Goal: Task Accomplishment & Management: Manage account settings

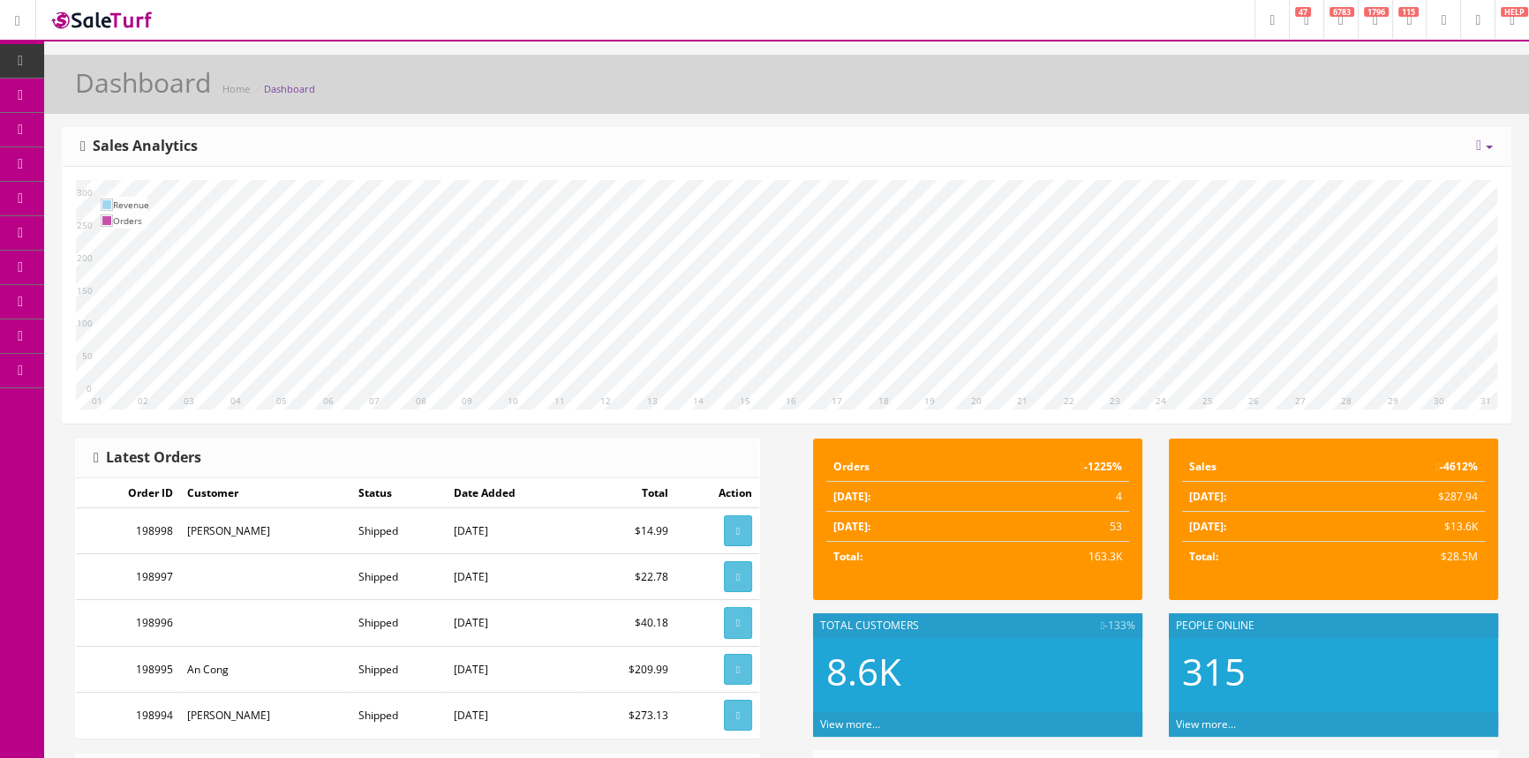
click at [132, 88] on span "Products" at bounding box center [126, 94] width 43 height 15
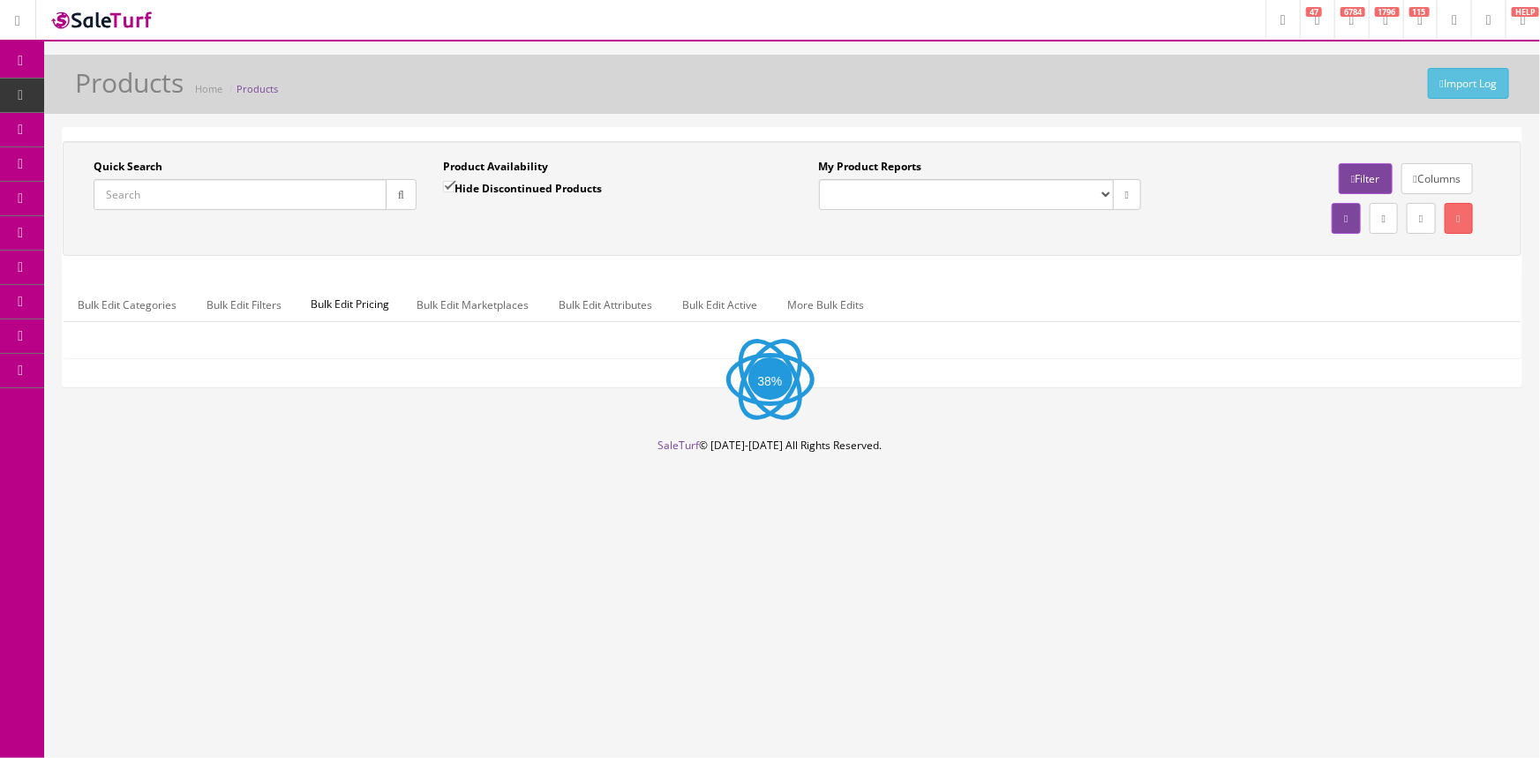
click at [127, 200] on input "Quick Search" at bounding box center [240, 194] width 293 height 31
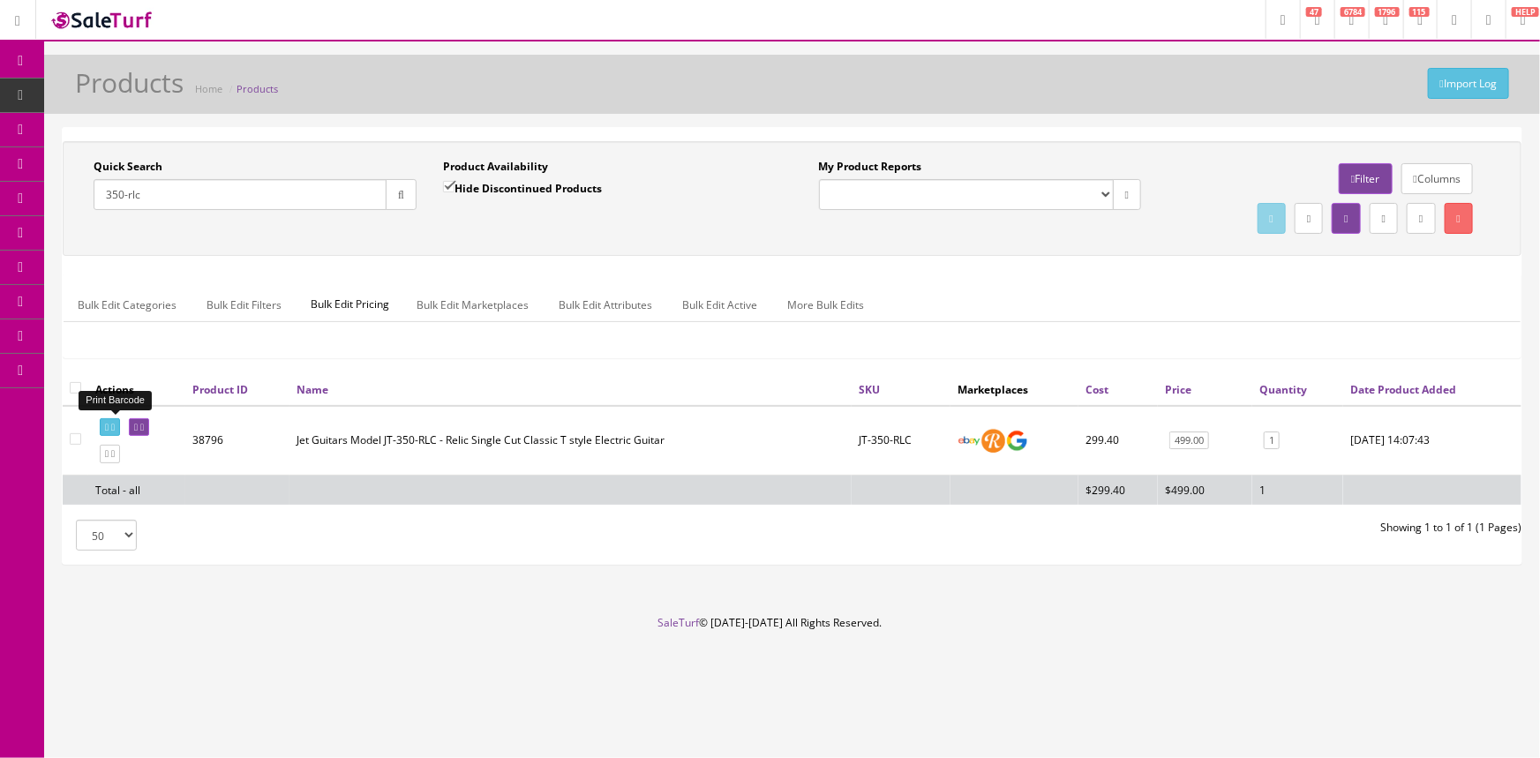
click at [105, 429] on icon at bounding box center [107, 428] width 4 height 10
click at [134, 177] on div "Quick Search 350-rlc" at bounding box center [255, 184] width 323 height 51
click at [165, 187] on input "350-rlc" at bounding box center [240, 194] width 293 height 31
click at [164, 190] on input "350-rlc" at bounding box center [240, 194] width 293 height 31
click at [162, 185] on input "350-rlc" at bounding box center [240, 194] width 293 height 31
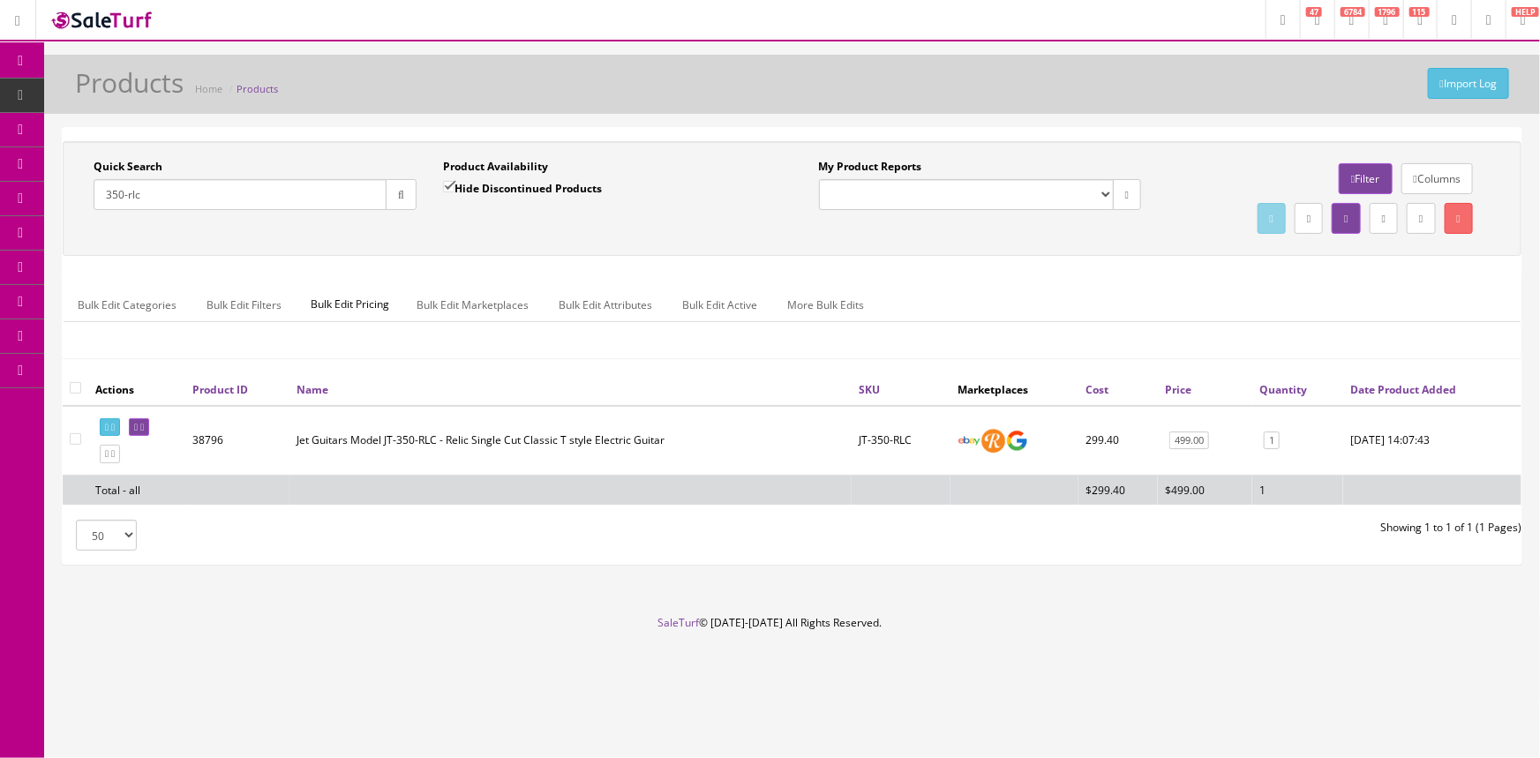
drag, startPoint x: 162, startPoint y: 185, endPoint x: 160, endPoint y: 195, distance: 10.1
click at [161, 195] on input "350-rlc" at bounding box center [240, 194] width 293 height 31
type input "3"
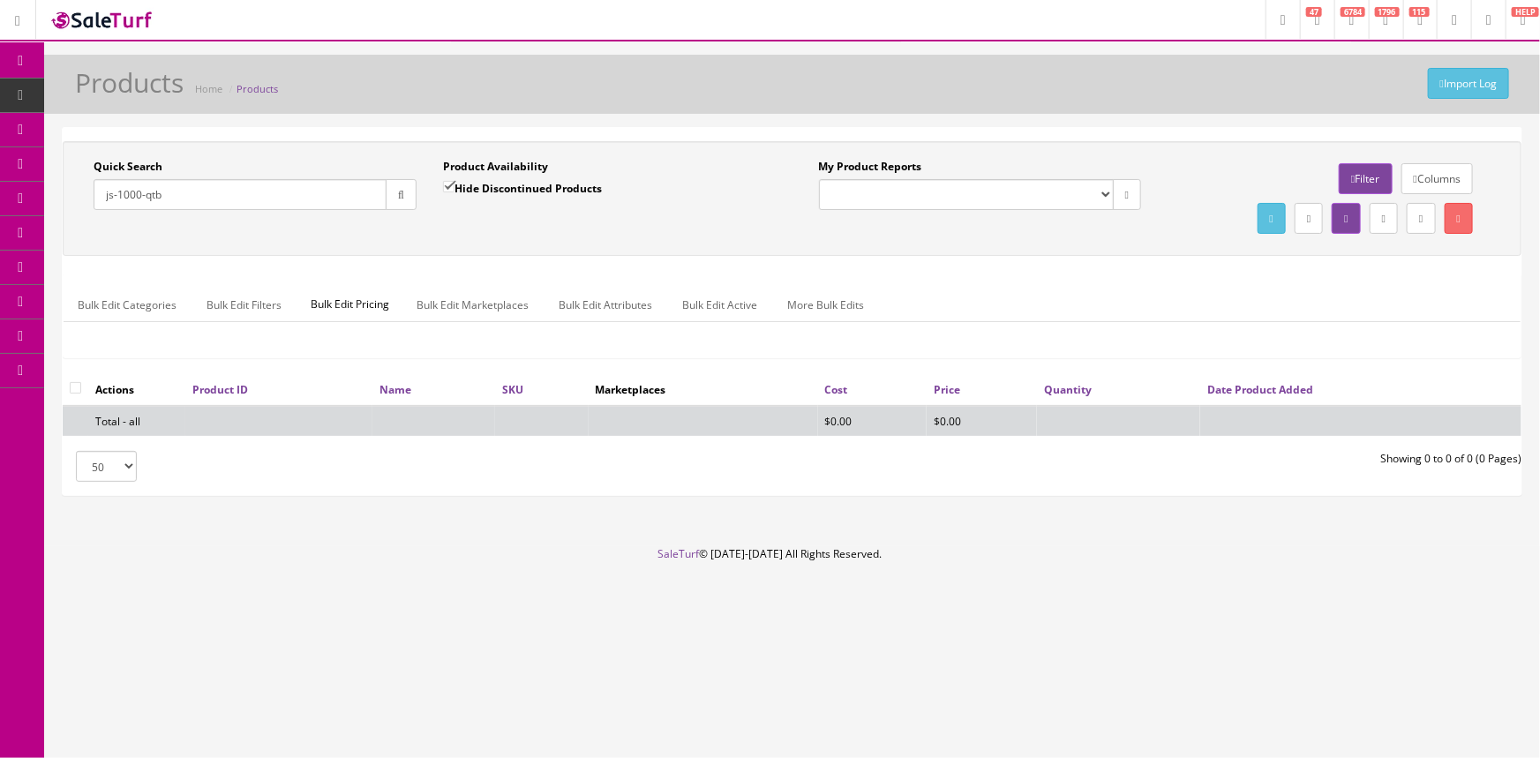
type input "js-1000-qtb"
click at [447, 184] on input "Hide Discontinued Products" at bounding box center [448, 186] width 11 height 11
checkbox input "false"
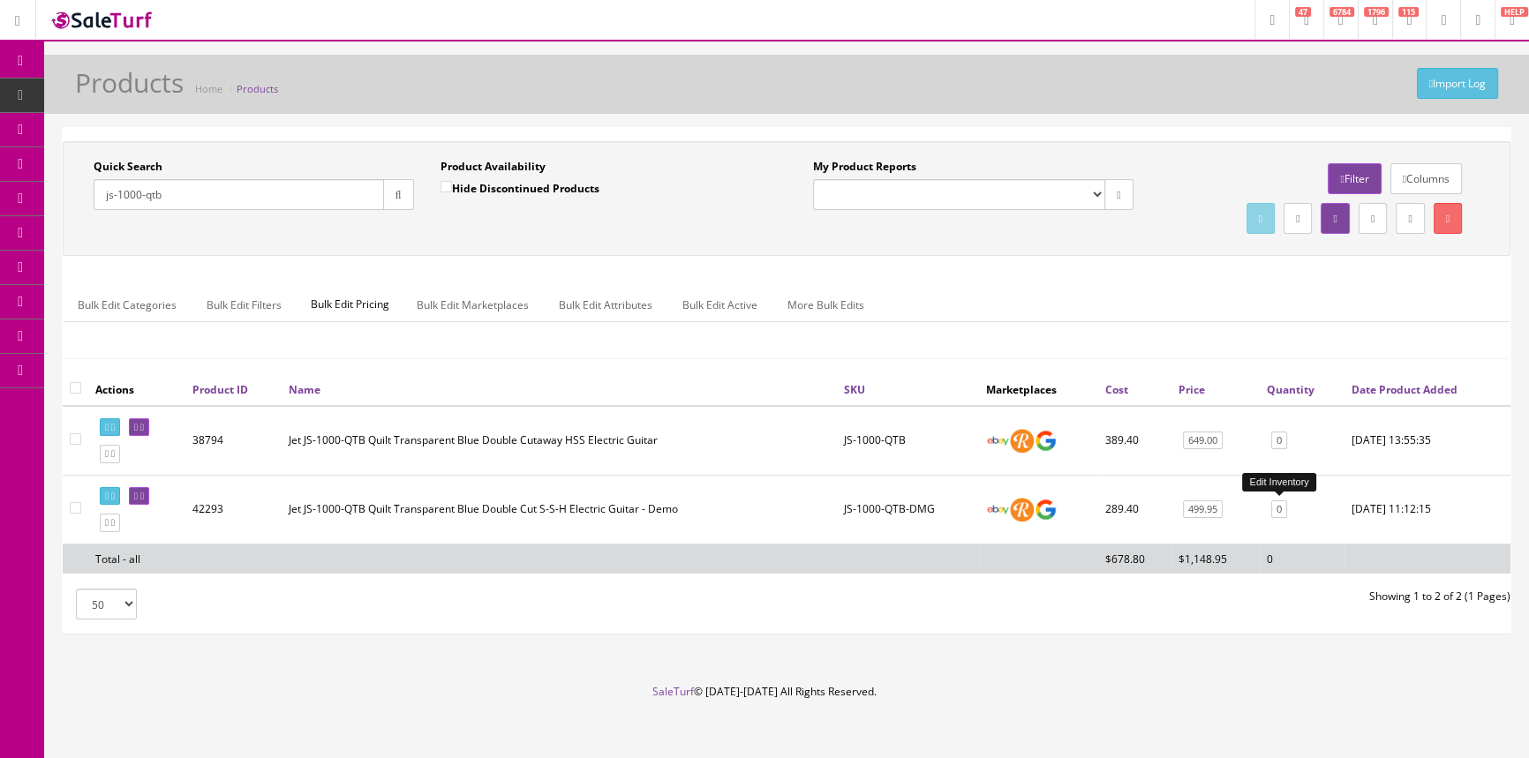
click at [1279, 512] on link "0" at bounding box center [1279, 510] width 16 height 19
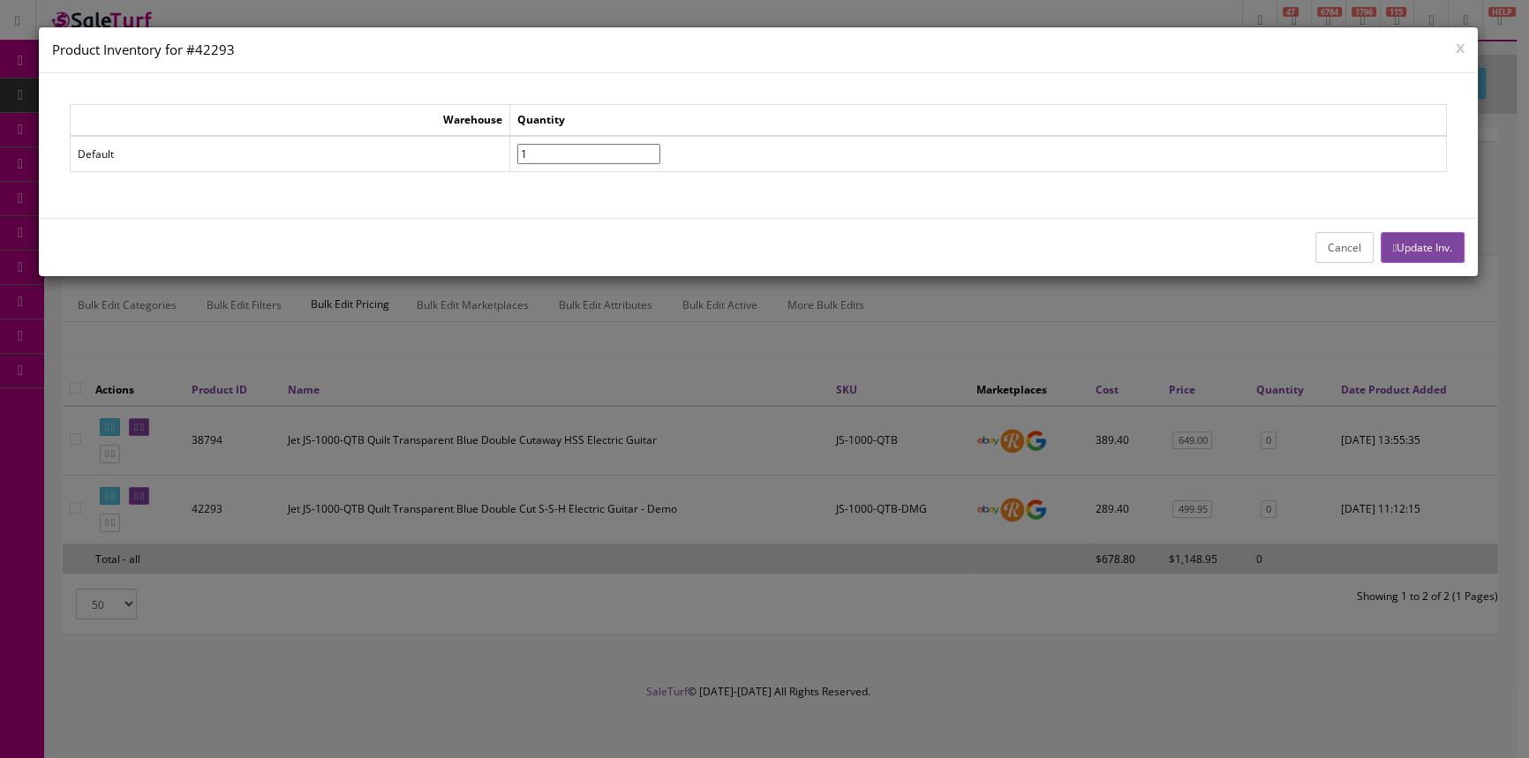
type input"] "1"
click at [660, 147] on input"] "1" at bounding box center [588, 154] width 143 height 20
click at [1442, 248] on button "Update Inv." at bounding box center [1423, 247] width 84 height 31
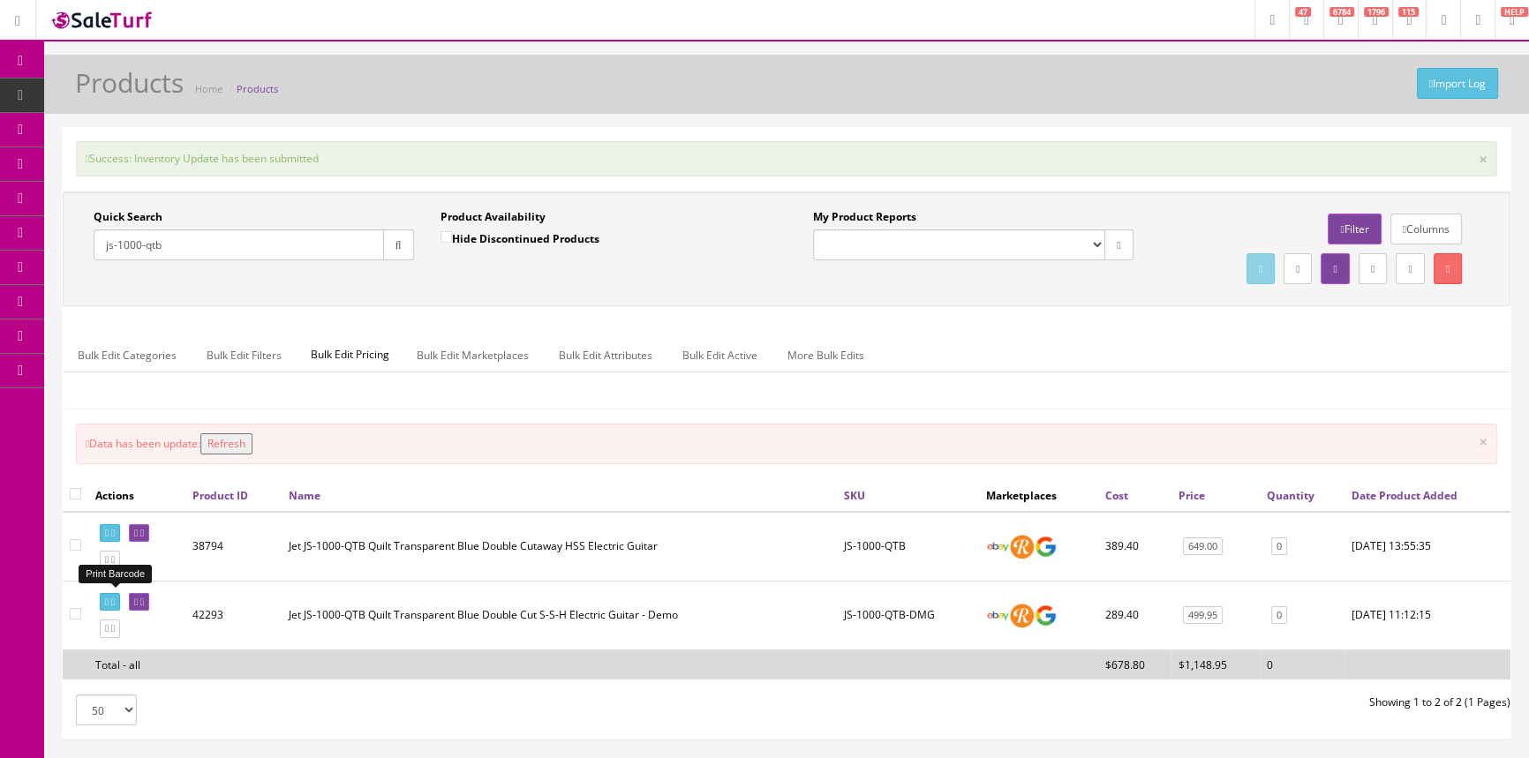
click at [108, 601] on icon at bounding box center [107, 603] width 4 height 10
click at [272, 247] on input "js-1000-qtb" at bounding box center [239, 245] width 290 height 31
type input "j"
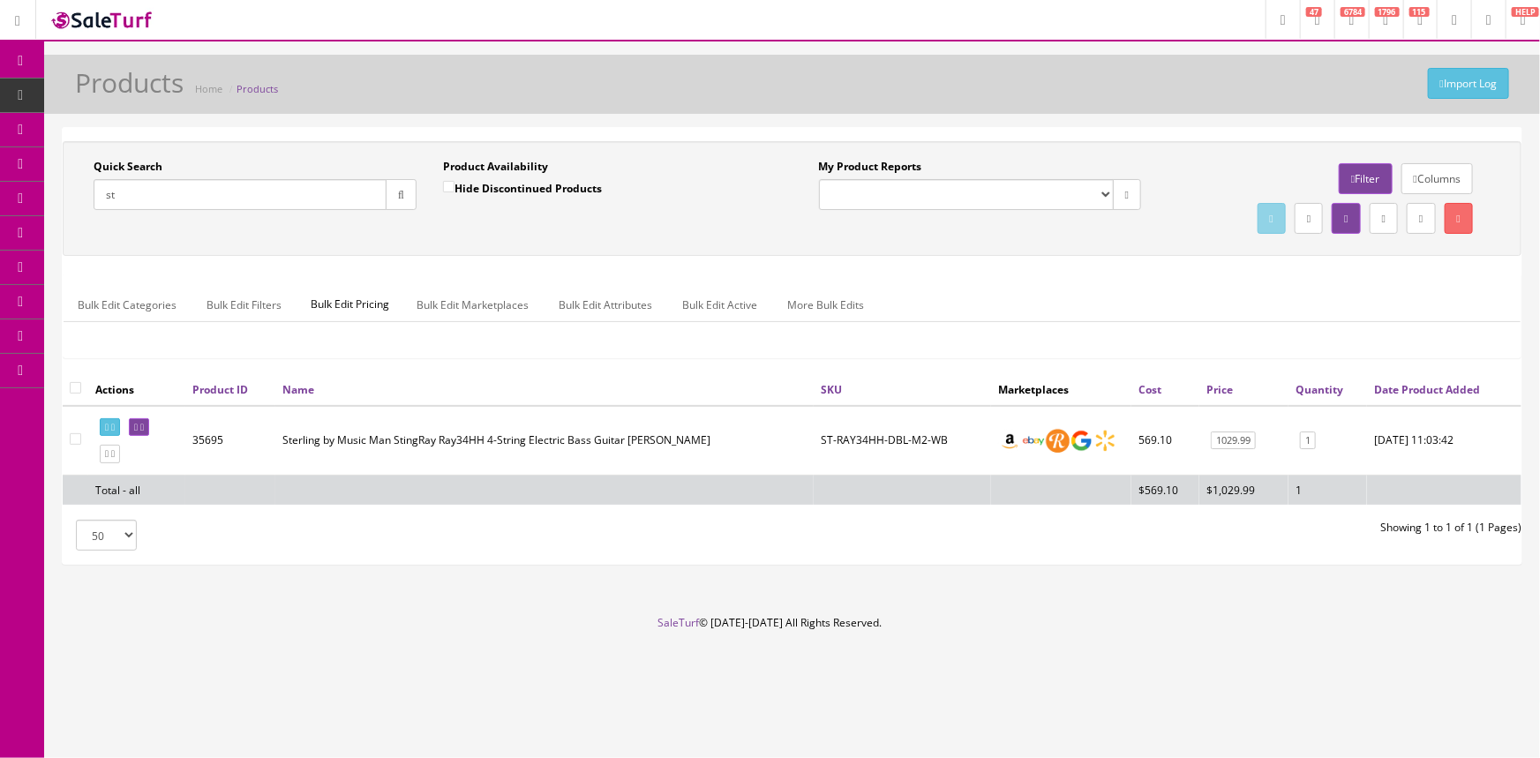
type input "s"
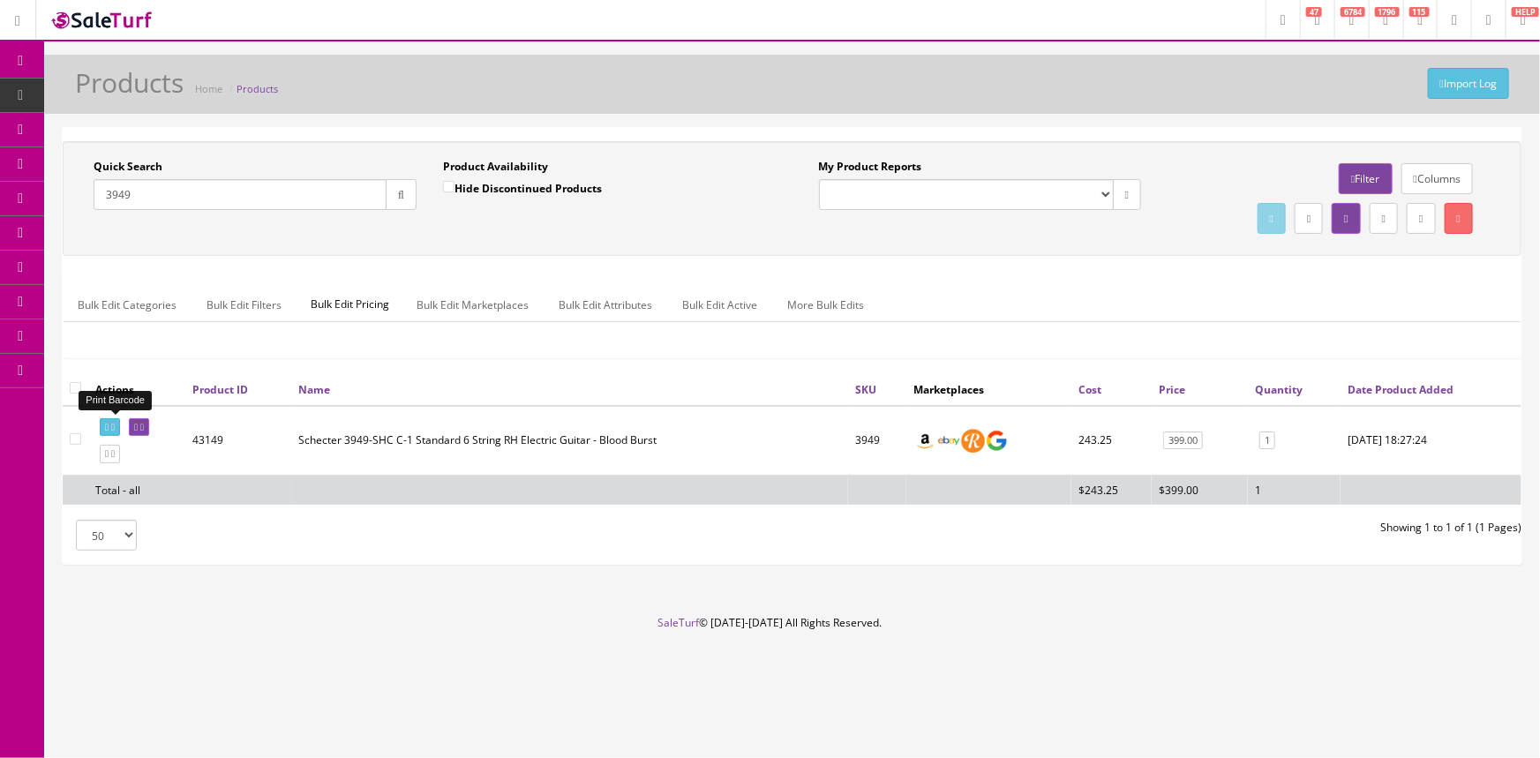
click at [105, 423] on icon at bounding box center [107, 428] width 4 height 10
drag, startPoint x: 230, startPoint y: 193, endPoint x: 94, endPoint y: 234, distance: 141.0
click at [94, 234] on div "Quick Search 3949 Date From Product Availability Hide Discontinued Products Dat…" at bounding box center [792, 198] width 1450 height 79
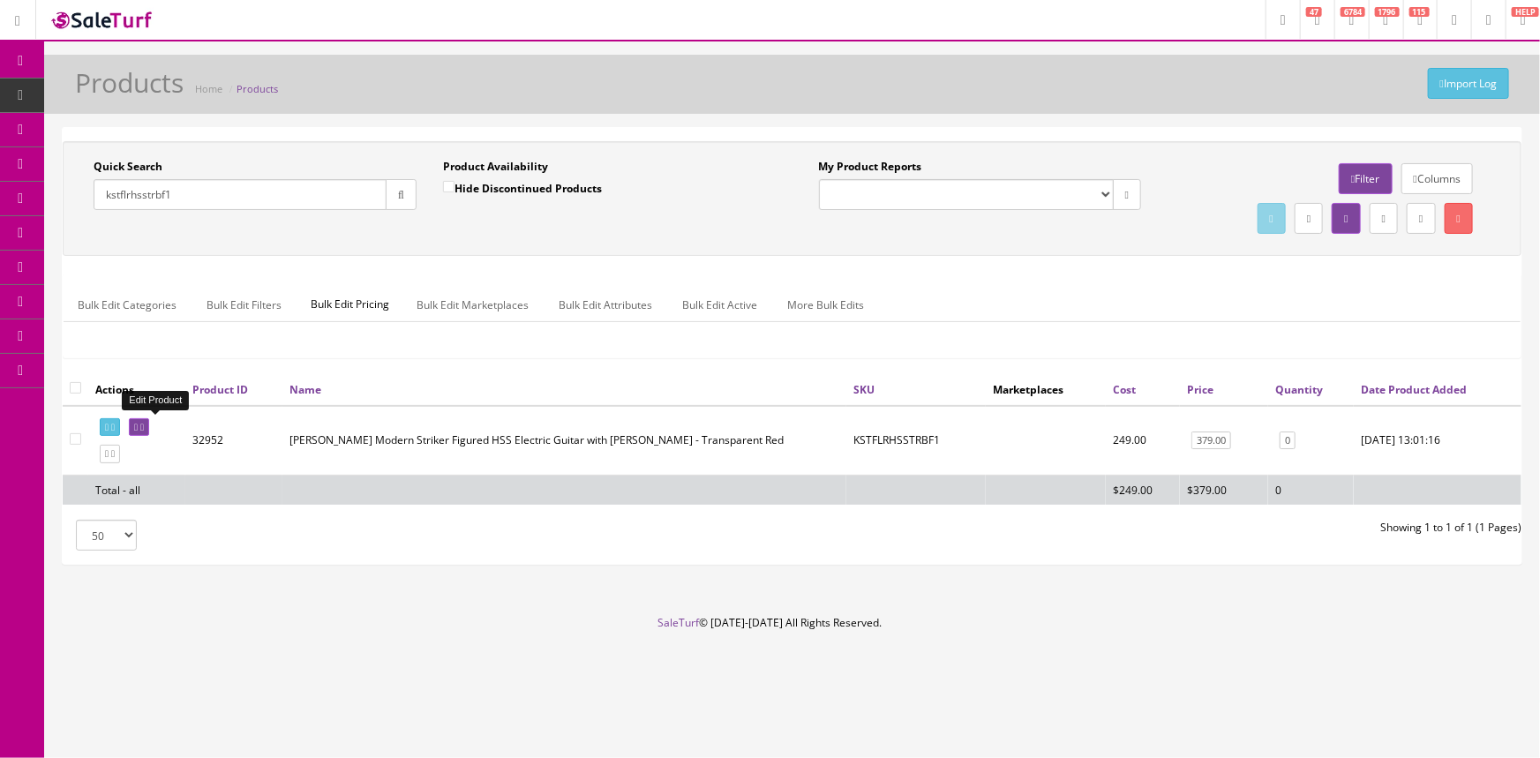
type input "kstflrhsstrbf1"
click at [138, 427] on icon at bounding box center [136, 428] width 4 height 10
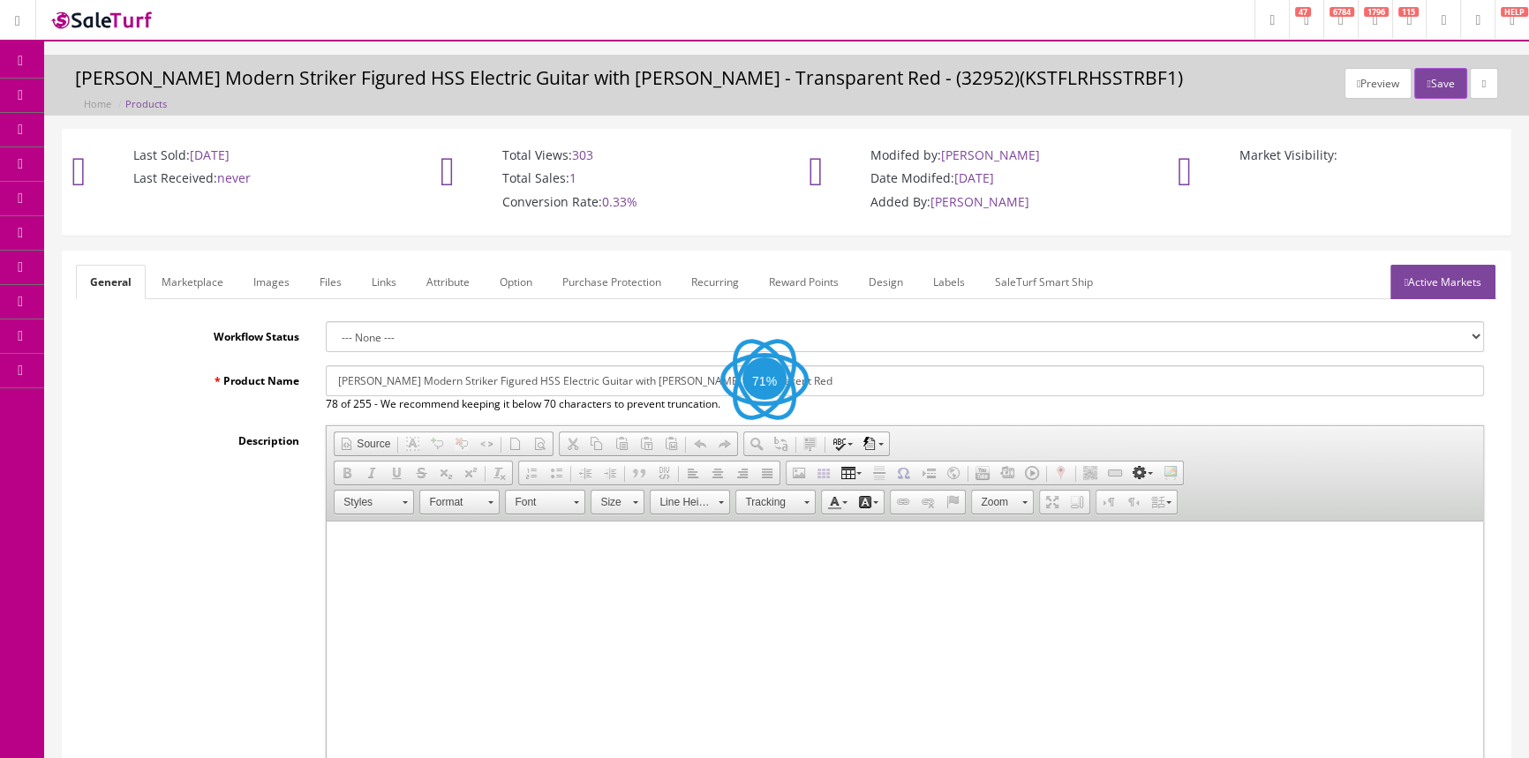
click at [277, 271] on link "Images" at bounding box center [271, 282] width 64 height 34
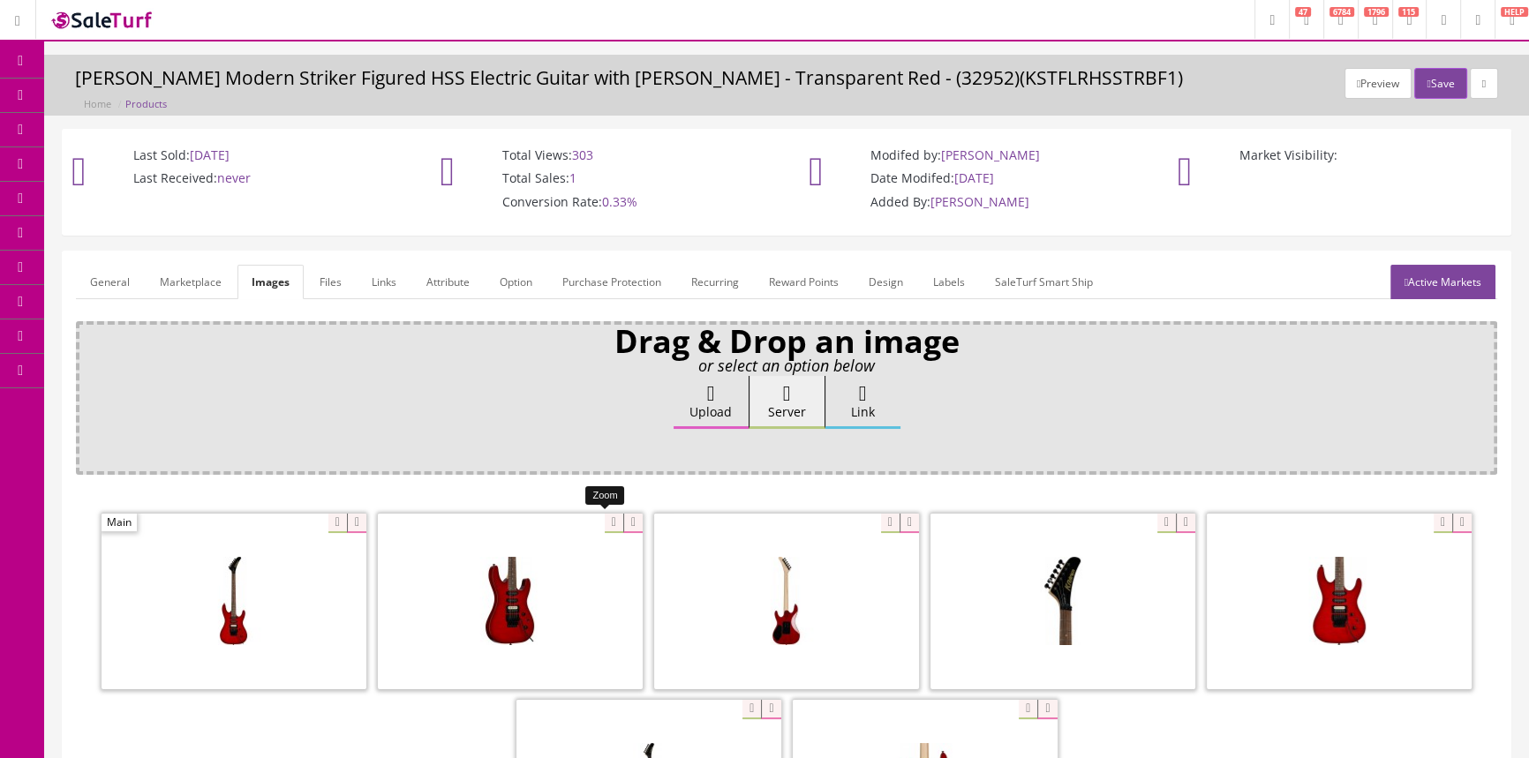
click at [599, 524] on div at bounding box center [510, 601] width 265 height 177
click at [130, 100] on span "Products" at bounding box center [126, 94] width 43 height 15
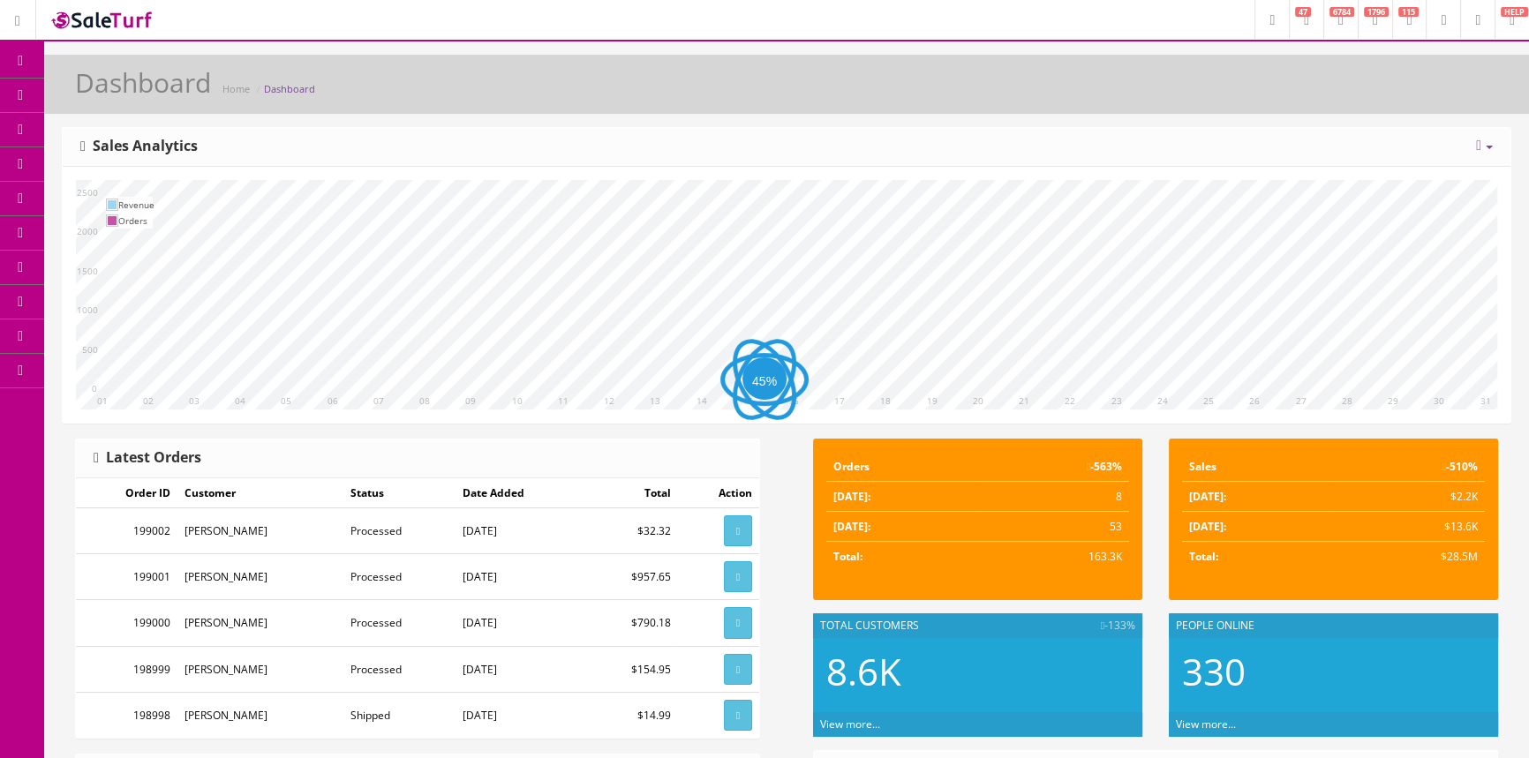
click at [173, 90] on link "Products" at bounding box center [136, 96] width 185 height 34
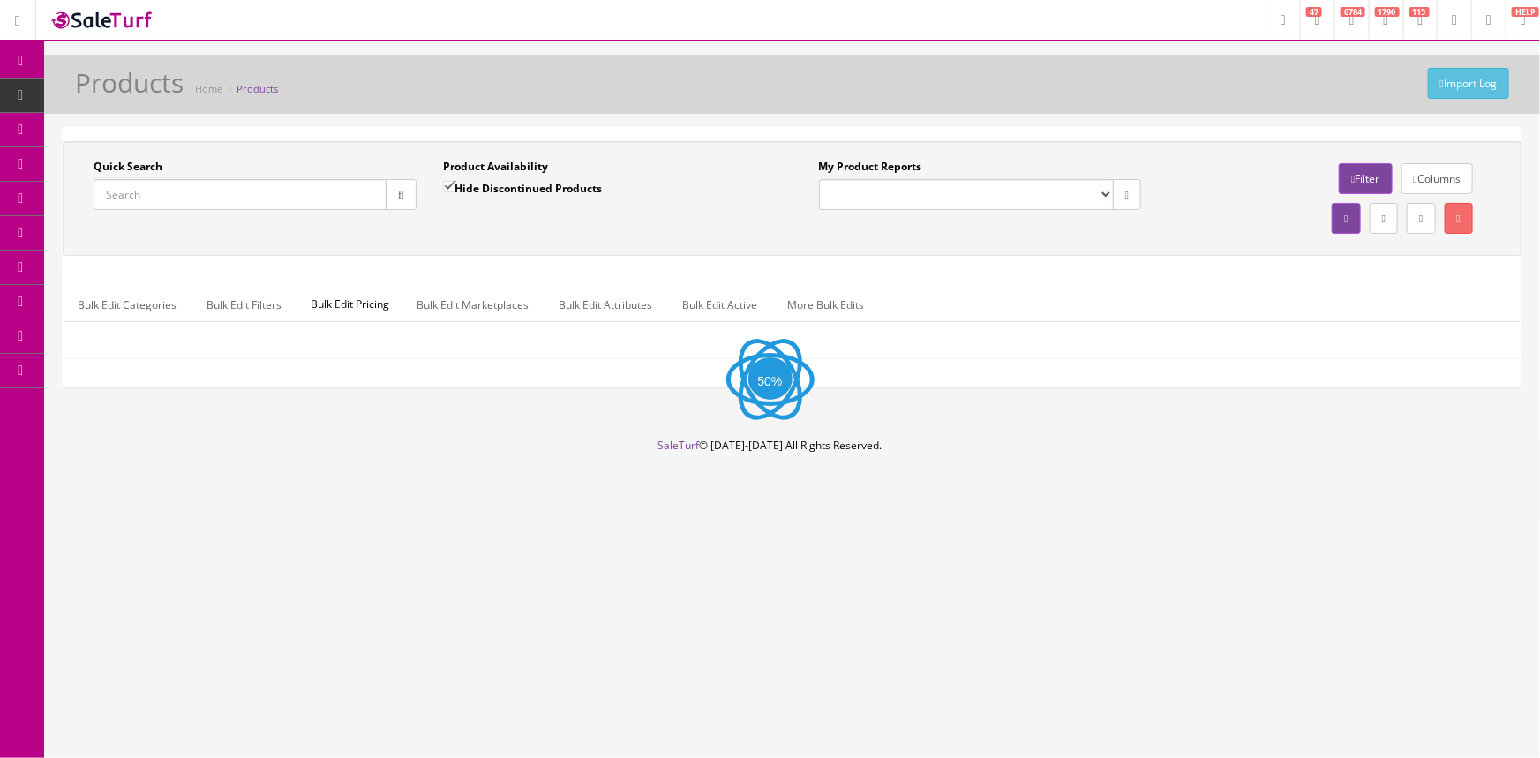
click at [173, 185] on input "Quick Search" at bounding box center [240, 194] width 293 height 31
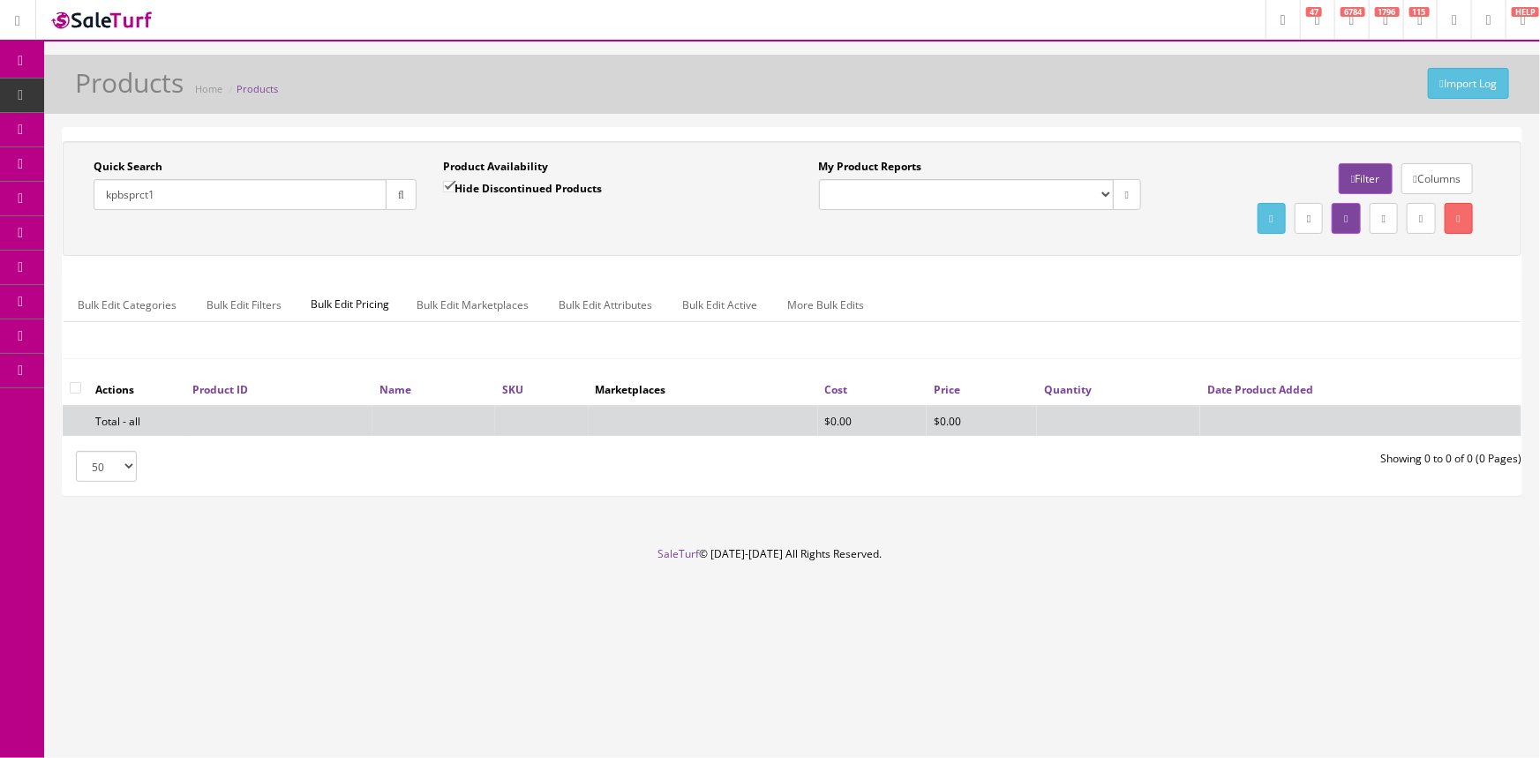
type input "kpbsprct1"
click at [445, 185] on input "Hide Discontinued Products" at bounding box center [448, 186] width 11 height 11
checkbox input "false"
drag, startPoint x: 180, startPoint y: 197, endPoint x: 98, endPoint y: 227, distance: 87.4
click at [98, 227] on div "Quick Search kpbsprct1 Date From Product Availability Hide Discontinued Product…" at bounding box center [792, 198] width 1450 height 79
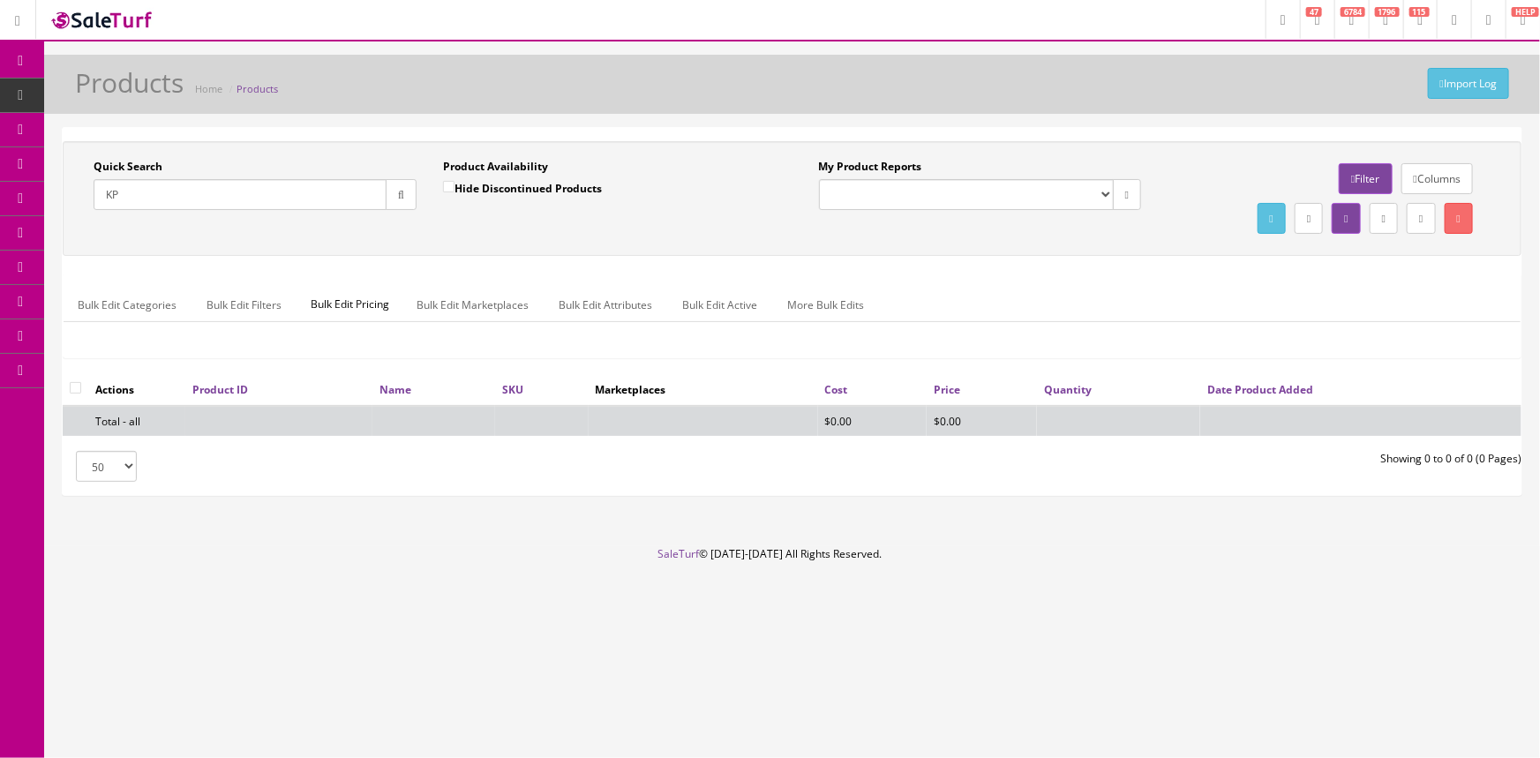
type input "K"
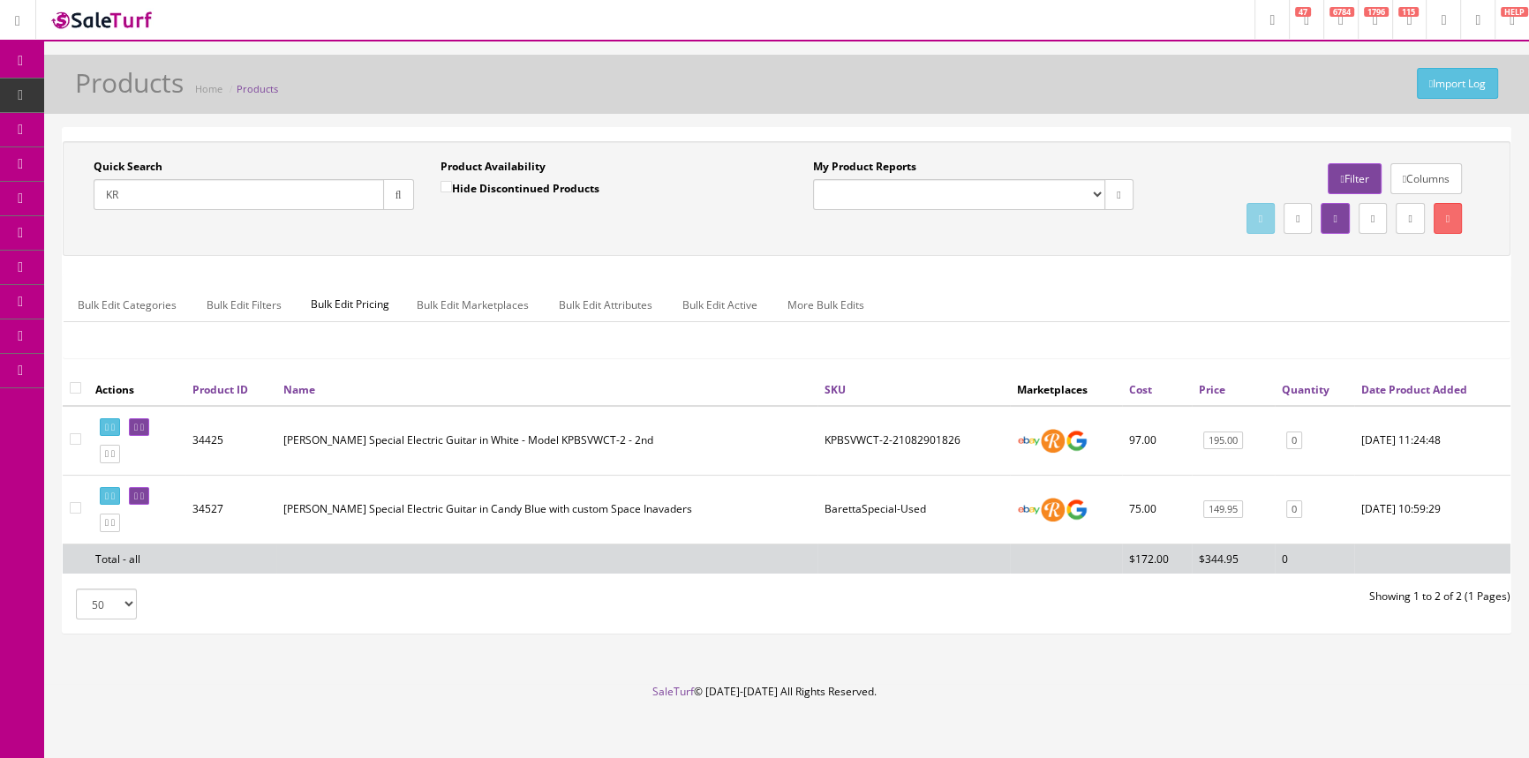
type input "K"
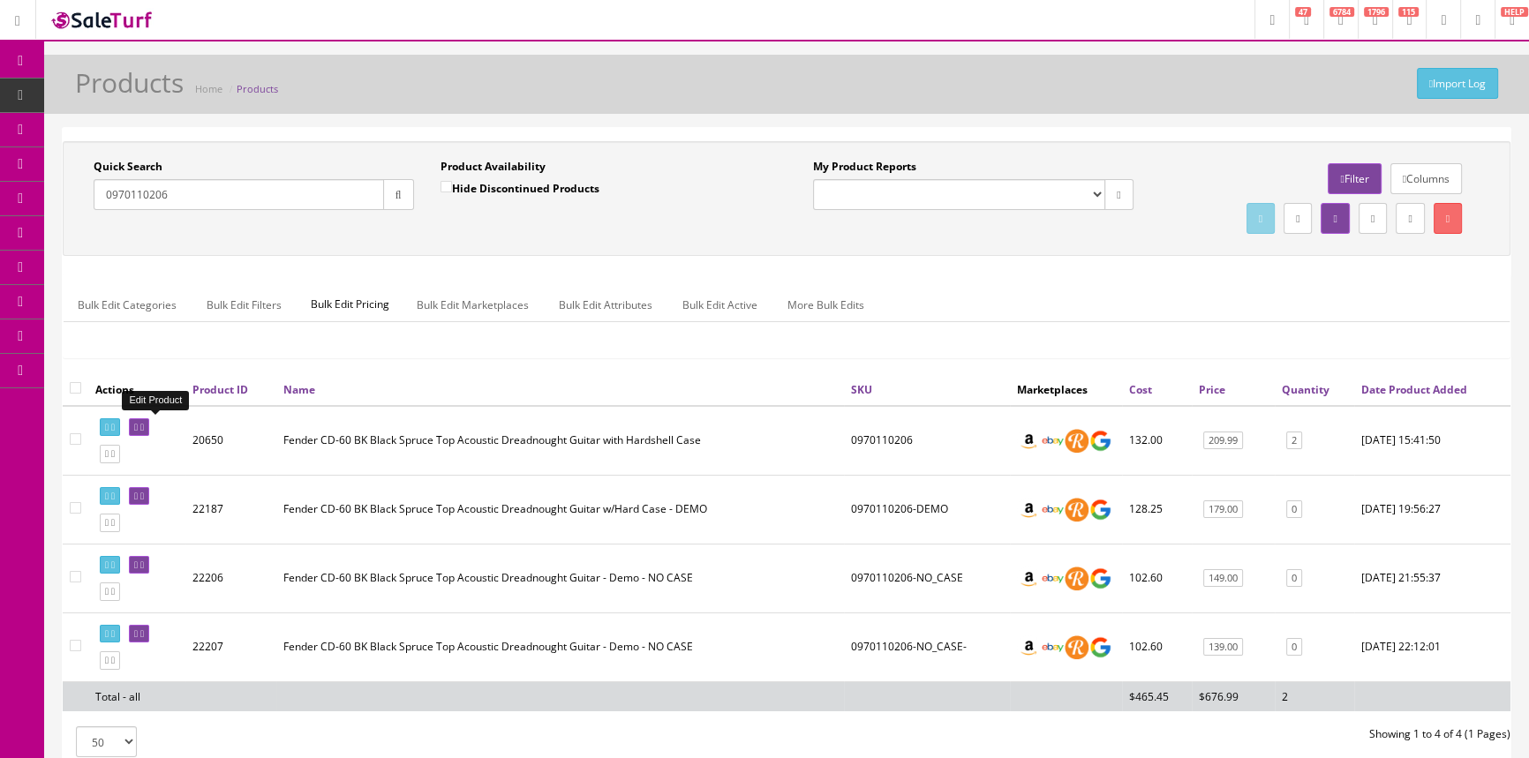
type input "0970110206"
click at [144, 426] on icon at bounding box center [142, 428] width 4 height 10
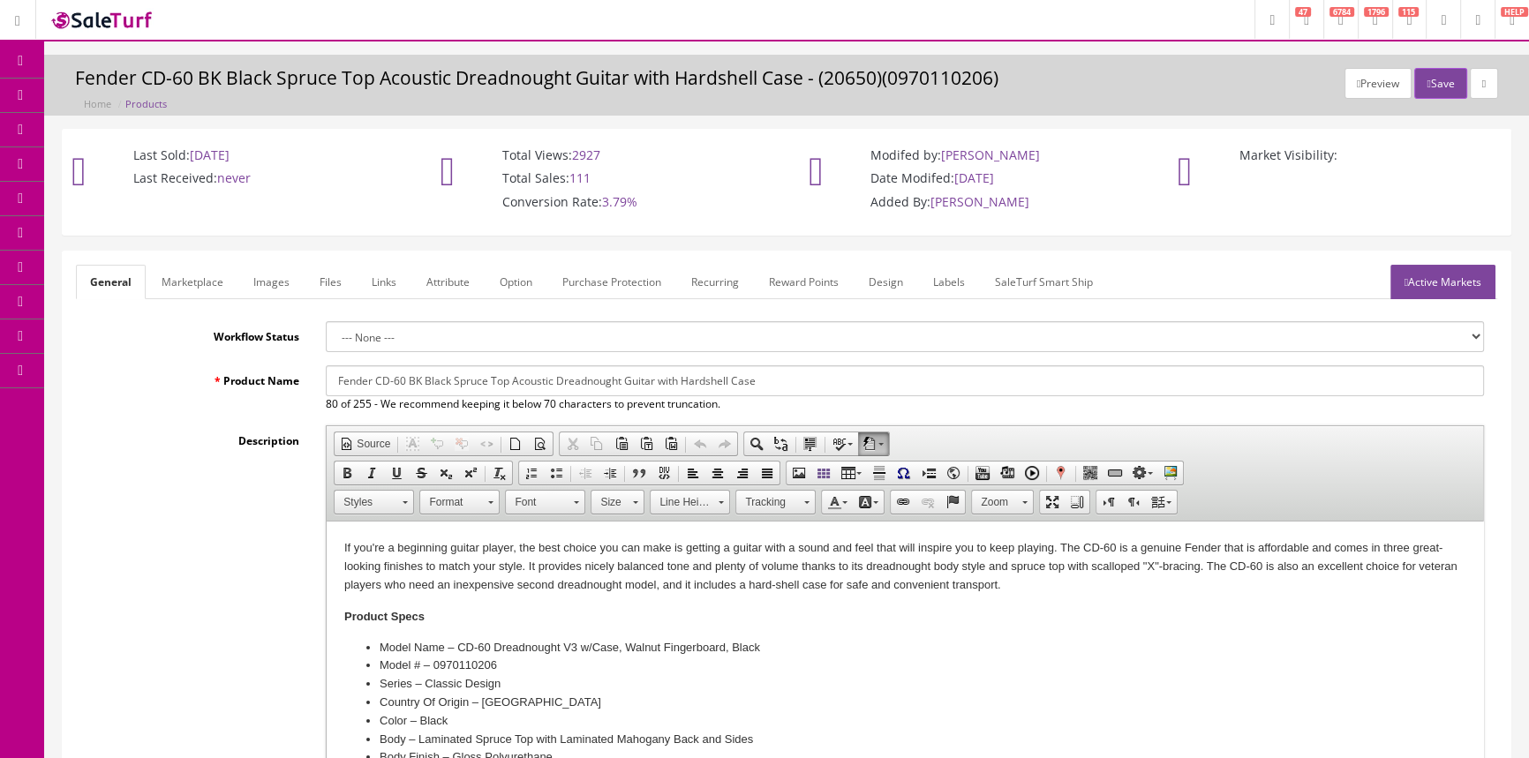
click at [112, 163] on link "POS Console" at bounding box center [136, 164] width 185 height 34
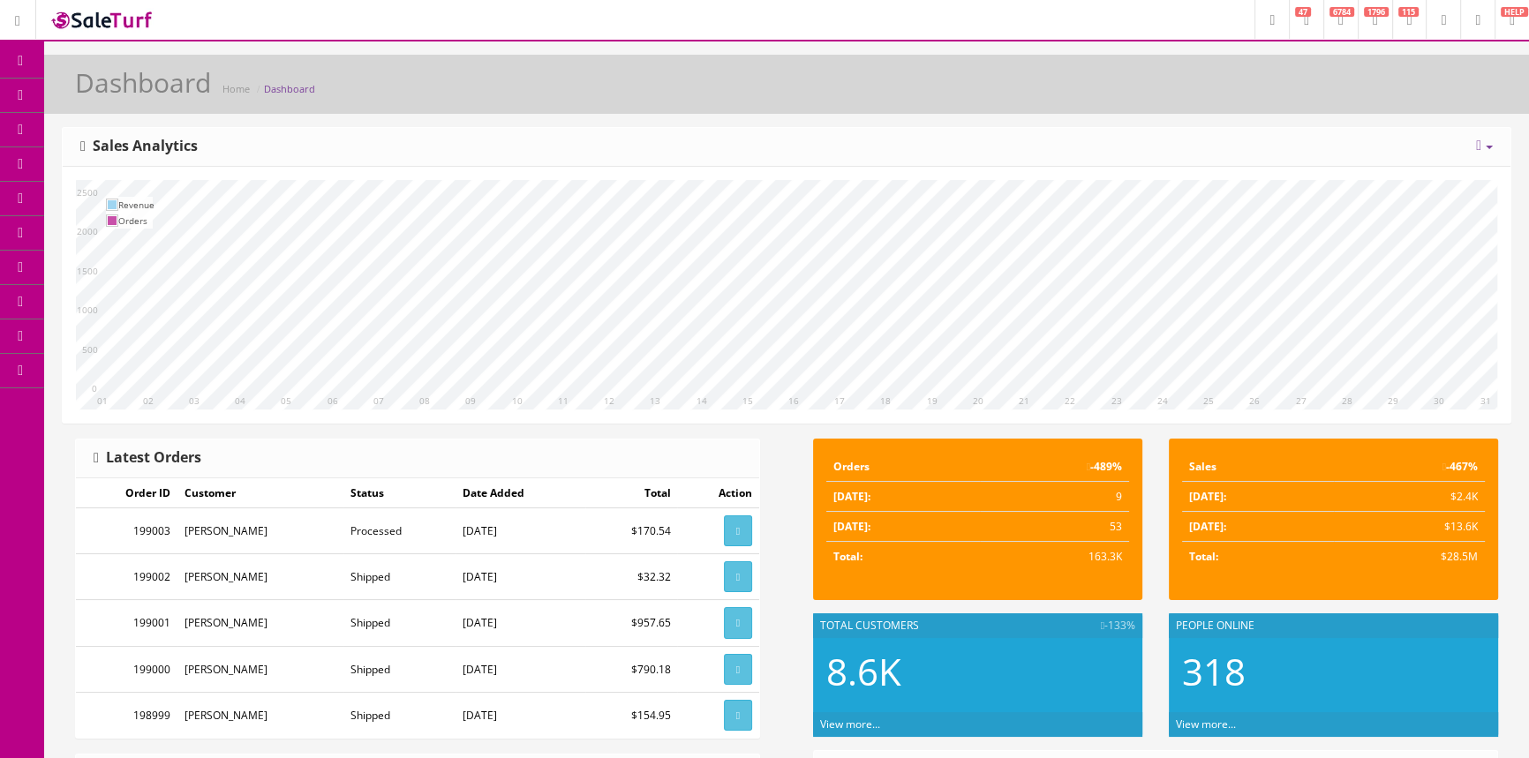
click at [102, 165] on icon at bounding box center [93, 163] width 19 height 14
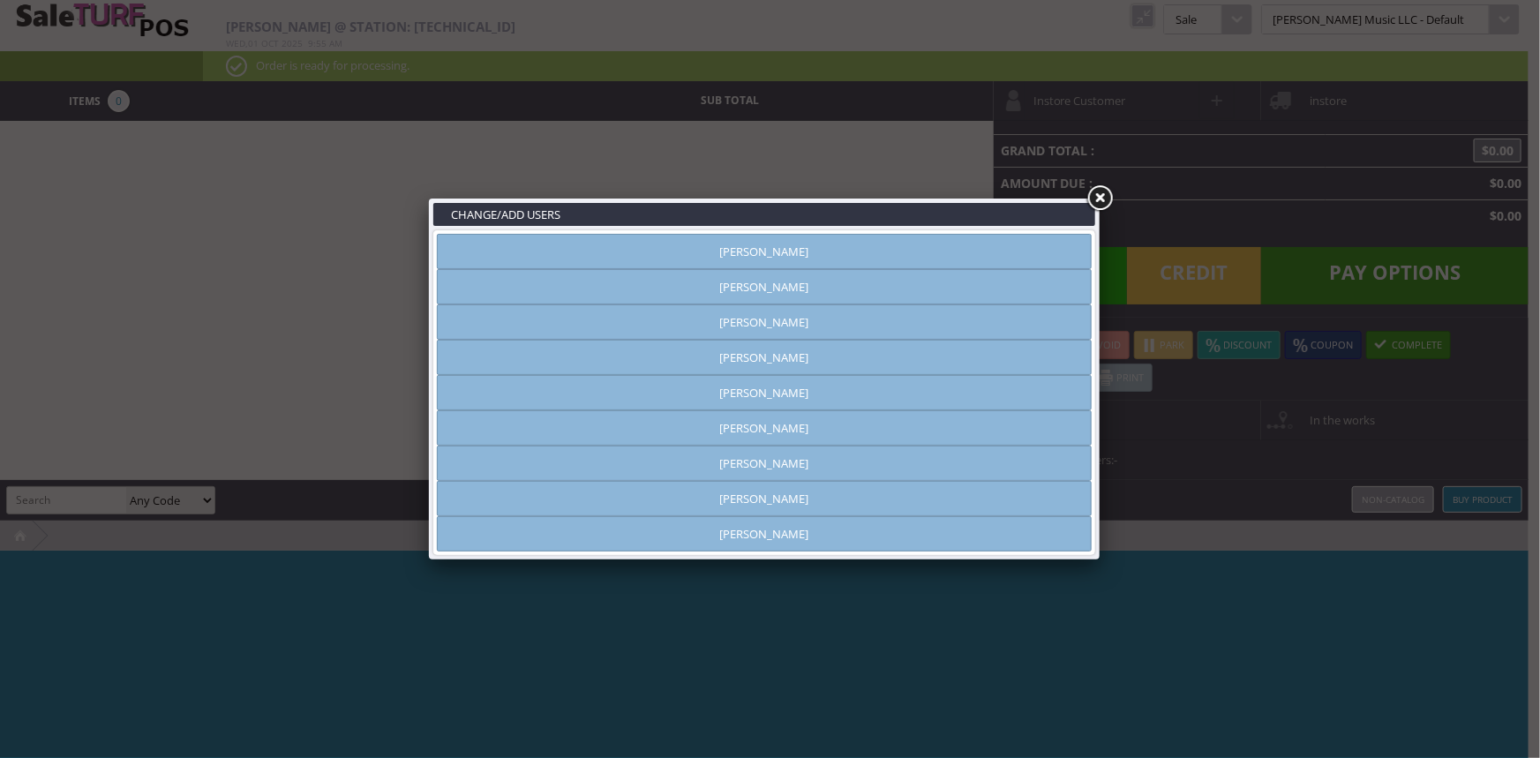
type input "amber helgren"
click at [1094, 204] on link at bounding box center [1100, 199] width 32 height 32
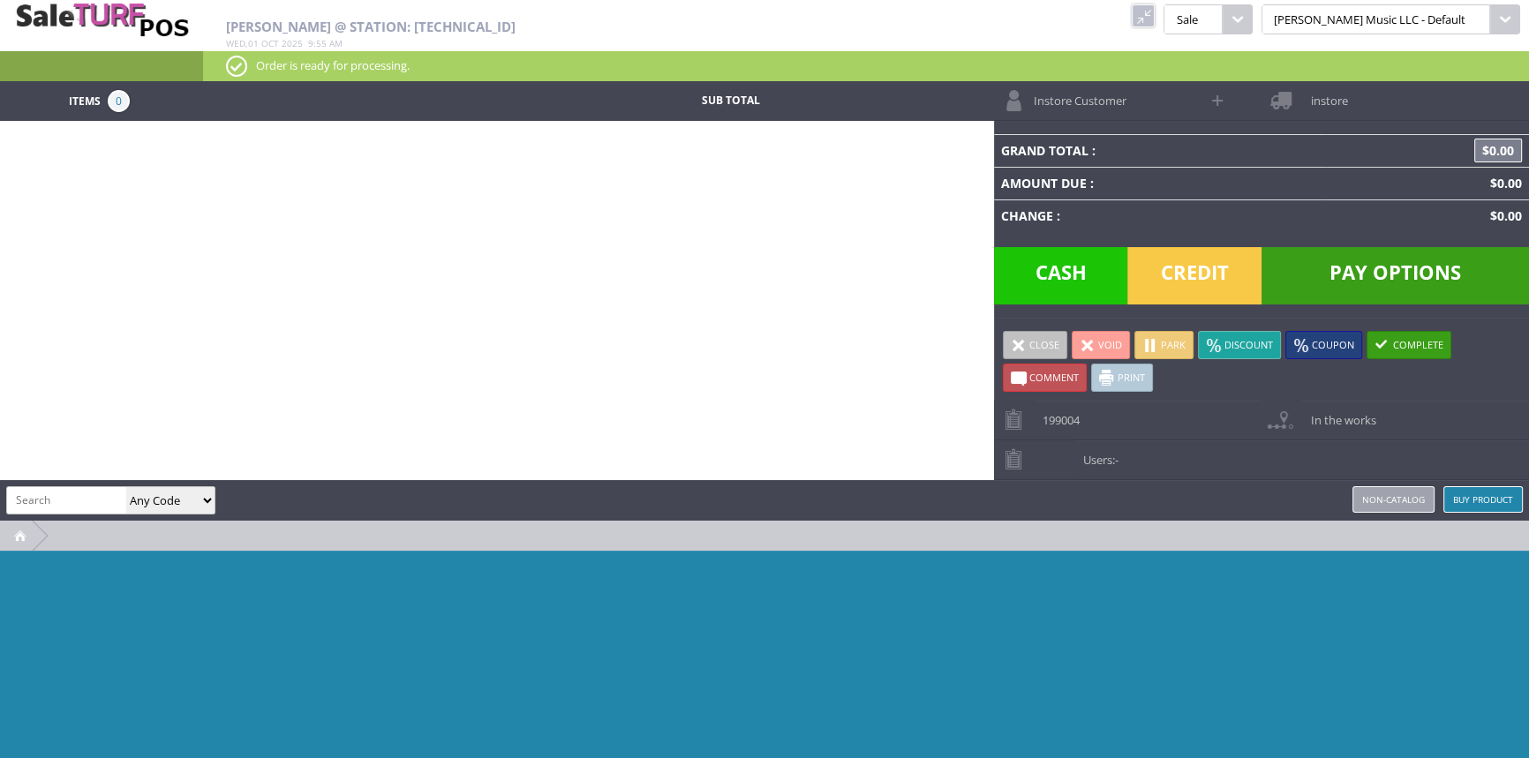
click at [1200, 3] on div "Amber Helgren @ Station: 24.35.146.166 Wed , 01 Oct 2025 9 : 55 am kcukulele Pu…" at bounding box center [764, 40] width 1529 height 81
click at [1155, 13] on link at bounding box center [1143, 15] width 23 height 23
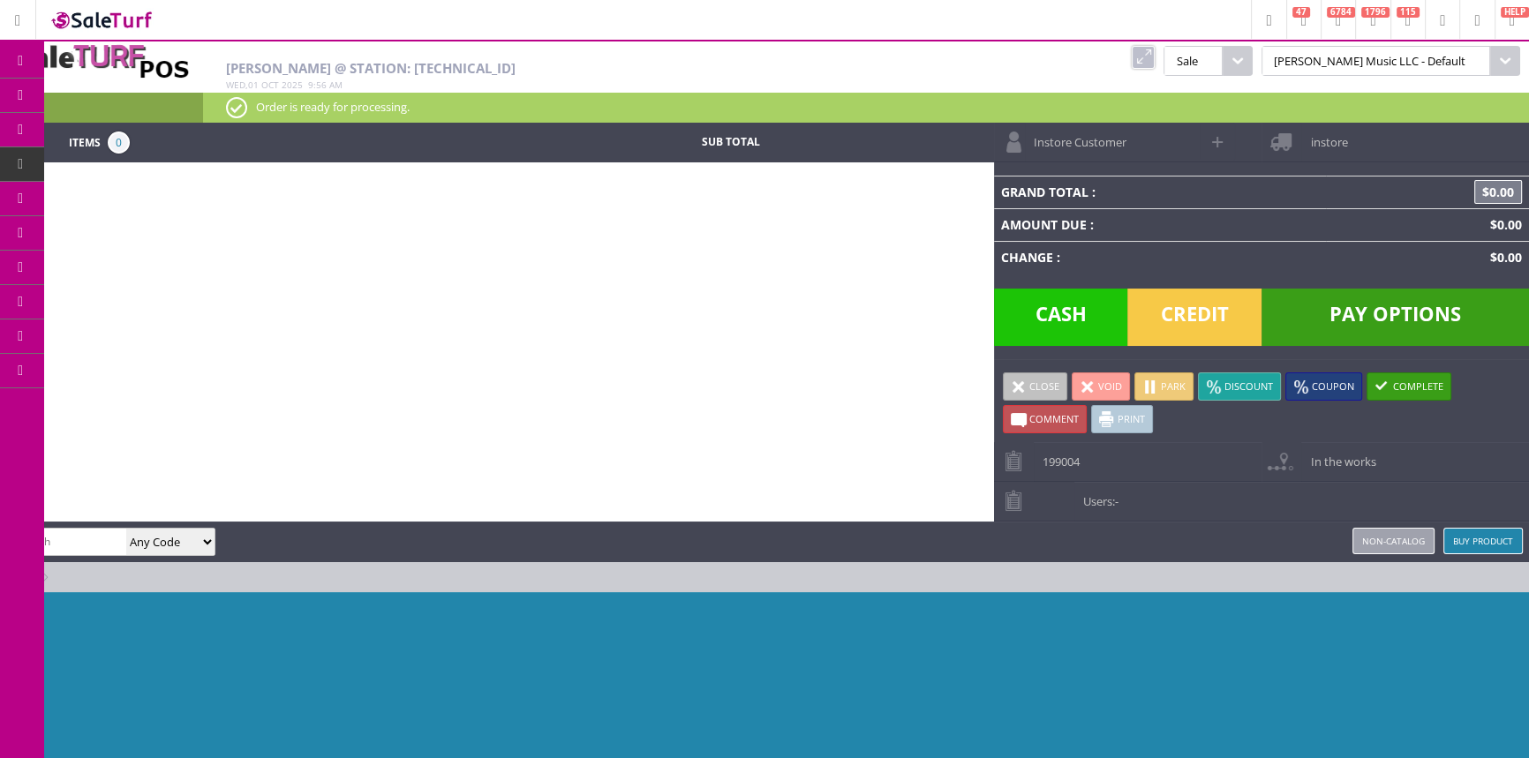
click at [99, 96] on icon at bounding box center [93, 95] width 19 height 14
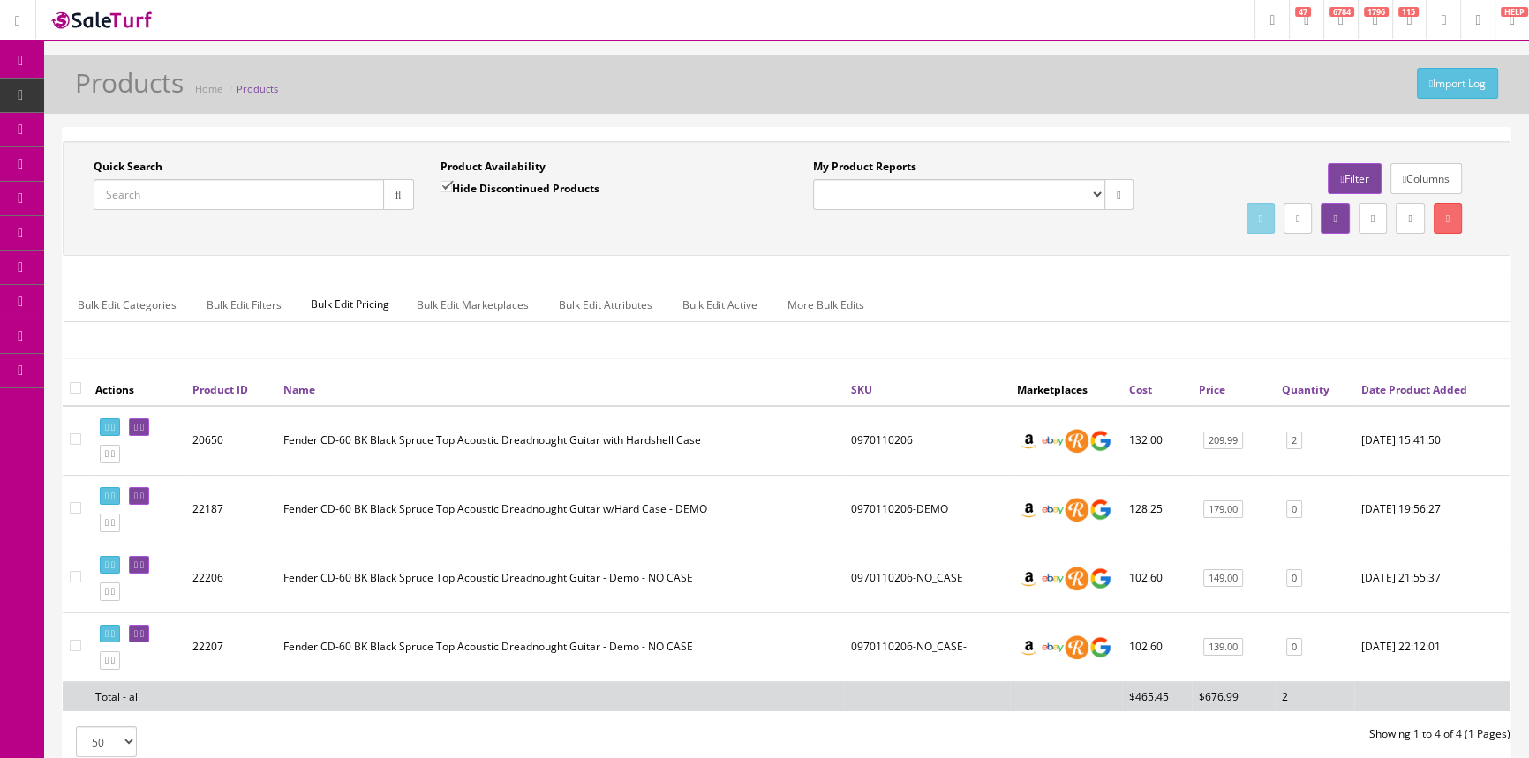
click at [265, 199] on input "Quick Search" at bounding box center [239, 194] width 290 height 31
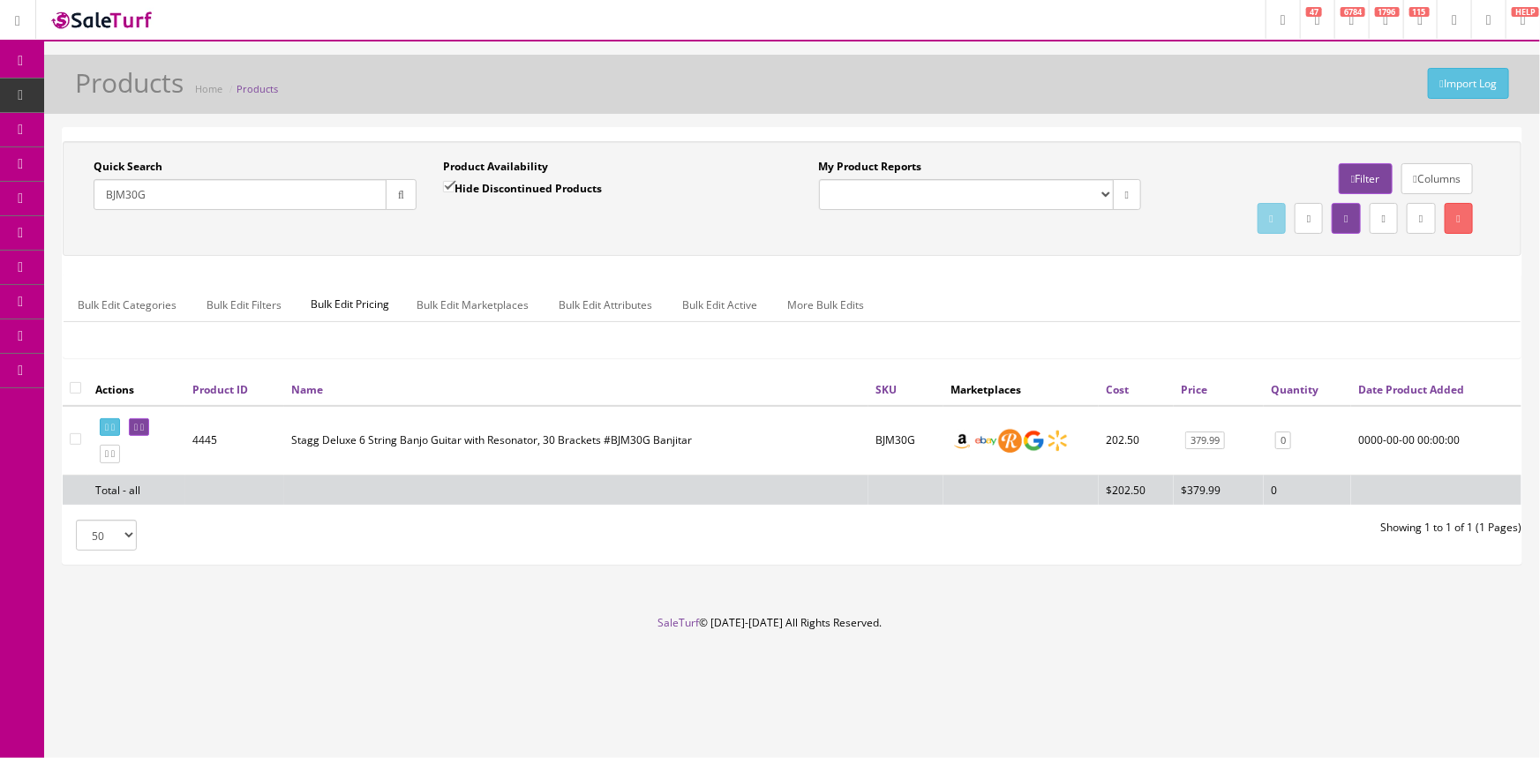
drag, startPoint x: 206, startPoint y: 195, endPoint x: 41, endPoint y: 196, distance: 165.1
click at [41, 196] on div "Research Trends Trending on Ebay Google Trends Amazon Insights (Login Before Cl…" at bounding box center [770, 379] width 1540 height 758
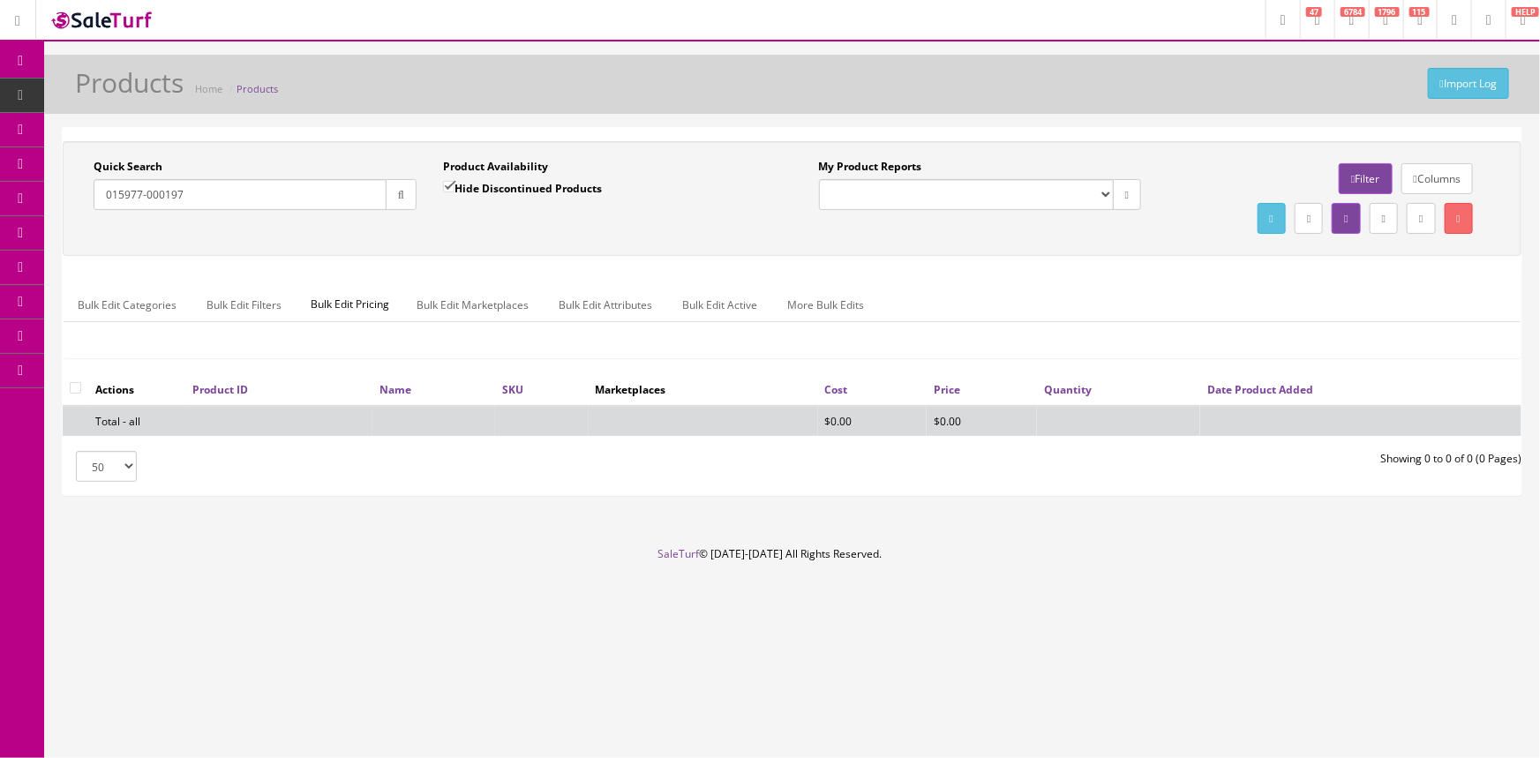
type input "015977-000197"
click at [463, 193] on label "Hide Discontinued Products" at bounding box center [522, 188] width 159 height 18
click at [455, 192] on input "Hide Discontinued Products" at bounding box center [448, 186] width 11 height 11
checkbox input "false"
drag, startPoint x: 243, startPoint y: 203, endPoint x: 82, endPoint y: 194, distance: 160.9
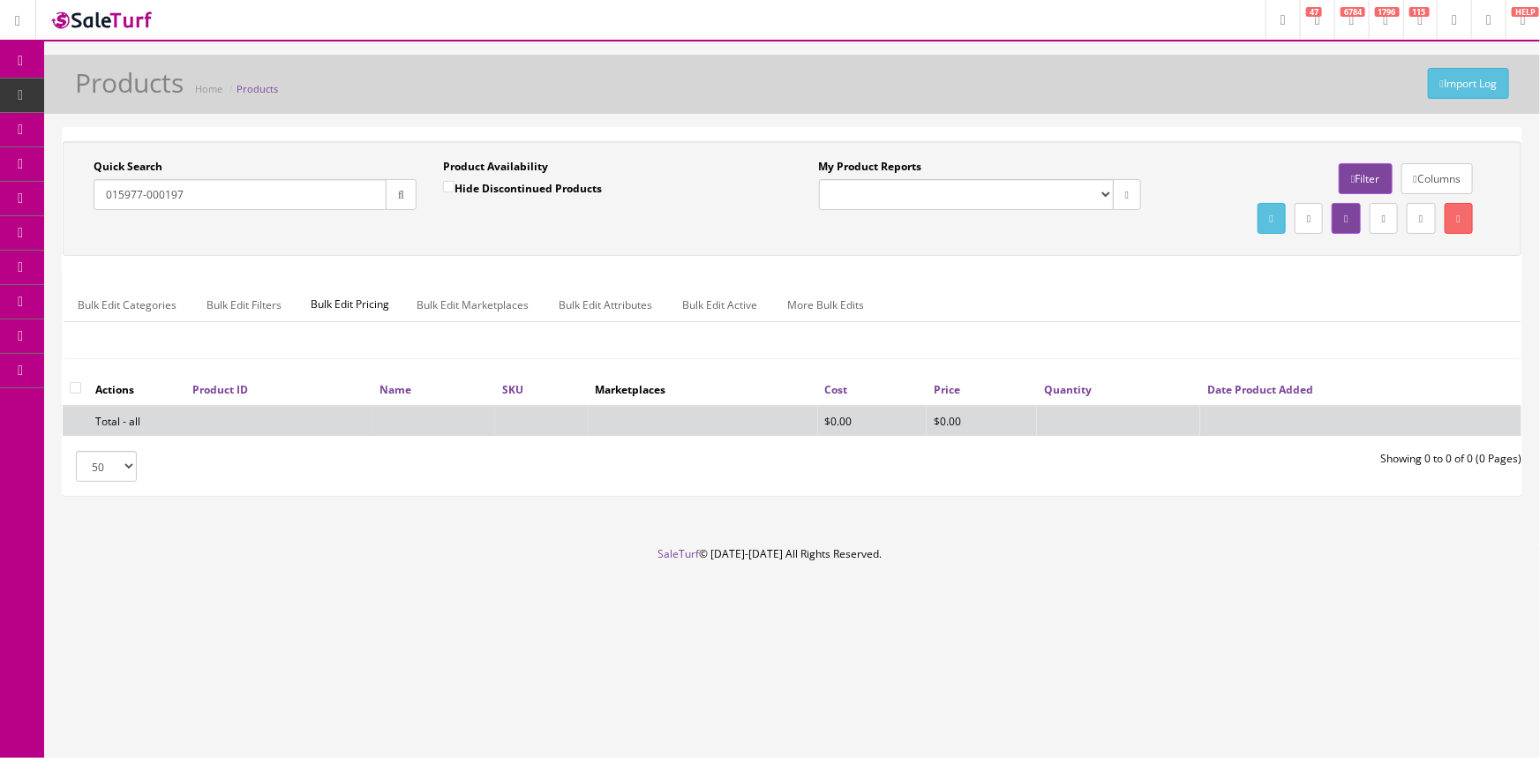
click at [82, 194] on div "Quick Search 015977-000197 Date From" at bounding box center [255, 191] width 350 height 64
click at [145, 191] on input "015977-000197" at bounding box center [240, 194] width 293 height 31
drag, startPoint x: 125, startPoint y: 197, endPoint x: 141, endPoint y: 200, distance: 16.1
click at [141, 200] on input "015977 000197" at bounding box center [240, 194] width 293 height 31
drag, startPoint x: 165, startPoint y: 202, endPoint x: 51, endPoint y: 193, distance: 114.2
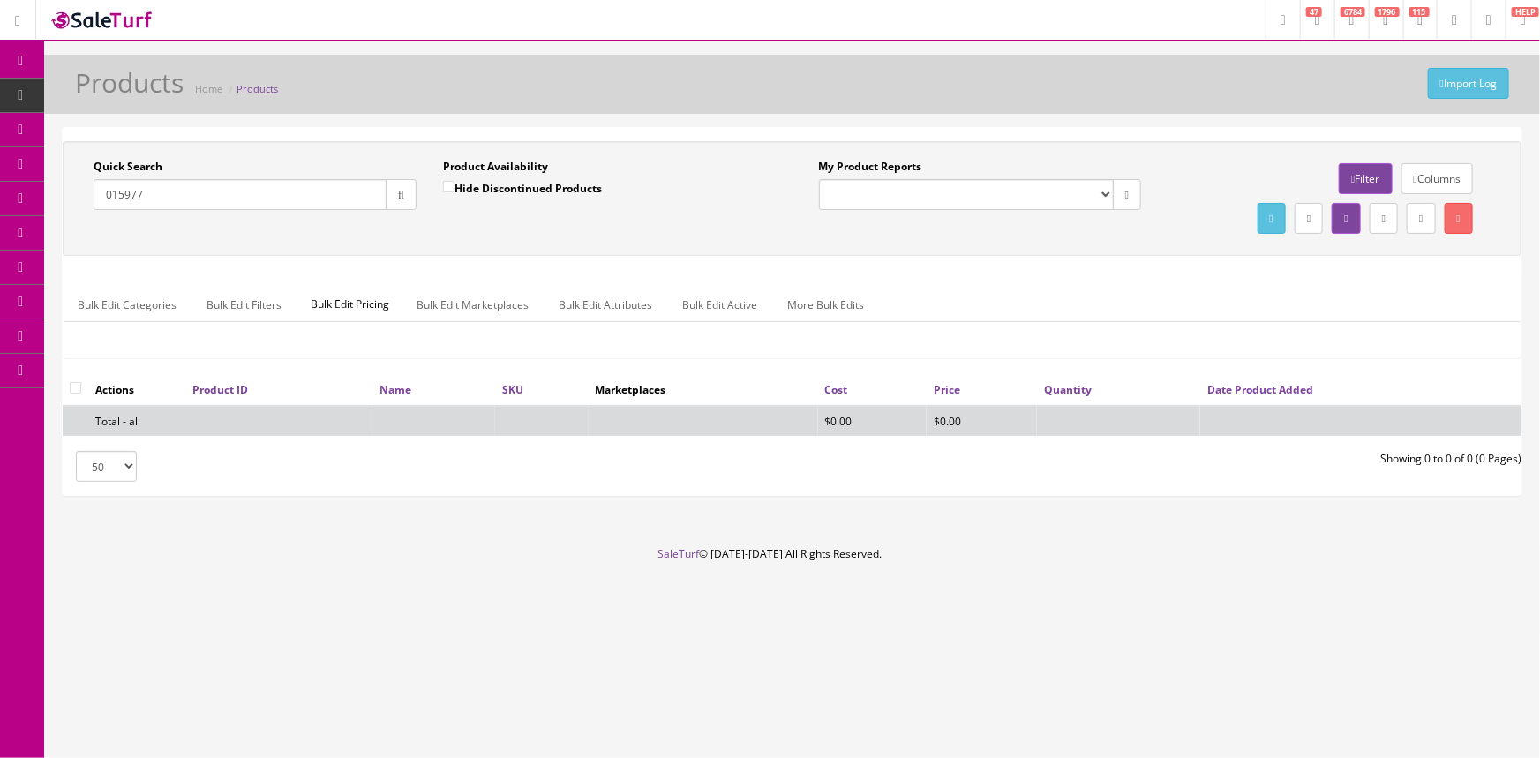
click at [51, 193] on div "Quick Search 015977 Date From Product Availability Hide Discontinued Products D…" at bounding box center [792, 319] width 1496 height 384
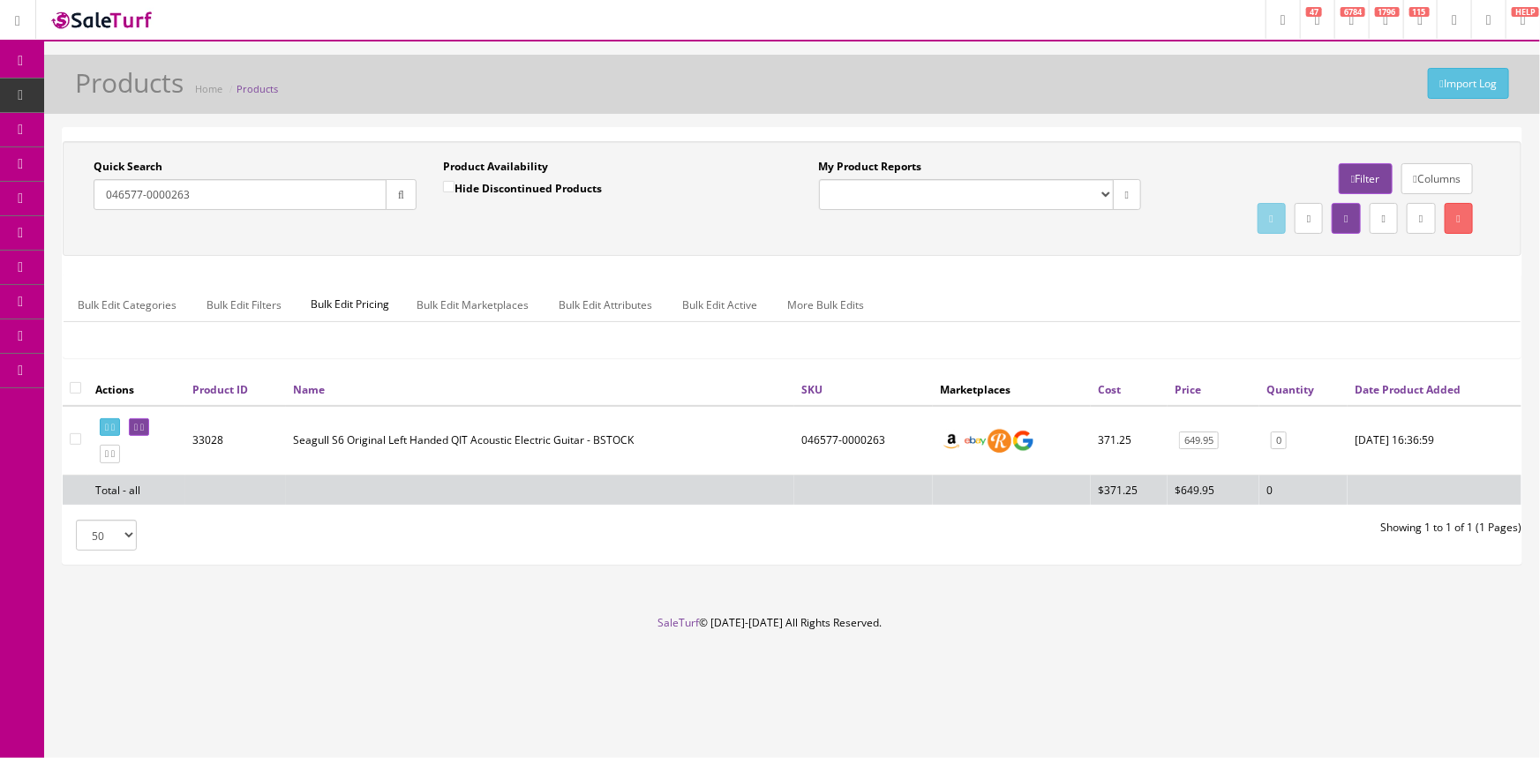
drag, startPoint x: 205, startPoint y: 191, endPoint x: 92, endPoint y: 201, distance: 113.5
click at [92, 201] on div "Quick Search 046577-0000263 Date From" at bounding box center [255, 191] width 350 height 64
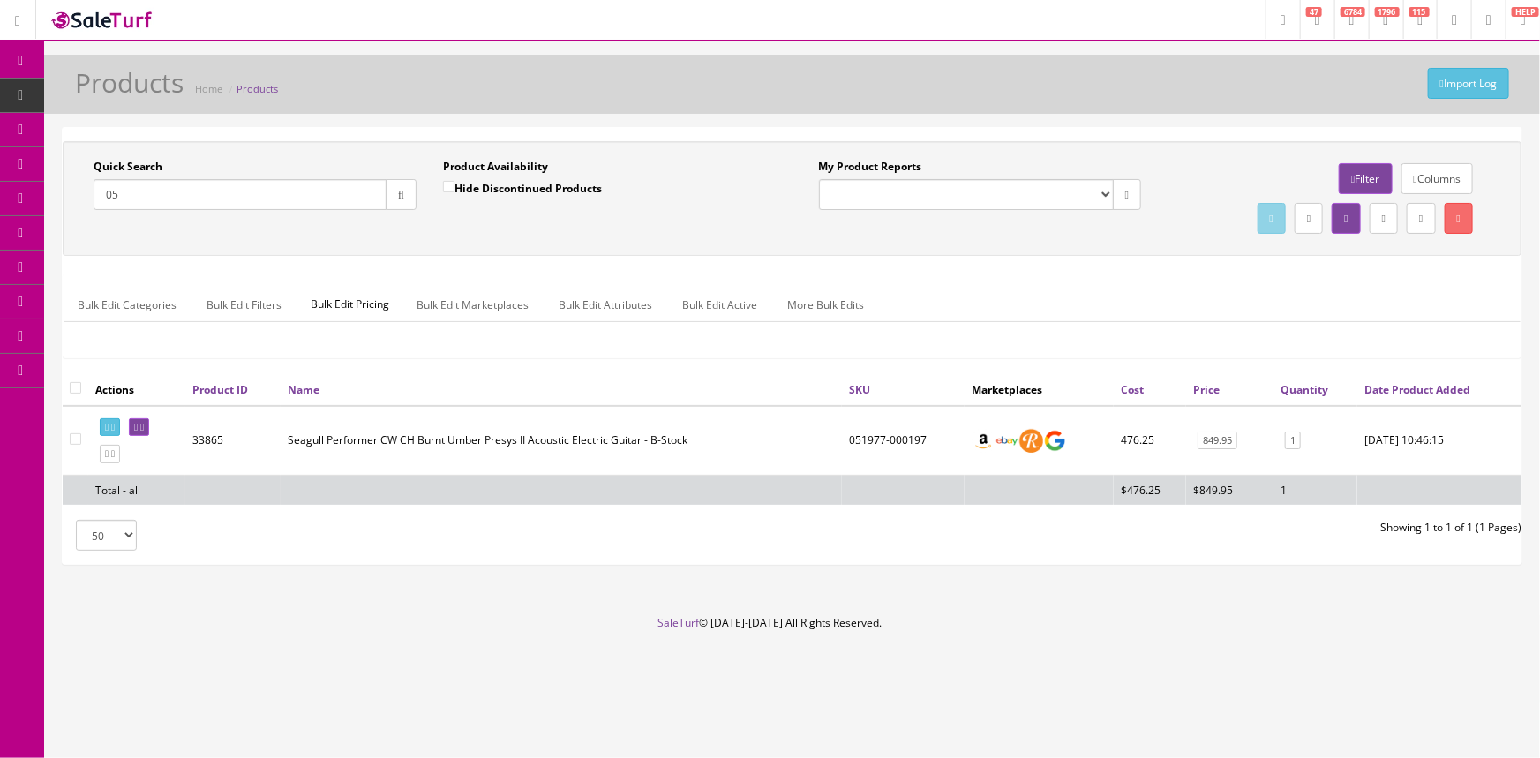
type input "0"
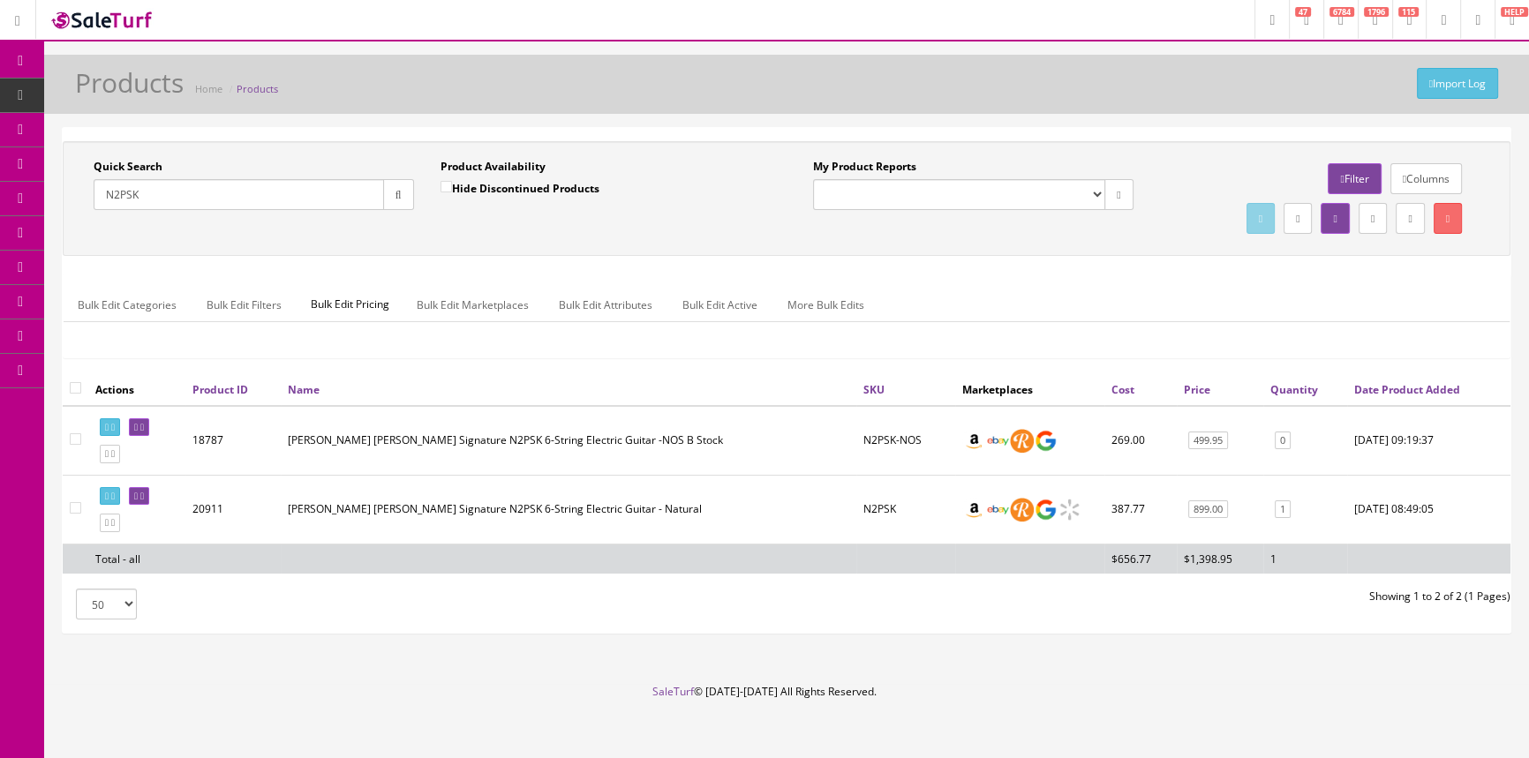
drag, startPoint x: 150, startPoint y: 196, endPoint x: 71, endPoint y: 193, distance: 79.5
click at [71, 196] on div "Quick Search N2PSK Date From Product Availability Hide Discontinued Products Da…" at bounding box center [426, 191] width 719 height 64
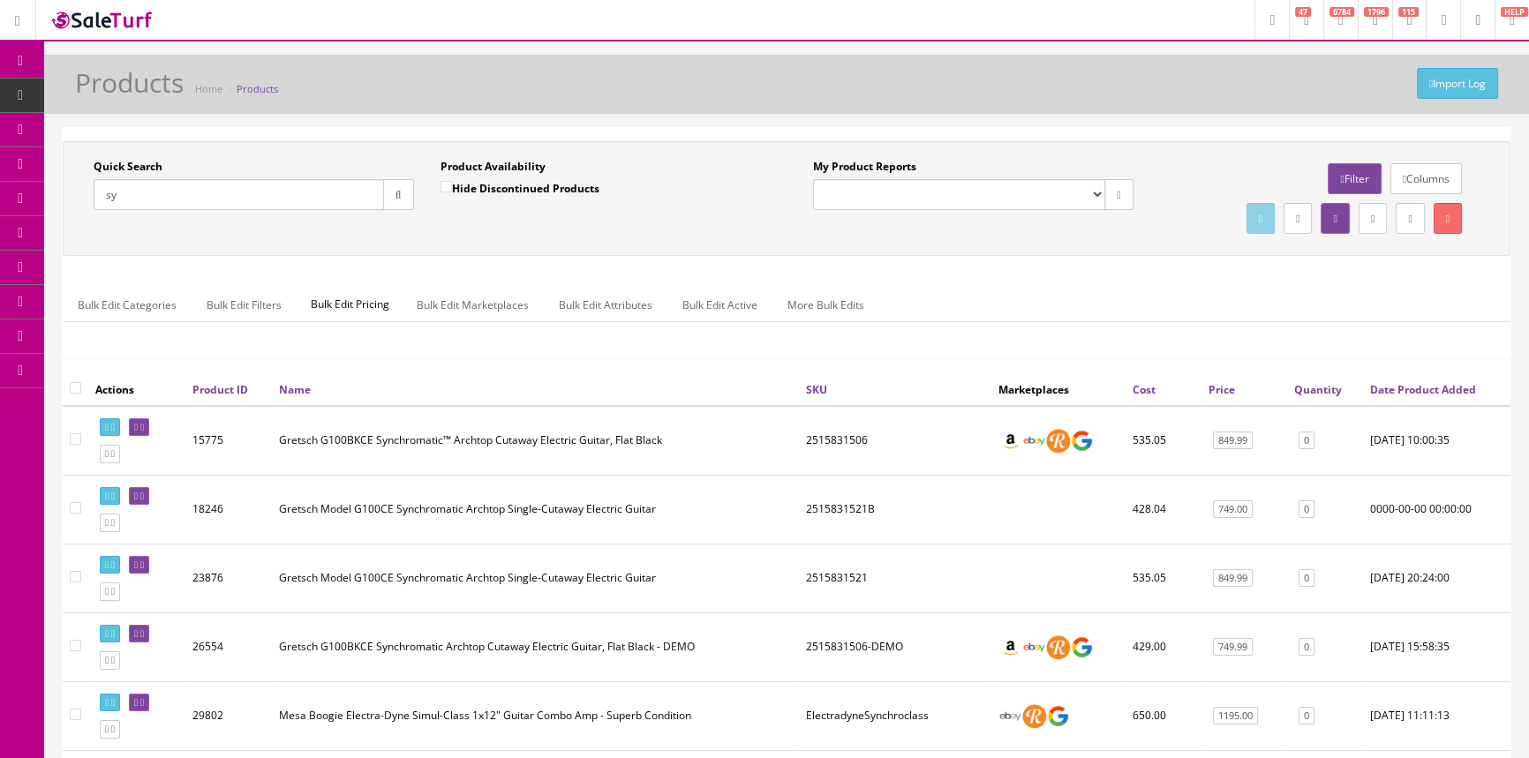
type input "s"
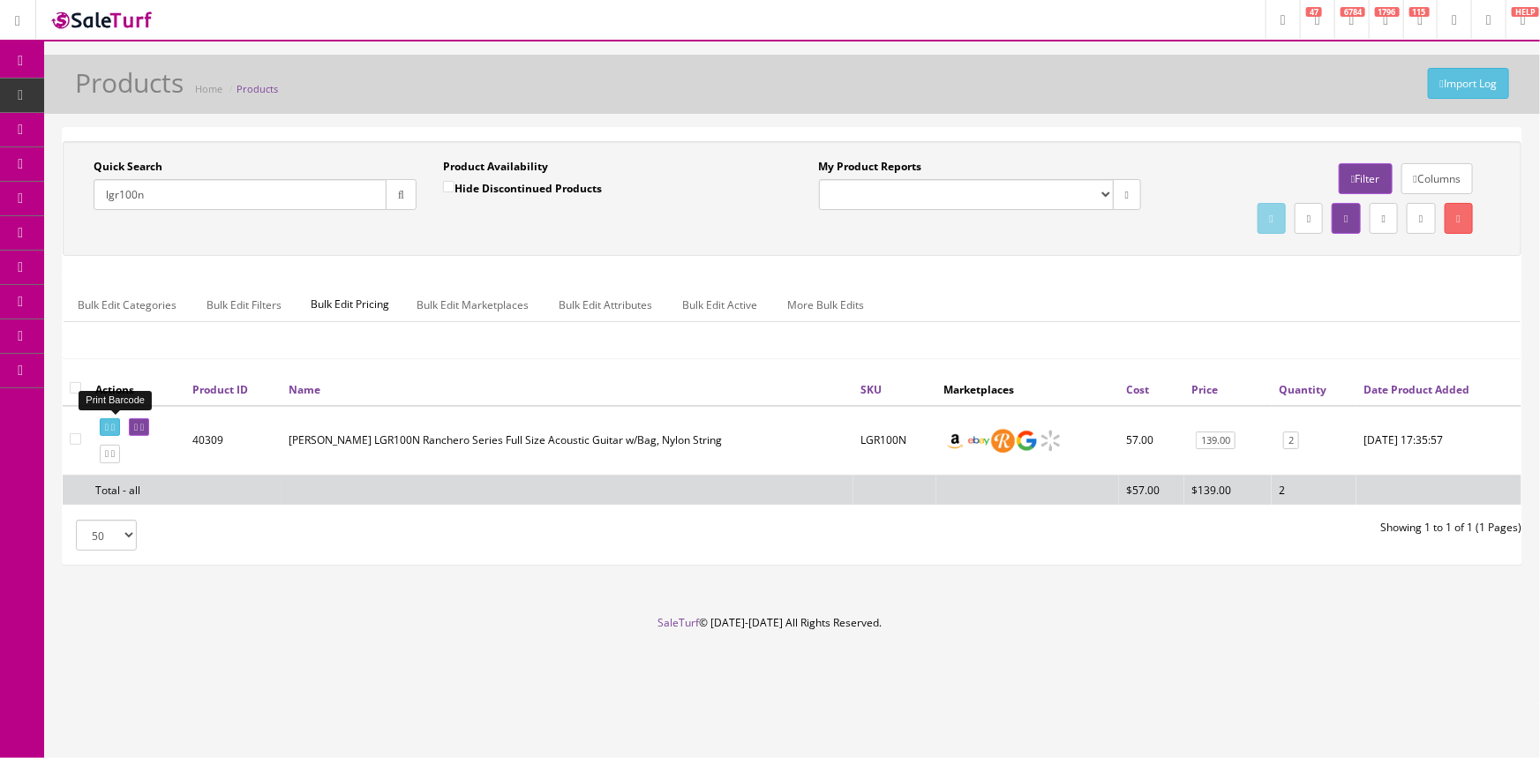
click at [109, 423] on icon at bounding box center [107, 428] width 4 height 10
drag, startPoint x: 155, startPoint y: 186, endPoint x: 63, endPoint y: 156, distance: 97.4
click at [57, 199] on div "Quick Search lgr100n Date From Product Availability Hide Discontinued Products …" at bounding box center [792, 353] width 1496 height 453
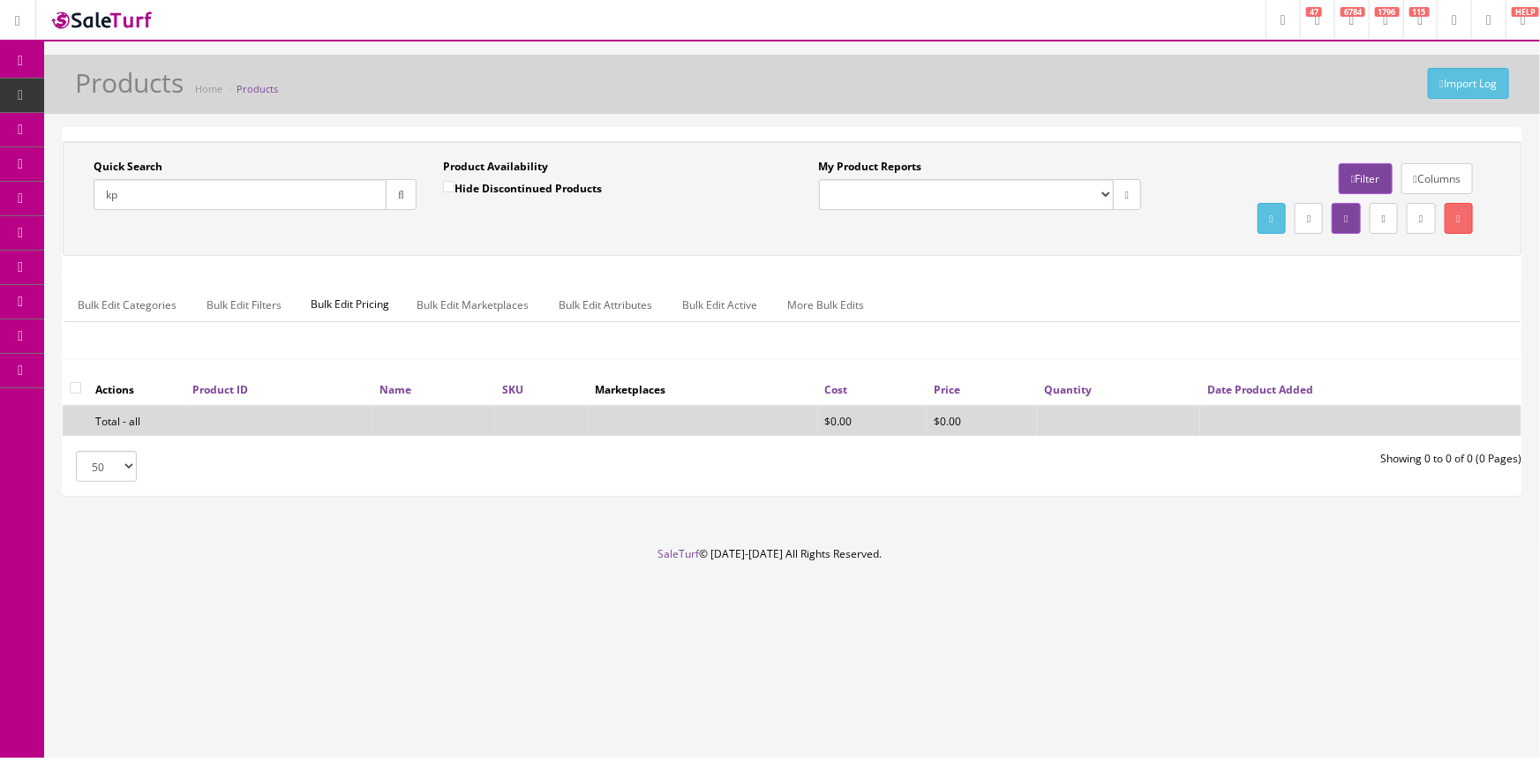
type input "k"
click at [588, 102] on div "Import Log Products Home Products" at bounding box center [792, 89] width 1470 height 42
click at [215, 191] on input "Quick Search" at bounding box center [240, 194] width 293 height 31
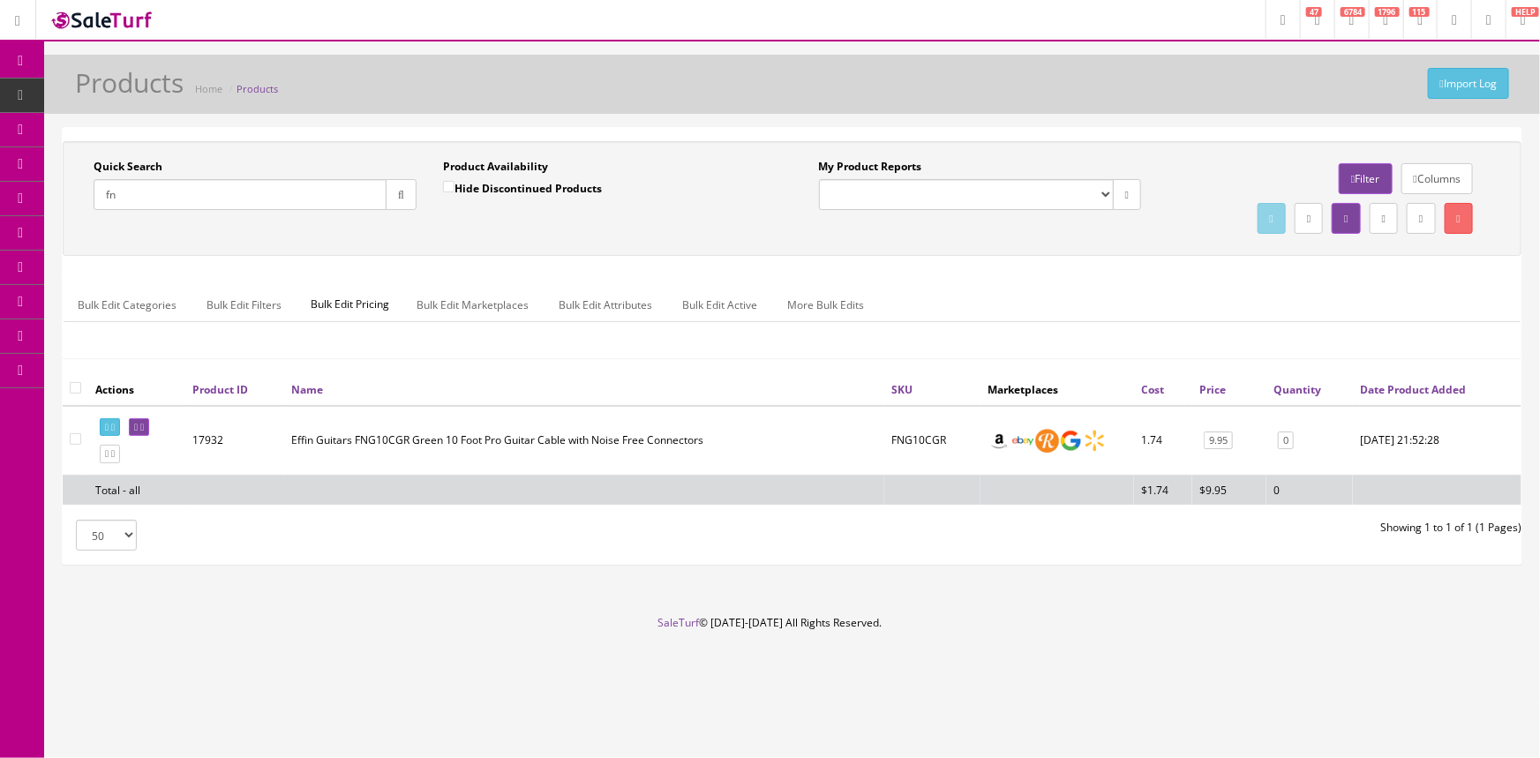
type input "f"
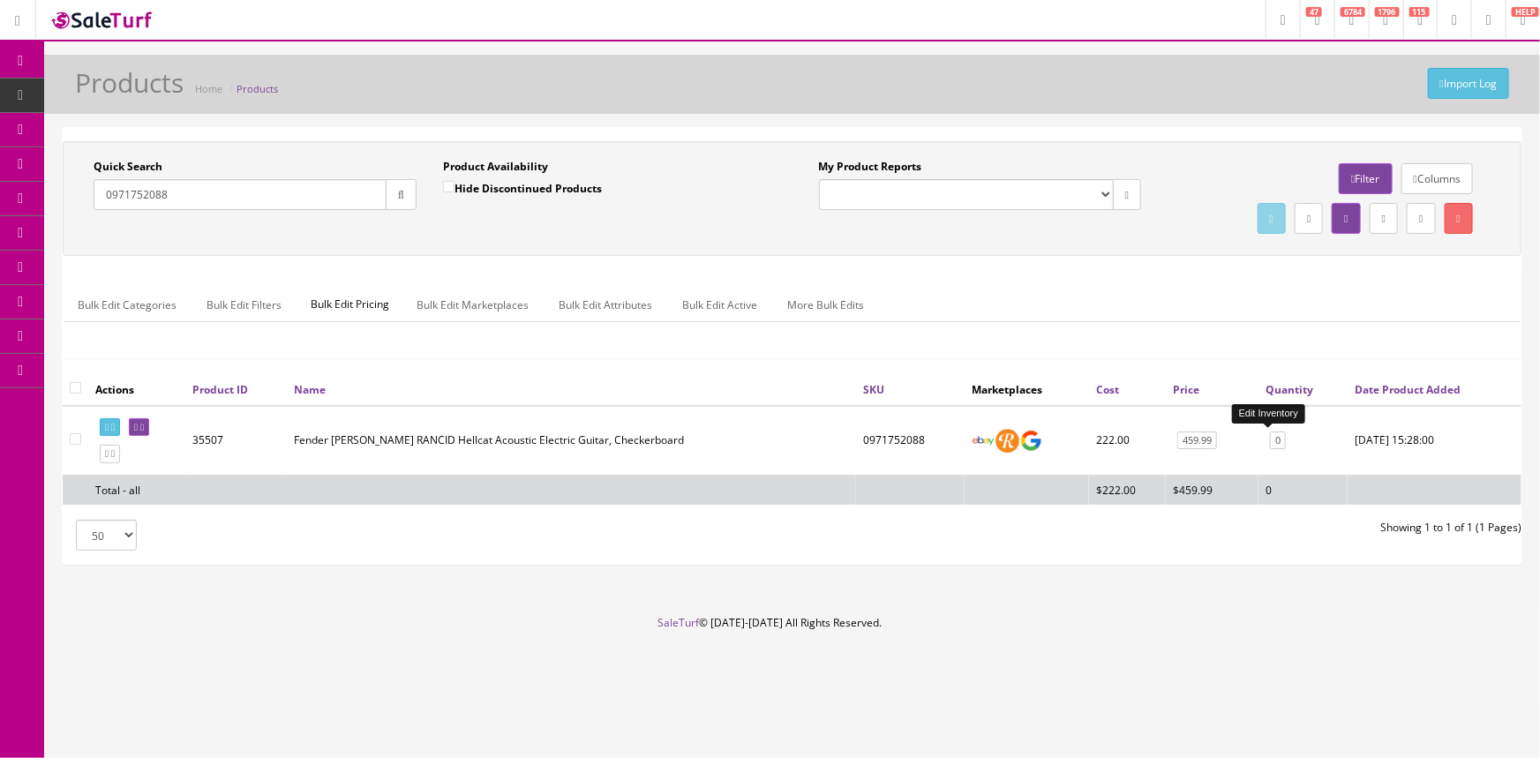
type input "0971752088"
click at [1270, 435] on link "0" at bounding box center [1278, 441] width 16 height 19
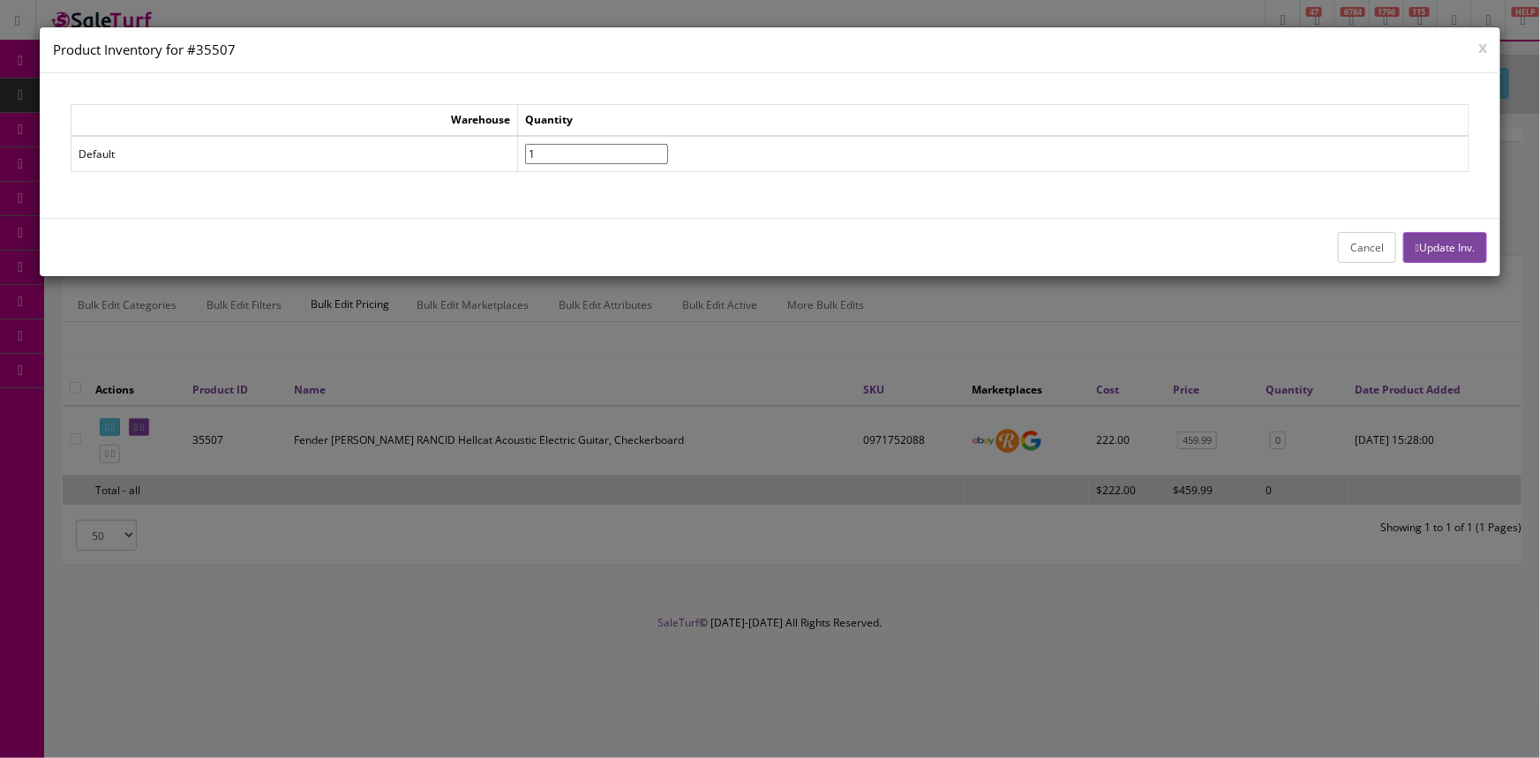
type input"] "1"
click at [668, 149] on input"] "1" at bounding box center [596, 154] width 143 height 20
click at [1440, 247] on button "Update Inv." at bounding box center [1446, 247] width 84 height 31
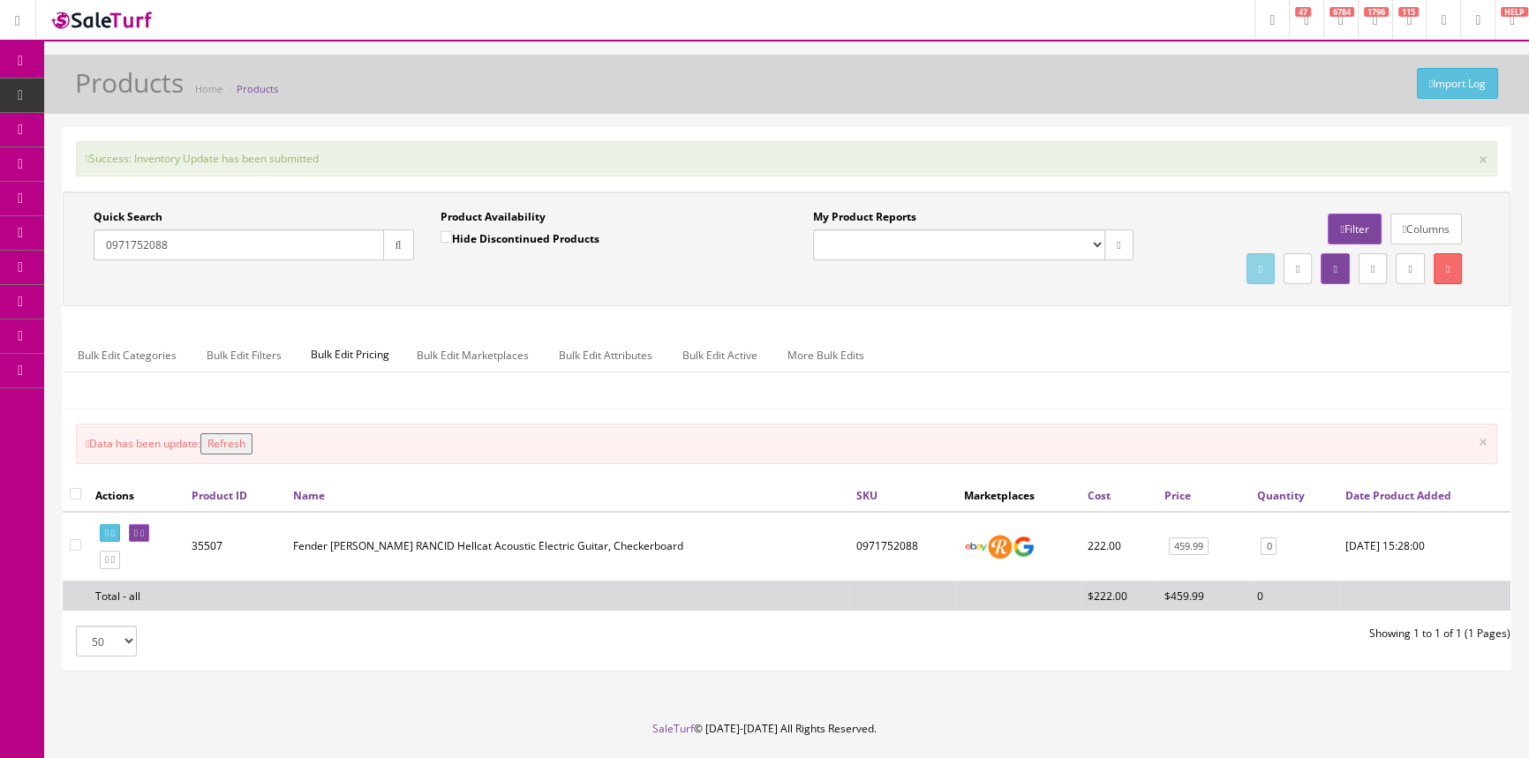
click at [247, 441] on button "Refresh" at bounding box center [226, 443] width 52 height 21
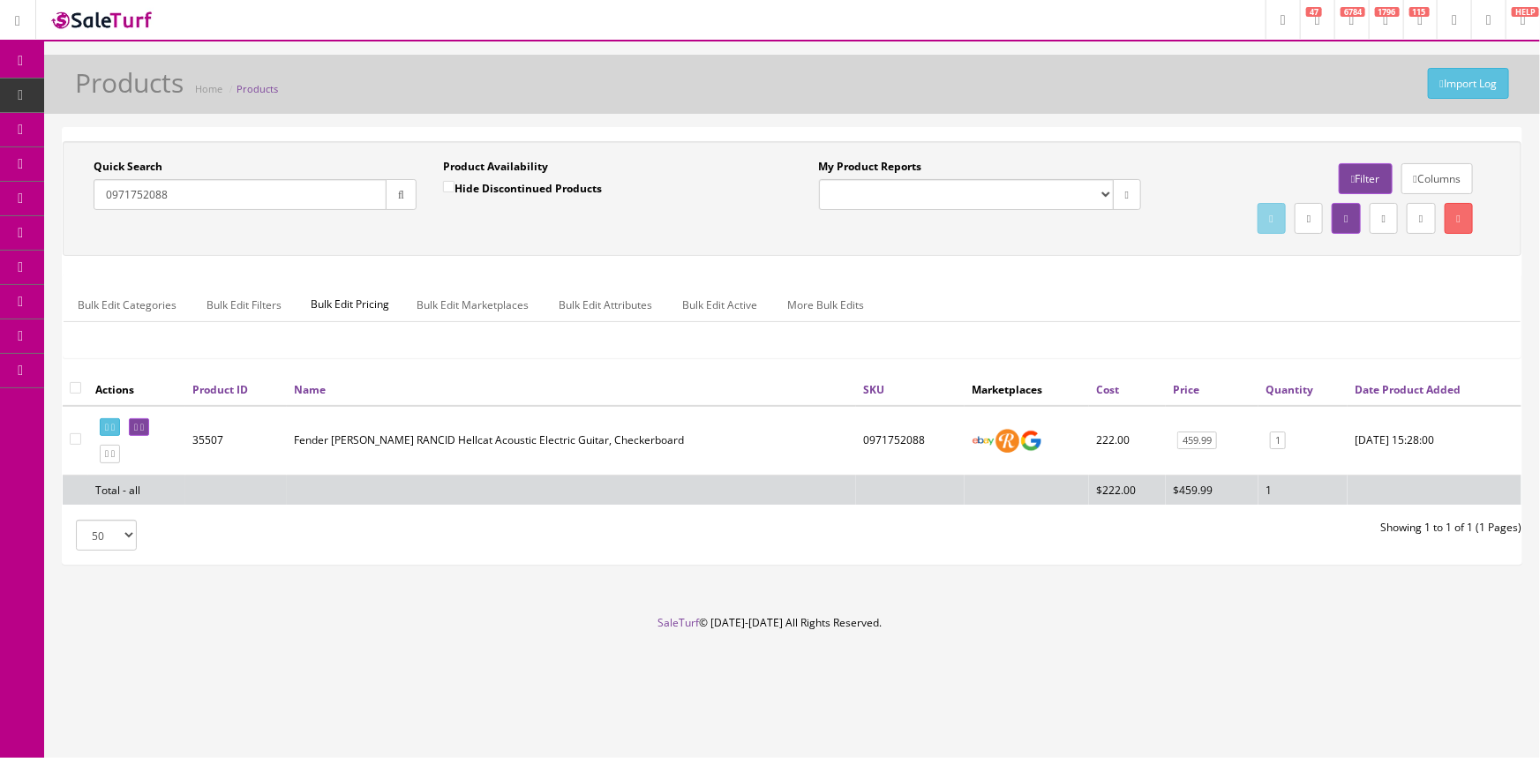
drag, startPoint x: 150, startPoint y: 207, endPoint x: 172, endPoint y: 190, distance: 28.3
click at [152, 207] on input "0971752088" at bounding box center [240, 194] width 293 height 31
drag, startPoint x: 180, startPoint y: 188, endPoint x: 83, endPoint y: 199, distance: 97.7
click at [83, 199] on div "Quick Search 0971752088 Date From" at bounding box center [255, 191] width 350 height 64
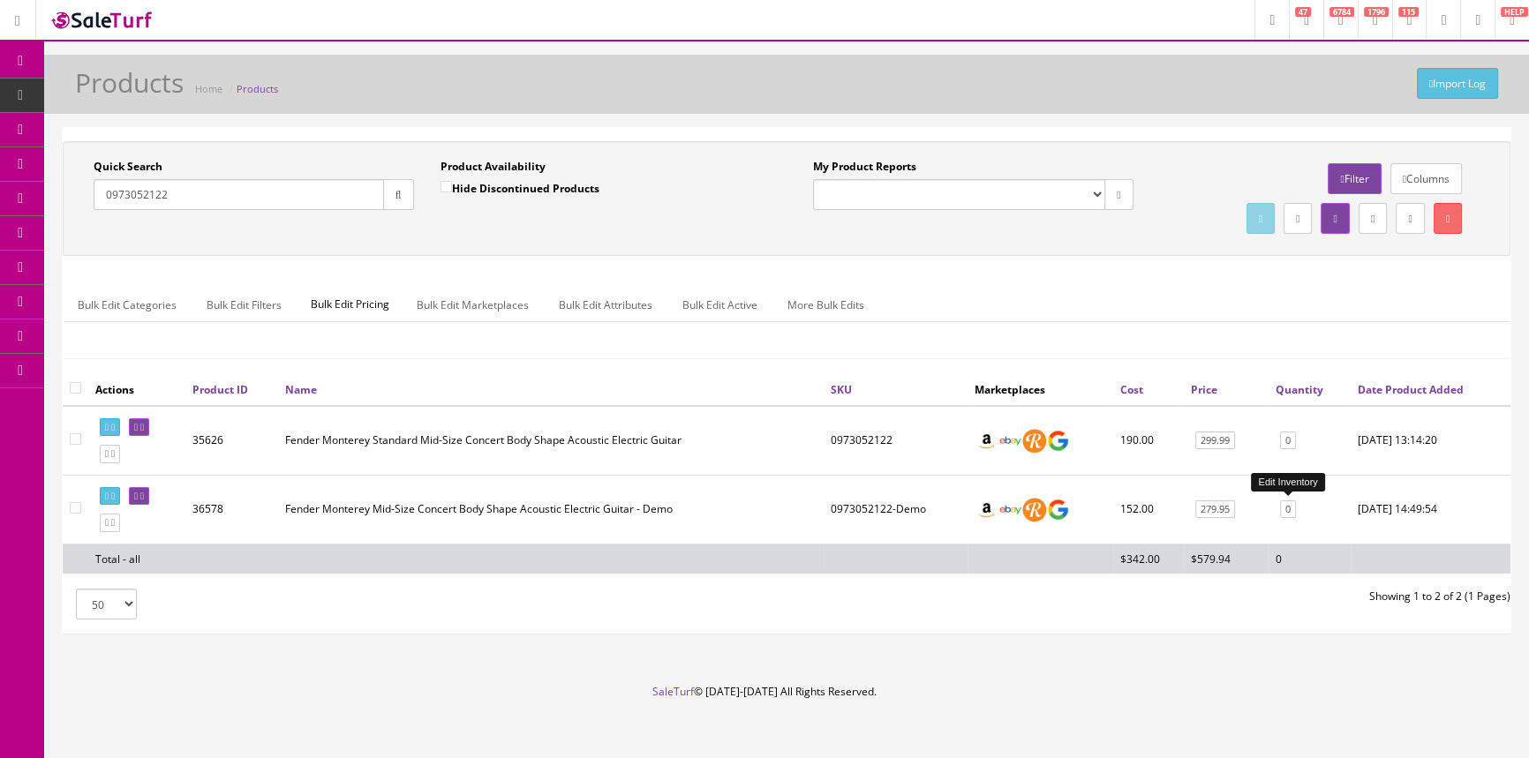
type input "0973052122"
click at [1285, 510] on link "0" at bounding box center [1288, 510] width 16 height 19
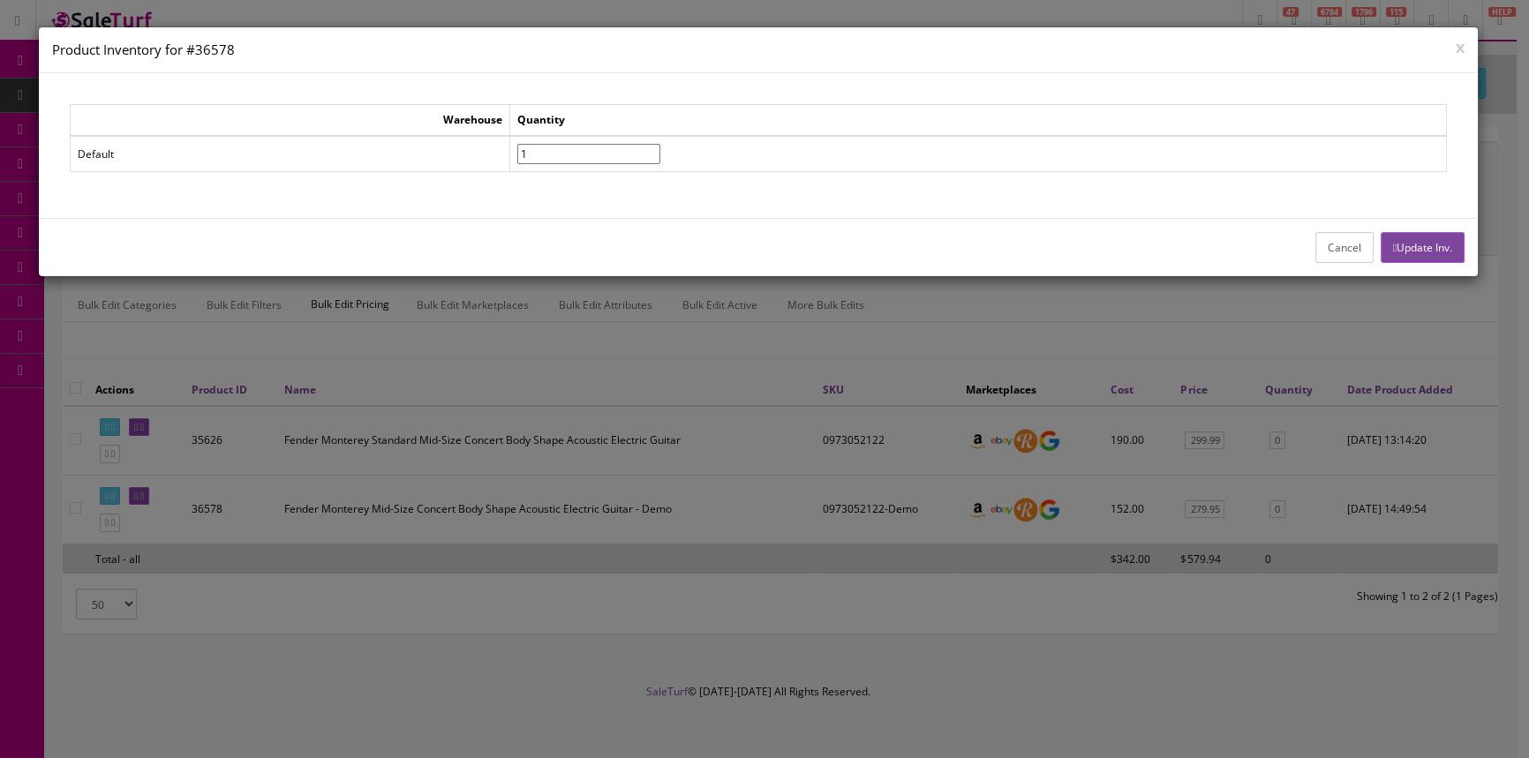
type input"] "1"
click at [660, 146] on input"] "1" at bounding box center [588, 154] width 143 height 20
click at [1400, 244] on button "Update Inv." at bounding box center [1423, 247] width 84 height 31
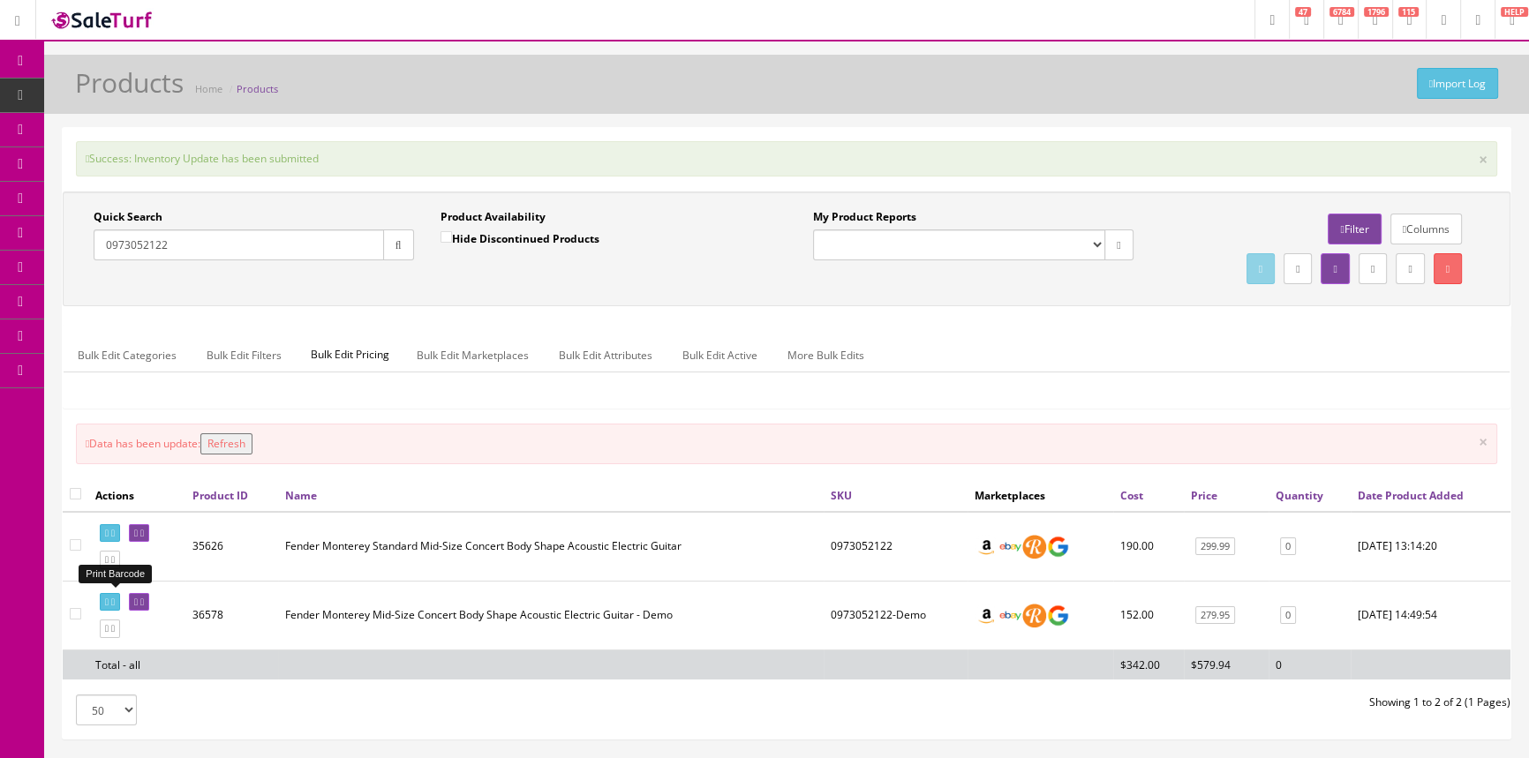
click at [109, 599] on icon at bounding box center [107, 603] width 4 height 10
click at [229, 445] on button "Refresh" at bounding box center [226, 443] width 52 height 21
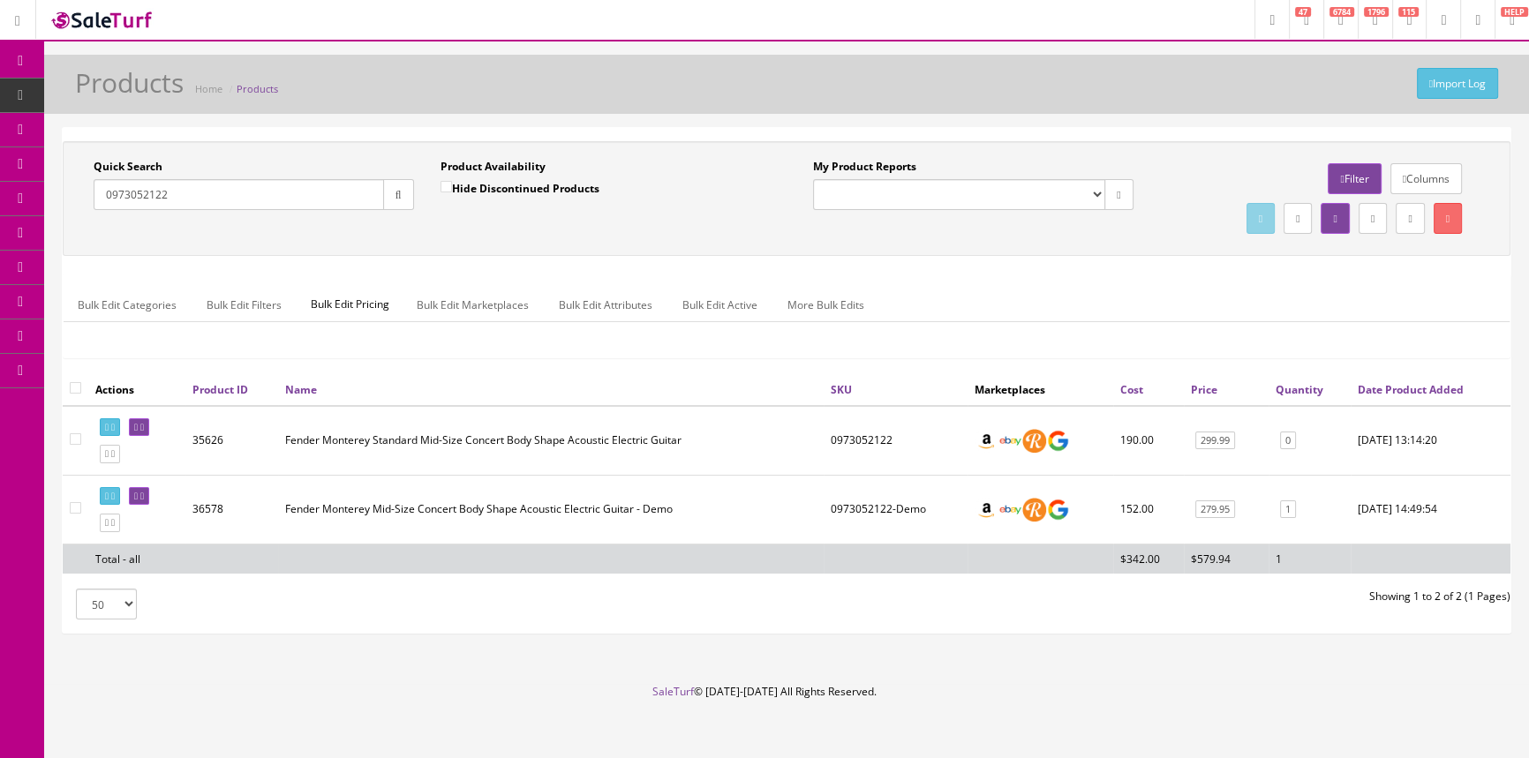
click at [274, 191] on input "0973052122" at bounding box center [239, 194] width 290 height 31
click at [267, 189] on input "0973052122" at bounding box center [239, 194] width 290 height 31
click at [268, 190] on input "0973052122" at bounding box center [239, 194] width 290 height 31
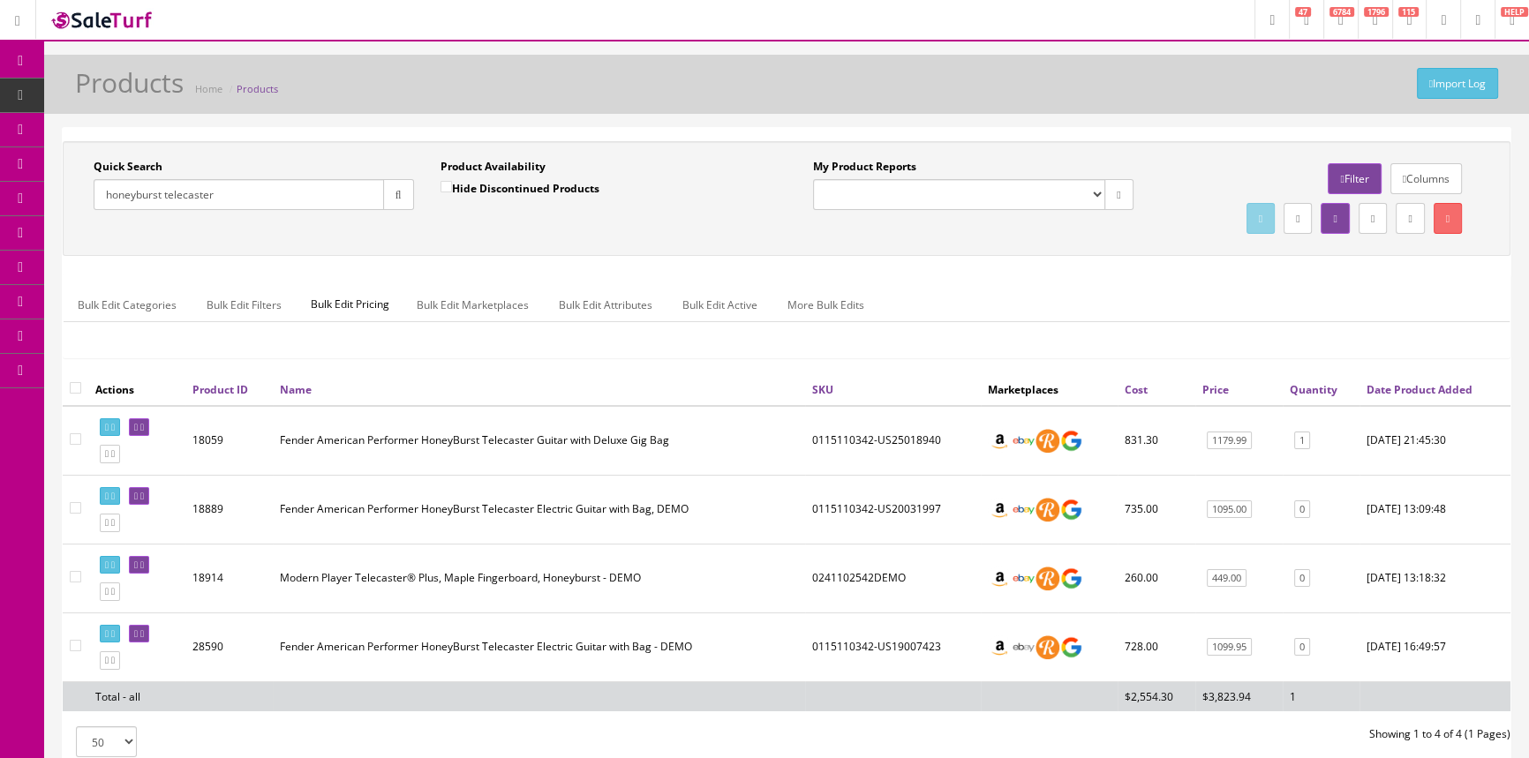
click at [563, 435] on td "Fender American Performer HoneyBurst Telecaster Guitar with Deluxe Gig Bag" at bounding box center [539, 441] width 532 height 70
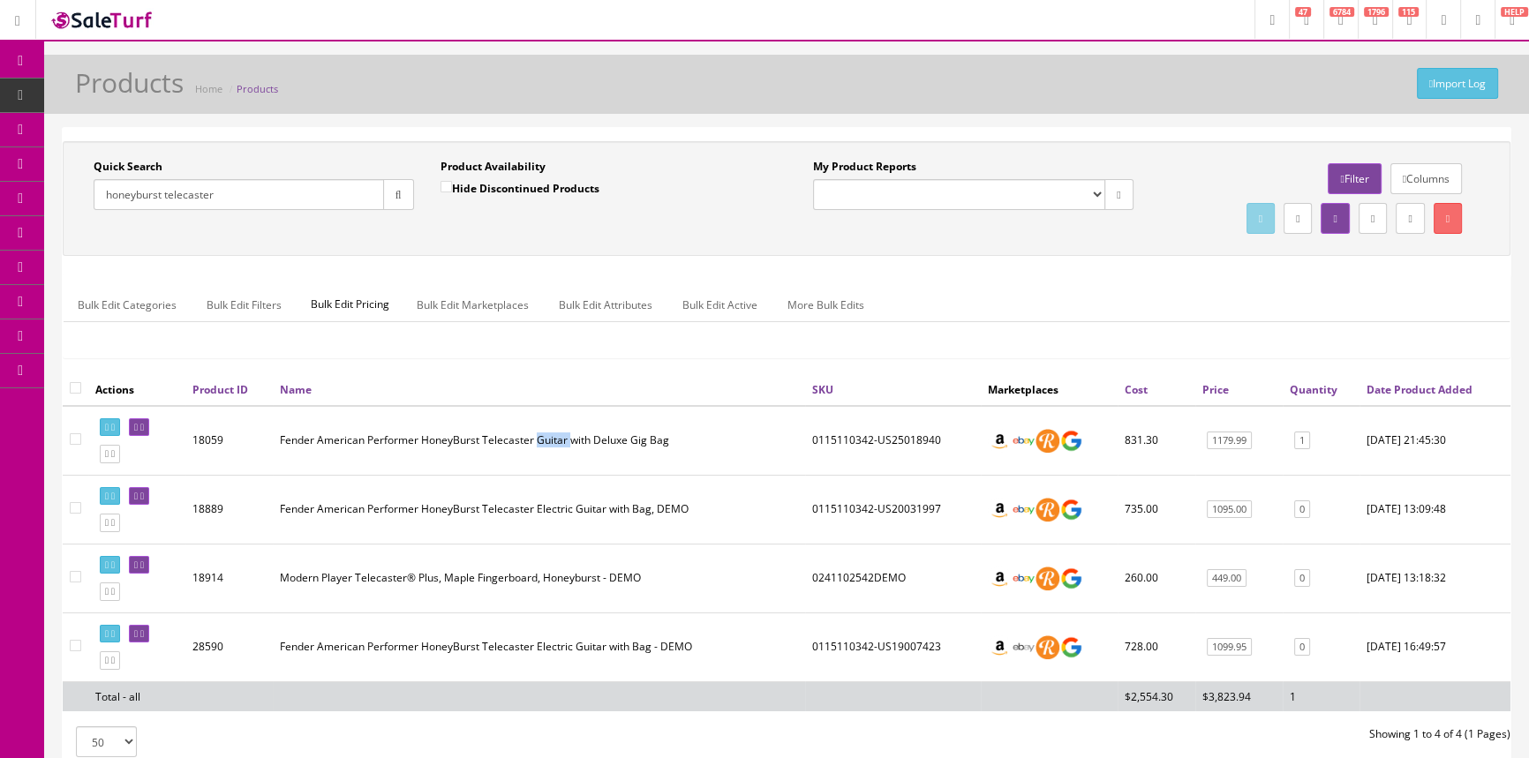
click at [563, 435] on td "Fender American Performer HoneyBurst Telecaster Guitar with Deluxe Gig Bag" at bounding box center [539, 441] width 532 height 70
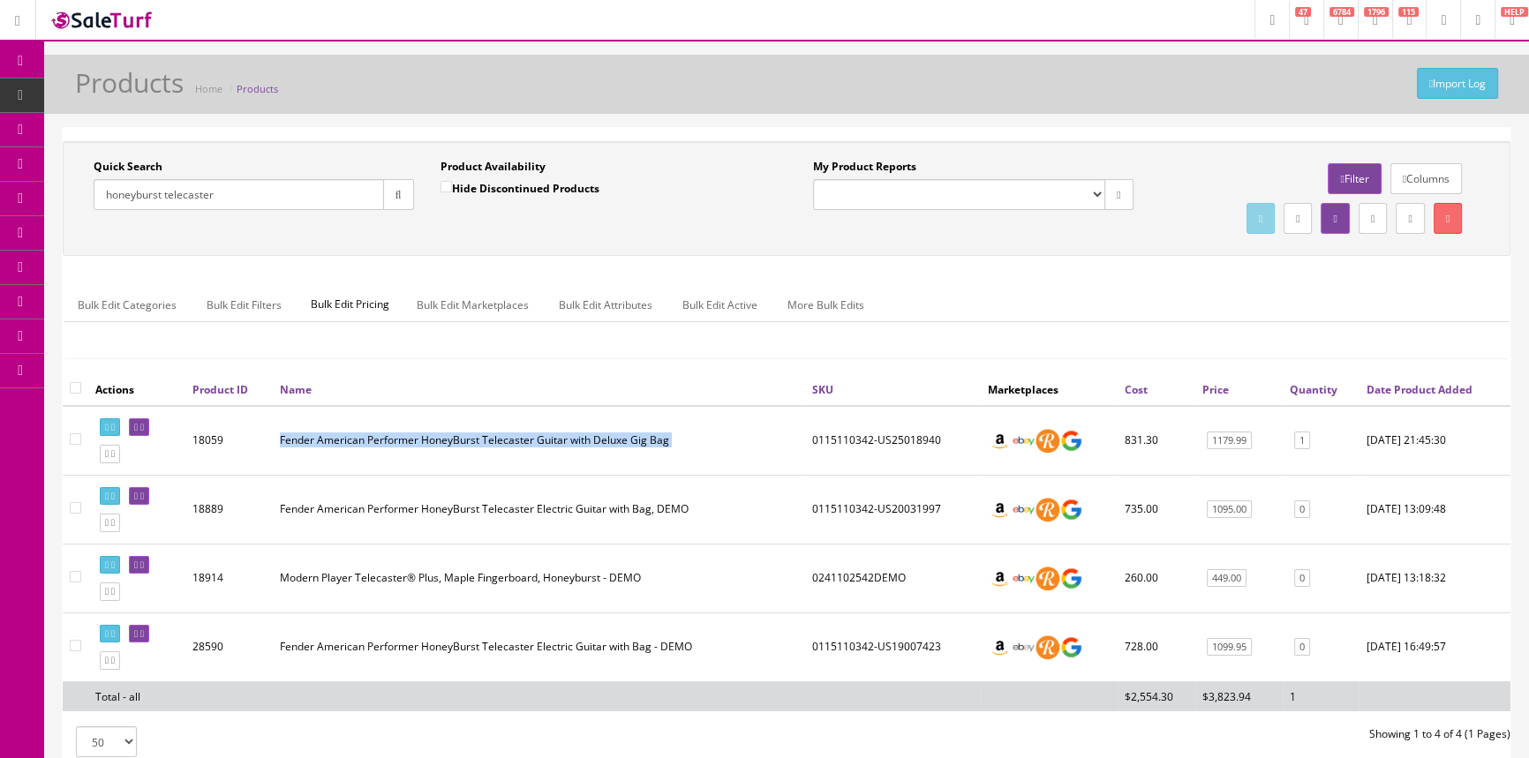
click at [563, 435] on td "Fender American Performer HoneyBurst Telecaster Guitar with Deluxe Gig Bag" at bounding box center [539, 441] width 532 height 70
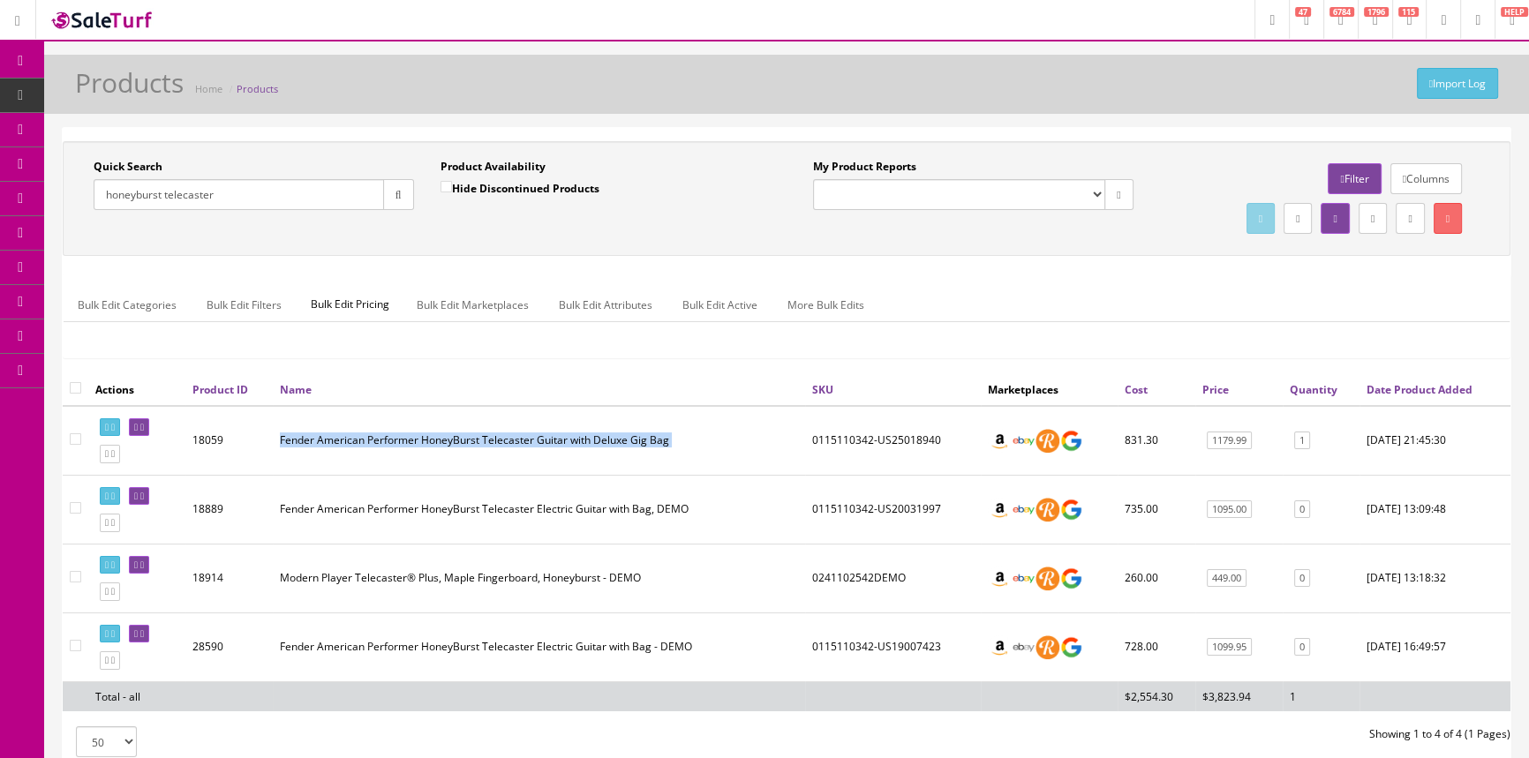
click at [563, 435] on td "Fender American Performer HoneyBurst Telecaster Guitar with Deluxe Gig Bag" at bounding box center [539, 441] width 532 height 70
click at [590, 513] on td "Fender American Performer HoneyBurst Telecaster Electric Guitar with Bag, DEMO" at bounding box center [539, 509] width 532 height 69
click at [300, 193] on input "honeyburst telecaster" at bounding box center [239, 194] width 290 height 31
type input "h"
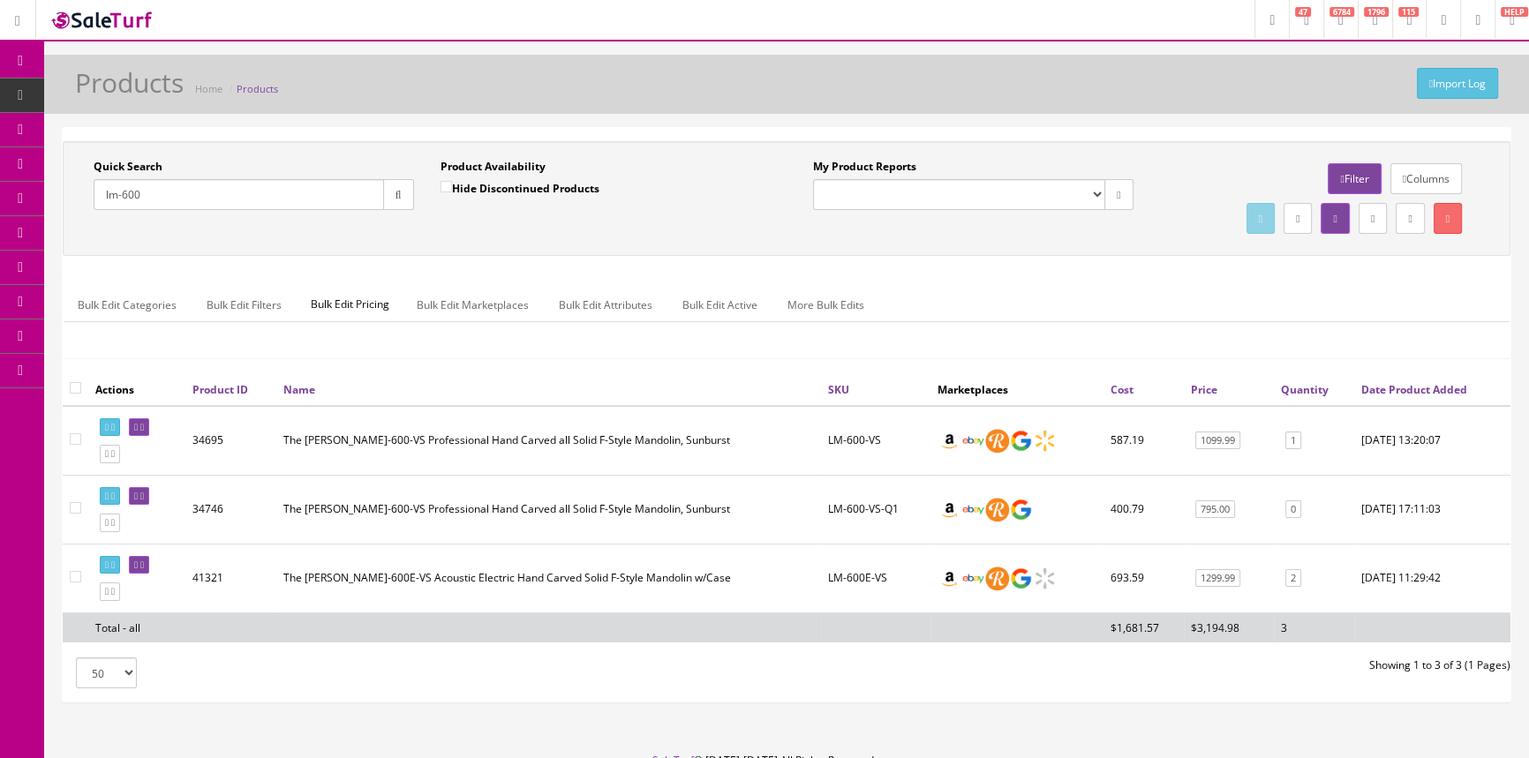
type input "lm-600"
click at [86, 155] on link "POS Console" at bounding box center [136, 164] width 185 height 34
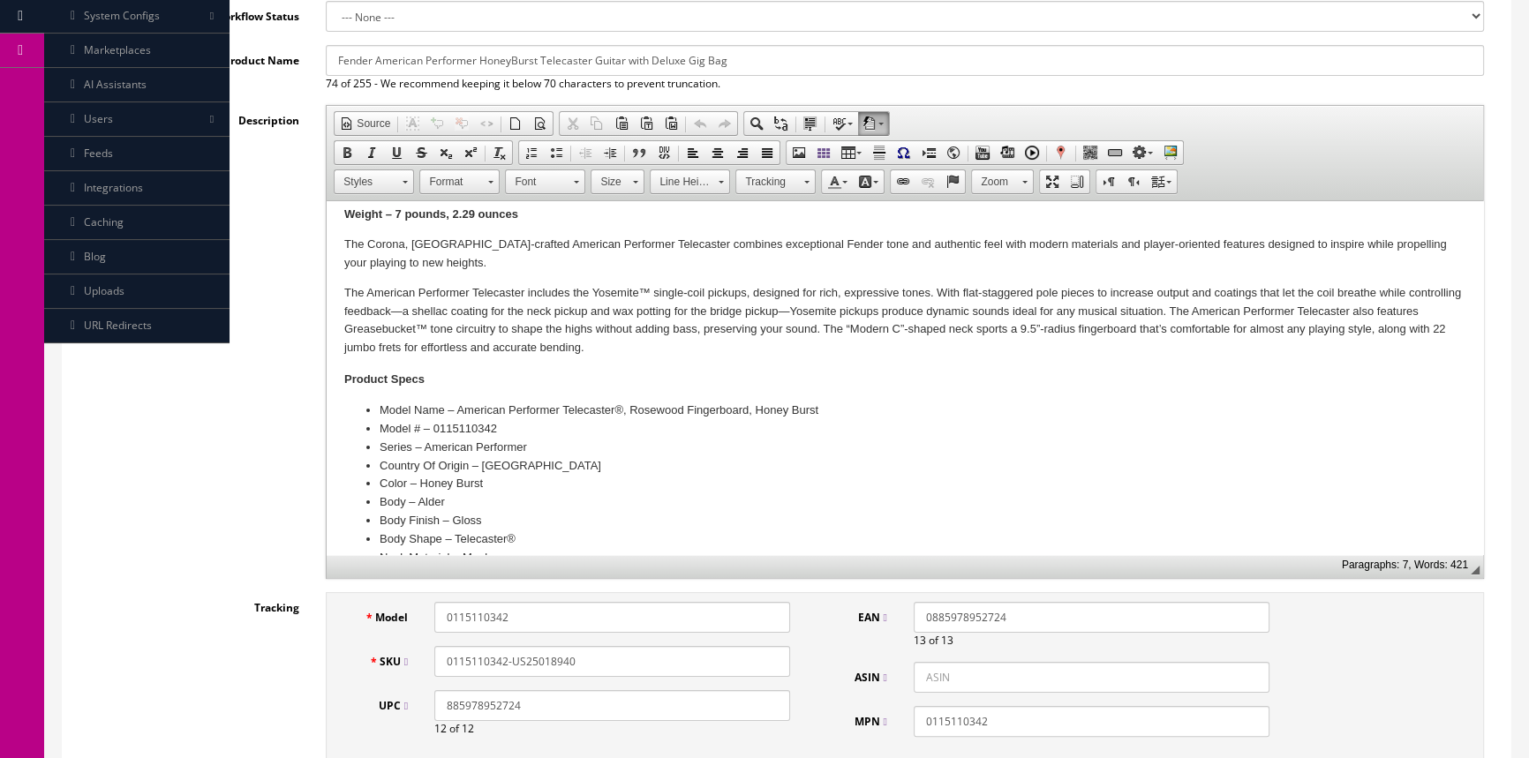
scroll to position [160, 0]
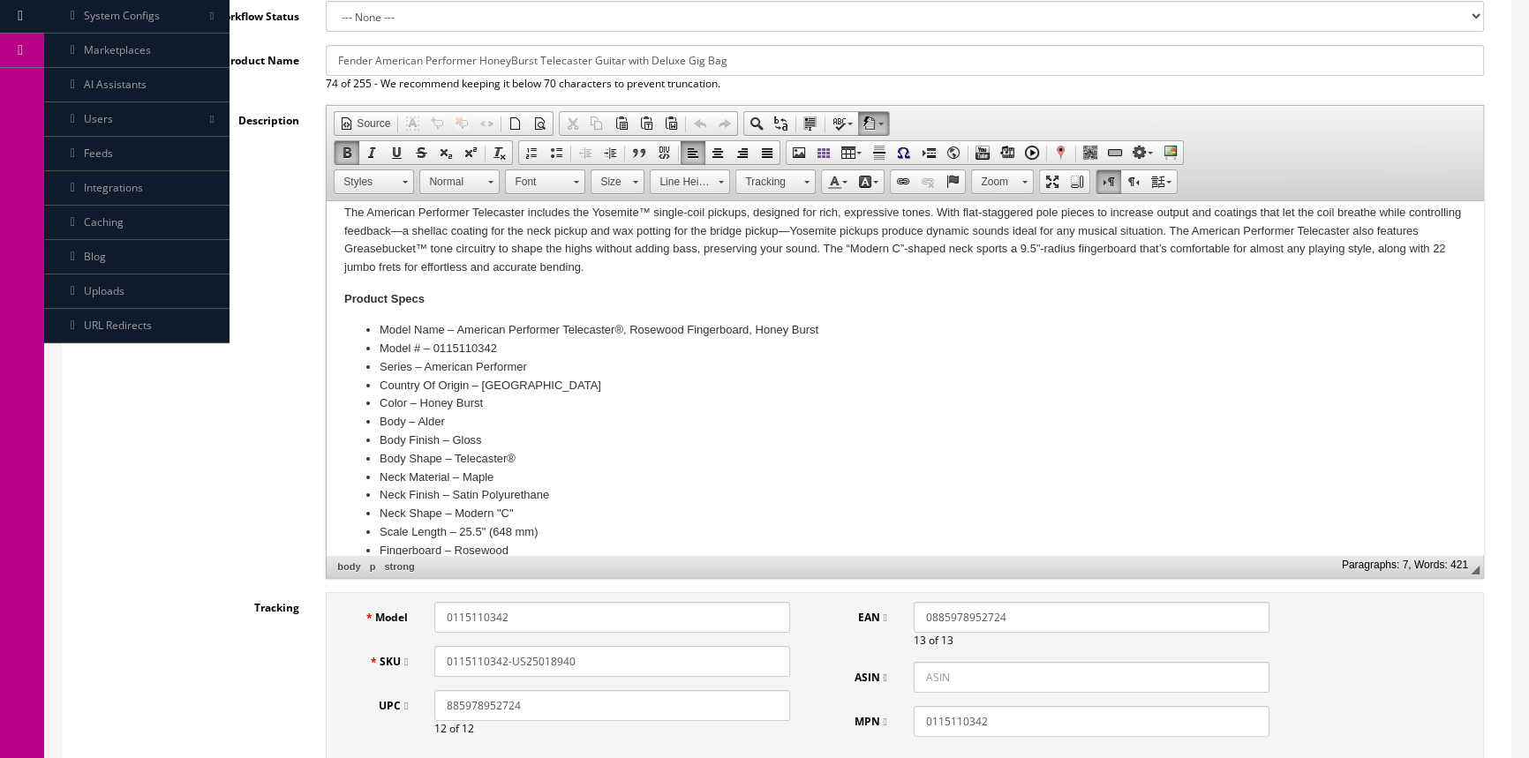
click at [680, 334] on li "Model Name – American Performer Telecaster®, Rosewood Fingerboard, Honey Burst" at bounding box center [905, 330] width 1051 height 19
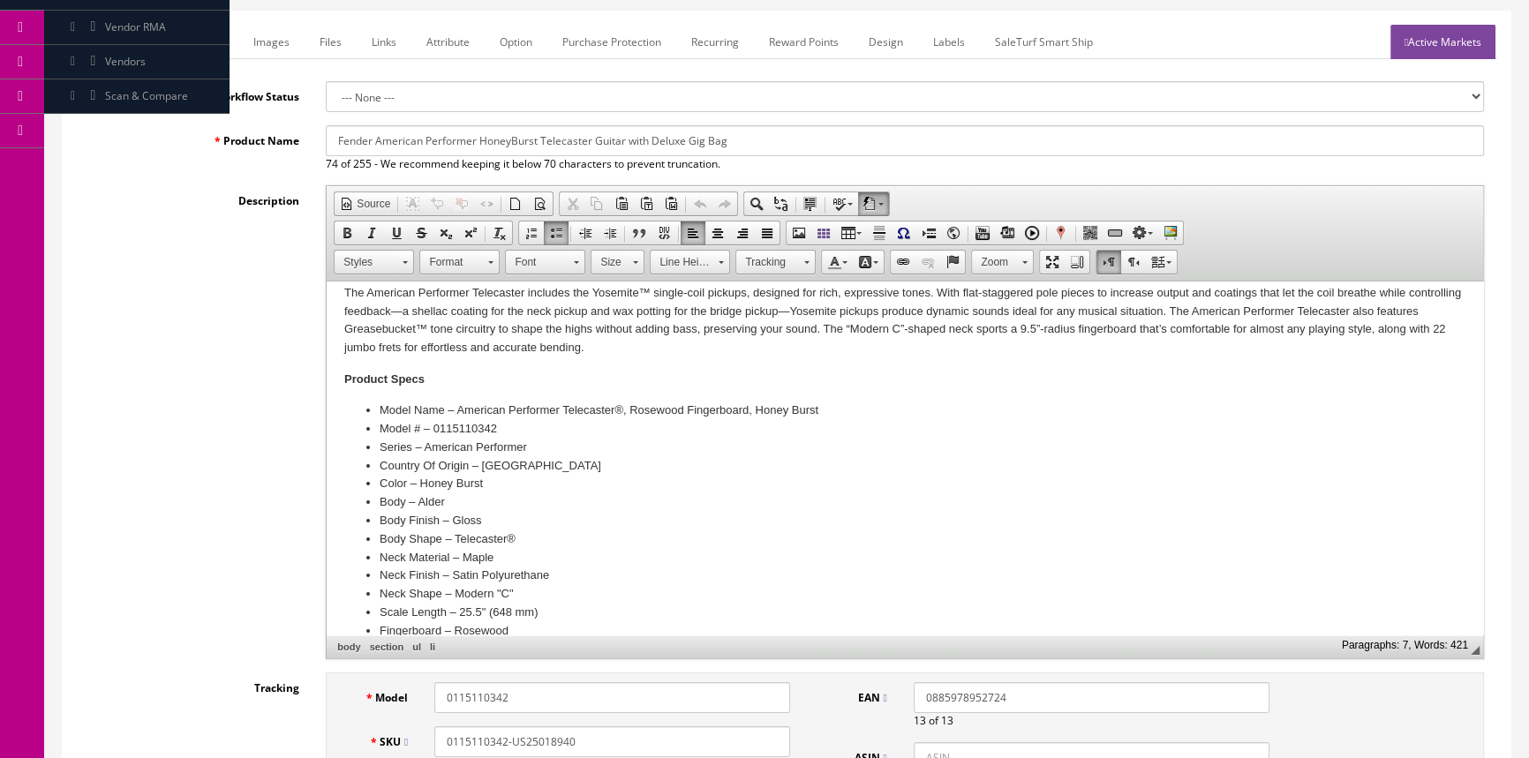
scroll to position [79, 0]
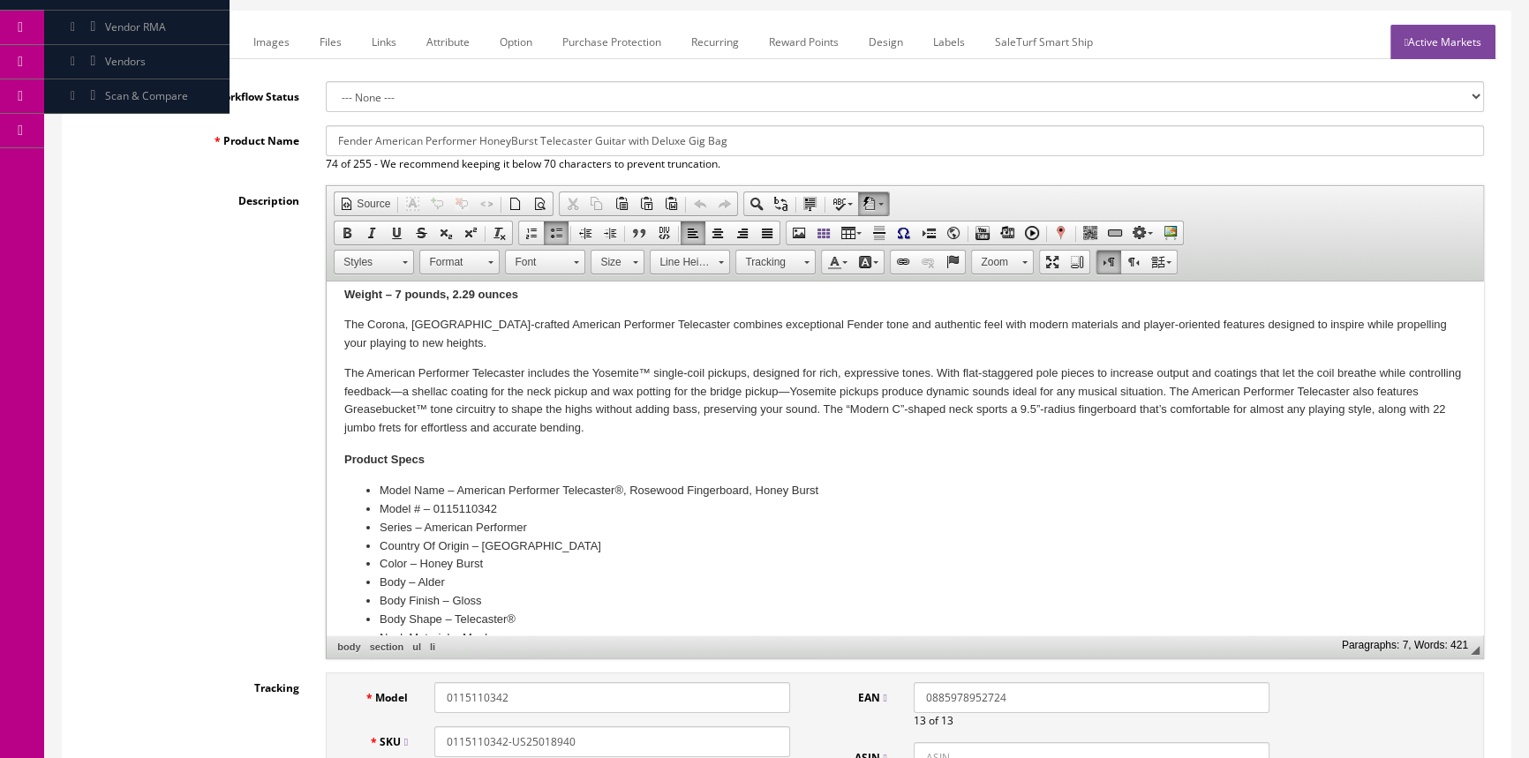
click at [858, 412] on p "The American Performer Telecaster includes the Yosemite™ single-coil pickups, d…" at bounding box center [904, 401] width 1121 height 73
click at [898, 388] on p "The American Performer Telecaster includes the Yosemite™ single-coil pickups, d…" at bounding box center [904, 401] width 1121 height 73
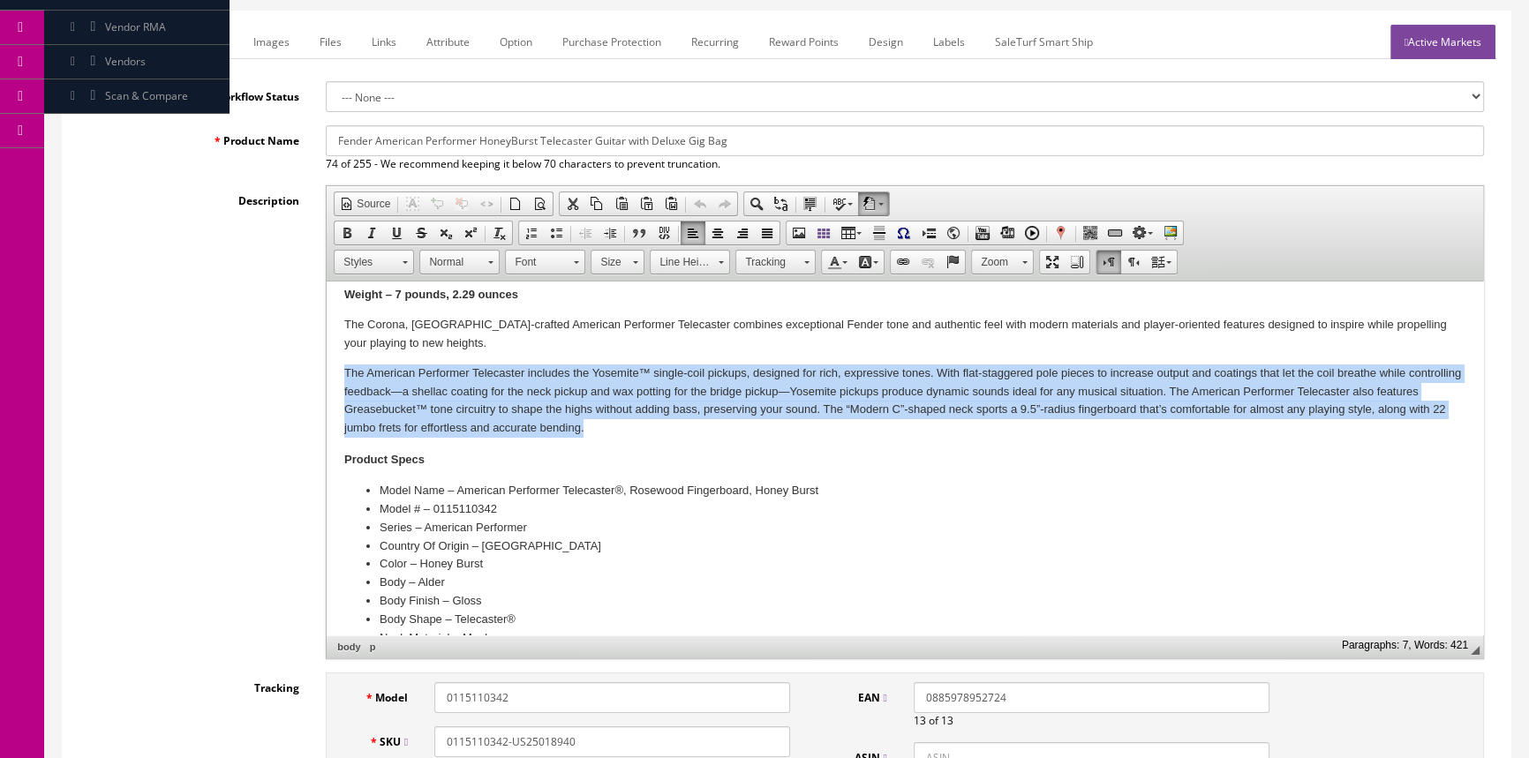
click at [898, 388] on p "The American Performer Telecaster includes the Yosemite™ single-coil pickups, d…" at bounding box center [904, 401] width 1121 height 73
click at [905, 400] on p "The American Performer Telecaster includes the Yosemite™ single-coil pickups, d…" at bounding box center [904, 401] width 1121 height 73
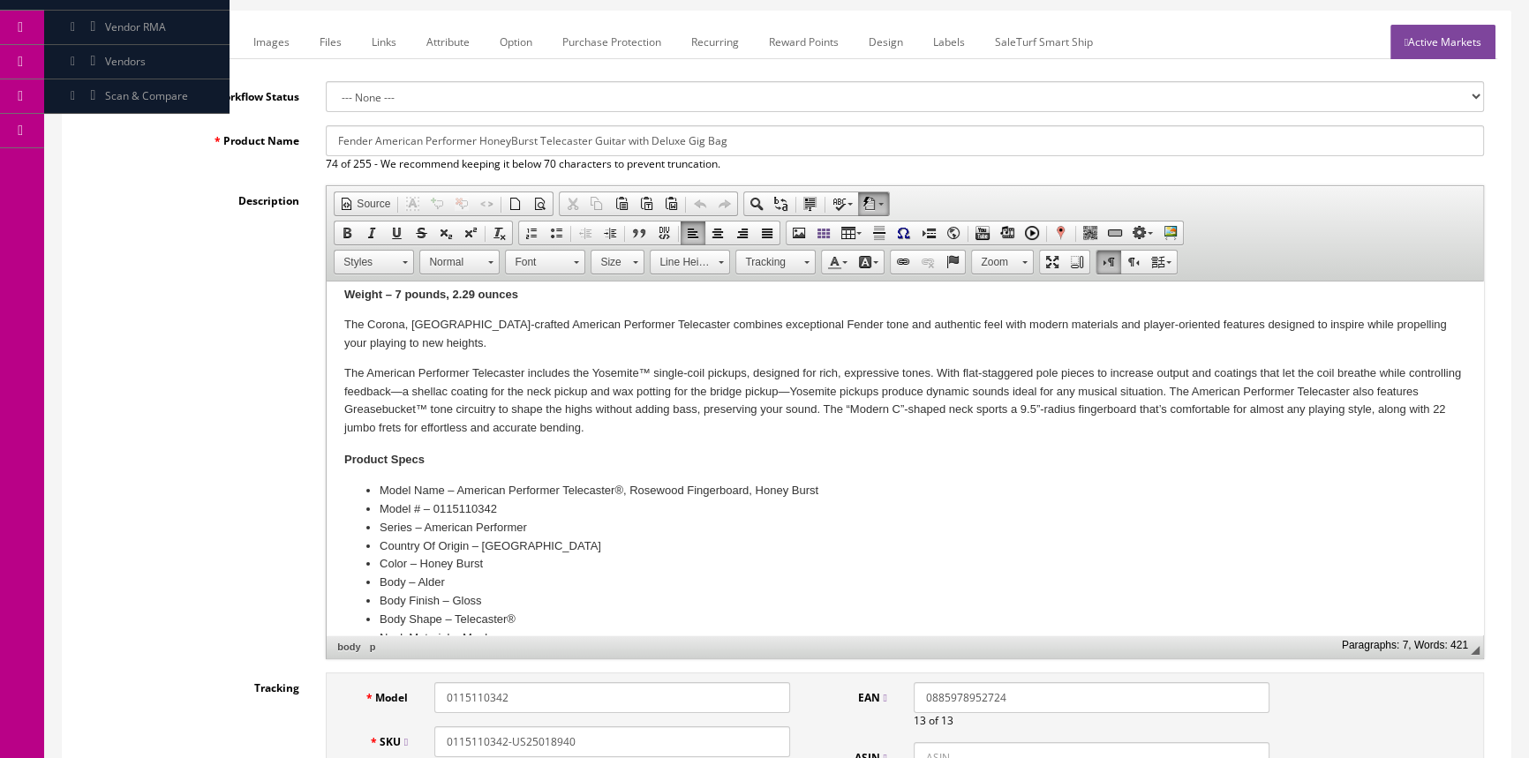
click at [909, 392] on p "The American Performer Telecaster includes the Yosemite™ single-coil pickups, d…" at bounding box center [904, 401] width 1121 height 73
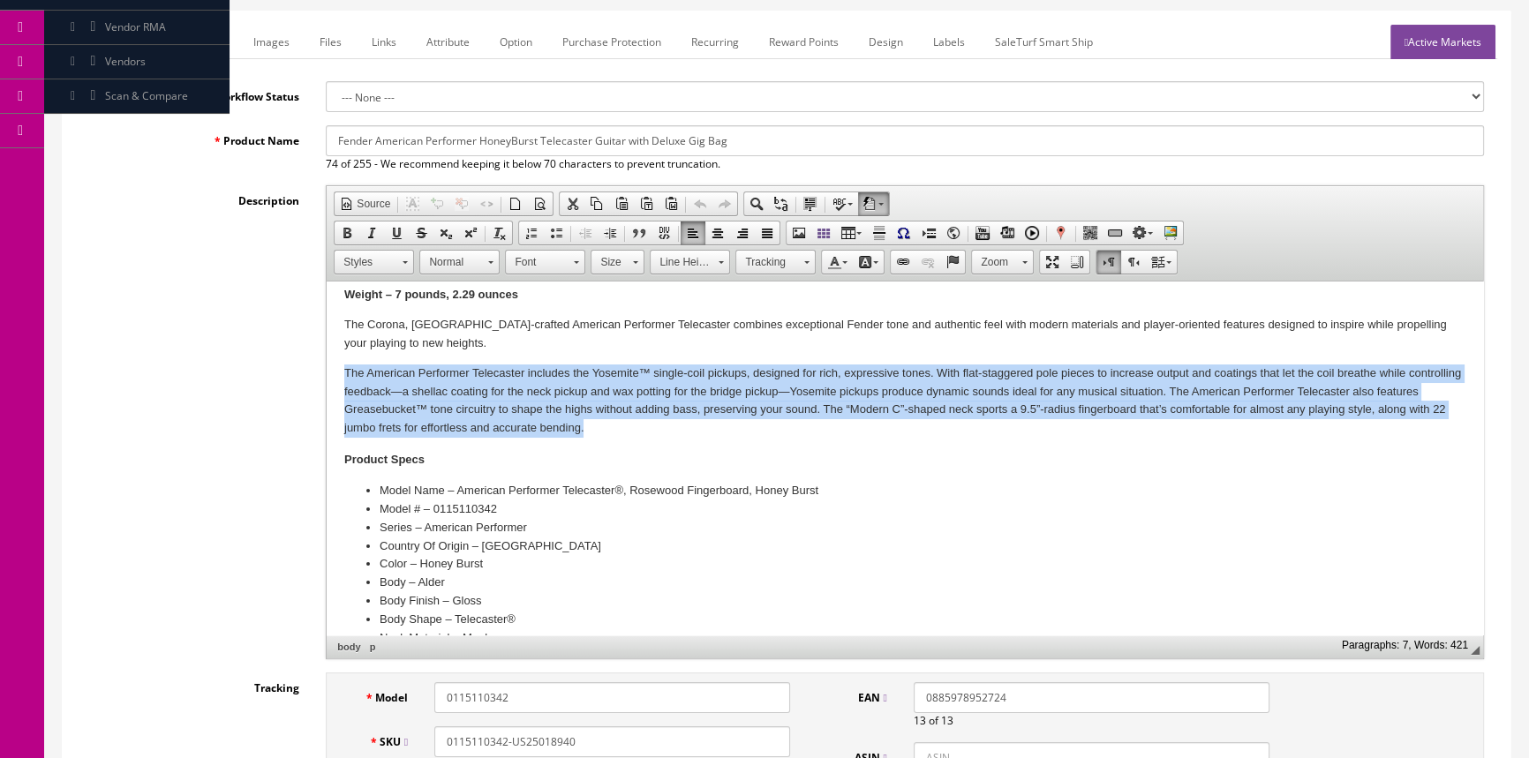
click at [909, 392] on p "The American Performer Telecaster includes the Yosemite™ single-coil pickups, d…" at bounding box center [904, 401] width 1121 height 73
click at [904, 395] on p "The American Performer Telecaster includes the Yosemite™ single-coil pickups, d…" at bounding box center [904, 401] width 1121 height 73
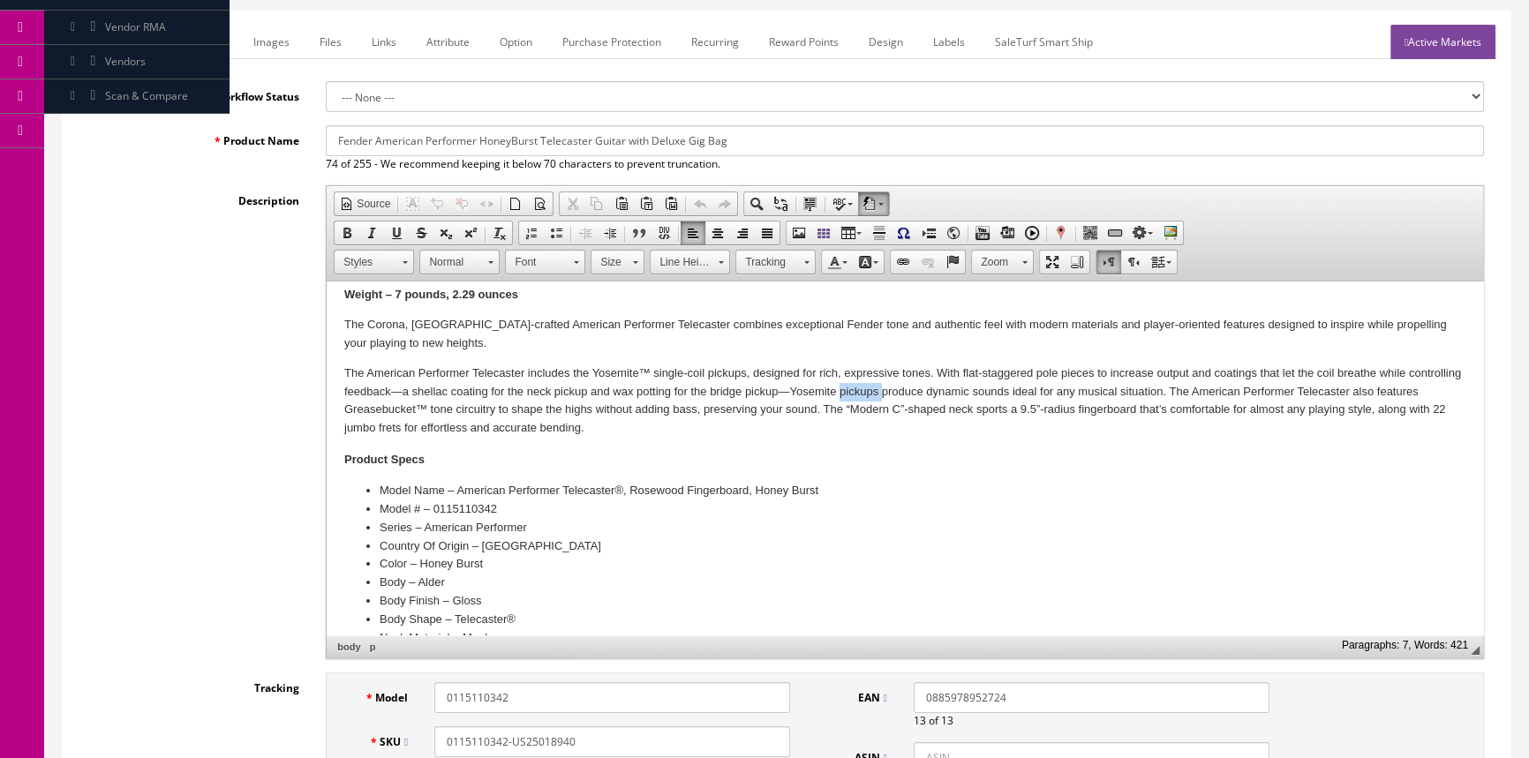
click at [904, 395] on p "The American Performer Telecaster includes the Yosemite™ single-coil pickups, d…" at bounding box center [904, 401] width 1121 height 73
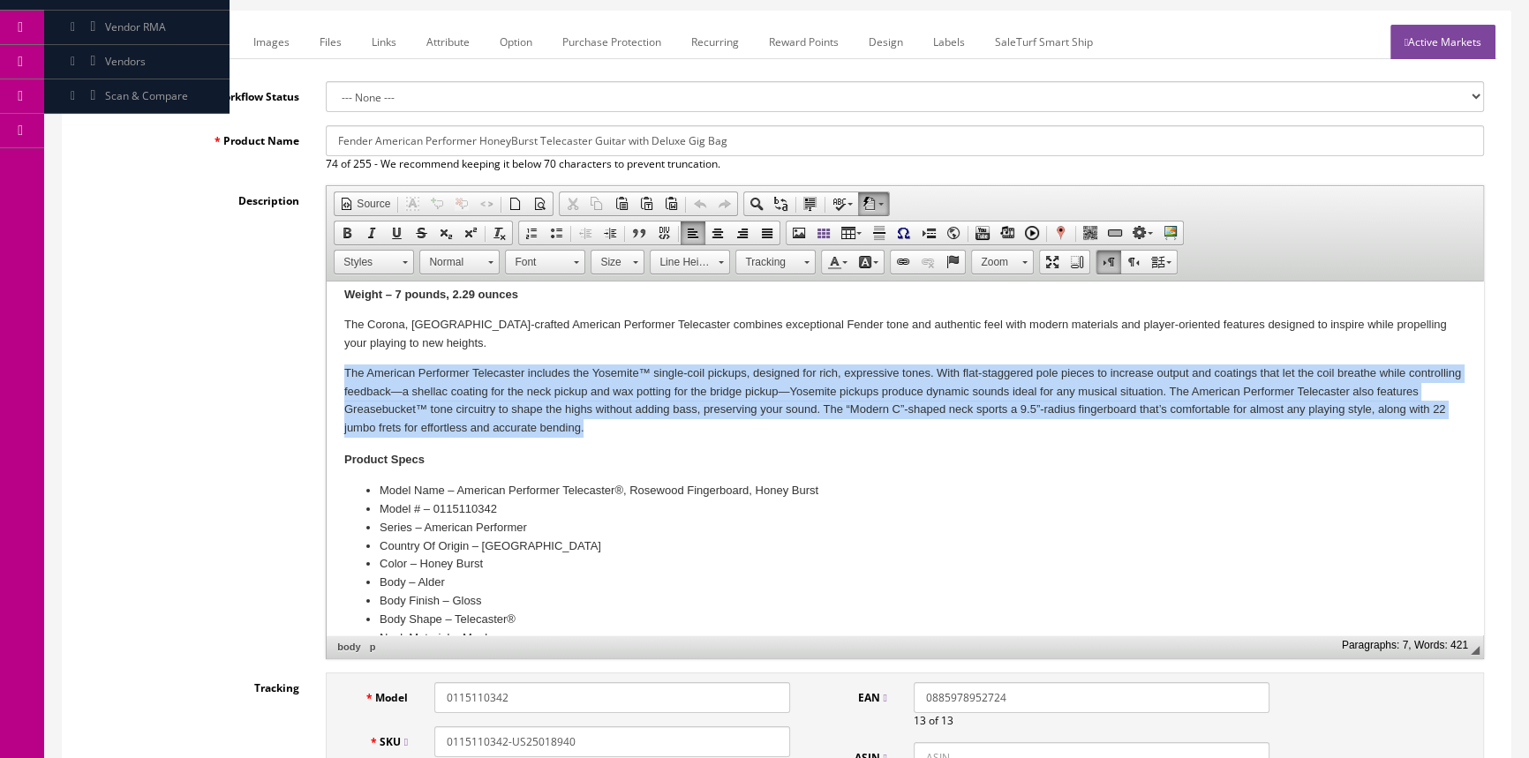
click at [904, 395] on p "The American Performer Telecaster includes the Yosemite™ single-coil pickups, d…" at bounding box center [904, 401] width 1121 height 73
click at [814, 403] on p "The American Performer Telecaster includes the Yosemite™ single-coil pickups, d…" at bounding box center [904, 401] width 1121 height 73
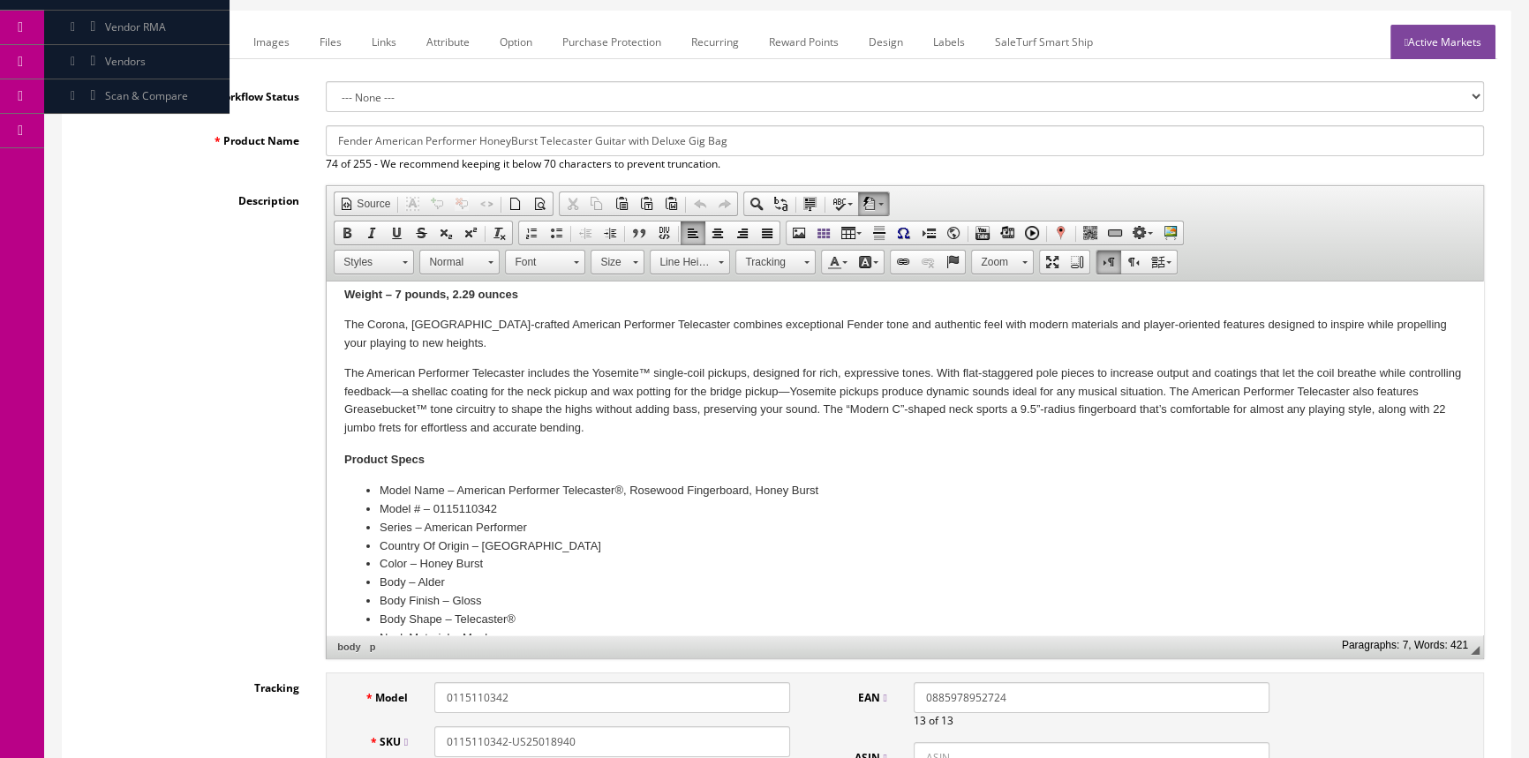
click at [718, 405] on p "The American Performer Telecaster includes the Yosemite™ single-coil pickups, d…" at bounding box center [904, 401] width 1121 height 73
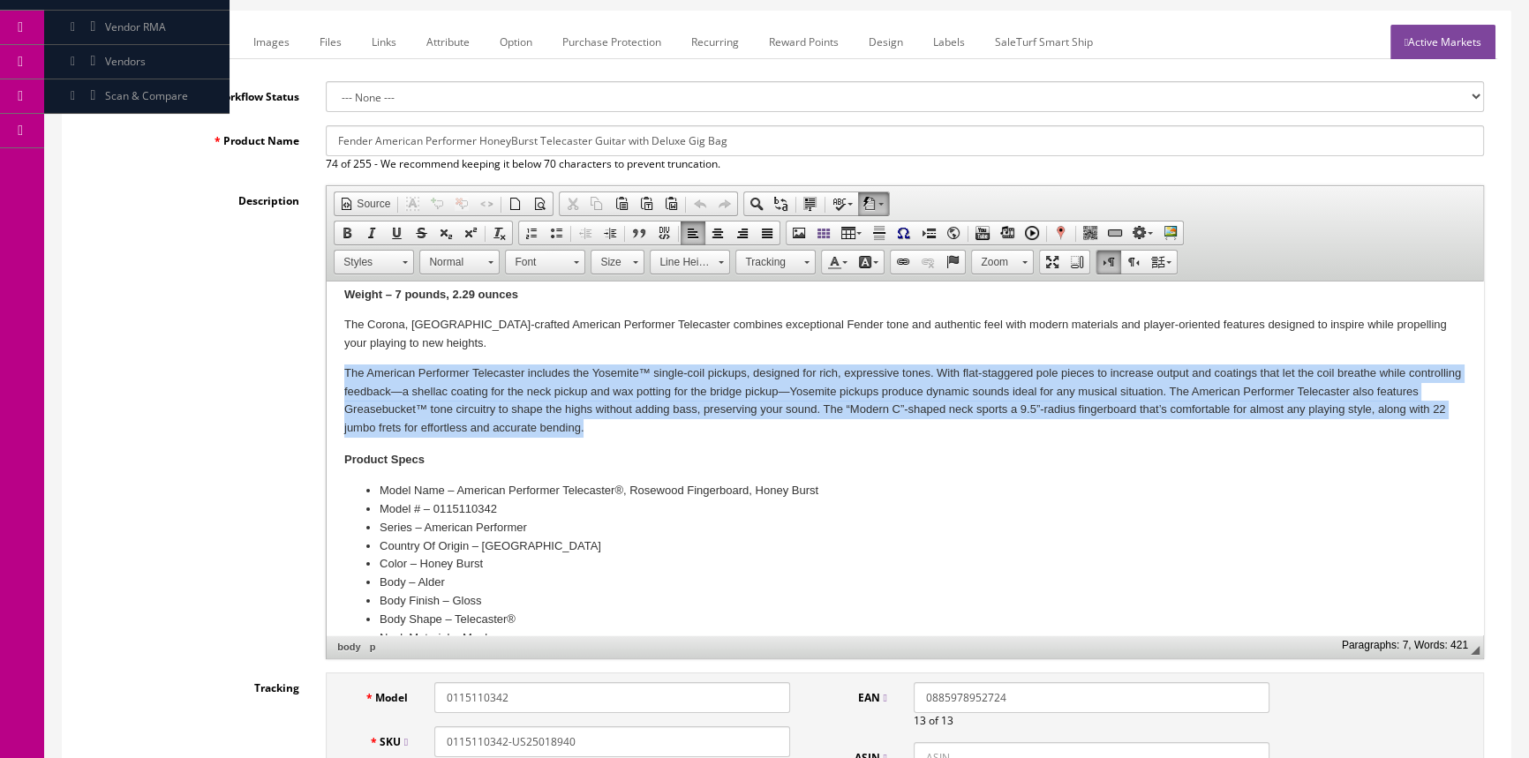
click at [718, 405] on p "The American Performer Telecaster includes the Yosemite™ single-coil pickups, d…" at bounding box center [904, 401] width 1121 height 73
click at [731, 408] on p "The American Performer Telecaster includes the Yosemite™ single-coil pickups, d…" at bounding box center [904, 401] width 1121 height 73
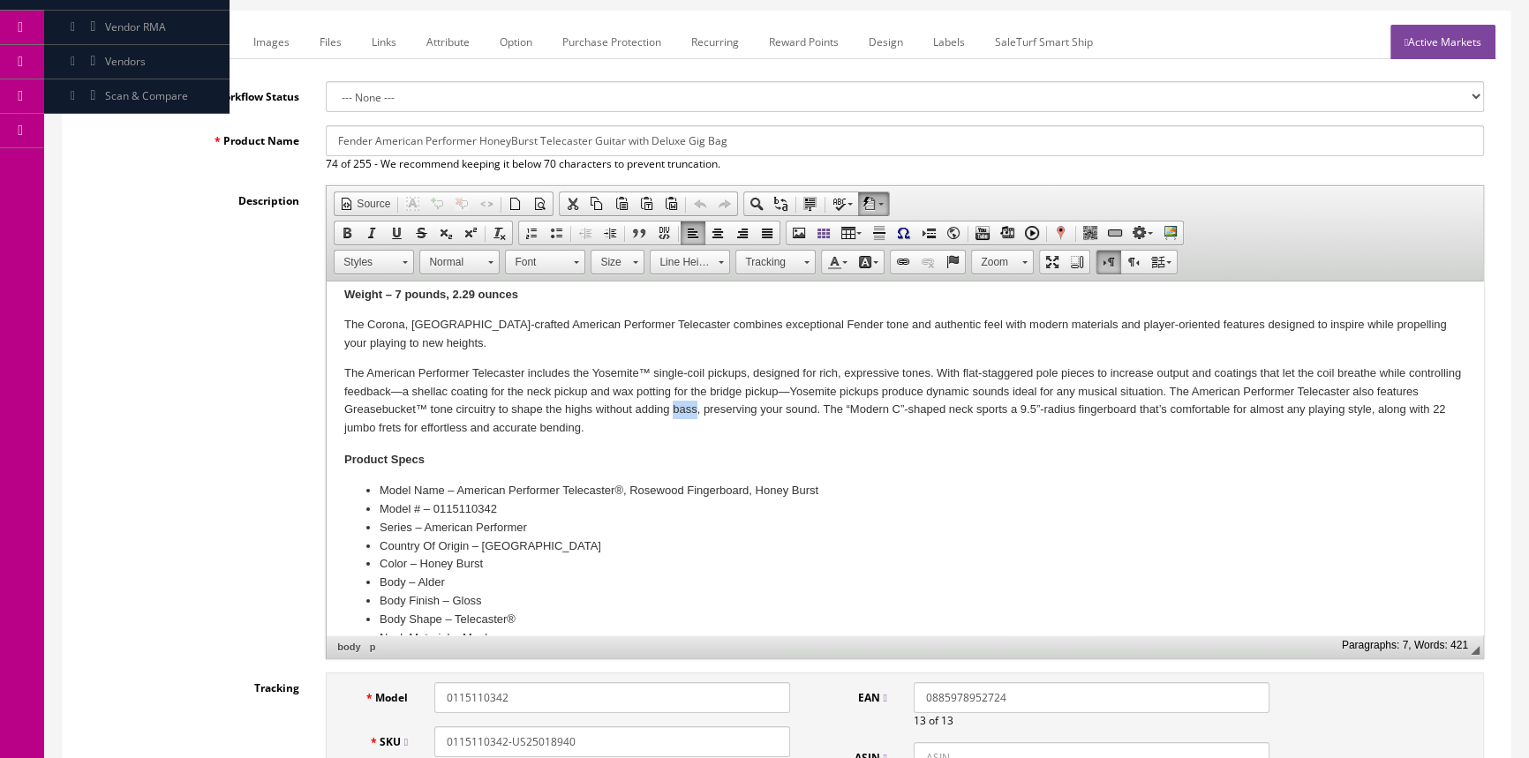
click at [731, 408] on p "The American Performer Telecaster includes the Yosemite™ single-coil pickups, d…" at bounding box center [904, 401] width 1121 height 73
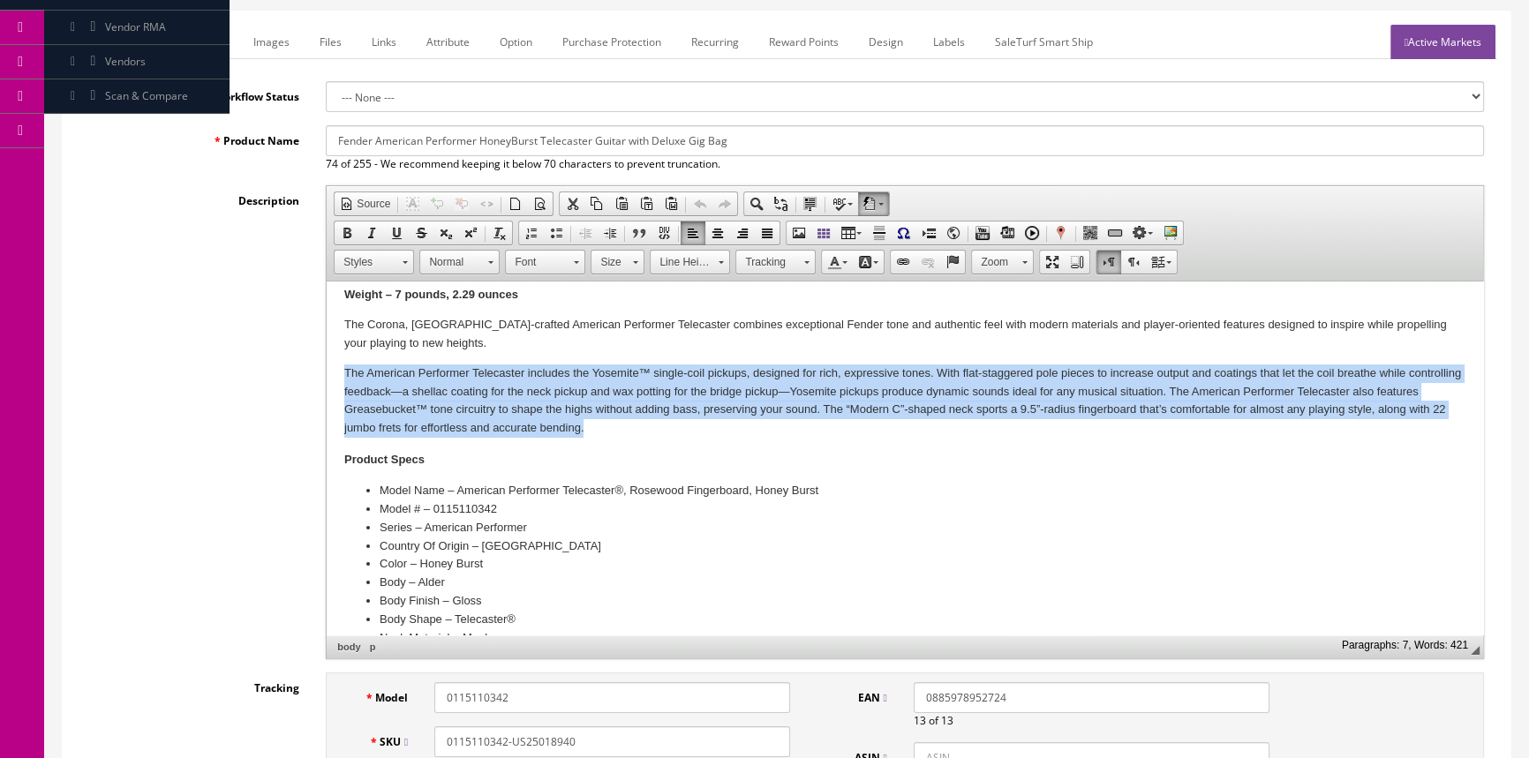
click at [731, 408] on p "The American Performer Telecaster includes the Yosemite™ single-coil pickups, d…" at bounding box center [904, 401] width 1121 height 73
click at [744, 398] on p "The American Performer Telecaster includes the Yosemite™ single-coil pickups, d…" at bounding box center [904, 401] width 1121 height 73
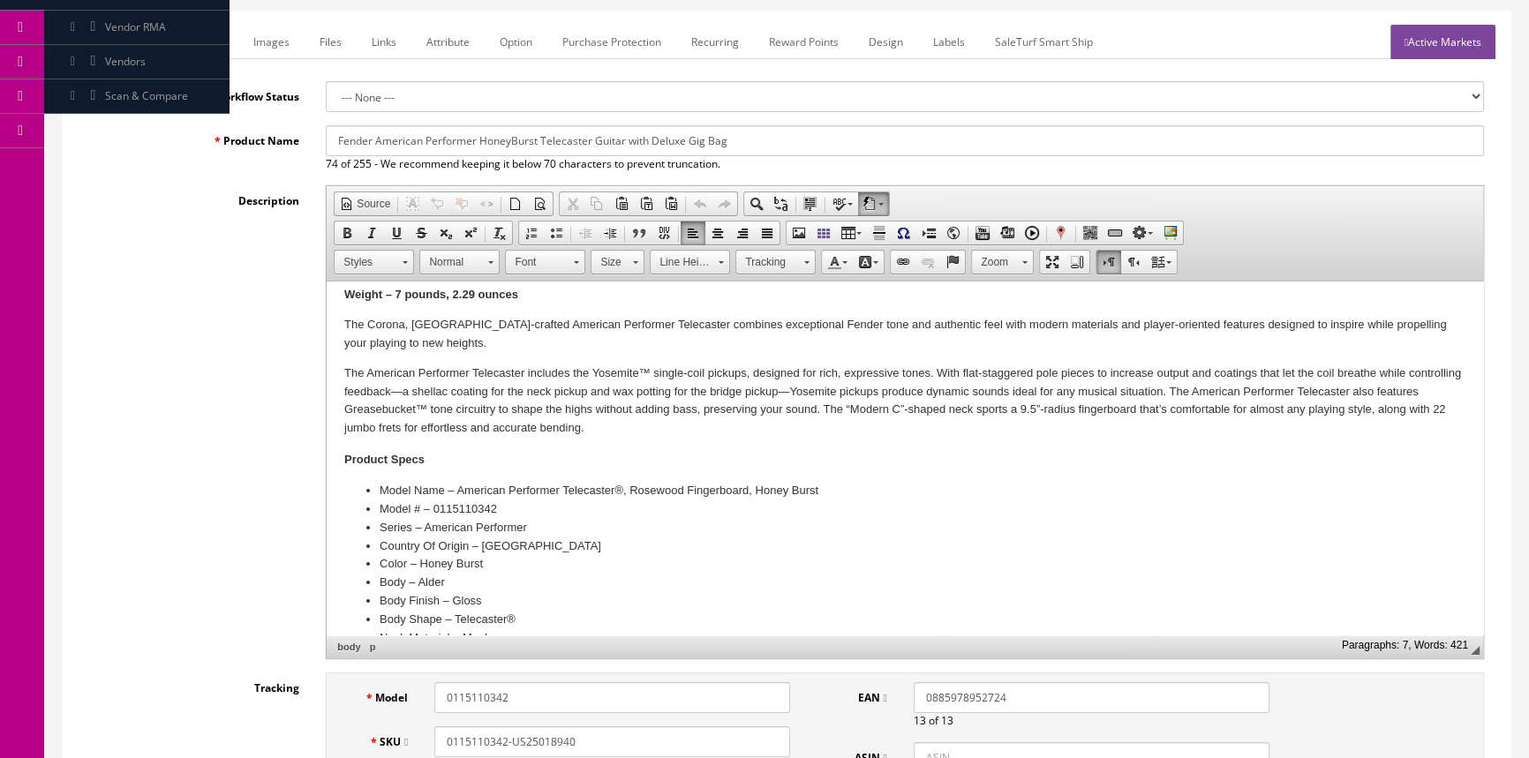
scroll to position [0, 0]
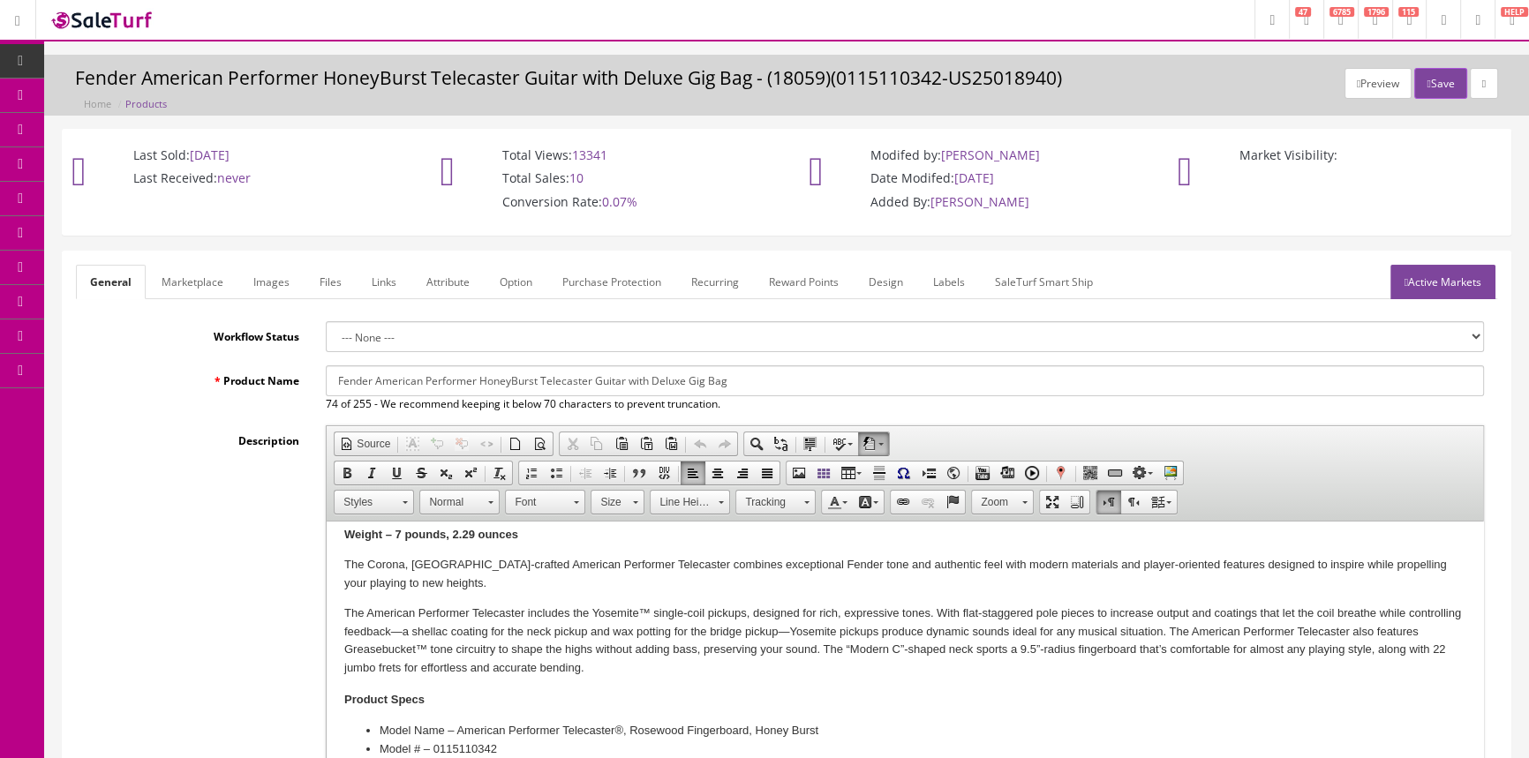
click at [183, 90] on link "Products" at bounding box center [136, 96] width 185 height 34
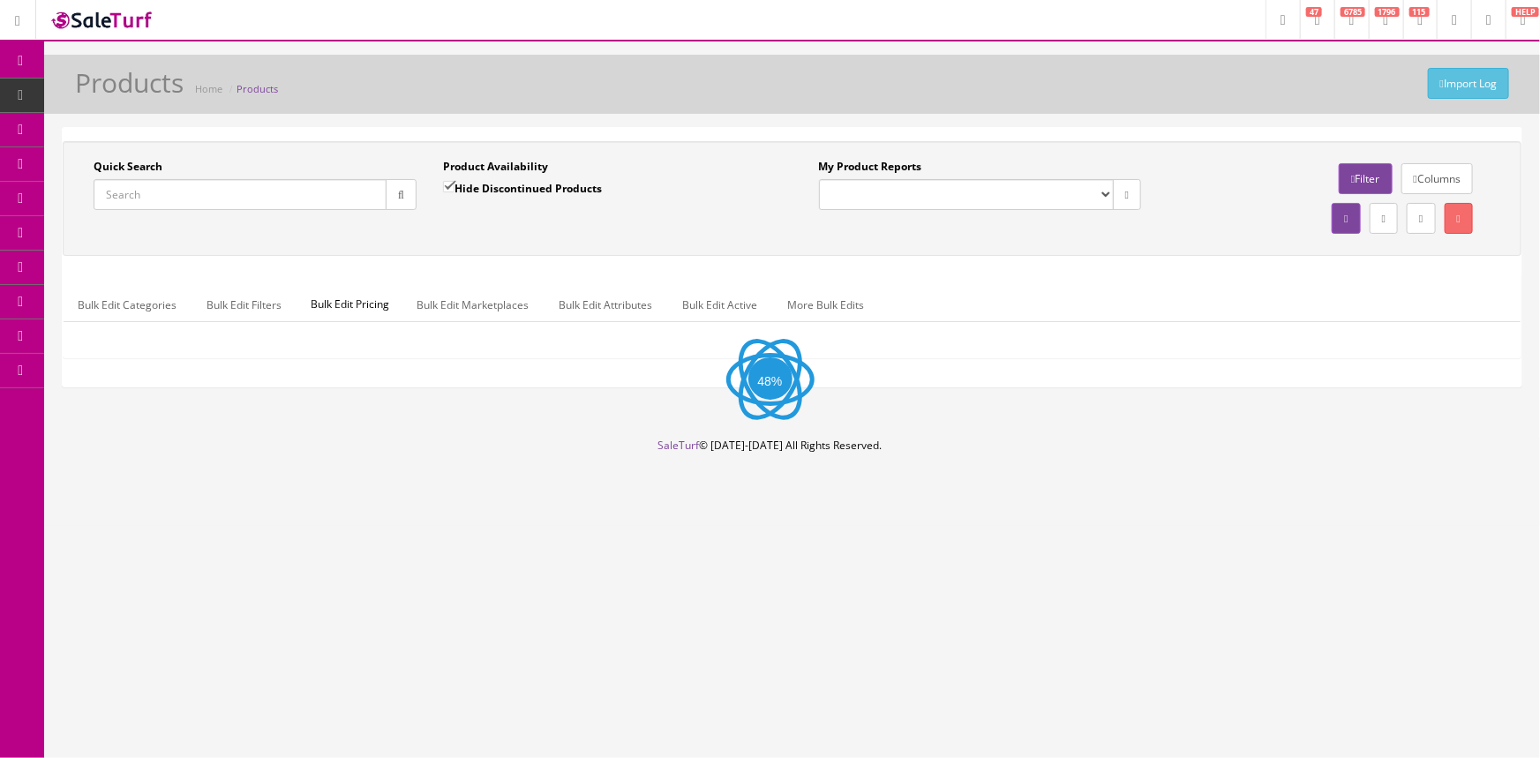
click at [181, 187] on input "Quick Search" at bounding box center [240, 194] width 293 height 31
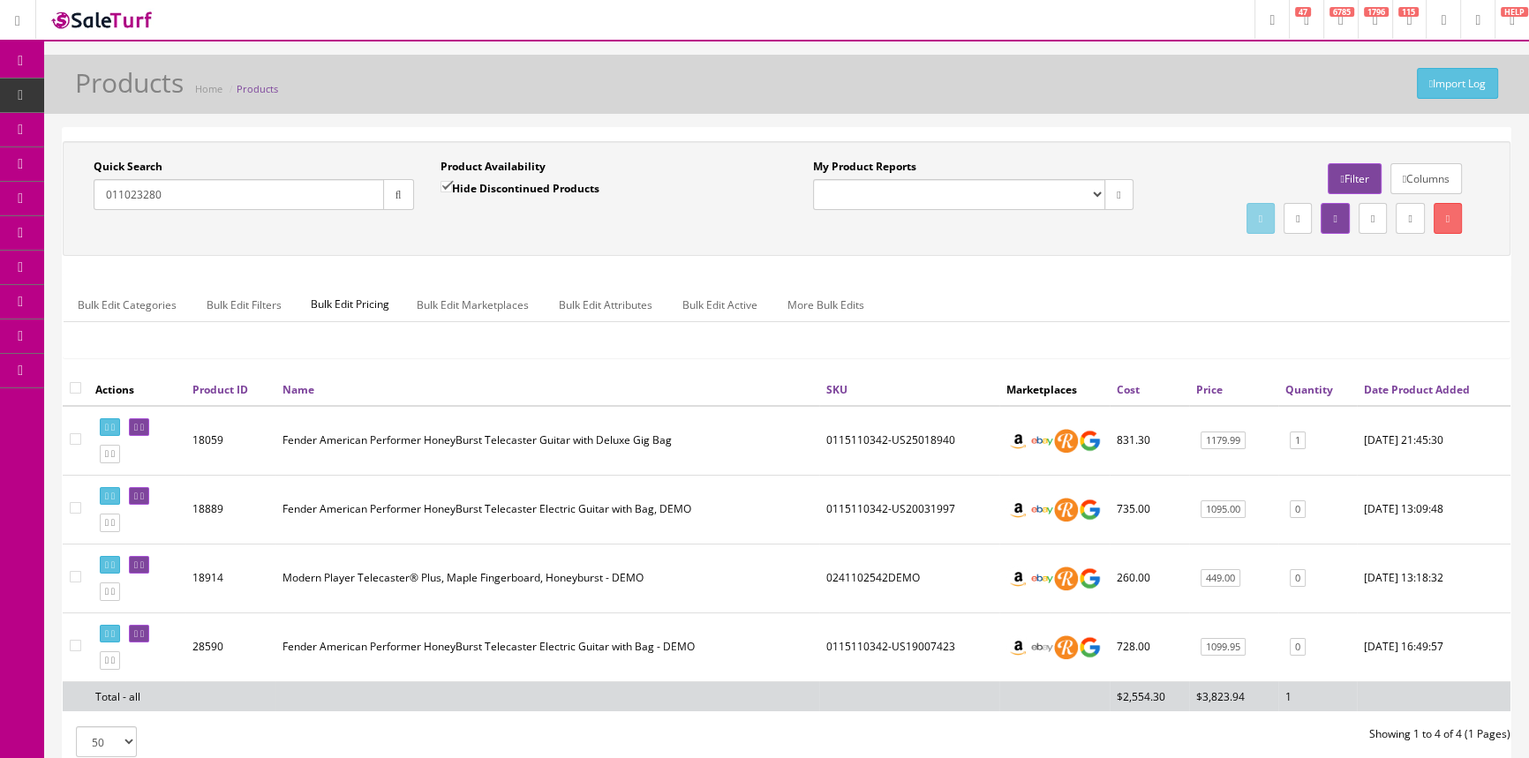
type input "0110232807"
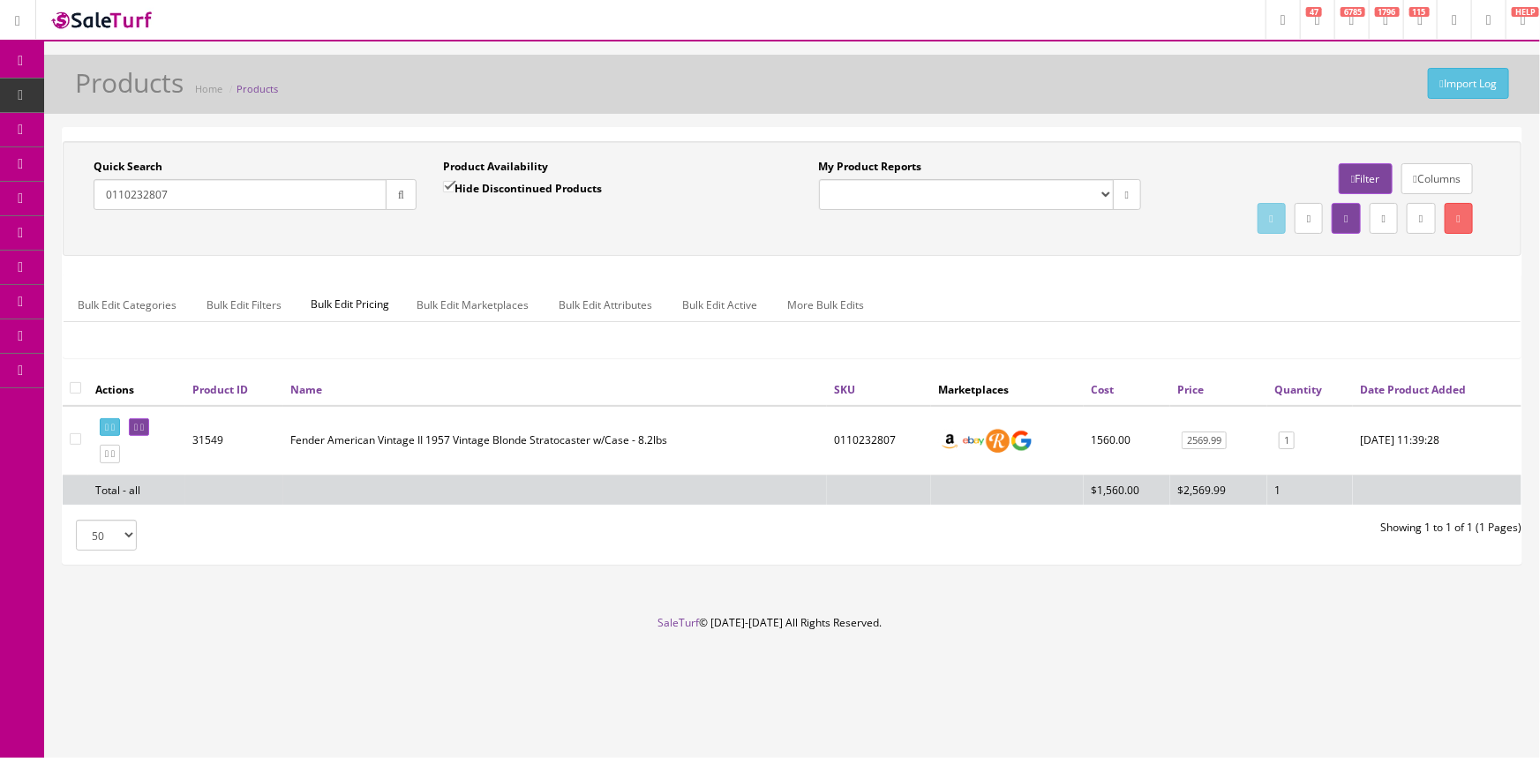
click at [252, 199] on input "0110232807" at bounding box center [240, 194] width 293 height 31
click at [244, 193] on input "Telecaster" at bounding box center [240, 194] width 293 height 31
click at [243, 192] on input "Telecaster" at bounding box center [240, 194] width 293 height 31
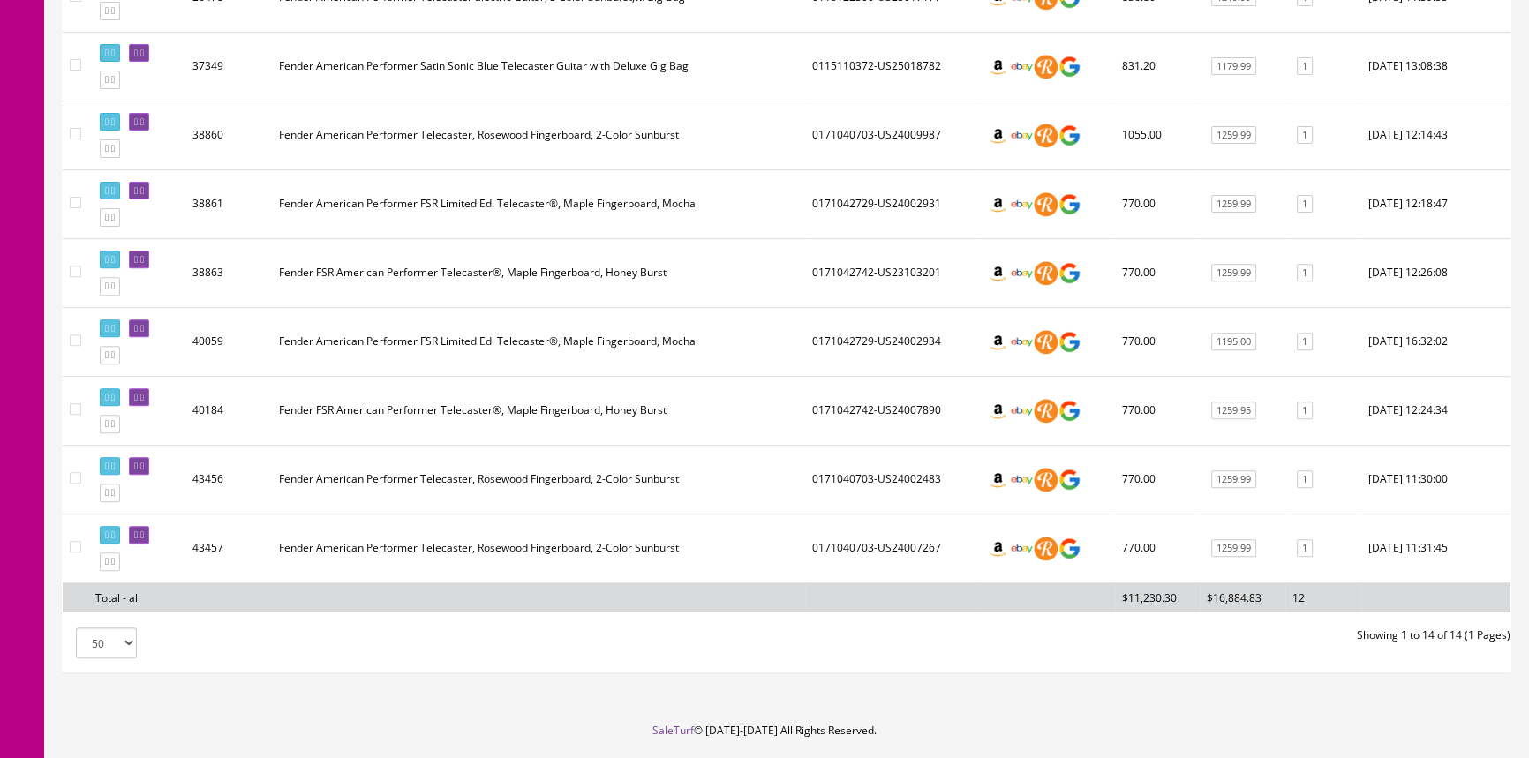
scroll to position [802, 0]
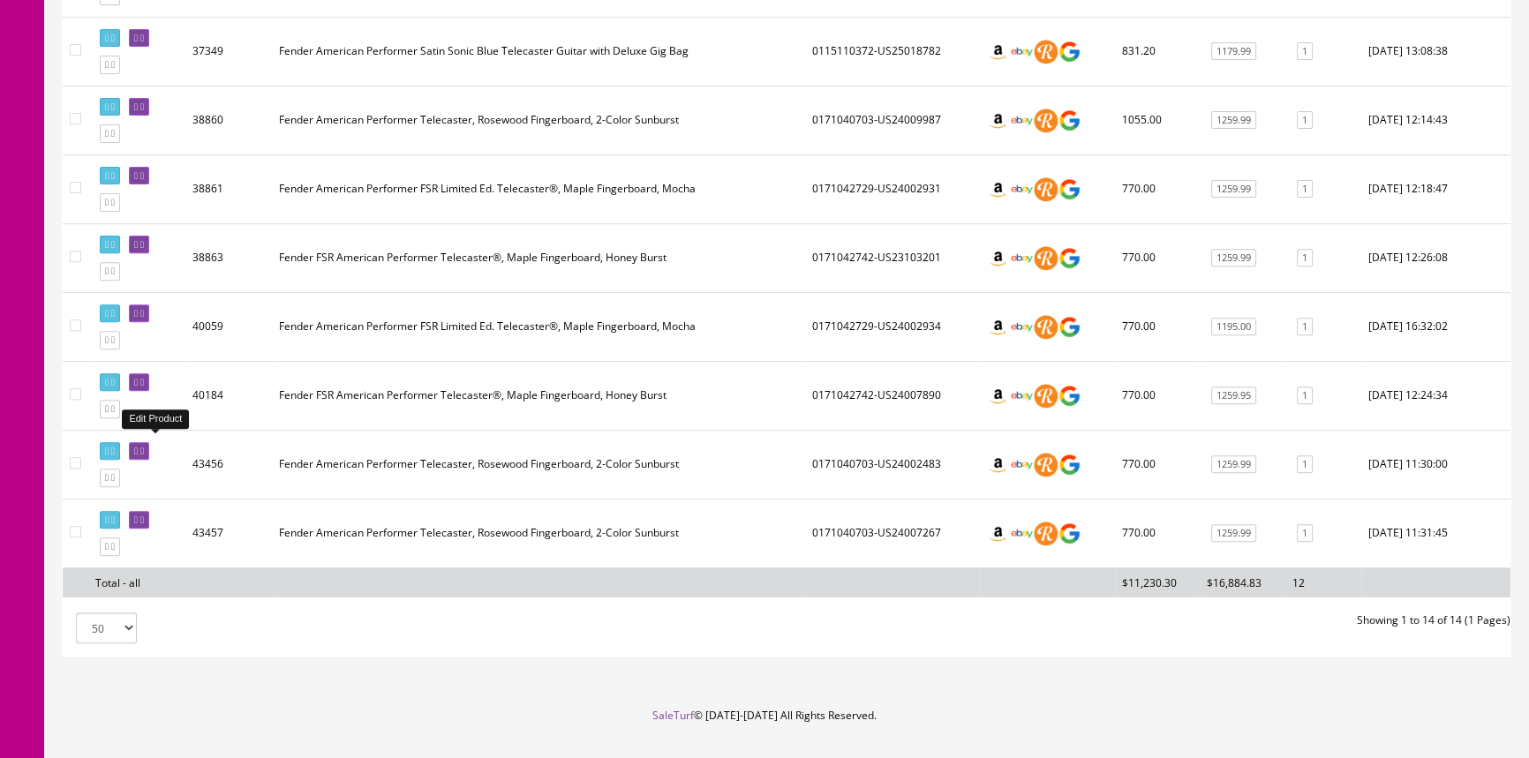
type input "Performer Telecaster"
drag, startPoint x: 164, startPoint y: 441, endPoint x: 176, endPoint y: 446, distance: 12.3
click at [176, 446] on td "Edit Product" at bounding box center [136, 464] width 97 height 69
click at [149, 449] on link at bounding box center [139, 451] width 20 height 19
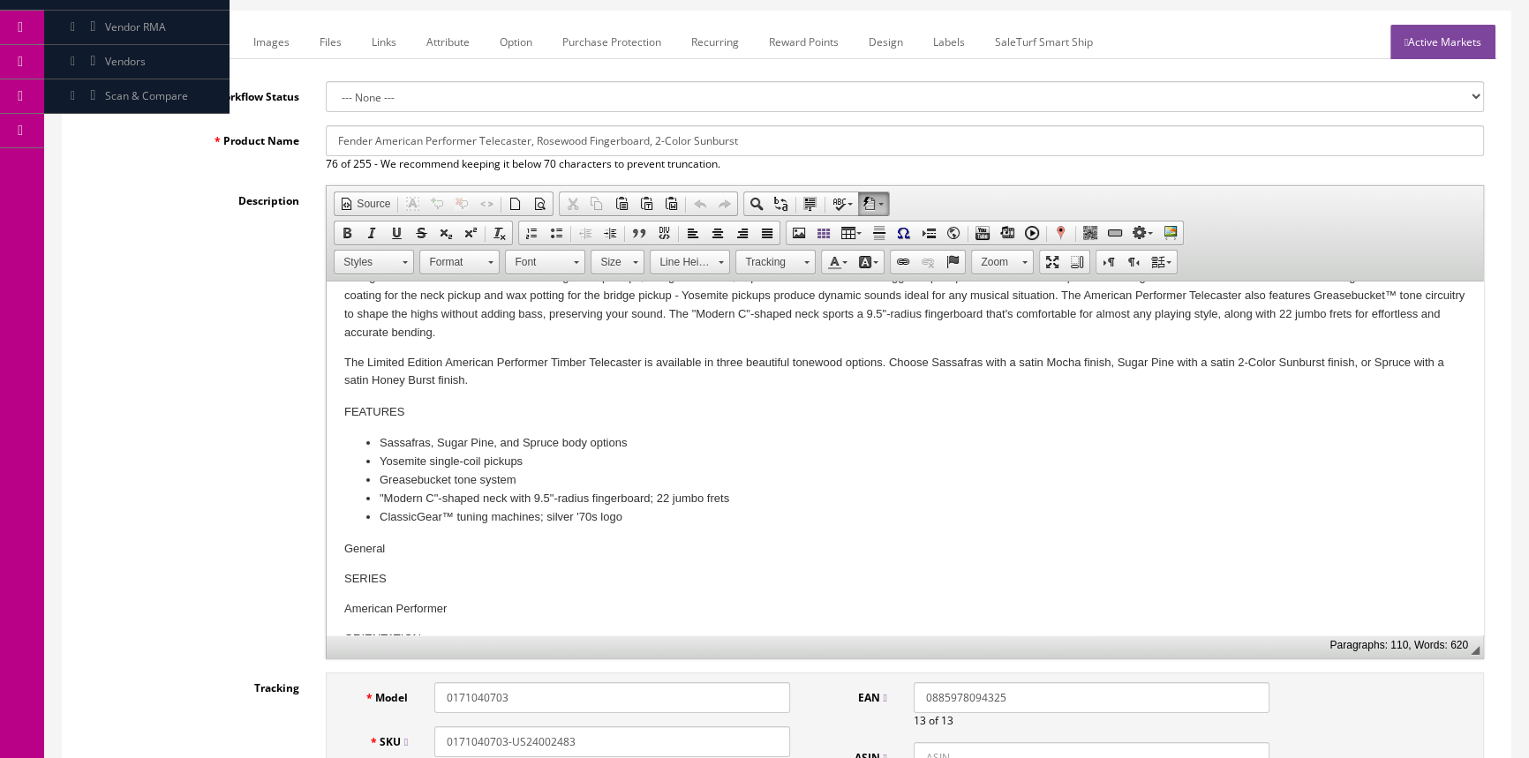
scroll to position [240, 0]
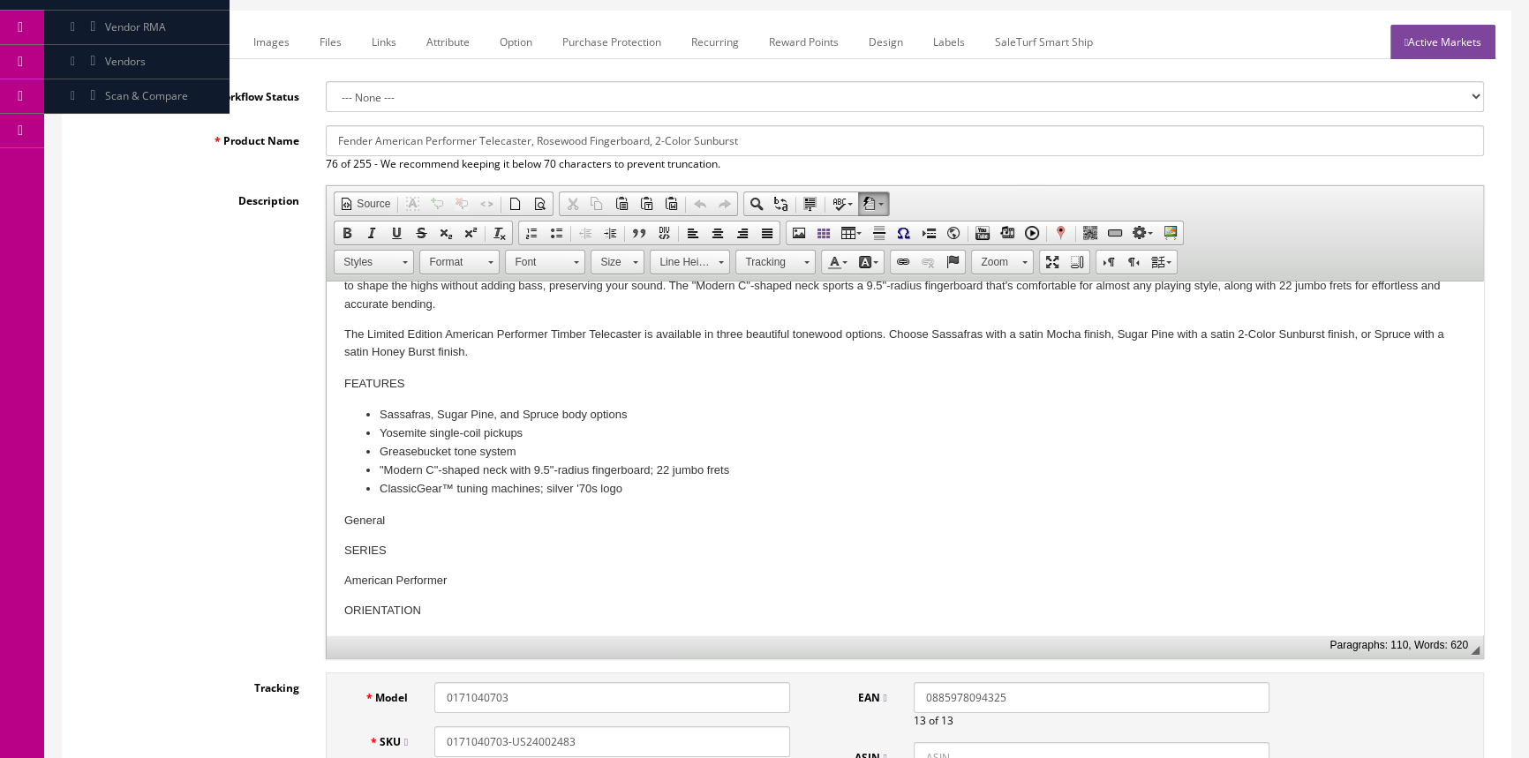
click at [265, 452] on div "Description Rich Text Editor, input-description1 Editor toolbars Document Sourc…" at bounding box center [786, 422] width 1421 height 474
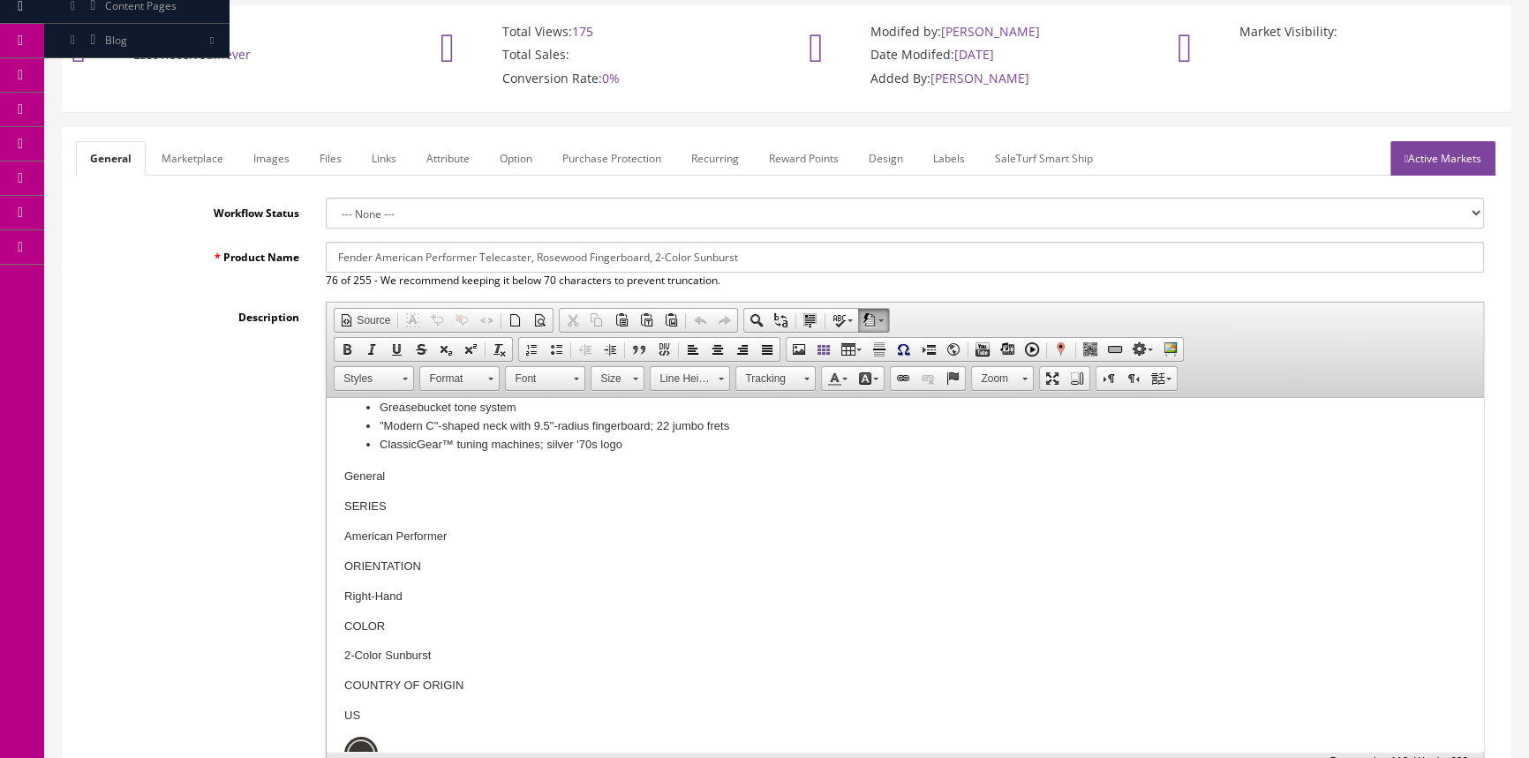
scroll to position [0, 0]
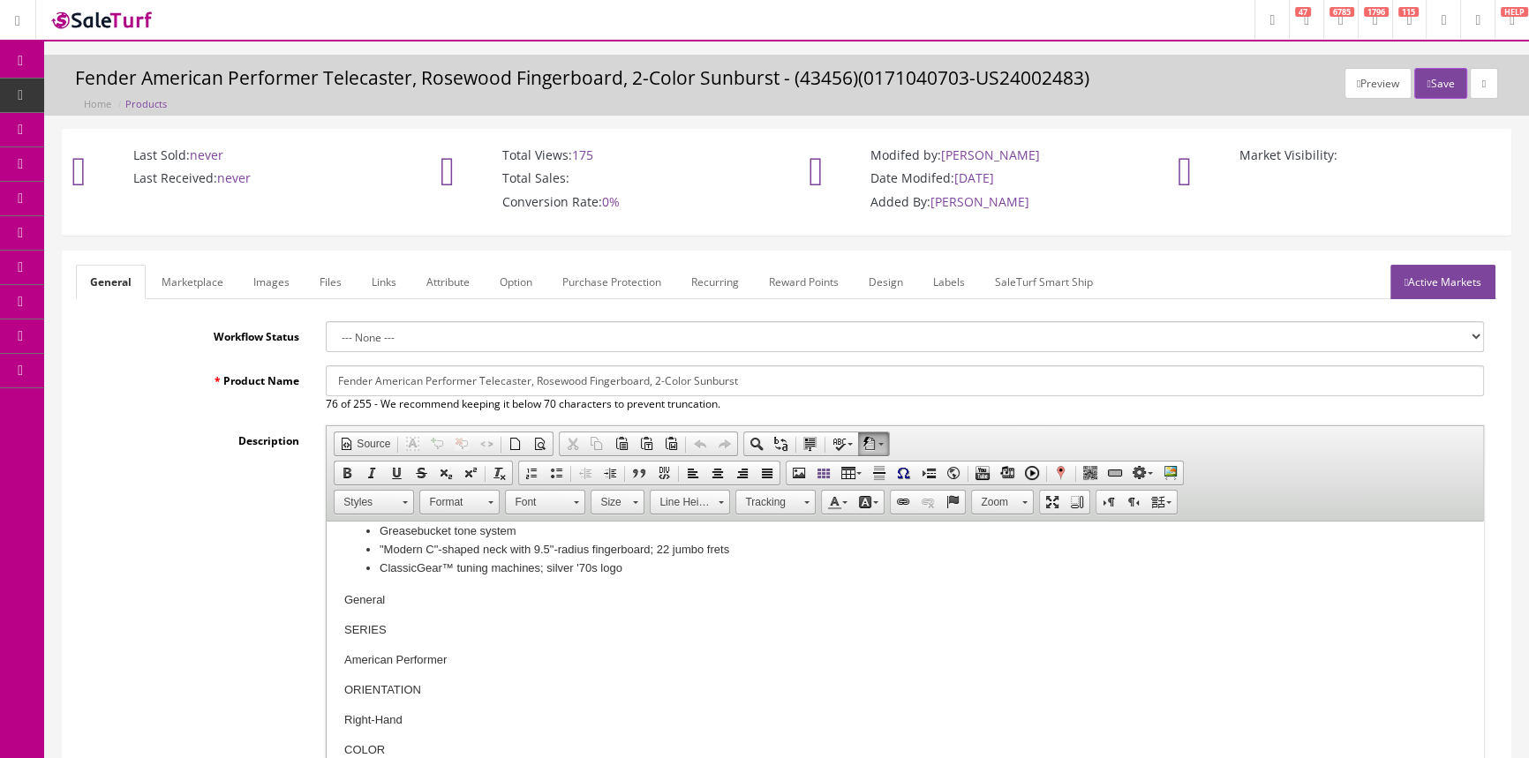
click at [175, 89] on link "Products" at bounding box center [136, 96] width 185 height 34
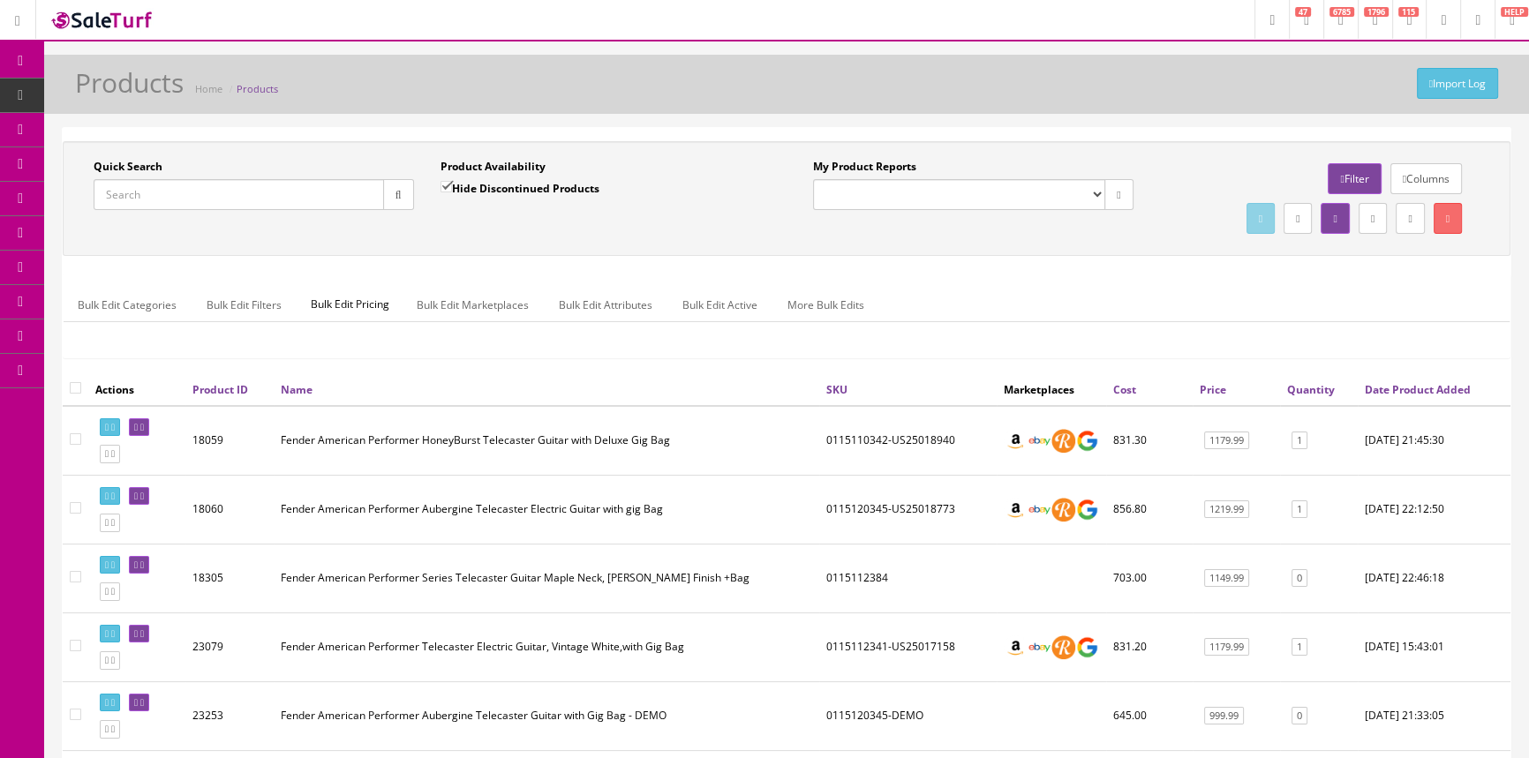
click at [573, 380] on th "Name" at bounding box center [547, 389] width 546 height 32
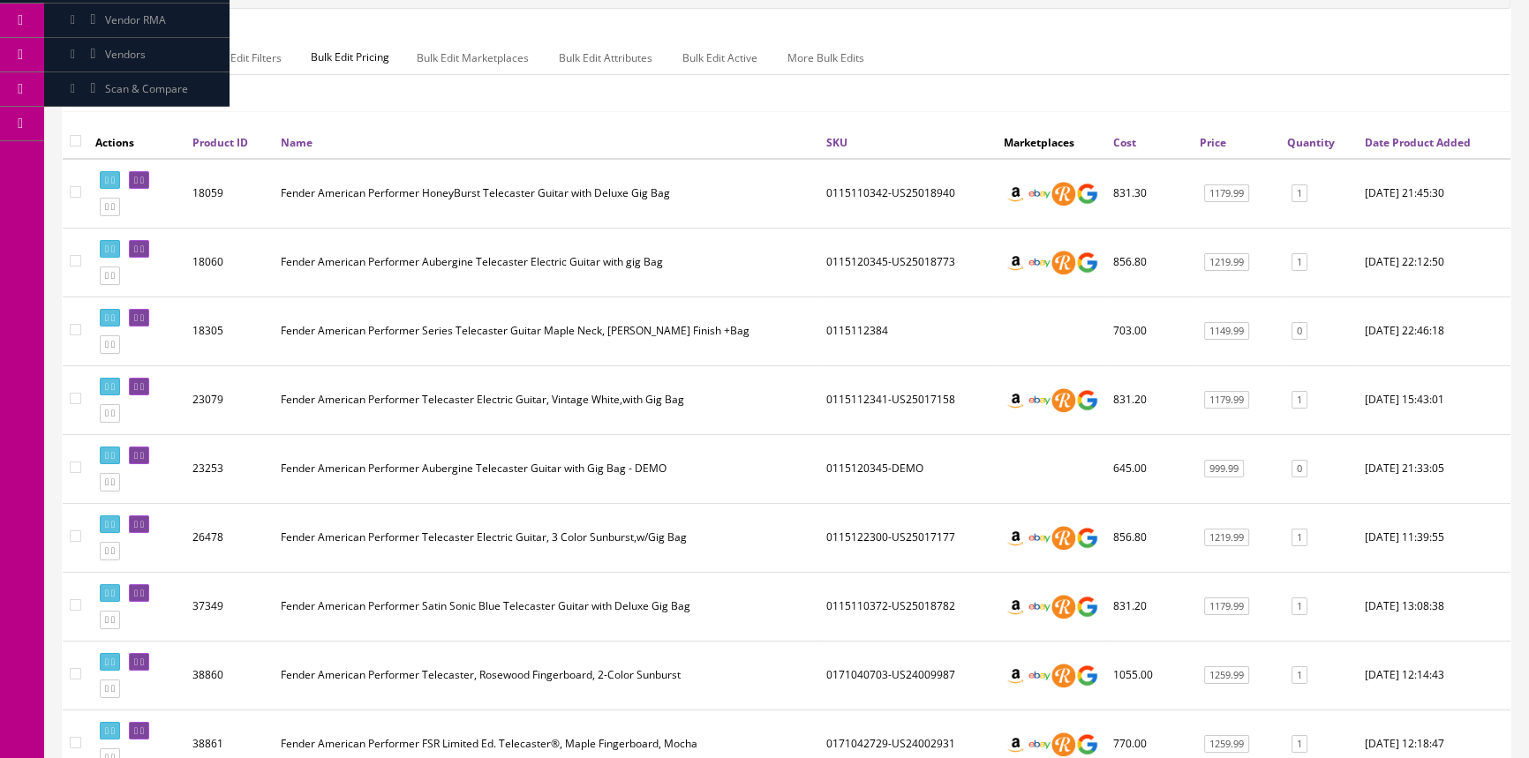
scroll to position [240, 0]
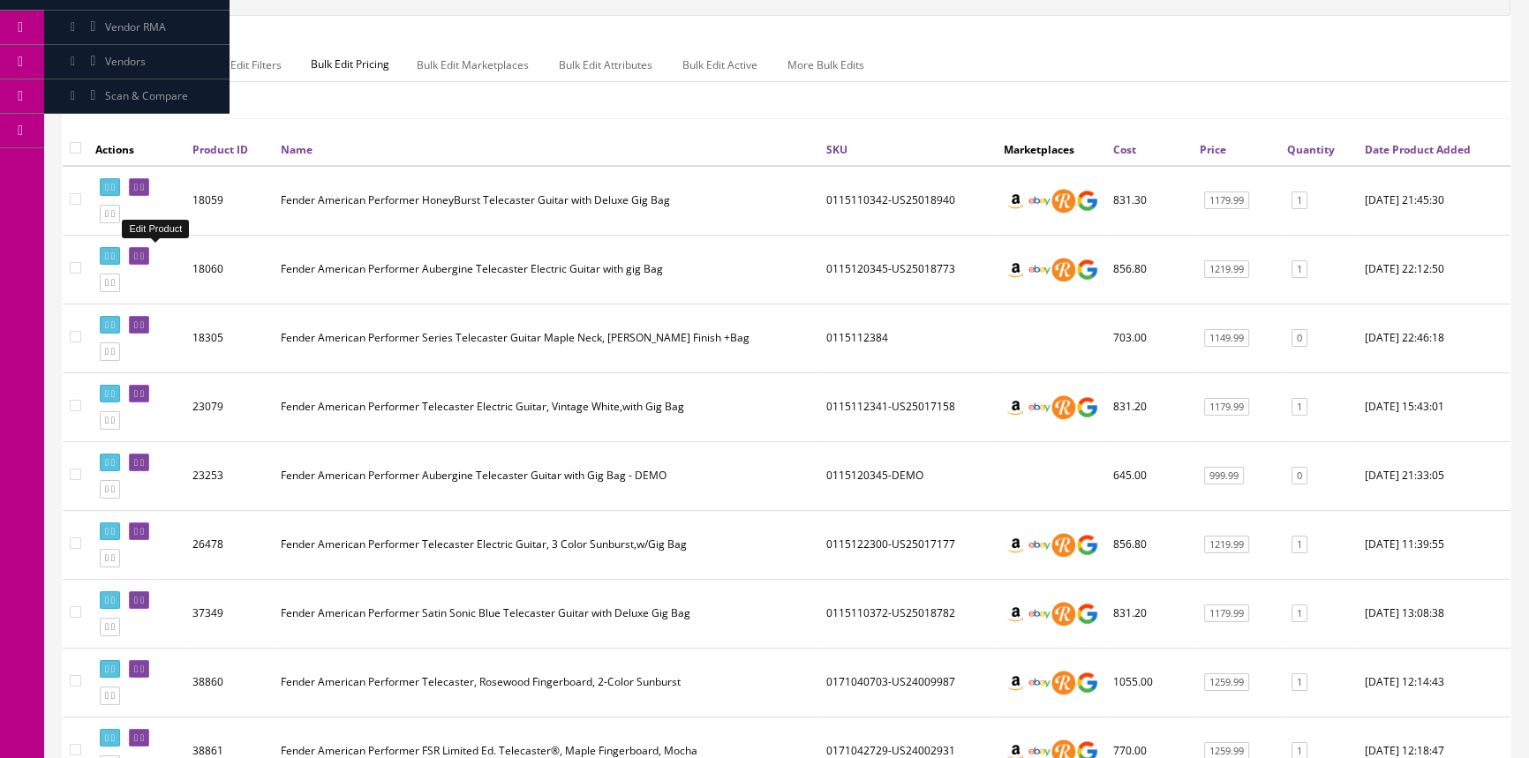
click at [149, 247] on link at bounding box center [139, 256] width 20 height 19
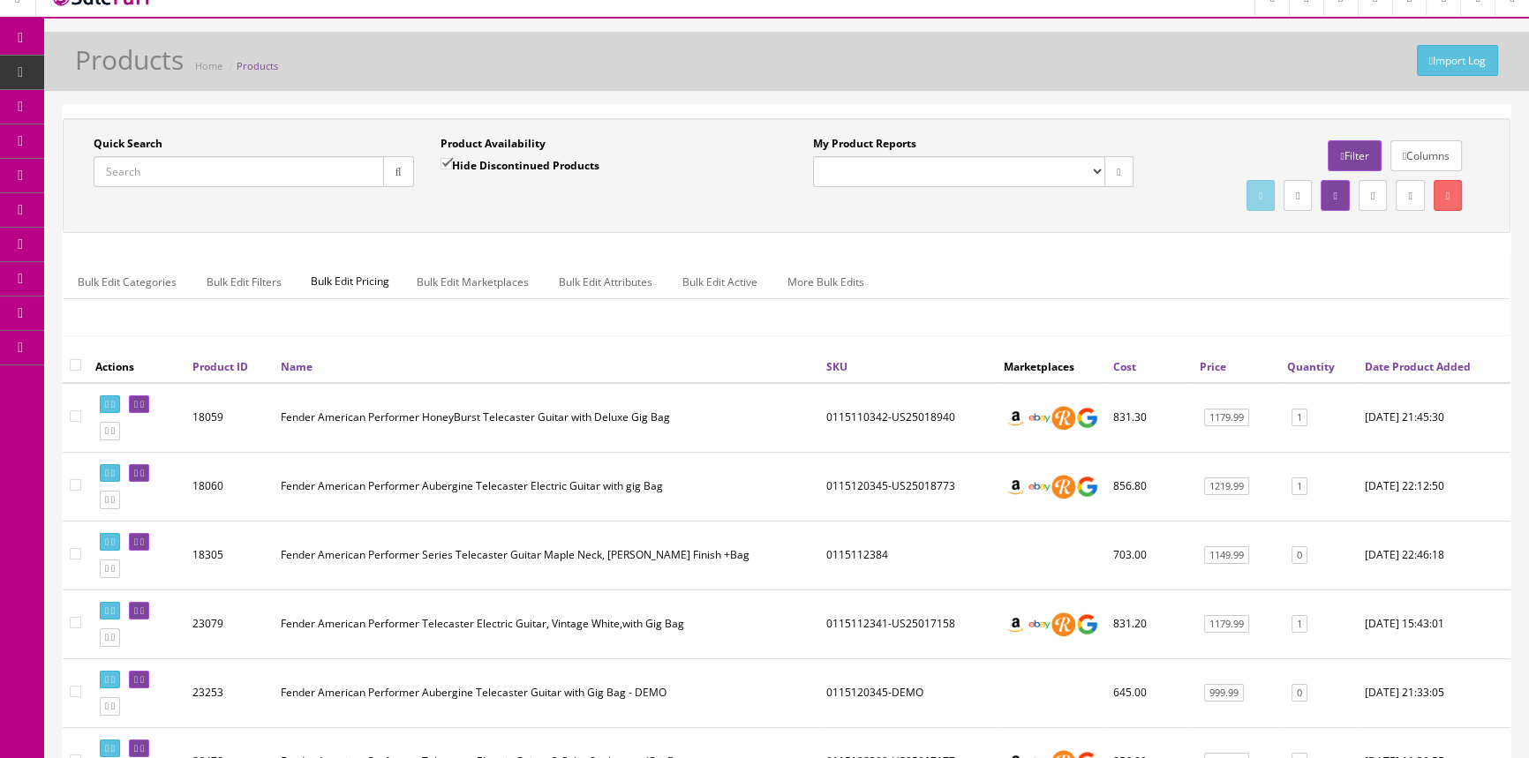
scroll to position [0, 0]
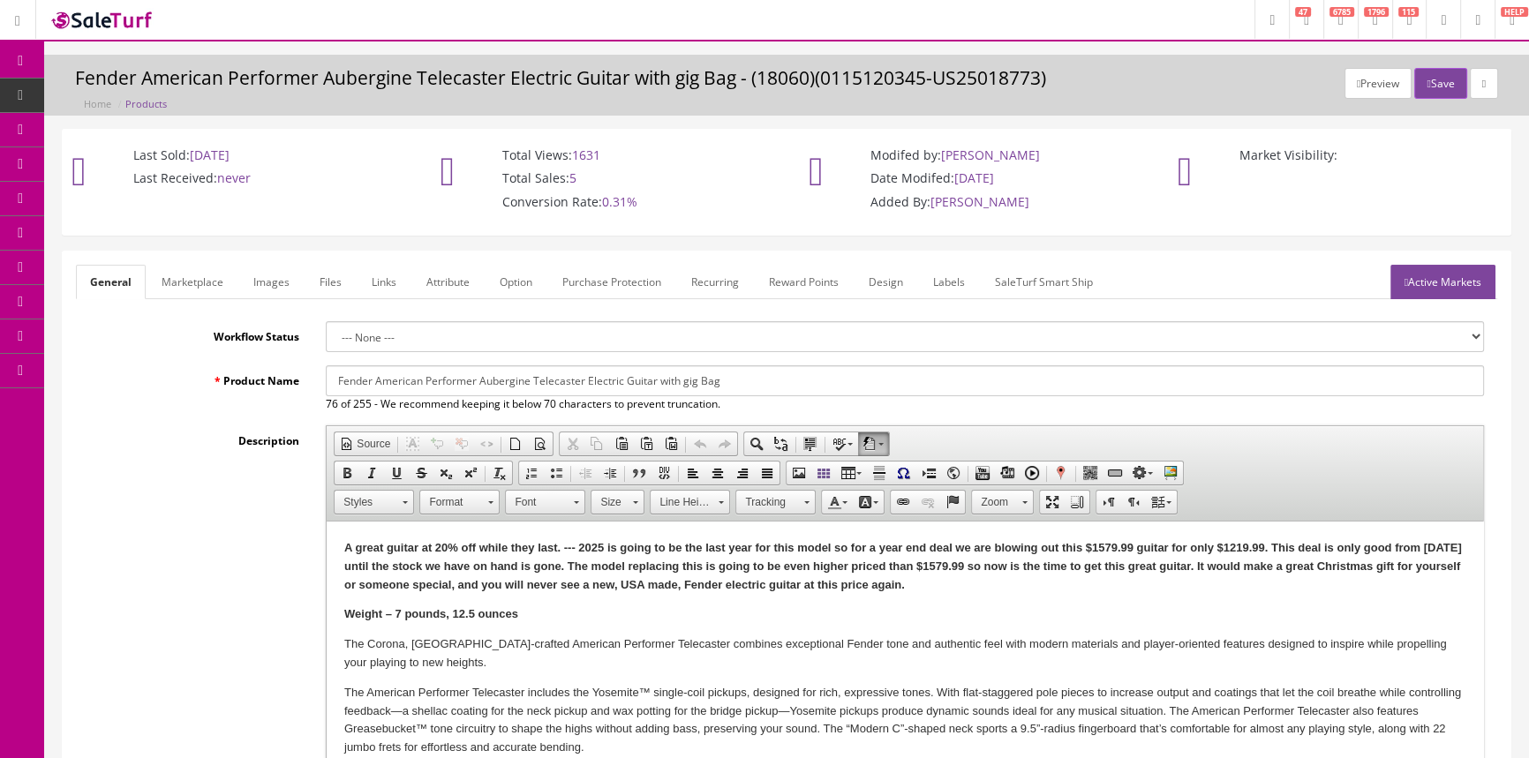
click at [263, 266] on link "Images" at bounding box center [271, 282] width 64 height 34
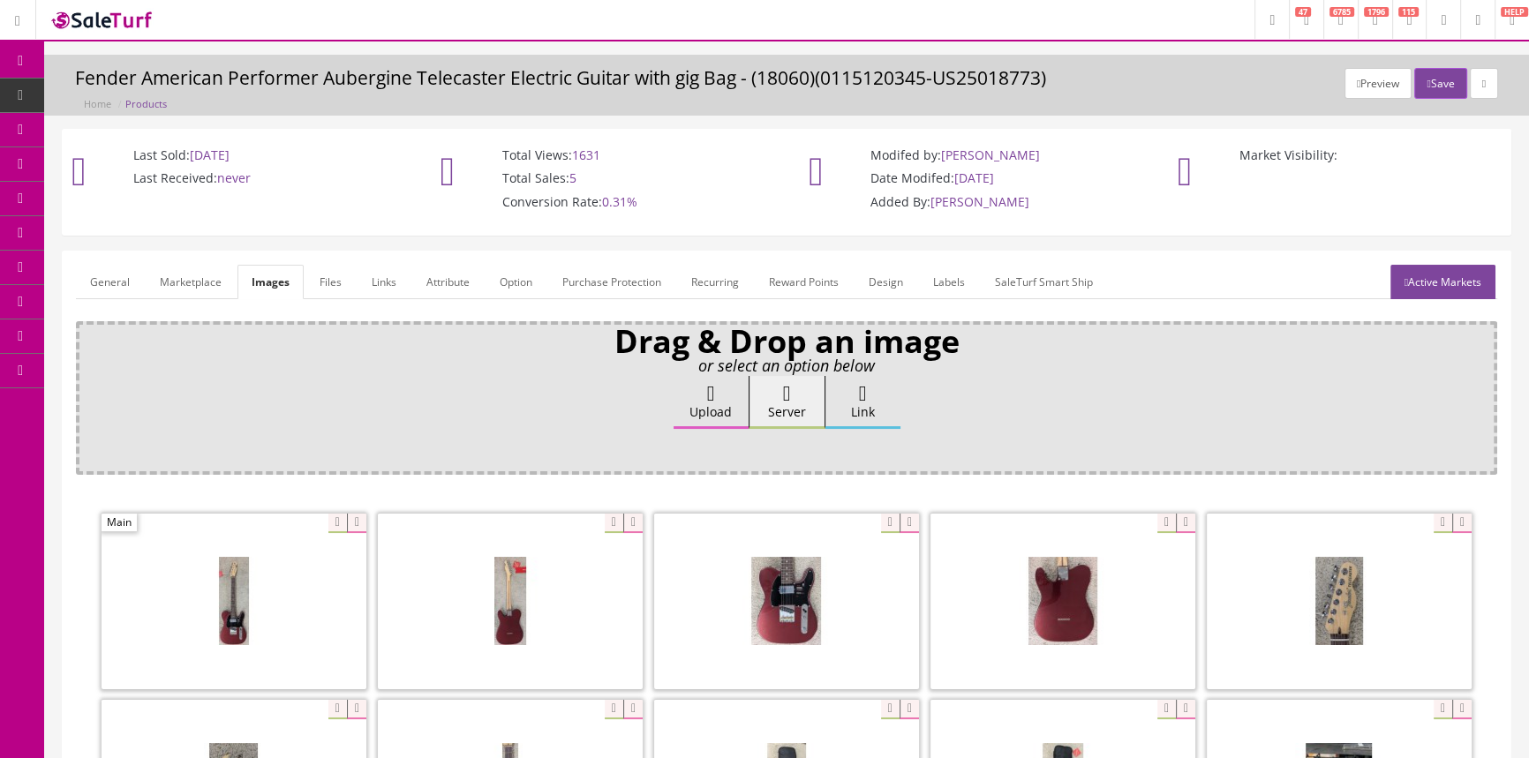
click at [124, 287] on link "General" at bounding box center [110, 282] width 68 height 34
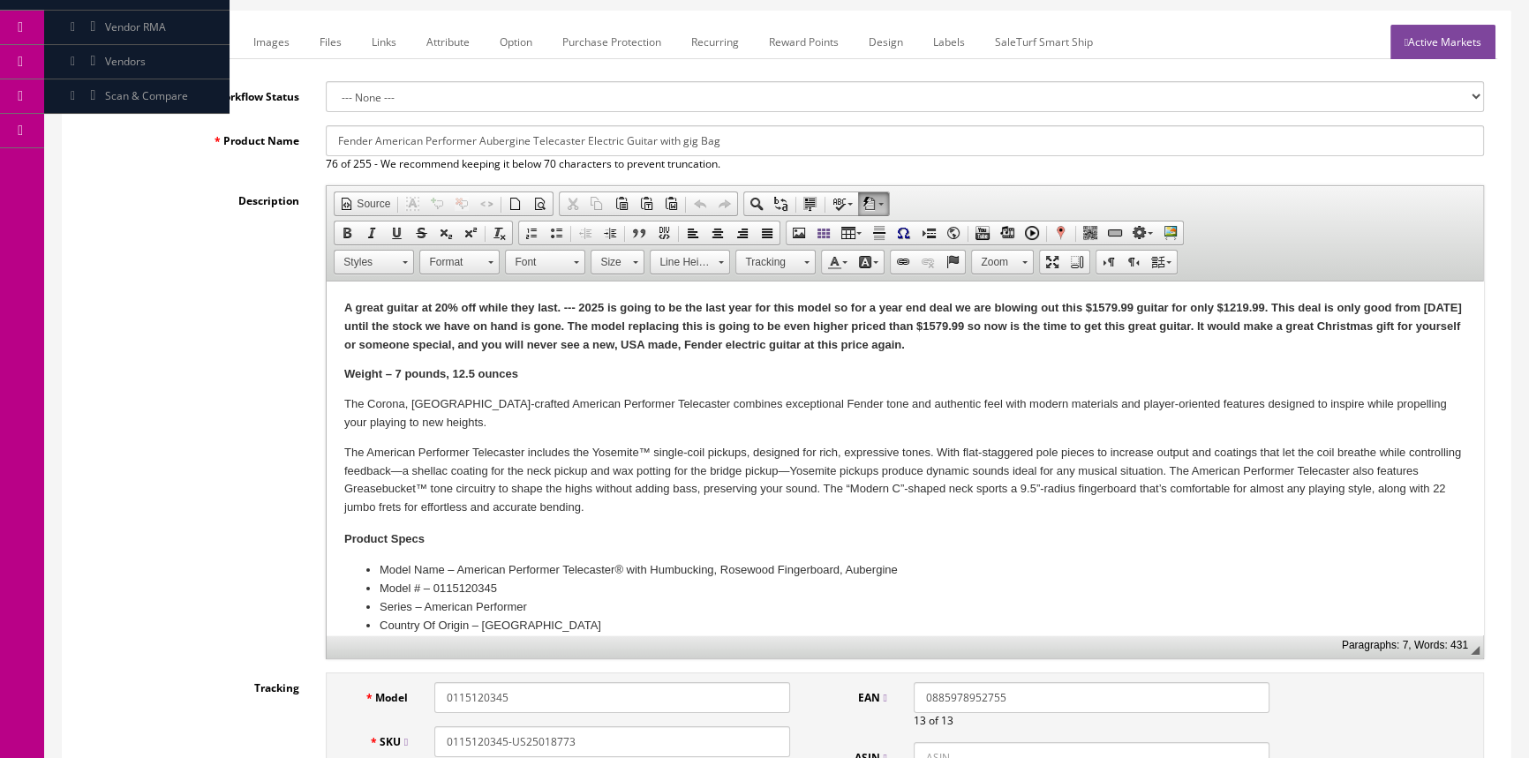
scroll to position [79, 0]
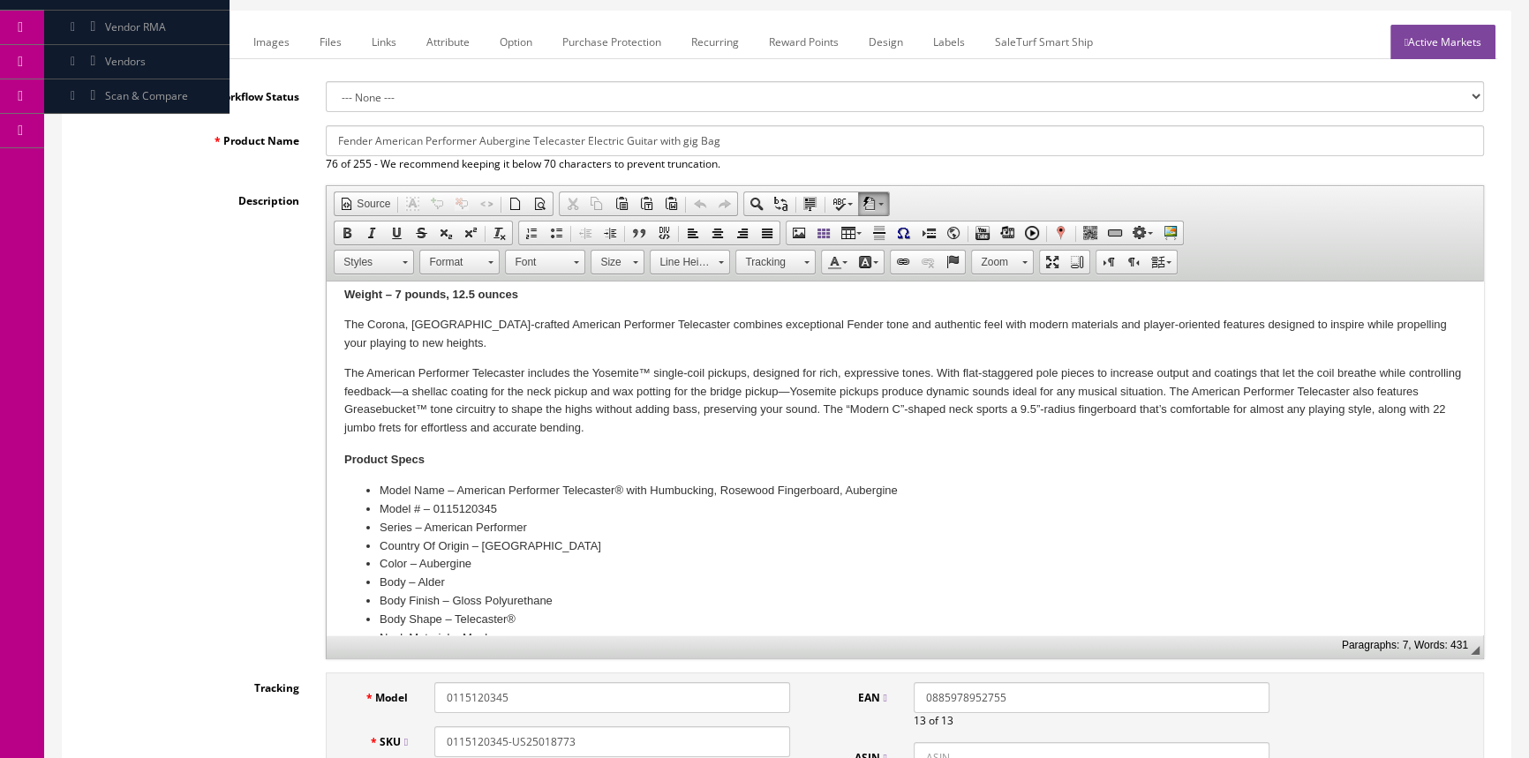
click at [548, 703] on input "0115120345" at bounding box center [612, 697] width 356 height 31
click at [548, 706] on input "0115120345" at bounding box center [612, 697] width 356 height 31
click at [549, 693] on input "0115120345" at bounding box center [612, 697] width 356 height 31
click at [274, 44] on link "Images" at bounding box center [271, 42] width 64 height 34
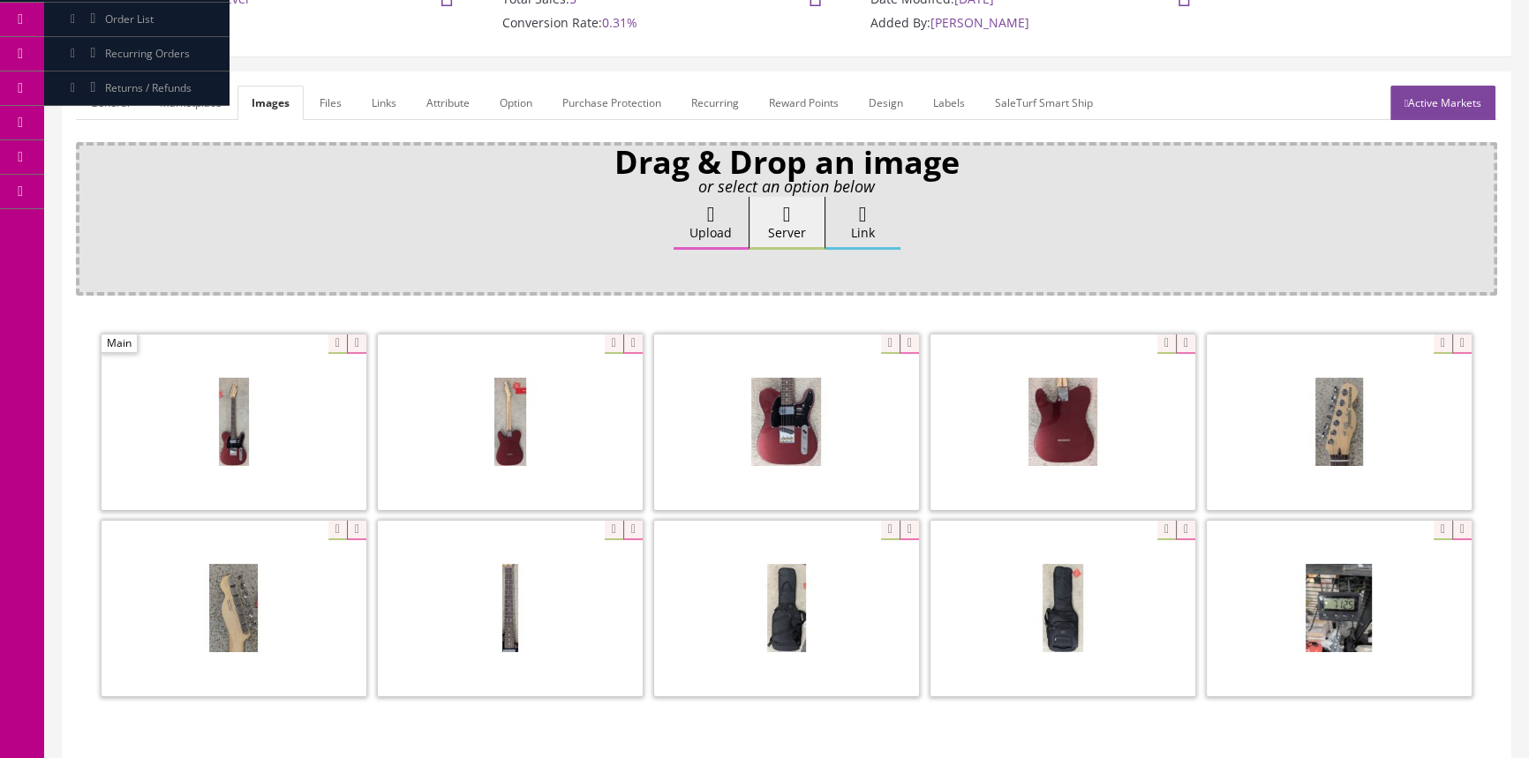
scroll to position [0, 0]
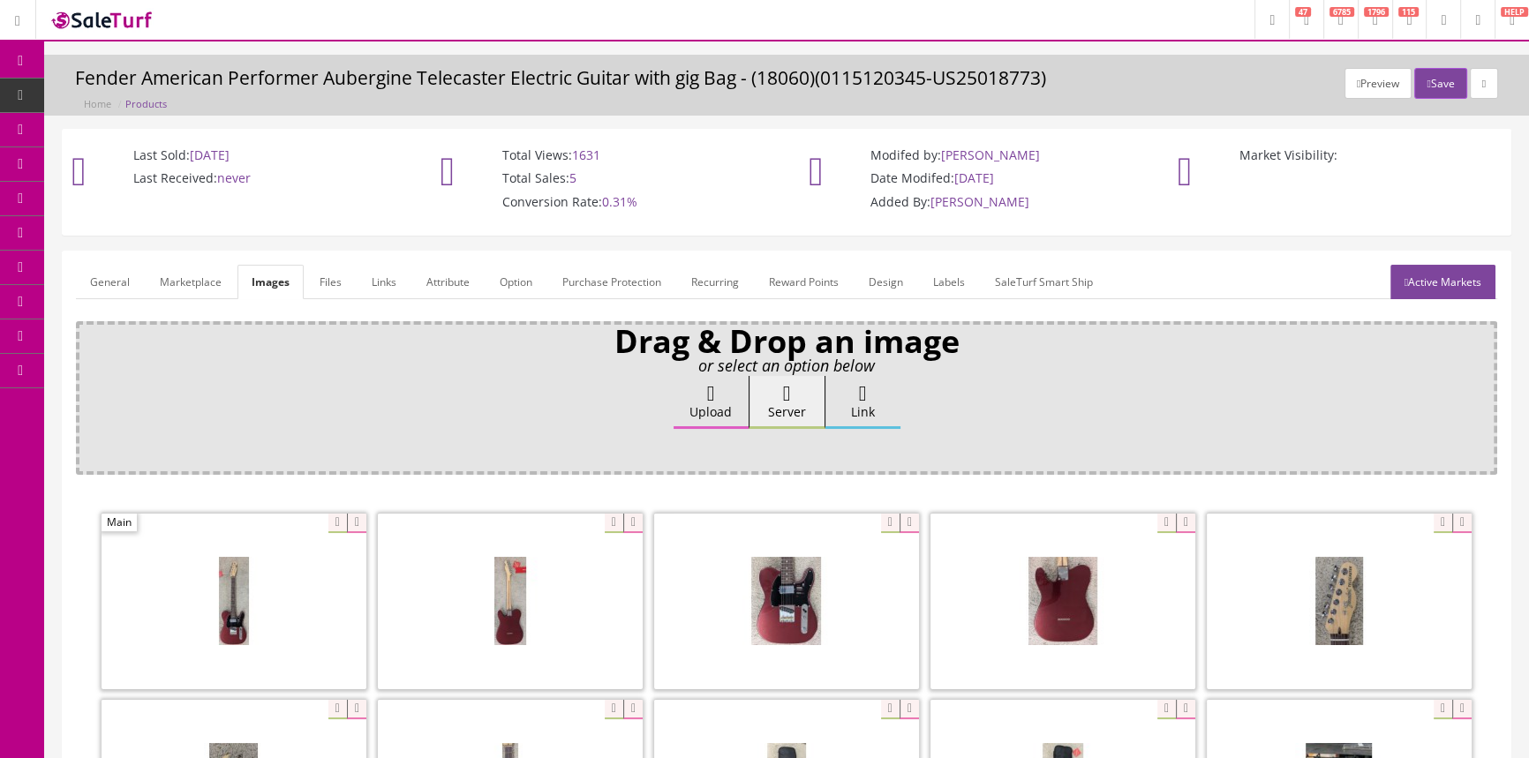
click at [163, 94] on link "Products" at bounding box center [136, 96] width 185 height 34
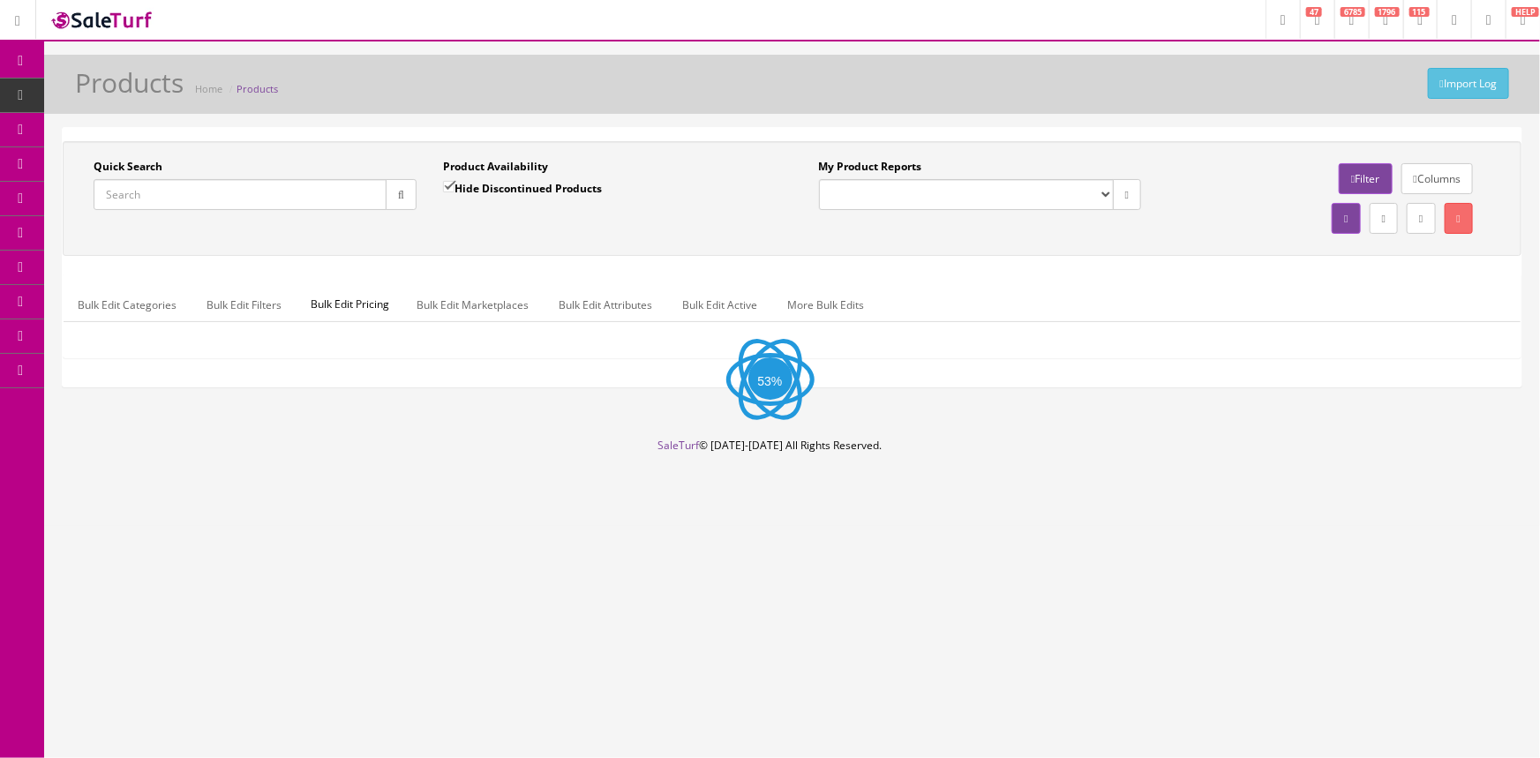
click at [188, 205] on input "Quick Search" at bounding box center [240, 194] width 293 height 31
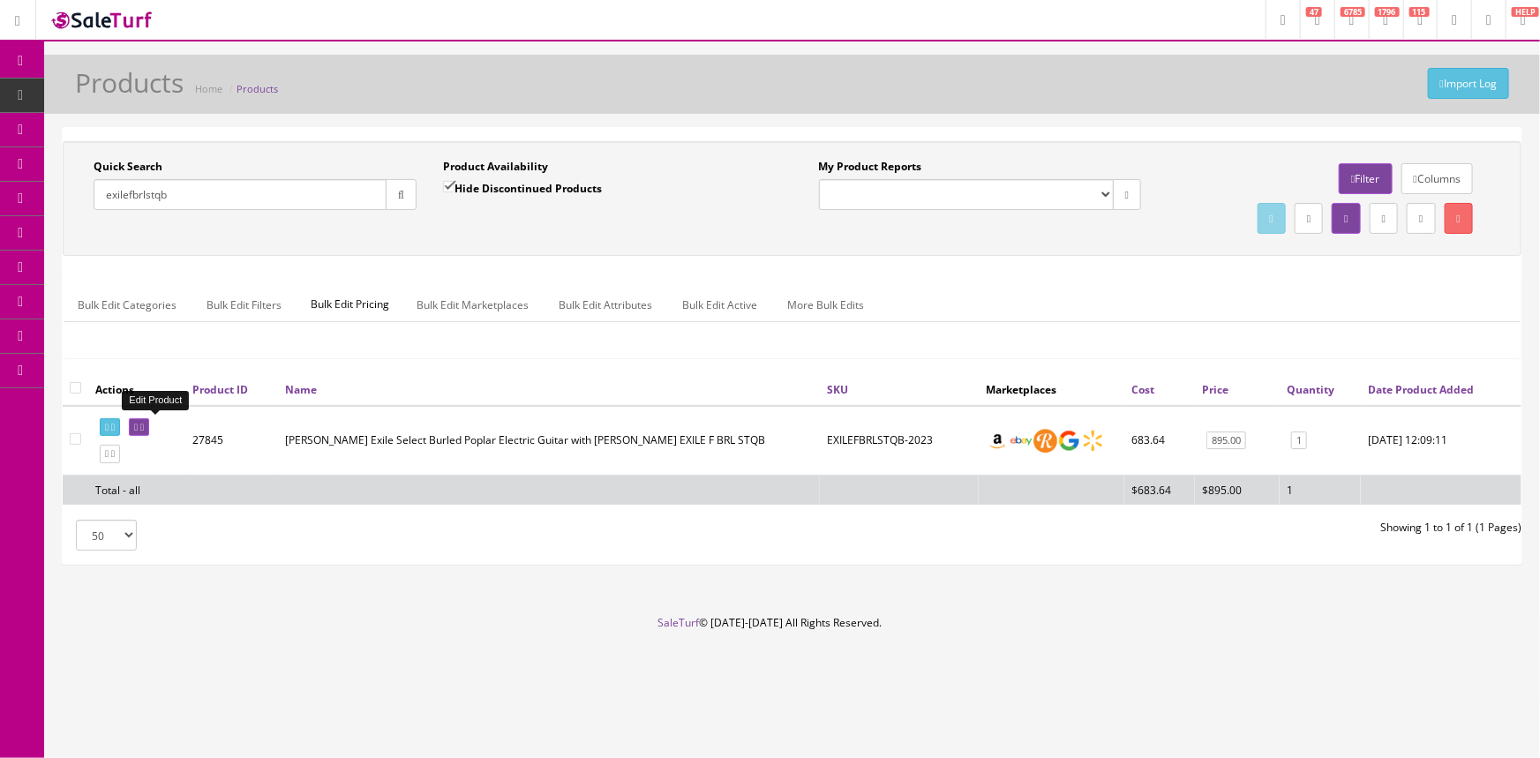
type input "exilefbrlstqb"
click at [138, 428] on icon at bounding box center [136, 428] width 4 height 10
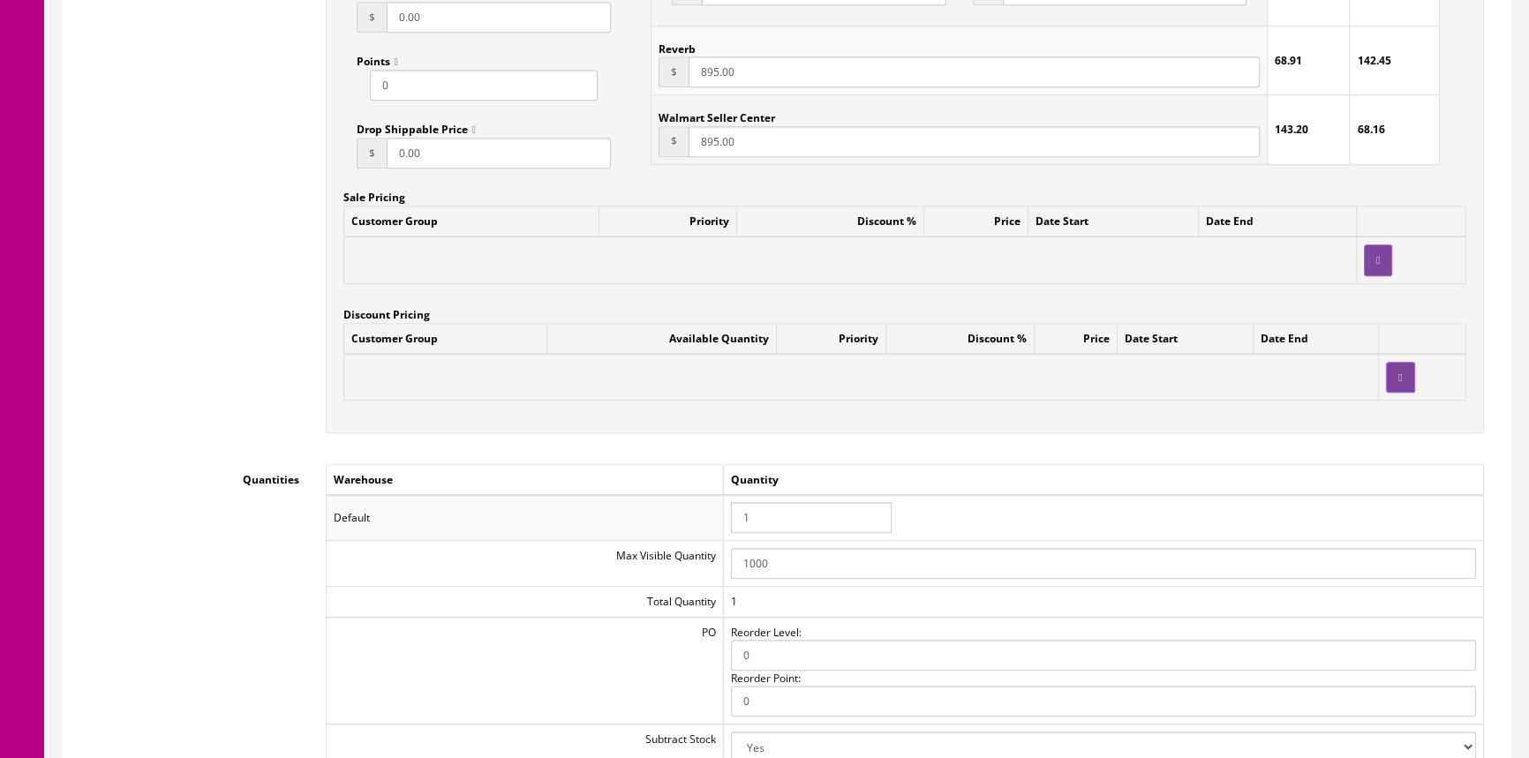
scroll to position [1492, 0]
click at [818, 514] on input "1" at bounding box center [811, 518] width 161 height 31
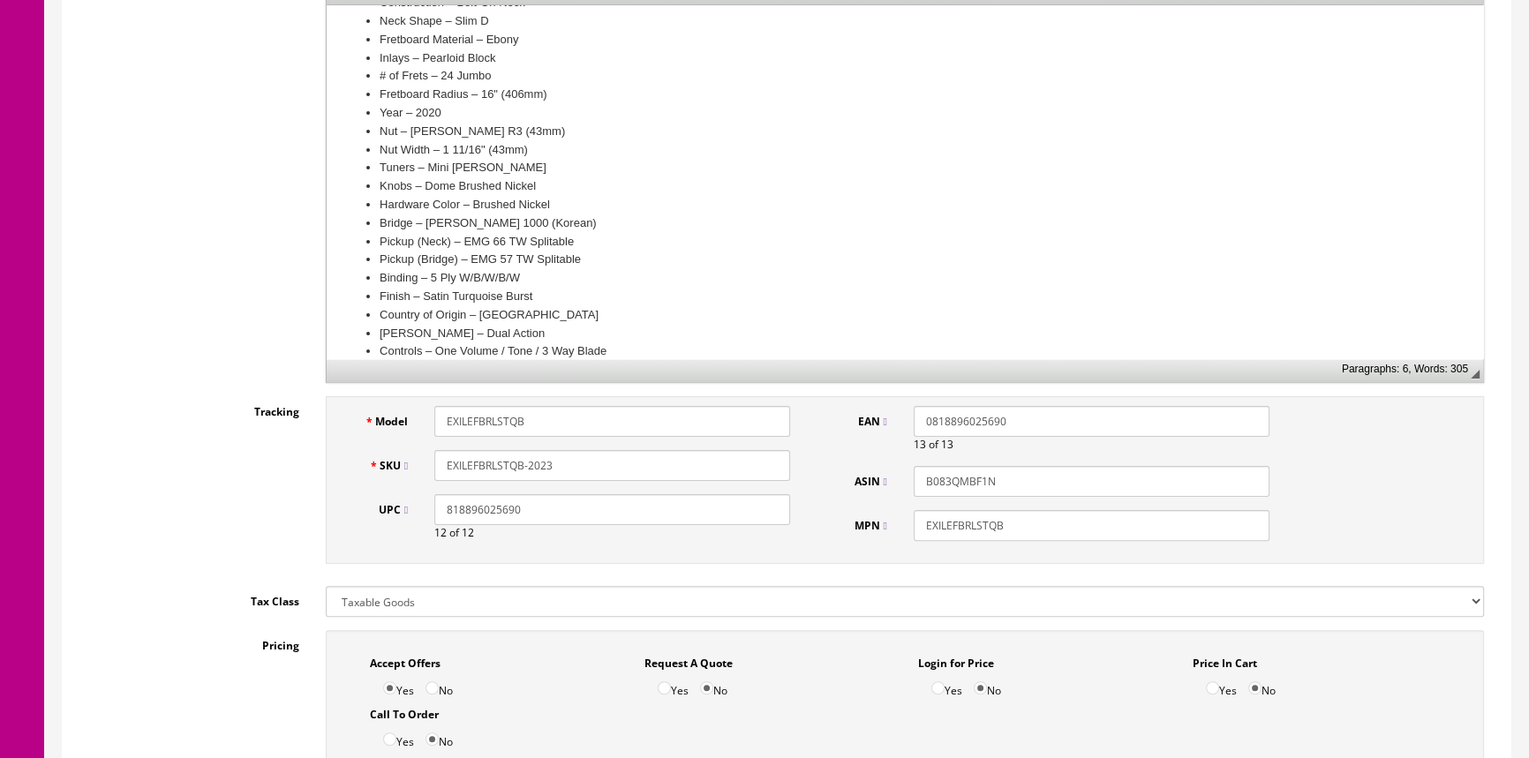
scroll to position [530, 0]
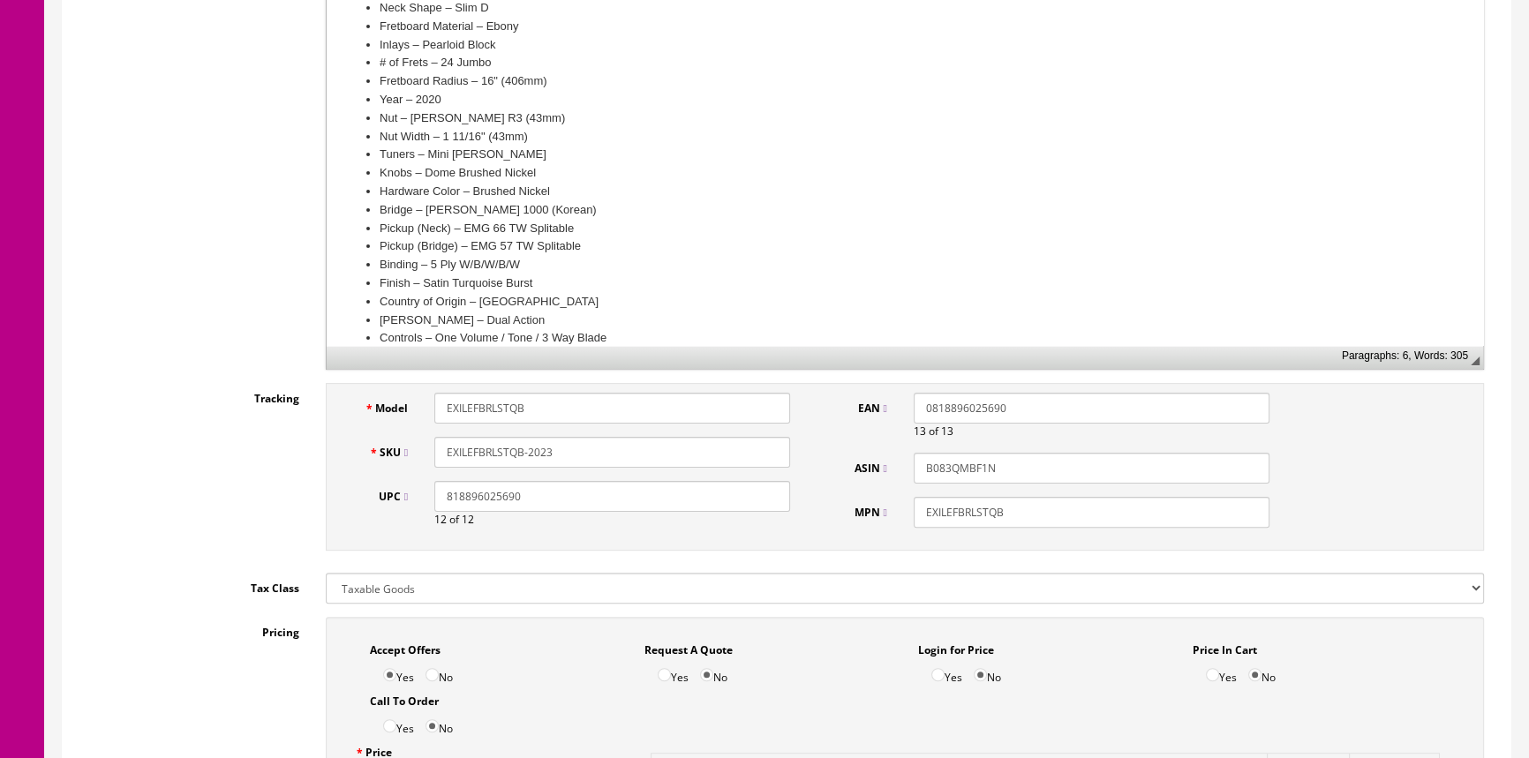
type input "0"
drag, startPoint x: 439, startPoint y: 451, endPoint x: 551, endPoint y: 456, distance: 112.2
click at [551, 456] on input "EXILEFBRLSTQB-2023" at bounding box center [612, 452] width 356 height 31
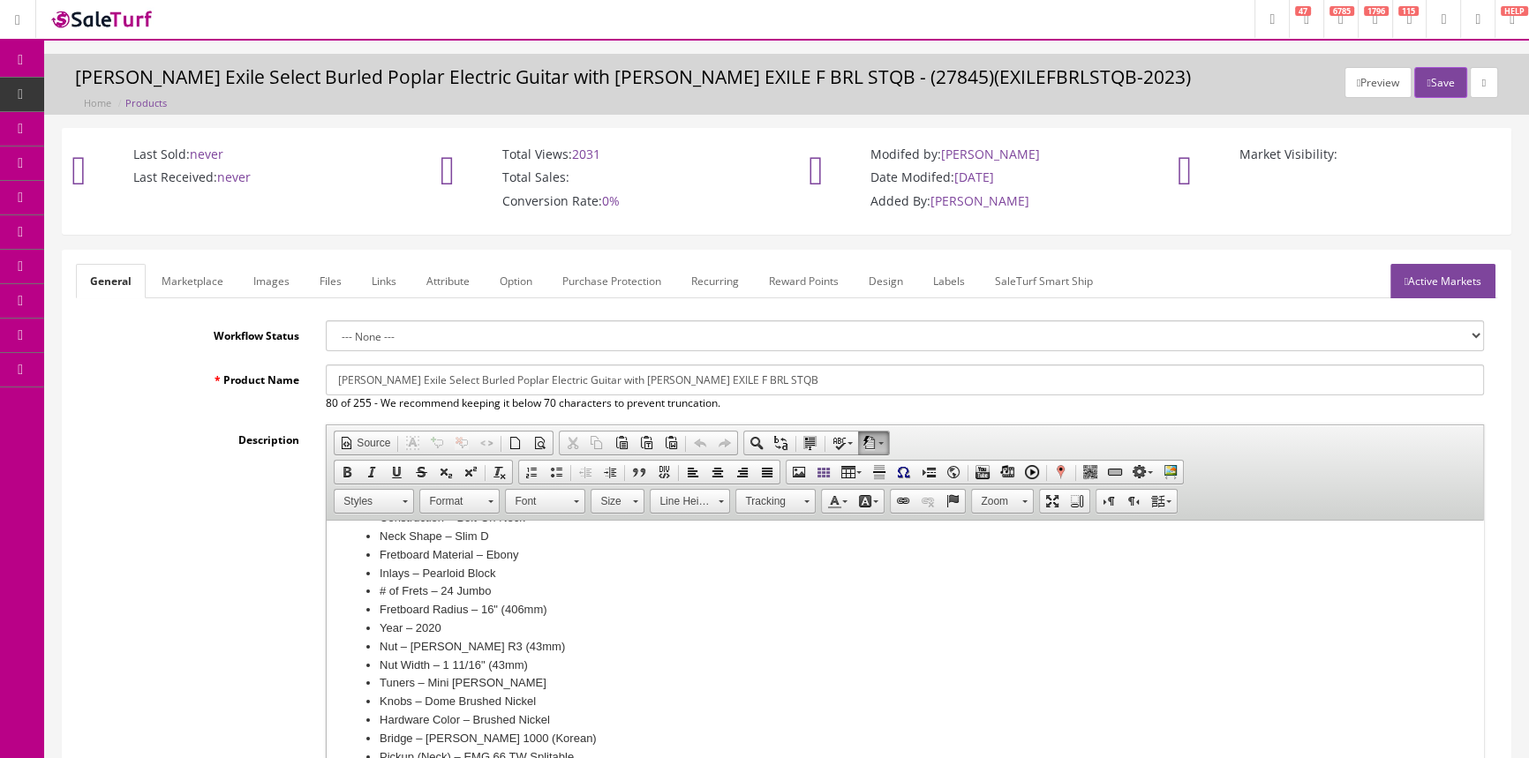
scroll to position [0, 0]
click at [1440, 78] on button "Save" at bounding box center [1440, 83] width 52 height 31
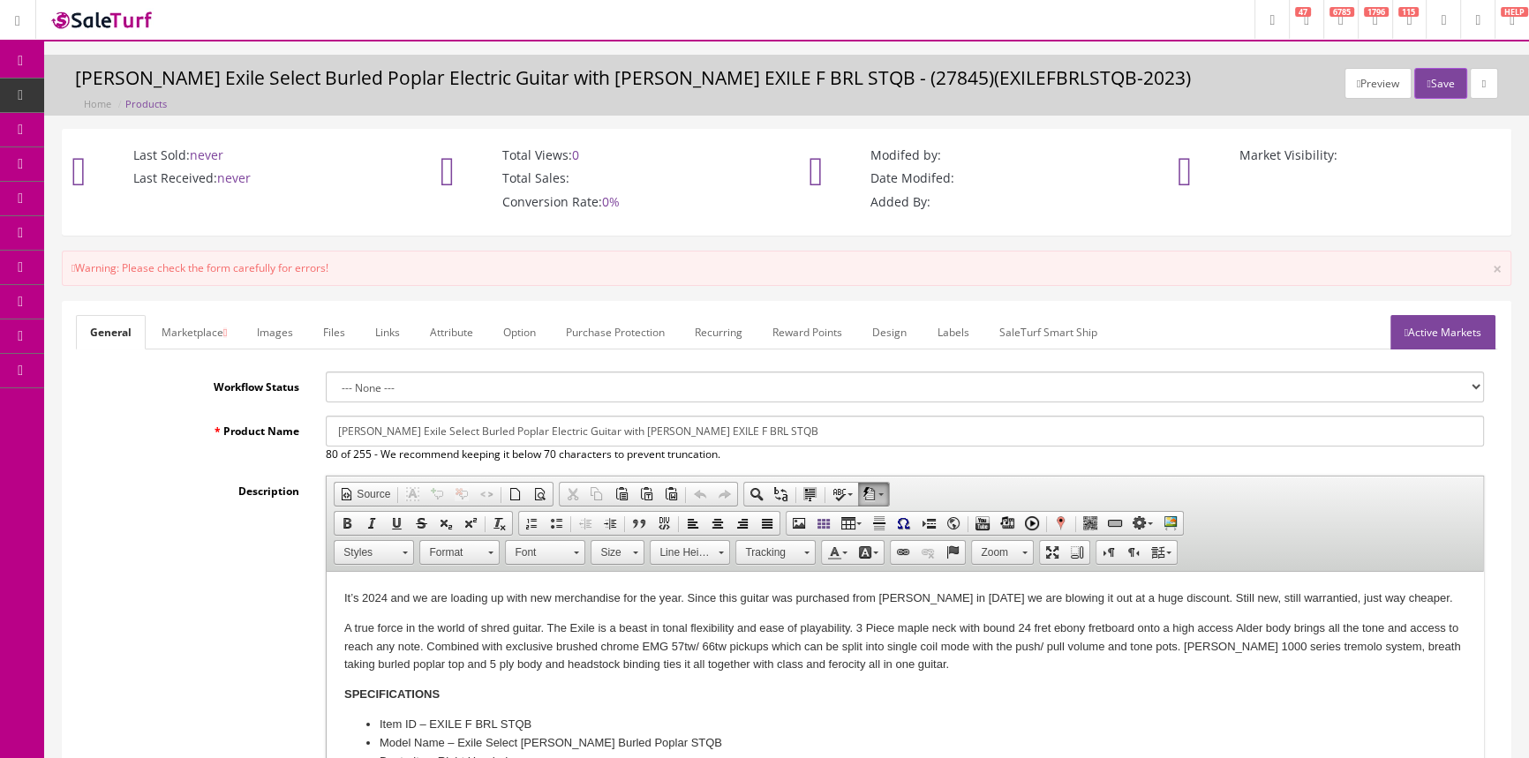
click at [204, 334] on link "Marketplace" at bounding box center [194, 332] width 94 height 34
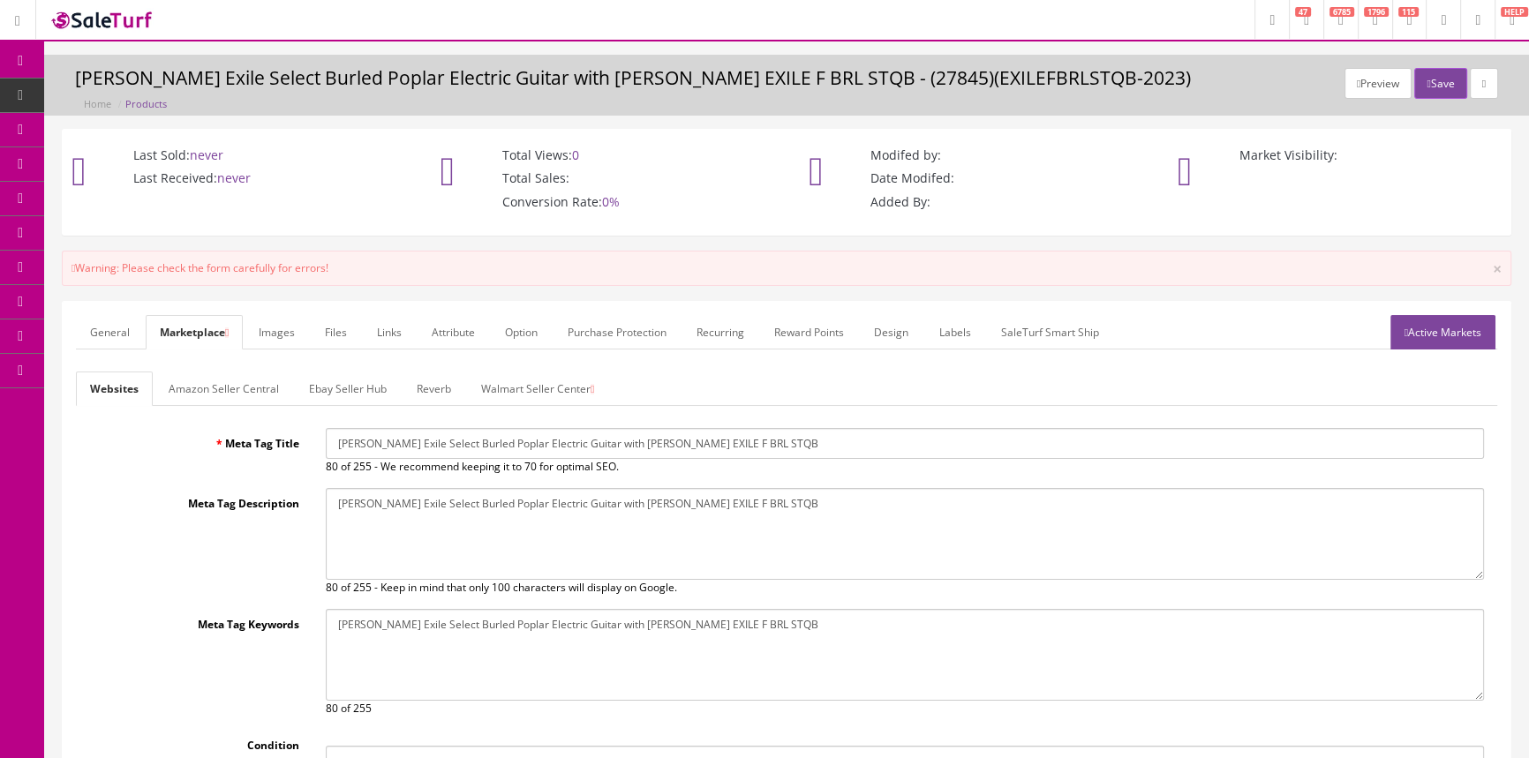
click at [586, 391] on link "Walmart Seller Center" at bounding box center [537, 389] width 141 height 34
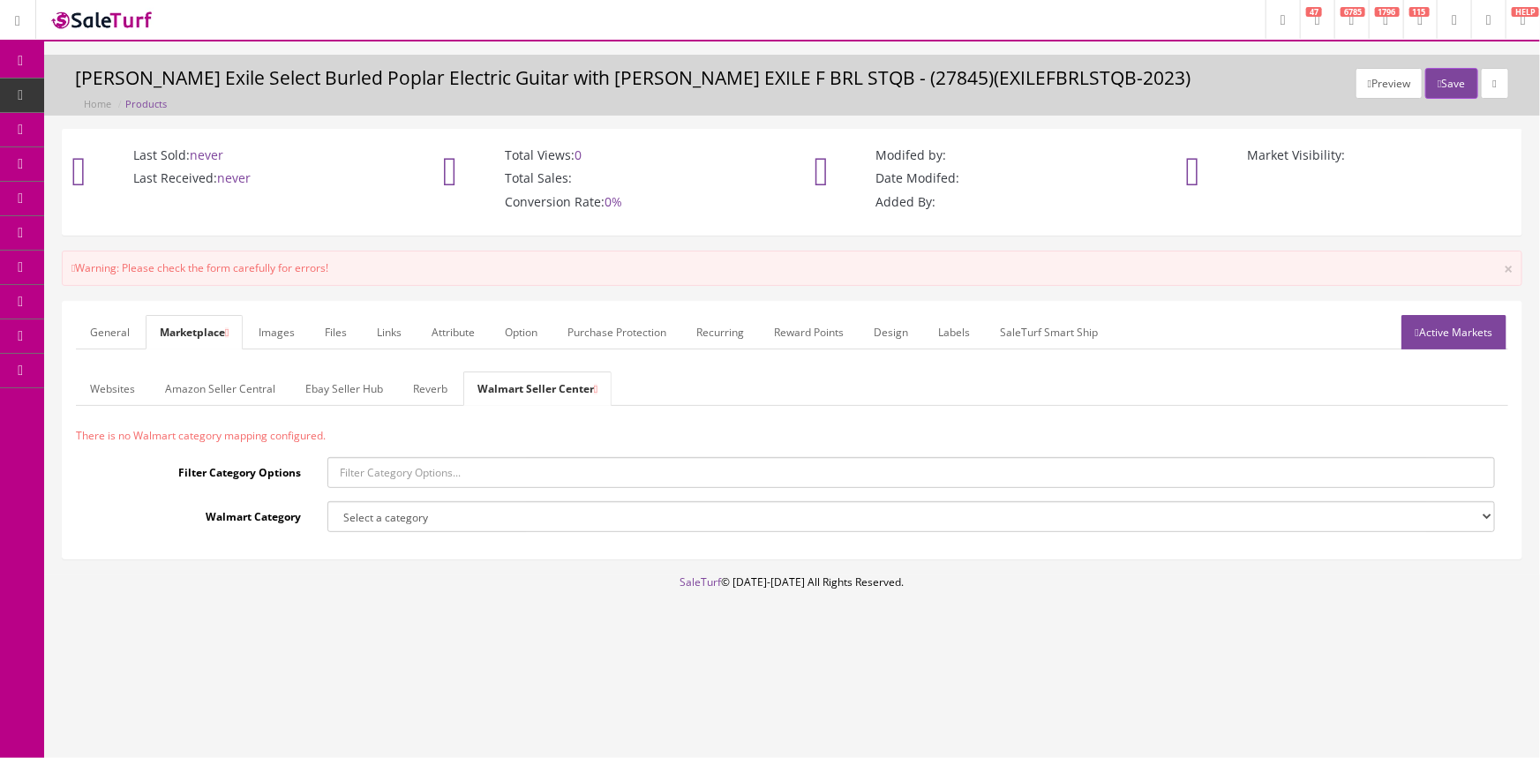
click at [111, 329] on link "General" at bounding box center [110, 332] width 68 height 34
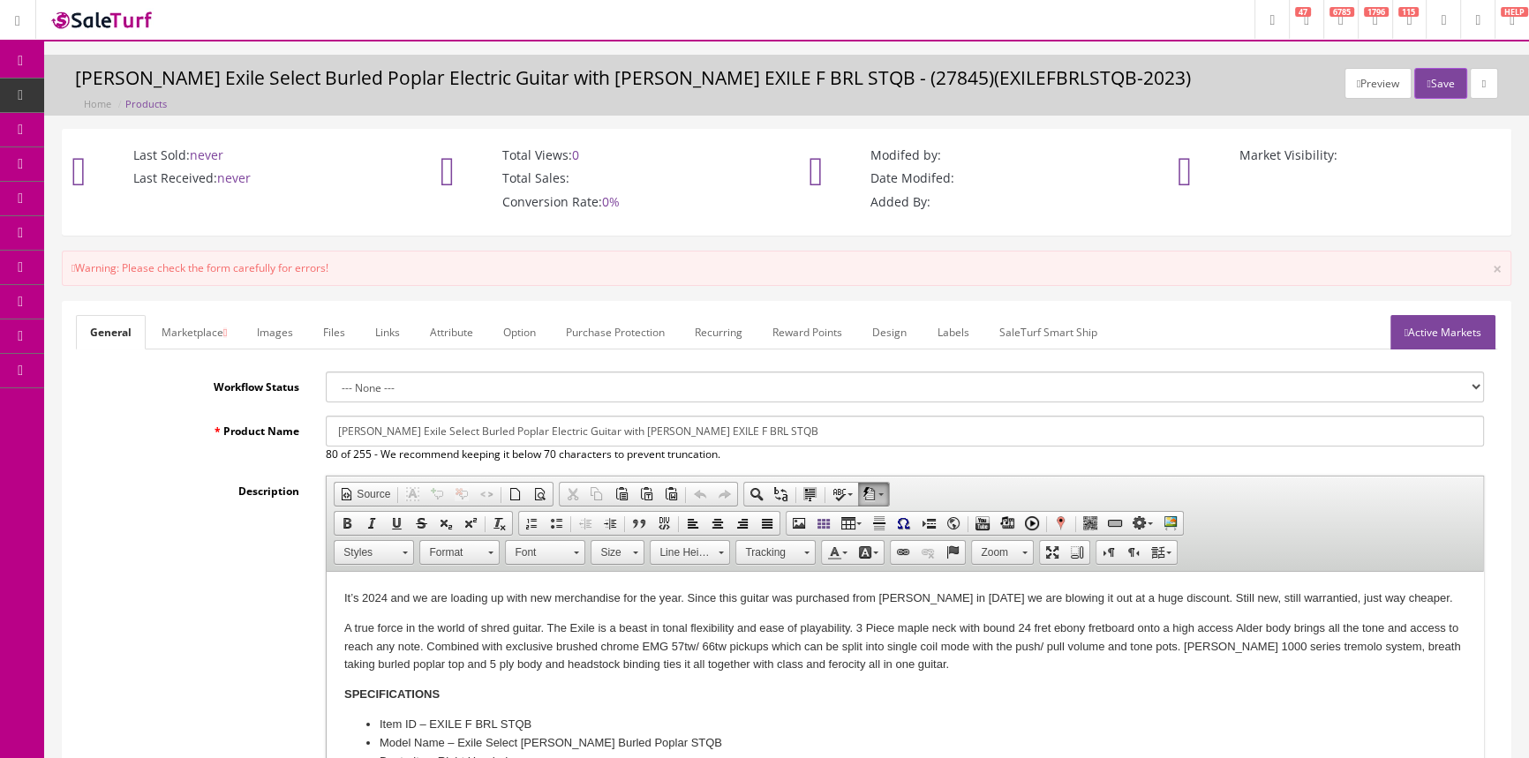
click at [1427, 335] on link "Active Markets" at bounding box center [1442, 332] width 105 height 34
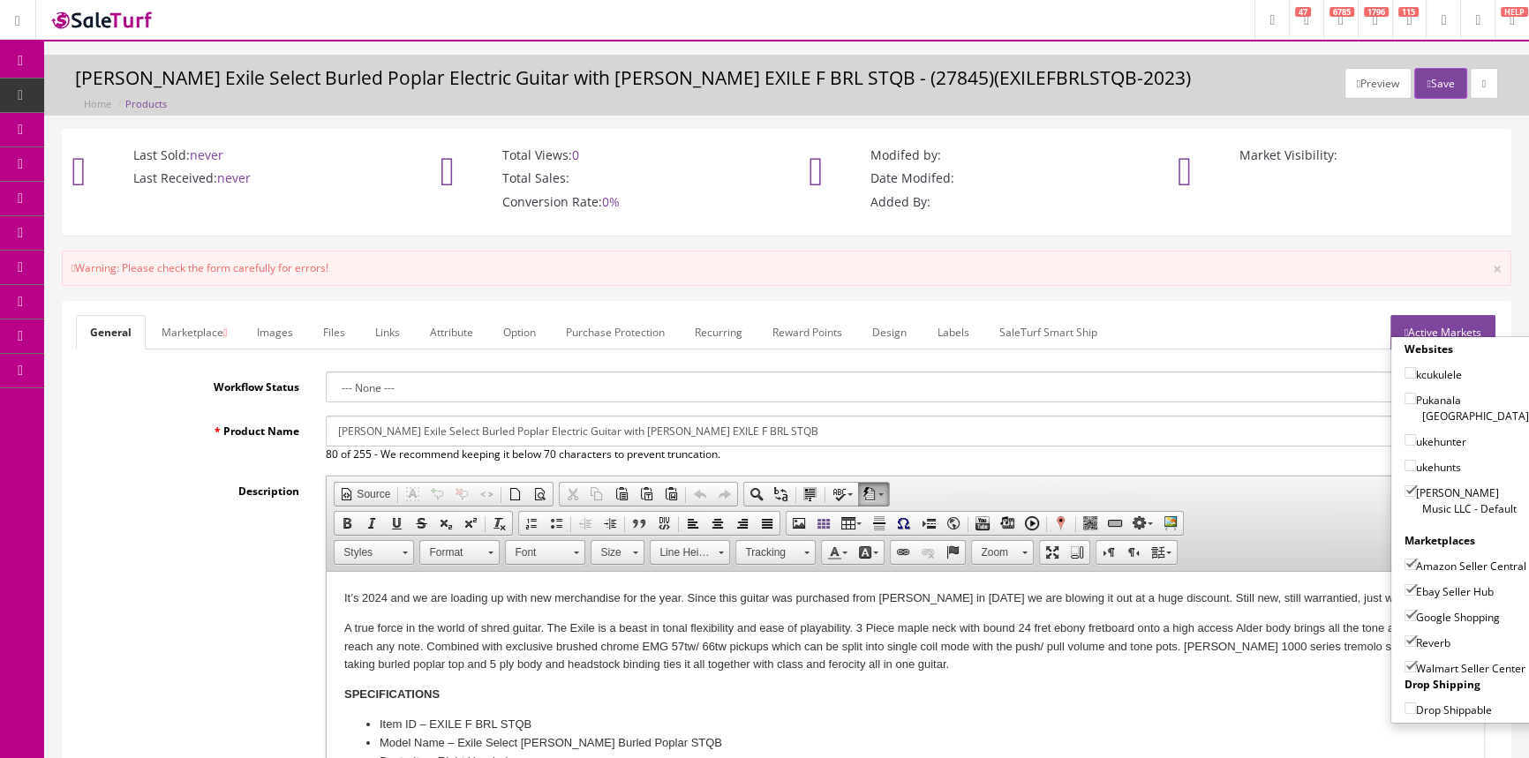
click at [1405, 667] on input"] "Walmart Seller Center" at bounding box center [1410, 666] width 11 height 11
checkbox input"] "false"
click at [1427, 78] on button "Save" at bounding box center [1440, 83] width 52 height 31
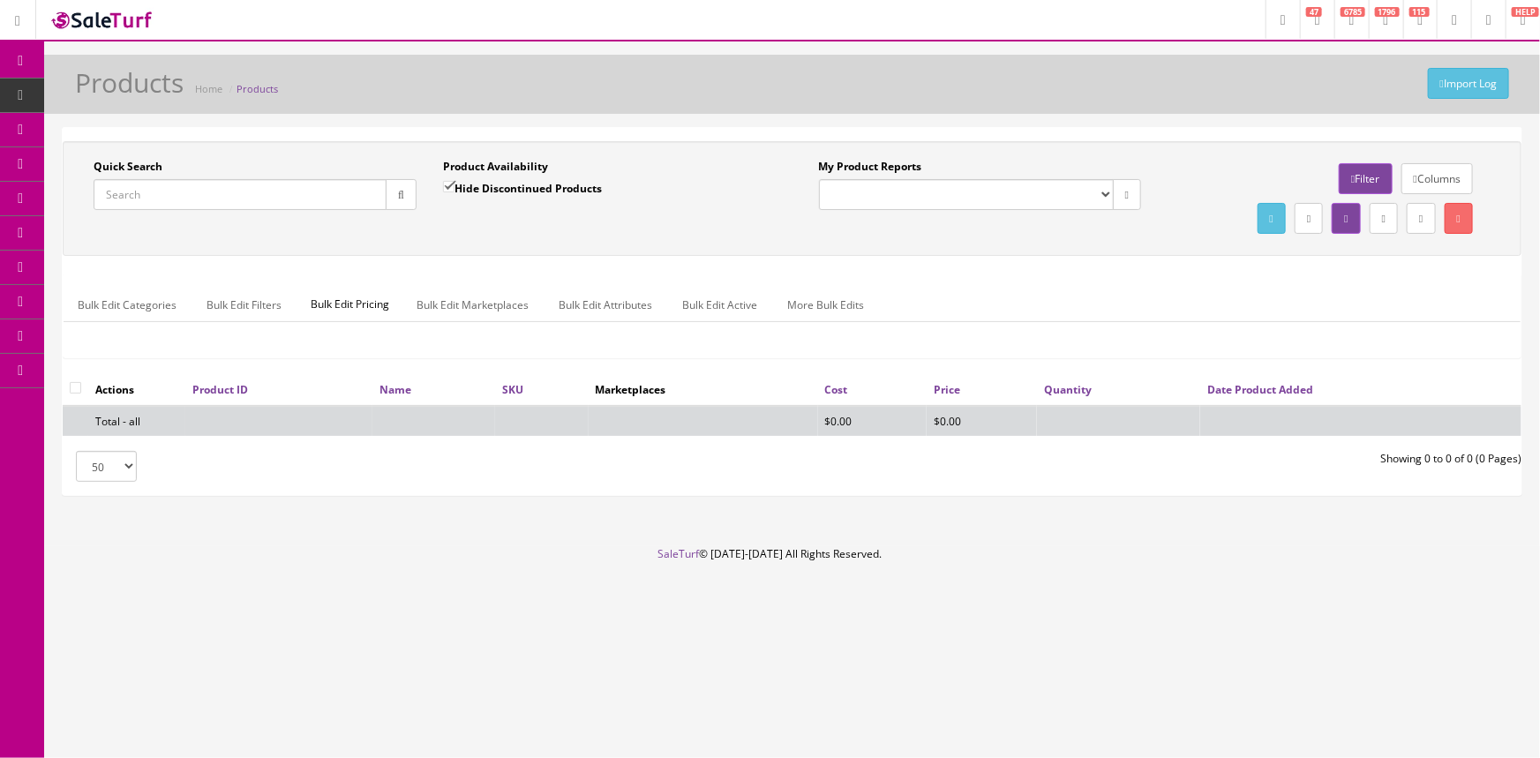
click at [162, 192] on input "Quick Search" at bounding box center [240, 194] width 293 height 31
paste input "EXILEFBRLSTQB-2023"
type input "EXILEFBRLSTQB-2023"
click at [398, 196] on icon "button" at bounding box center [401, 195] width 6 height 11
click at [447, 182] on input "Hide Discontinued Products" at bounding box center [448, 186] width 11 height 11
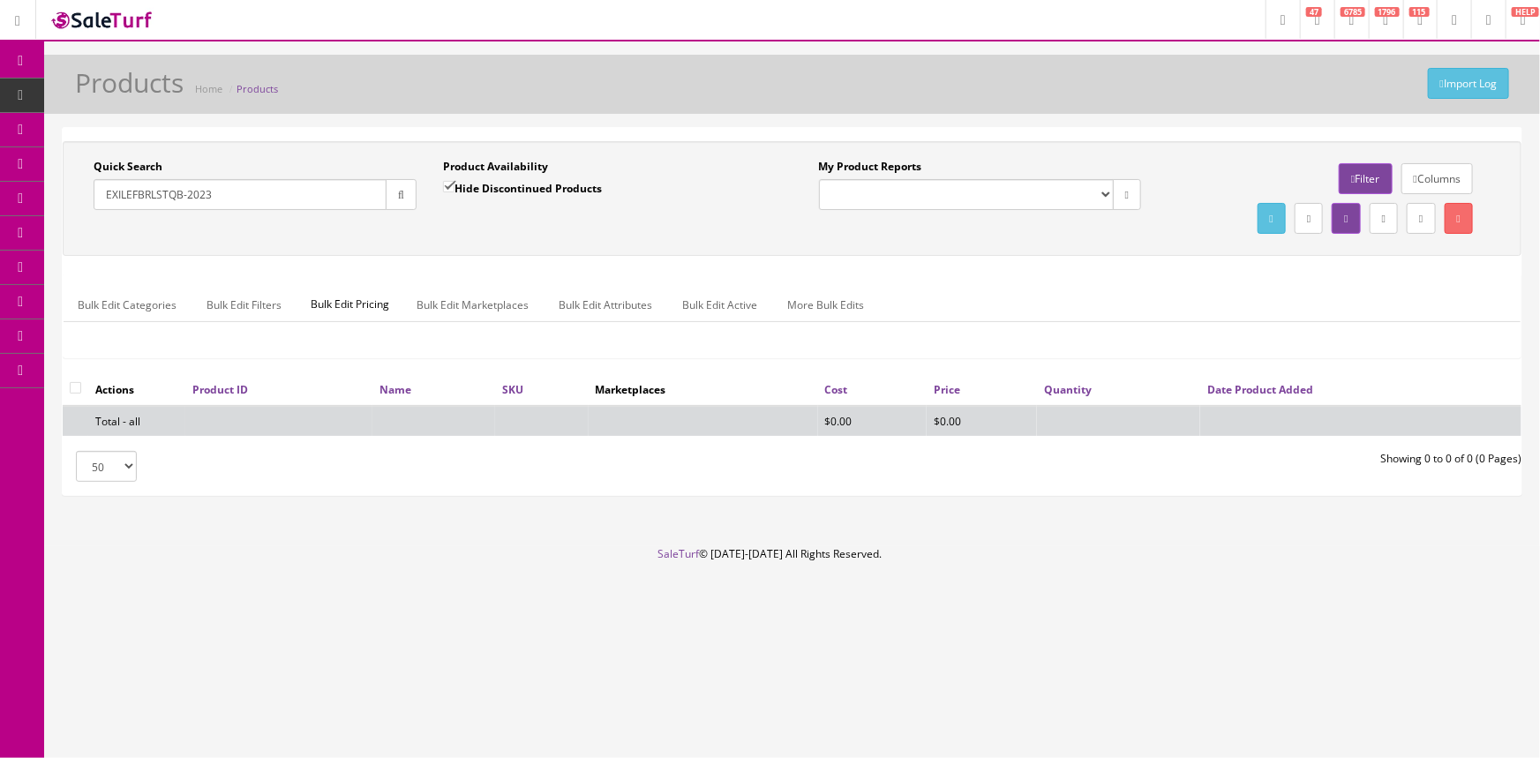
checkbox input "false"
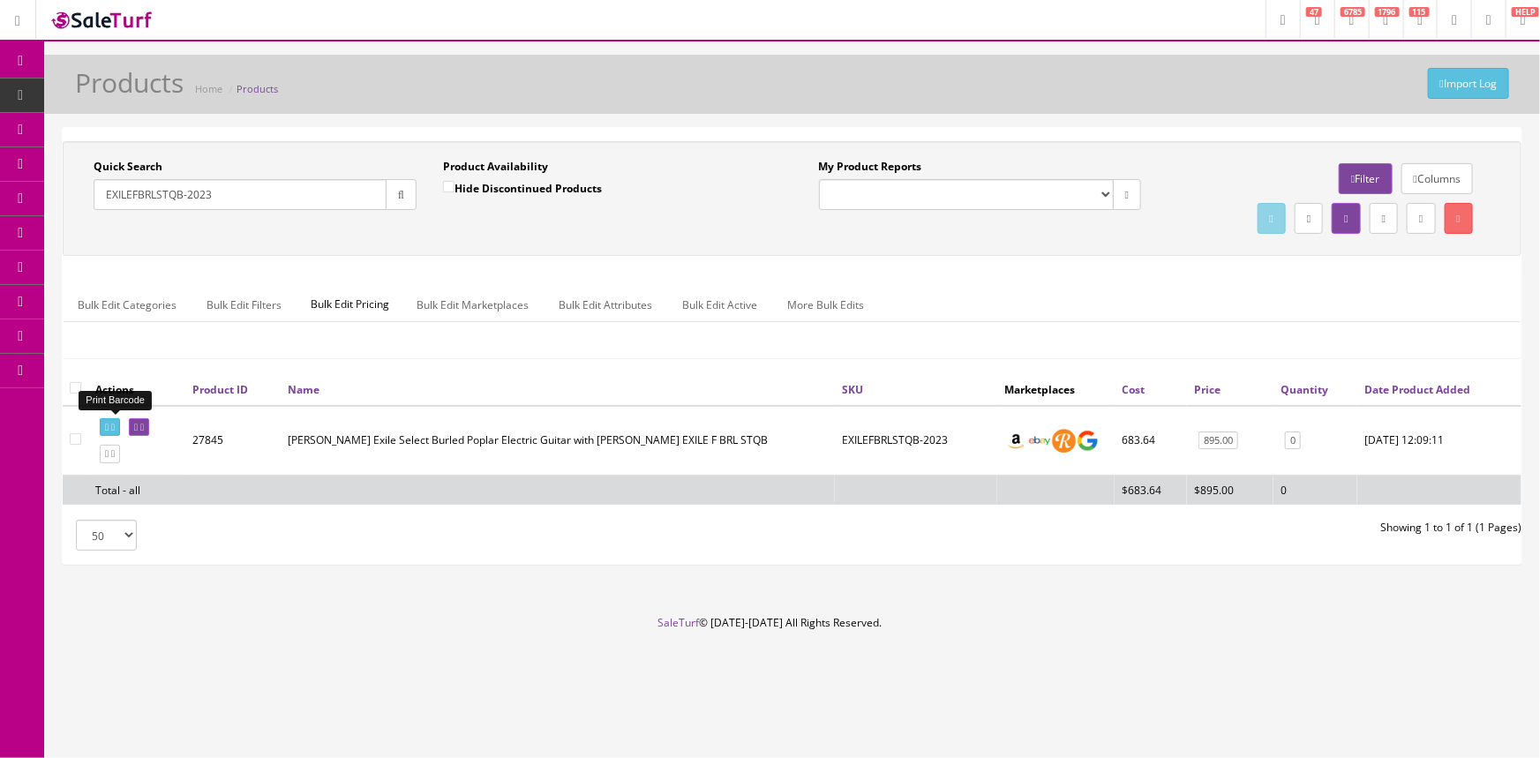
click at [109, 425] on icon at bounding box center [107, 428] width 4 height 10
click at [138, 424] on icon at bounding box center [136, 428] width 4 height 10
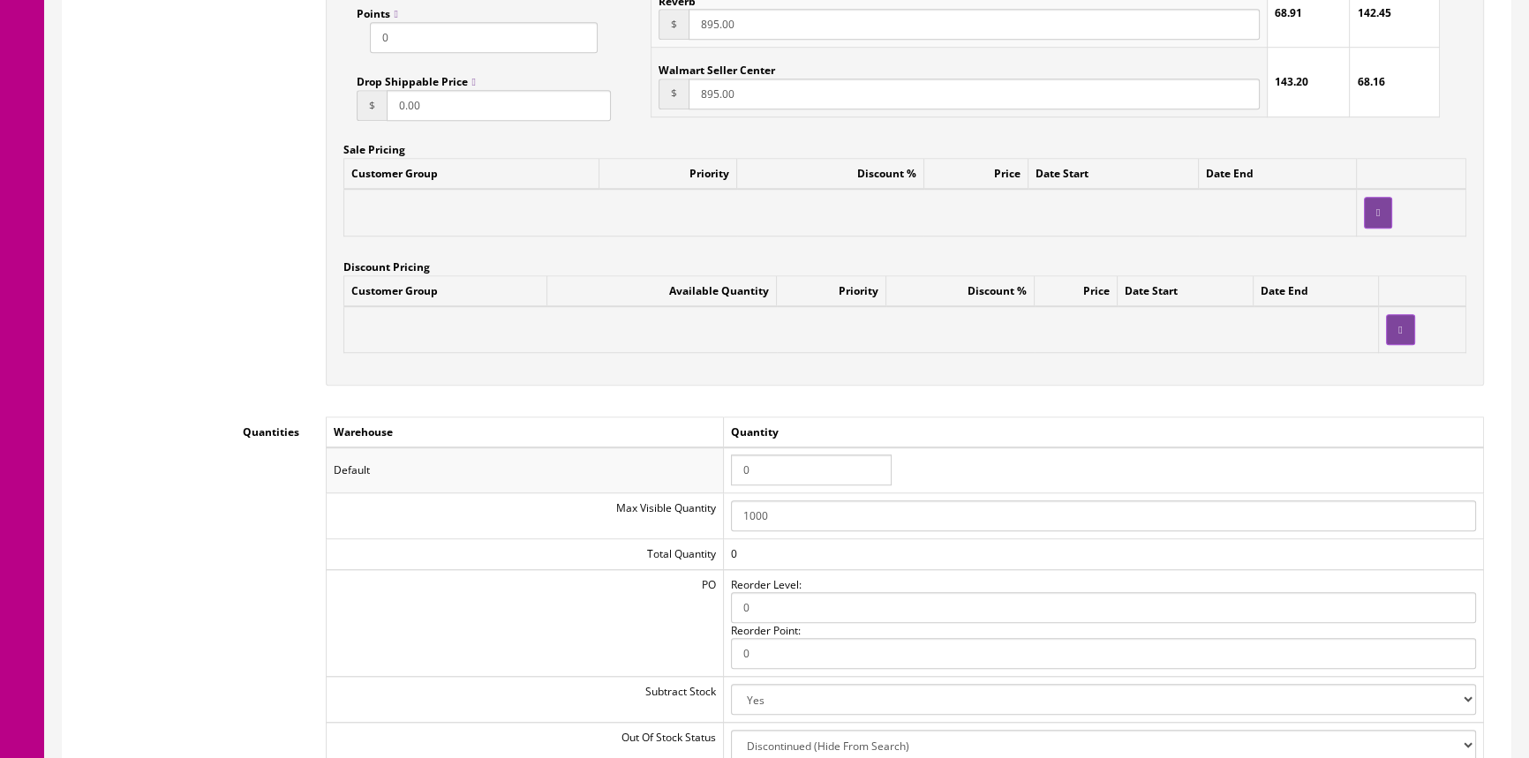
scroll to position [1685, 0]
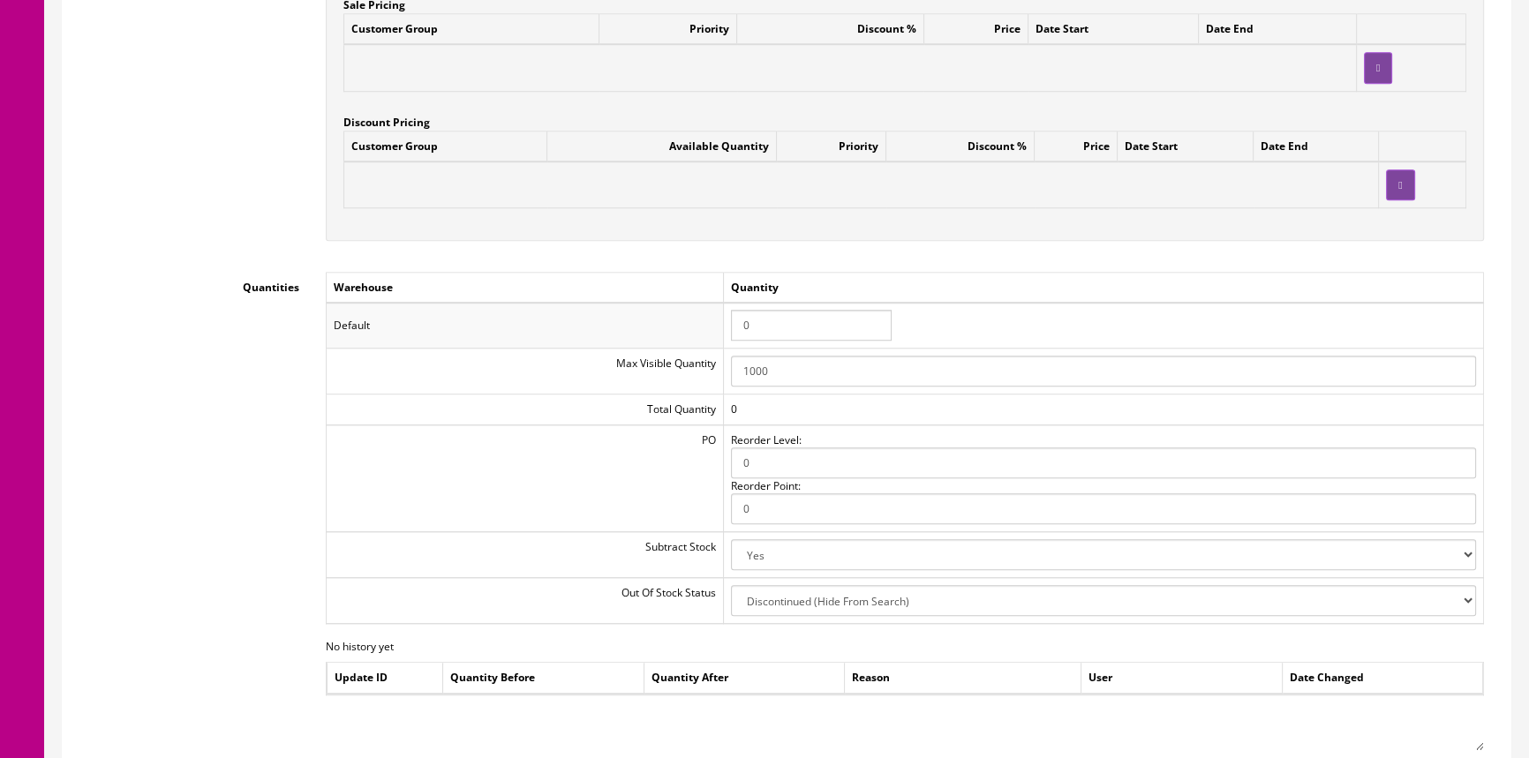
click at [815, 319] on input "0" at bounding box center [811, 325] width 161 height 31
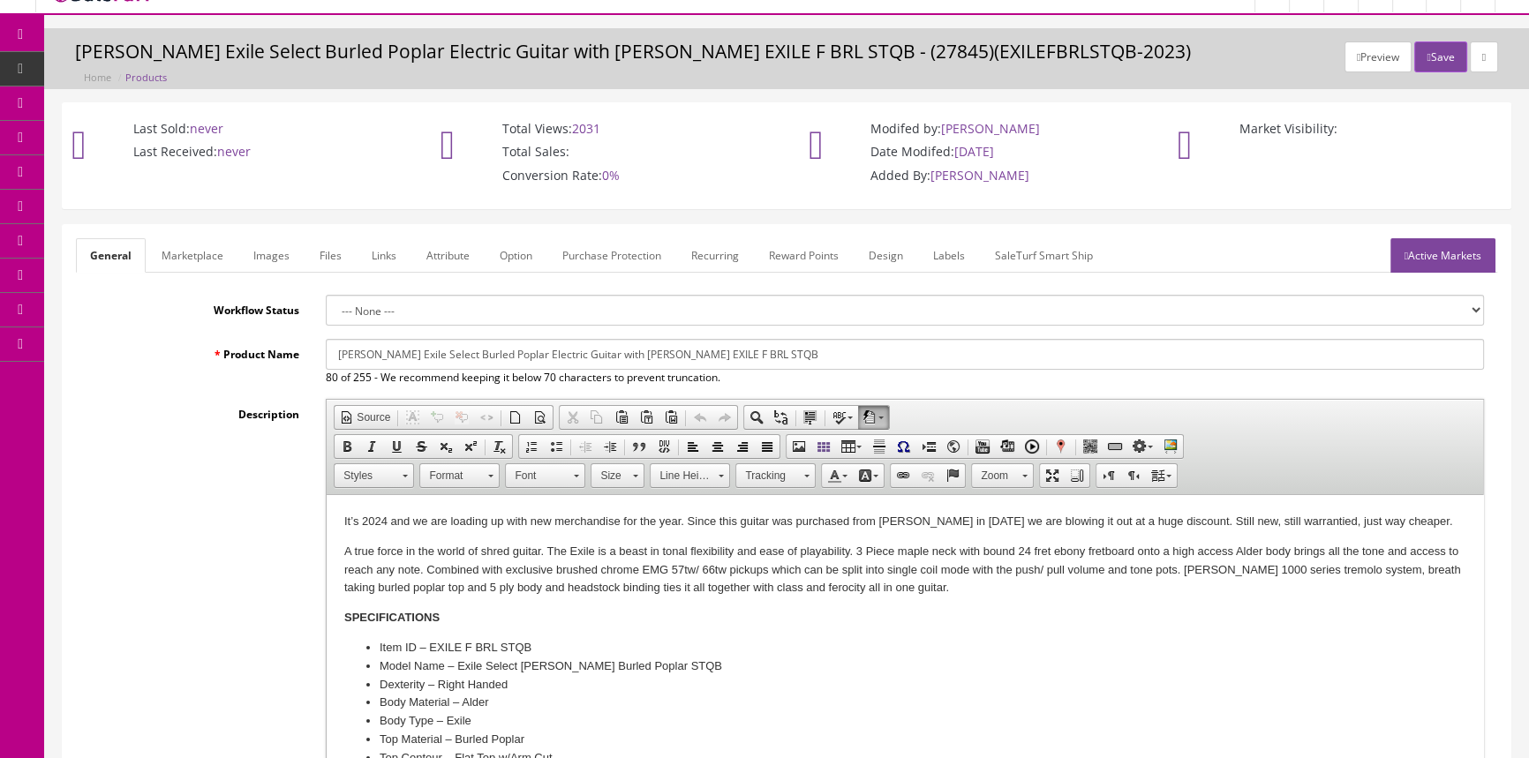
scroll to position [0, 0]
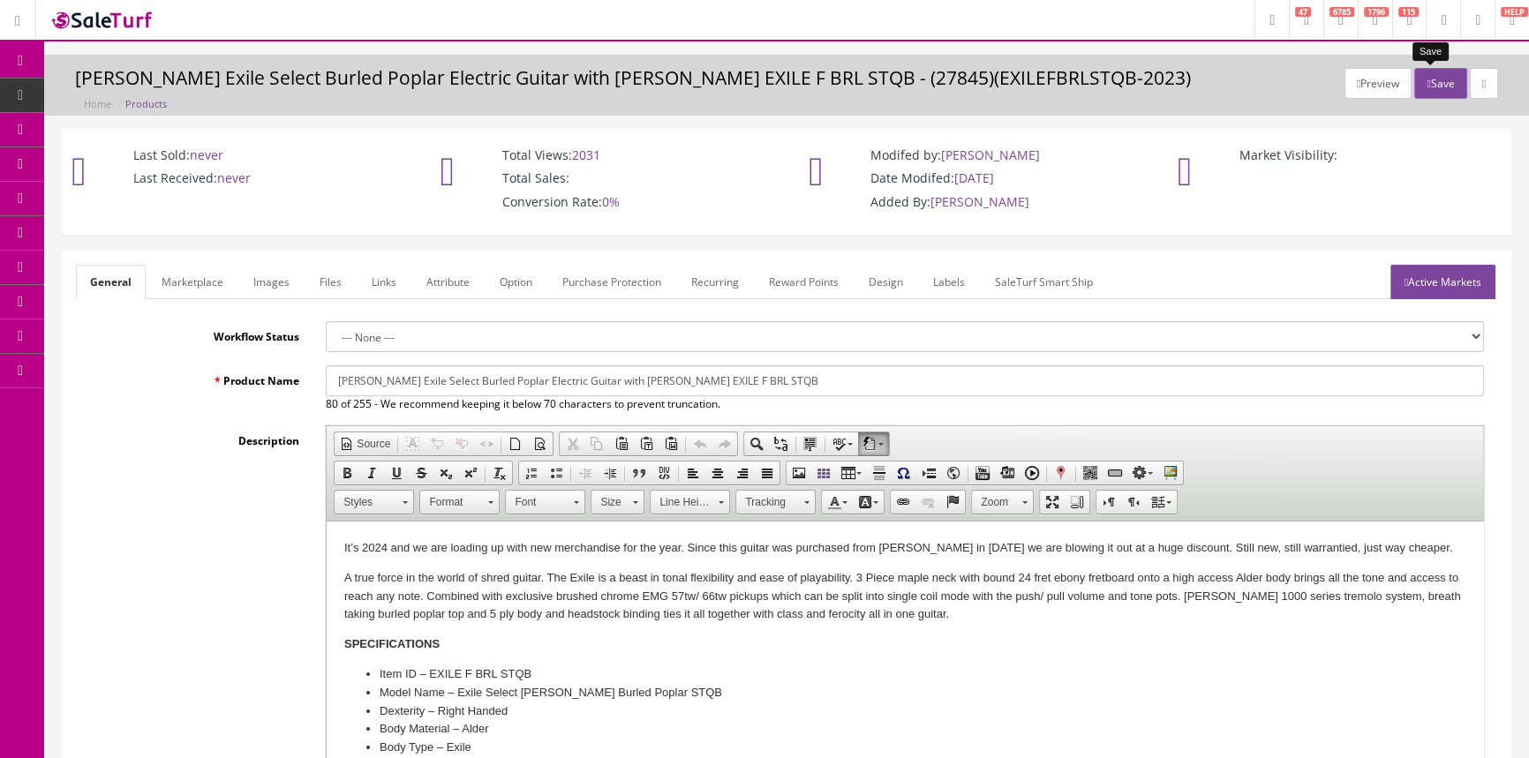
type input "1"
click at [1427, 79] on button "Save" at bounding box center [1440, 83] width 52 height 31
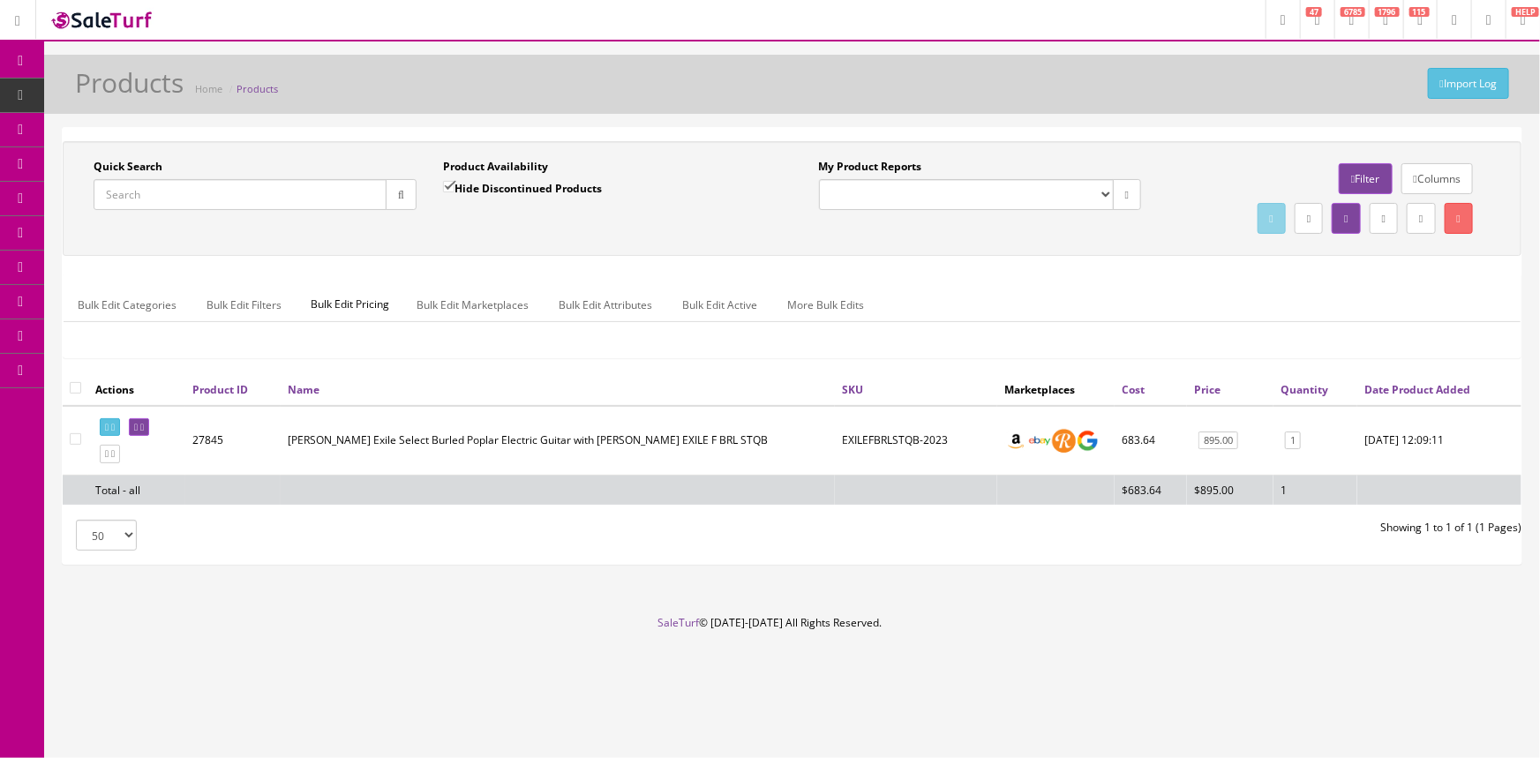
click at [200, 204] on input "Quick Search" at bounding box center [240, 194] width 293 height 31
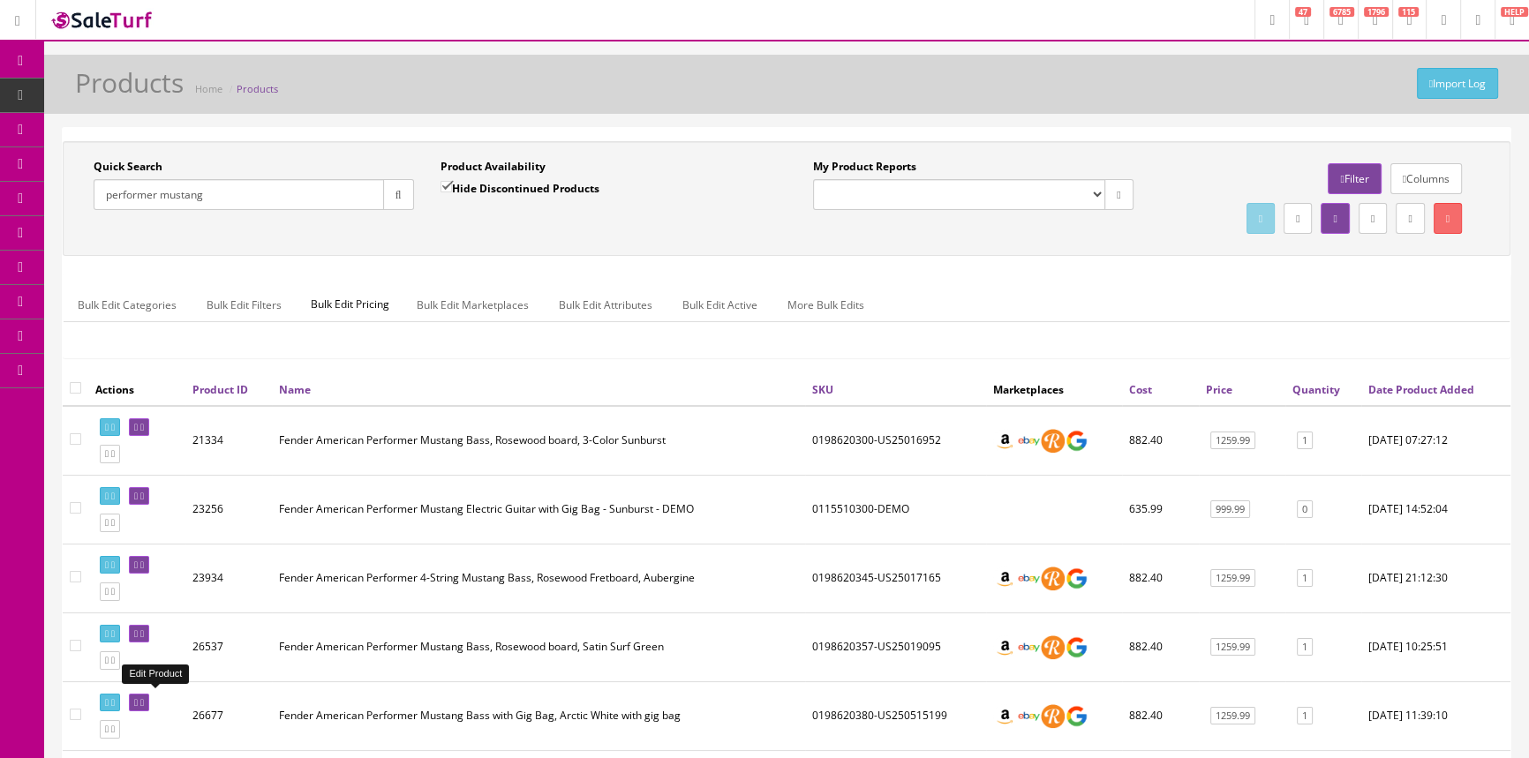
click at [313, 185] on input "performer mustang" at bounding box center [239, 194] width 290 height 31
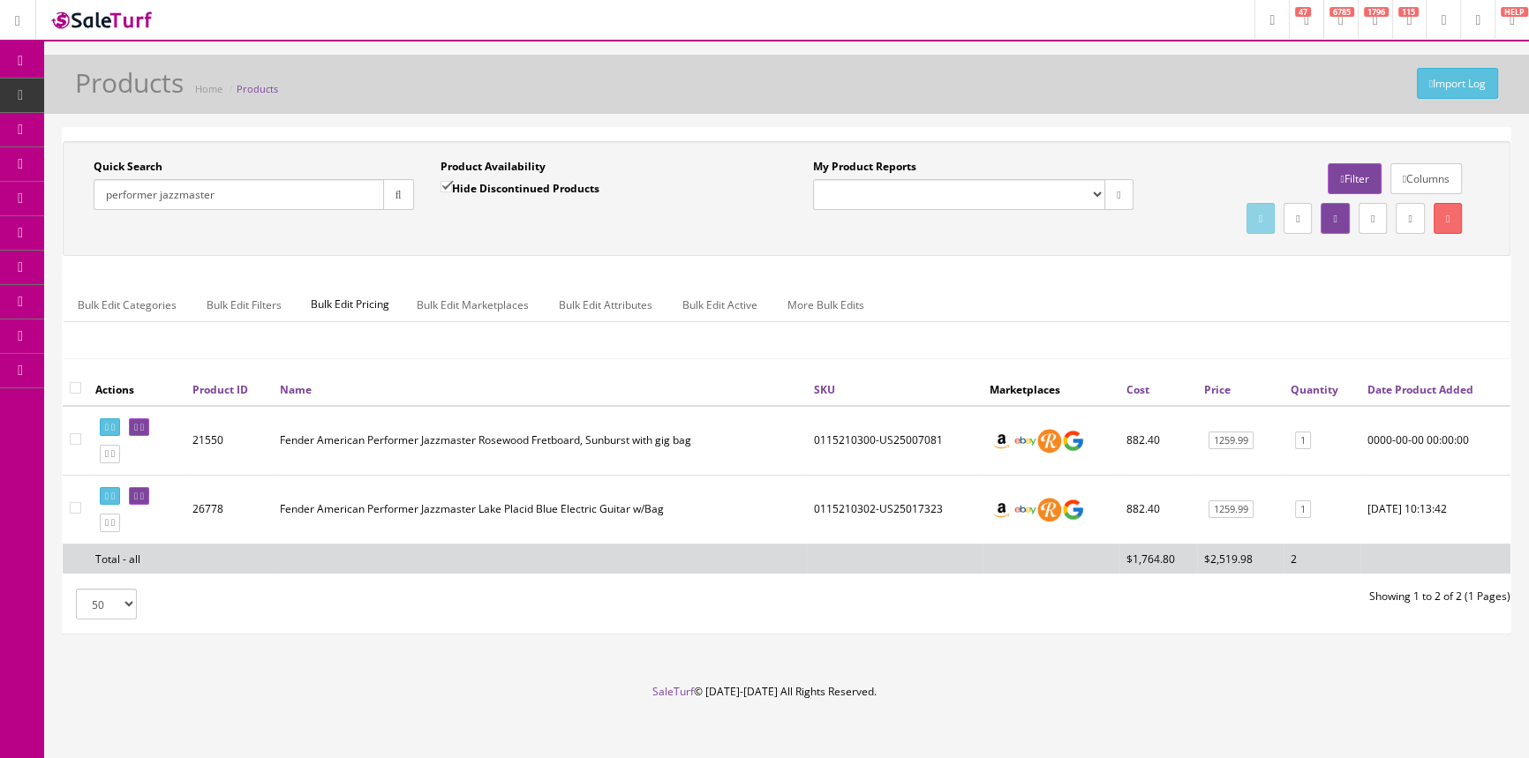
click at [834, 500] on td "0115210302-US25017323" at bounding box center [895, 509] width 176 height 69
click at [833, 501] on td "0115210302-US25017323" at bounding box center [895, 509] width 176 height 69
copy td "0115210302"
click at [186, 188] on input "performer jazzmaster" at bounding box center [239, 194] width 290 height 31
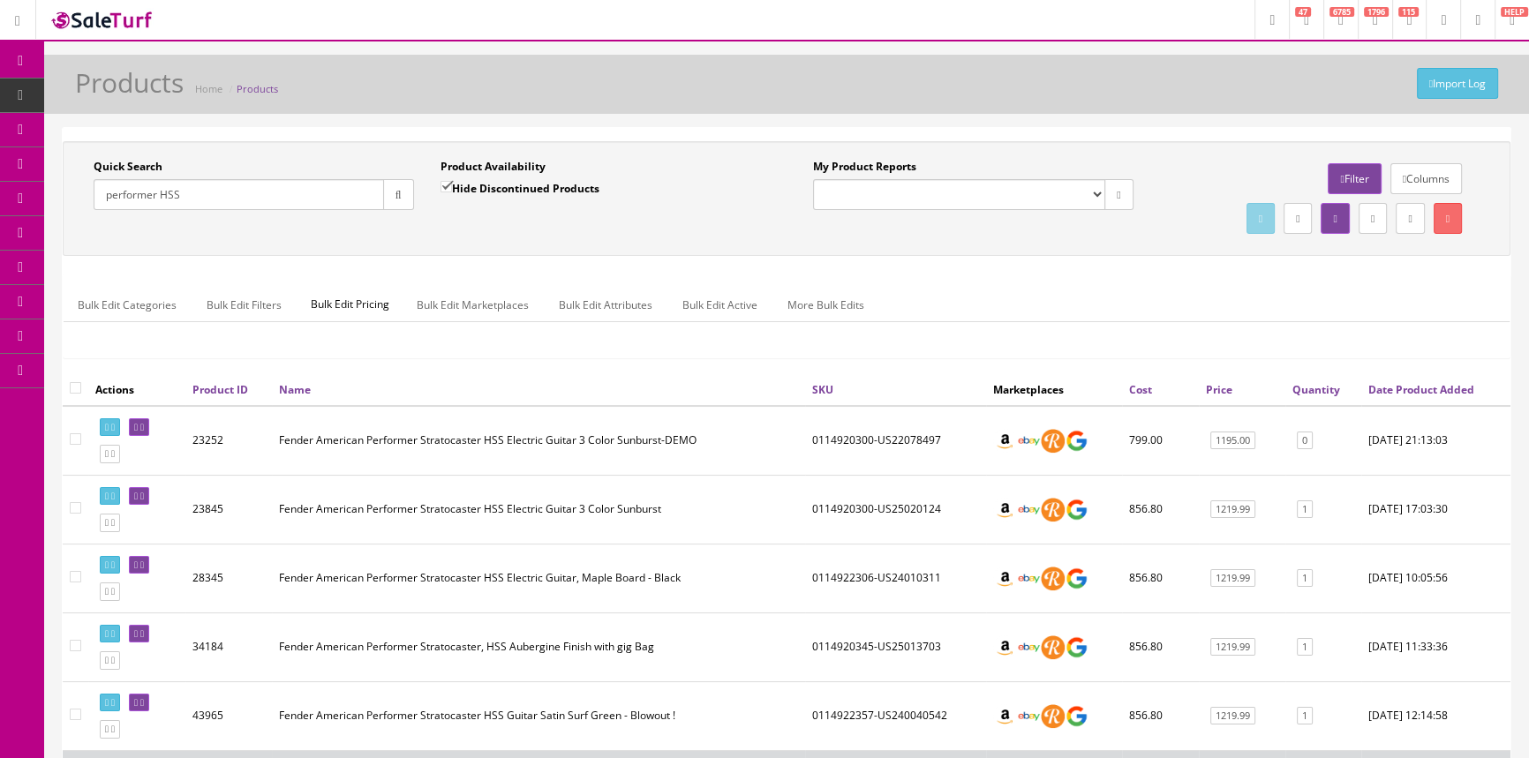
scroll to position [79, 0]
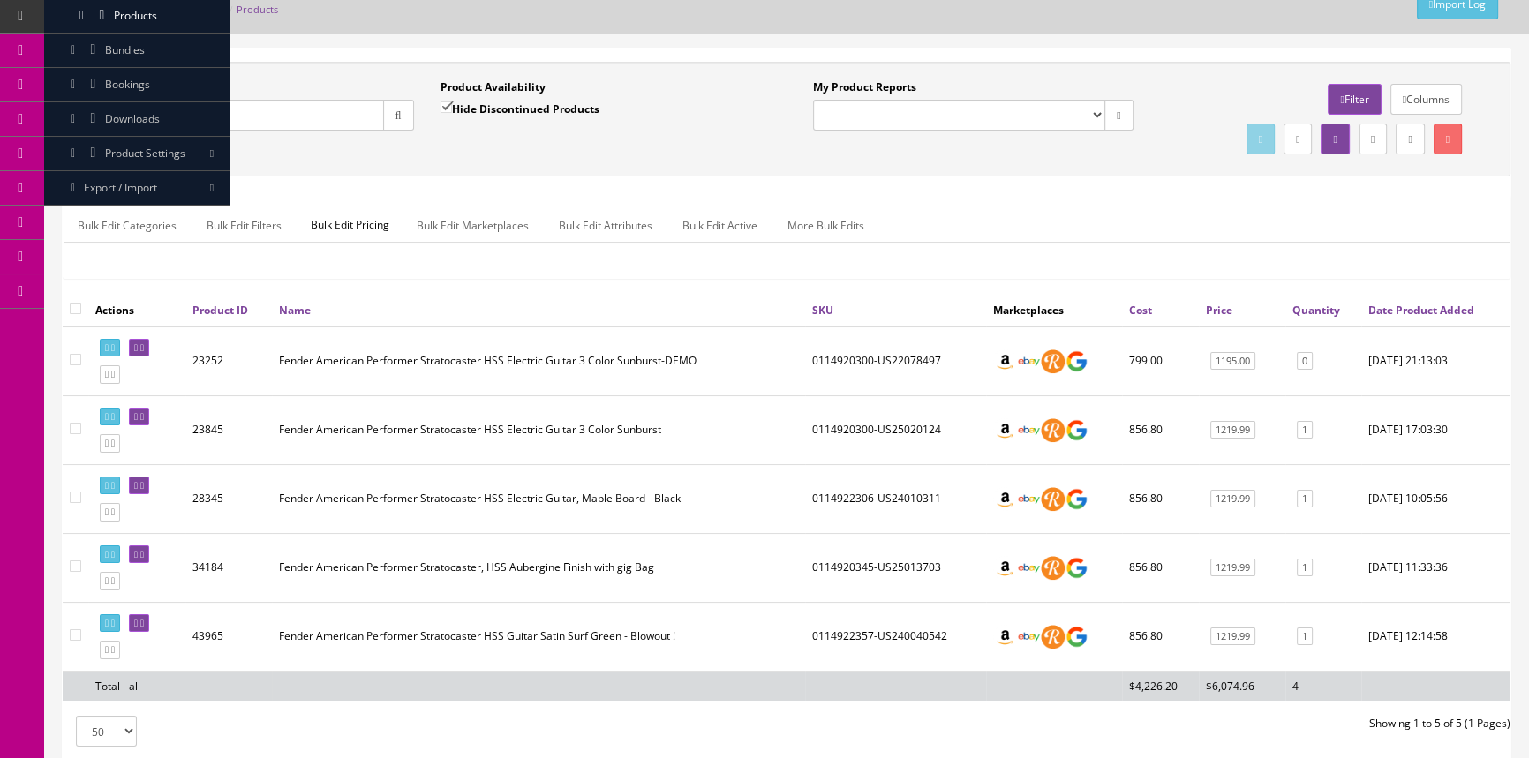
type input "performer HSS"
click at [840, 484] on td "0114922306-US24010311" at bounding box center [895, 498] width 181 height 69
copy td "0114922306"
click at [133, 118] on span "Order List" at bounding box center [129, 118] width 49 height 15
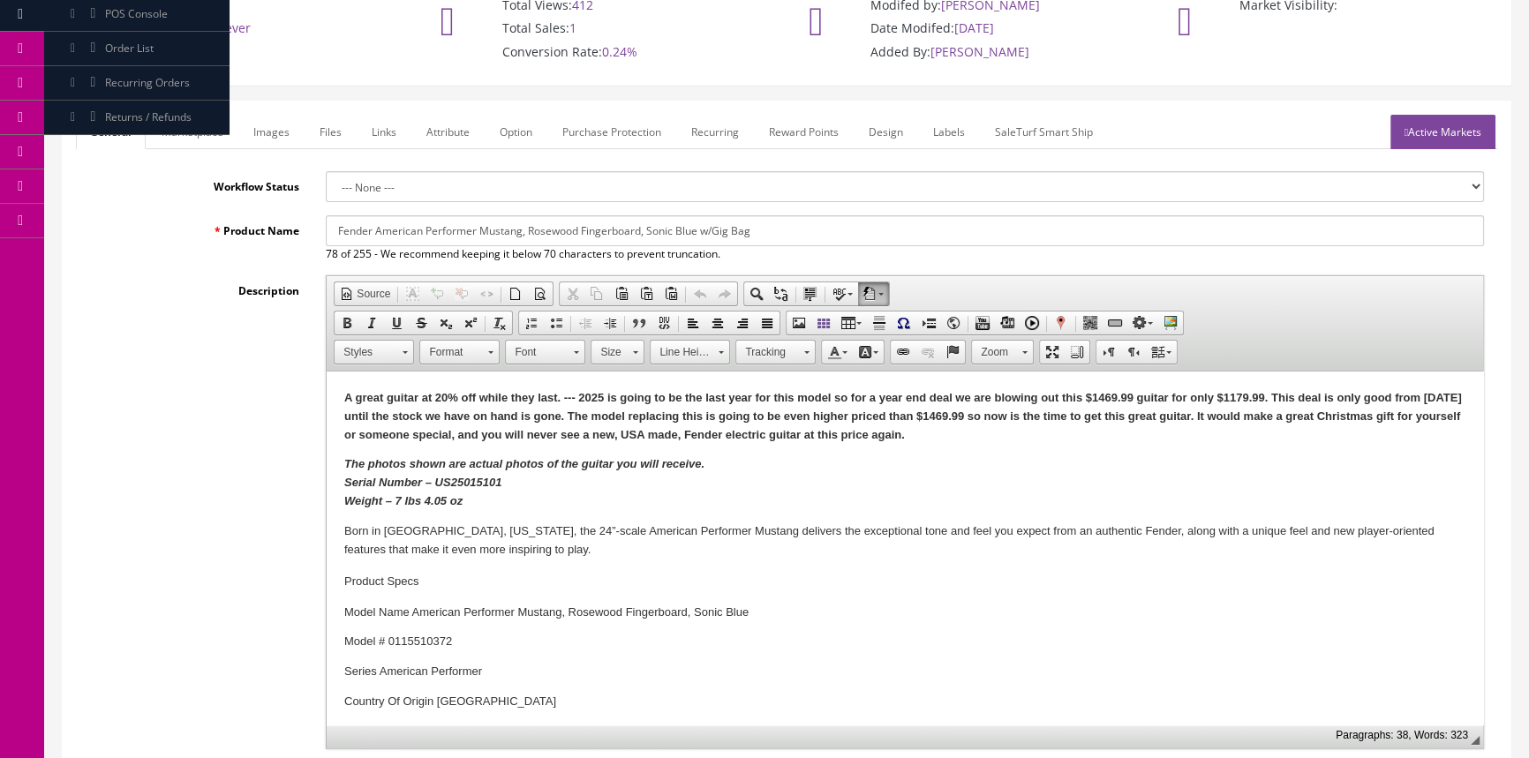
scroll to position [320, 0]
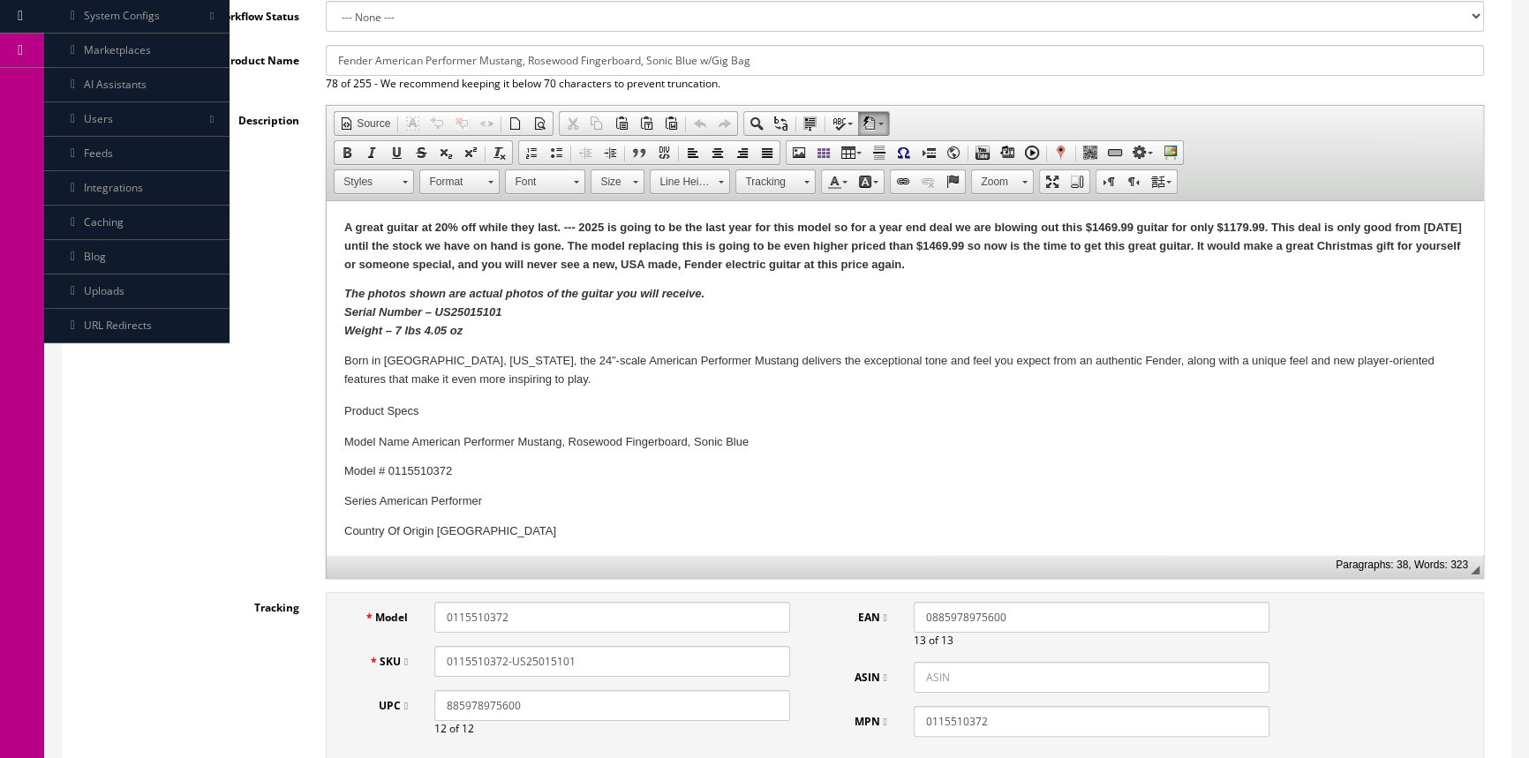
click at [478, 682] on div "Model 0115510372 SKU 0115510372-US25015101 UPC 885978975600 12 of 12" at bounding box center [573, 676] width 459 height 148
click at [486, 666] on input "0115510372-US25015101" at bounding box center [612, 661] width 356 height 31
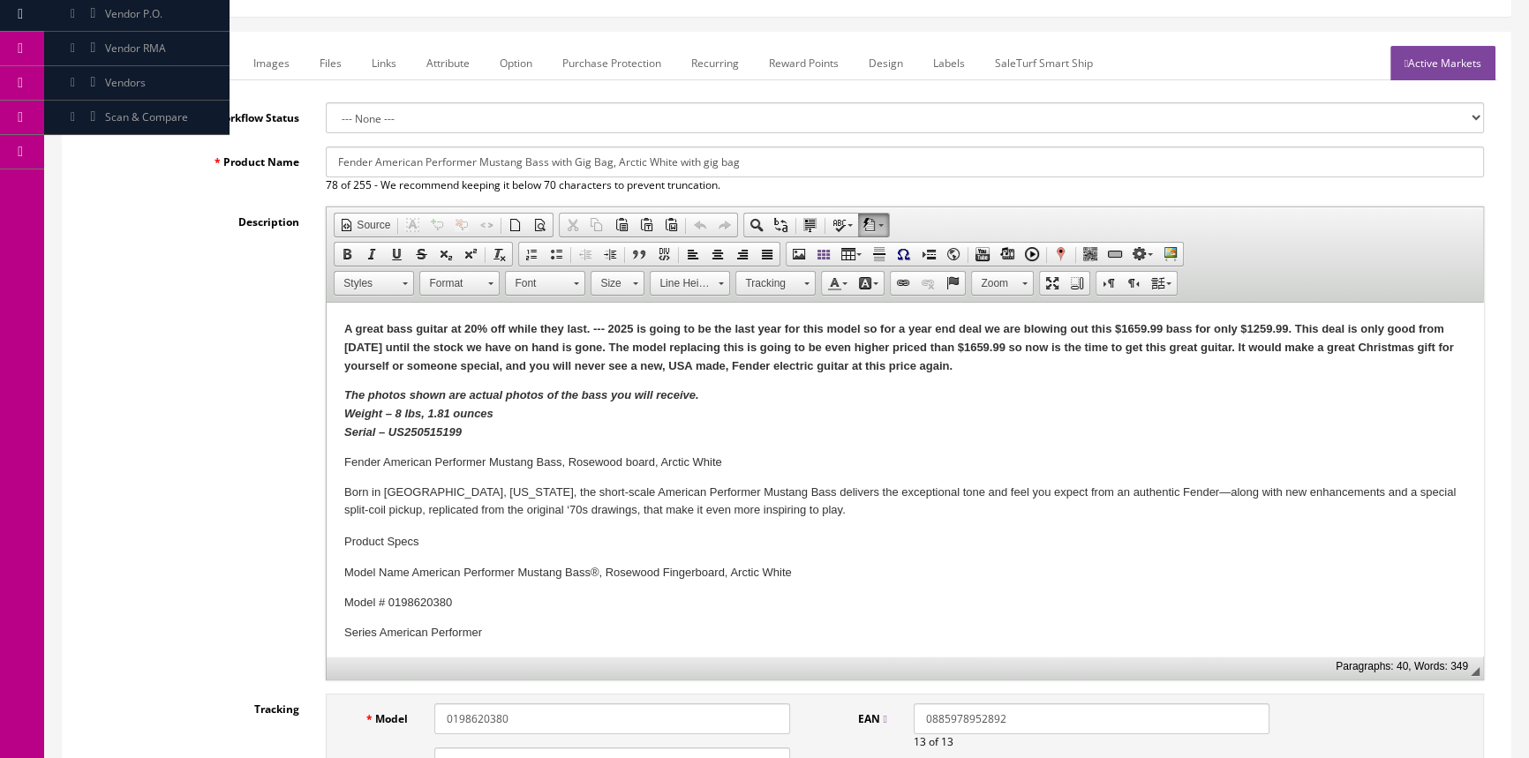
scroll to position [320, 0]
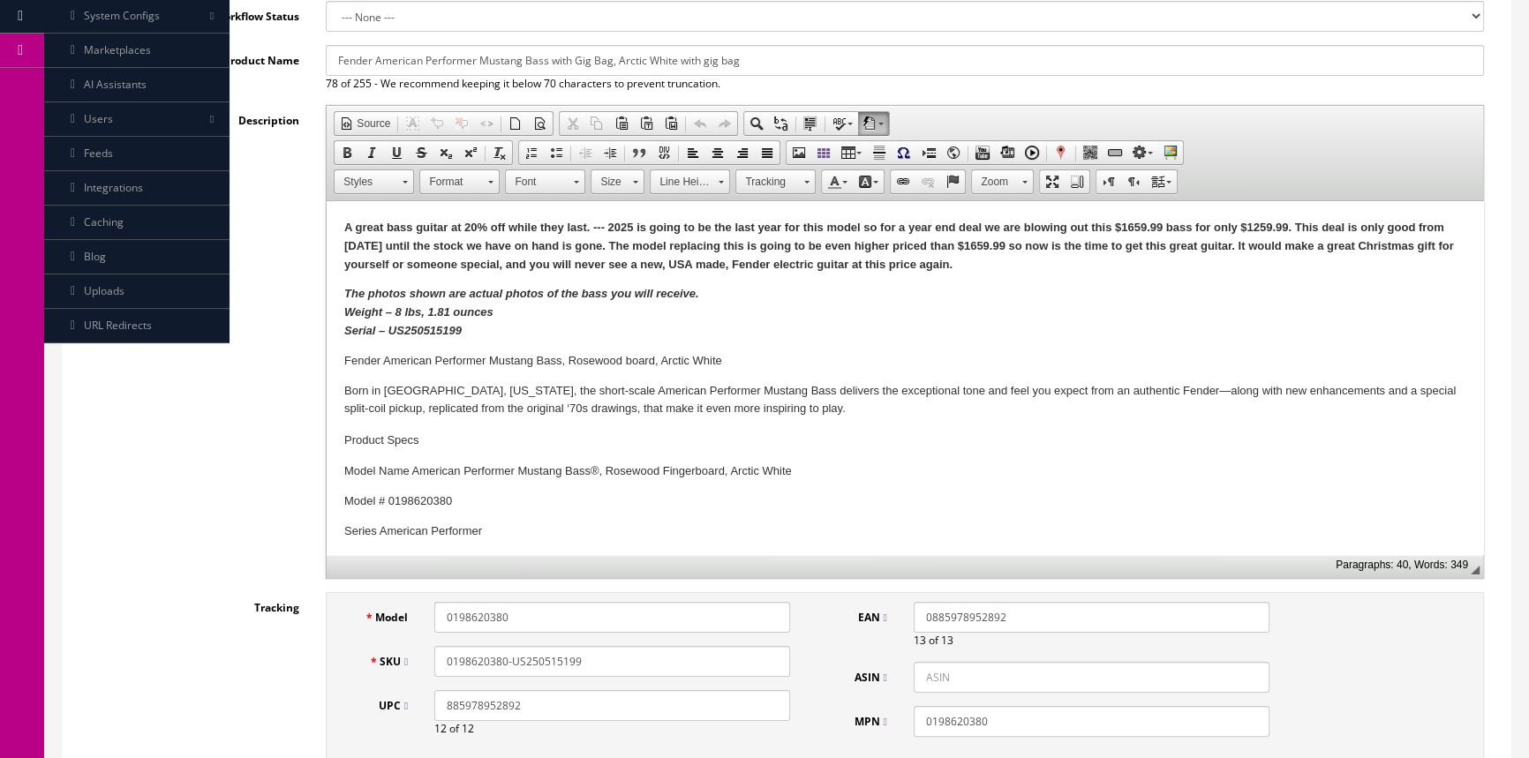
click at [493, 665] on input "0198620380-US250515199" at bounding box center [612, 661] width 356 height 31
click at [493, 664] on input "0198620380-US250515199" at bounding box center [612, 661] width 356 height 31
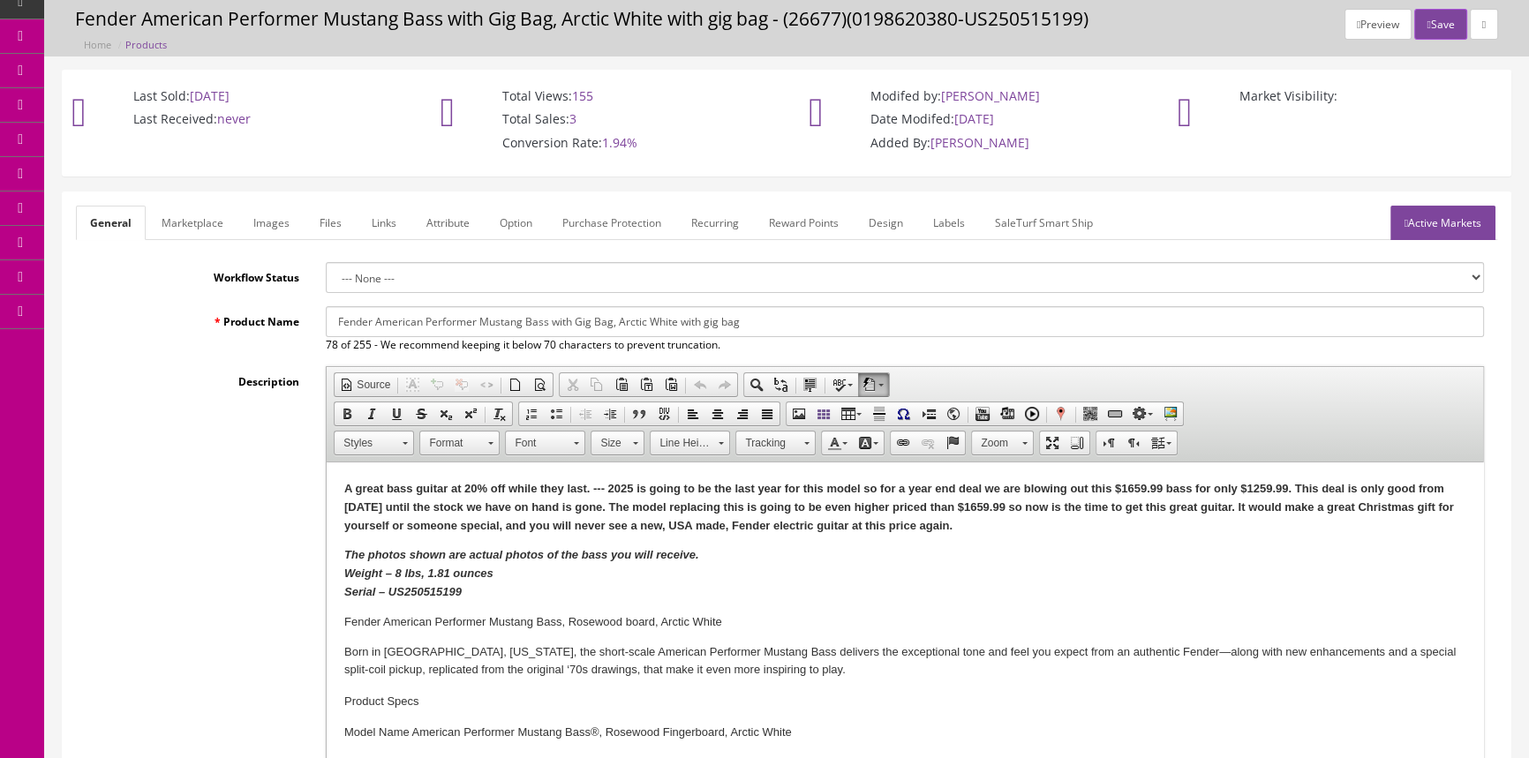
scroll to position [0, 0]
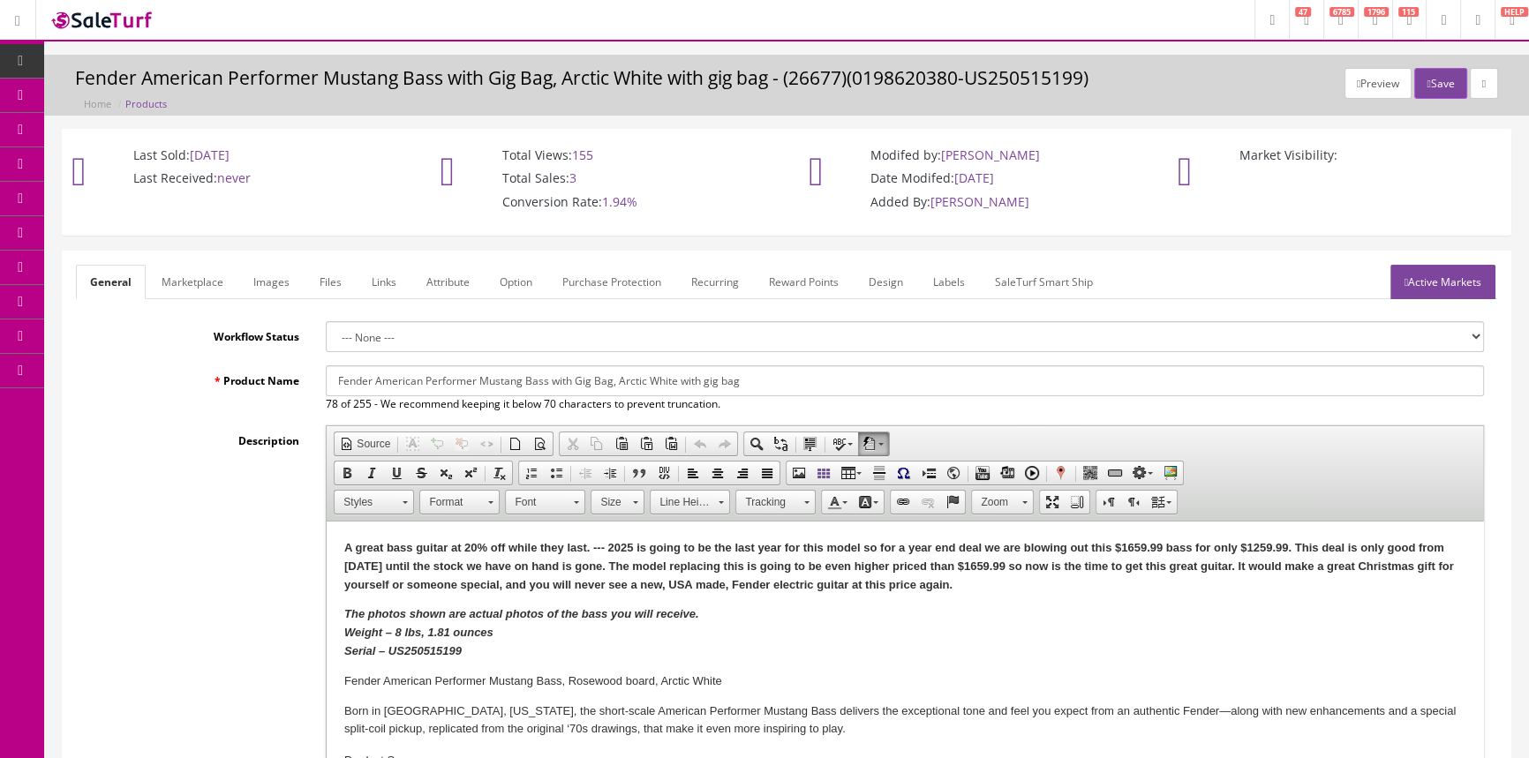
click at [167, 90] on link "Products" at bounding box center [136, 96] width 185 height 34
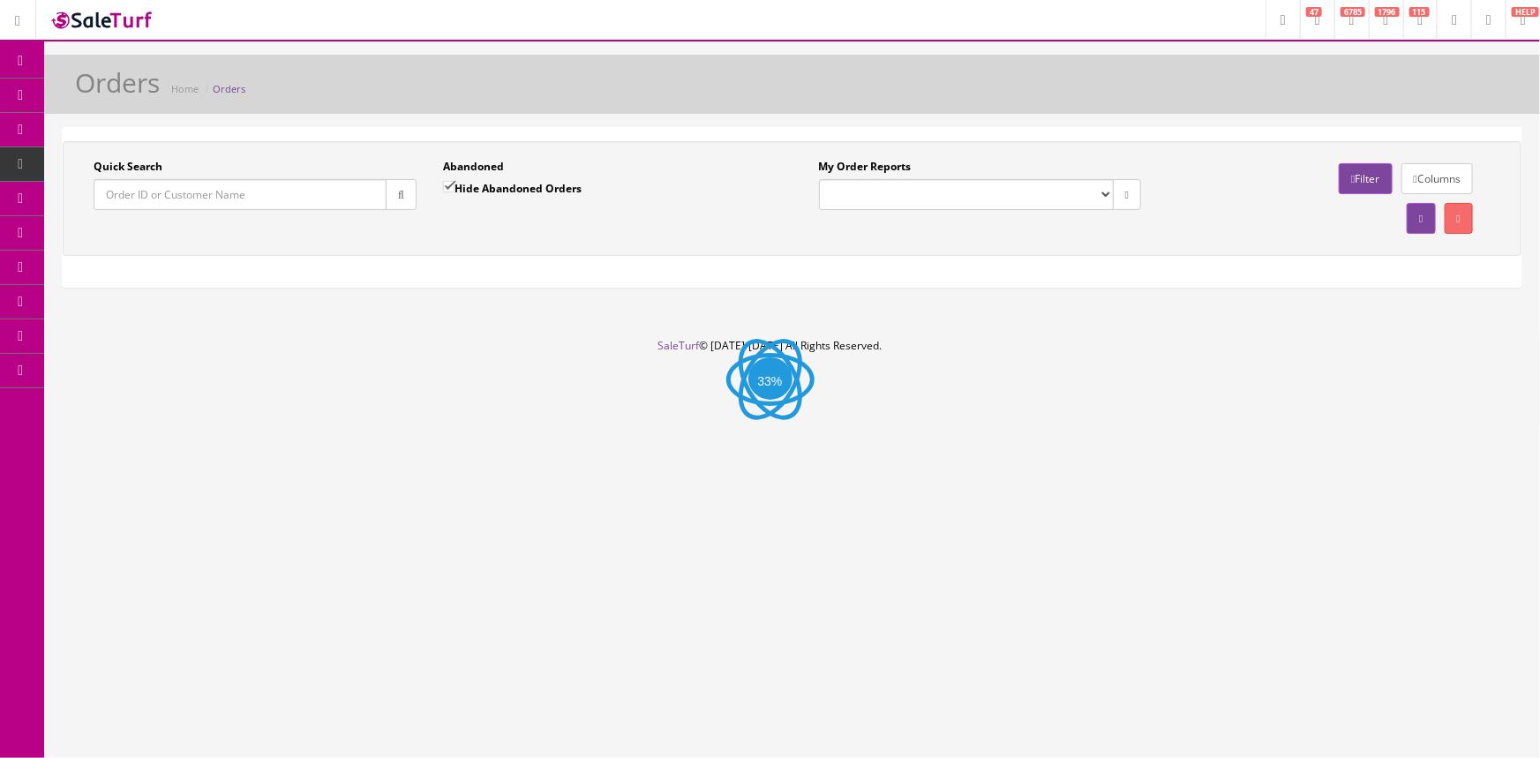
click at [208, 201] on input "Quick Search" at bounding box center [240, 194] width 293 height 31
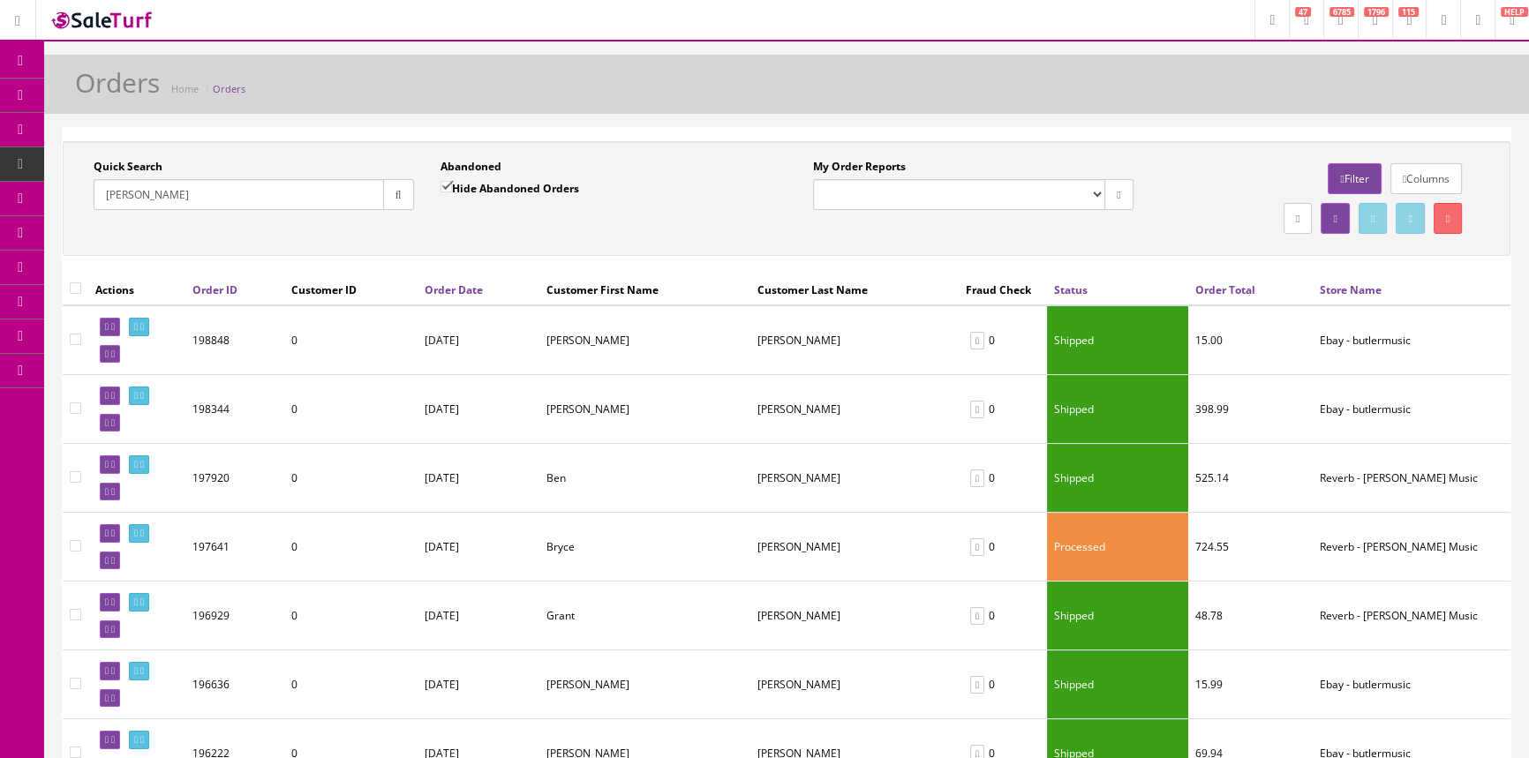
click at [564, 411] on td "David" at bounding box center [644, 409] width 211 height 69
click at [582, 447] on td "Ben" at bounding box center [644, 478] width 211 height 69
click at [155, 210] on div "Quick Search Johnson Date From" at bounding box center [253, 191] width 347 height 64
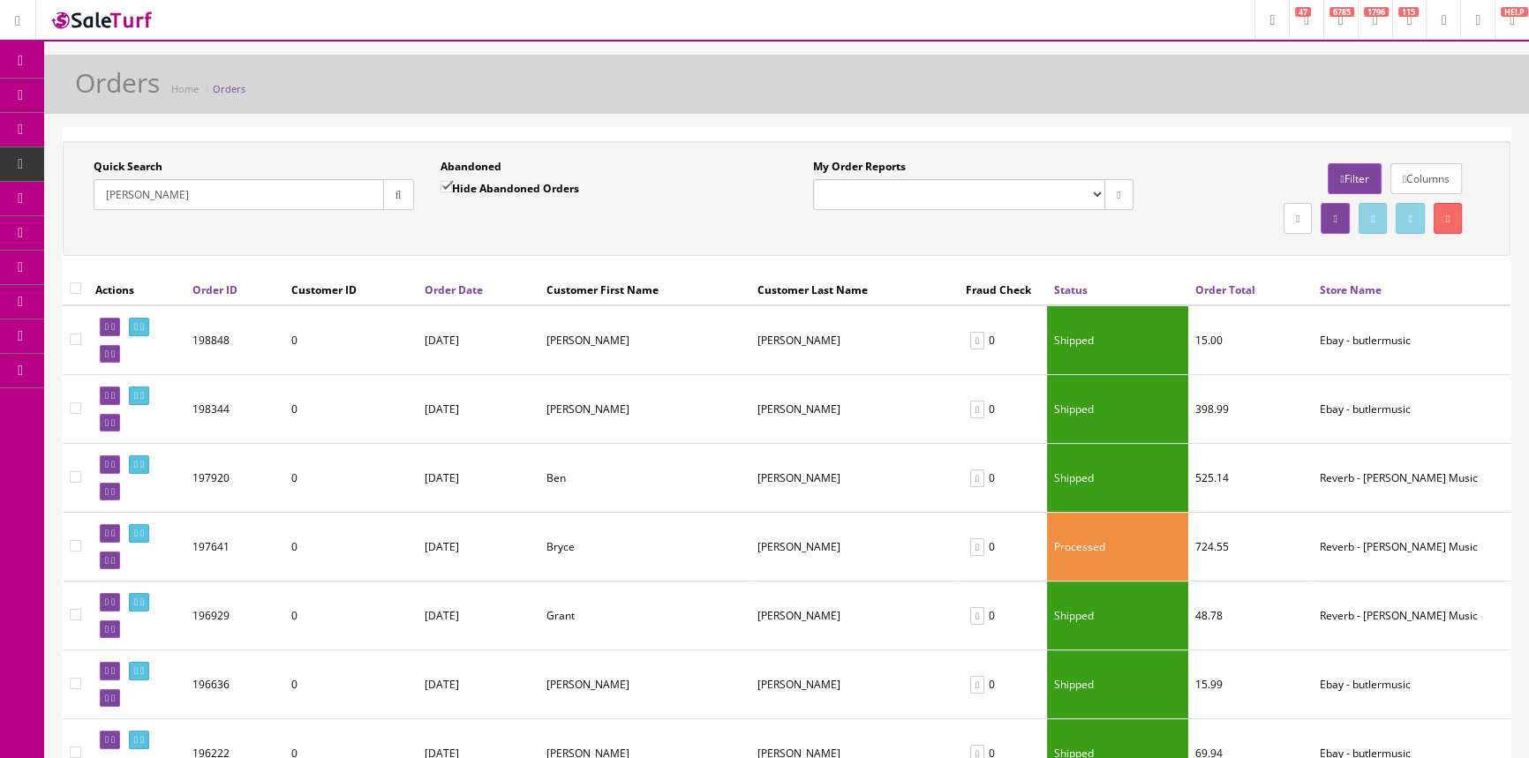
click at [150, 202] on input "Johnson" at bounding box center [239, 194] width 290 height 31
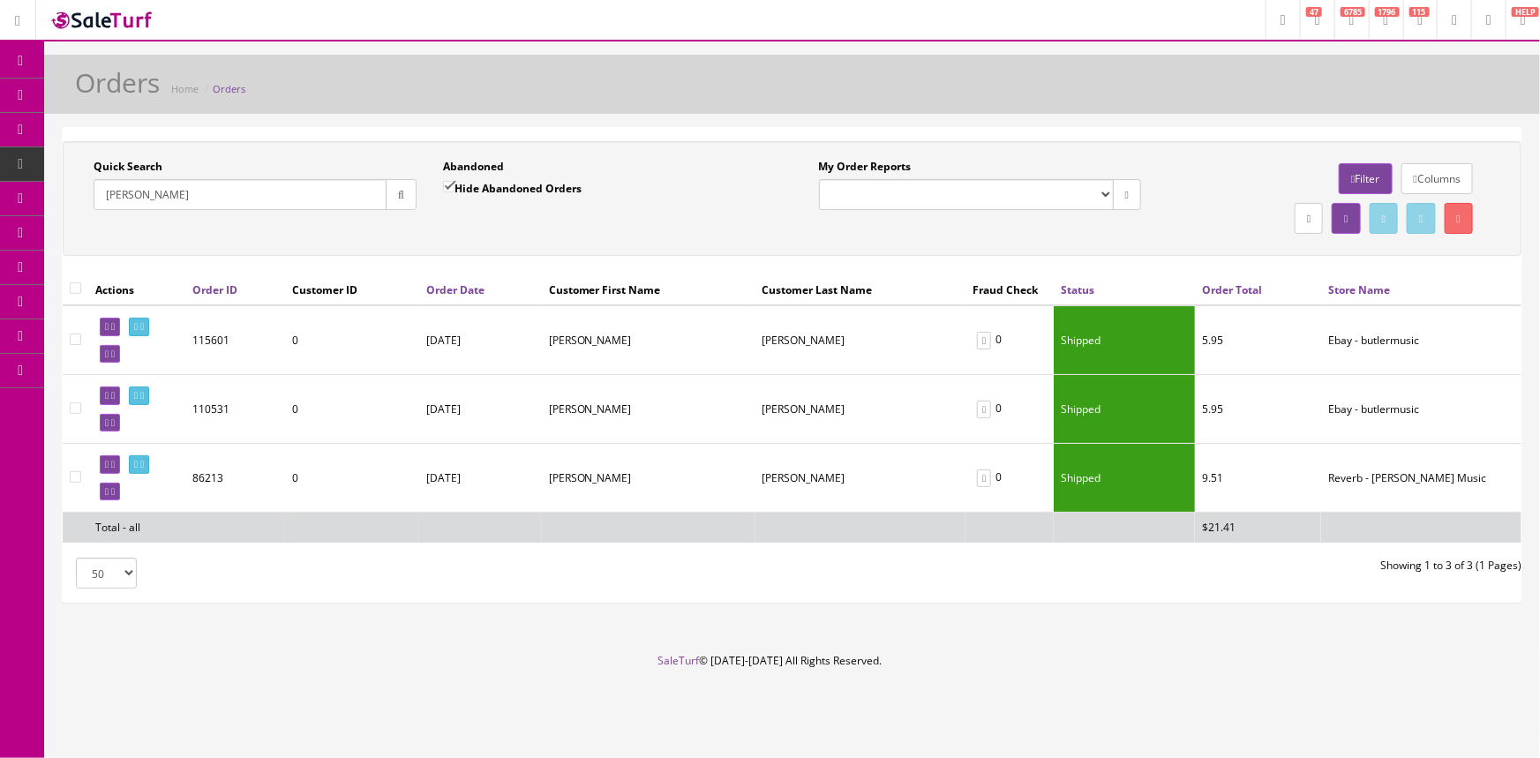
click at [162, 187] on input "Jonson" at bounding box center [240, 194] width 293 height 31
click at [161, 185] on input "Jonson" at bounding box center [240, 194] width 293 height 31
type input "Steven"
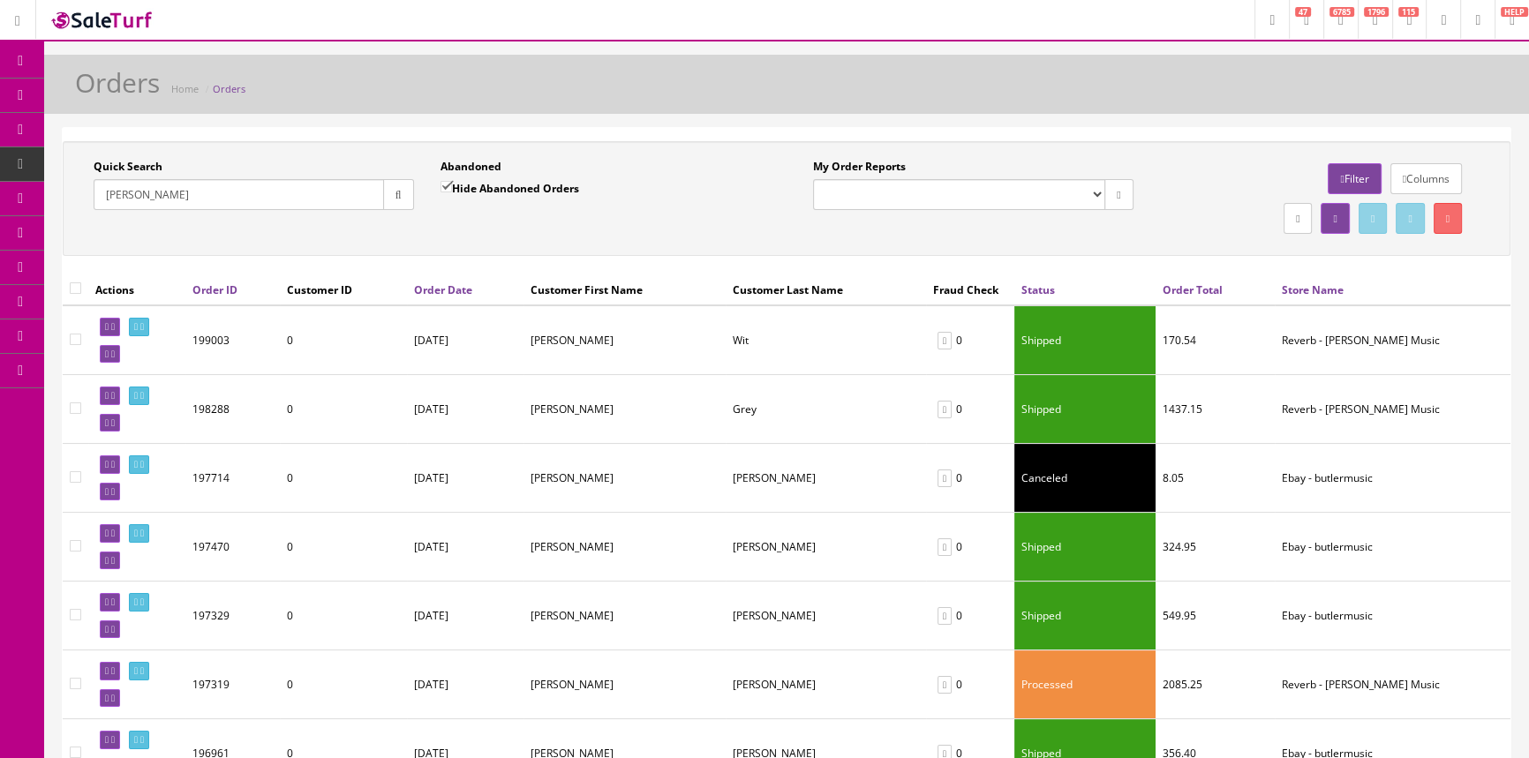
click at [269, 195] on input "Steven" at bounding box center [239, 194] width 290 height 31
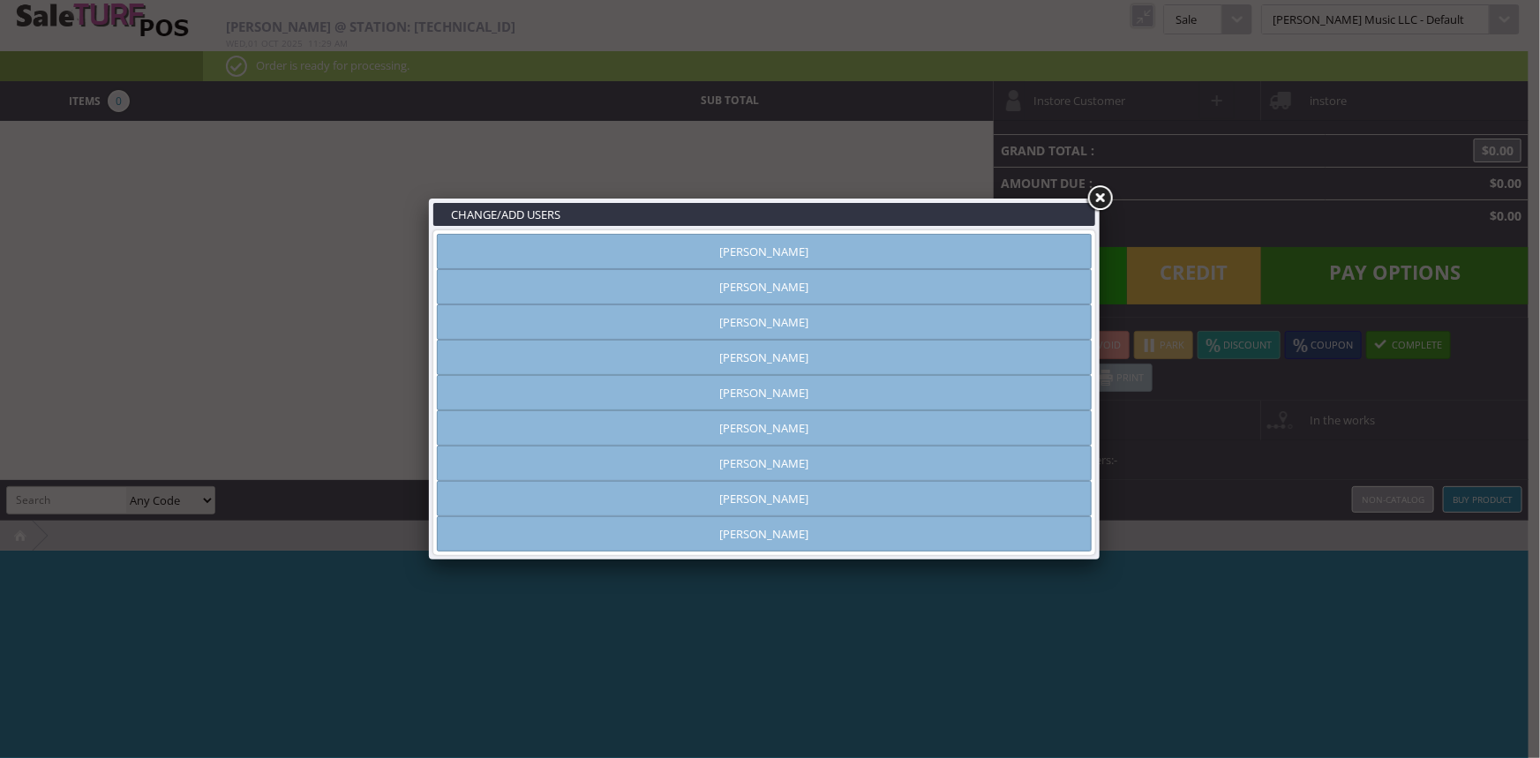
type input "[PERSON_NAME]"
click at [795, 299] on link "[PERSON_NAME]" at bounding box center [764, 286] width 655 height 35
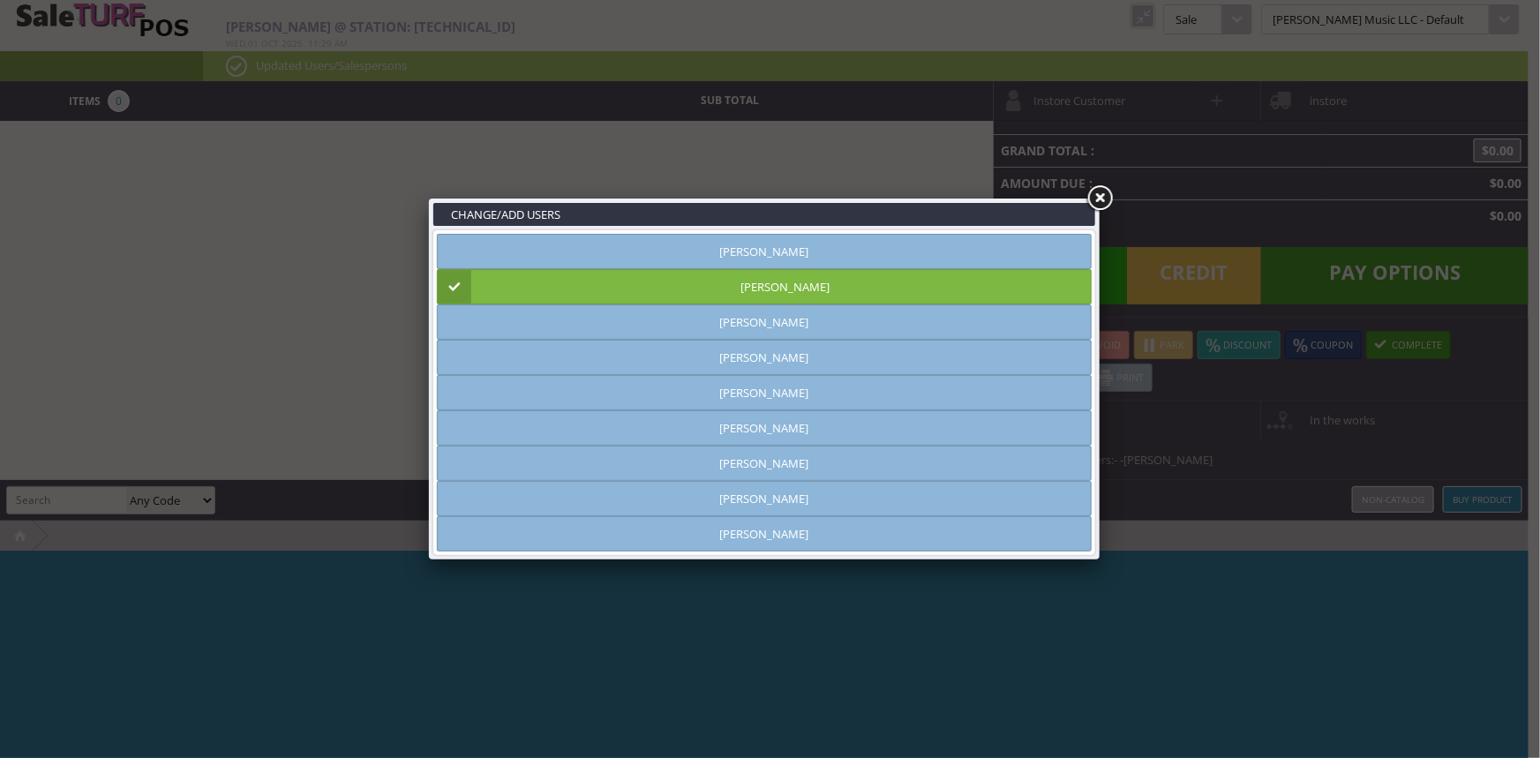
click at [1096, 196] on link at bounding box center [1100, 199] width 32 height 32
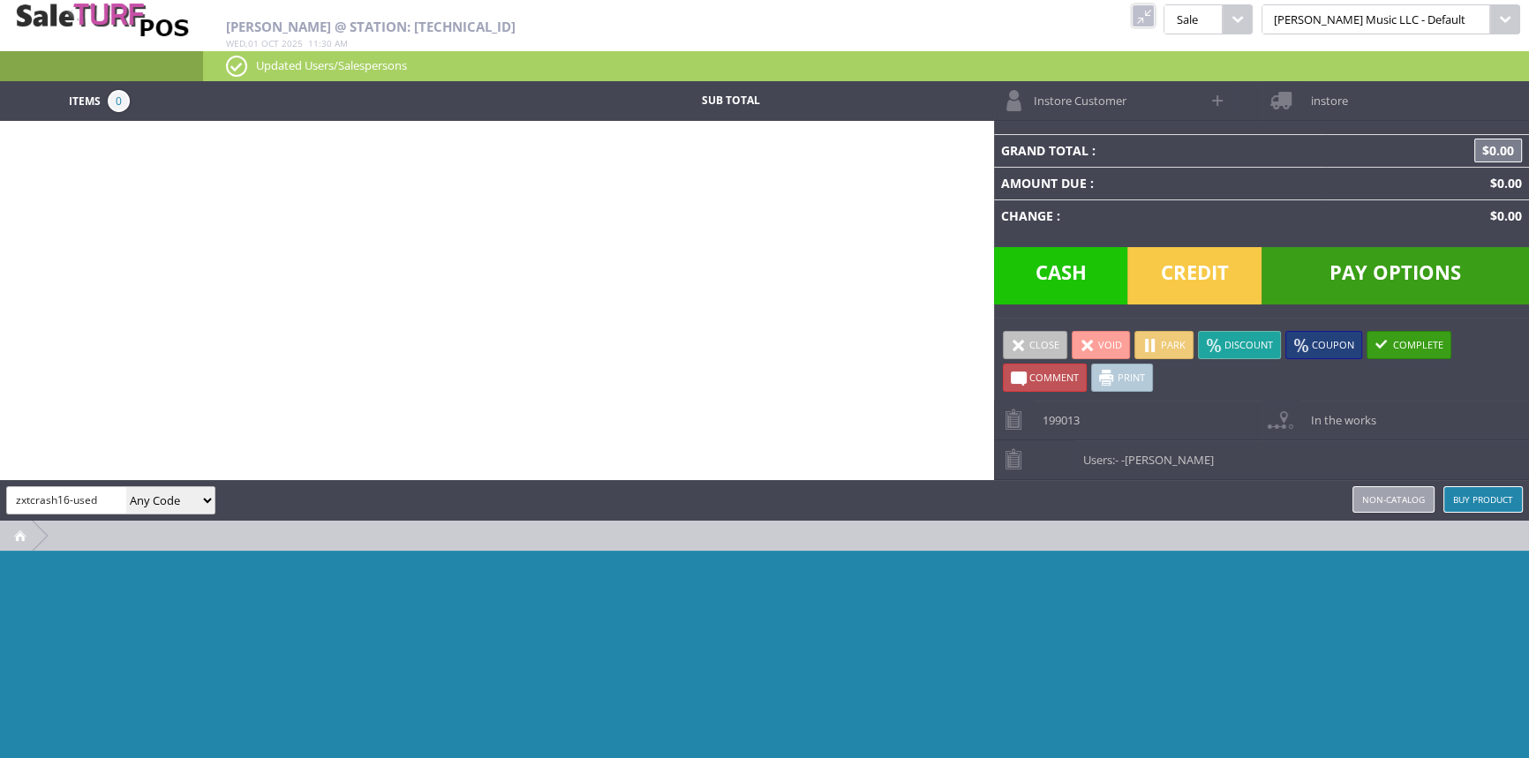
type input "zxtcrash16-used"
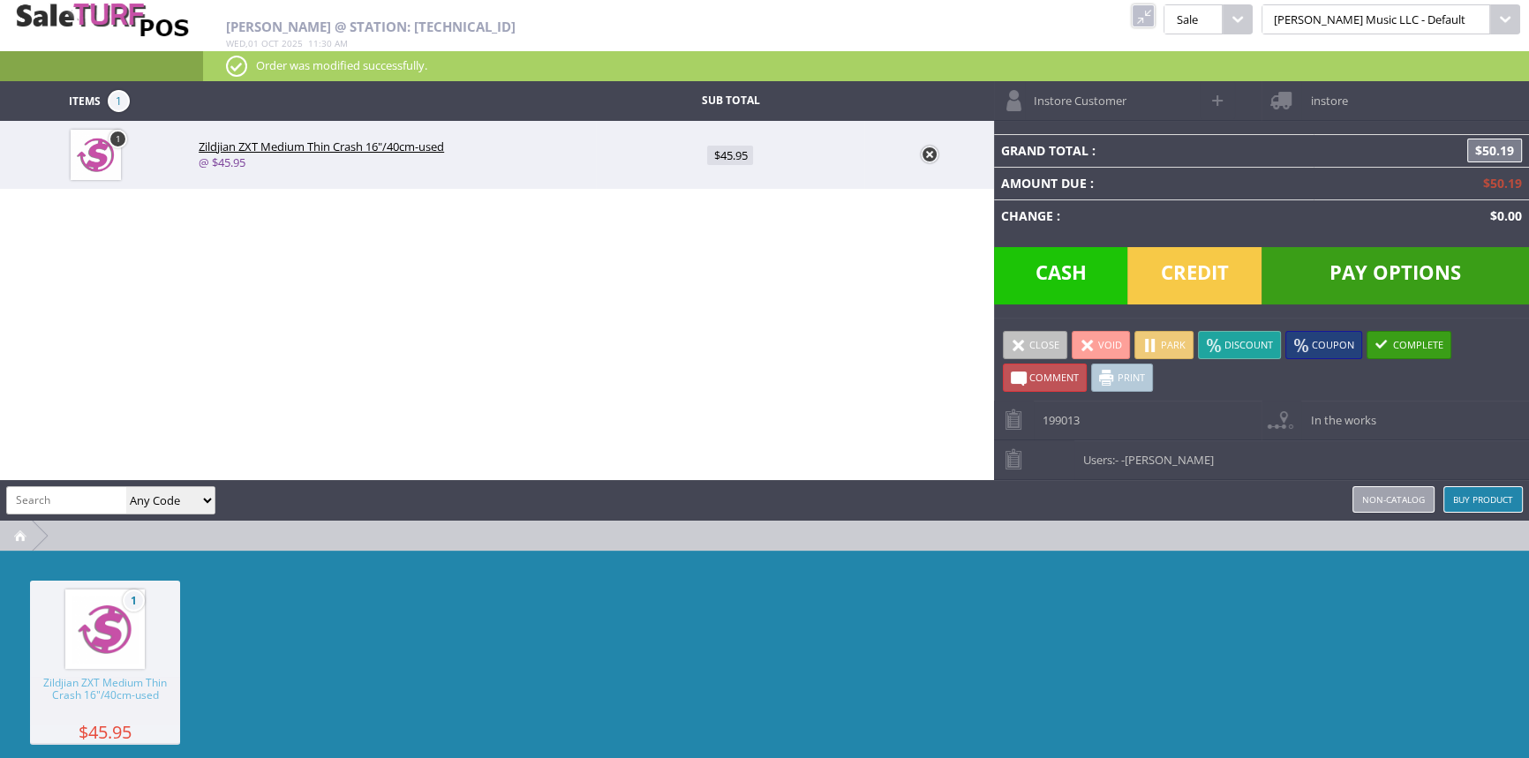
click at [1382, 499] on link "Non-catalog" at bounding box center [1393, 499] width 82 height 26
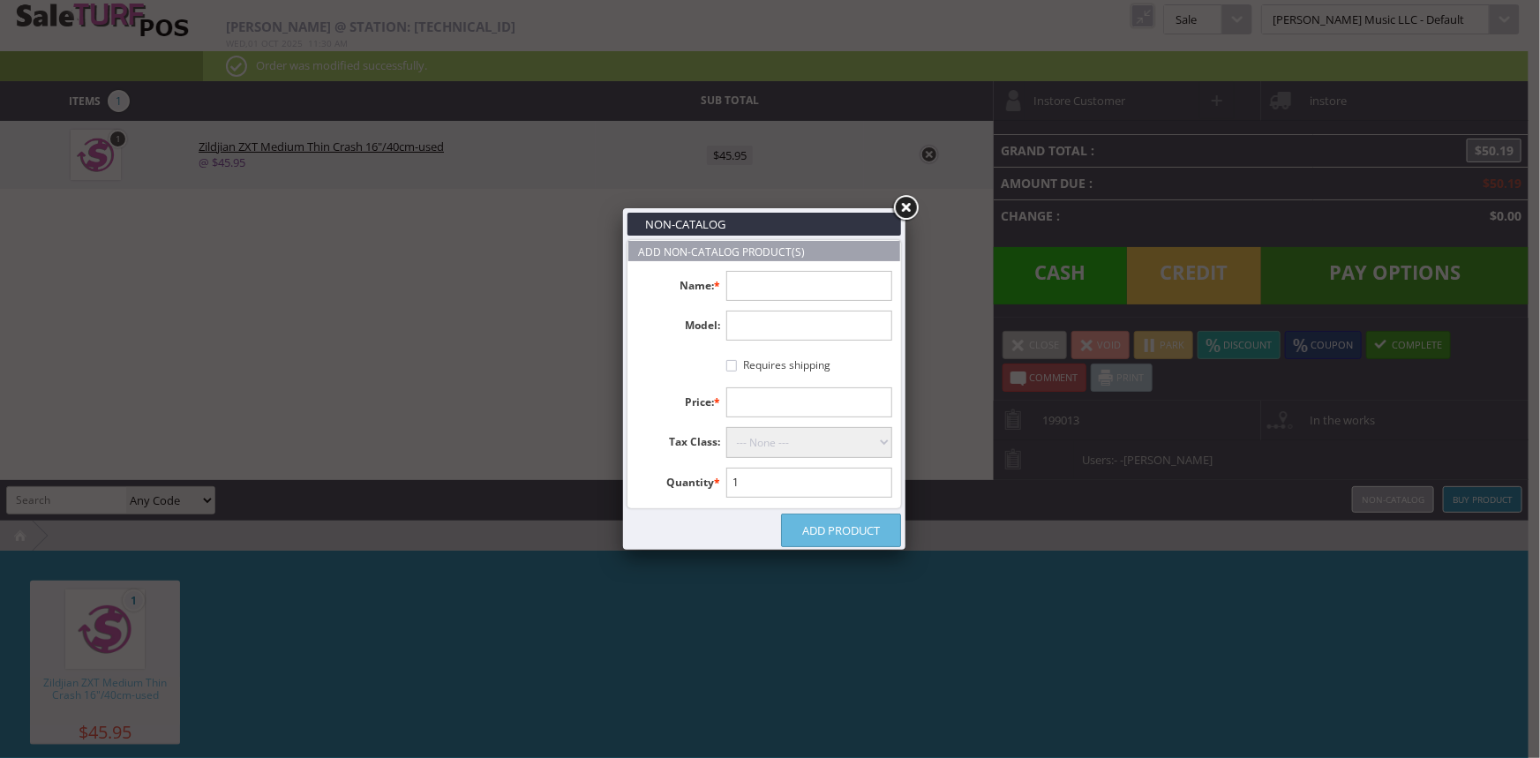
click at [751, 282] on input "text" at bounding box center [810, 286] width 167 height 30
type input "loose GP tiny cymbal"
click at [771, 411] on input "text" at bounding box center [810, 403] width 167 height 30
type input "20.00"
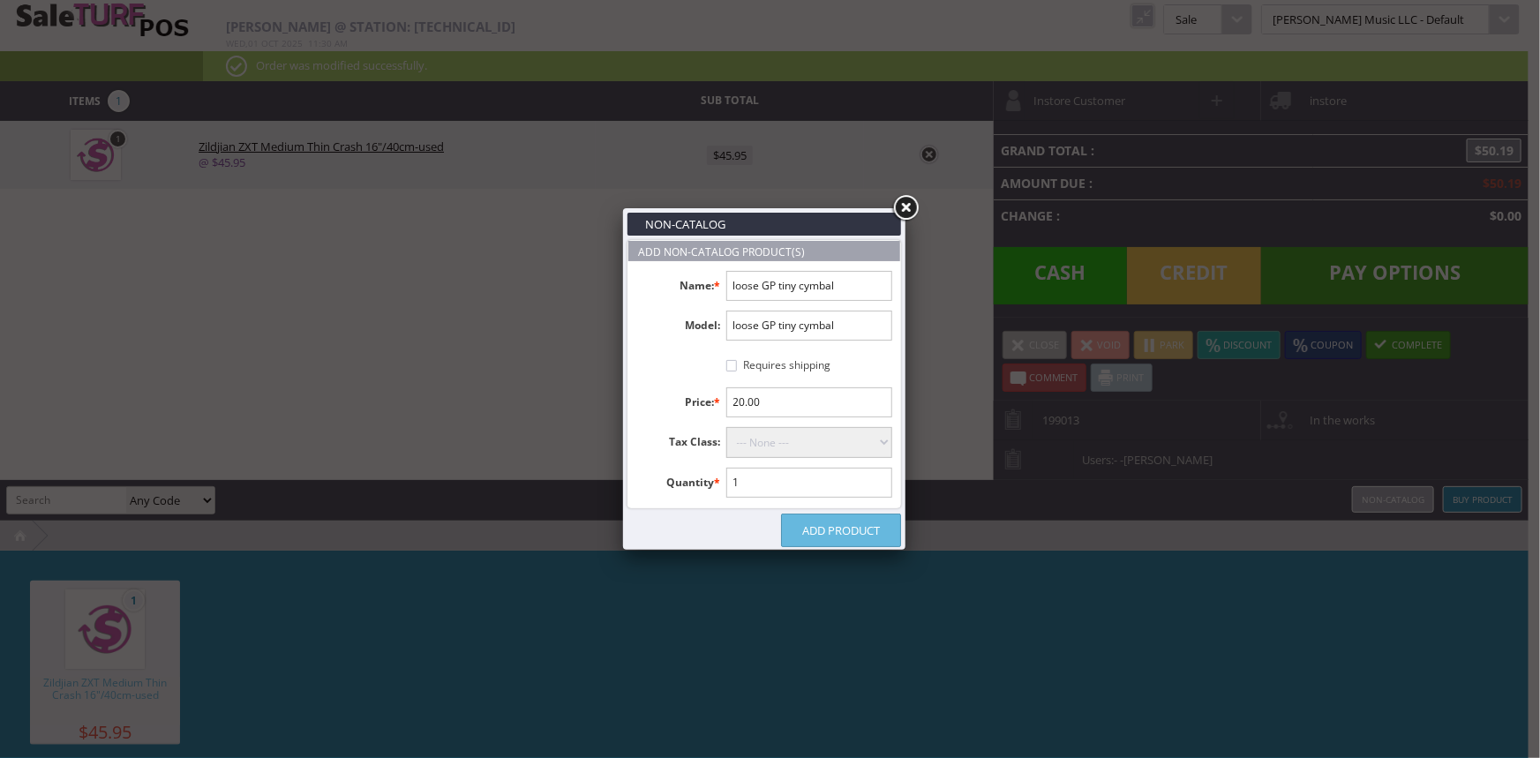
click at [790, 448] on select "--- None --- Taxable Goods Downloadable Products" at bounding box center [810, 442] width 167 height 31
select select "9"
click at [727, 427] on select "--- None --- Taxable Goods Downloadable Products" at bounding box center [810, 442] width 167 height 31
click at [829, 528] on link "Add Product" at bounding box center [841, 531] width 120 height 34
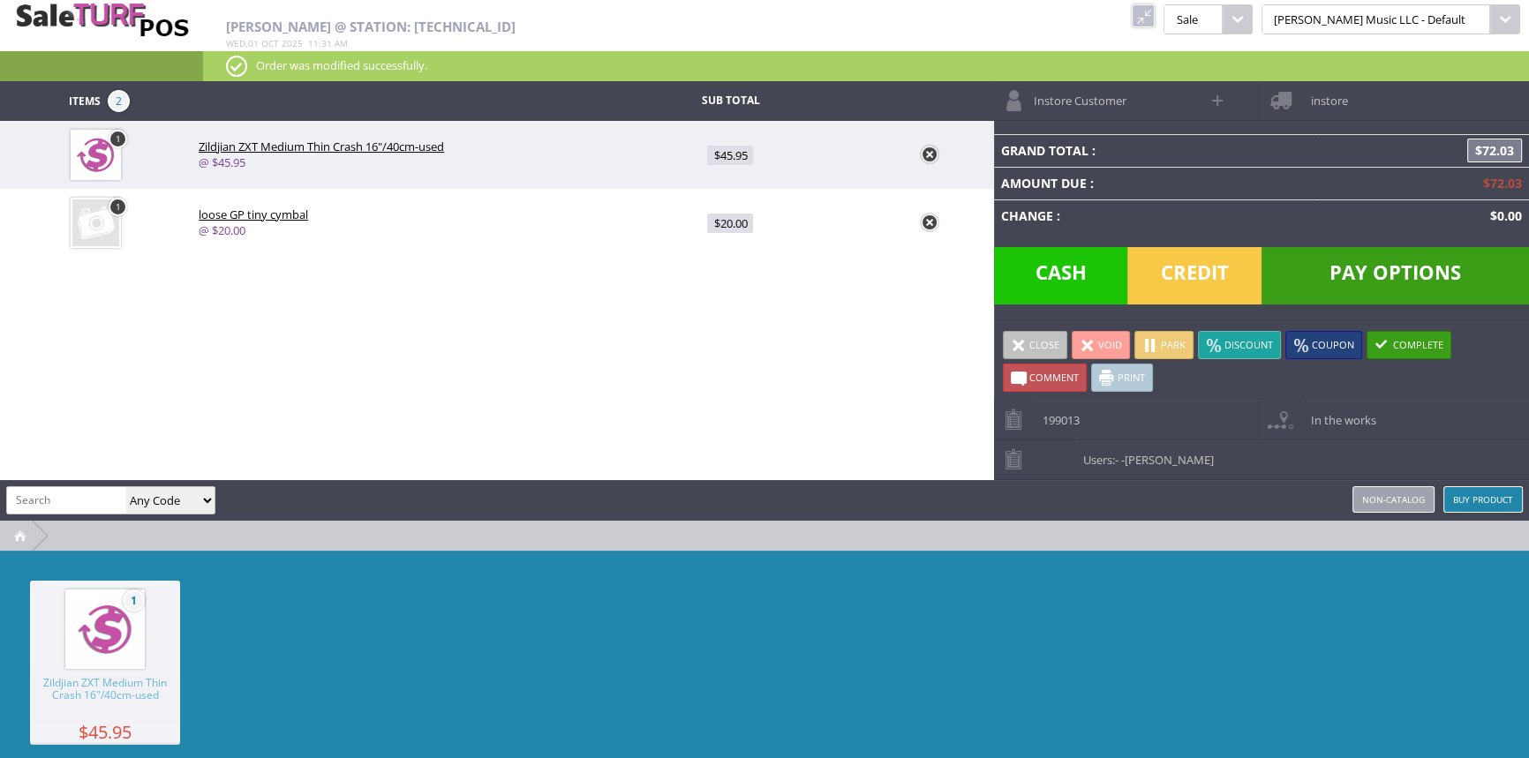
click at [1200, 254] on span "Credit" at bounding box center [1194, 275] width 134 height 57
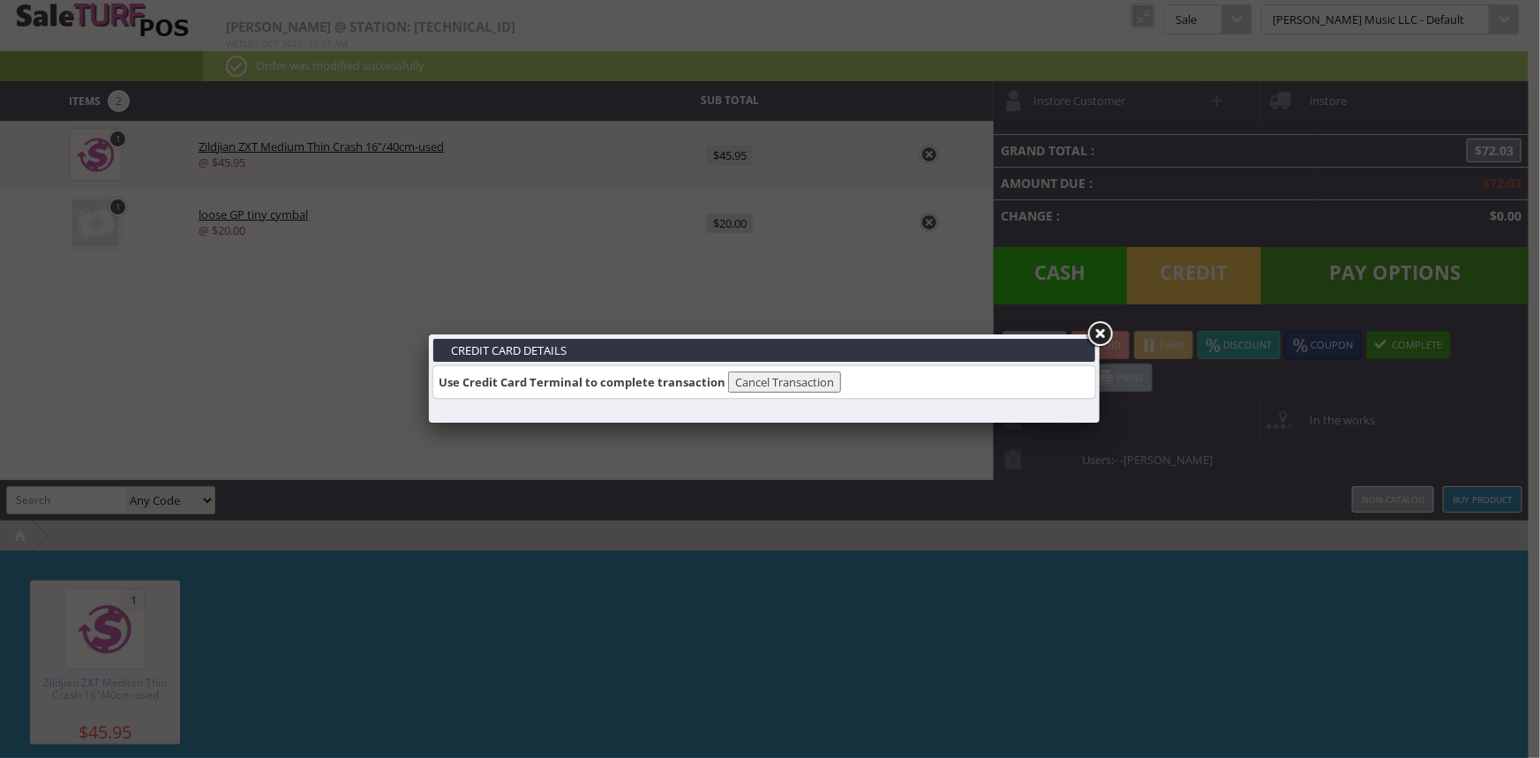
click at [1103, 332] on link at bounding box center [1100, 335] width 32 height 32
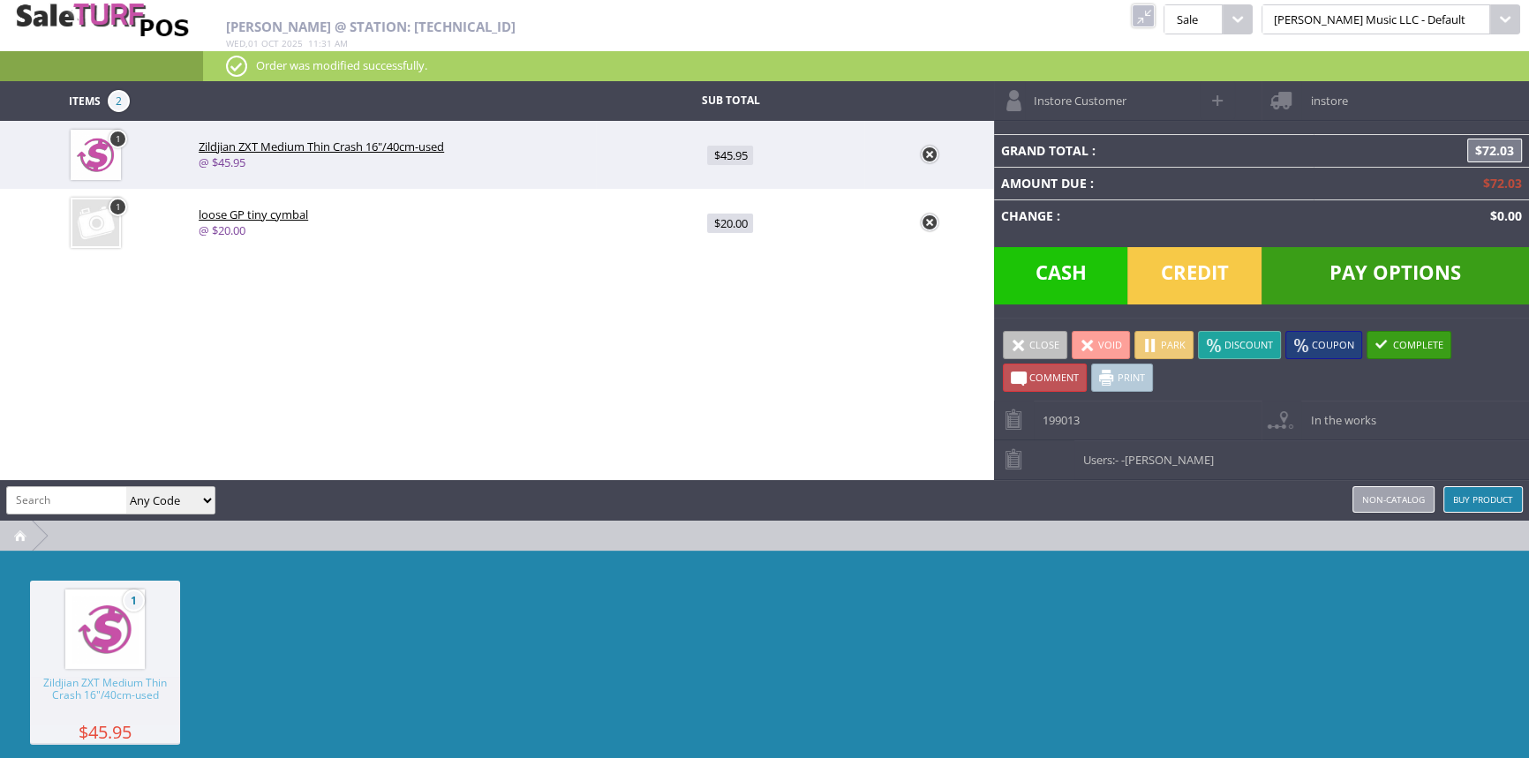
click at [1351, 274] on span "Pay Options" at bounding box center [1395, 275] width 267 height 57
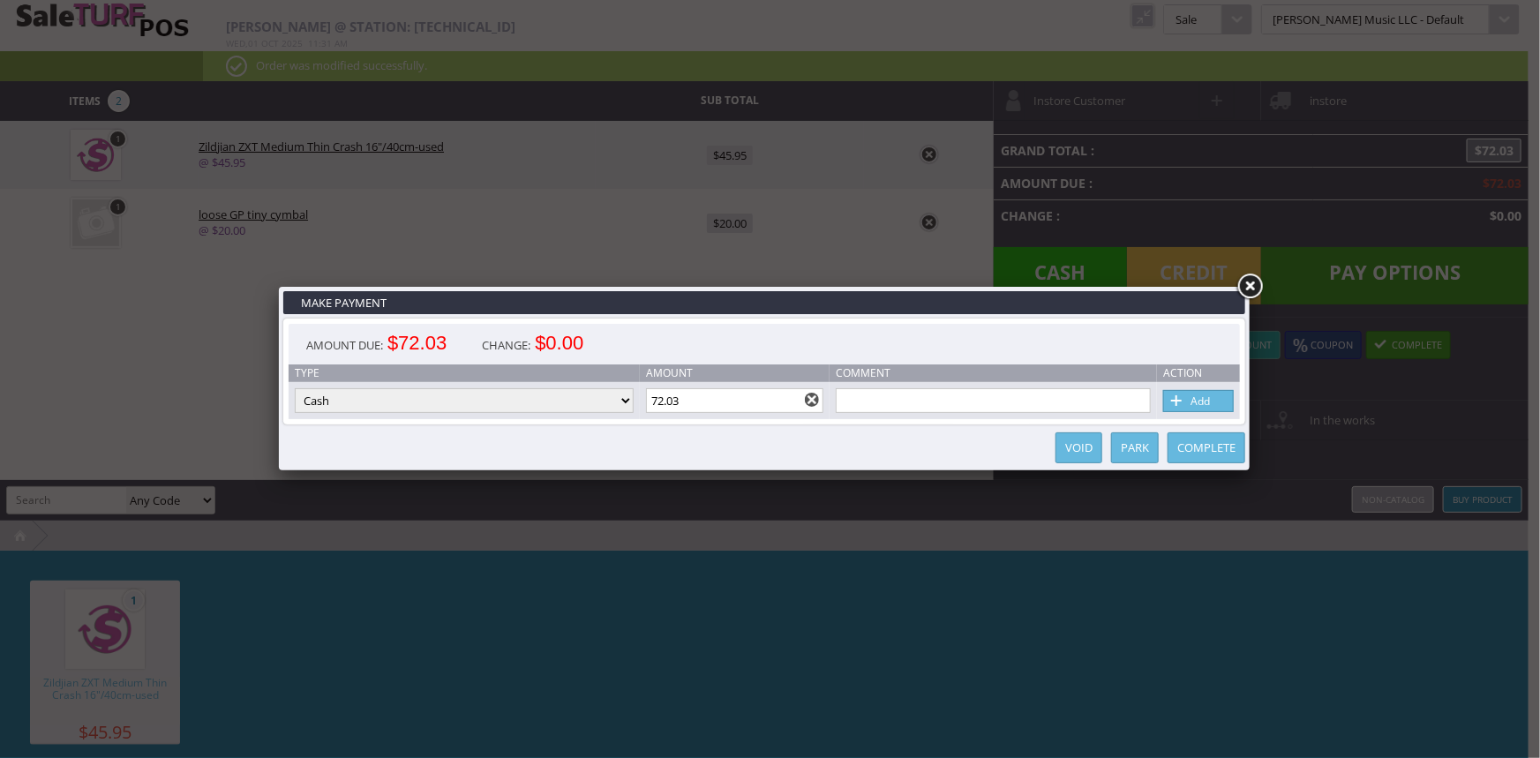
click at [596, 408] on select "Cash Credit Card Cheque or Money Order" at bounding box center [464, 400] width 339 height 25
select select "credit_card"
click at [295, 389] on select "Cash Credit Card Cheque or Money Order" at bounding box center [464, 400] width 339 height 25
click at [1184, 405] on span at bounding box center [1178, 401] width 18 height 19
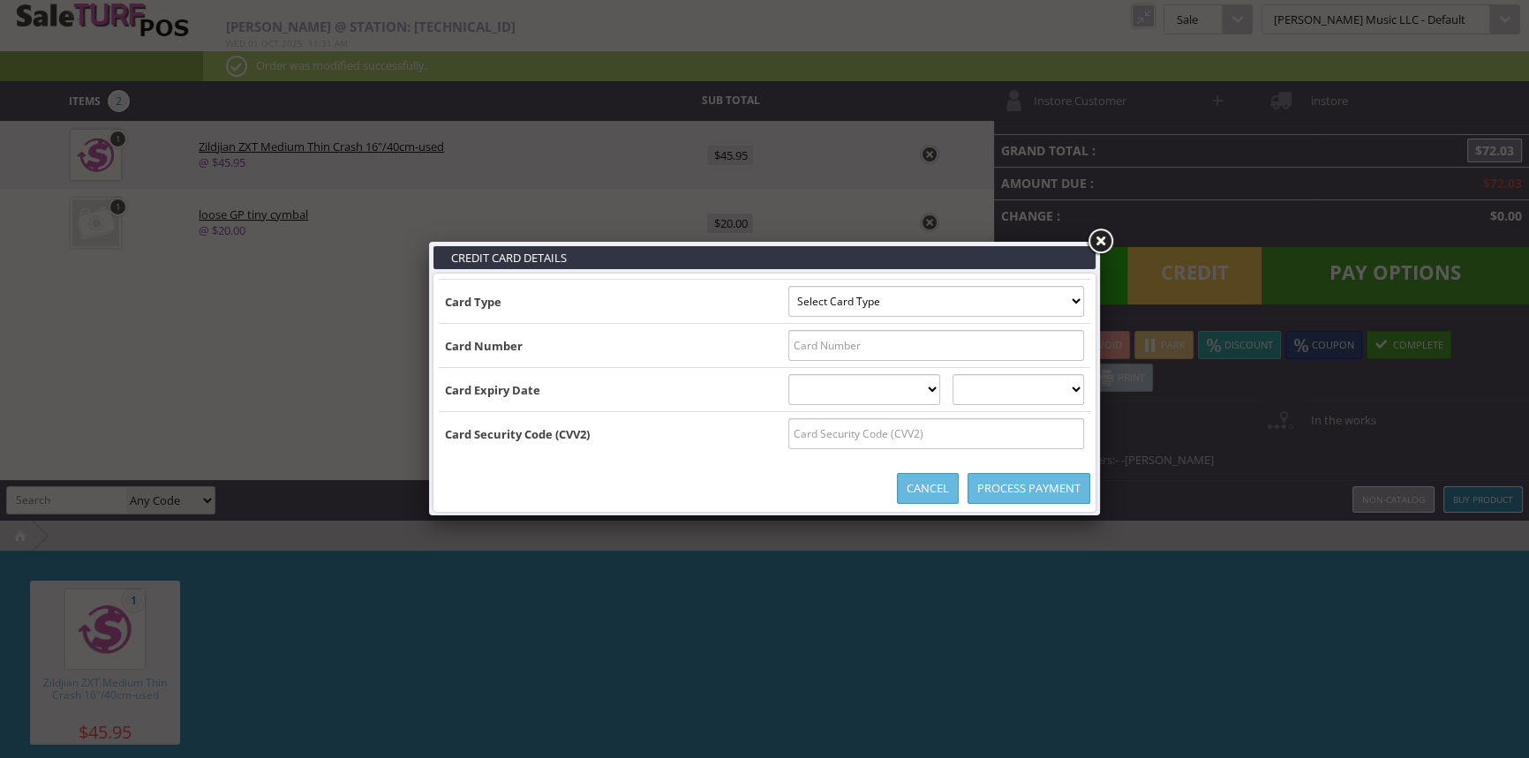
type input "B5516830023305721^JOHNSON/STEVEN ^280420181461945516"
select select "MASTERCARD"
type input "5516830023305721"
select select "04"
select select "2028"
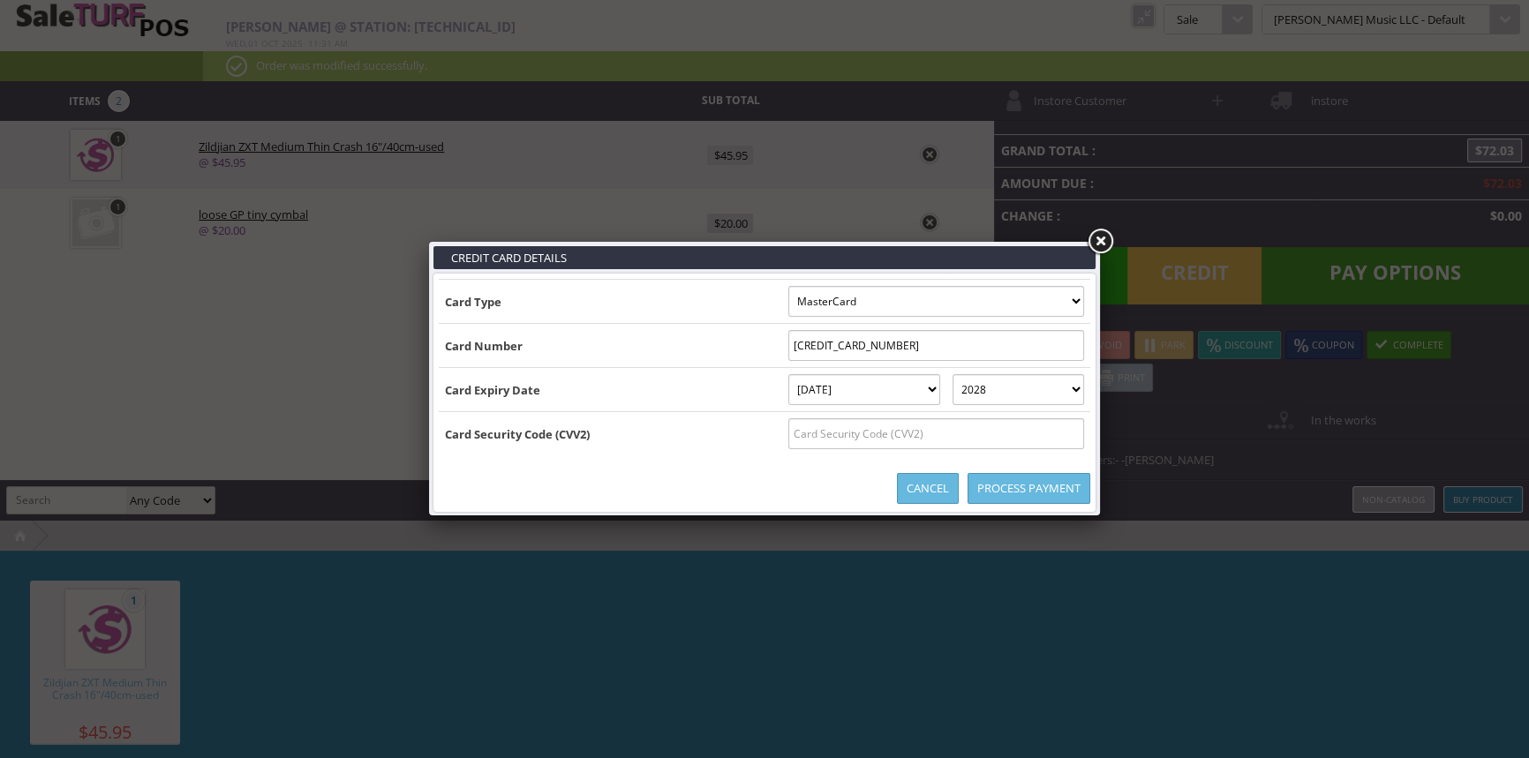
type input "B5516830023305721^JOHNSON/STEVEN ^280420181461945516830023305721=28042018146194"
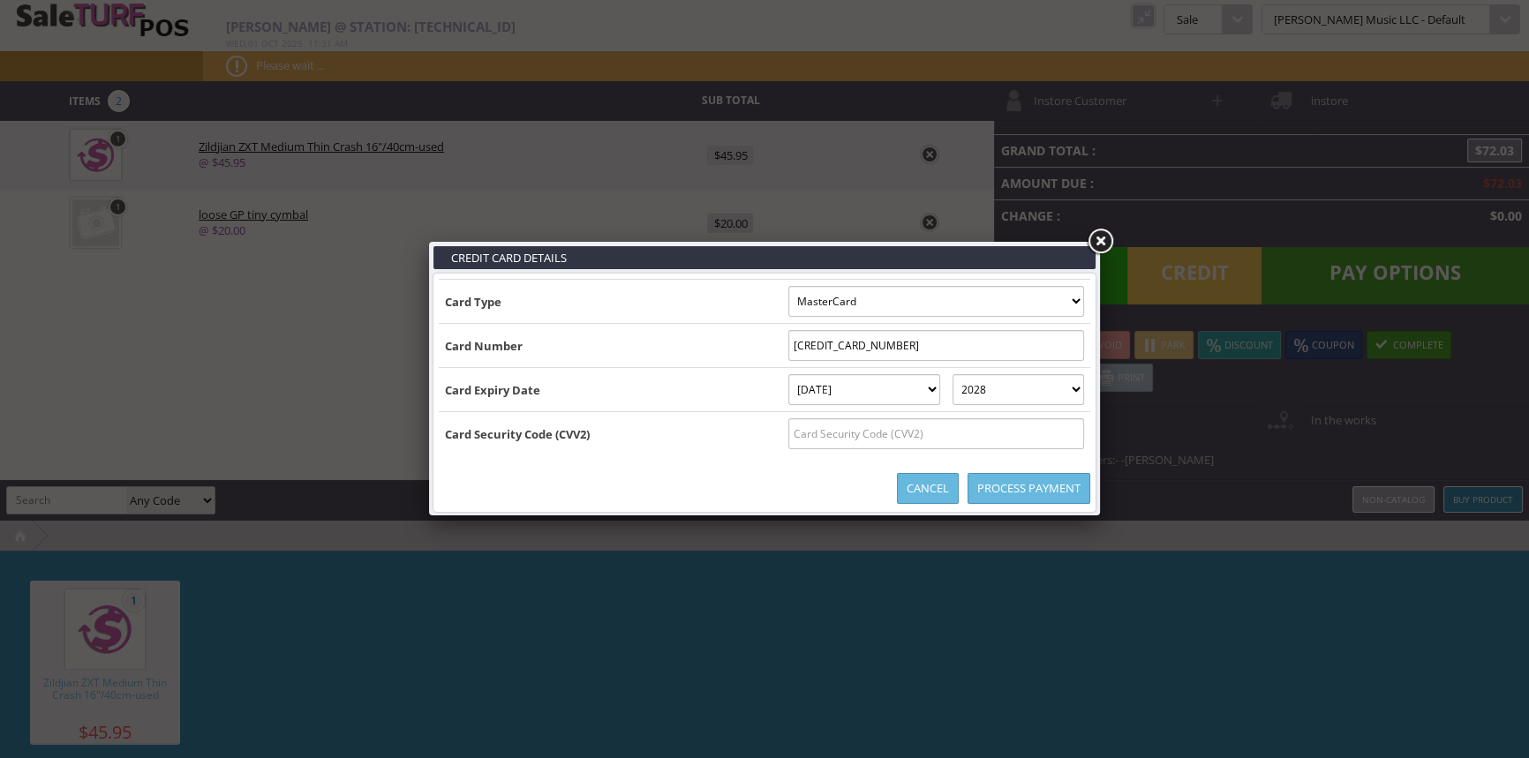
click at [801, 426] on input "text" at bounding box center [936, 433] width 296 height 31
type input "329"
click at [1033, 481] on link "Process Payment" at bounding box center [1029, 488] width 123 height 31
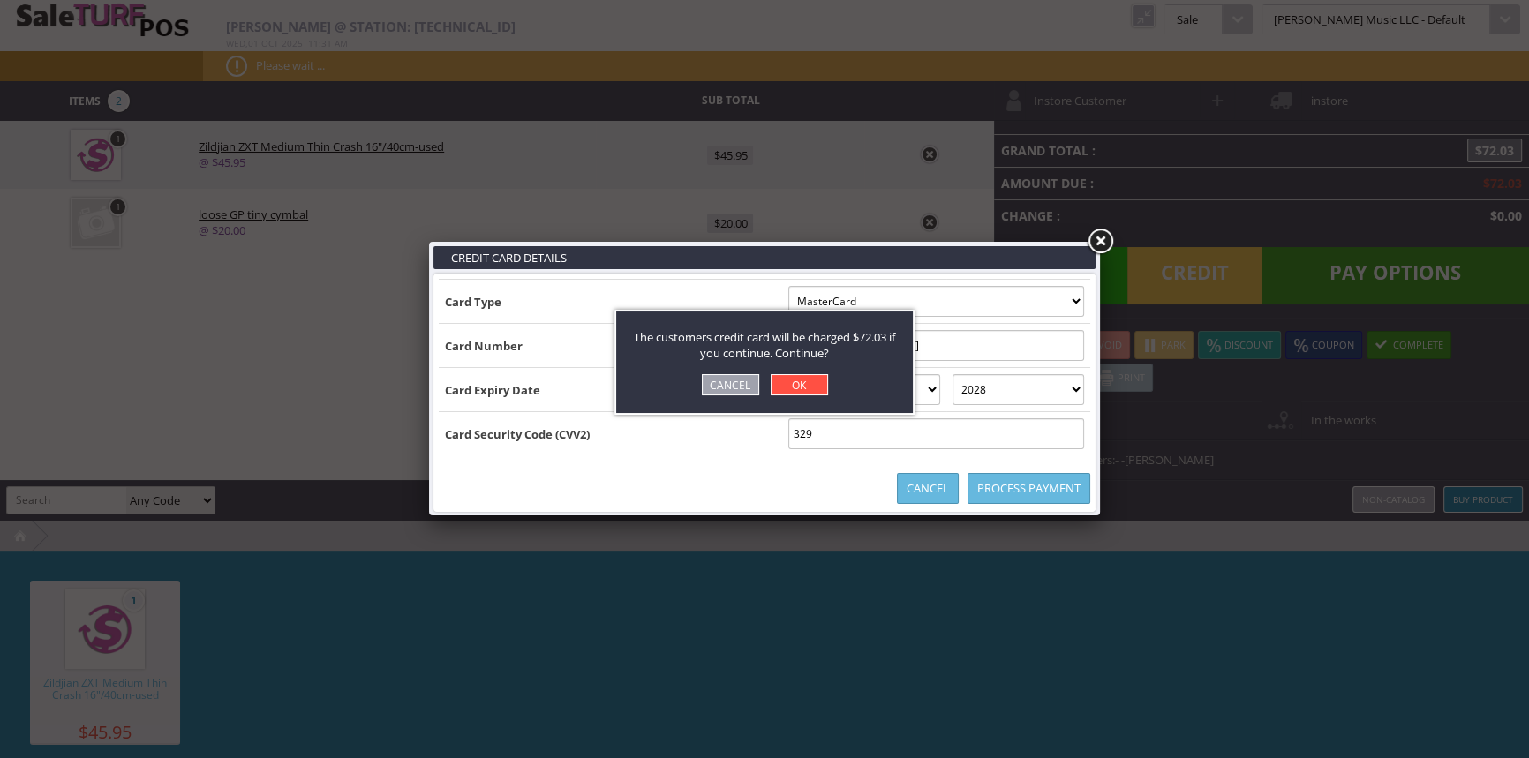
click at [791, 384] on link "OK" at bounding box center [799, 384] width 57 height 21
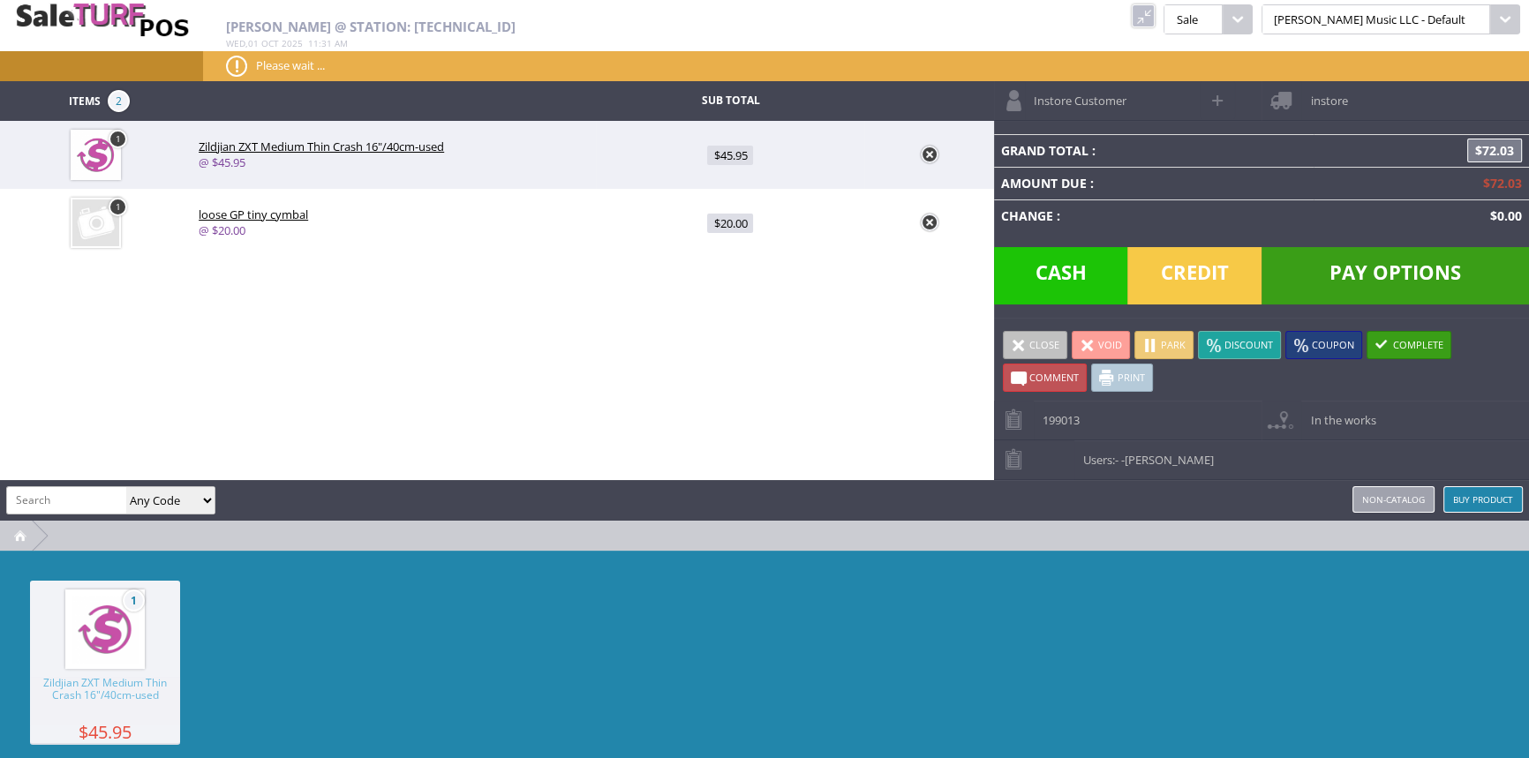
type input "0"
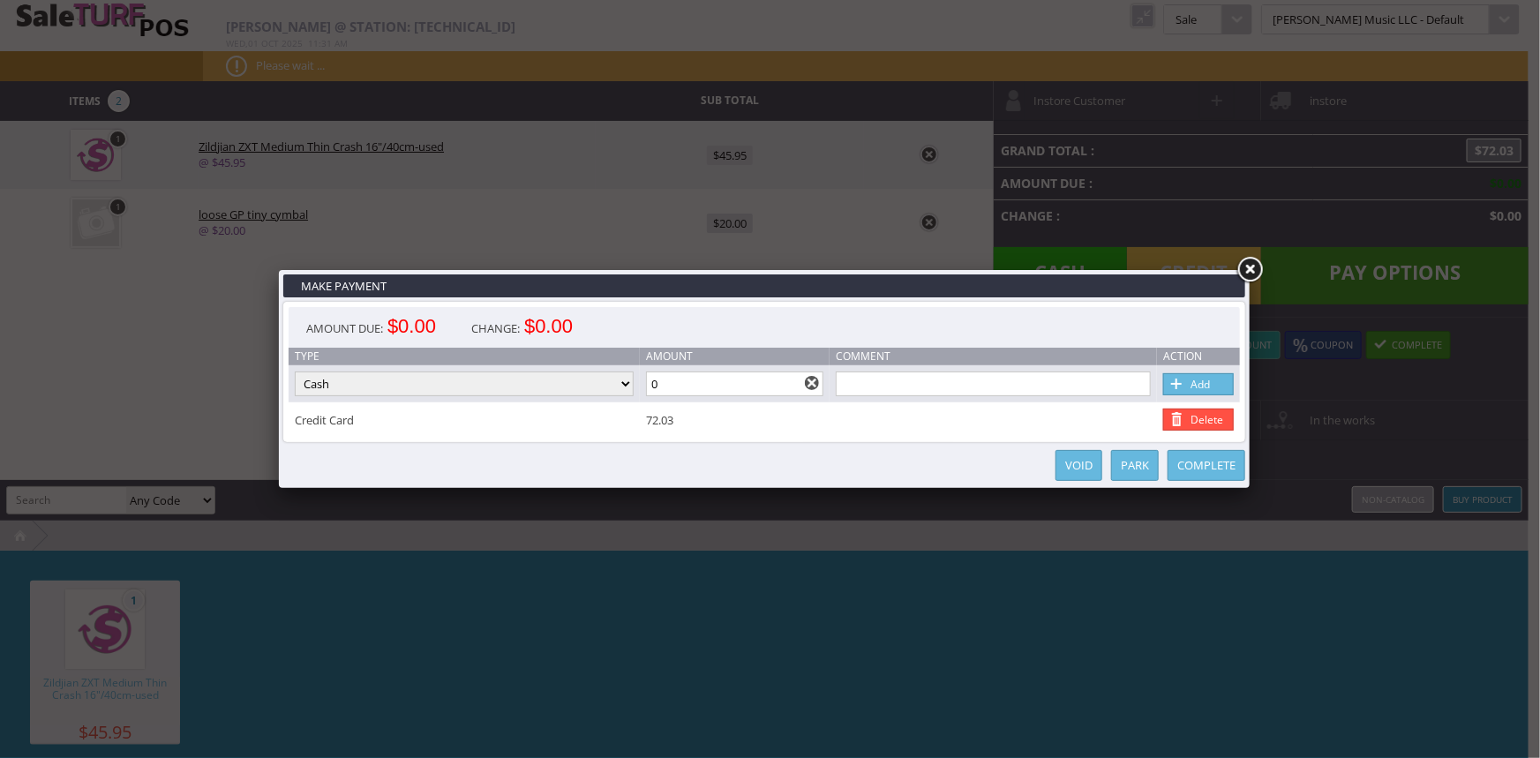
click at [1240, 468] on link "Complete" at bounding box center [1207, 465] width 78 height 31
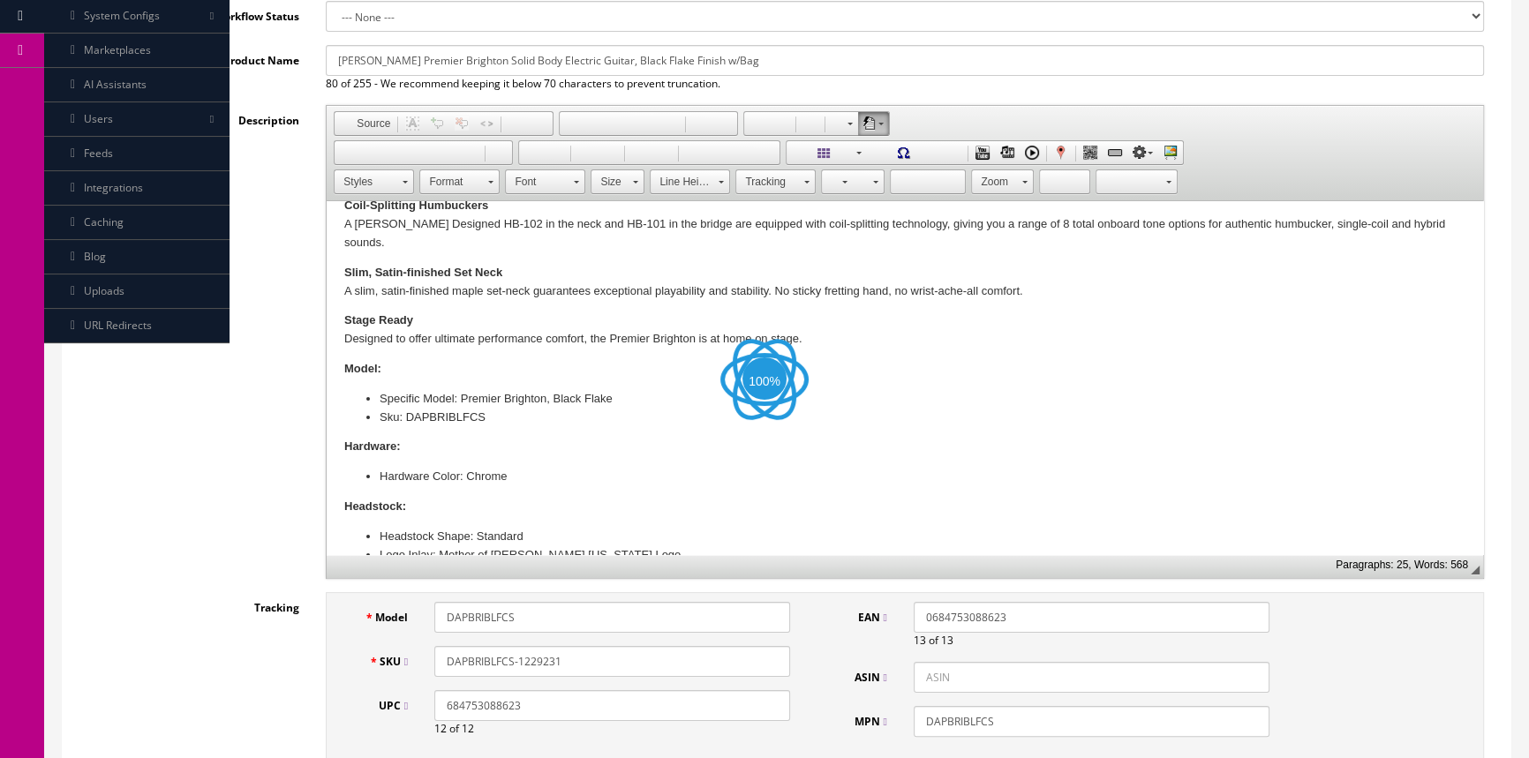
scroll to position [320, 0]
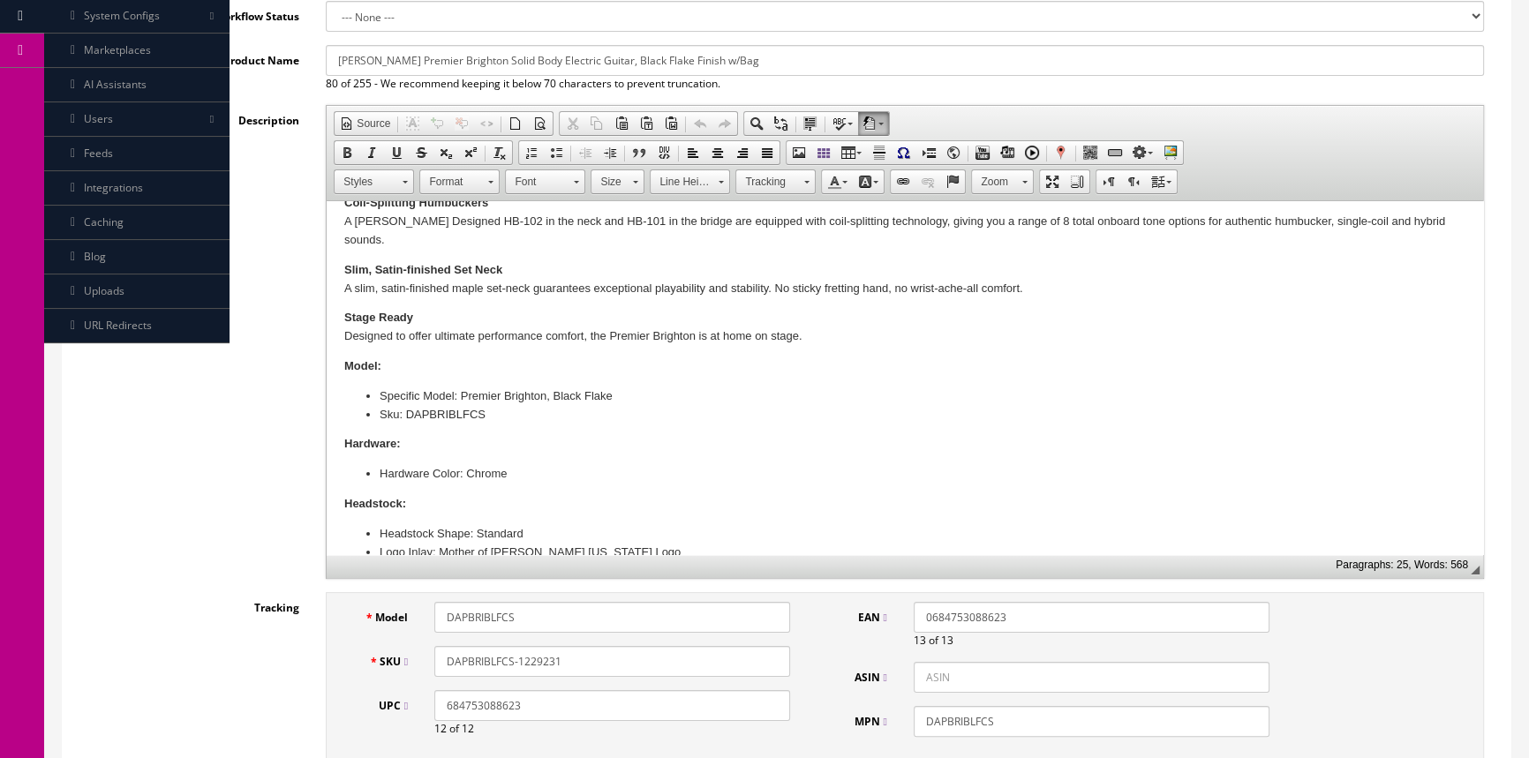
drag, startPoint x: 447, startPoint y: 662, endPoint x: 567, endPoint y: 676, distance: 120.9
click at [567, 676] on div "Model DAPBRIBLFCS SKU DAPBRIBLFCS-1229231 UPC 684753088623 12 of 12" at bounding box center [573, 676] width 459 height 148
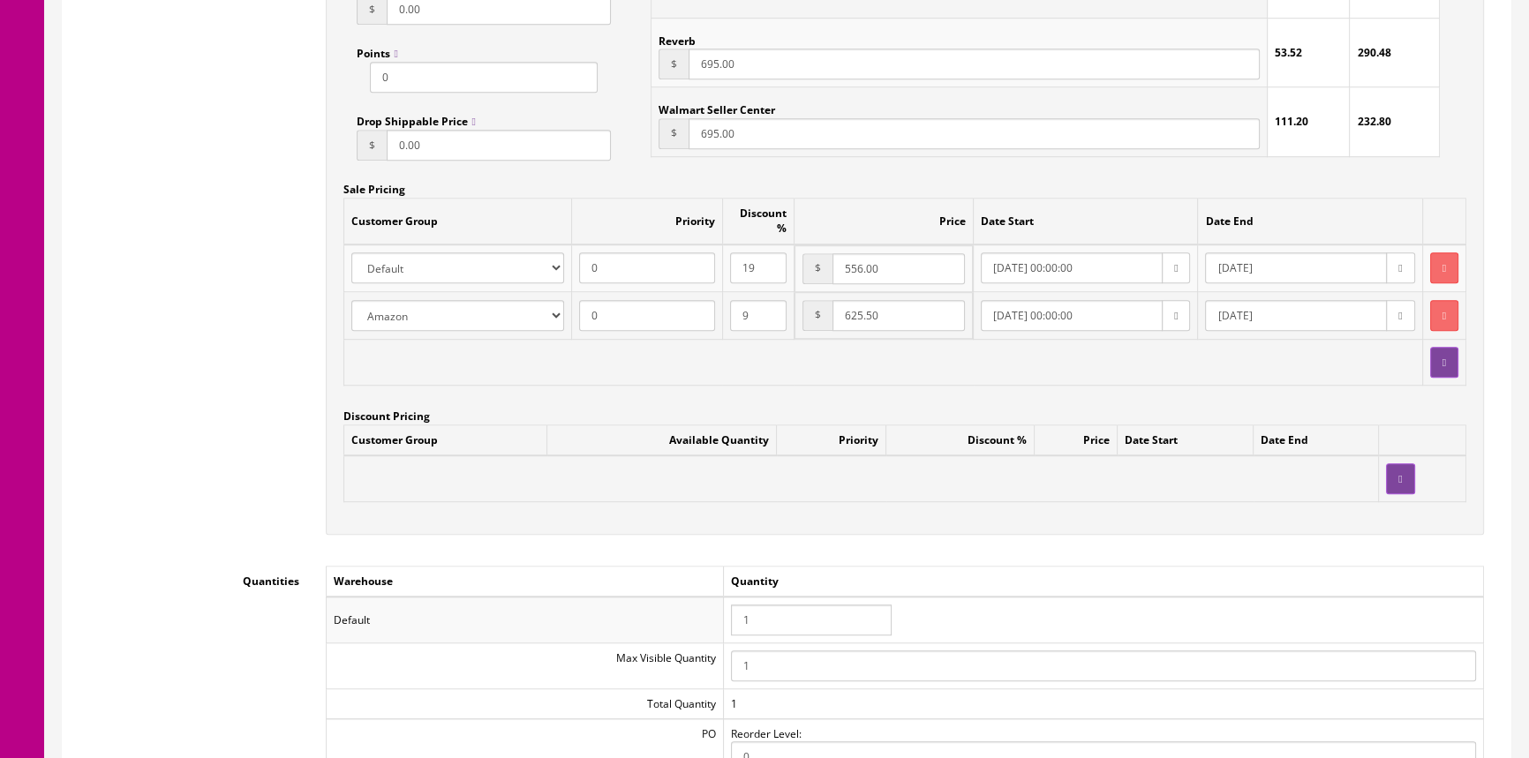
scroll to position [1685, 0]
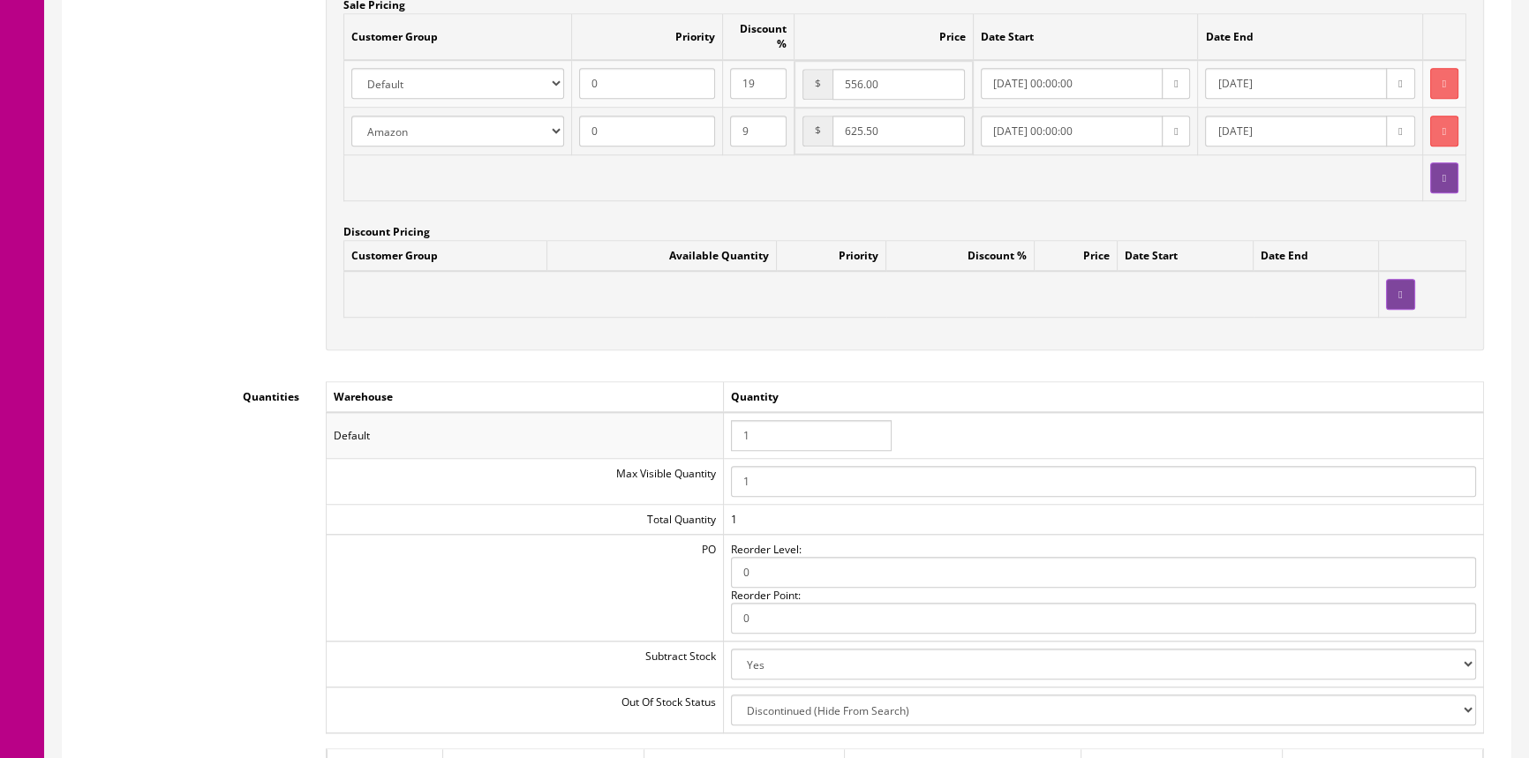
click at [779, 423] on input "1" at bounding box center [811, 435] width 161 height 31
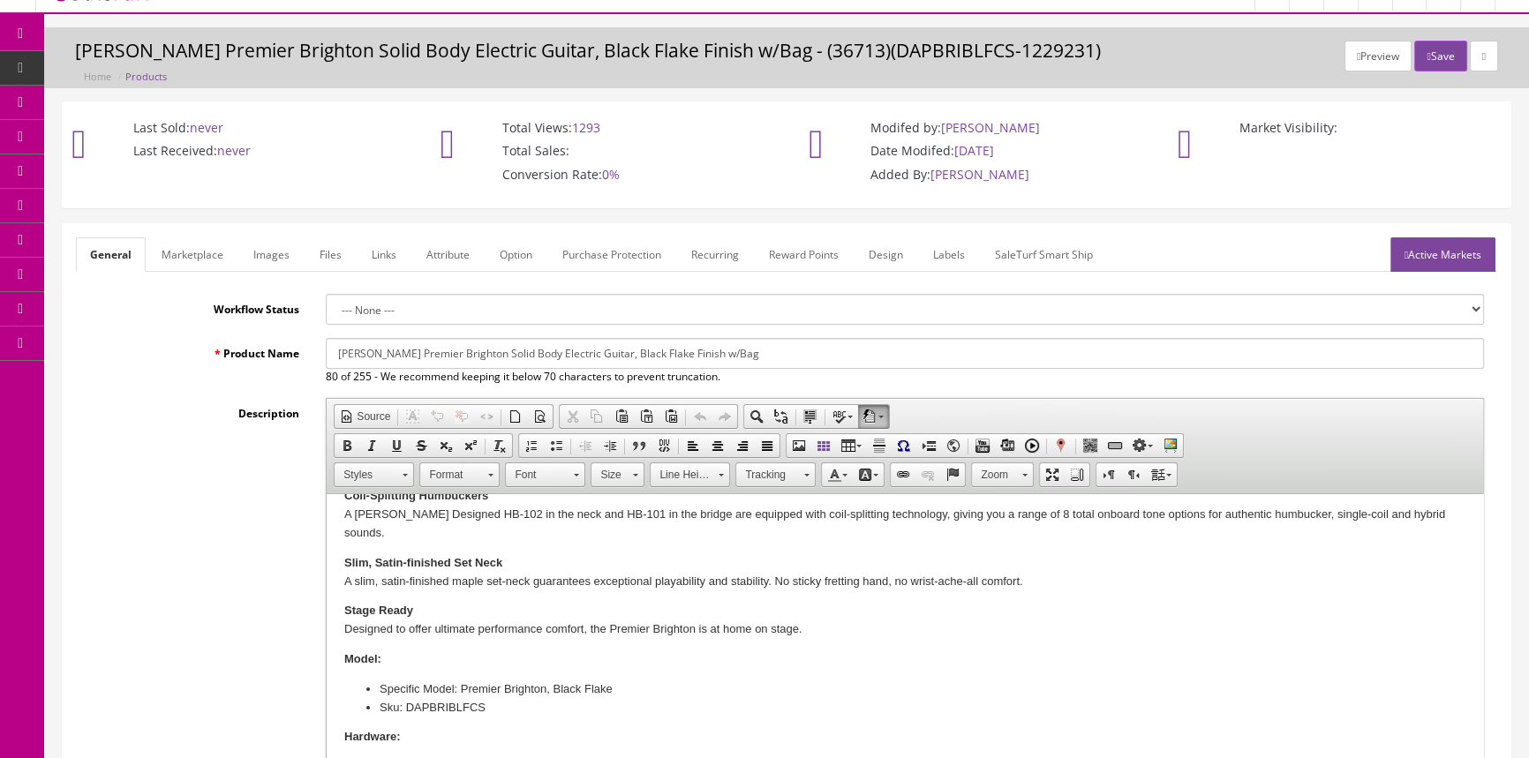
scroll to position [0, 0]
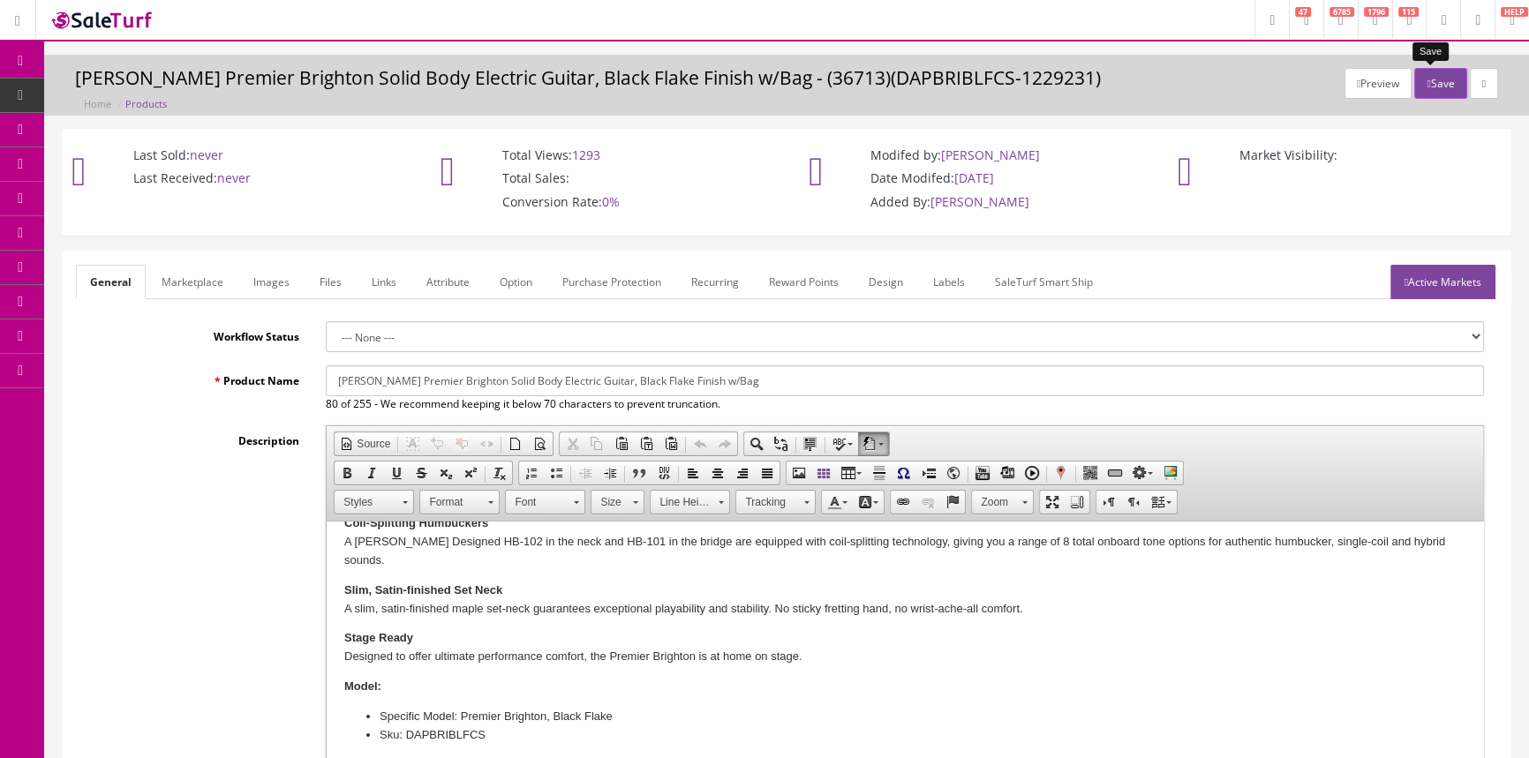
type input "0"
click at [1424, 81] on button "Save" at bounding box center [1440, 83] width 52 height 31
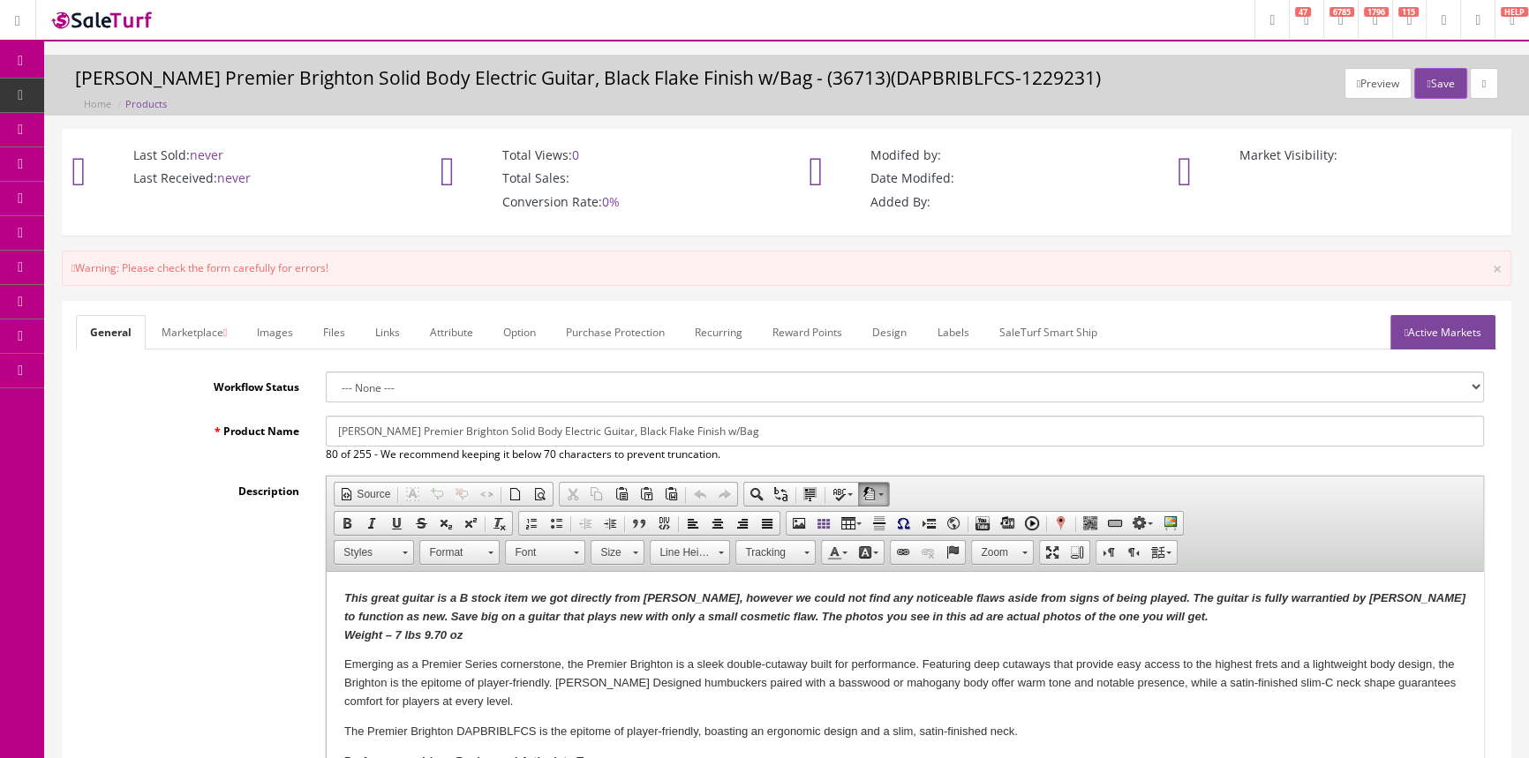
click at [200, 332] on link "Marketplace" at bounding box center [194, 332] width 94 height 34
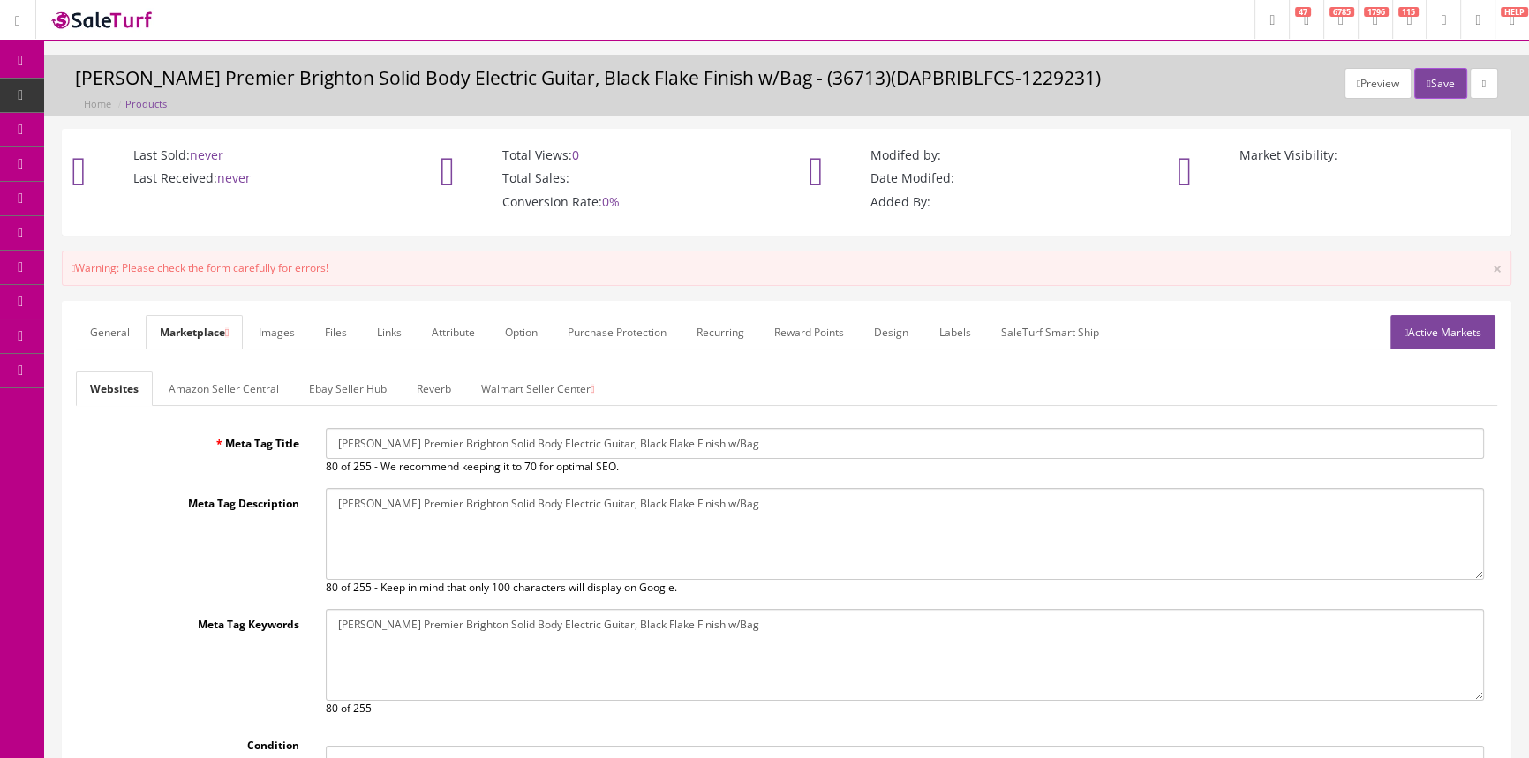
click at [1448, 334] on link "Active Markets" at bounding box center [1442, 332] width 105 height 34
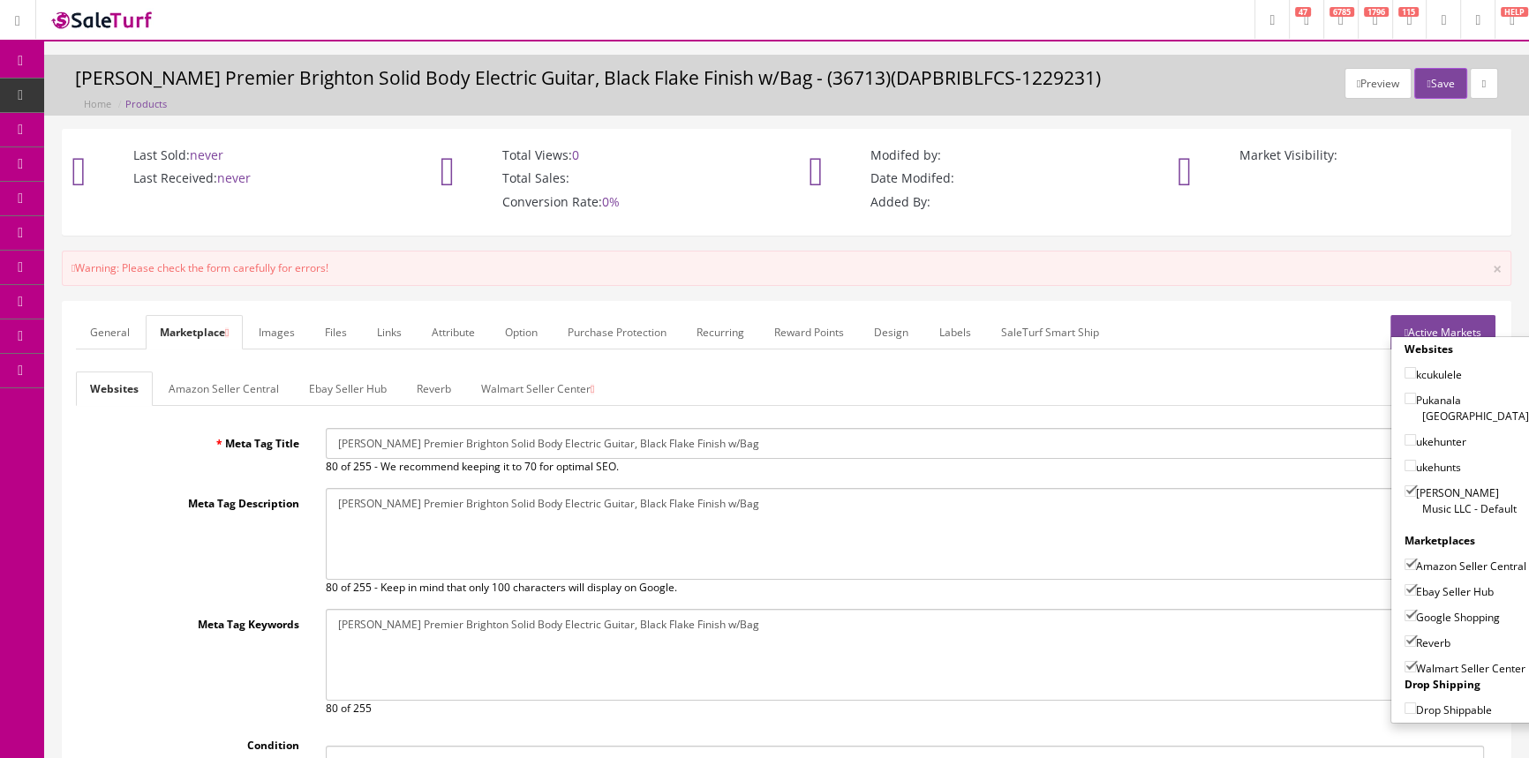
click at [1405, 667] on input"] "Walmart Seller Center" at bounding box center [1410, 666] width 11 height 11
checkbox input"] "false"
click at [1441, 84] on button "Save" at bounding box center [1440, 83] width 52 height 31
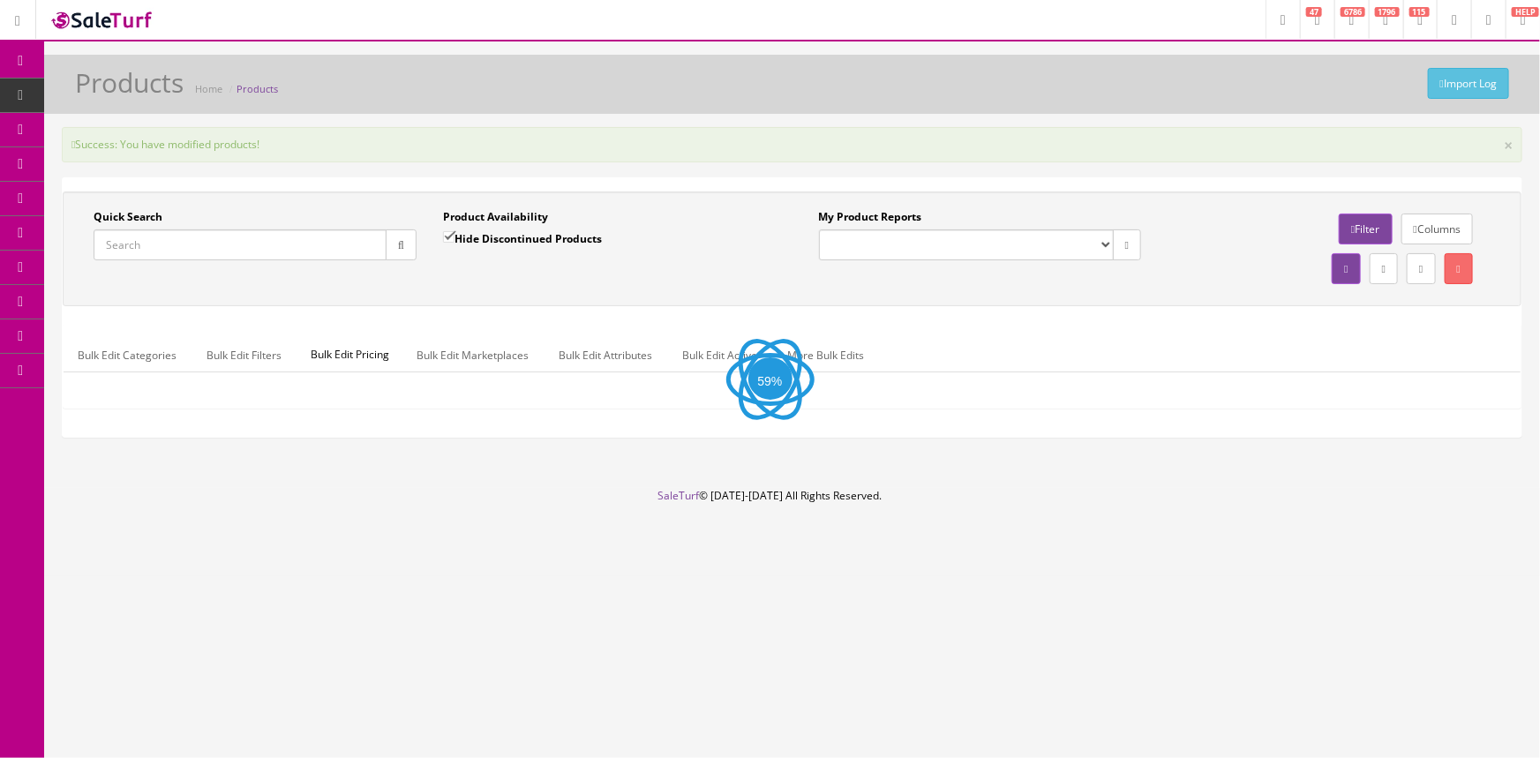
click at [320, 249] on input "Quick Search" at bounding box center [240, 245] width 293 height 31
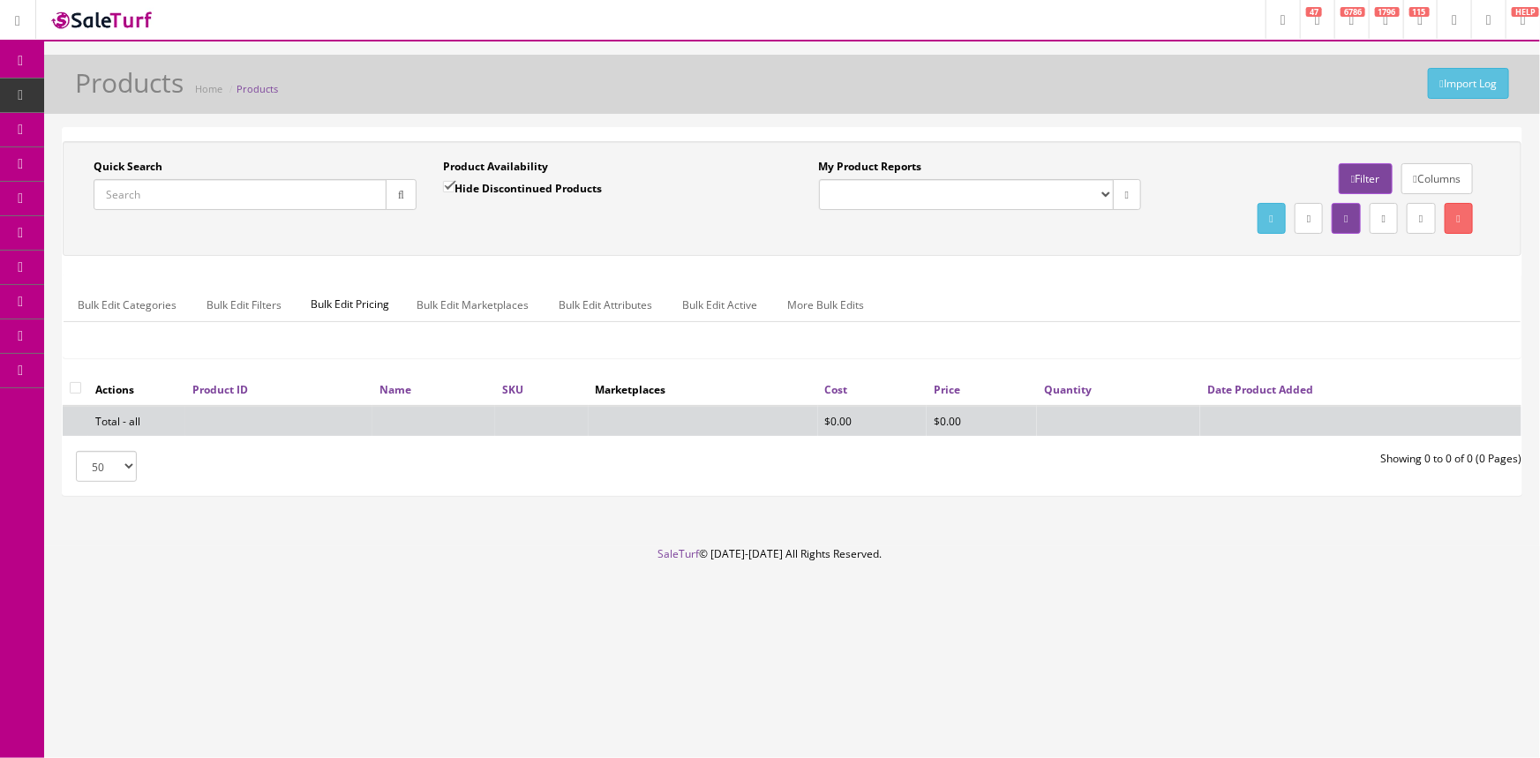
paste input "DAPBRIBLFCS-1229231"
type input "DAPBRIBLFCS-1229231"
click at [405, 199] on button "button" at bounding box center [401, 194] width 31 height 31
click at [448, 184] on input "Hide Discontinued Products" at bounding box center [448, 186] width 11 height 11
checkbox input "false"
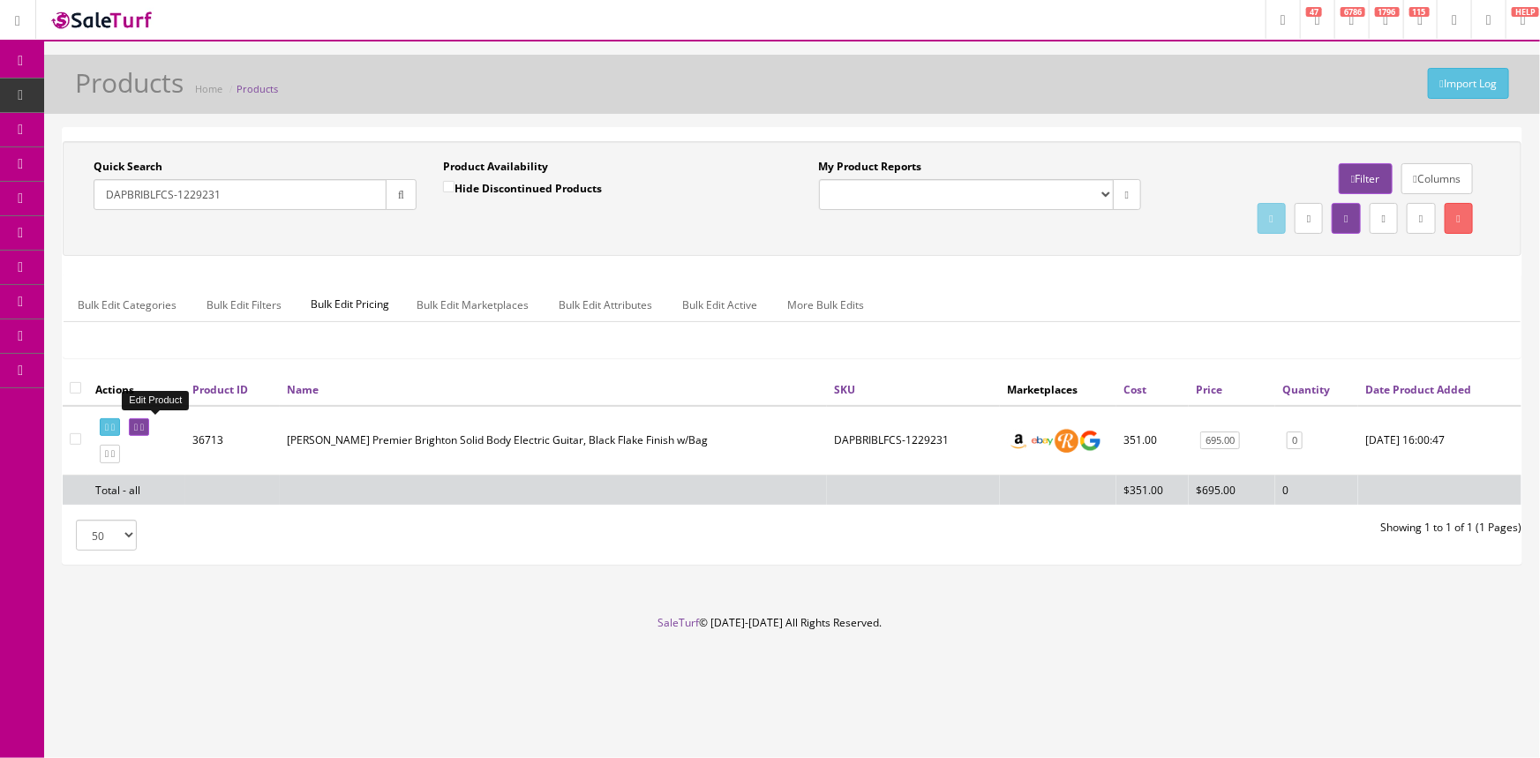
click at [144, 426] on link at bounding box center [139, 427] width 20 height 19
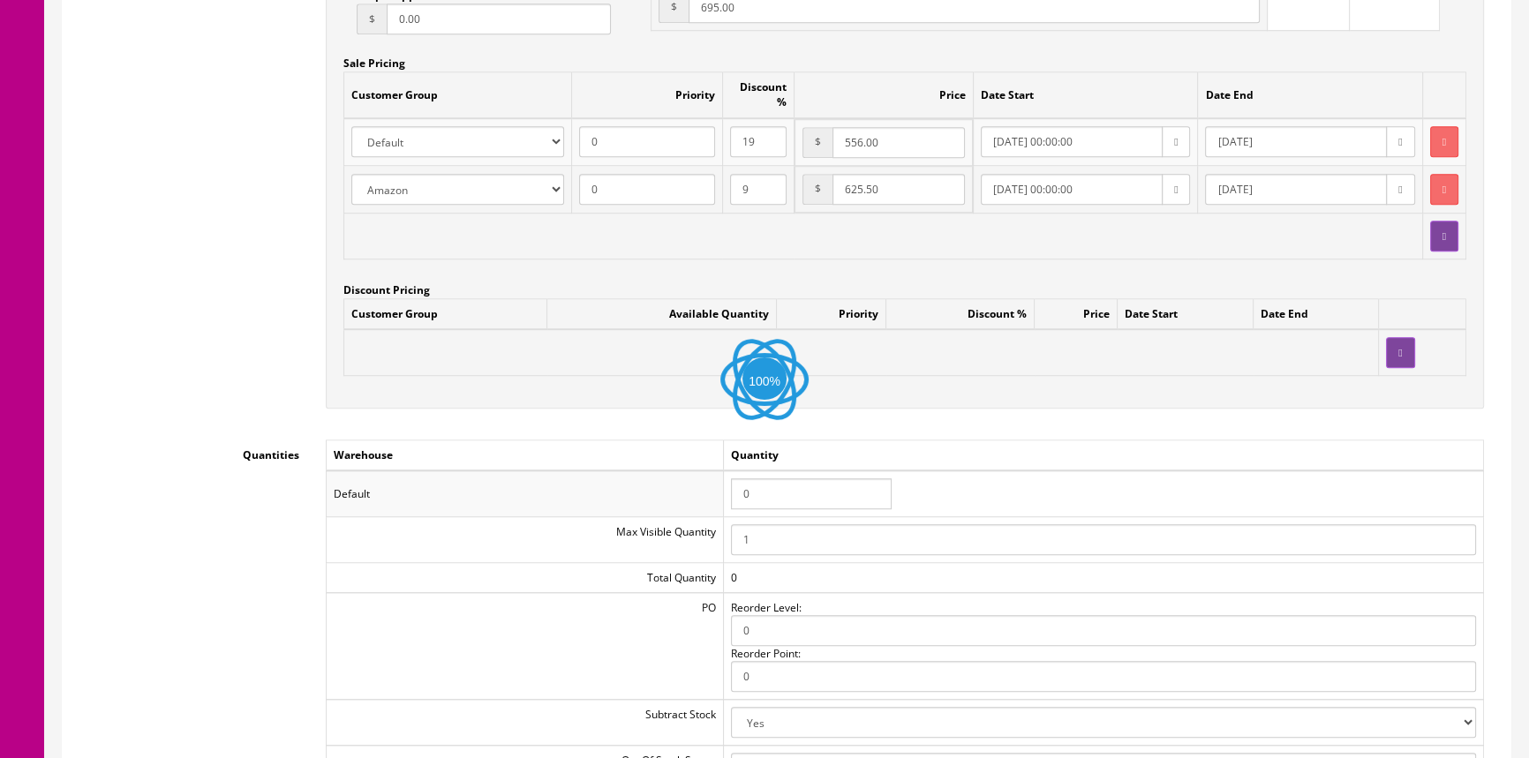
scroll to position [1845, 0]
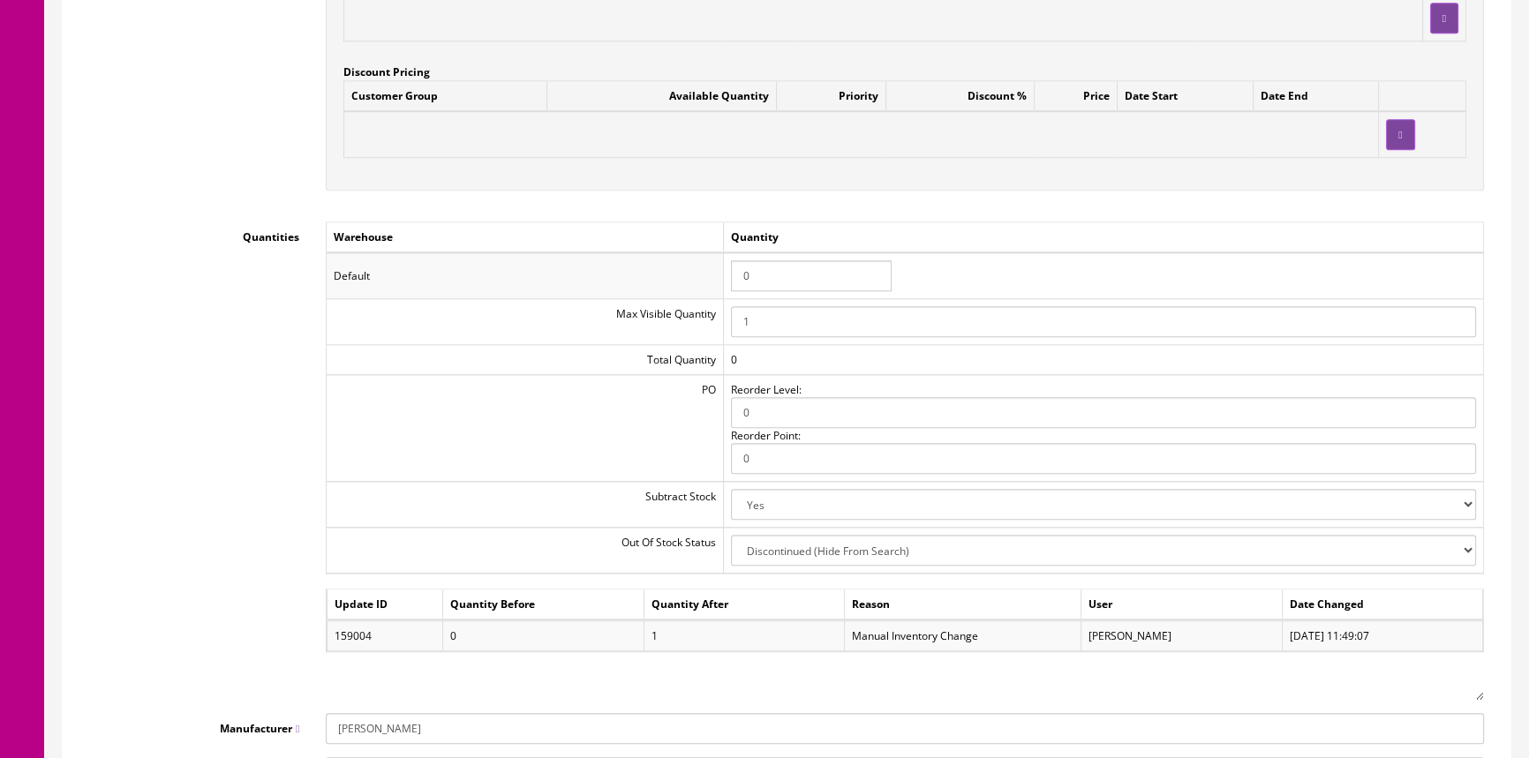
click at [772, 260] on input "0" at bounding box center [811, 275] width 161 height 31
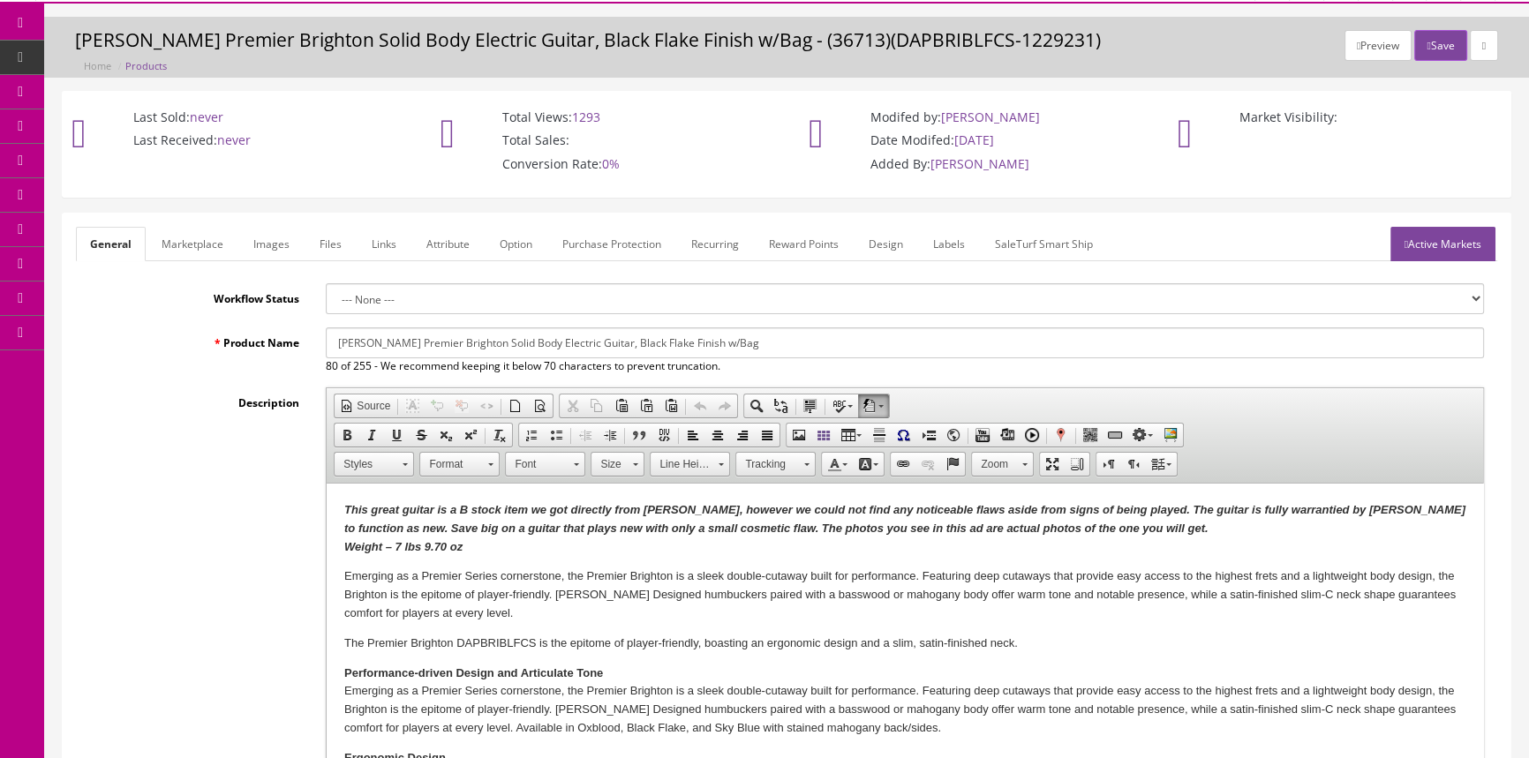
scroll to position [0, 0]
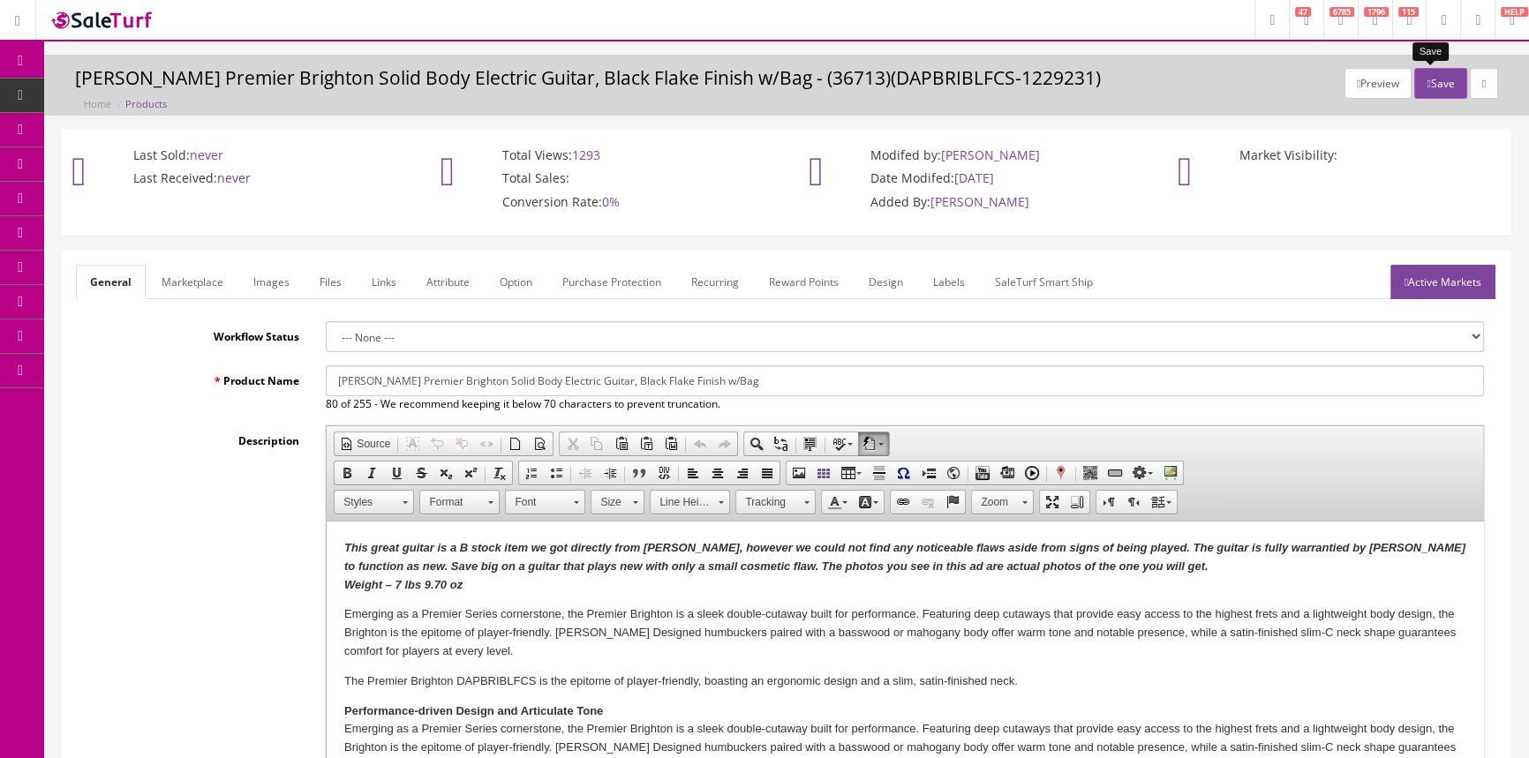
type input "1"
click at [1435, 79] on button "Save" at bounding box center [1440, 83] width 52 height 31
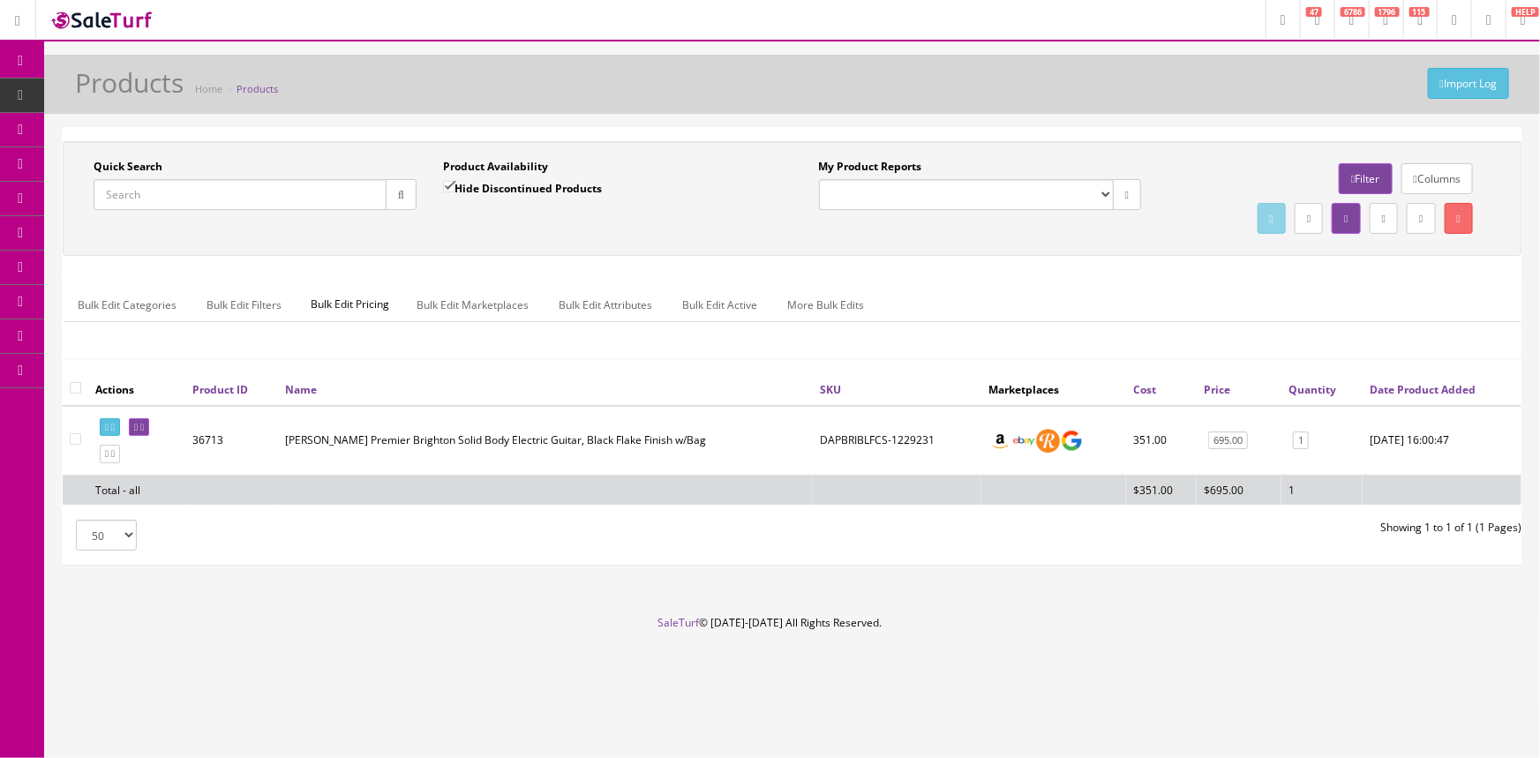
click at [259, 198] on input "Quick Search" at bounding box center [240, 194] width 293 height 31
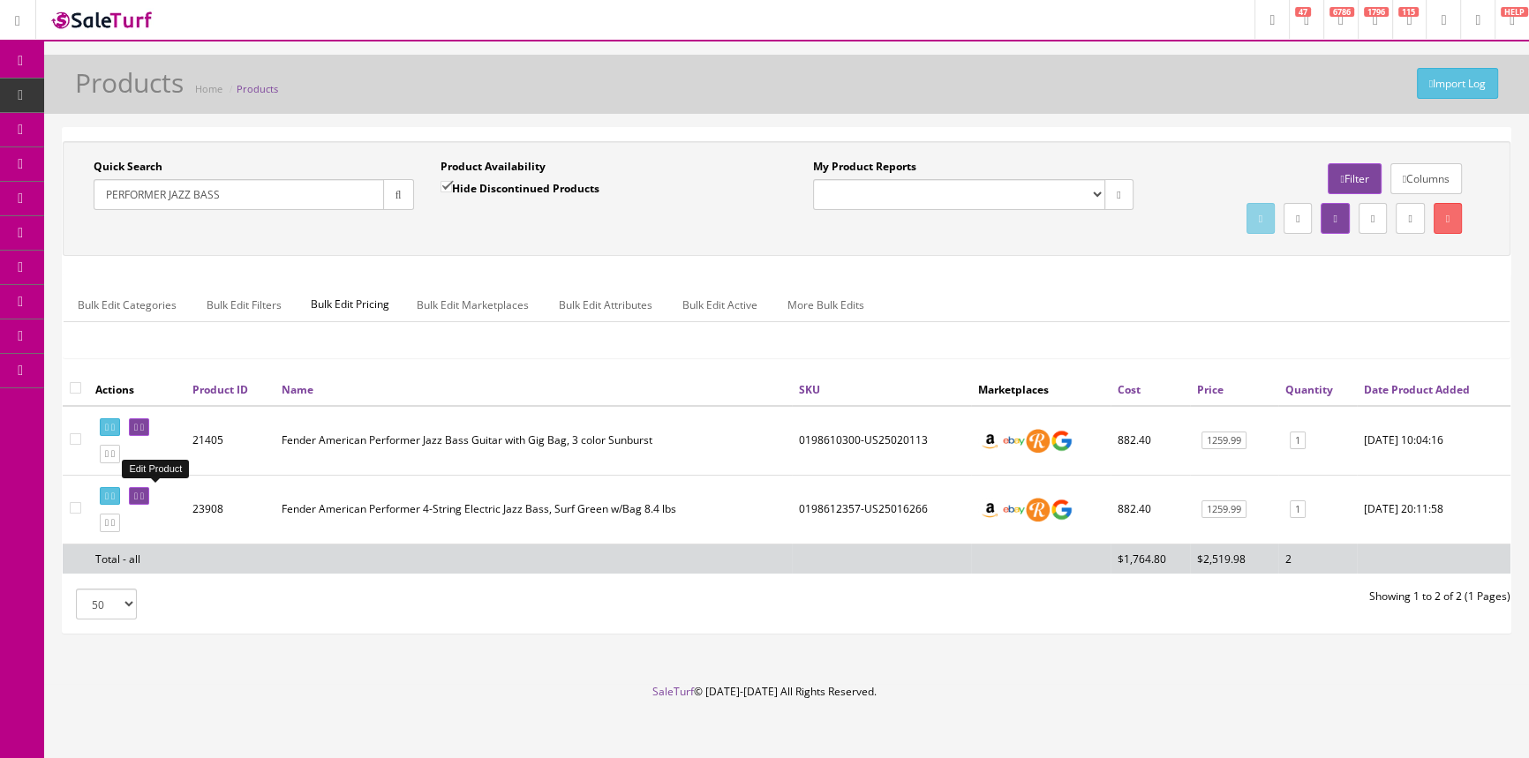
type input "PERFORMER JAZZ BASS"
click at [138, 493] on icon at bounding box center [136, 497] width 4 height 10
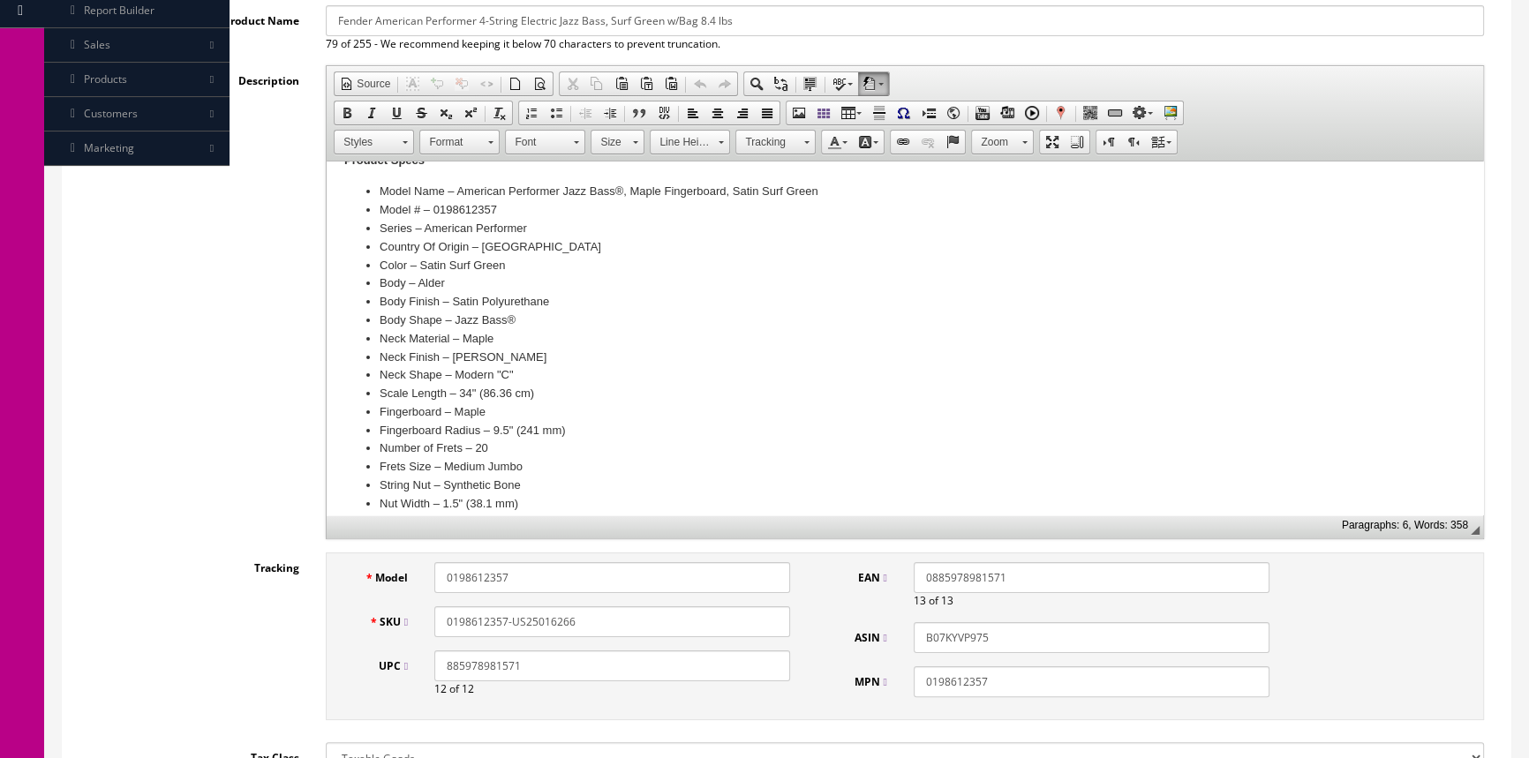
scroll to position [481, 0]
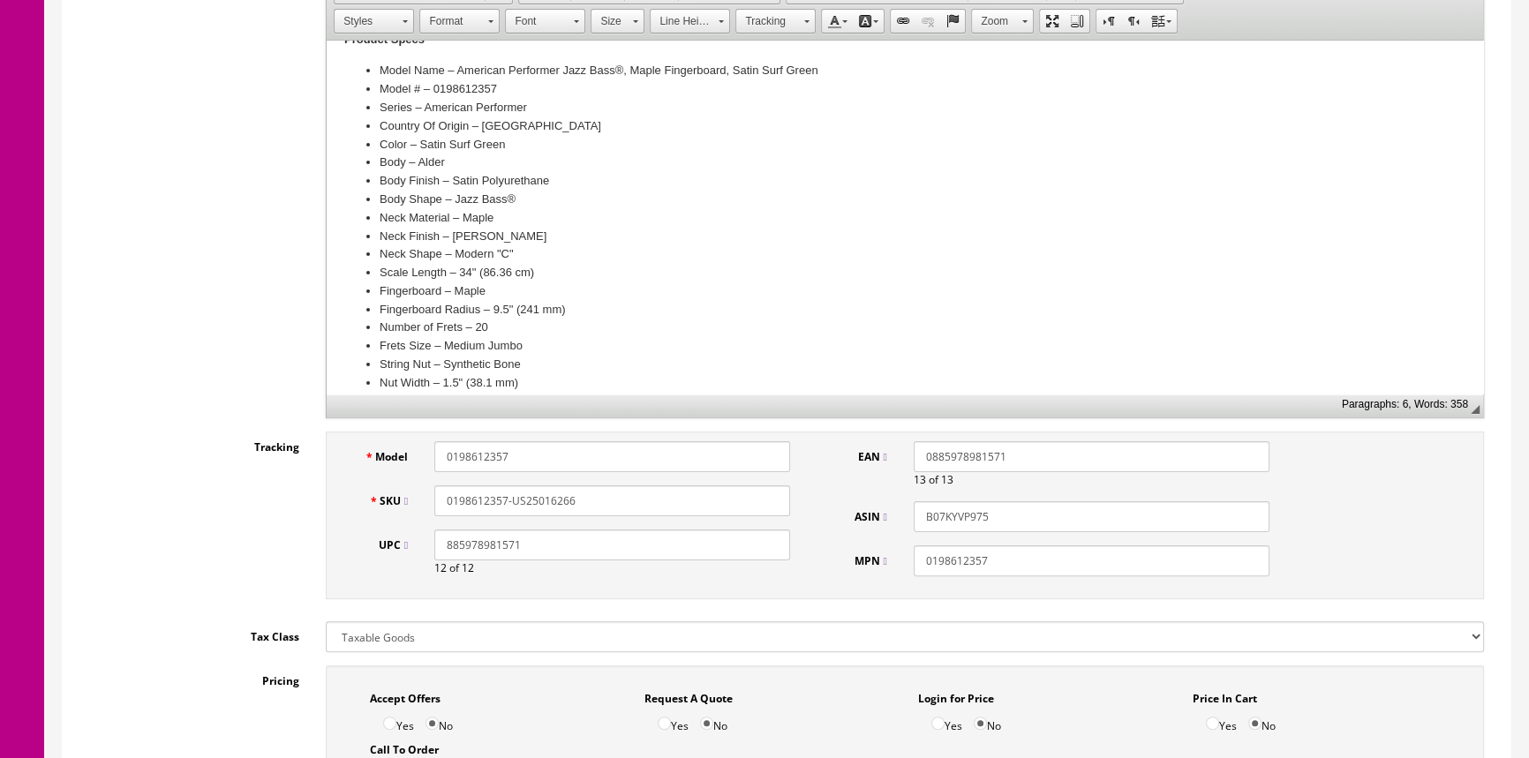
click at [466, 490] on input "0198612357-US25016266" at bounding box center [612, 501] width 356 height 31
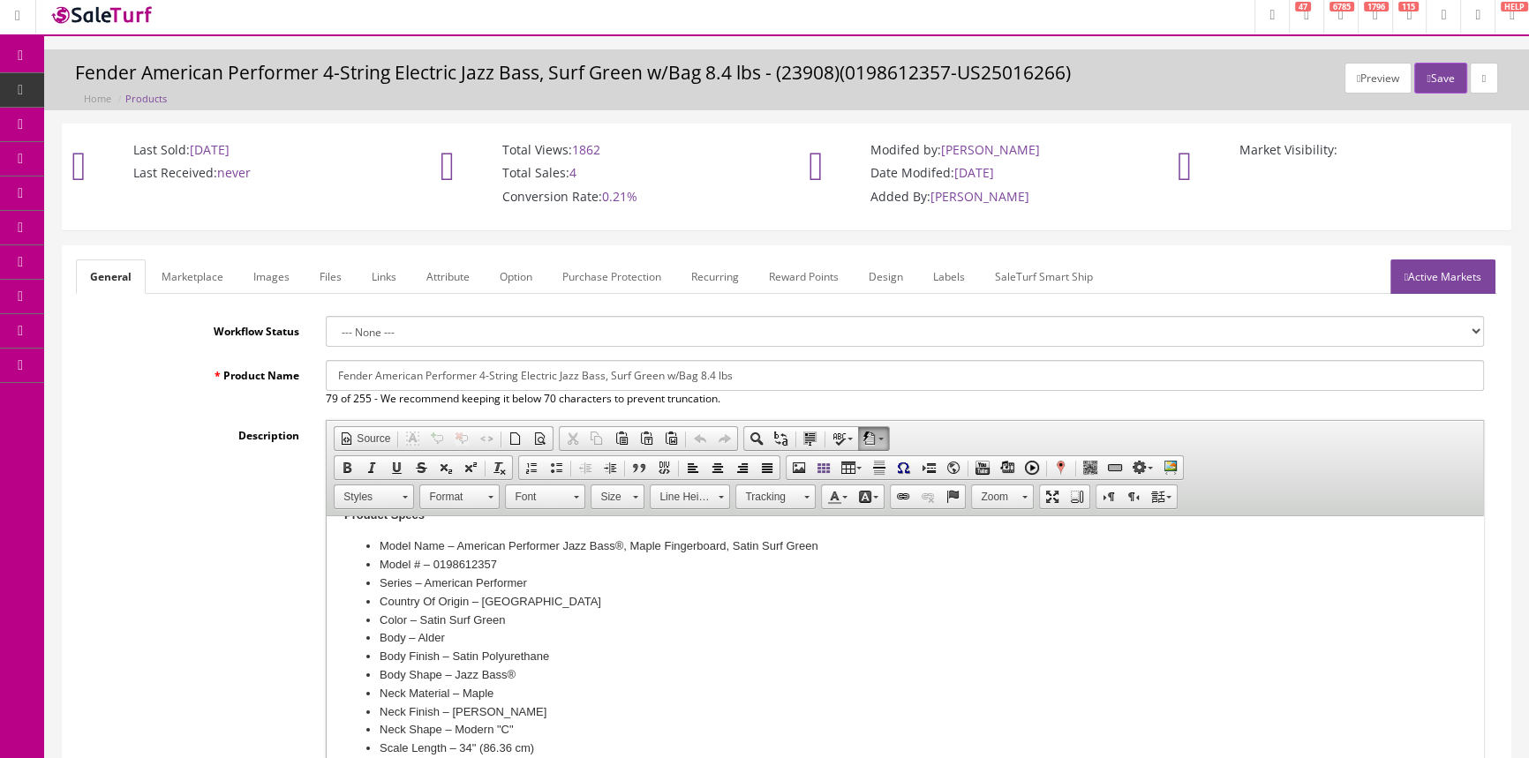
scroll to position [0, 0]
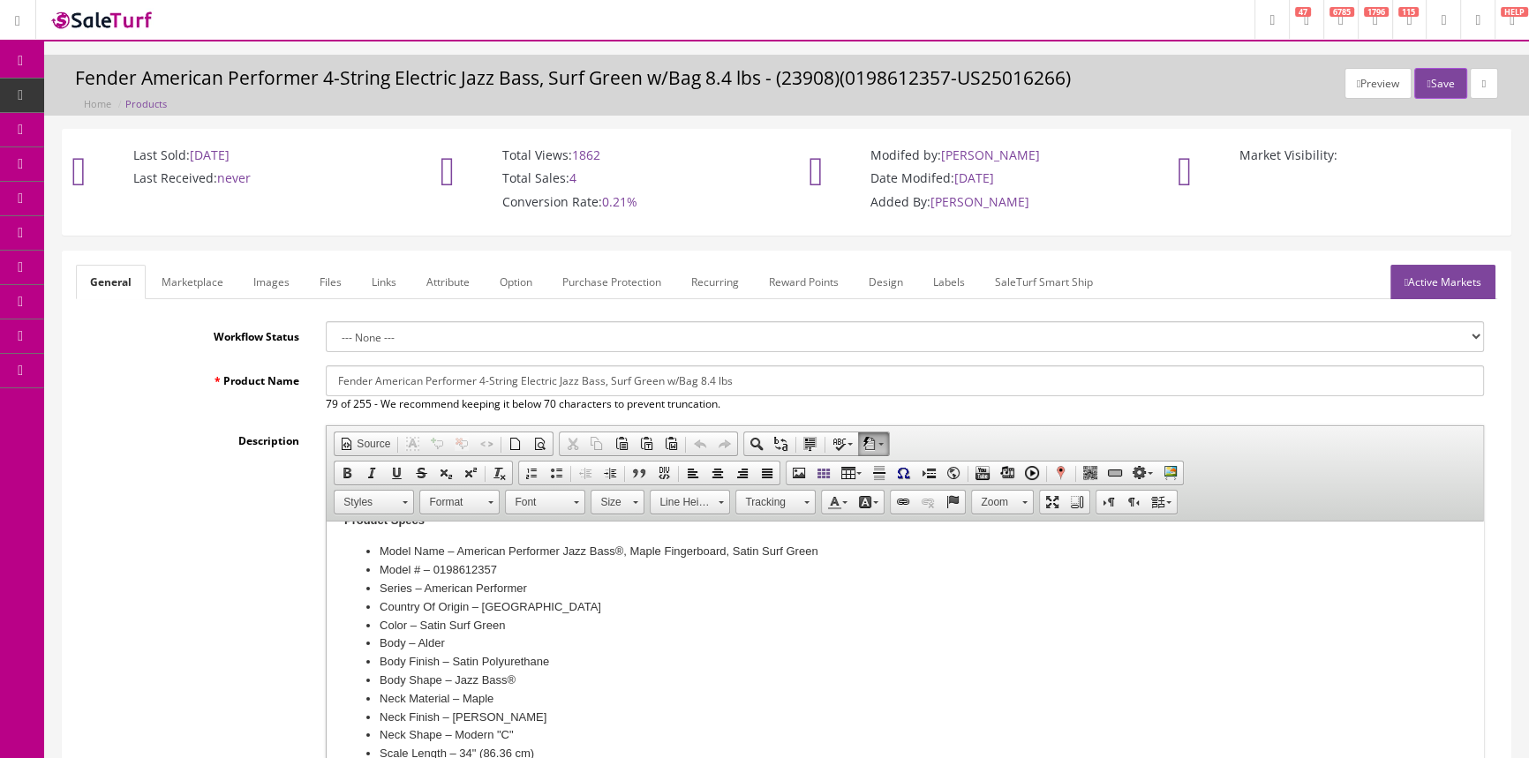
click at [125, 95] on span "Products" at bounding box center [135, 94] width 43 height 15
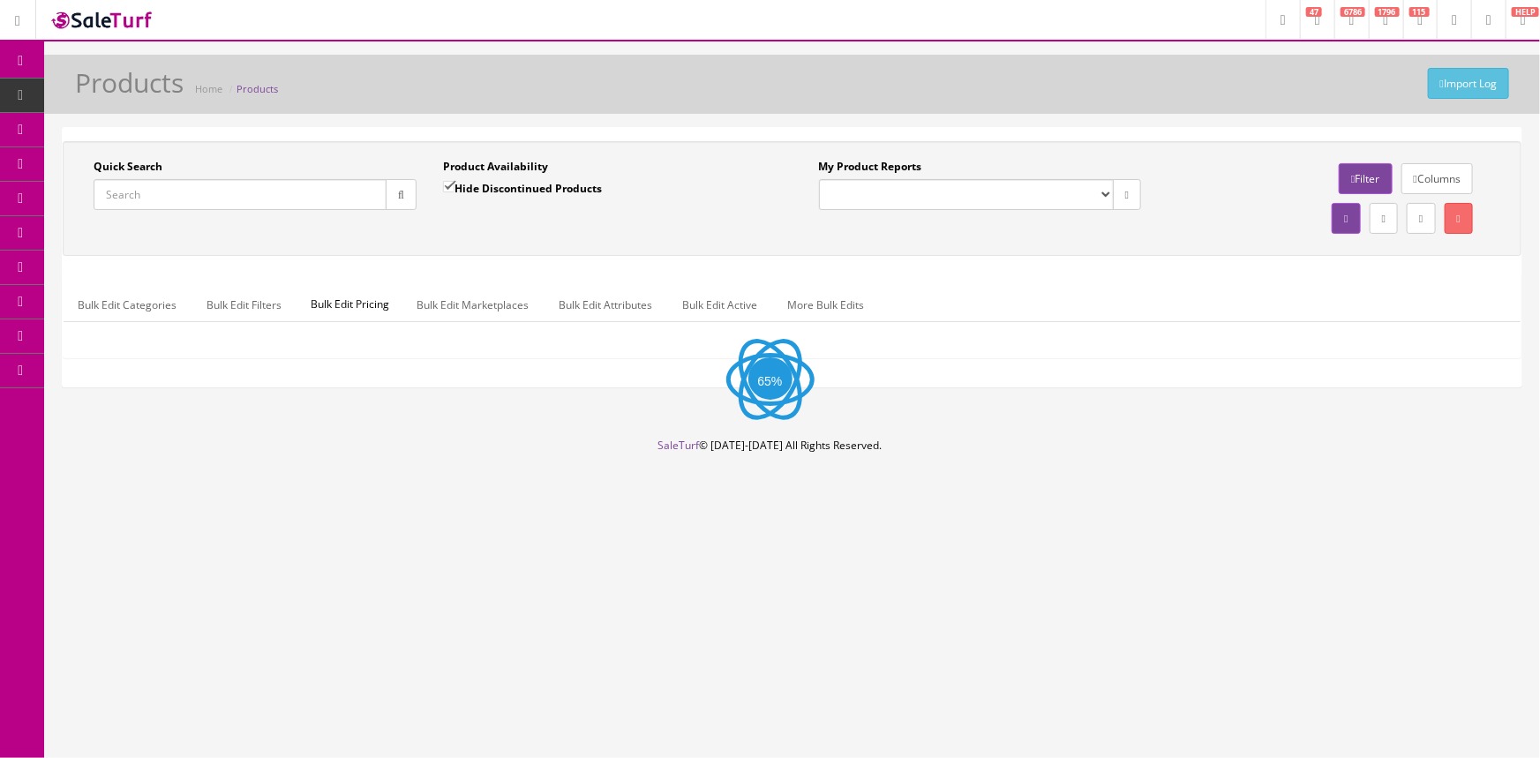
click at [132, 194] on input "Quick Search" at bounding box center [240, 194] width 293 height 31
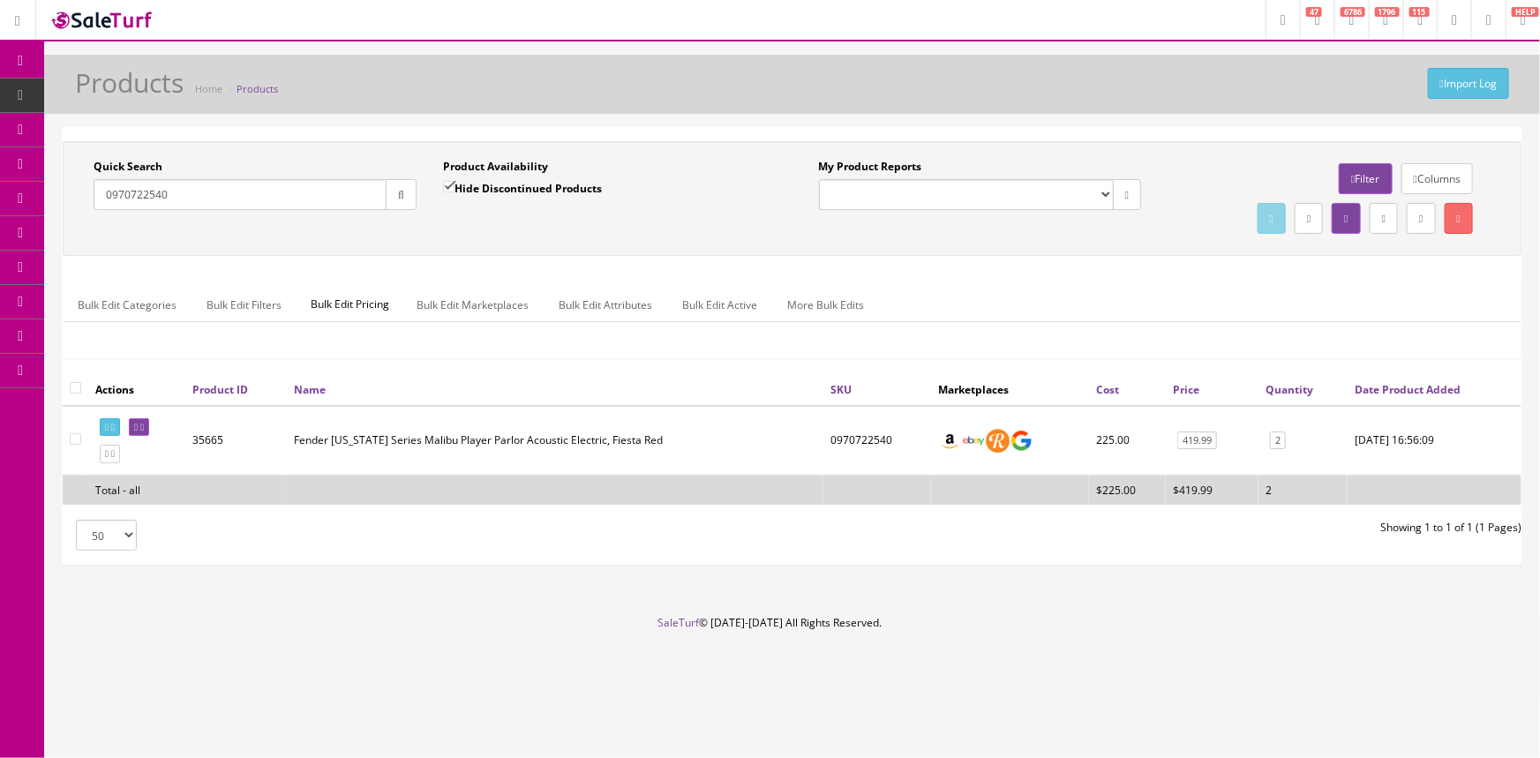
type input "0970722540"
click at [448, 185] on input "Hide Discontinued Products" at bounding box center [448, 186] width 11 height 11
checkbox input "false"
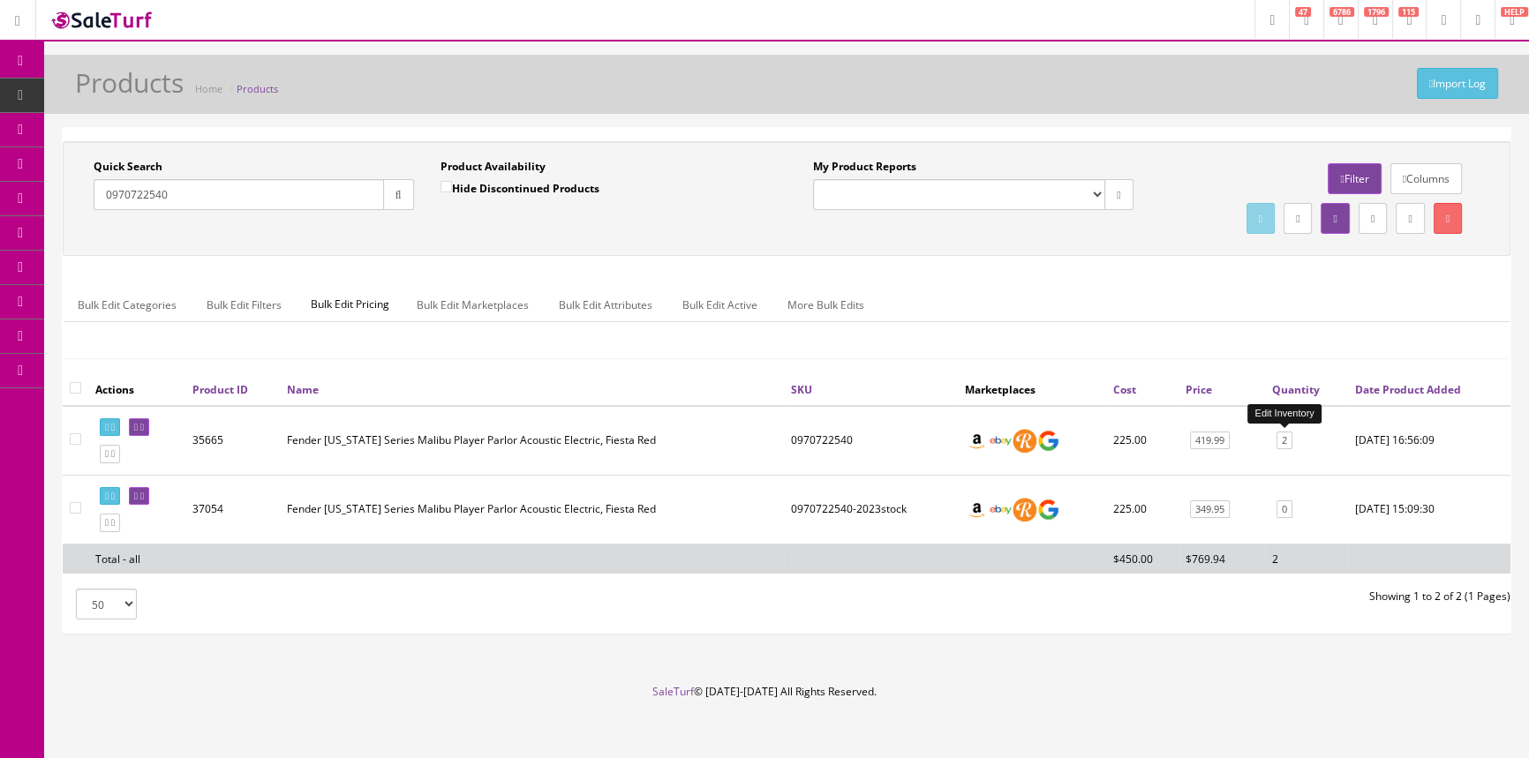
click at [1286, 440] on link "2" at bounding box center [1285, 441] width 16 height 19
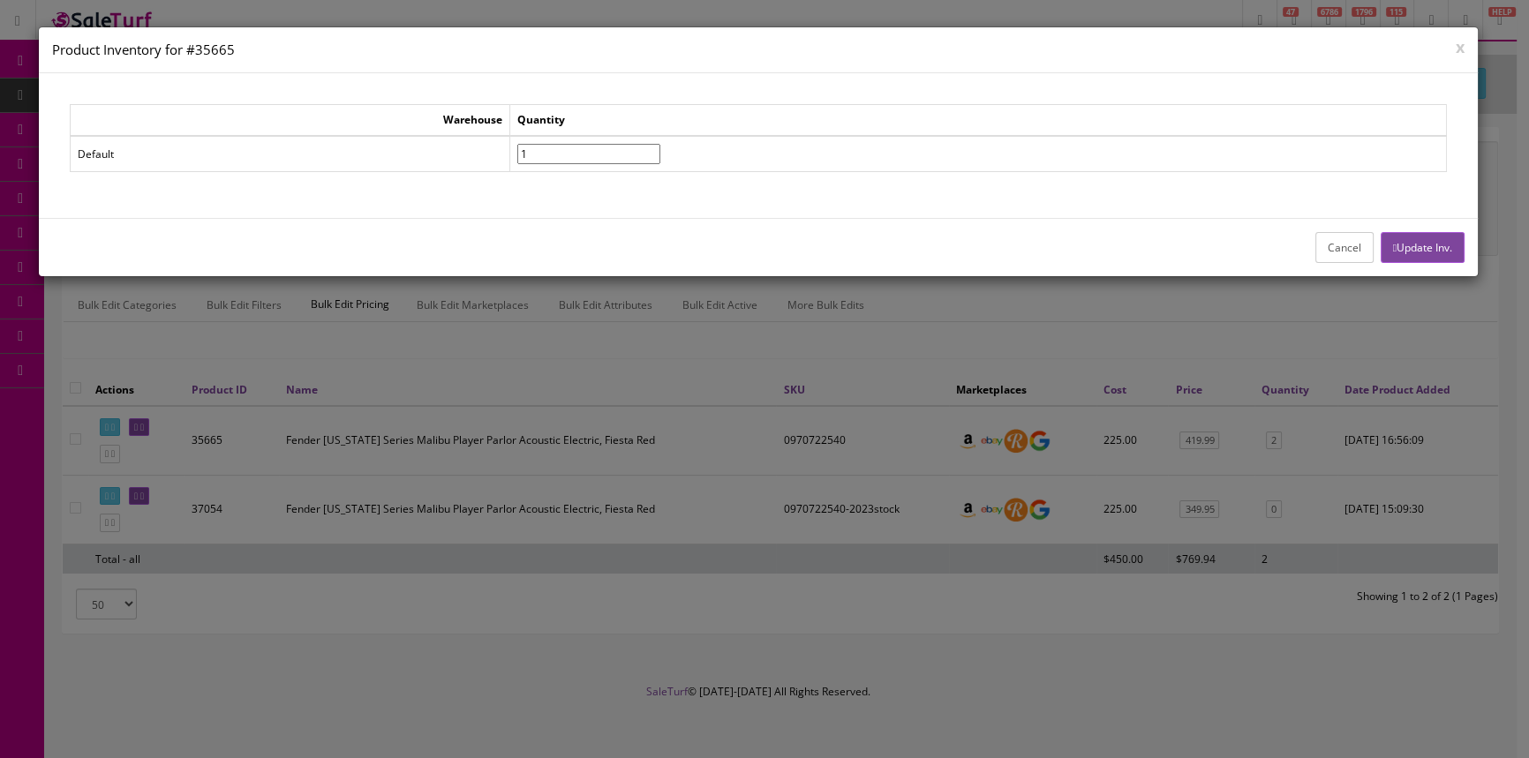
type input"] "1"
click at [660, 155] on input"] "1" at bounding box center [588, 154] width 143 height 20
click at [1400, 244] on button "Update Inv." at bounding box center [1423, 247] width 84 height 31
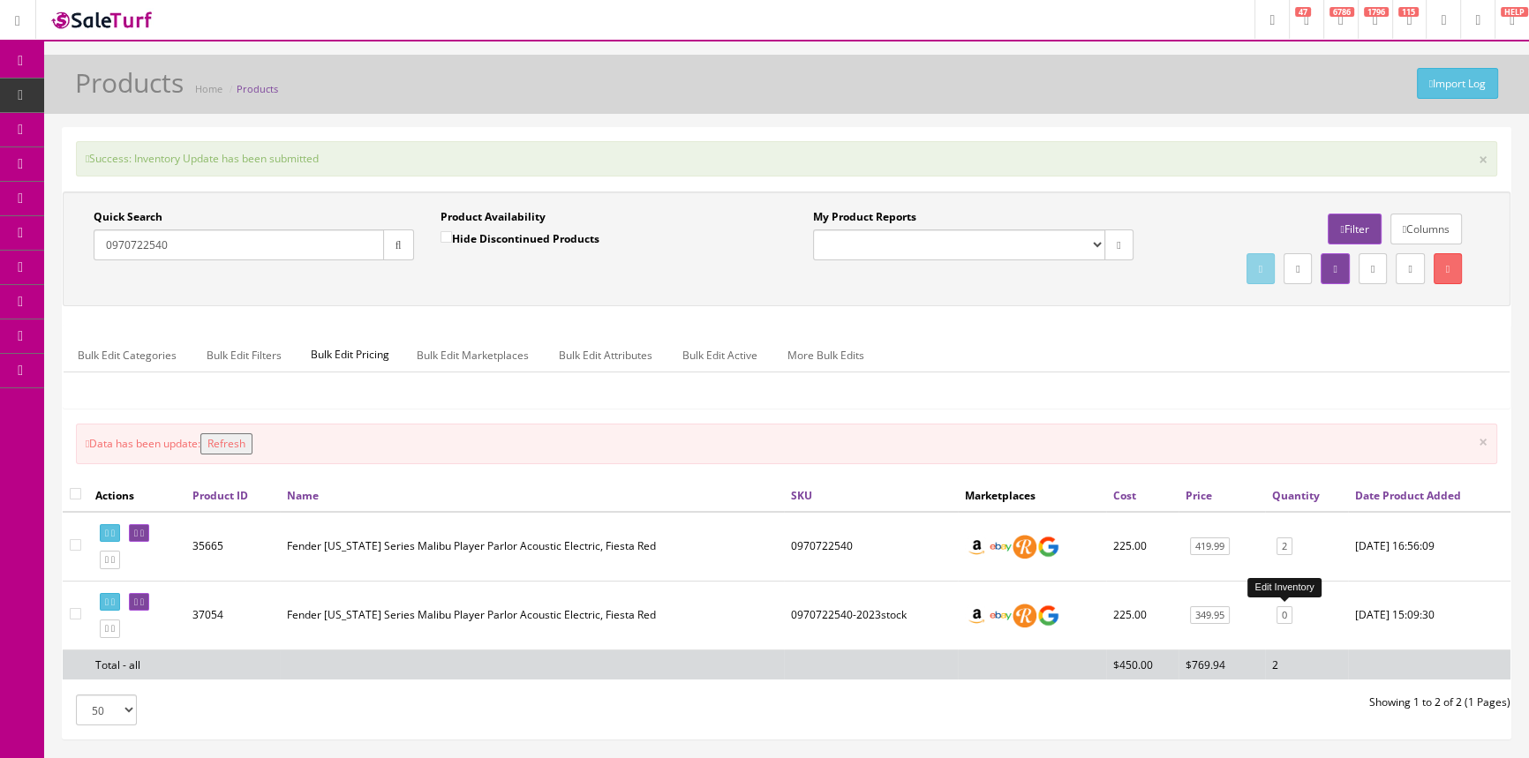
click at [1286, 615] on link "0" at bounding box center [1285, 615] width 16 height 19
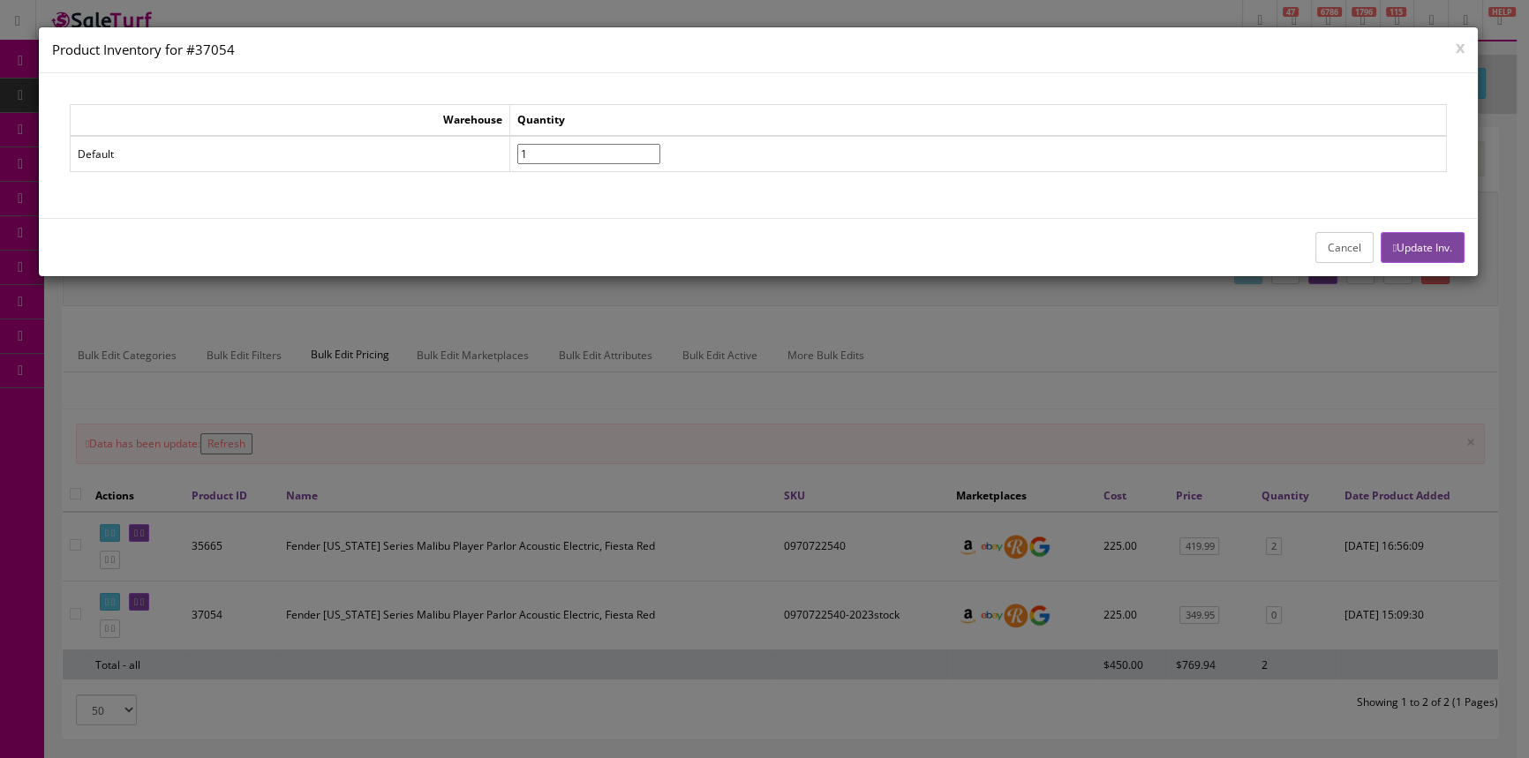
type input"] "1"
click at [660, 150] on input"] "1" at bounding box center [588, 154] width 143 height 20
click at [1427, 244] on button "Update Inv." at bounding box center [1423, 247] width 84 height 31
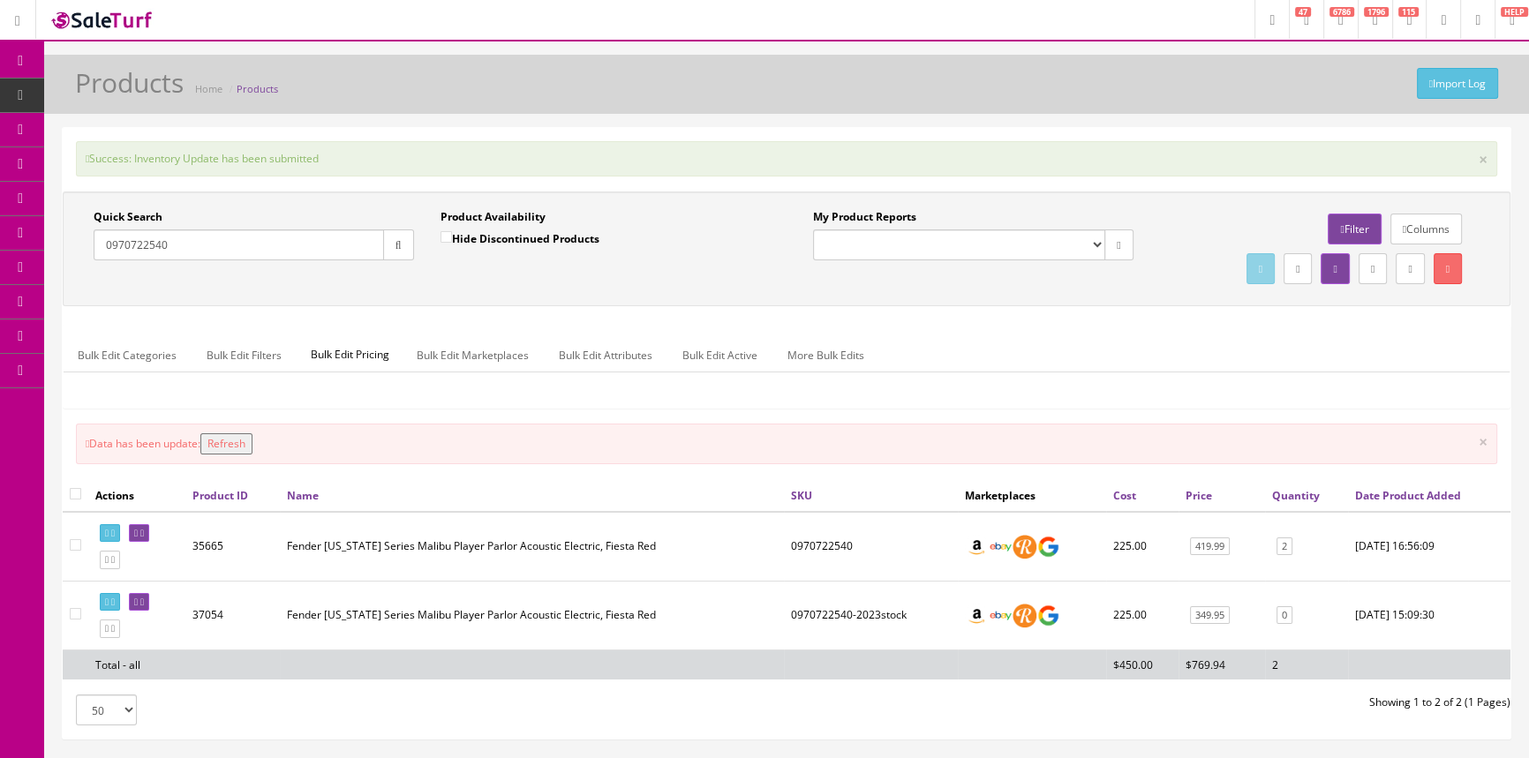
click at [242, 441] on button "Refresh" at bounding box center [226, 443] width 52 height 21
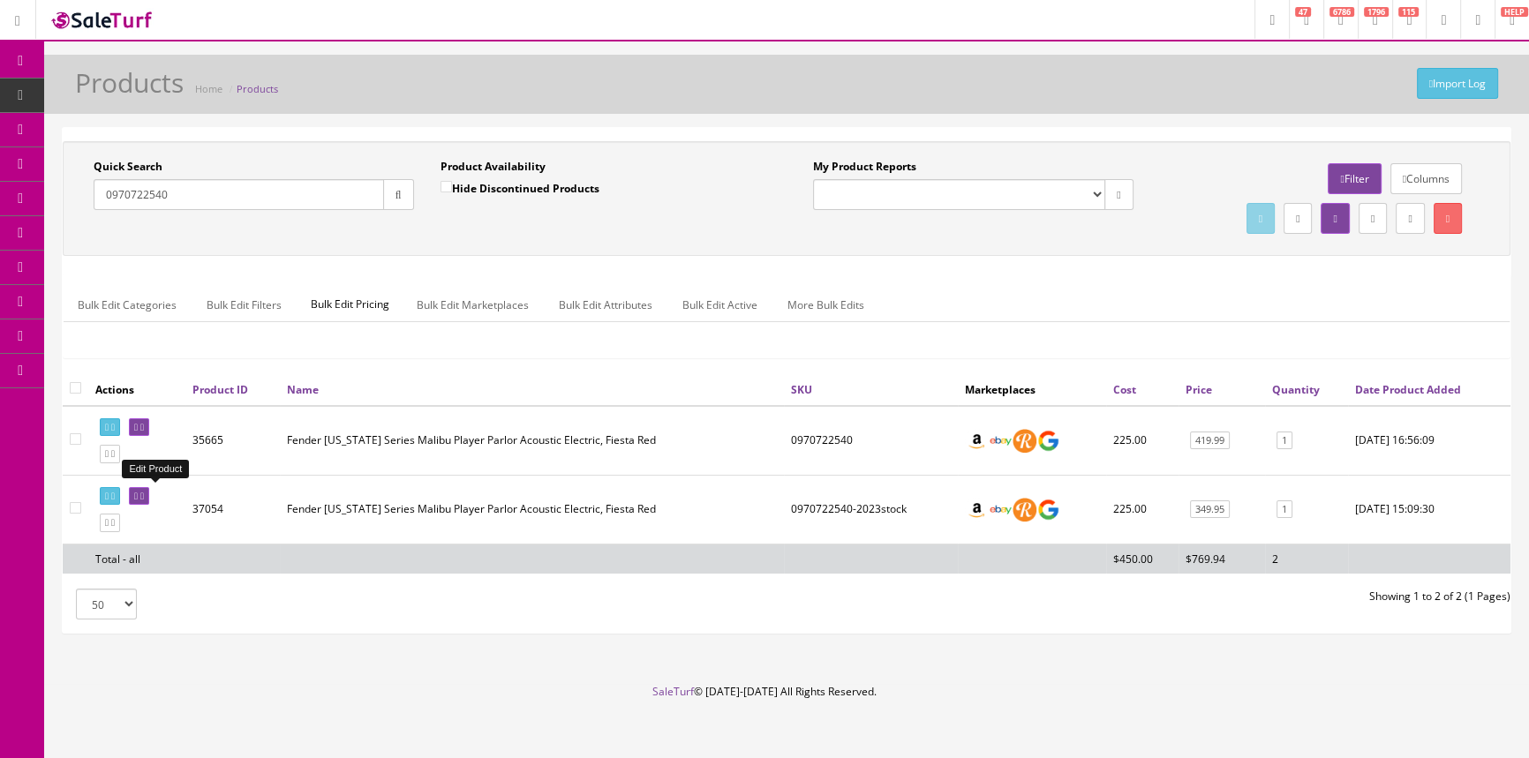
click at [144, 494] on link at bounding box center [139, 496] width 20 height 19
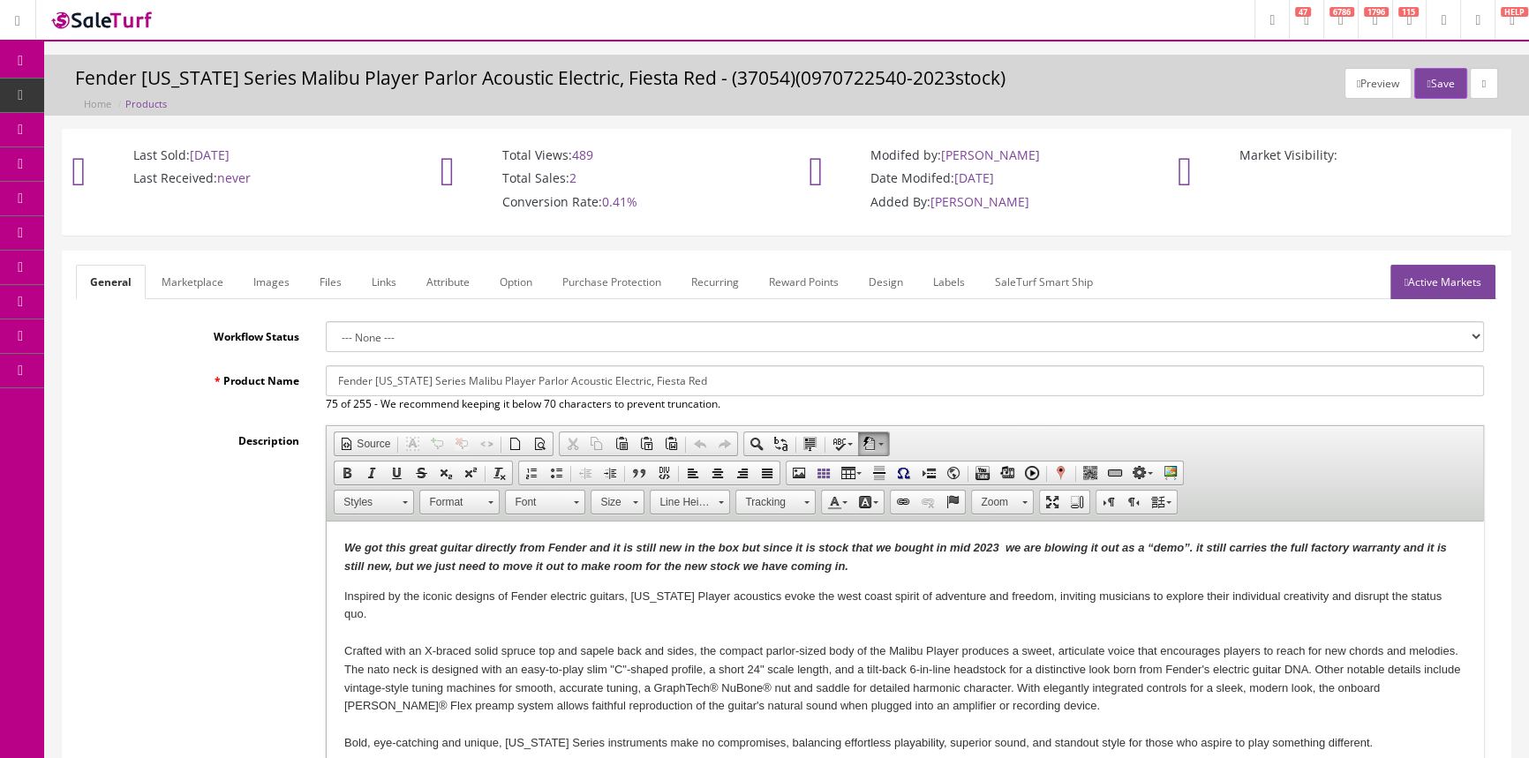
click at [945, 282] on link "Labels" at bounding box center [949, 282] width 60 height 34
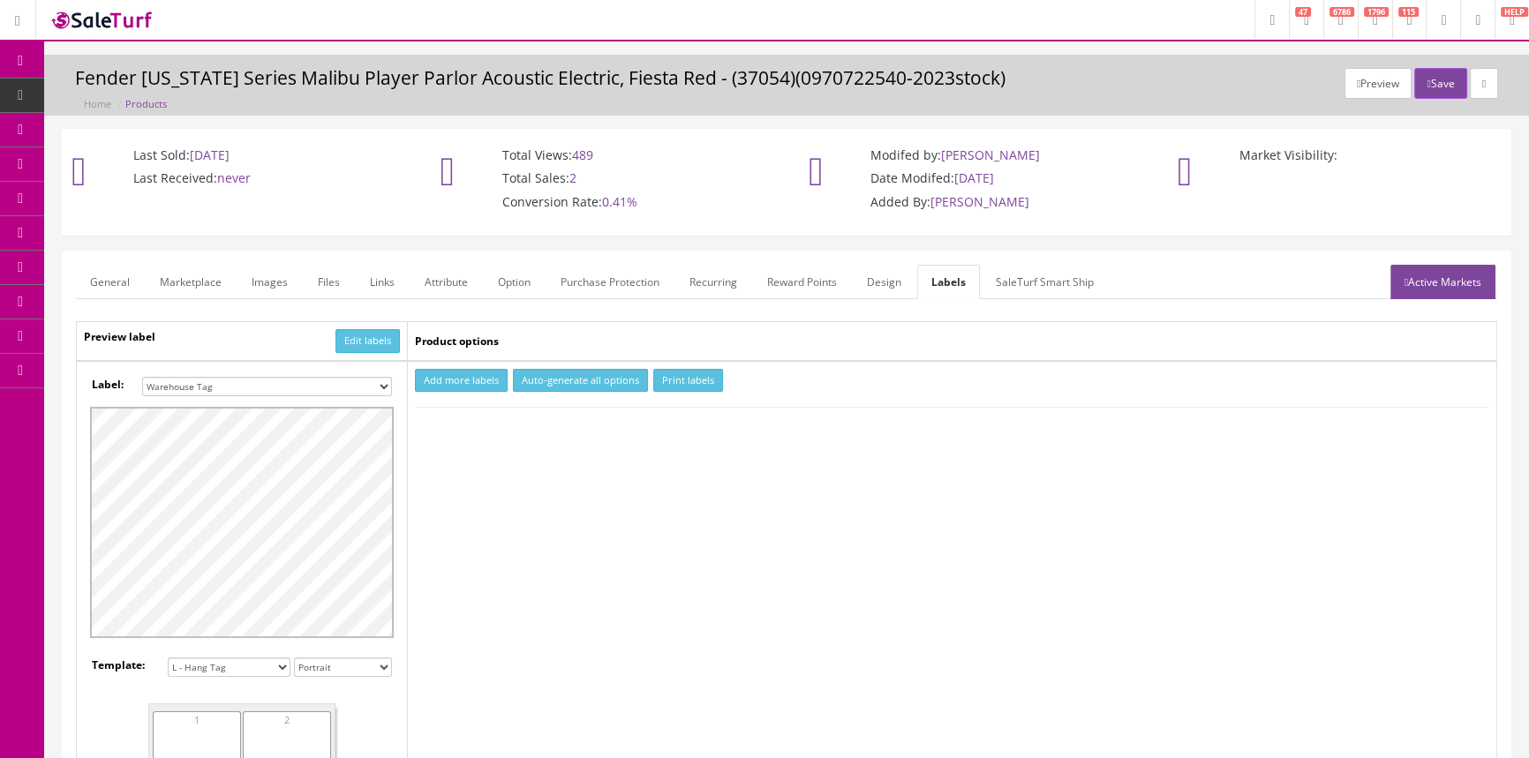
click at [442, 383] on button "Add more labels" at bounding box center [461, 381] width 93 height 24
type input "1"
click at [484, 431] on input "1" at bounding box center [456, 434] width 79 height 19
click at [697, 380] on button "Print labels" at bounding box center [688, 381] width 70 height 24
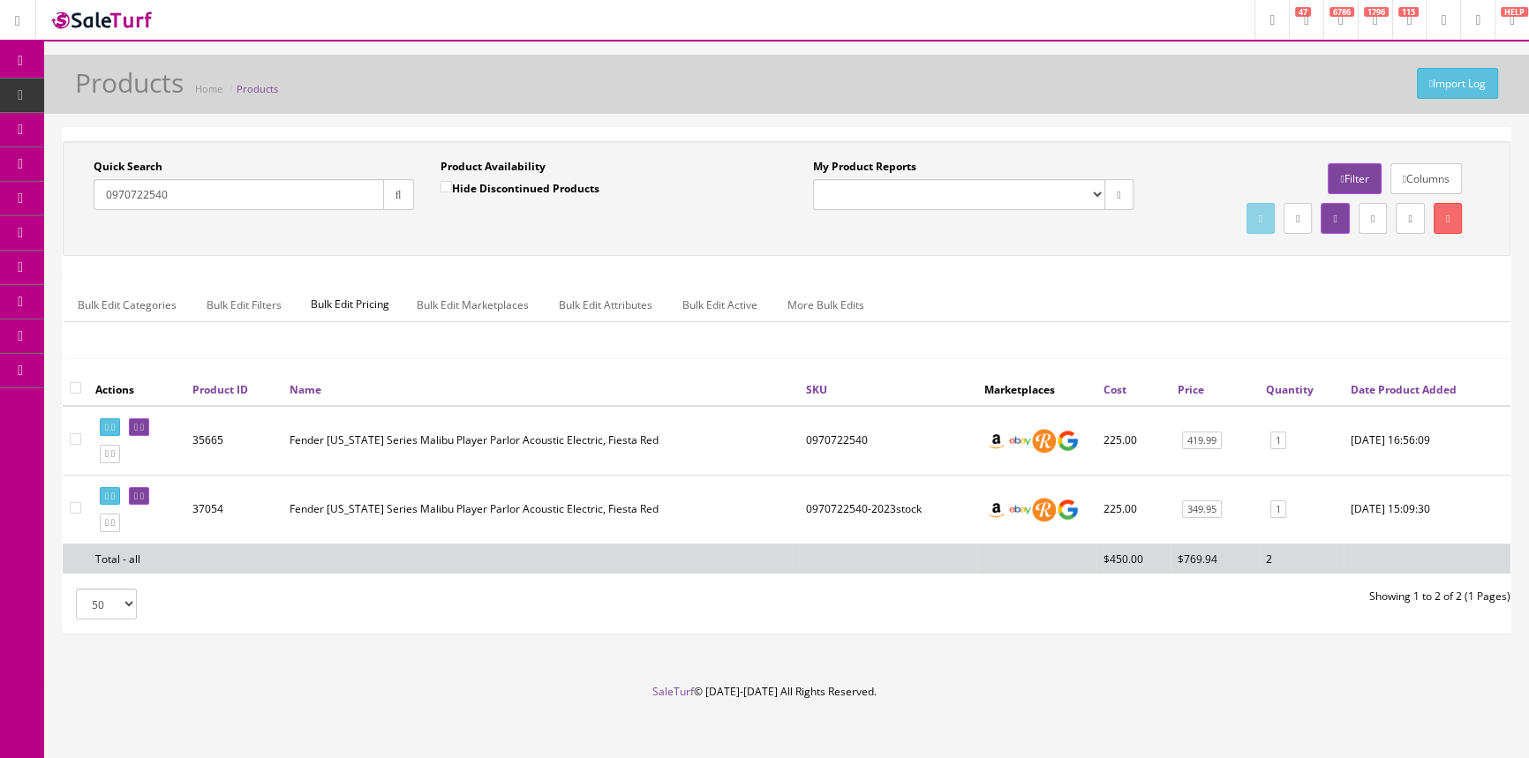
click at [220, 187] on input "0970722540" at bounding box center [239, 194] width 290 height 31
type input "0"
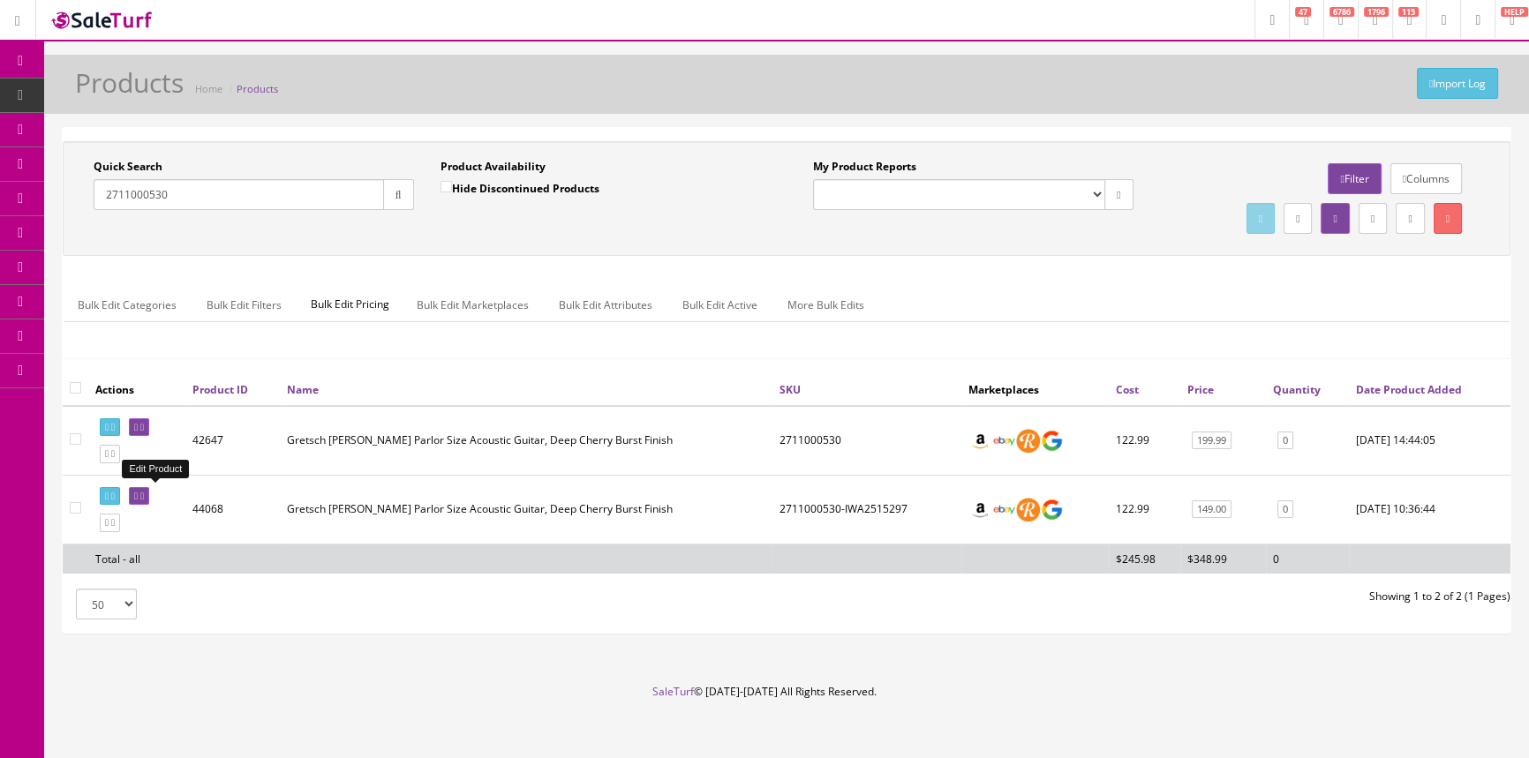
type input "2711000530"
click at [144, 493] on icon at bounding box center [142, 497] width 4 height 10
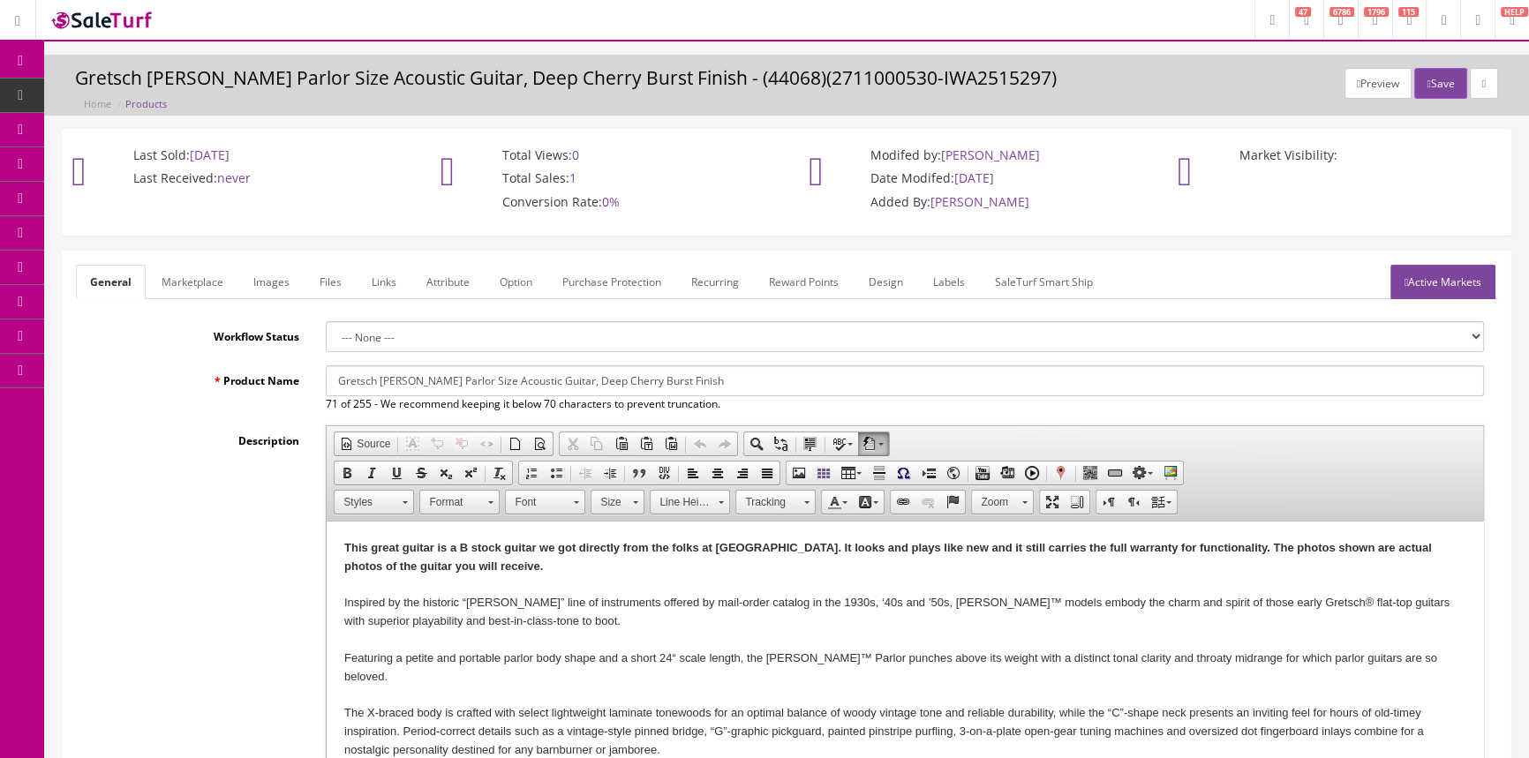
click at [102, 159] on icon at bounding box center [93, 163] width 19 height 14
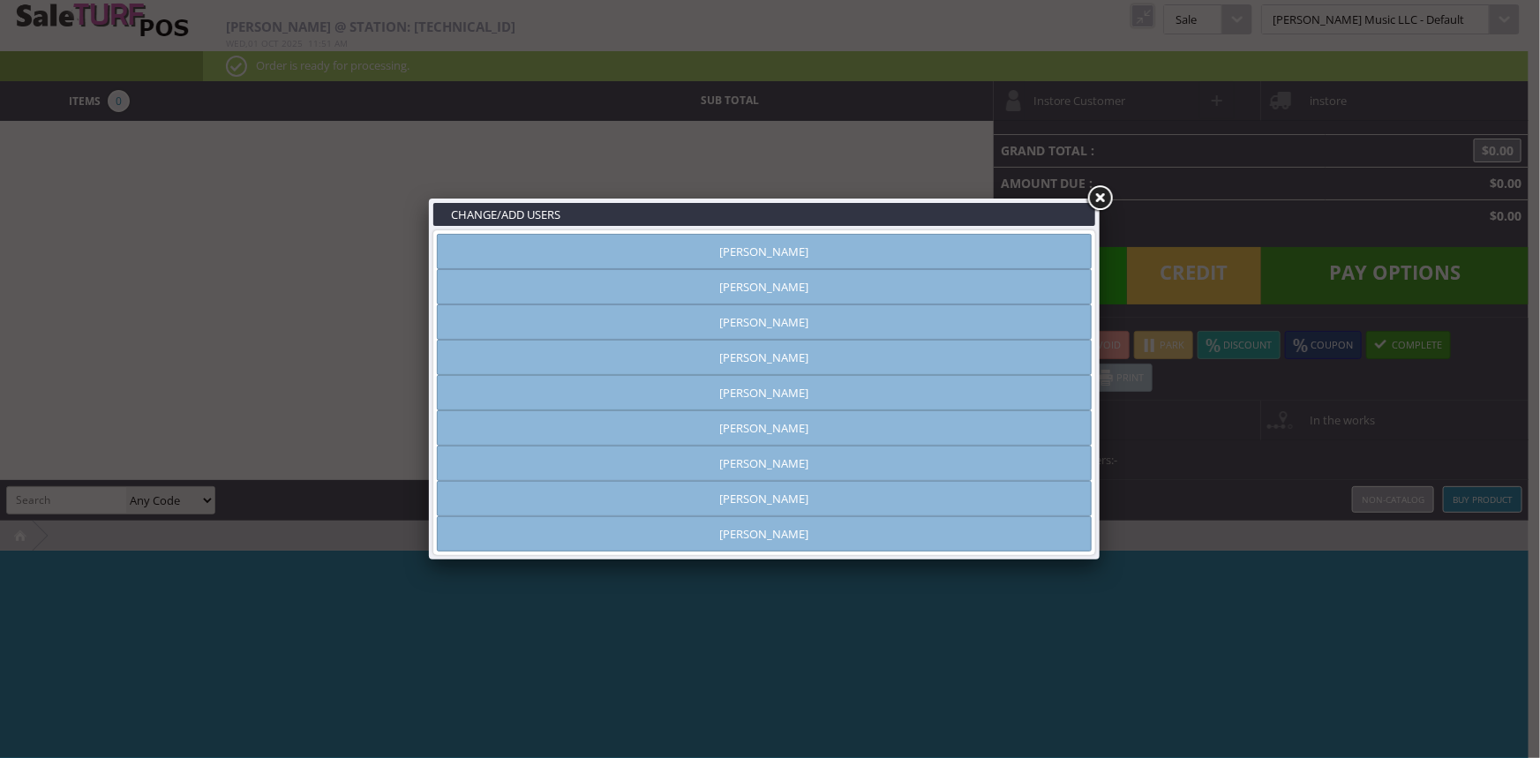
type input "[PERSON_NAME]"
click at [1104, 203] on link at bounding box center [1100, 199] width 32 height 32
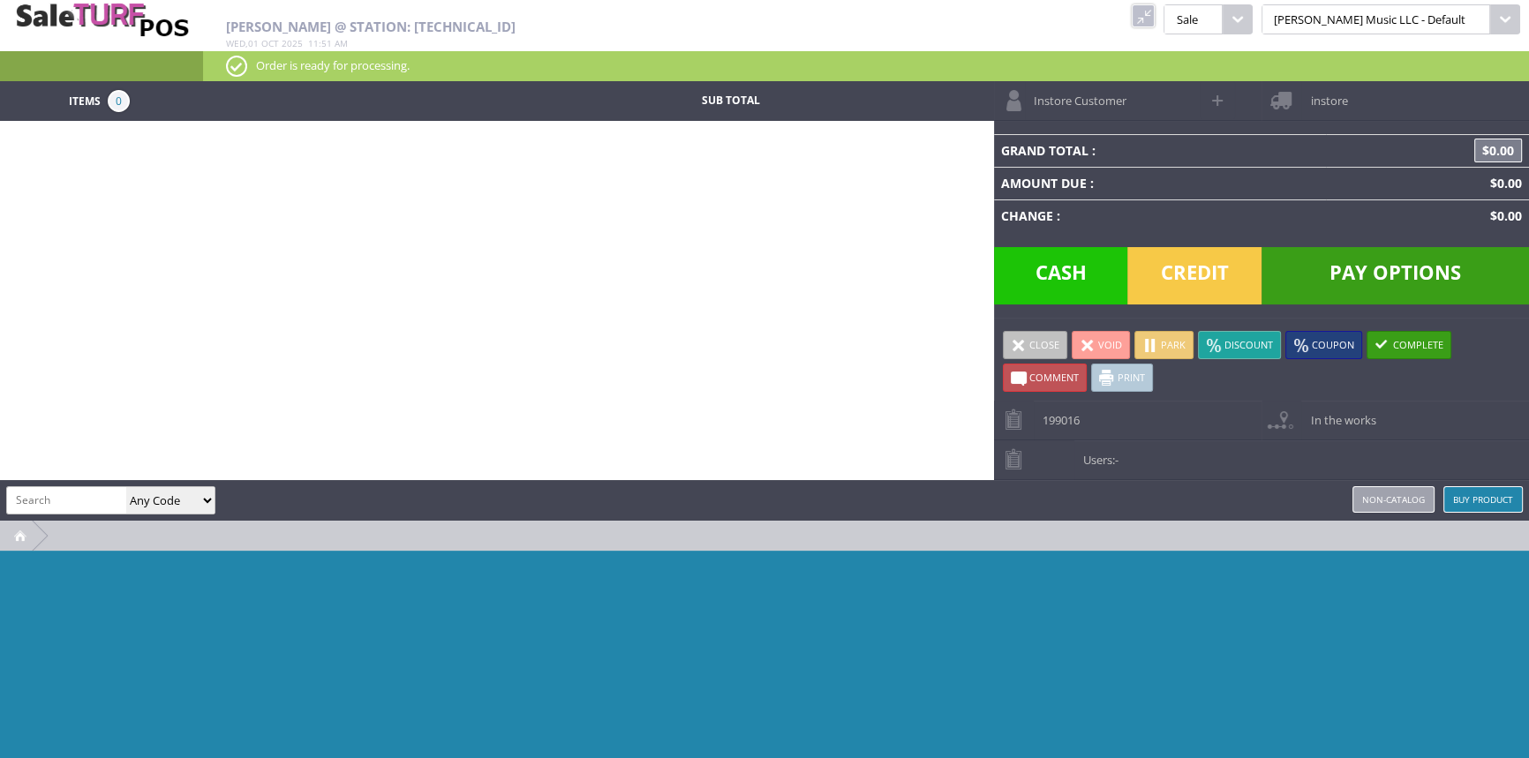
click at [1155, 12] on link at bounding box center [1143, 15] width 23 height 23
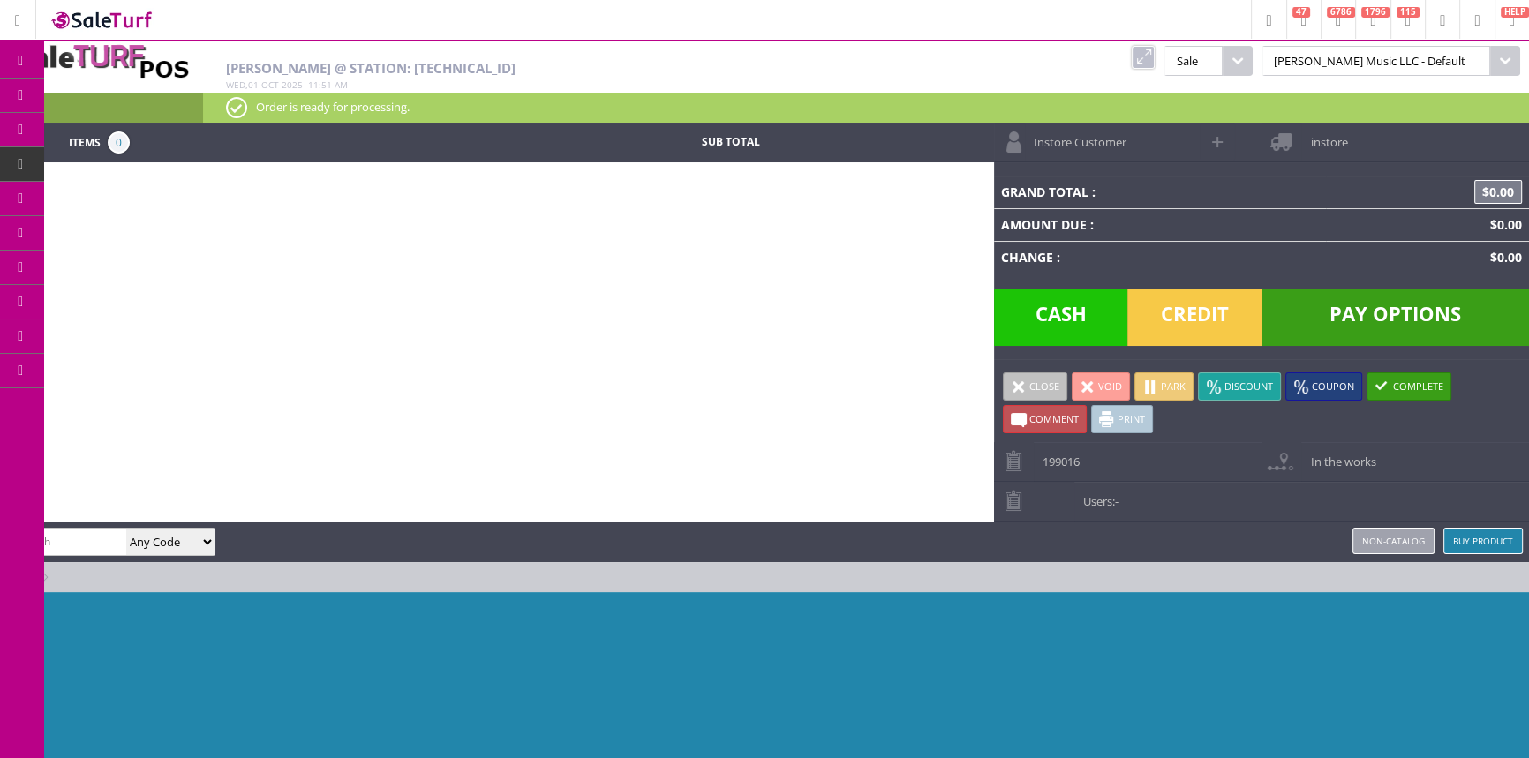
click at [83, 88] on link "Products" at bounding box center [136, 96] width 185 height 35
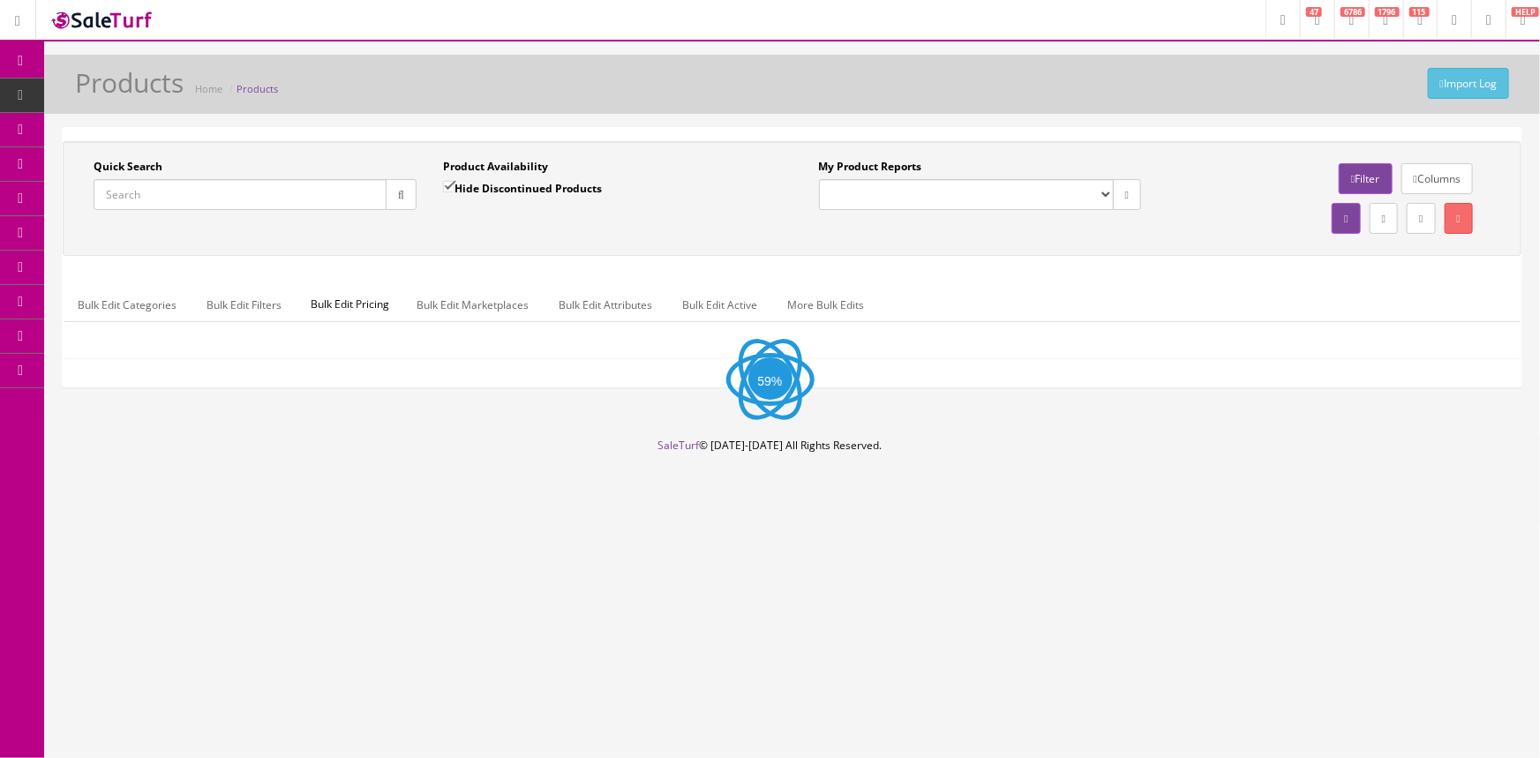
click at [243, 200] on input "Quick Search" at bounding box center [240, 194] width 293 height 31
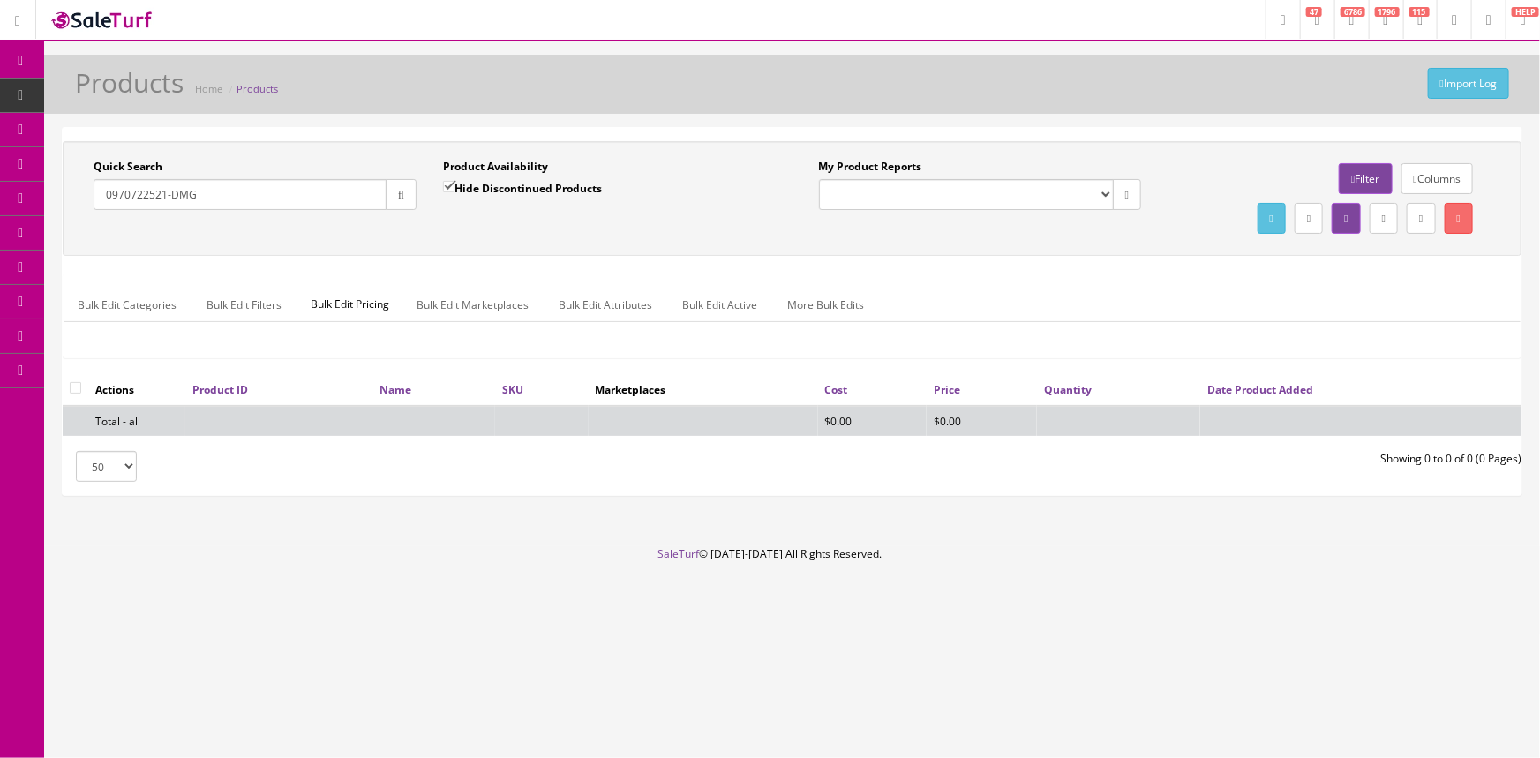
type input "0970722521-DMG"
click at [477, 188] on label "Hide Discontinued Products" at bounding box center [522, 188] width 159 height 18
click at [455, 188] on input "Hide Discontinued Products" at bounding box center [448, 186] width 11 height 11
checkbox input "false"
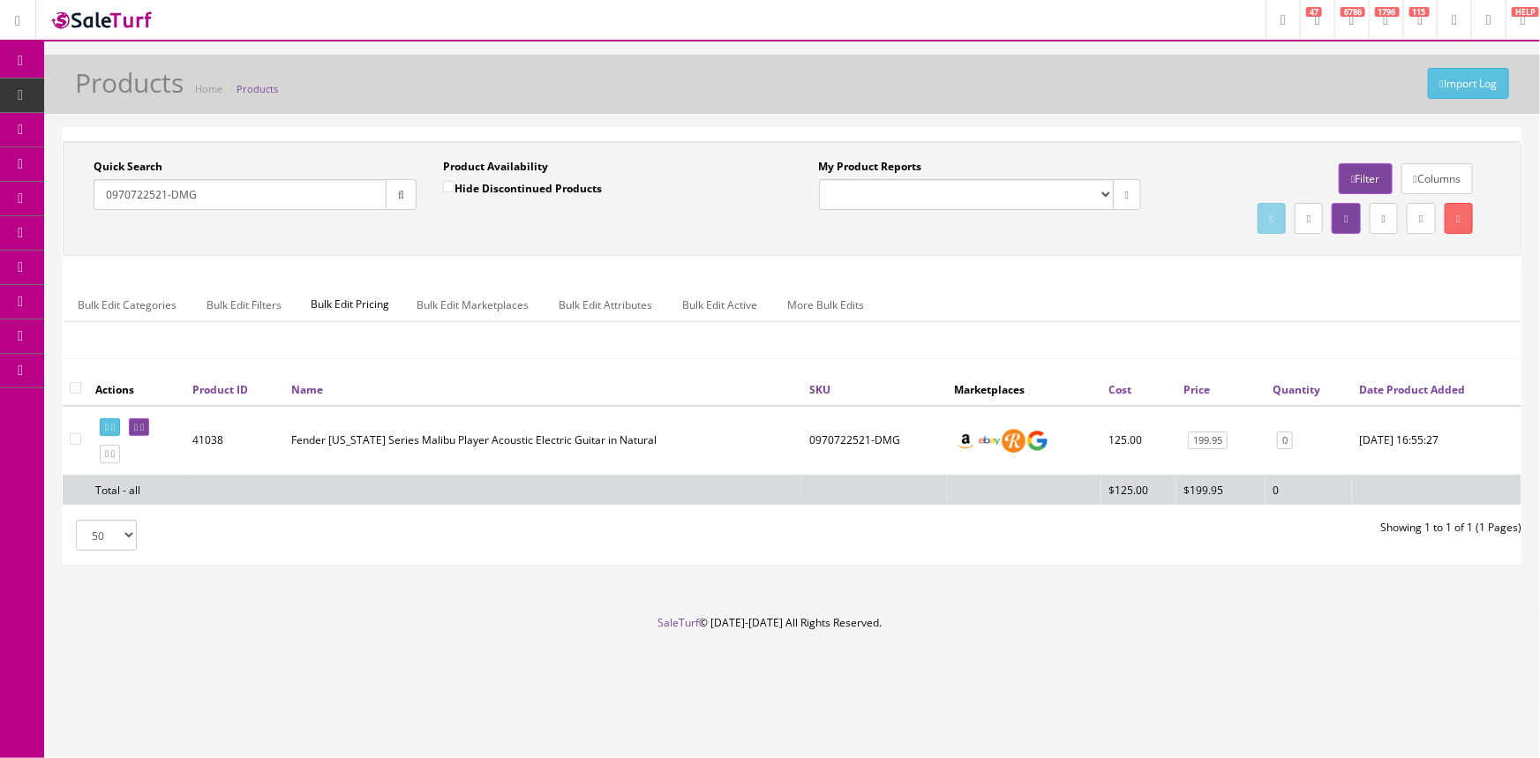
drag, startPoint x: 245, startPoint y: 189, endPoint x: 69, endPoint y: 201, distance: 176.1
click at [69, 201] on div "Quick Search 0970722521-DMG Date From Product Availability Hide Discontinued Pr…" at bounding box center [430, 191] width 726 height 64
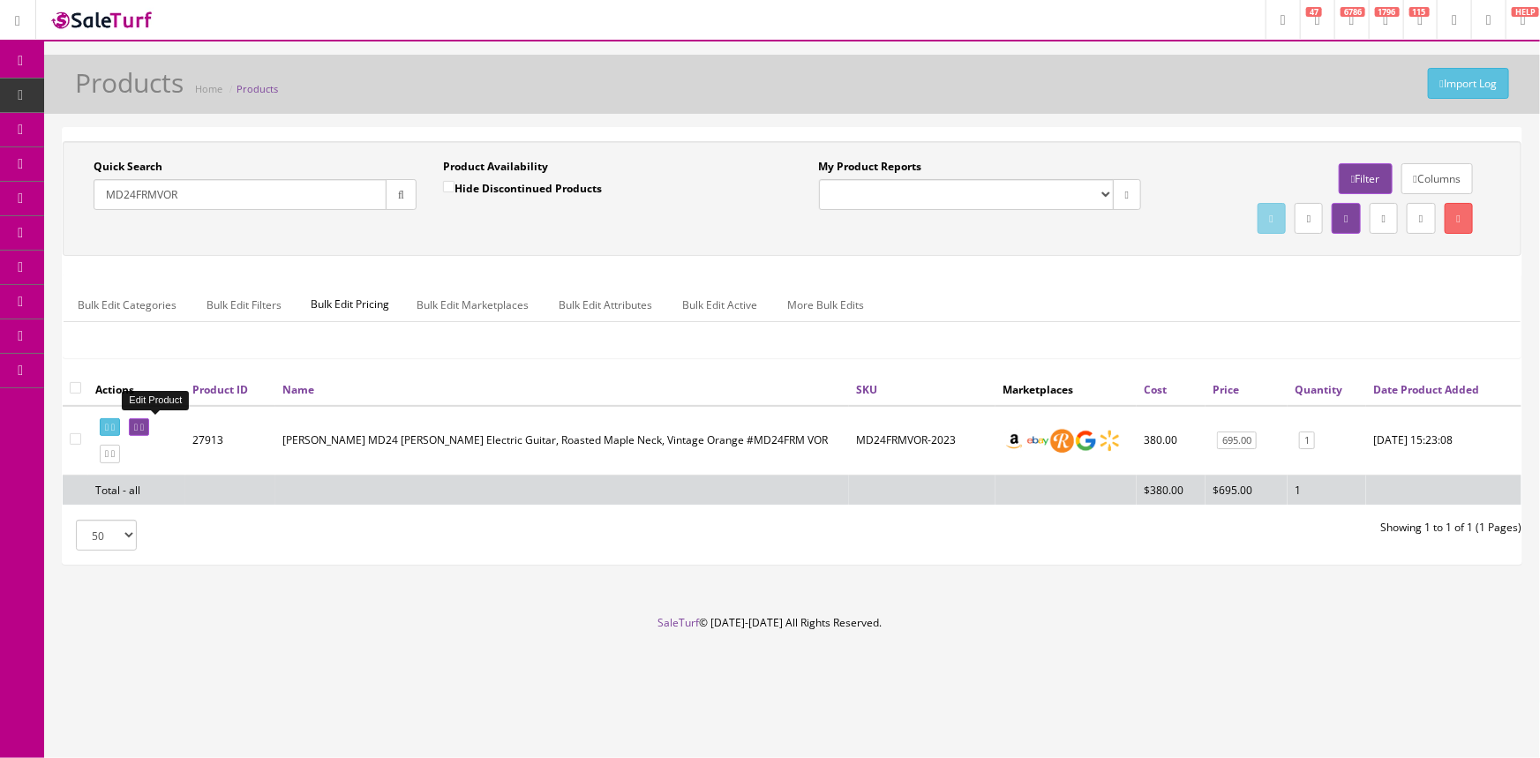
type input "MD24FRMVOR"
click at [143, 422] on link at bounding box center [139, 427] width 20 height 19
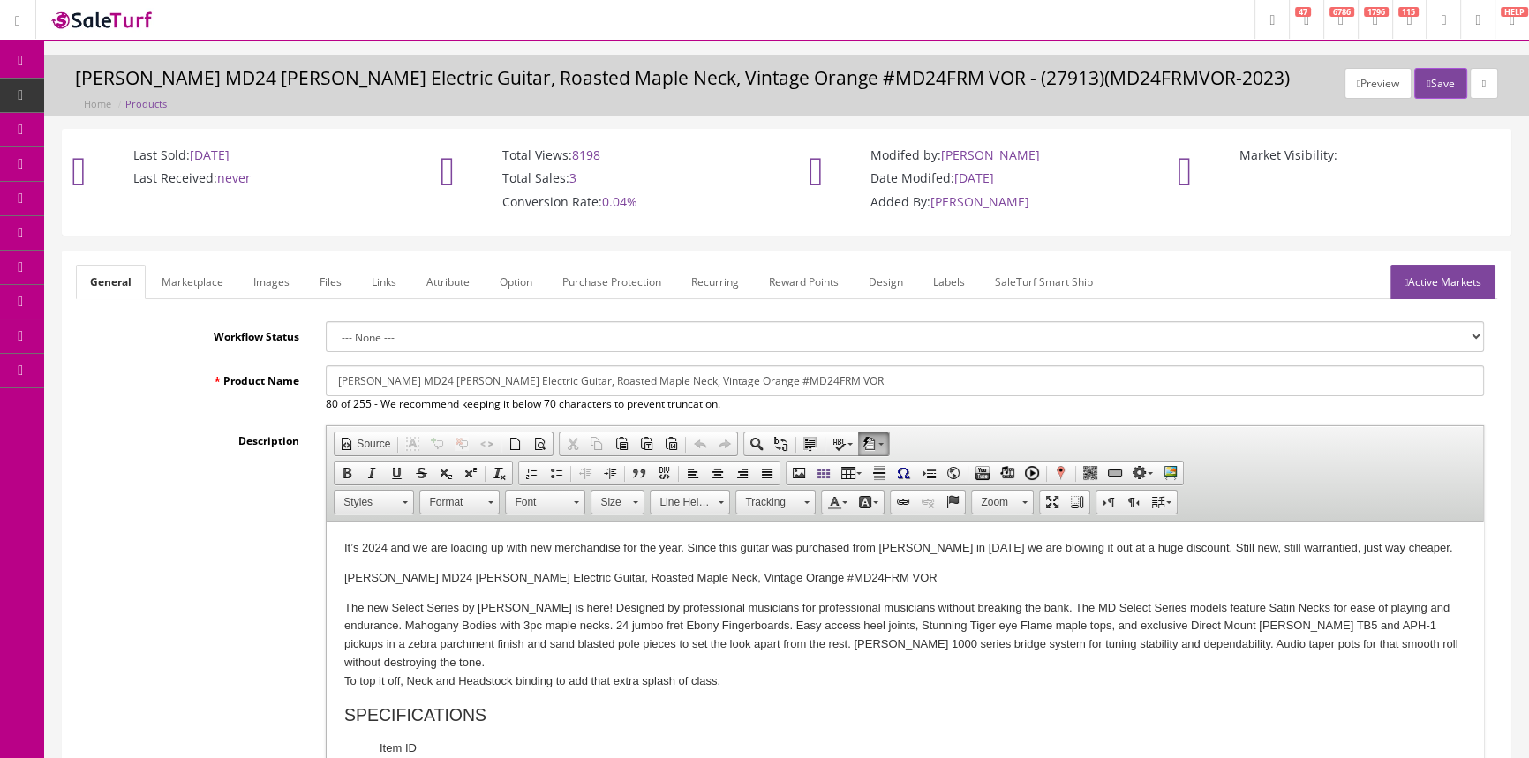
click at [953, 277] on link "Labels" at bounding box center [949, 282] width 60 height 34
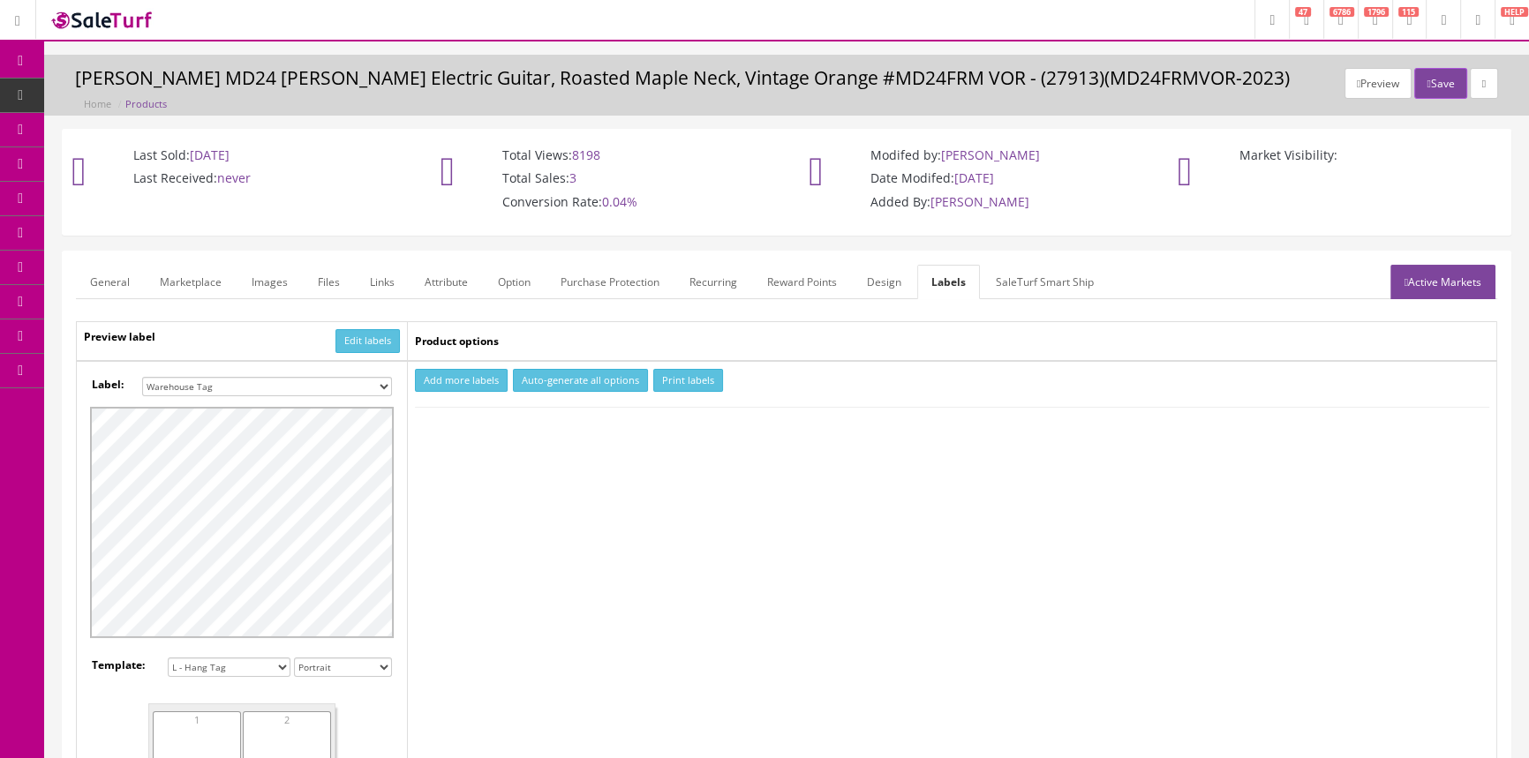
click at [441, 375] on button "Add more labels" at bounding box center [461, 381] width 93 height 24
type input "1"
click at [486, 428] on input "1" at bounding box center [456, 434] width 79 height 19
click at [697, 370] on button "Print labels" at bounding box center [688, 381] width 70 height 24
click at [113, 96] on link "Products" at bounding box center [136, 96] width 185 height 34
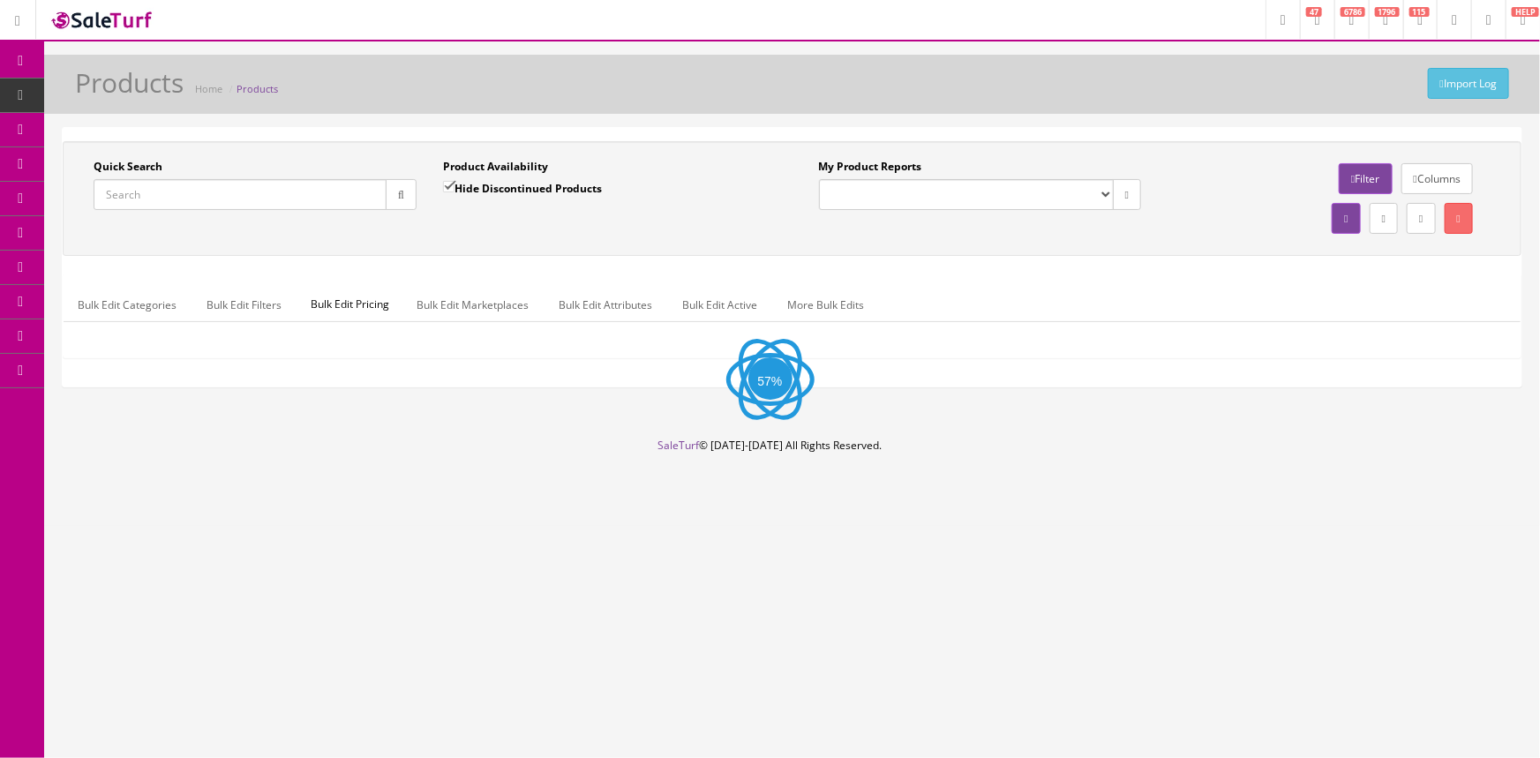
click at [196, 192] on input "Quick Search" at bounding box center [240, 194] width 293 height 31
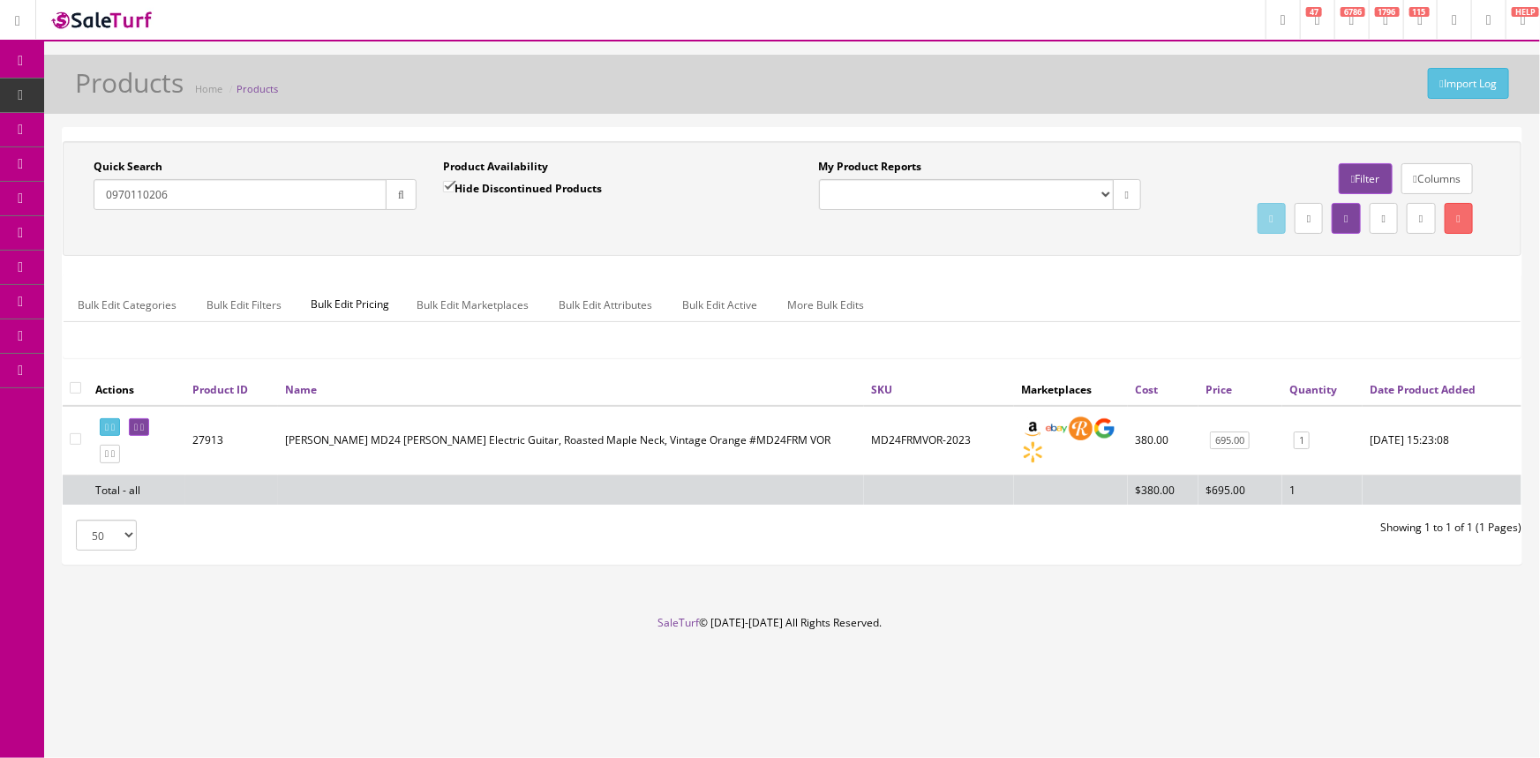
type input "0970110206"
click at [451, 184] on input "Hide Discontinued Products" at bounding box center [448, 186] width 11 height 11
checkbox input "false"
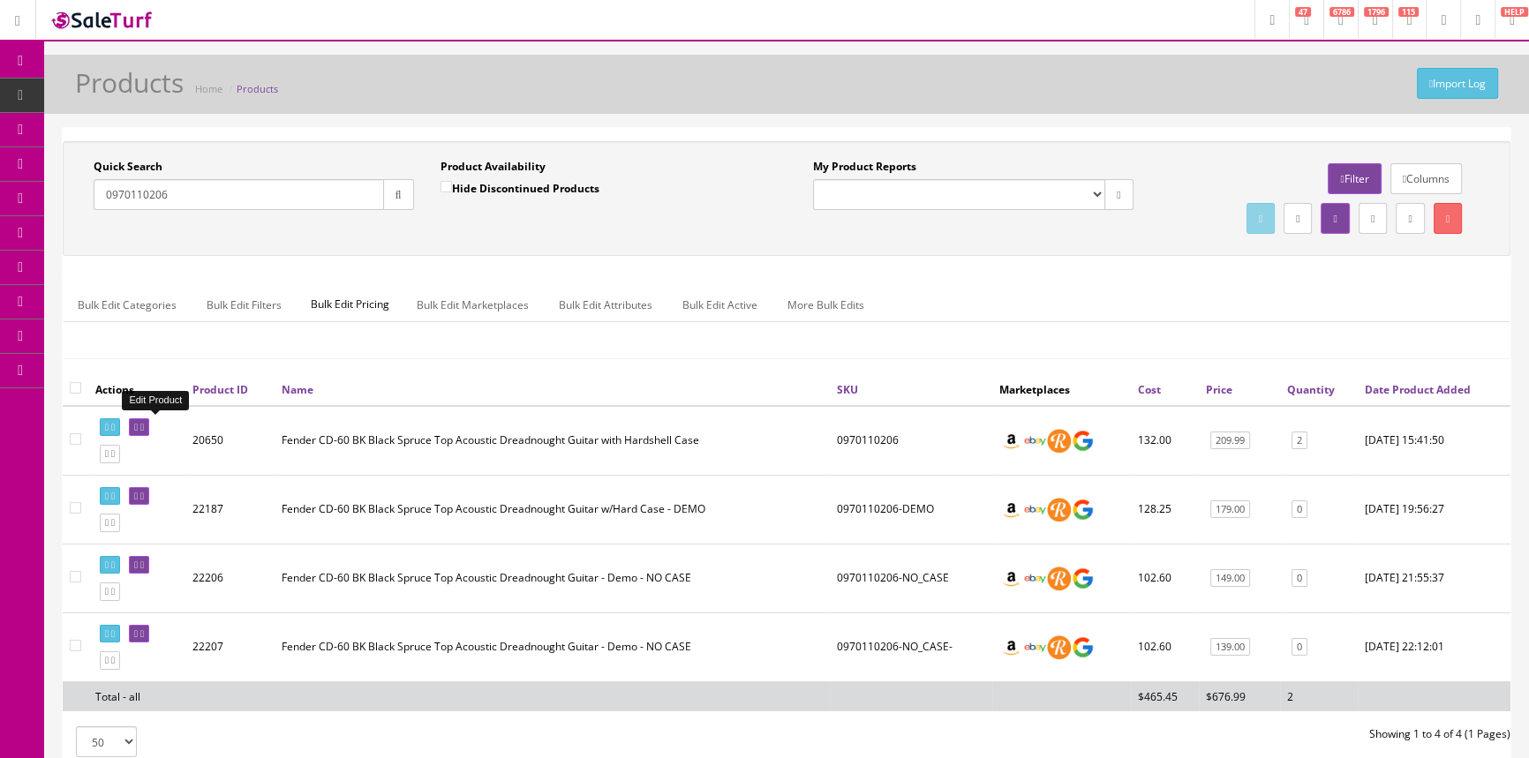
click at [144, 428] on icon at bounding box center [142, 428] width 4 height 10
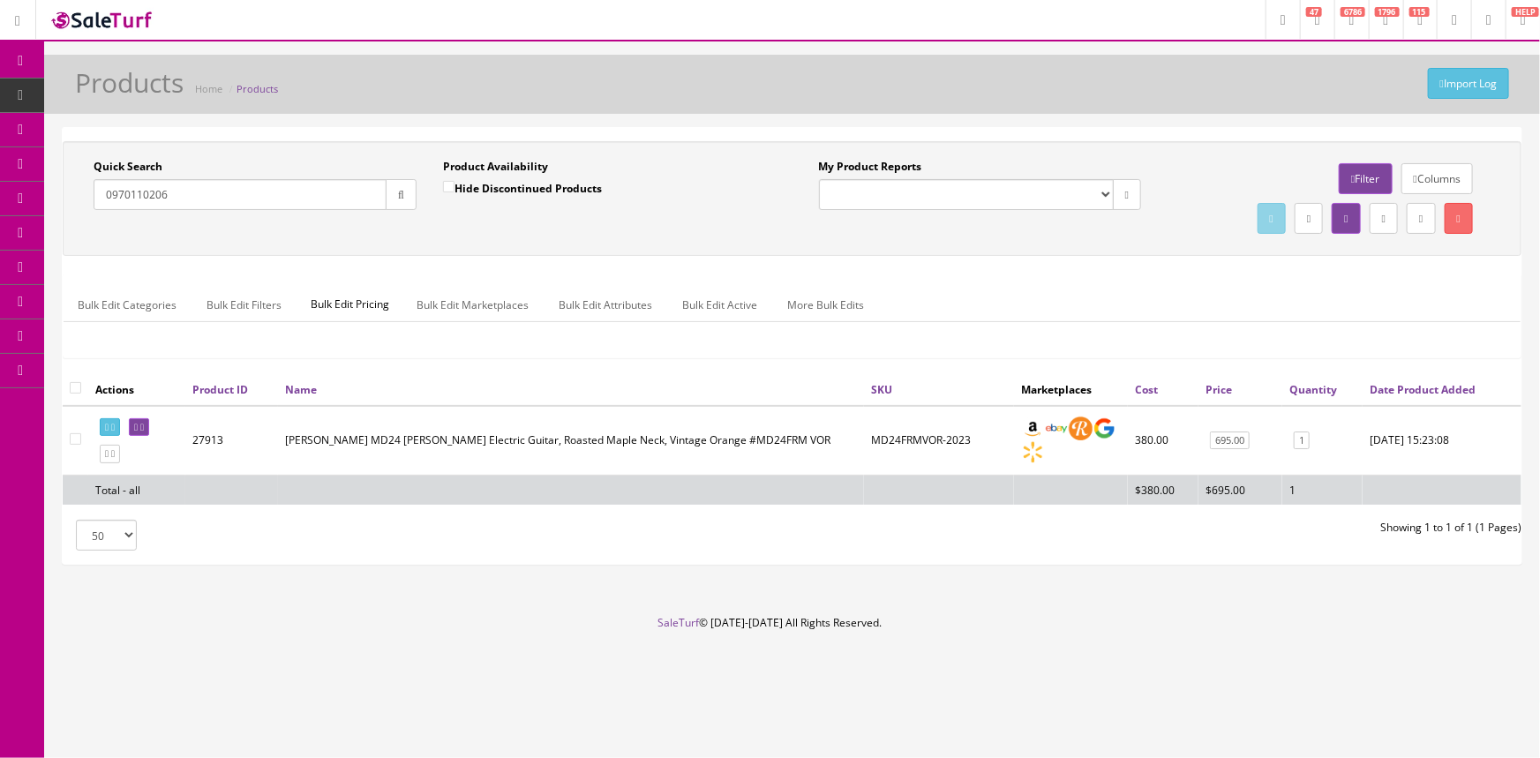
click at [448, 183] on input "Hide Discontinued Products" at bounding box center [448, 186] width 11 height 11
click at [445, 185] on input "Hide Discontinued Products" at bounding box center [448, 186] width 11 height 11
checkbox input "false"
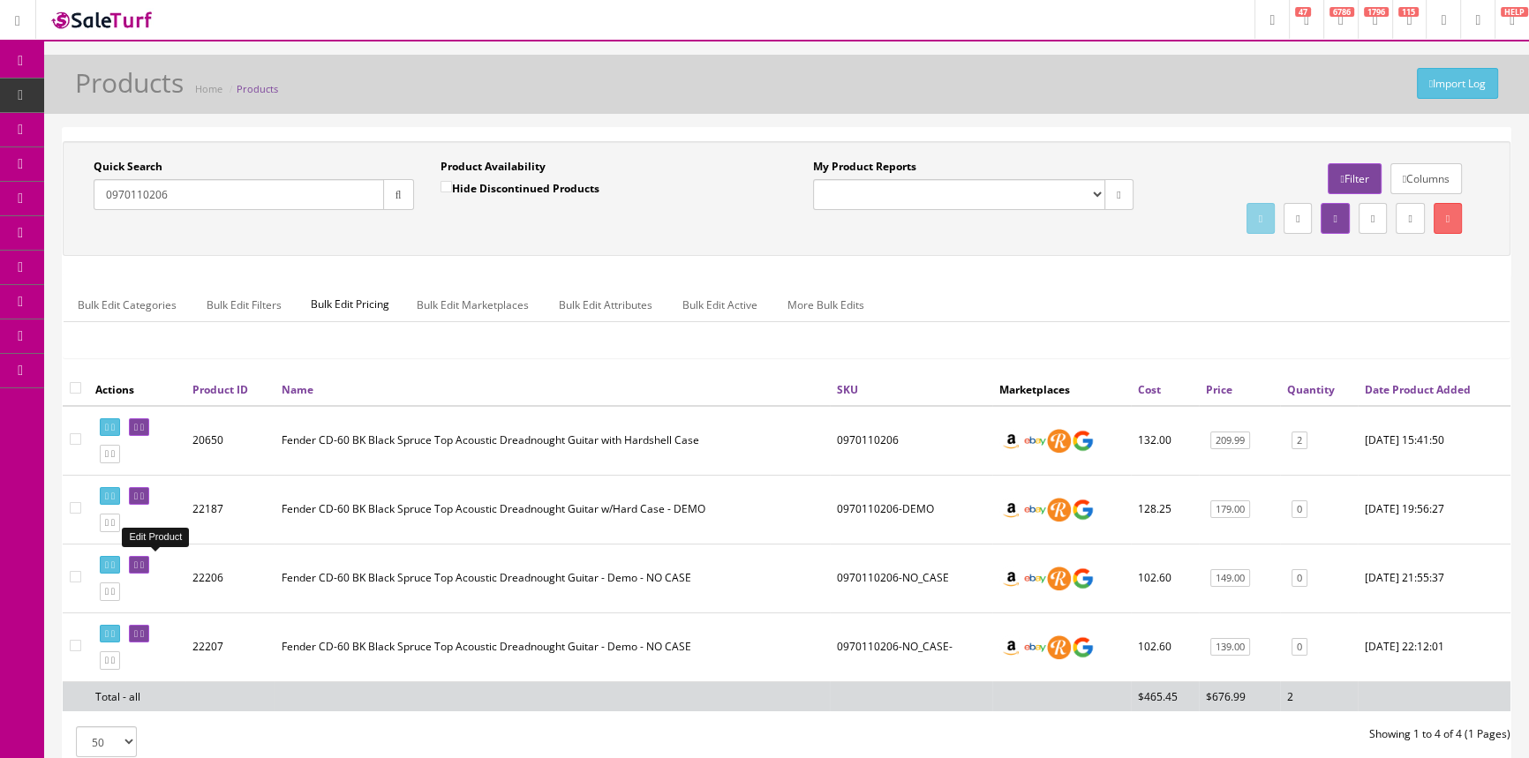
click at [149, 557] on link at bounding box center [139, 565] width 20 height 19
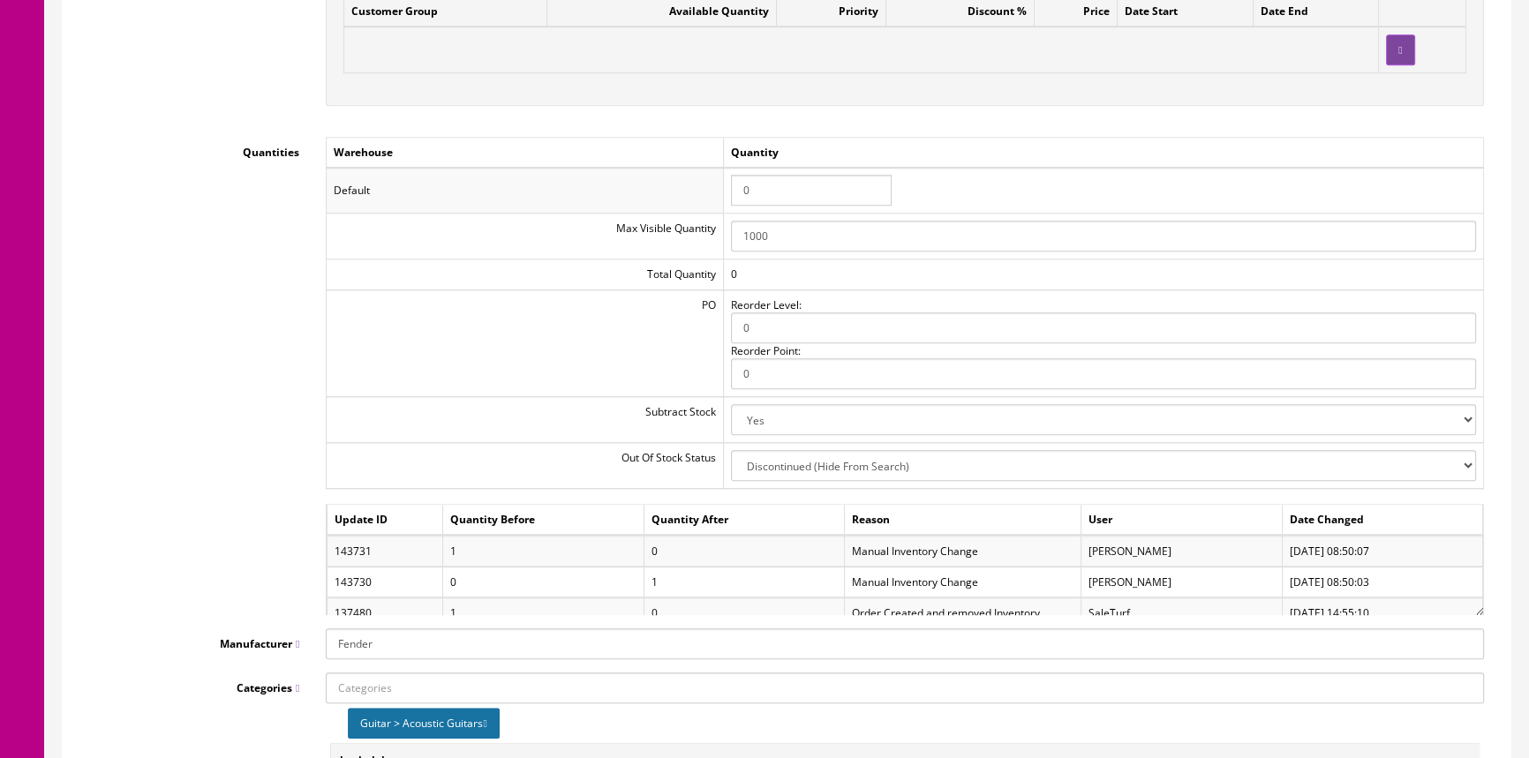
scroll to position [1845, 0]
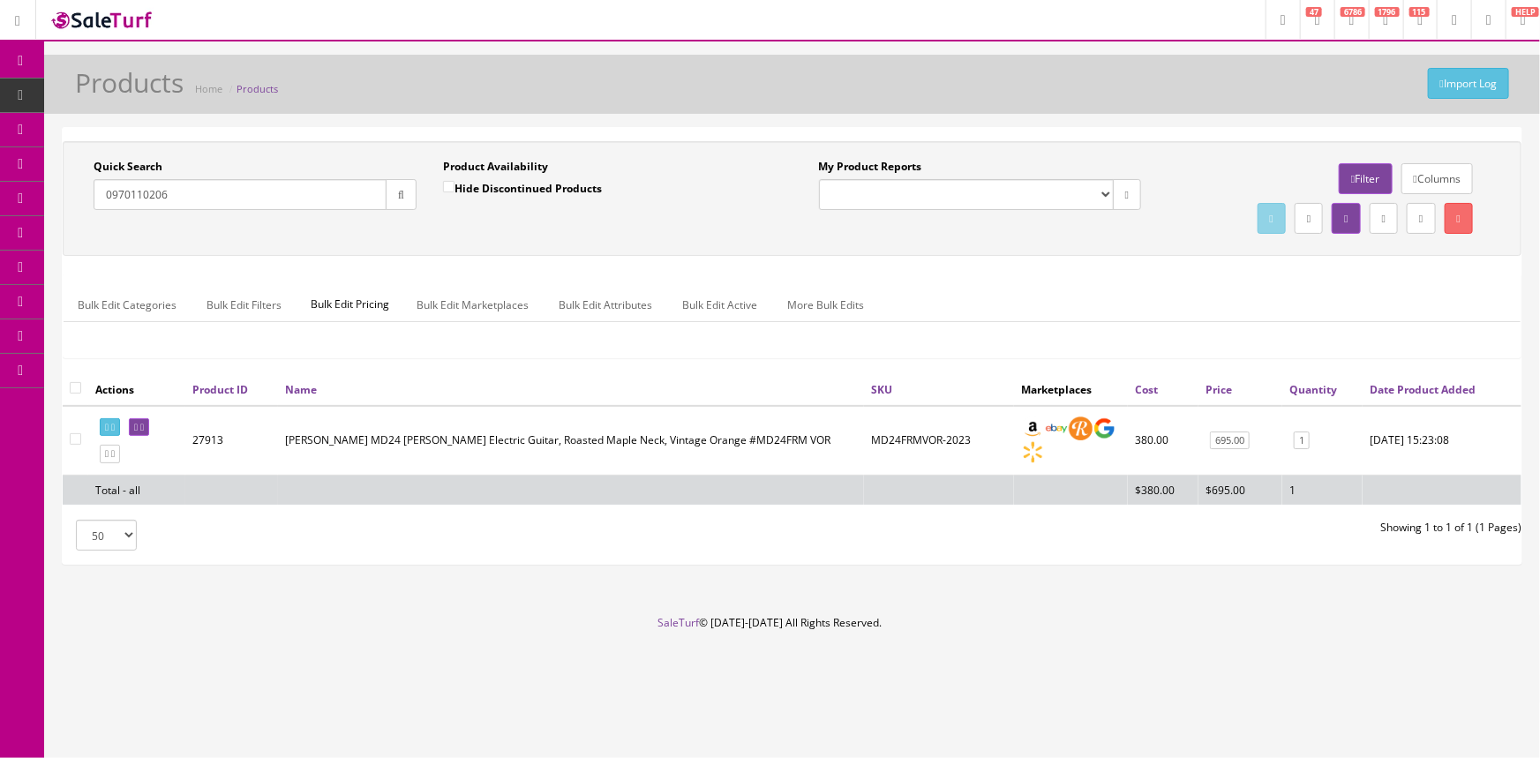
click at [448, 184] on input "Hide Discontinued Products" at bounding box center [448, 186] width 11 height 11
checkbox input "false"
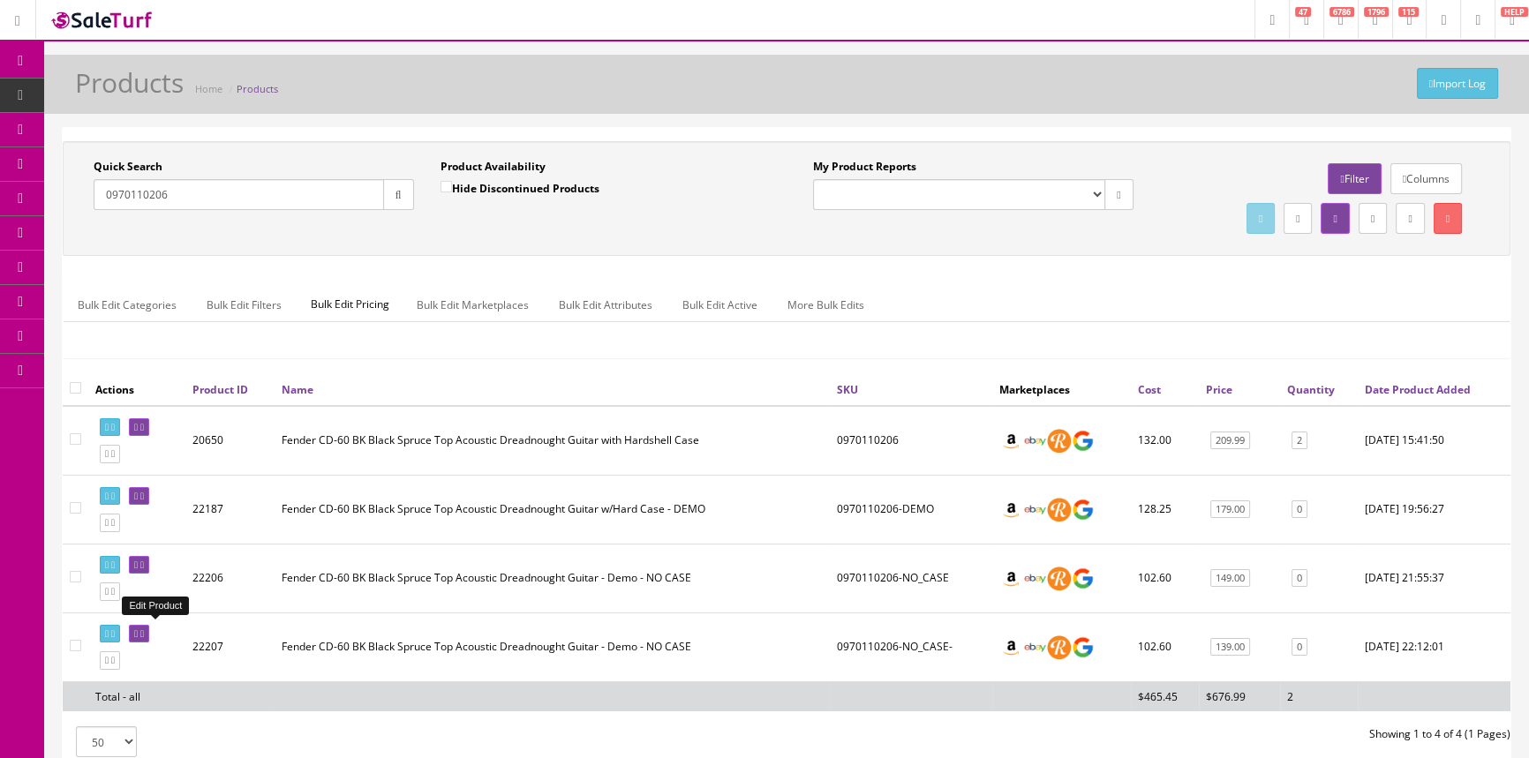
click at [149, 632] on link at bounding box center [139, 634] width 20 height 19
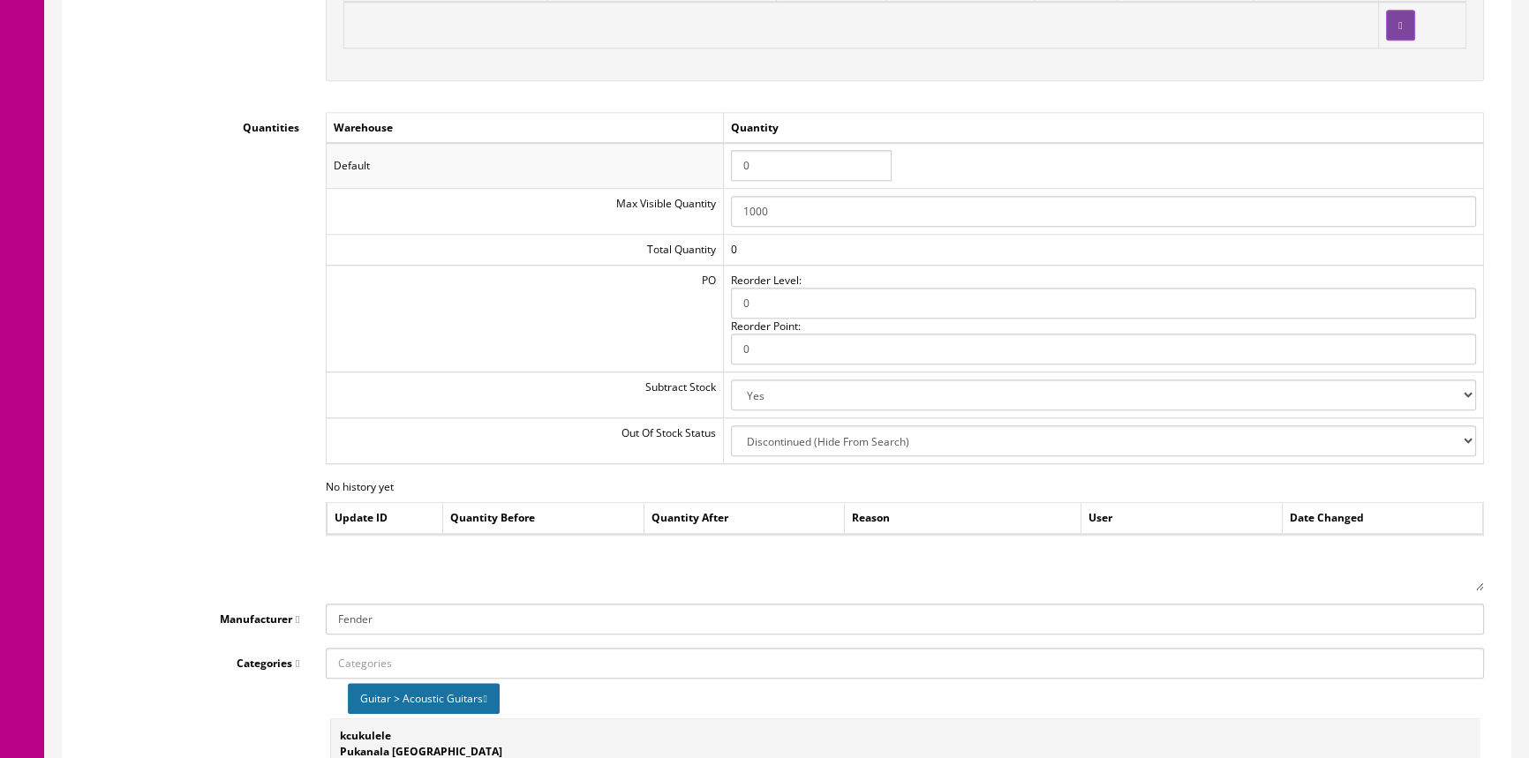
scroll to position [1925, 0]
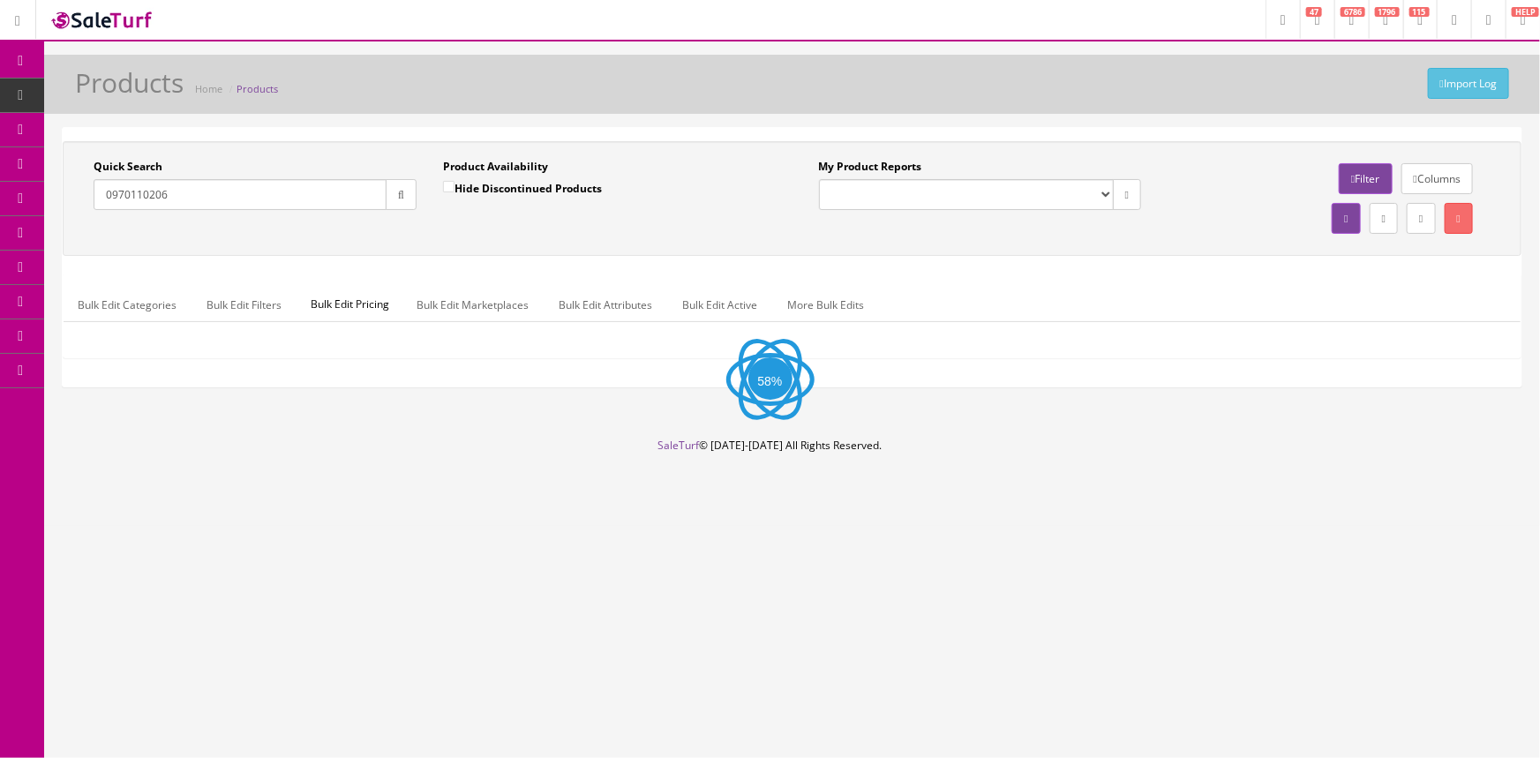
click at [449, 186] on input "Hide Discontinued Products" at bounding box center [448, 186] width 11 height 11
checkbox input "false"
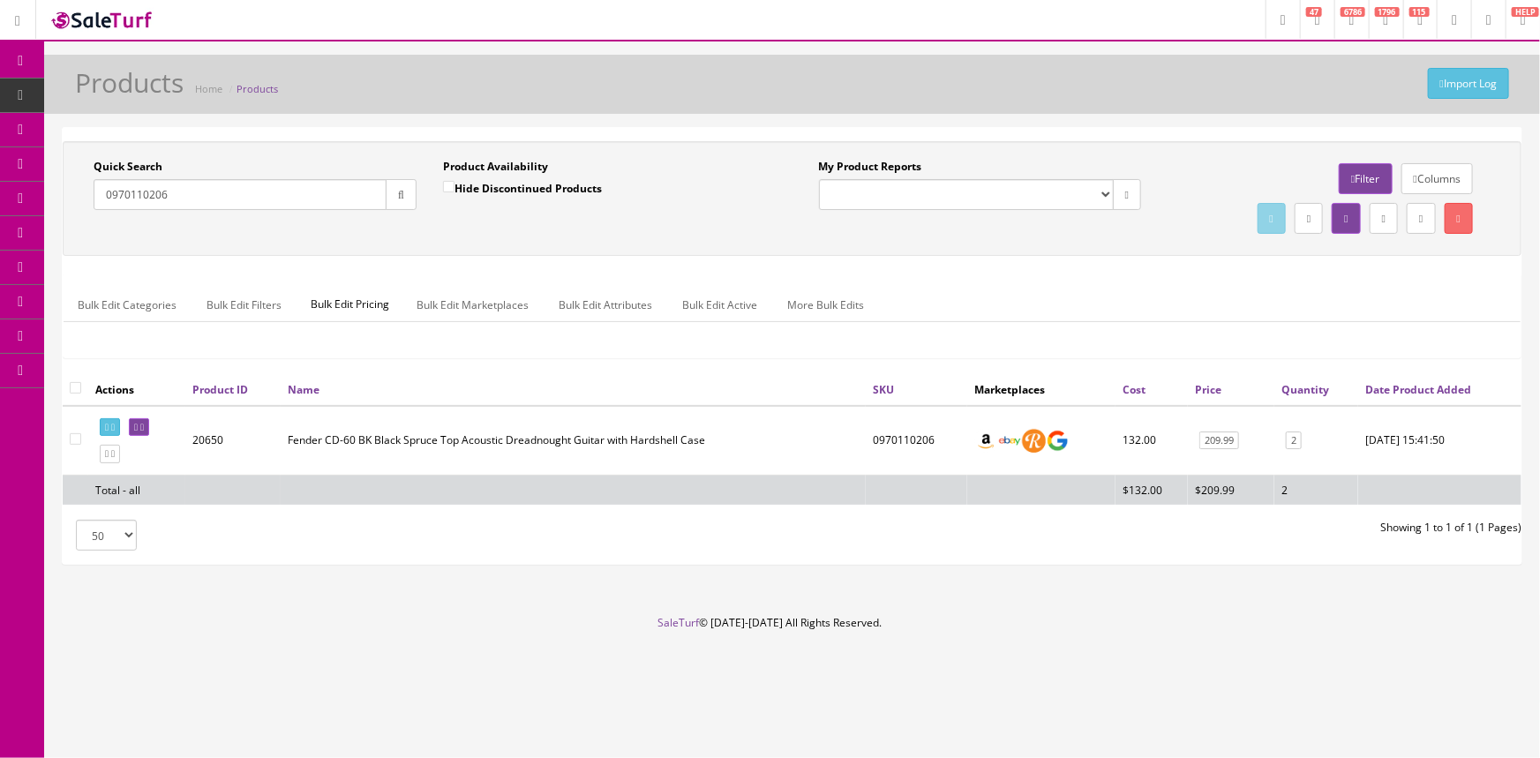
drag, startPoint x: 177, startPoint y: 200, endPoint x: 38, endPoint y: 225, distance: 140.9
click at [38, 225] on div "Research Trends Trending on Ebay Google Trends Amazon Insights (Login Before Cl…" at bounding box center [770, 379] width 1540 height 758
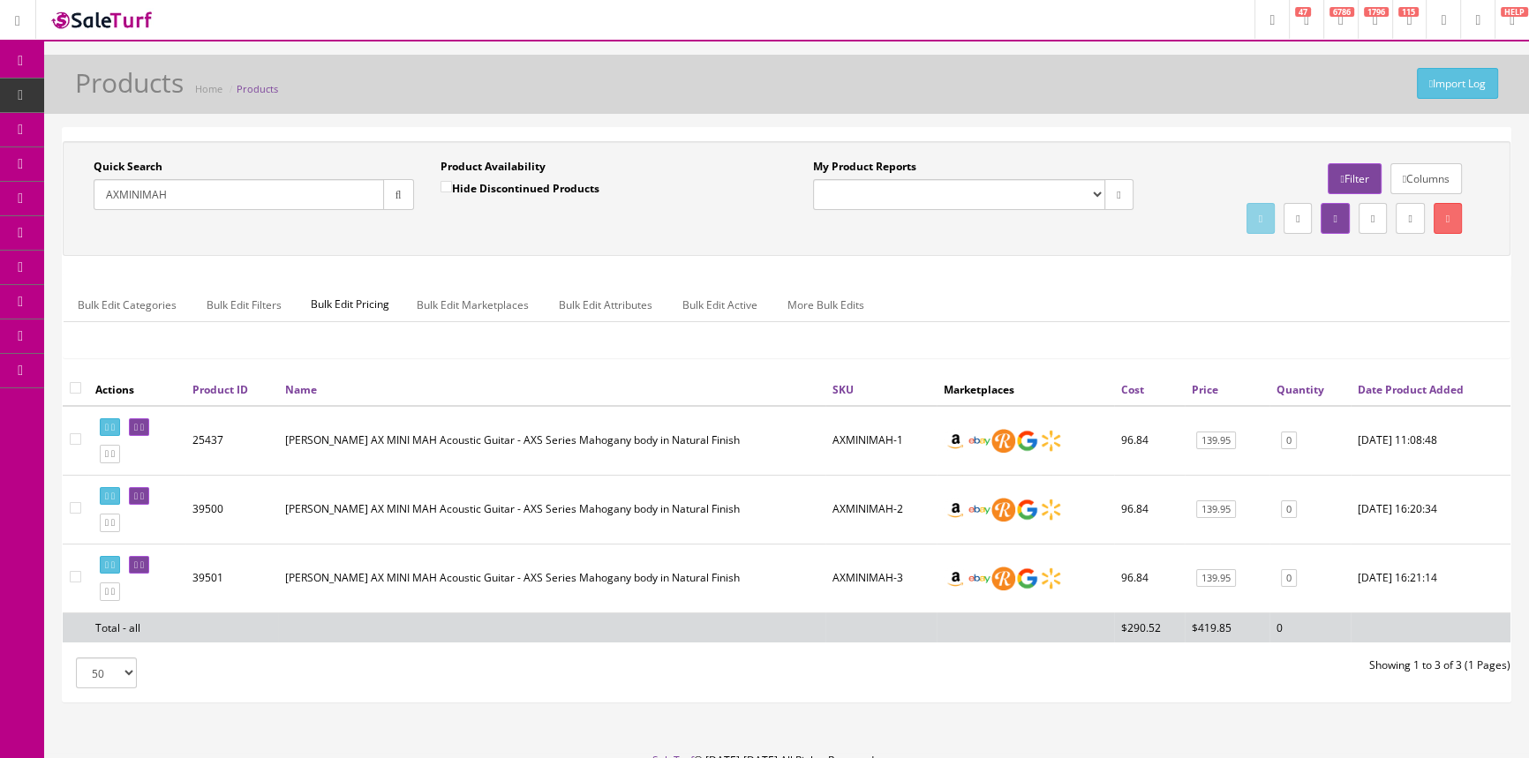
click at [273, 192] on input "AXMINIMAH" at bounding box center [239, 194] width 290 height 31
click at [290, 167] on div "Quick Search AXMINIMAH" at bounding box center [254, 184] width 320 height 51
drag, startPoint x: 211, startPoint y: 192, endPoint x: 44, endPoint y: 211, distance: 167.9
click at [44, 211] on div "Quick Search AXMINIMAH Date From Product Availability Hide Discontinued Product…" at bounding box center [786, 422] width 1485 height 591
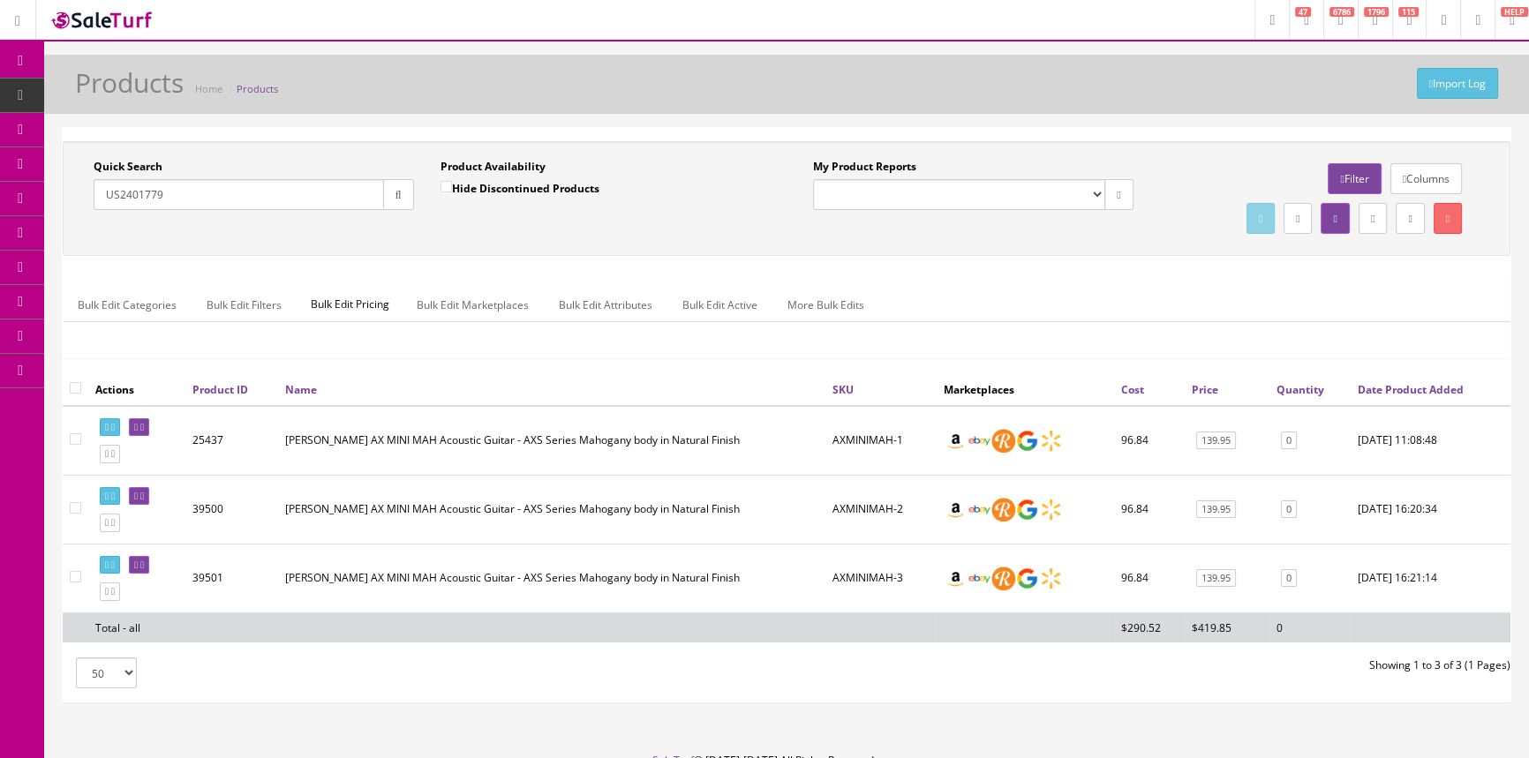
type input "US24017791"
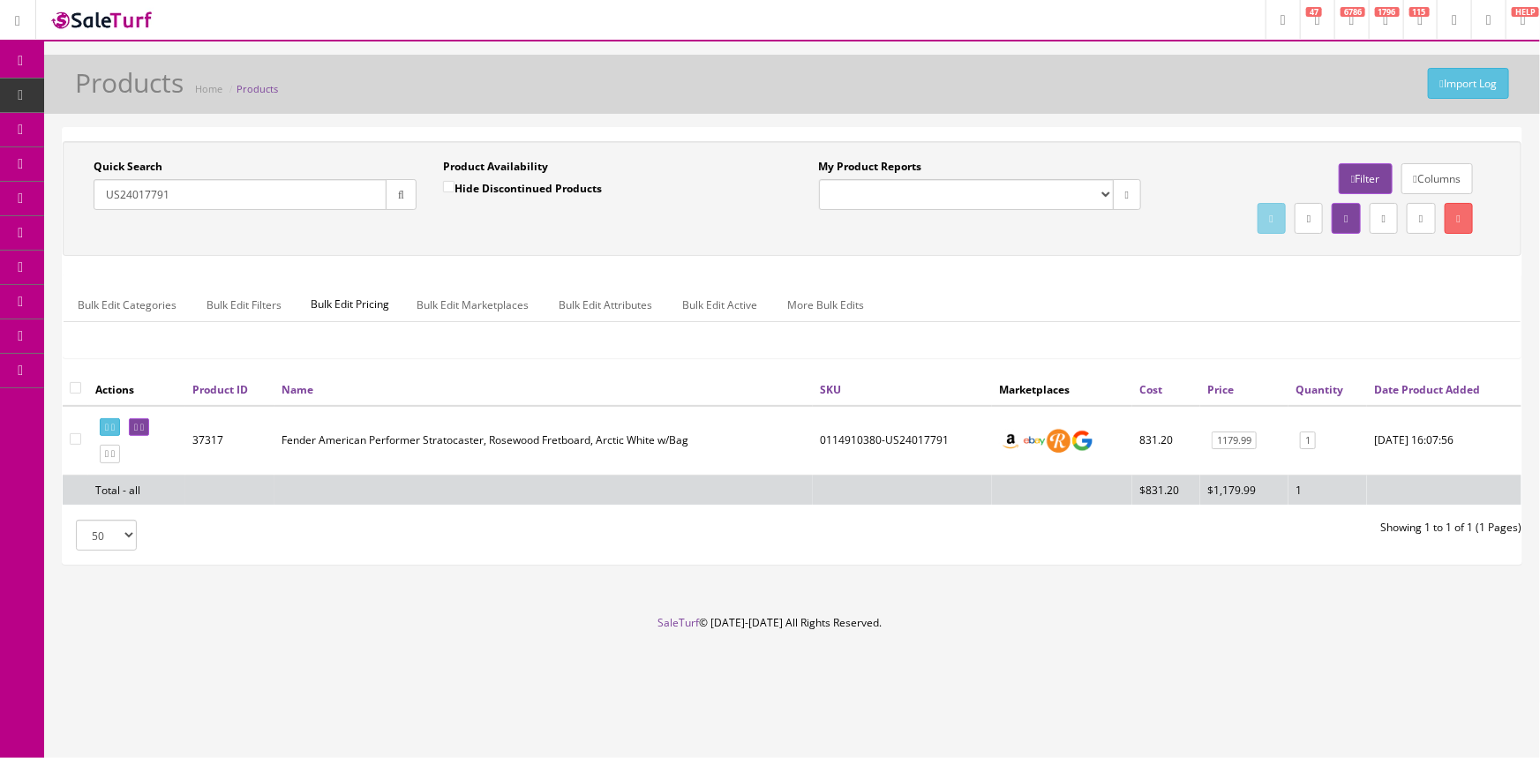
click at [310, 197] on input "US24017791" at bounding box center [240, 194] width 293 height 31
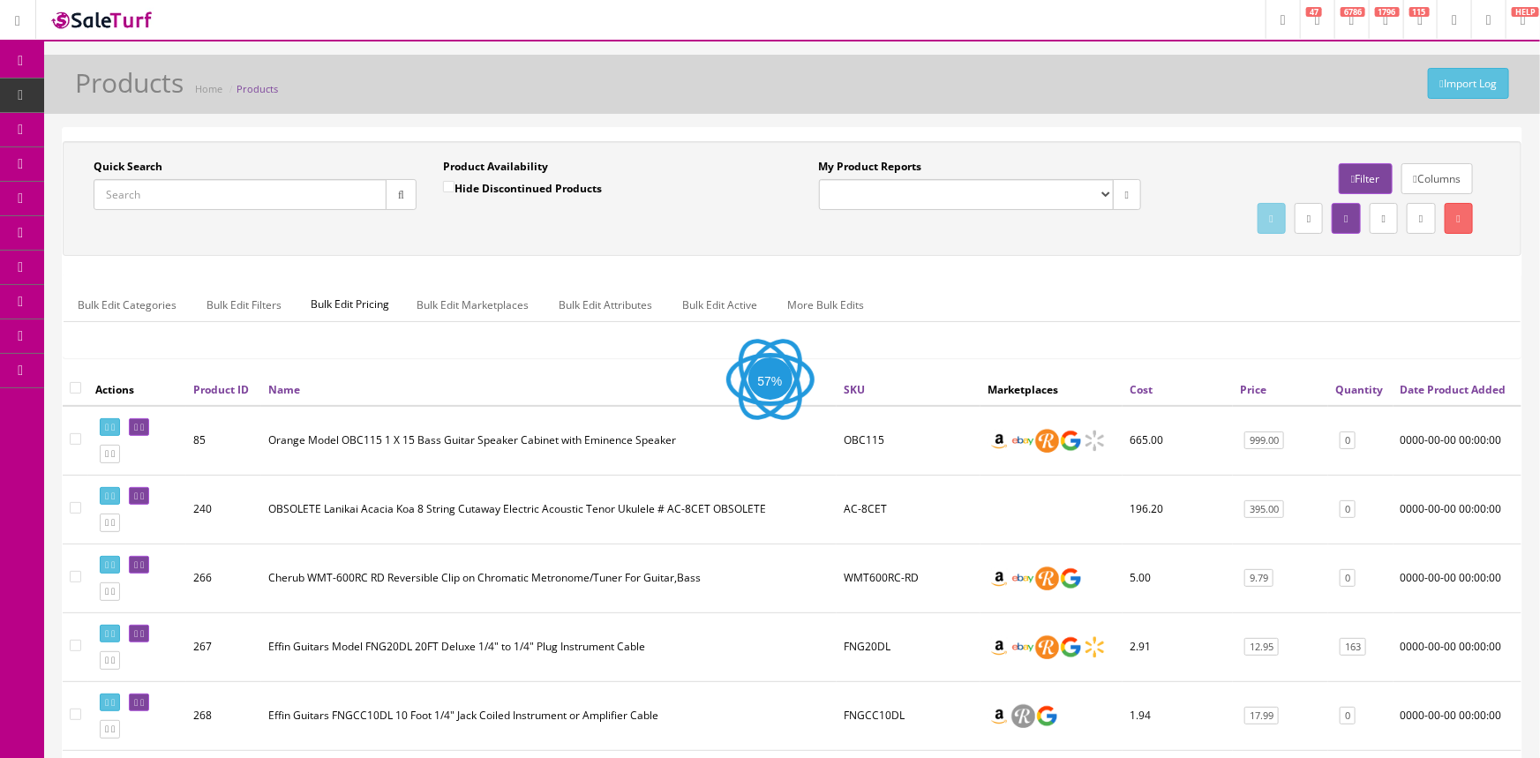
click at [455, 111] on div "Import Log Products Home Products" at bounding box center [792, 84] width 1496 height 59
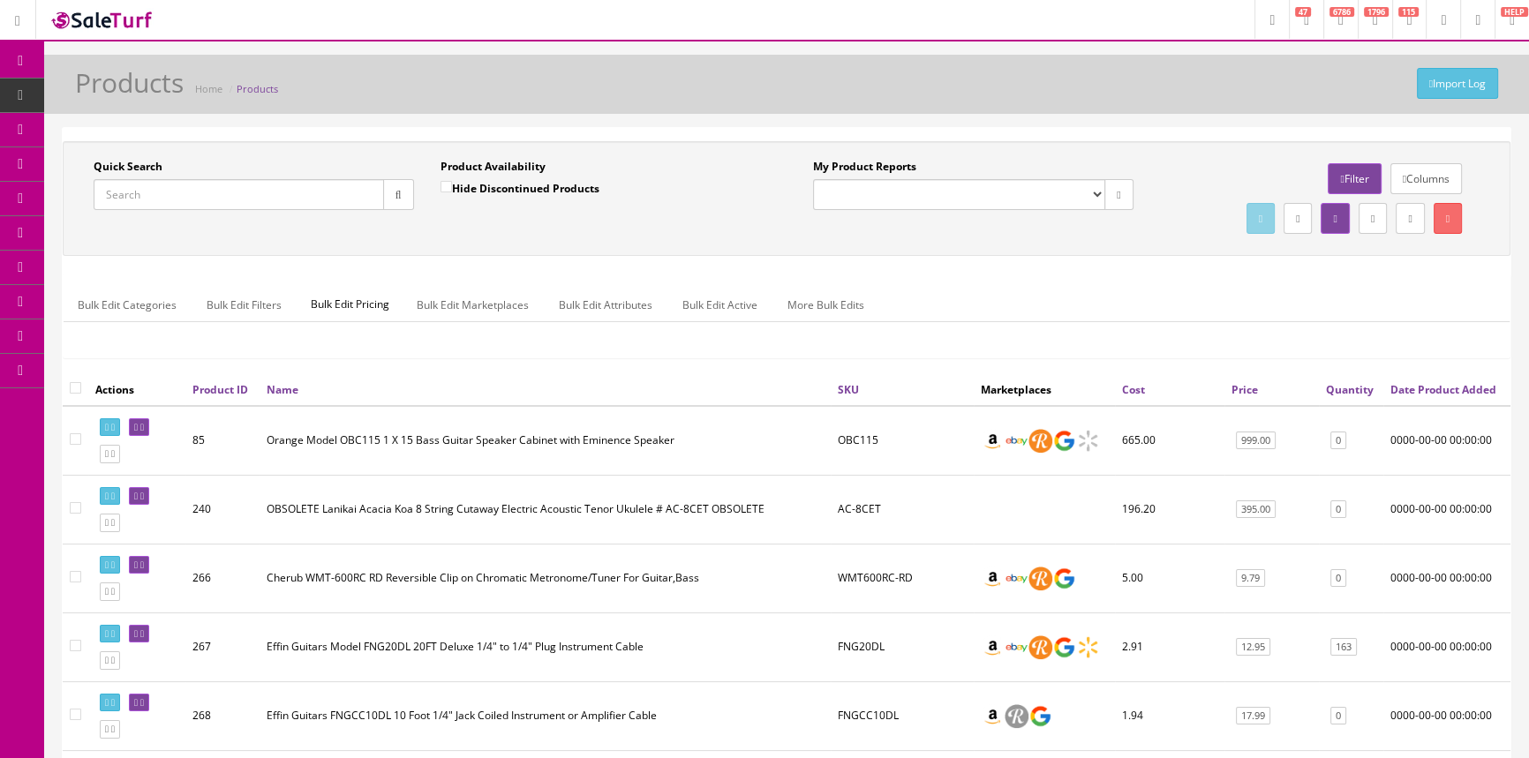
click at [462, 110] on div "Import Log Products Home Products" at bounding box center [786, 84] width 1485 height 59
click at [185, 193] on input "Quick Search" at bounding box center [239, 194] width 290 height 31
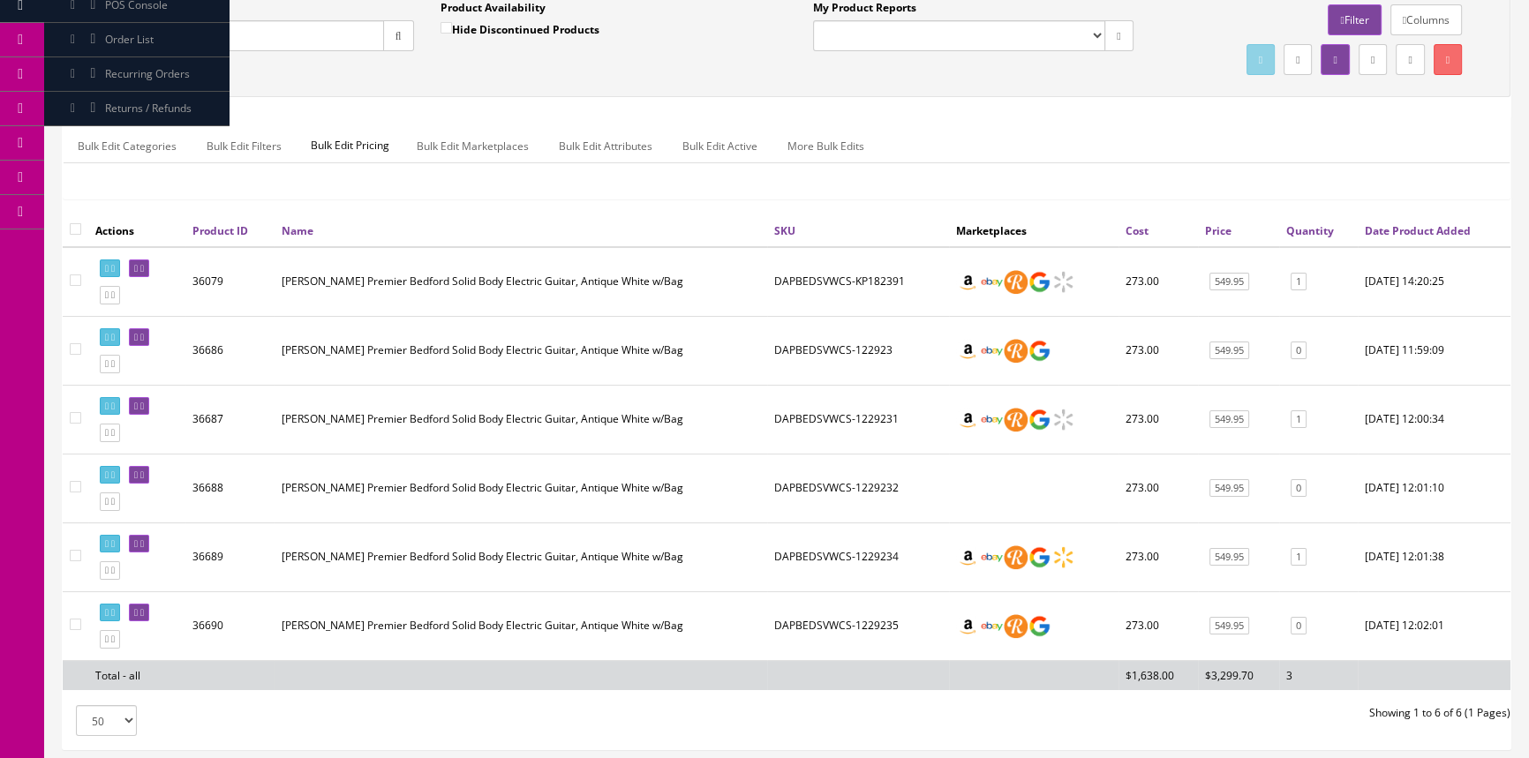
scroll to position [160, 0]
type input "DAPBEDSVWCS"
click at [138, 539] on icon at bounding box center [136, 544] width 4 height 10
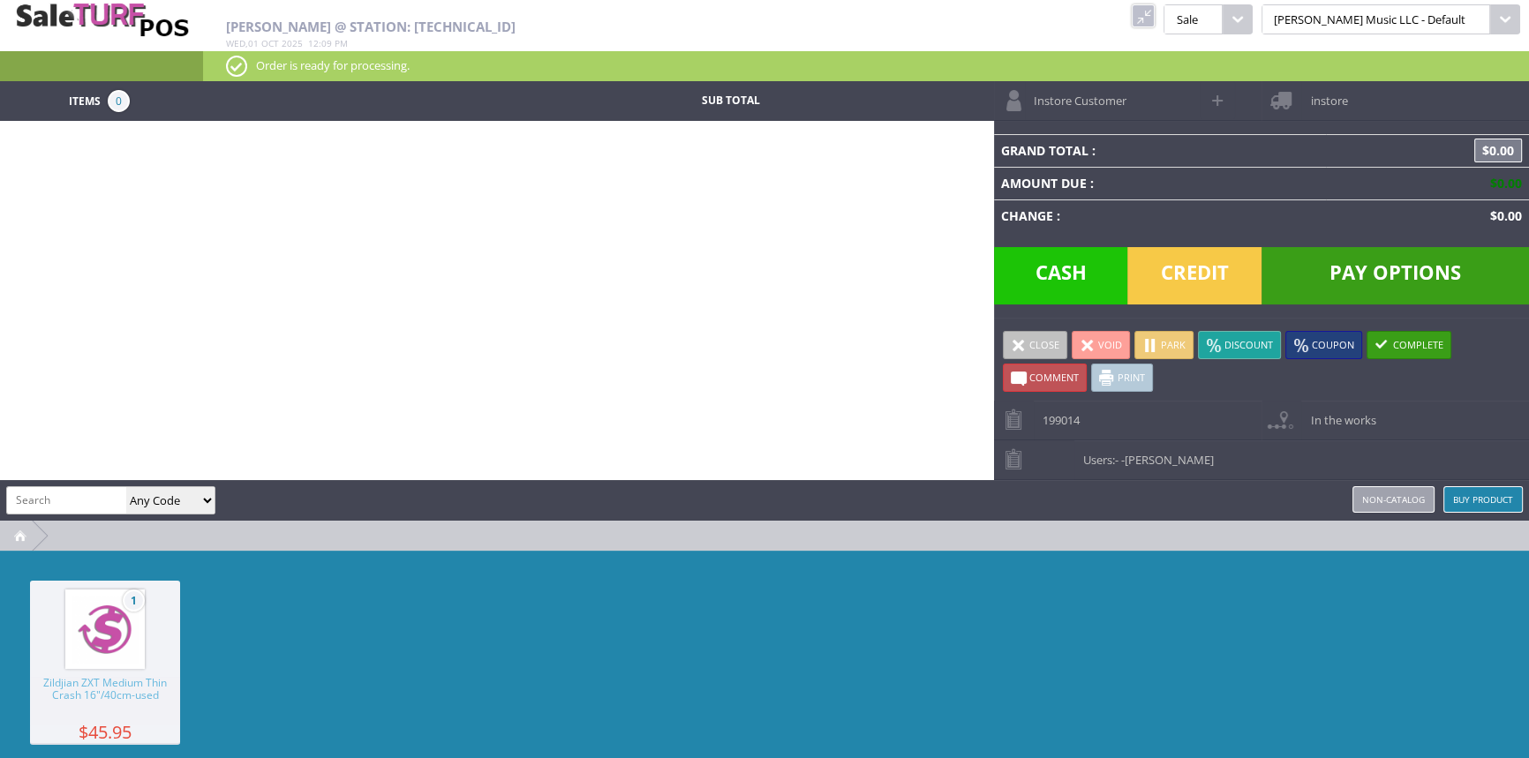
click at [1155, 18] on link at bounding box center [1143, 15] width 23 height 23
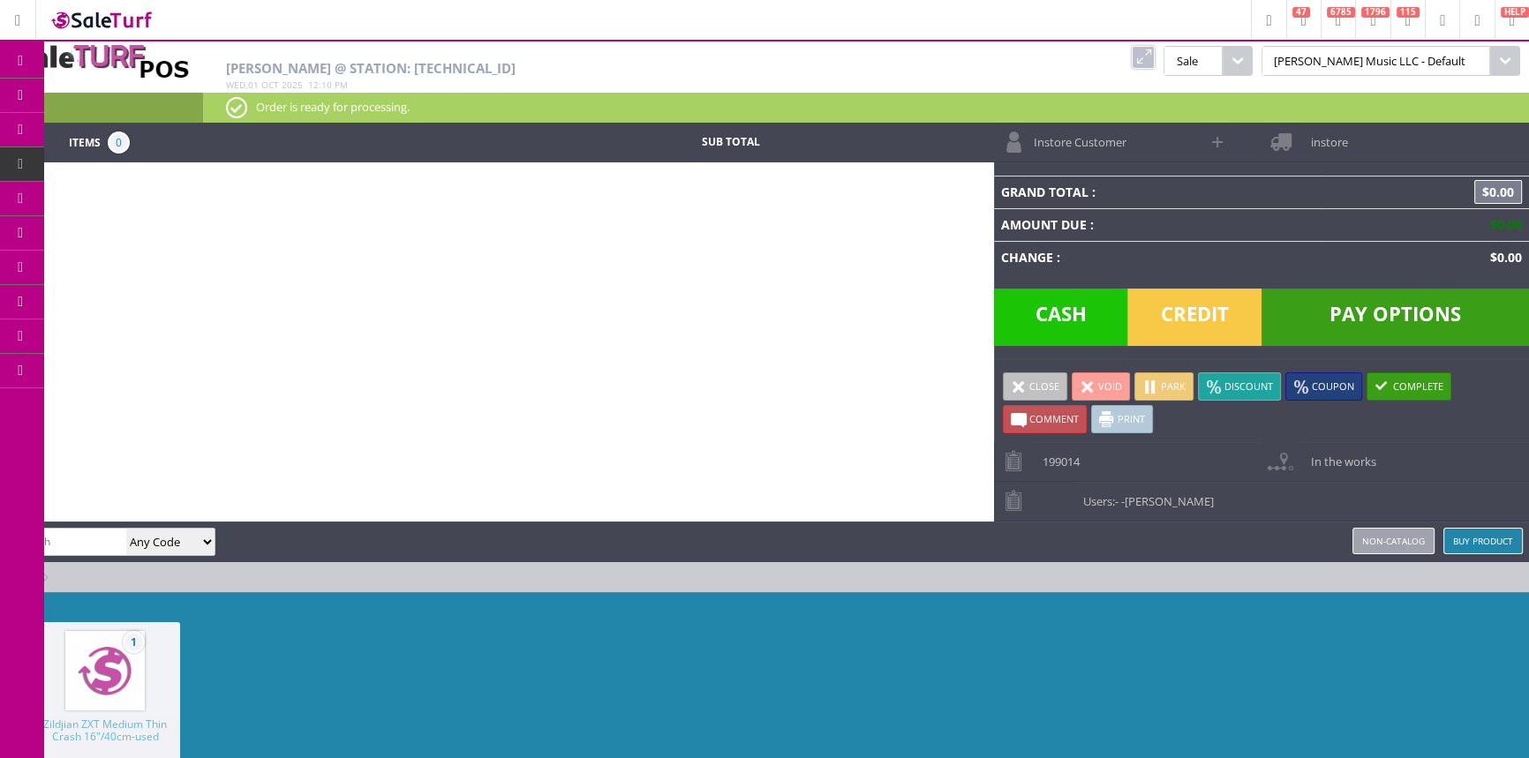
click at [143, 165] on span "POS Console" at bounding box center [147, 164] width 67 height 16
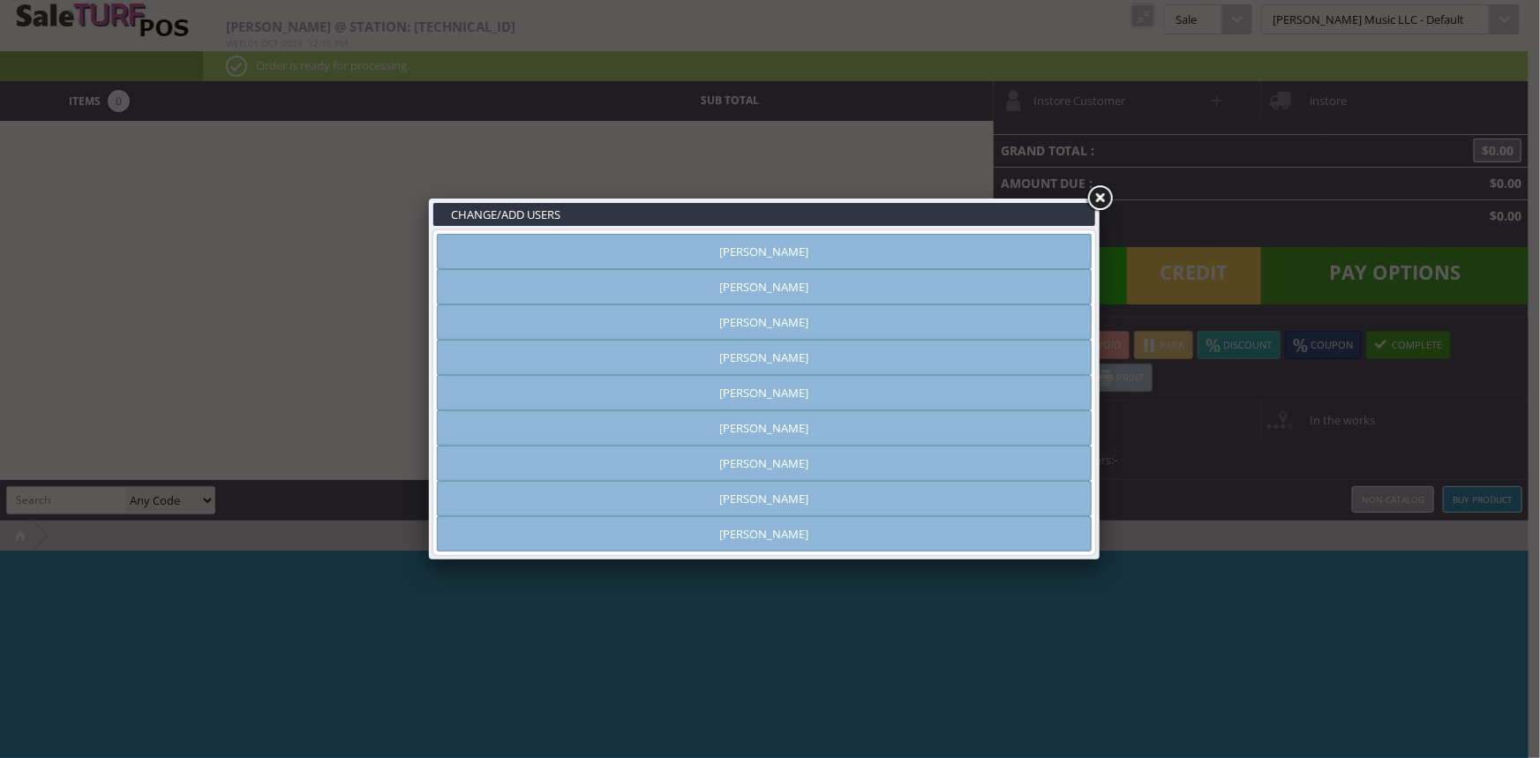
type input "[PERSON_NAME]"
click at [893, 256] on link "[PERSON_NAME]" at bounding box center [764, 251] width 655 height 35
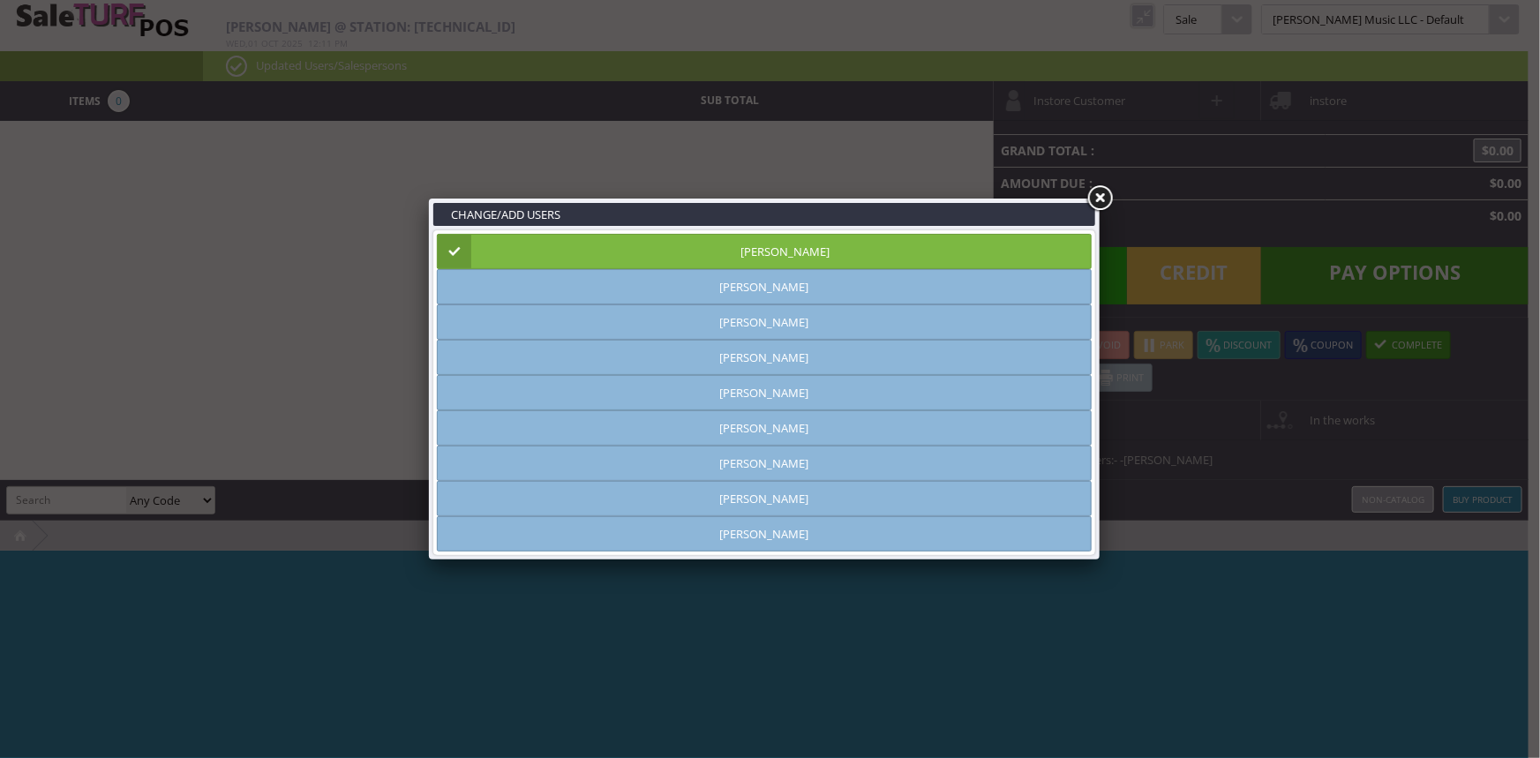
click at [893, 256] on link "[PERSON_NAME]" at bounding box center [764, 251] width 655 height 35
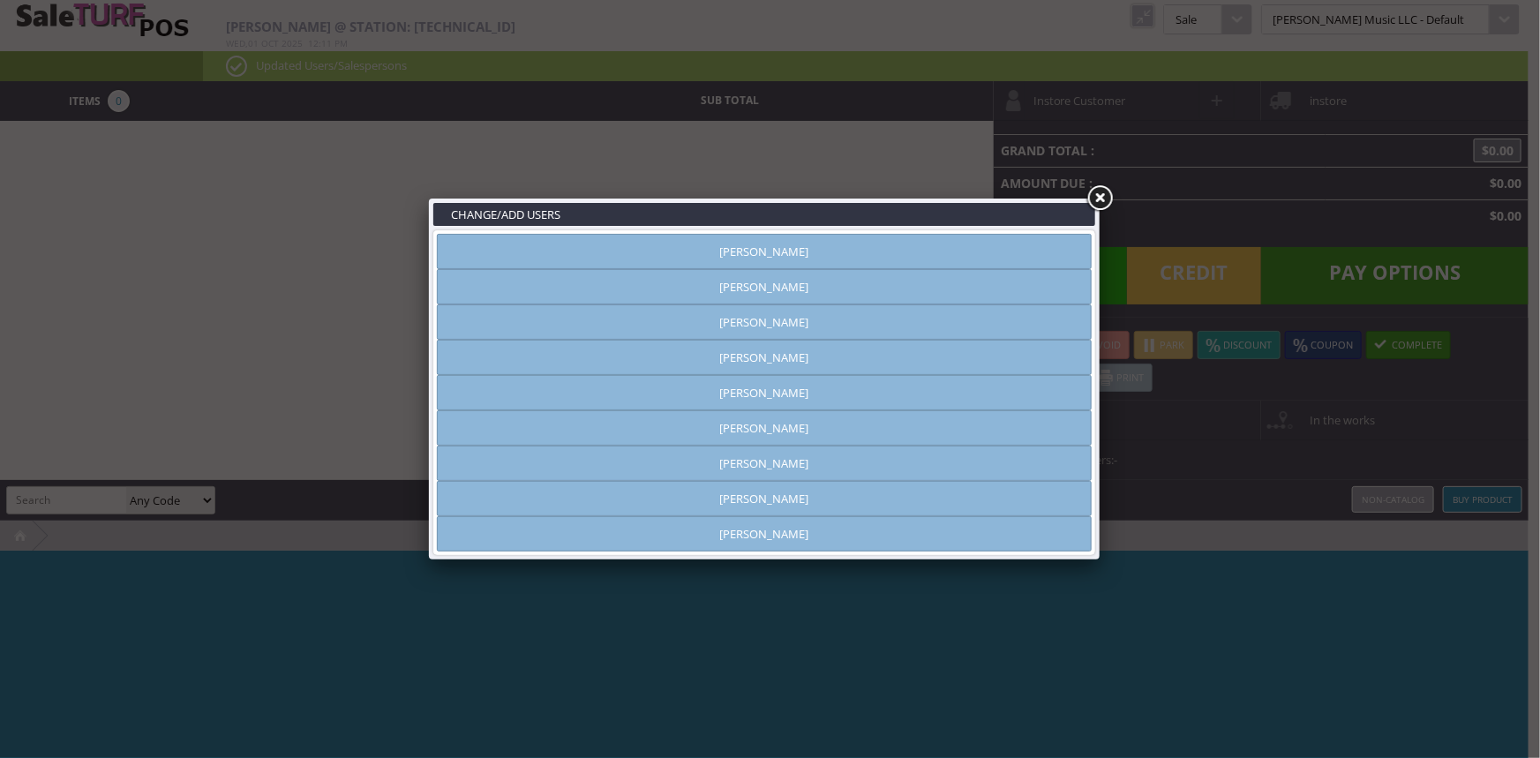
click at [1022, 250] on link "[PERSON_NAME]" at bounding box center [764, 251] width 655 height 35
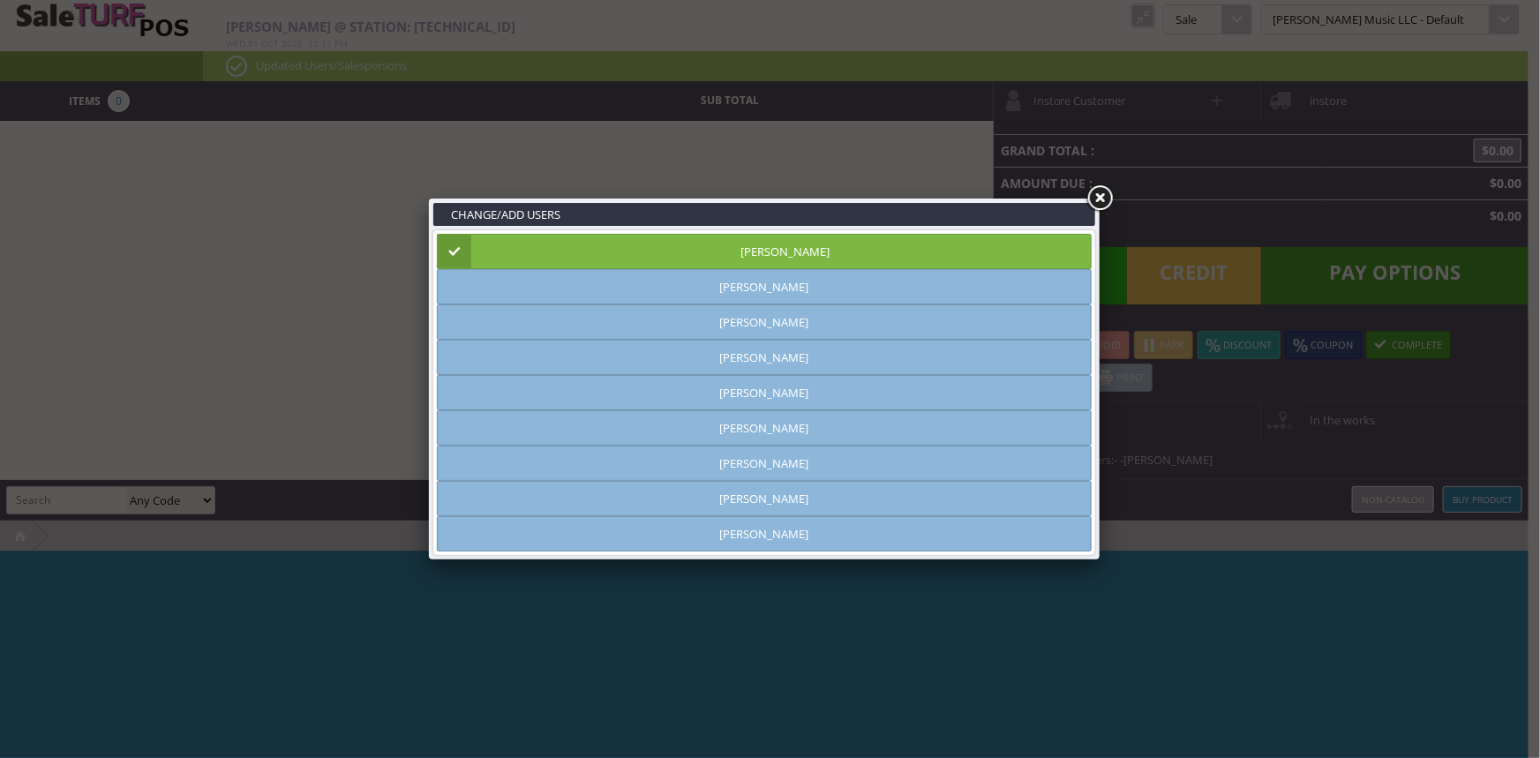
click at [1096, 191] on link at bounding box center [1100, 199] width 32 height 32
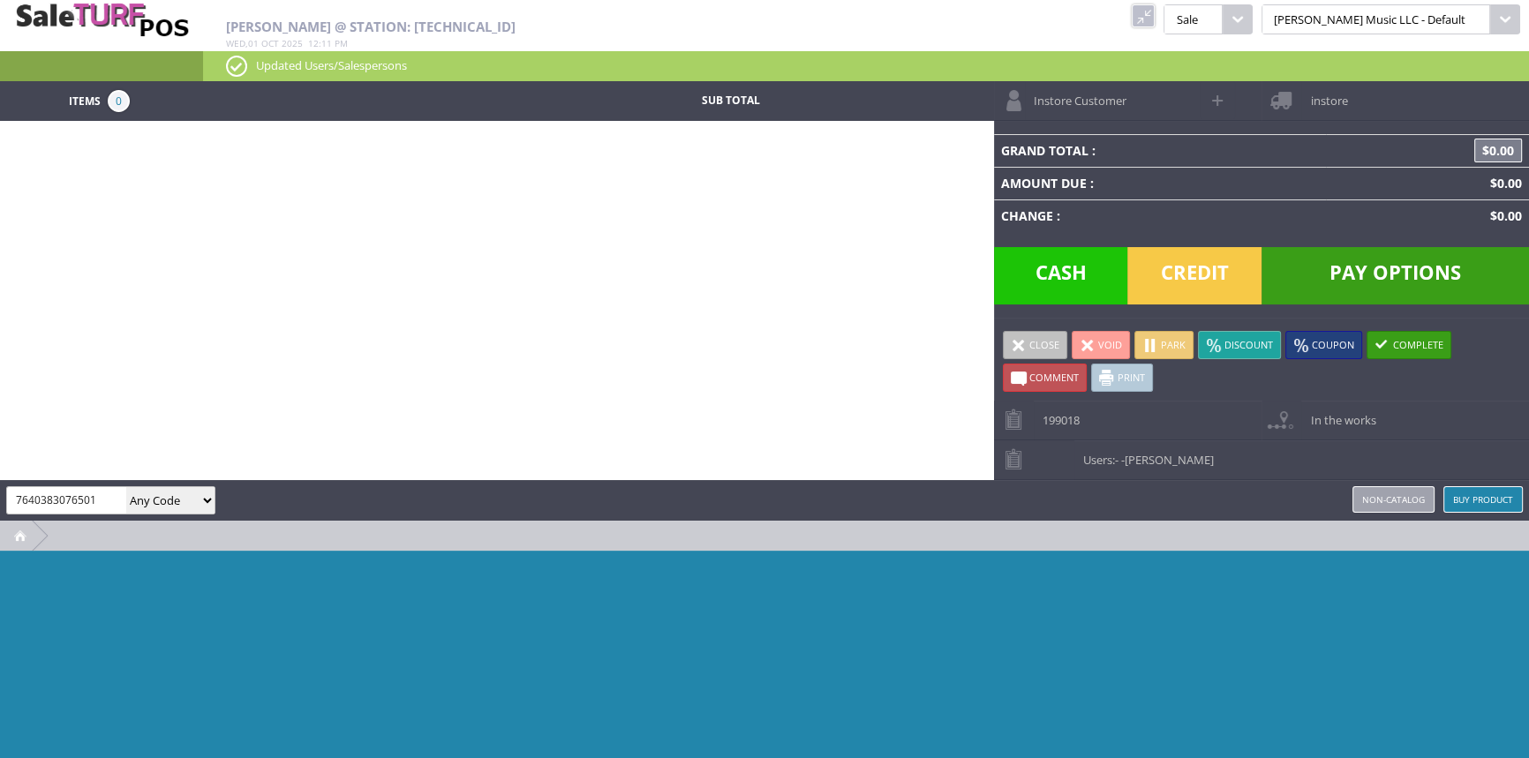
type input "7640383076501"
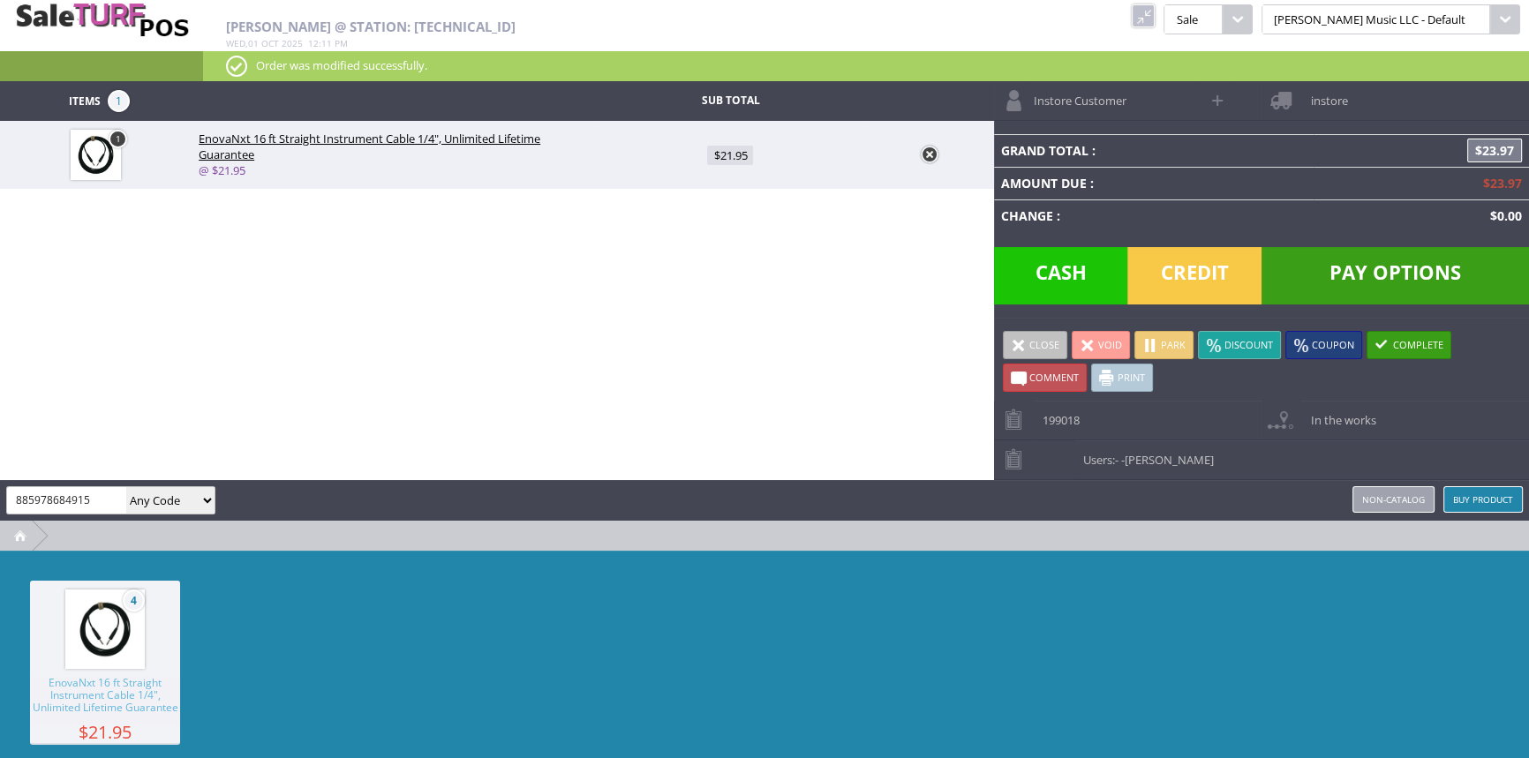
type input "885978684915"
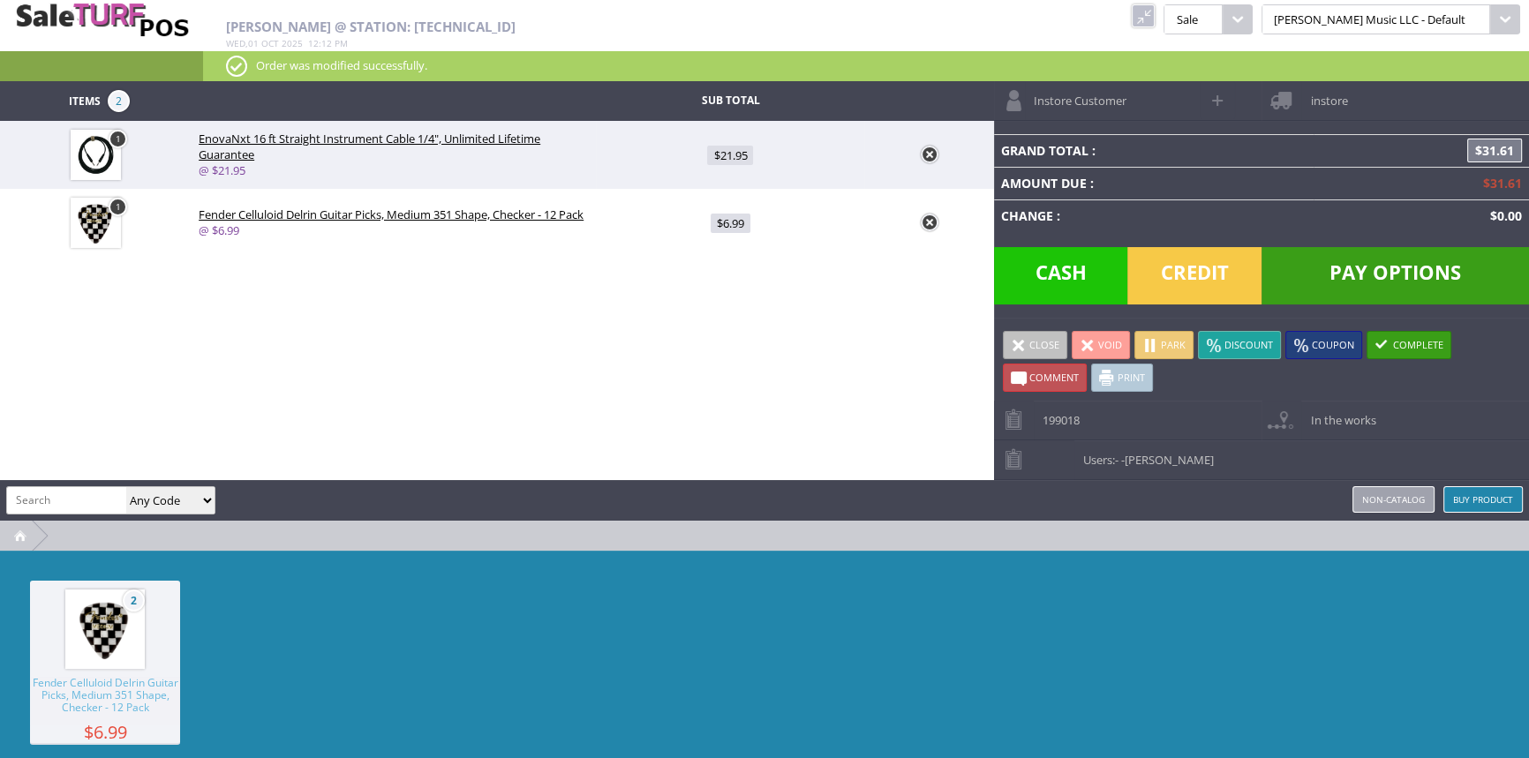
click at [1412, 262] on span "Pay Options" at bounding box center [1395, 275] width 267 height 57
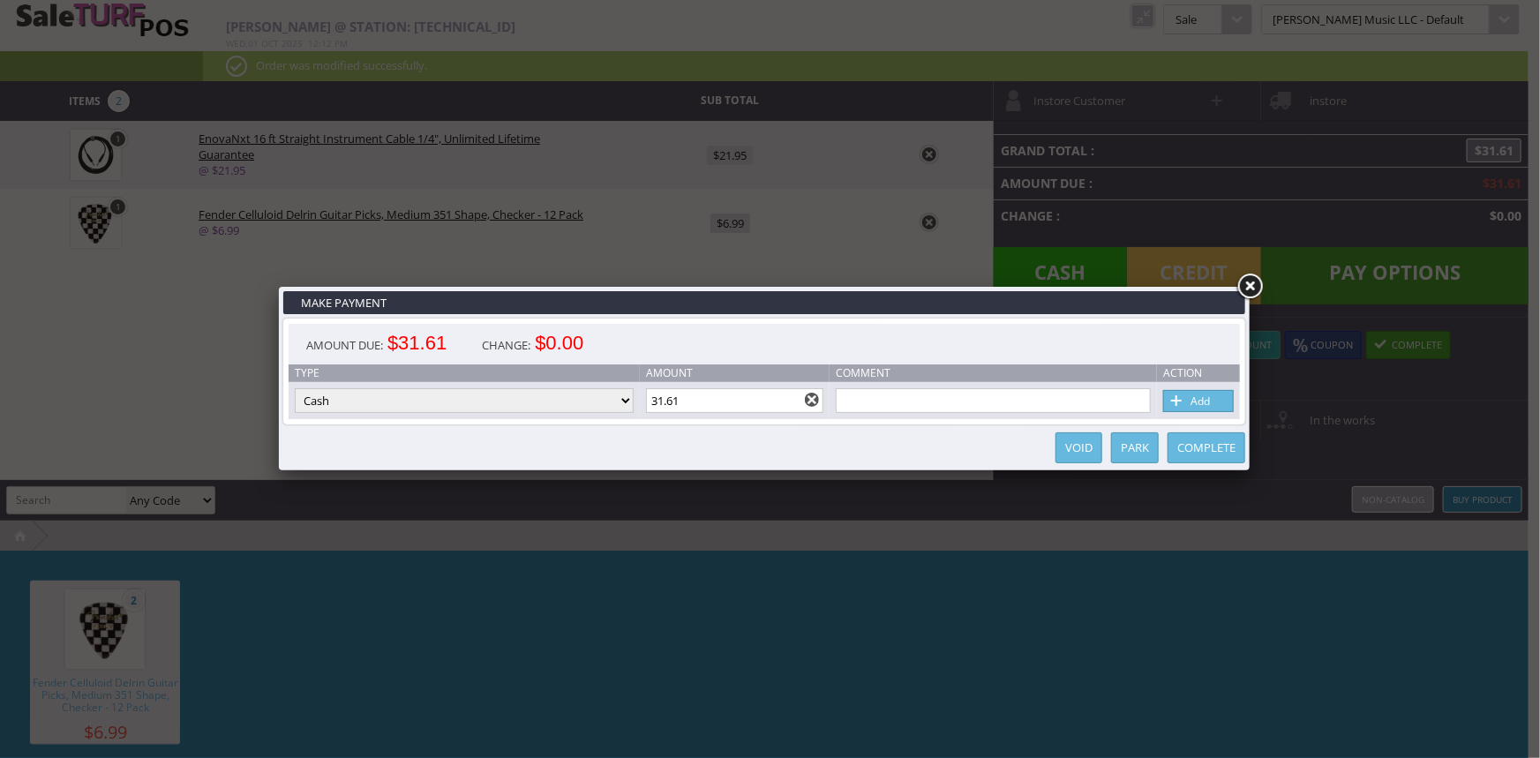
click at [564, 405] on select "Cash Credit Card Cheque or Money Order" at bounding box center [464, 400] width 339 height 25
select select "credit_card"
click at [295, 389] on select "Cash Credit Card Cheque or Money Order" at bounding box center [464, 400] width 339 height 25
click at [1193, 399] on link "Add" at bounding box center [1199, 401] width 71 height 22
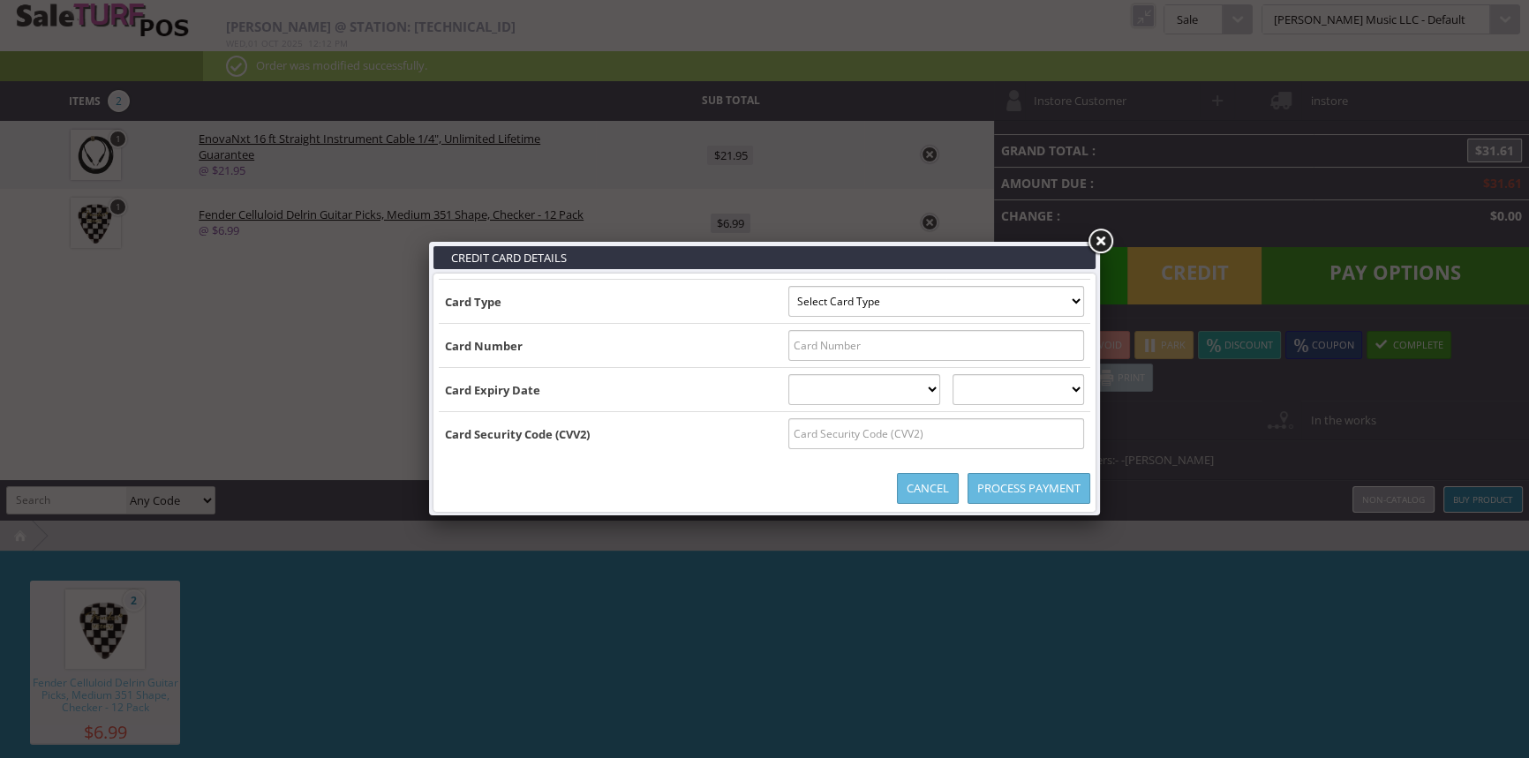
type input "b5466160522229564^sturdevant/lynda f ^270920100000025101000000988000000"
select select "MASTERCARD"
type input "5466160522229564"
select select "09"
select select "2027"
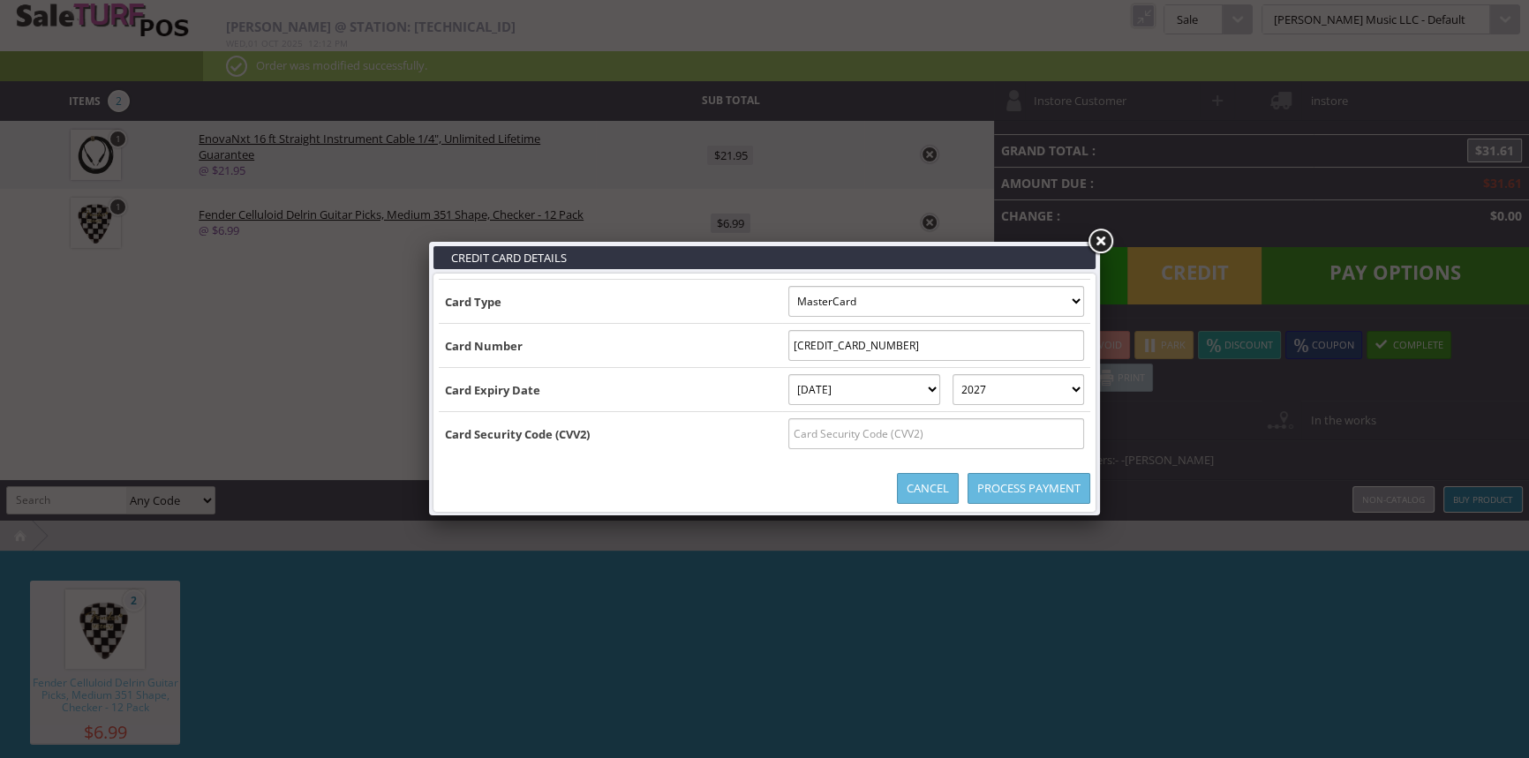
type input "b5466160522229564^sturdevant/lynda f ^27092010000002510100000098800000054661605…"
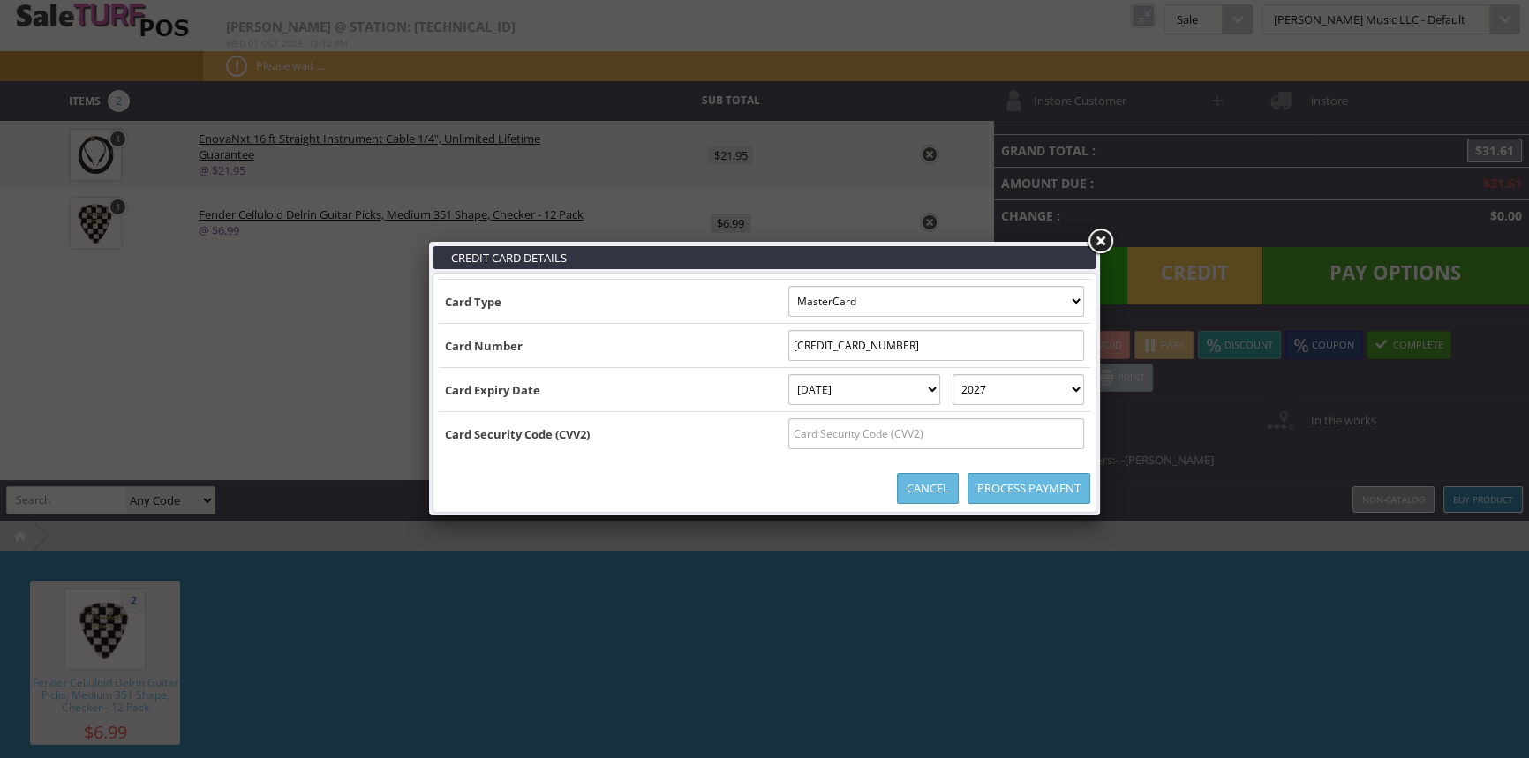
click at [1008, 437] on input "text" at bounding box center [936, 433] width 296 height 31
type input "655"
click at [1044, 485] on link "Process Payment" at bounding box center [1029, 488] width 123 height 31
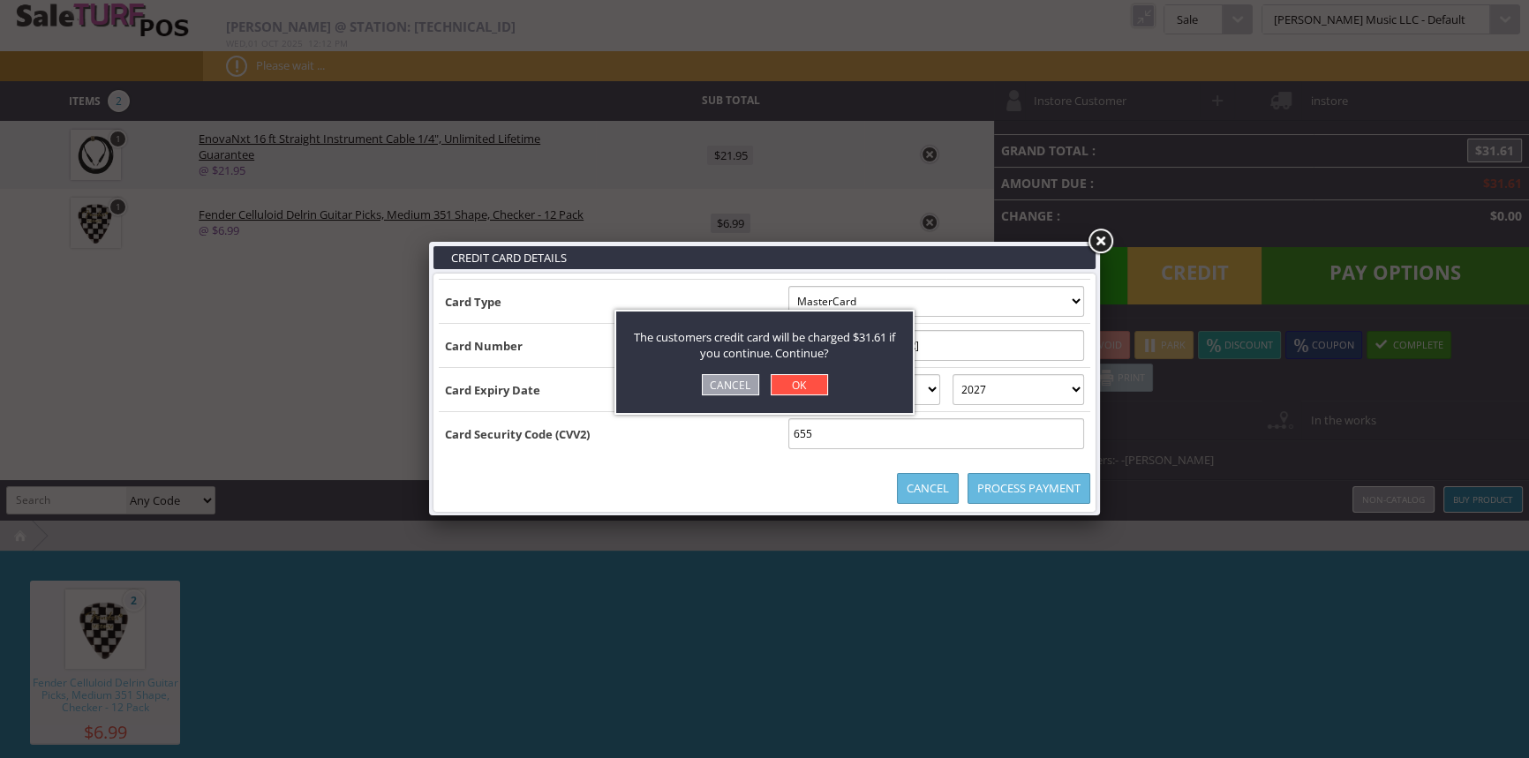
click at [808, 384] on link "OK" at bounding box center [799, 384] width 57 height 21
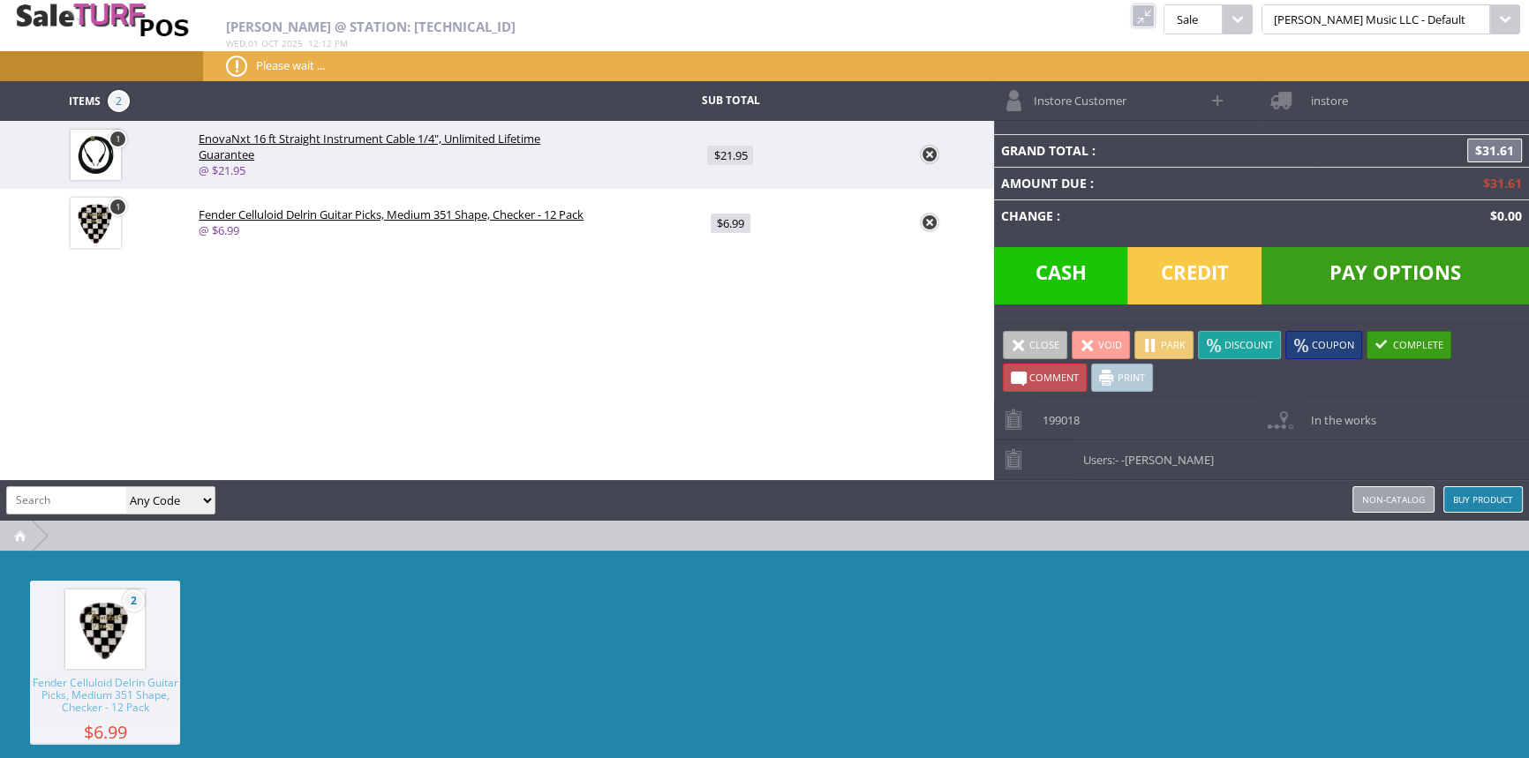
type input "0"
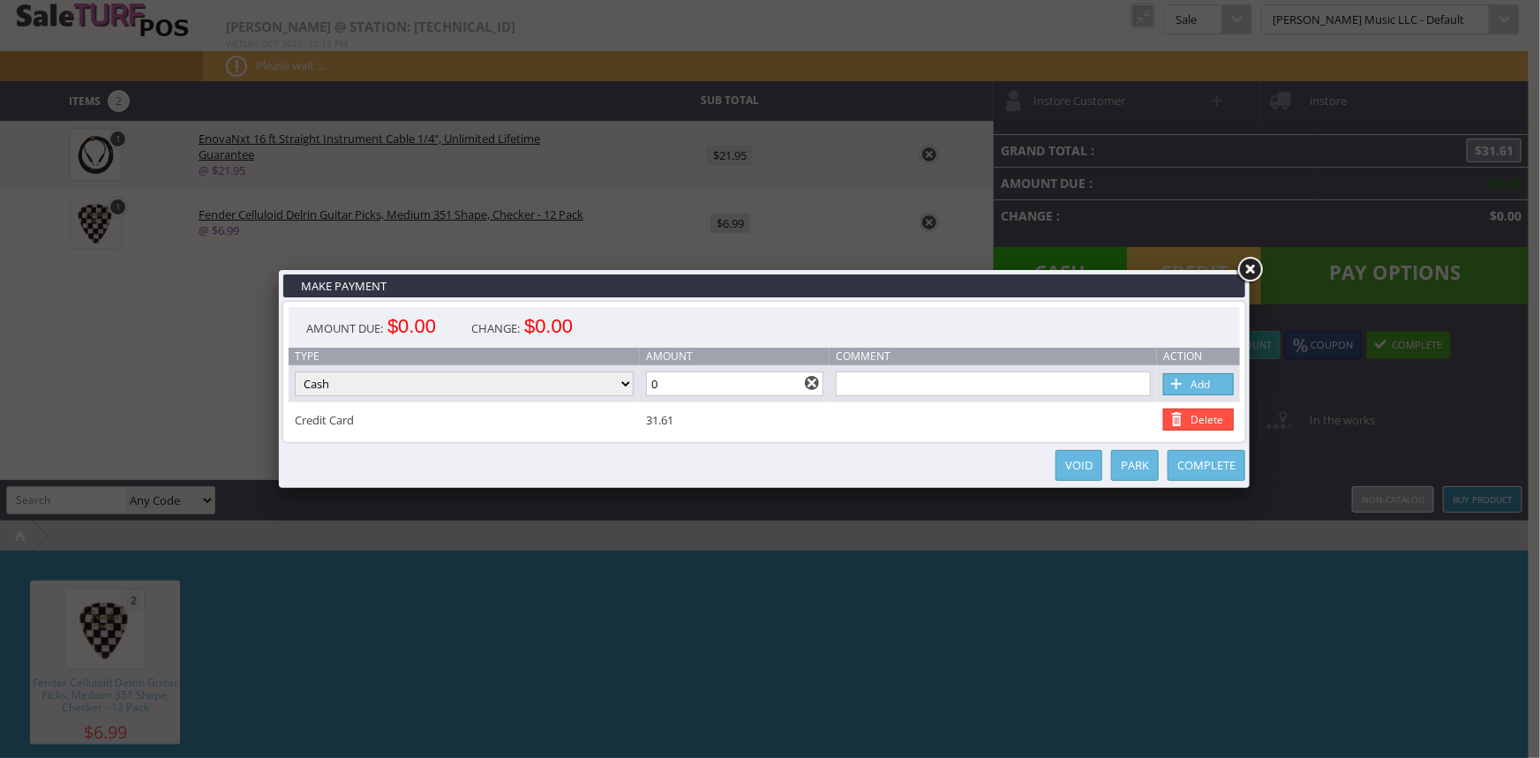
click at [1202, 465] on link "Complete" at bounding box center [1207, 465] width 78 height 31
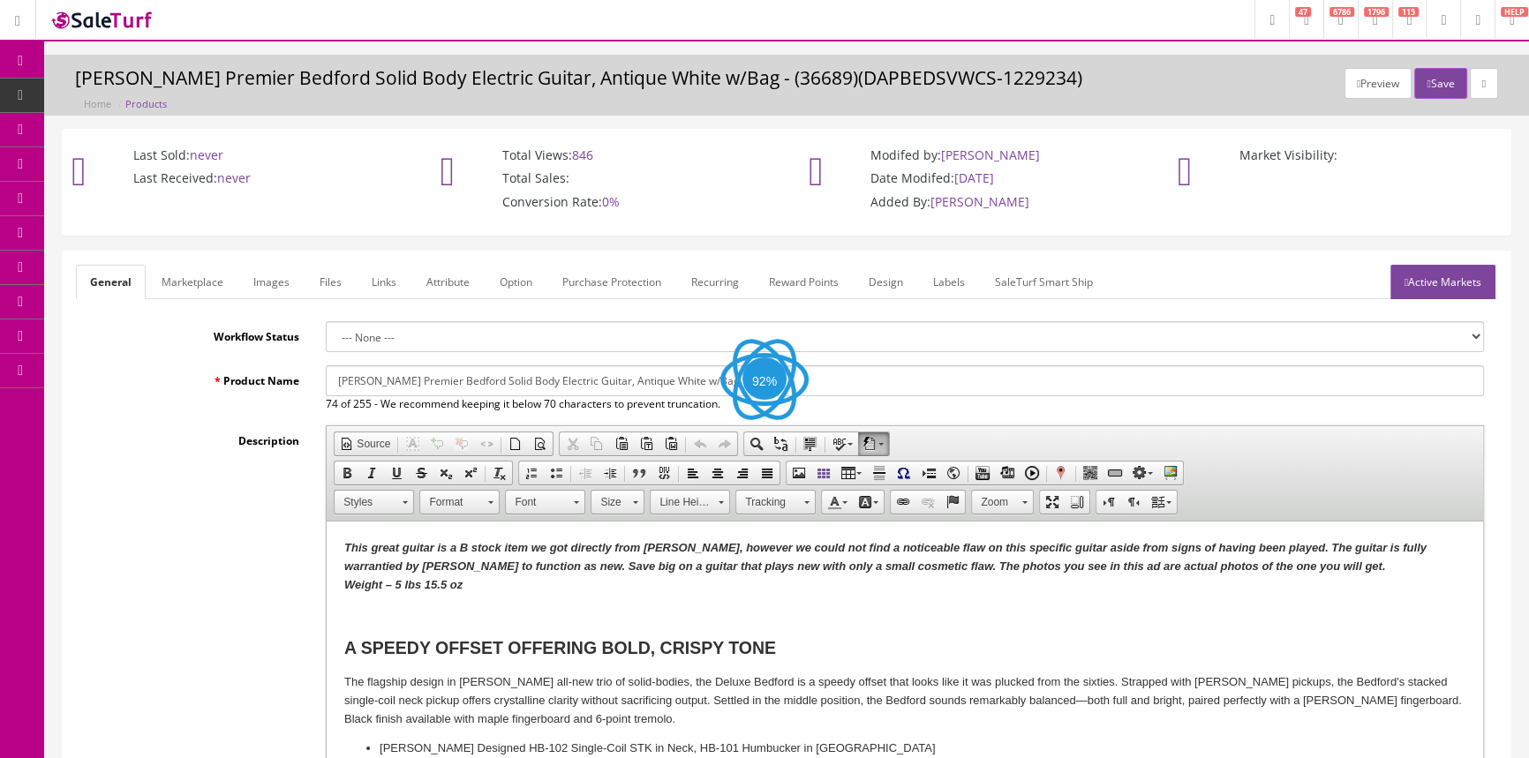
click at [266, 282] on link "Images" at bounding box center [271, 282] width 64 height 34
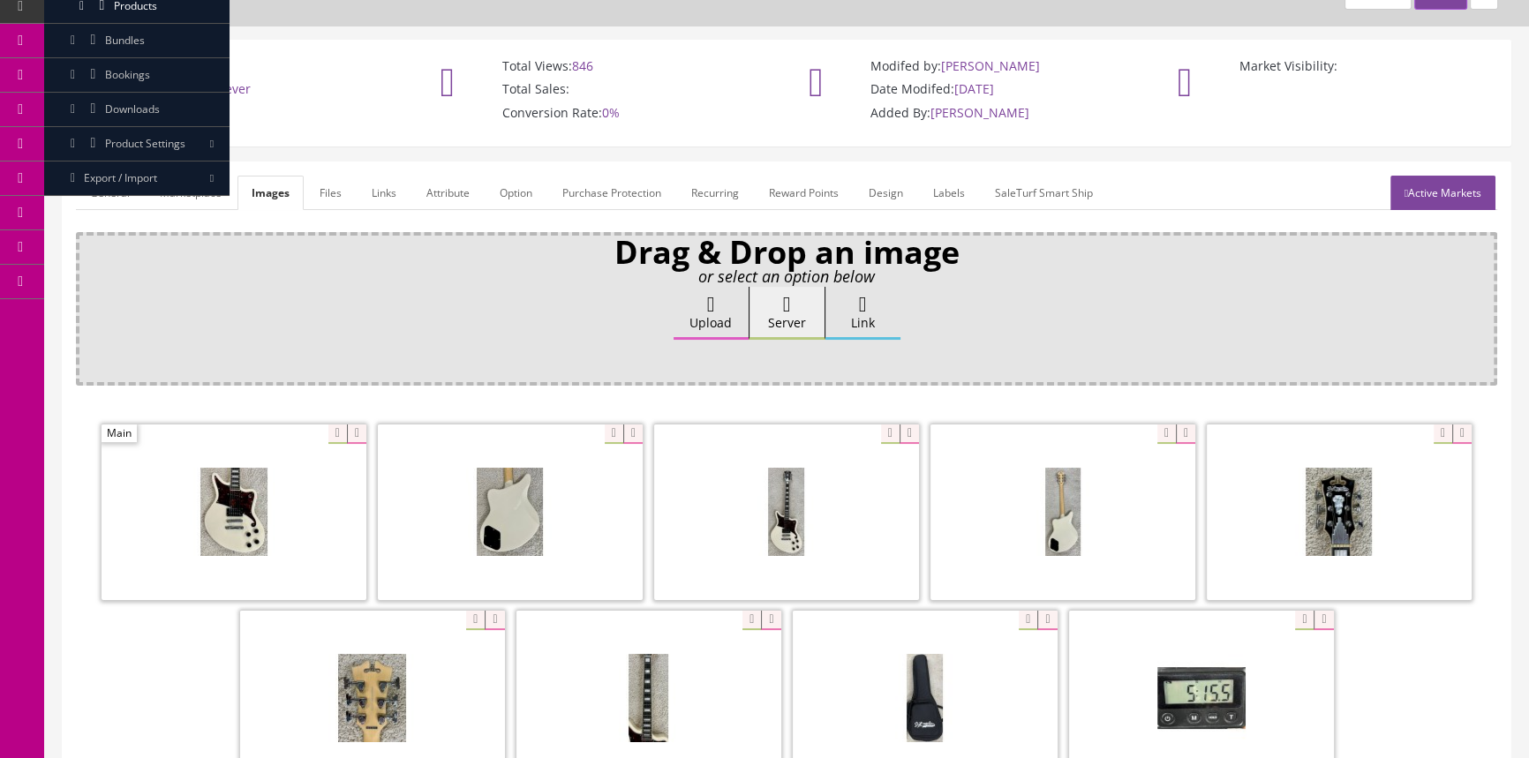
scroll to position [160, 0]
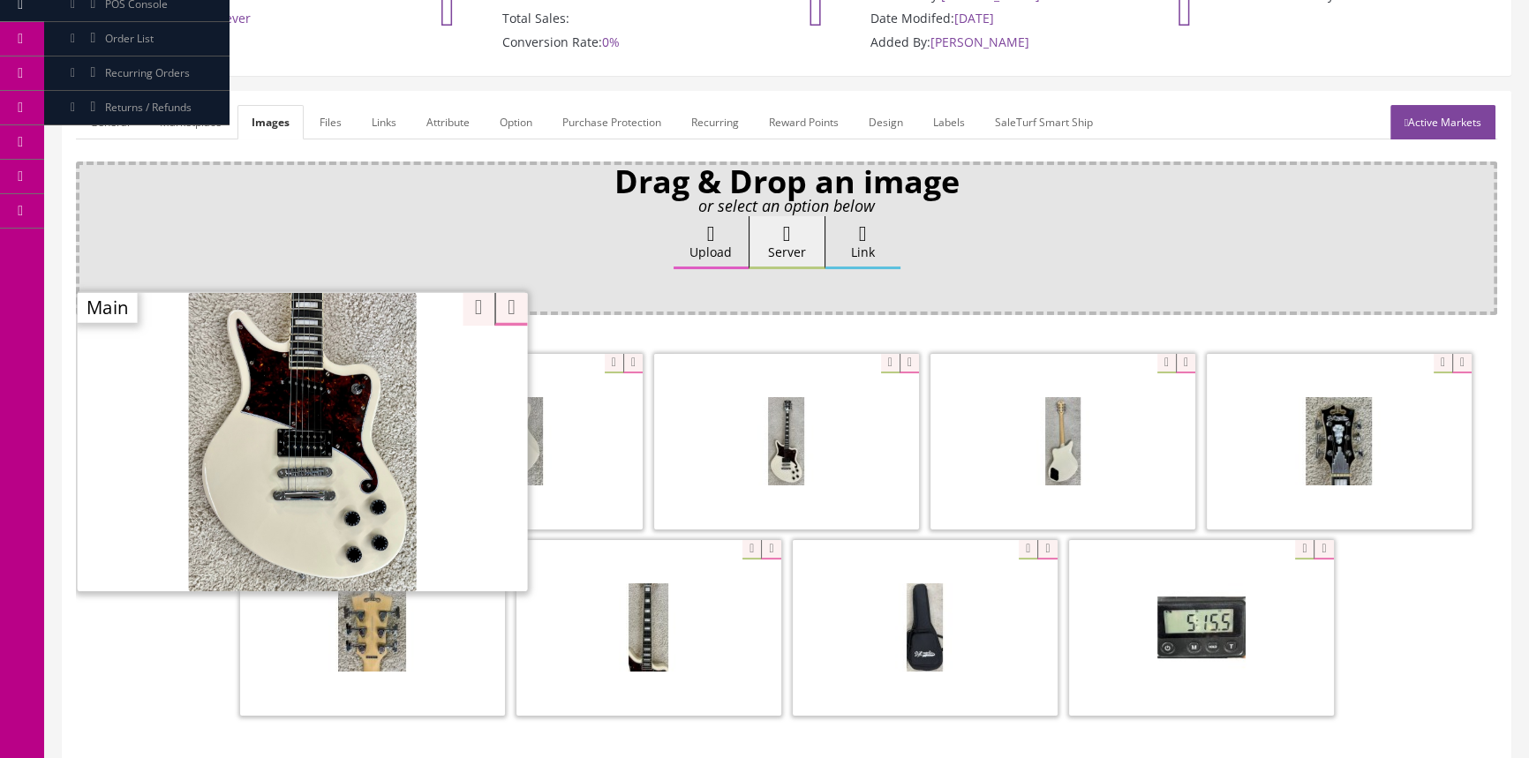
click at [327, 362] on div at bounding box center [303, 441] width 450 height 300
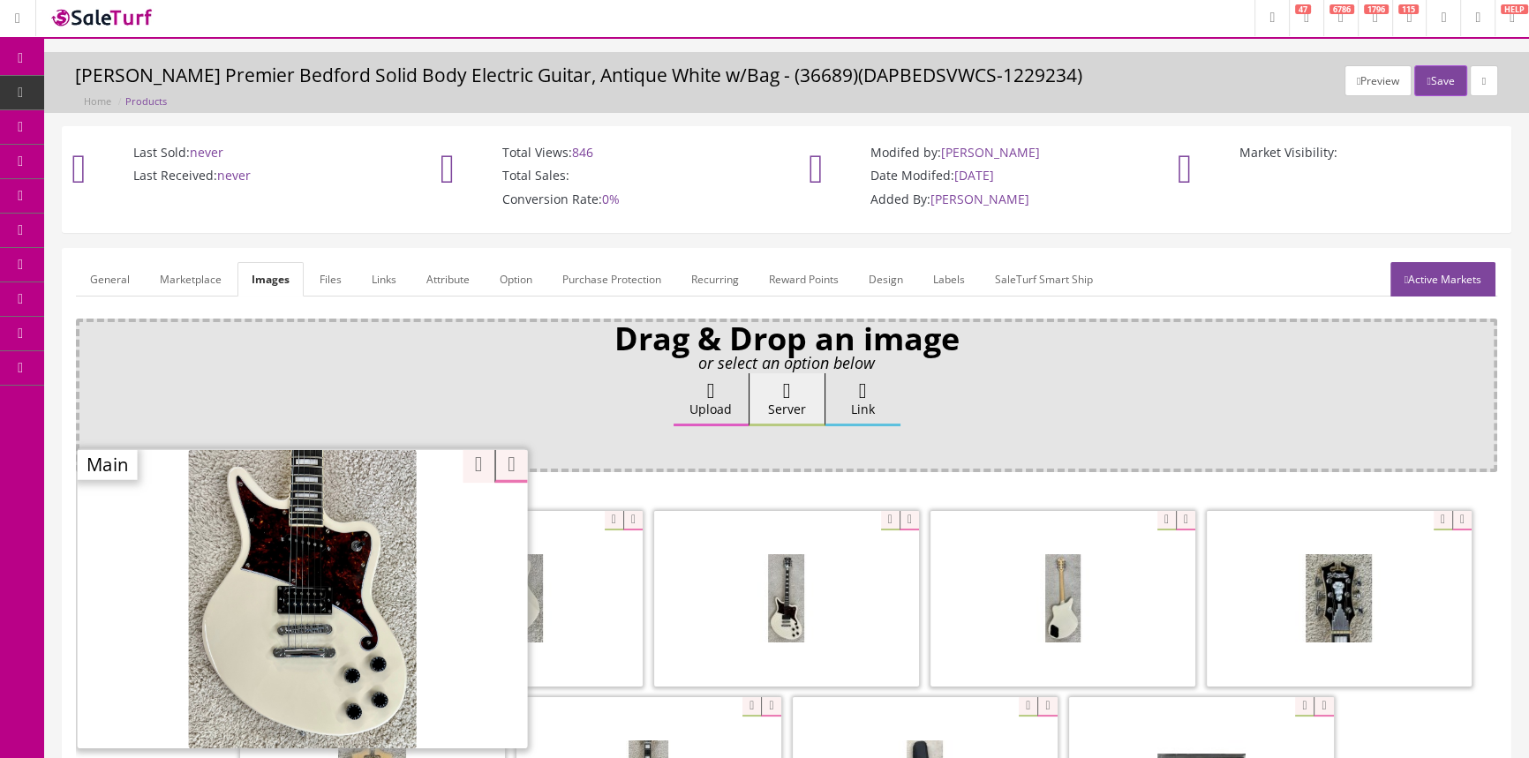
scroll to position [0, 0]
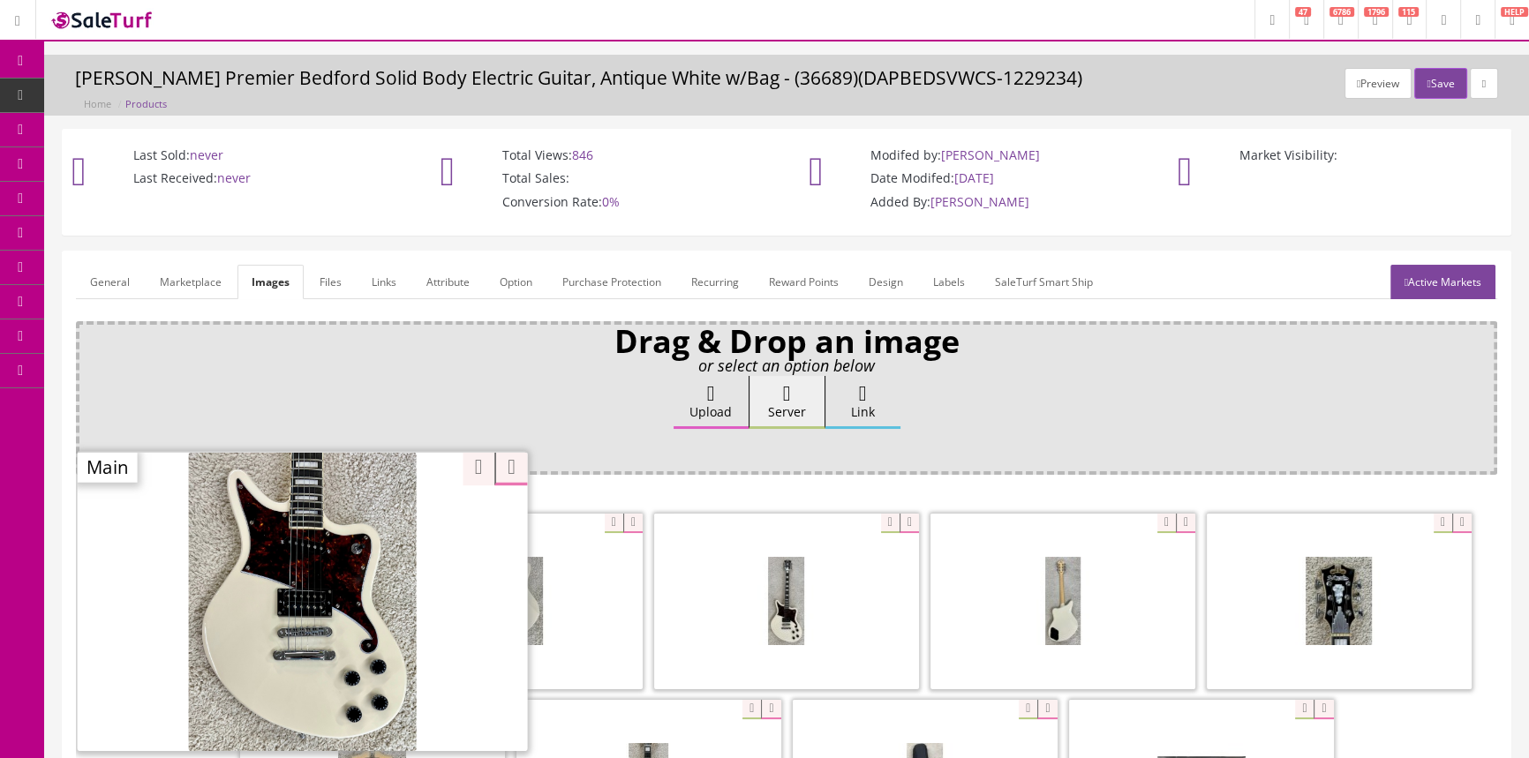
click at [79, 165] on link "POS Console" at bounding box center [136, 164] width 185 height 34
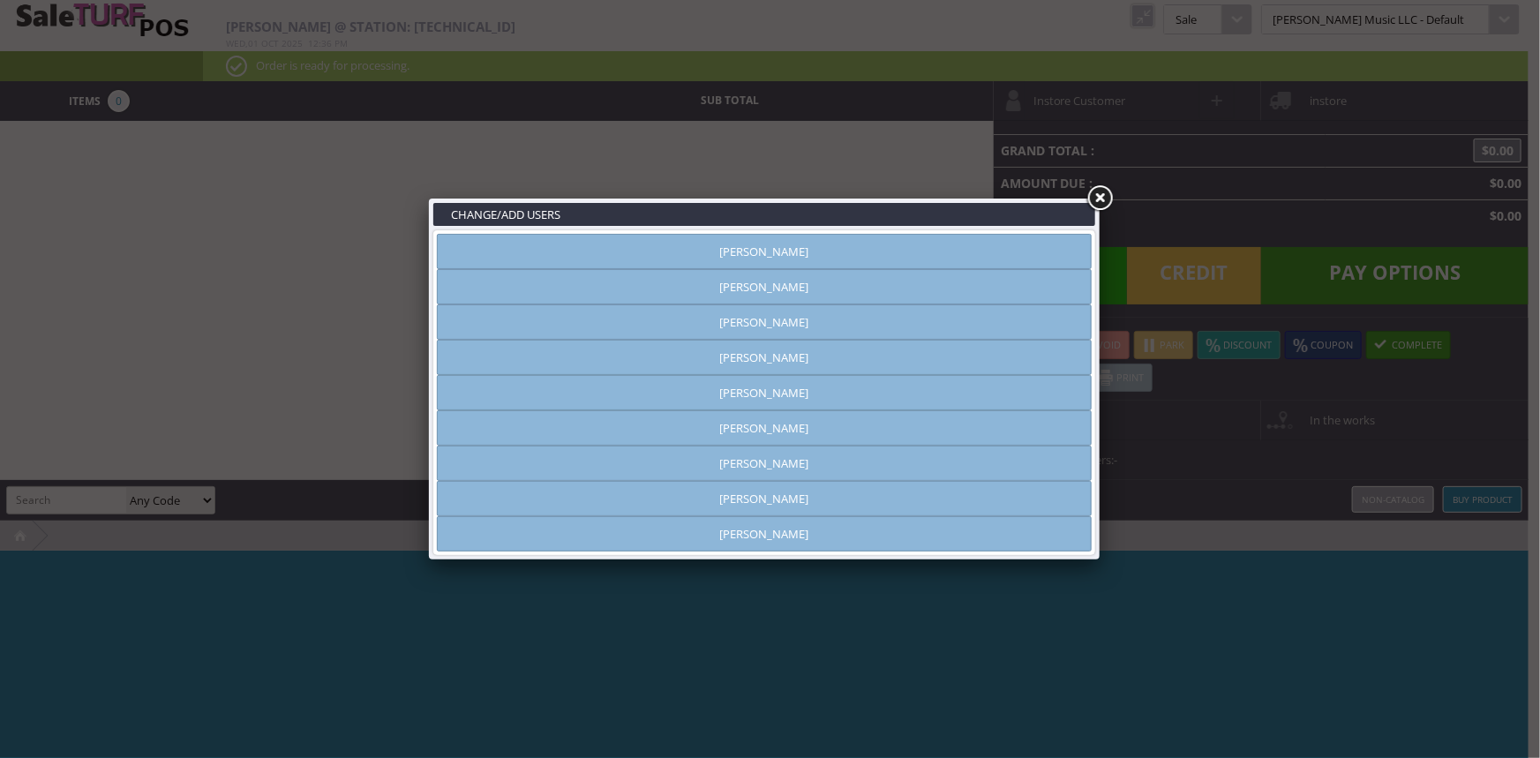
type input "[PERSON_NAME]"
drag, startPoint x: 1102, startPoint y: 197, endPoint x: 1139, endPoint y: 81, distance: 121.4
click at [1102, 198] on link at bounding box center [1100, 199] width 32 height 32
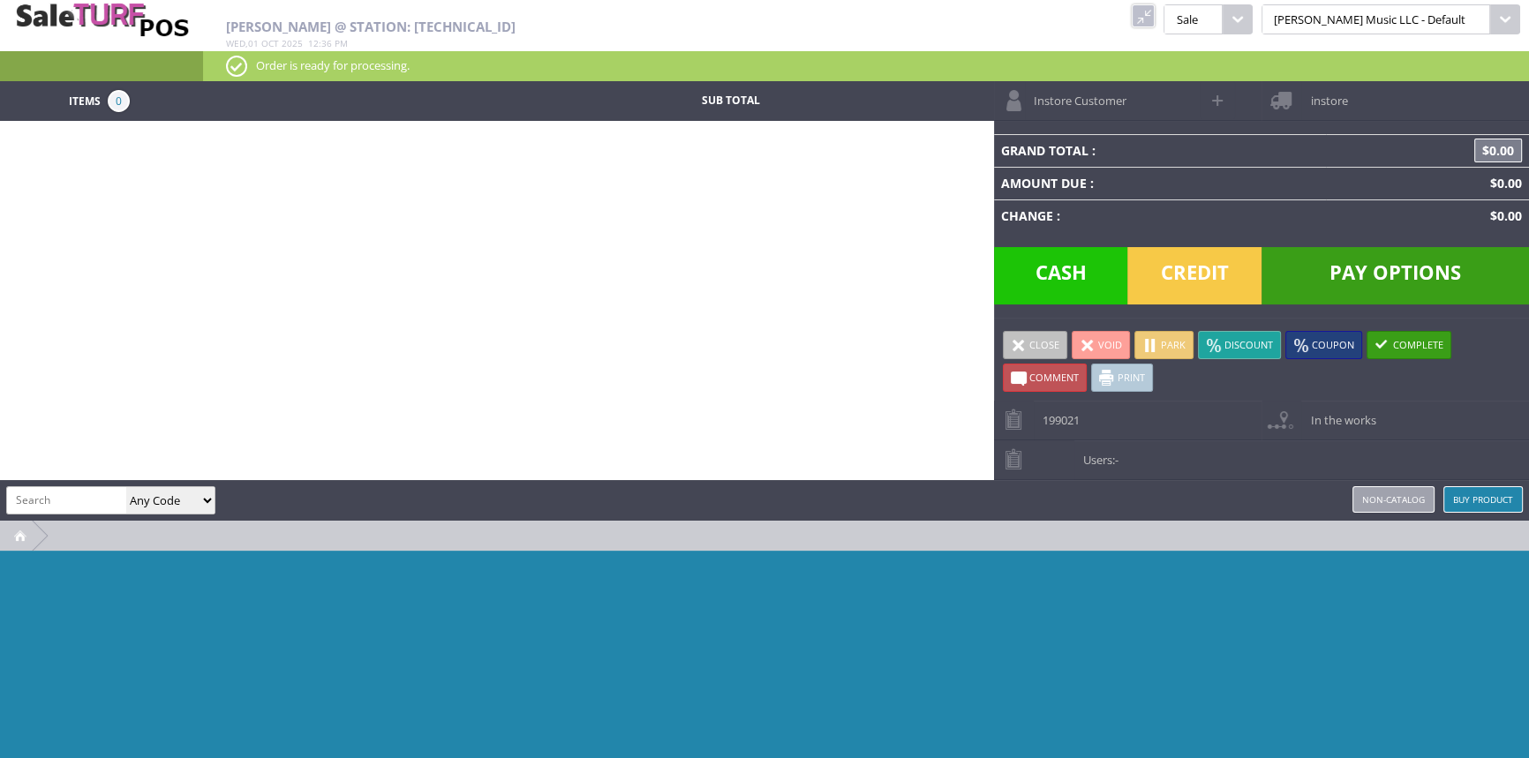
drag, startPoint x: 1196, startPoint y: 4, endPoint x: 1136, endPoint y: 51, distance: 76.1
click at [1155, 6] on link at bounding box center [1143, 15] width 23 height 23
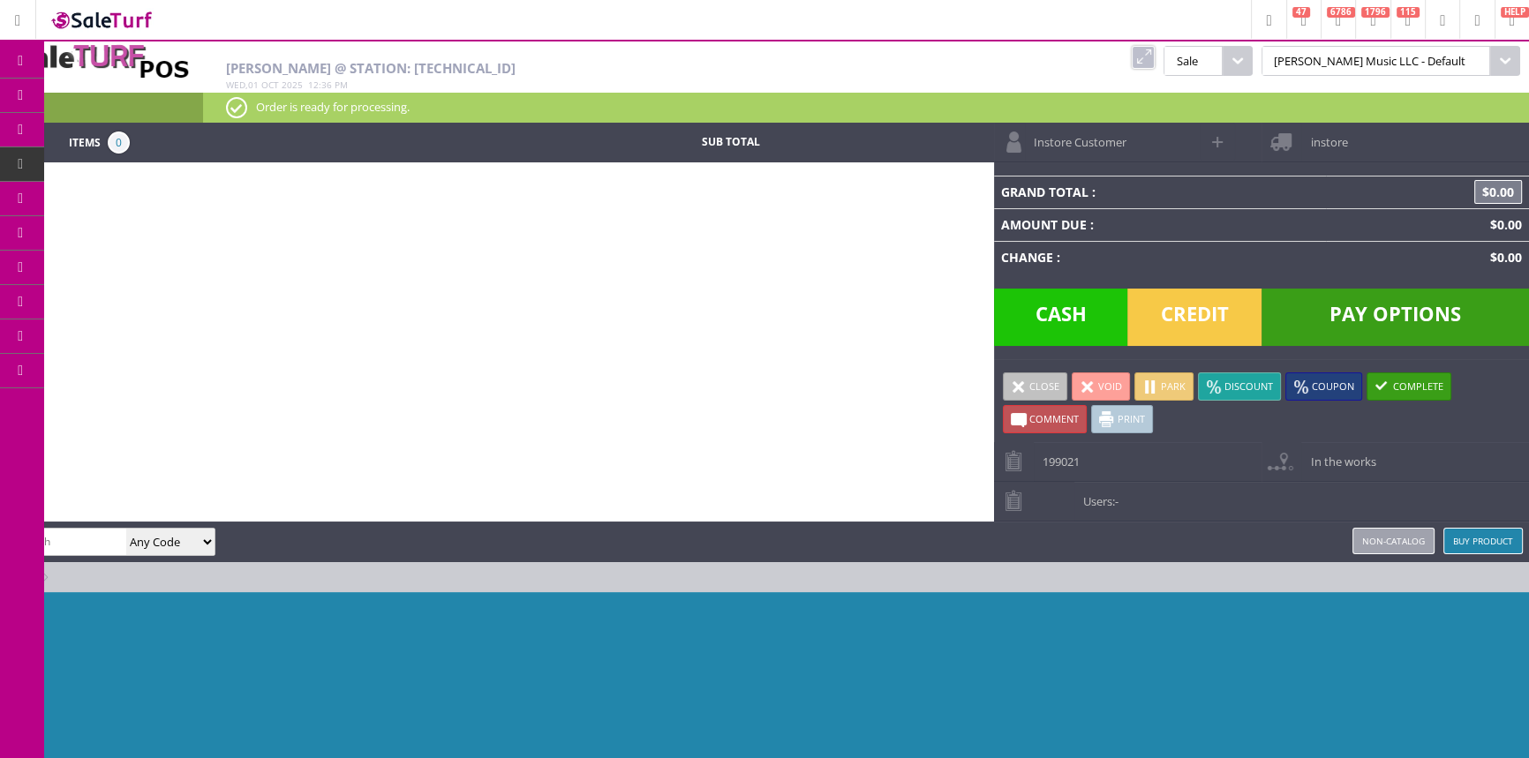
click at [179, 96] on link "Products" at bounding box center [136, 96] width 185 height 35
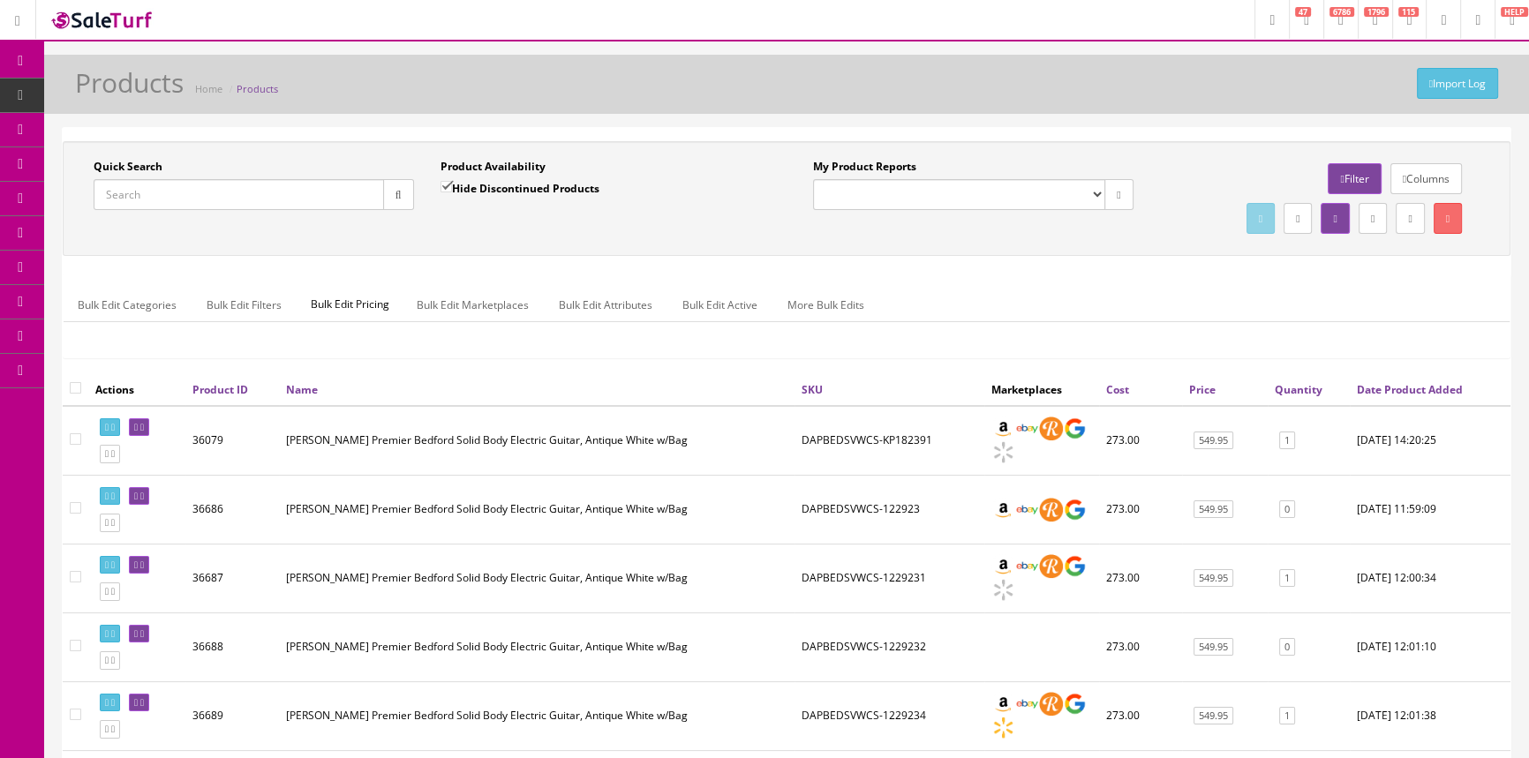
click at [123, 207] on input "Quick Search" at bounding box center [239, 194] width 290 height 31
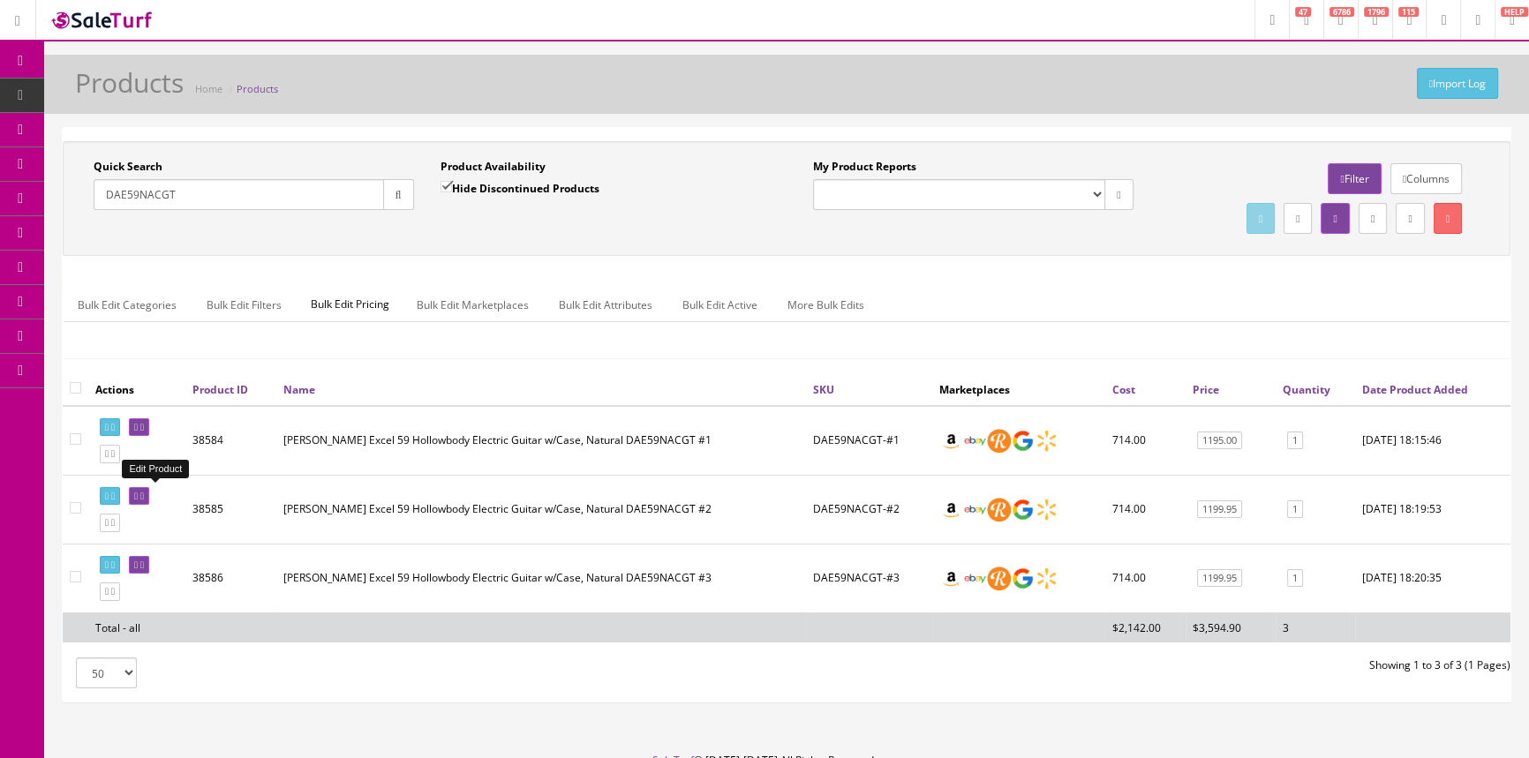
type input "DAE59NACGT"
click at [138, 492] on icon at bounding box center [136, 497] width 4 height 10
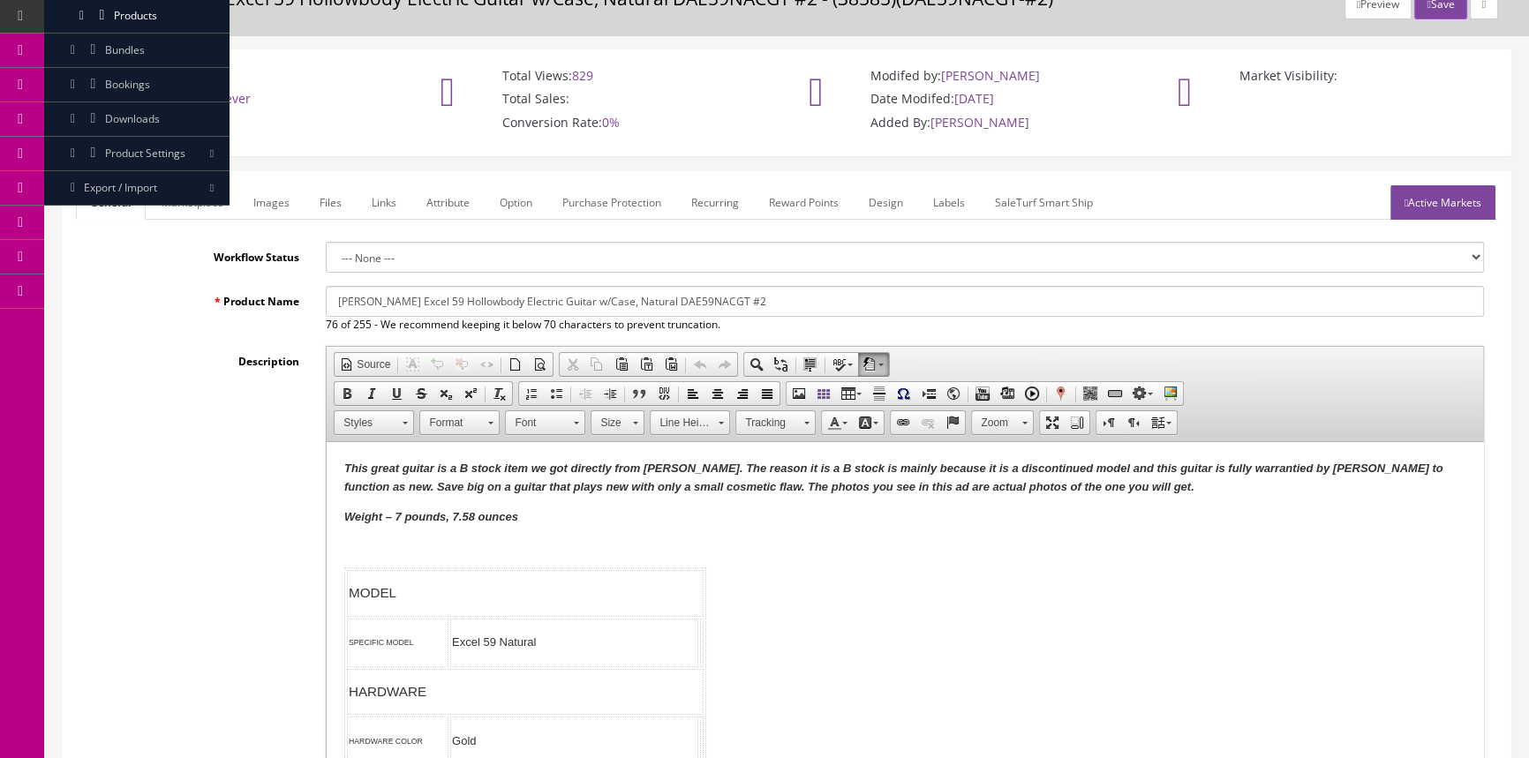
click at [258, 198] on link "Images" at bounding box center [271, 202] width 64 height 34
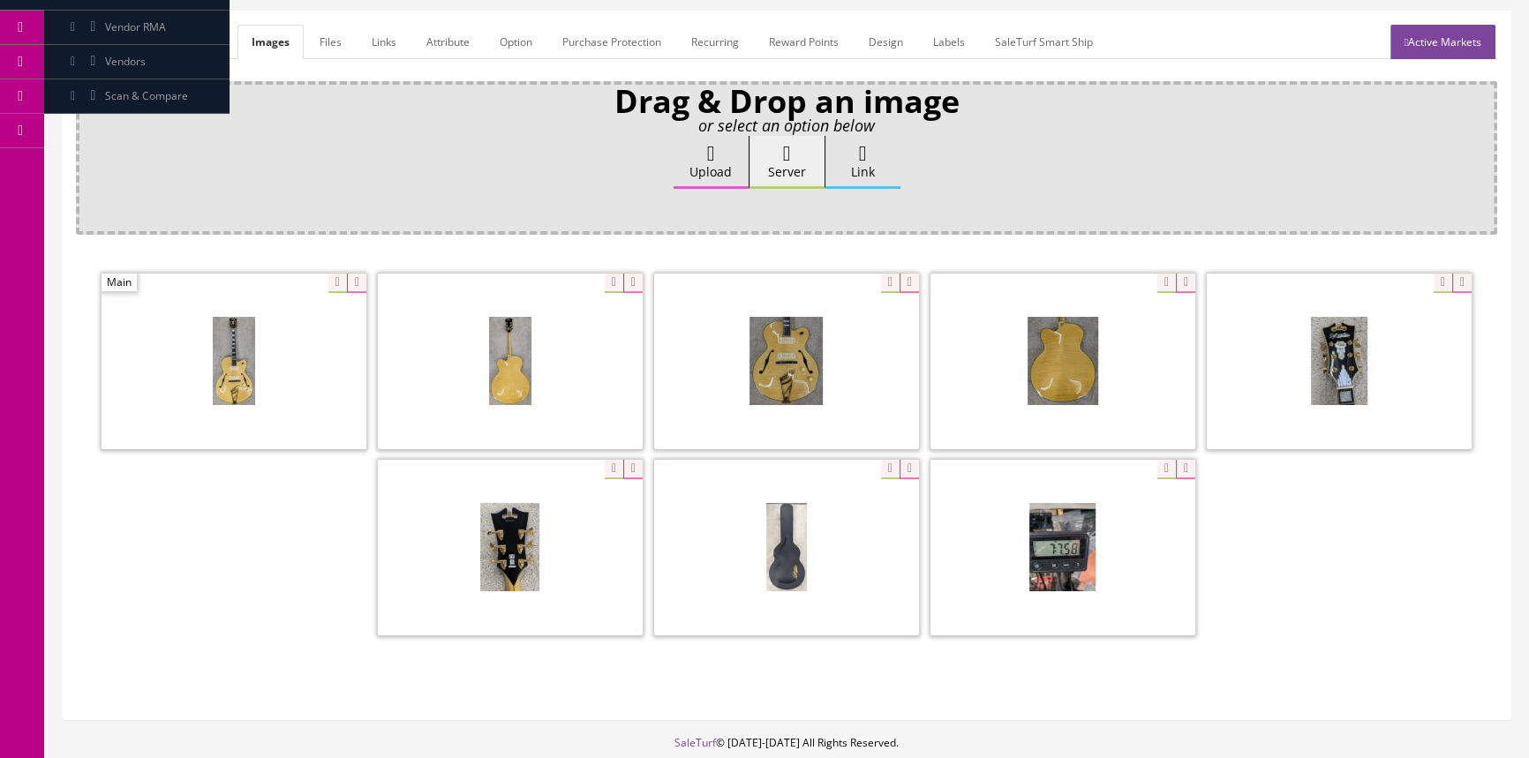
scroll to position [320, 0]
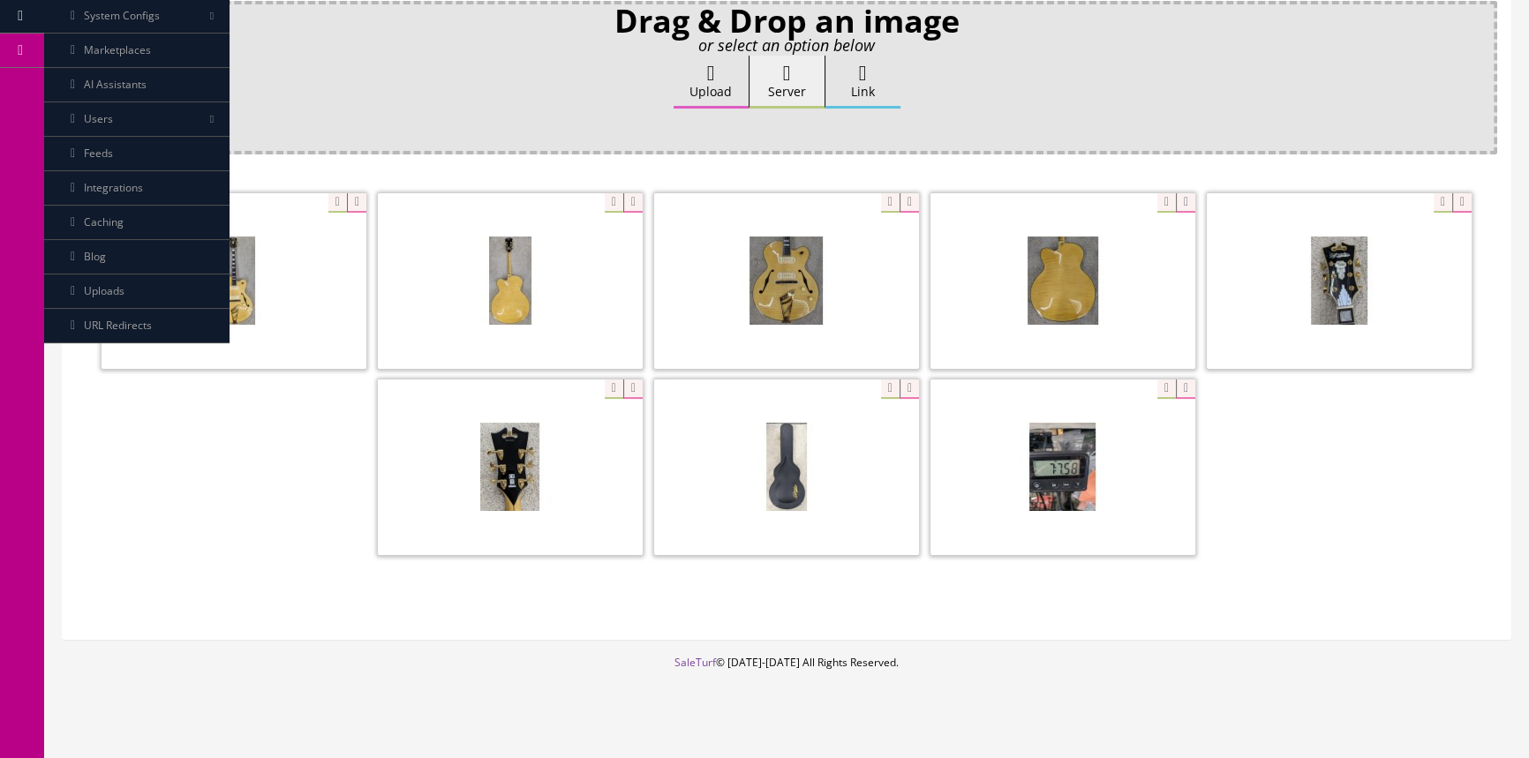
click at [820, 478] on span at bounding box center [786, 468] width 265 height 176
click at [877, 388] on div at bounding box center [786, 467] width 265 height 177
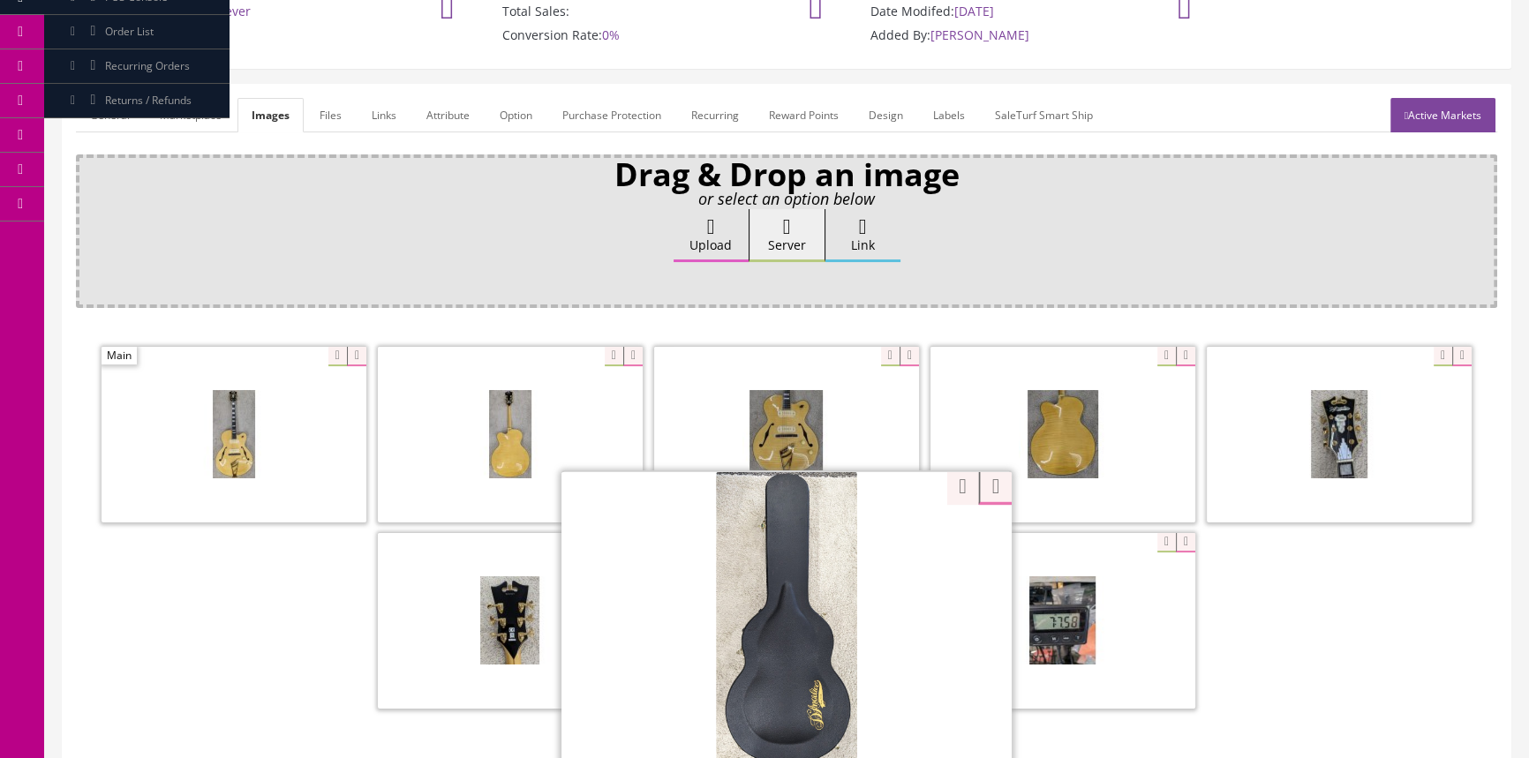
scroll to position [0, 0]
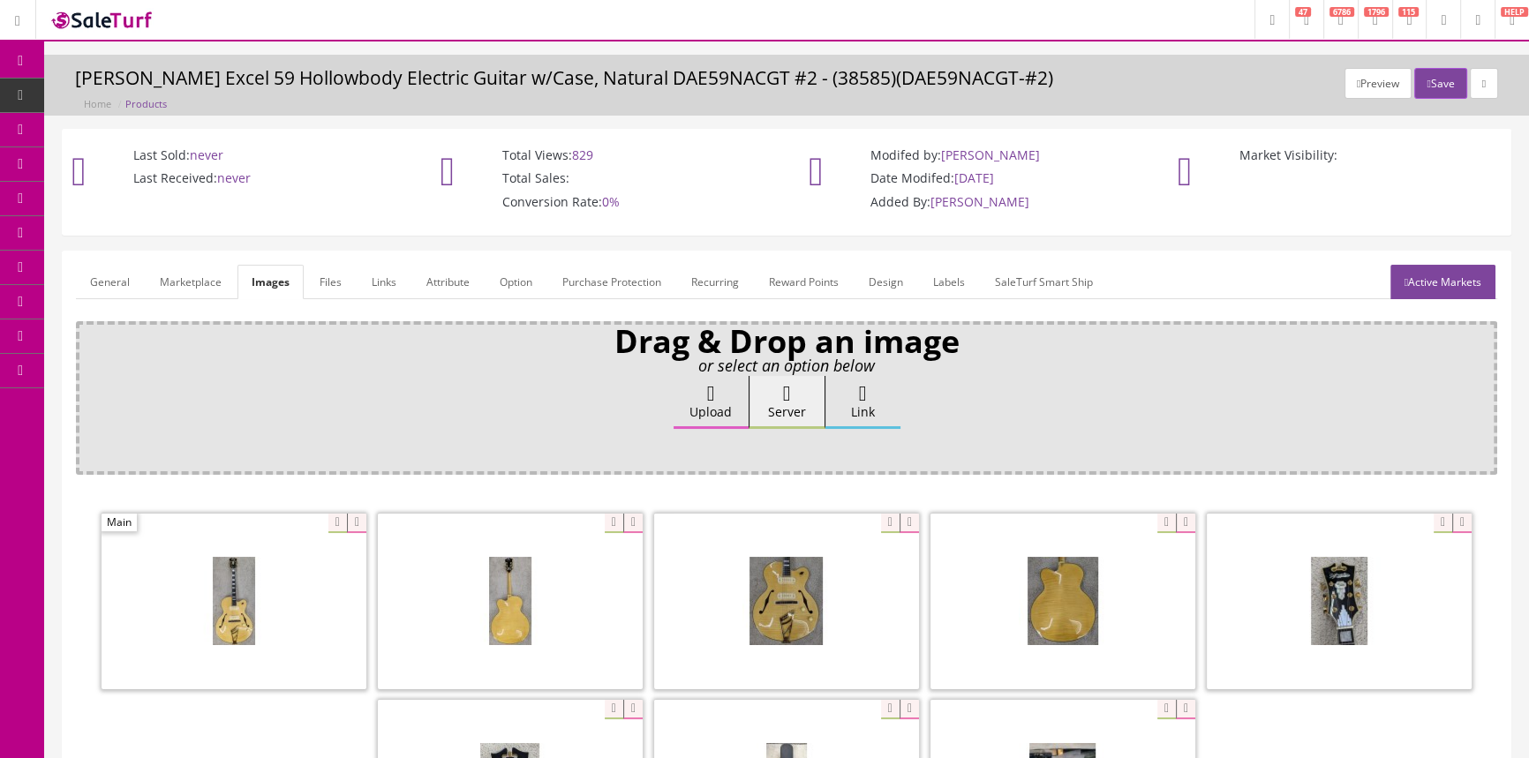
click at [115, 95] on link "Products" at bounding box center [136, 96] width 185 height 34
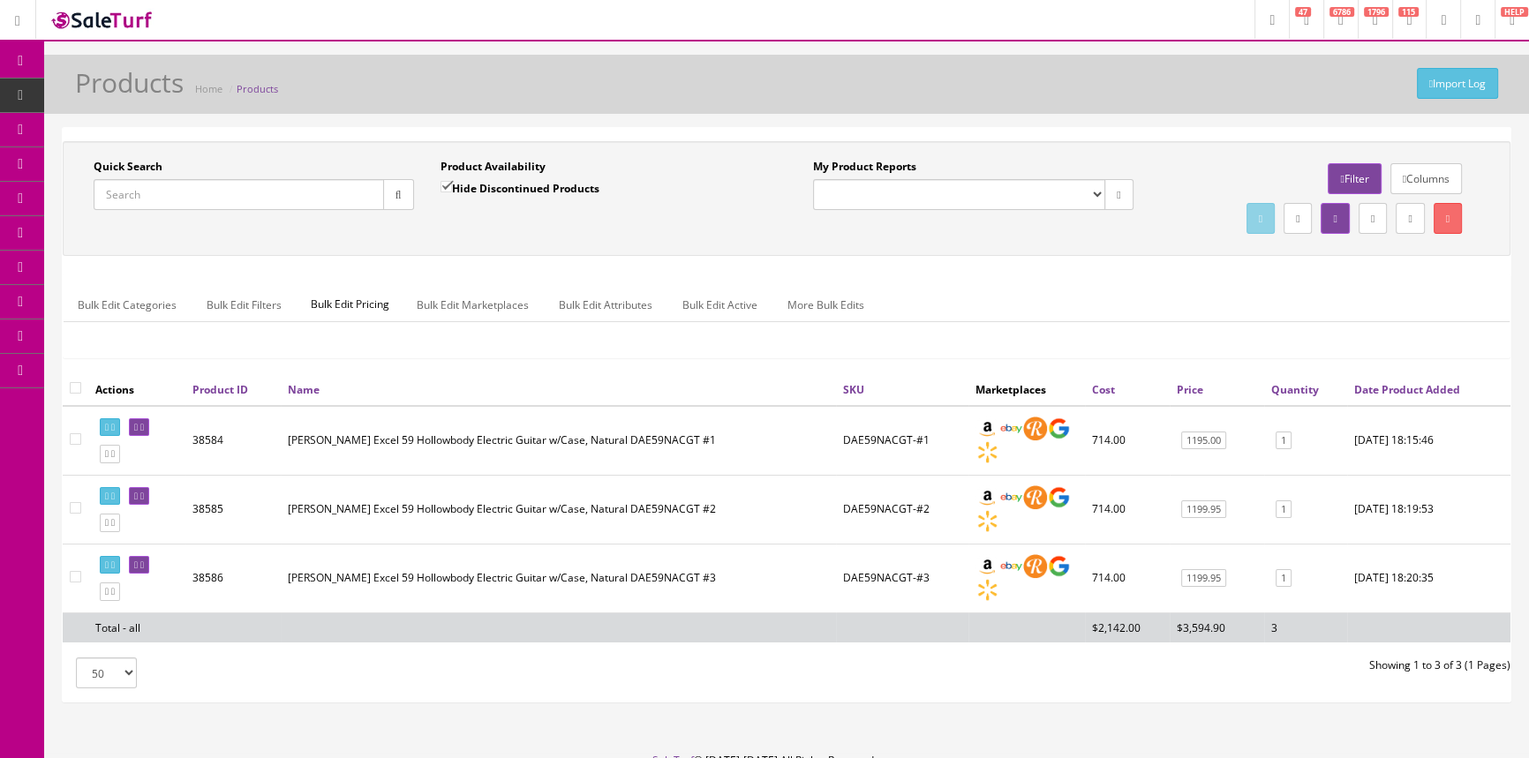
click at [124, 193] on input "Quick Search" at bounding box center [239, 194] width 290 height 31
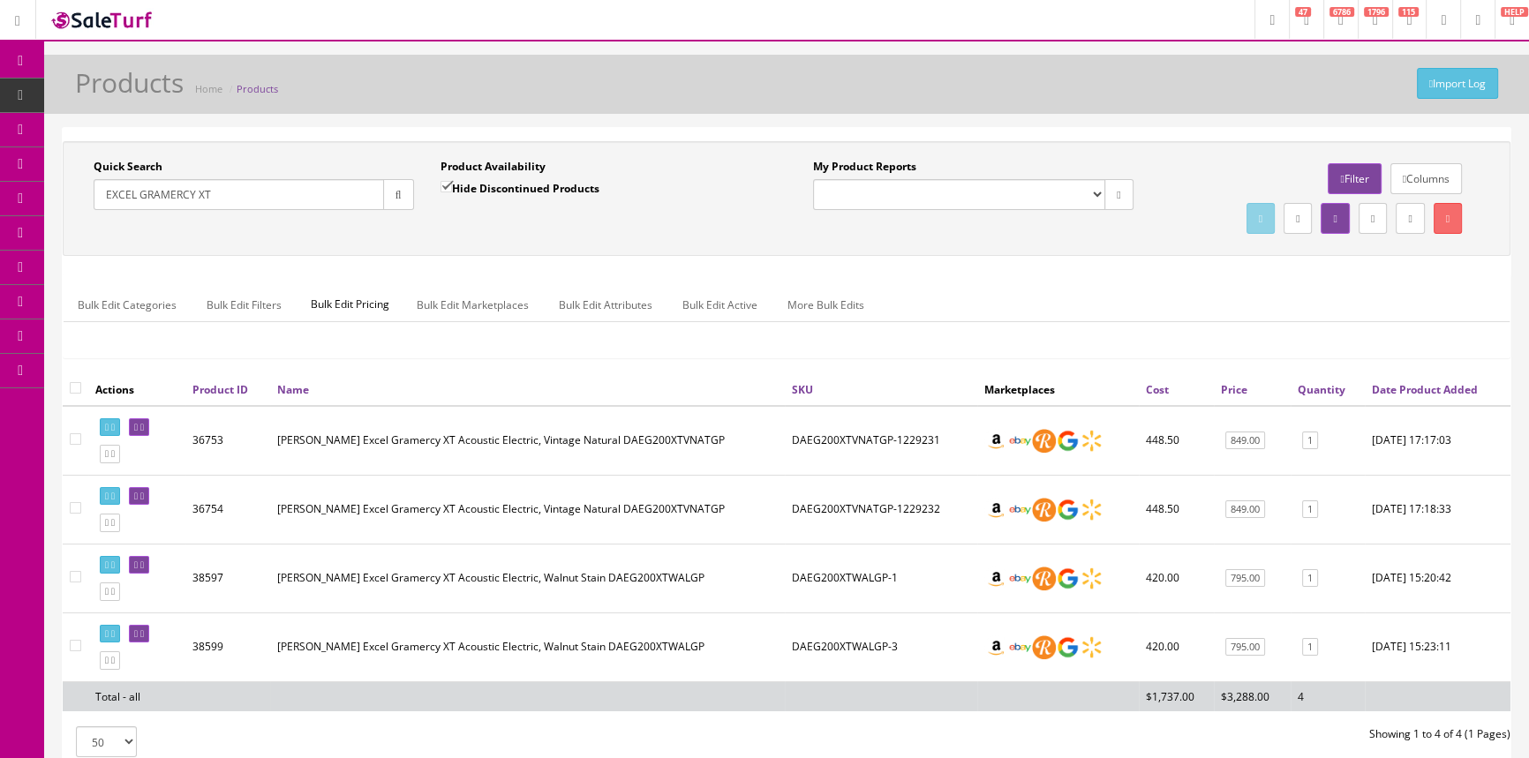
type input "EXCEL GRAMERCY XT"
click at [443, 192] on input "Hide Discontinued Products" at bounding box center [446, 186] width 11 height 11
checkbox input "false"
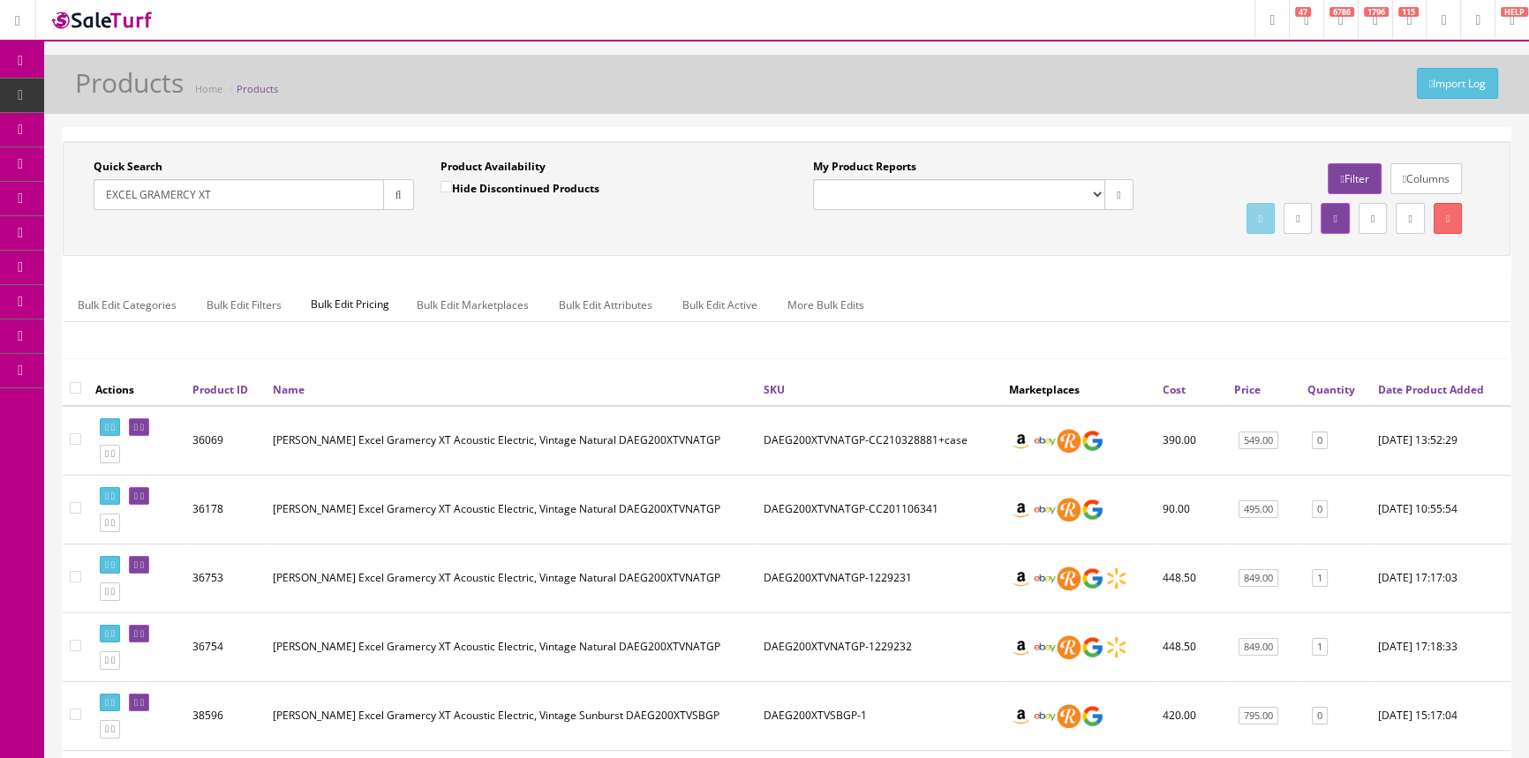
click at [274, 203] on input "EXCEL GRAMERCY XT" at bounding box center [239, 194] width 290 height 31
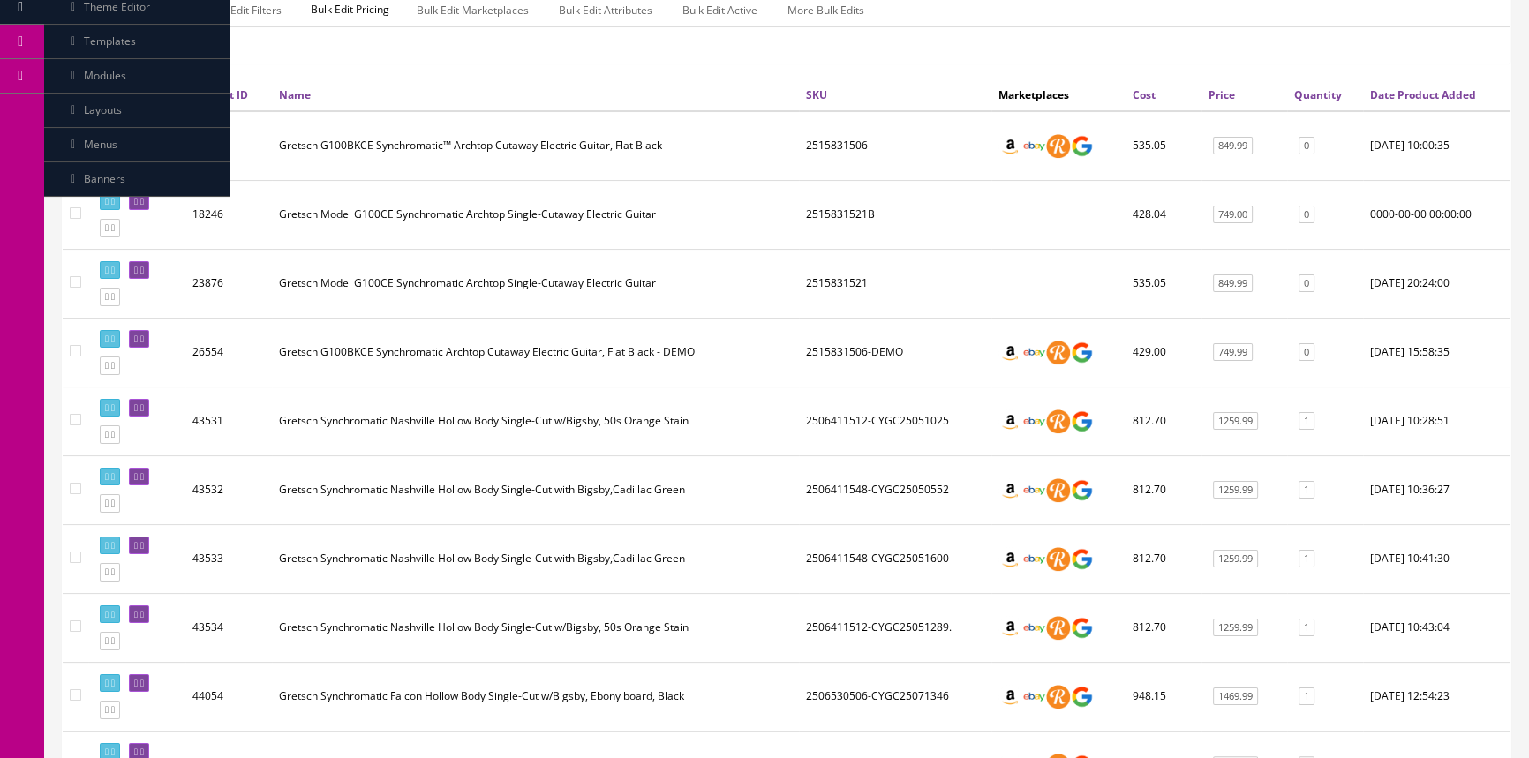
scroll to position [561, 0]
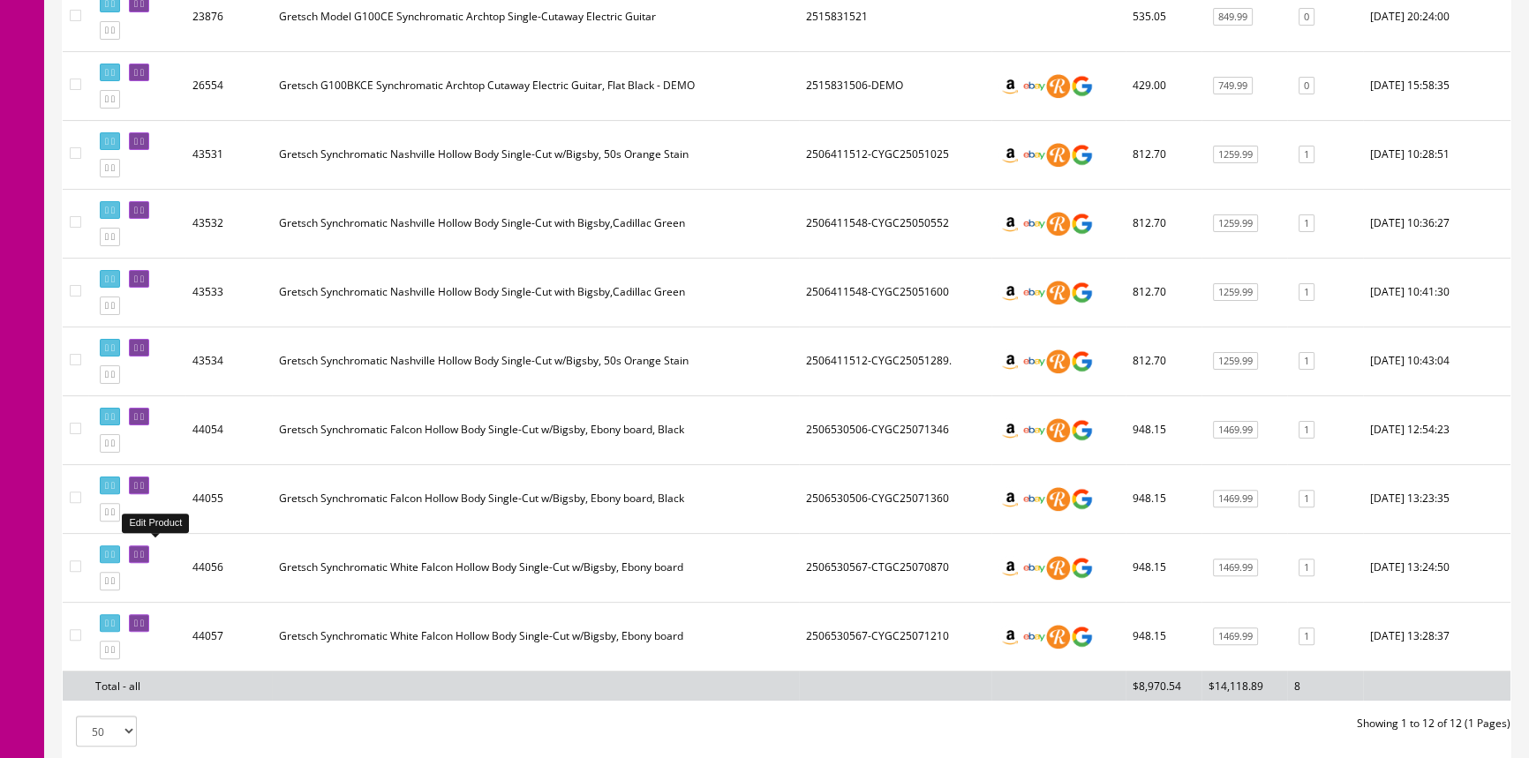
click at [841, 563] on td "2506530567-CTGC25070870" at bounding box center [895, 567] width 192 height 69
copy td "2506530567"
click at [832, 360] on td "2506411512-CYGC25051289." at bounding box center [895, 361] width 192 height 69
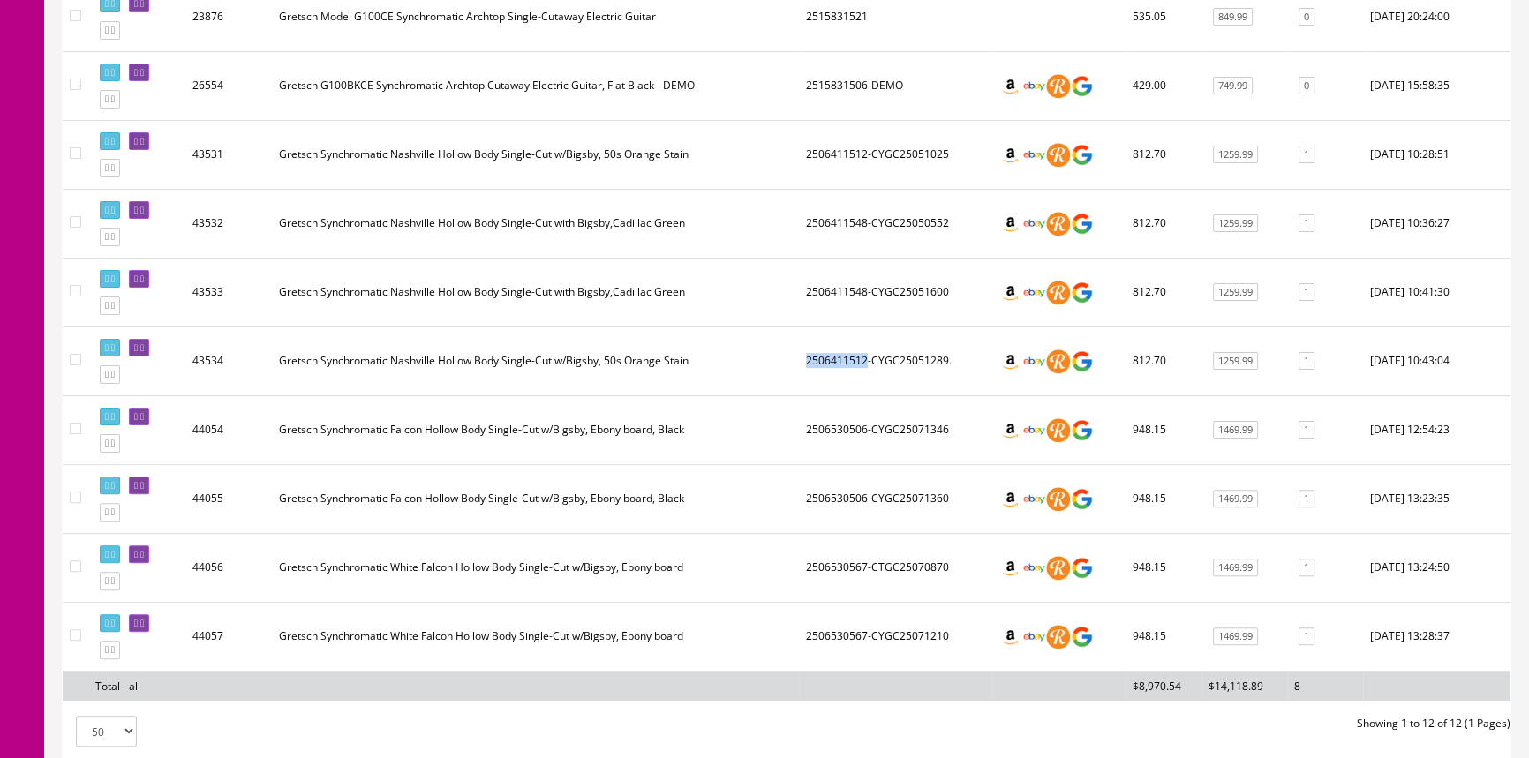
copy td "2506411512"
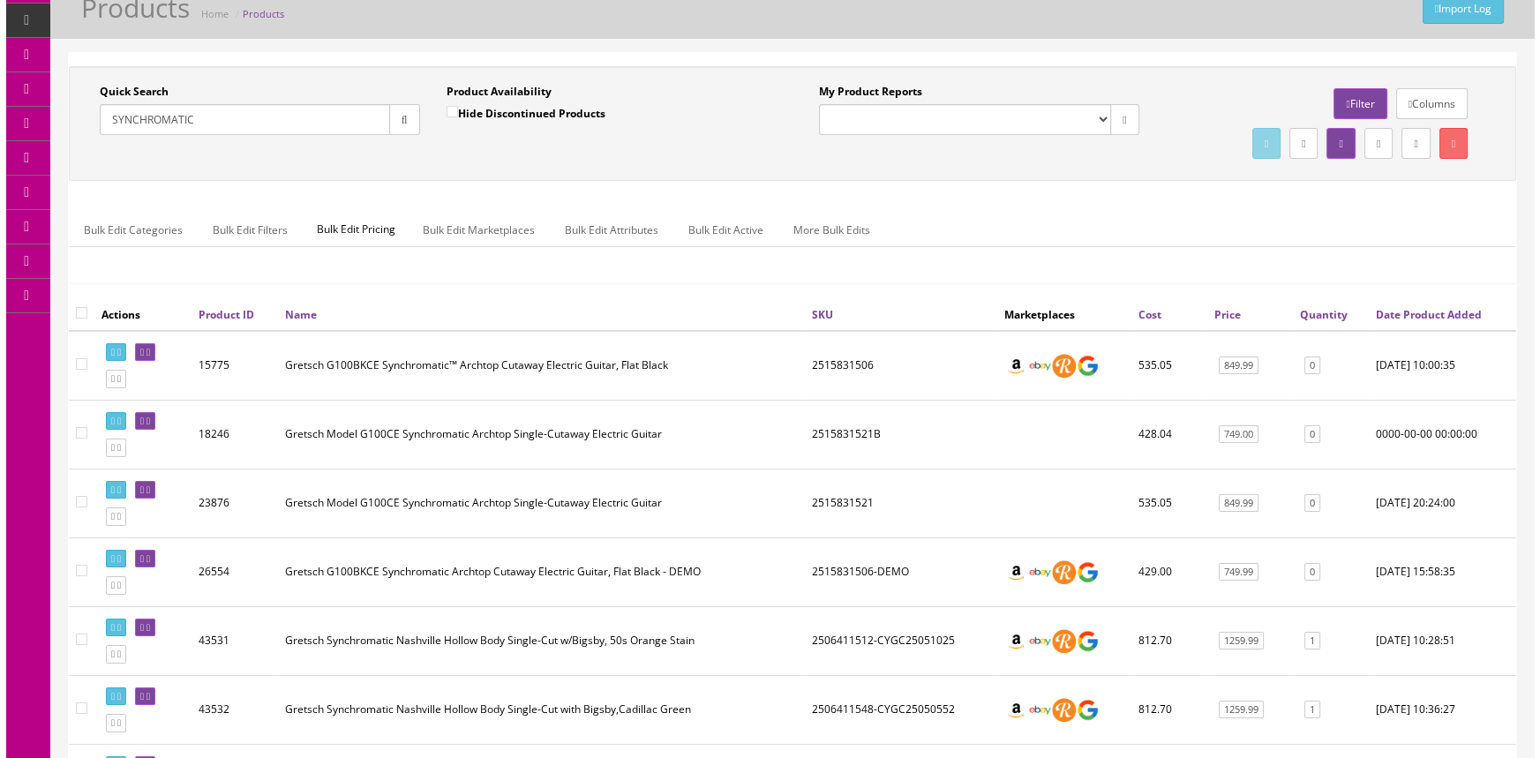
scroll to position [0, 0]
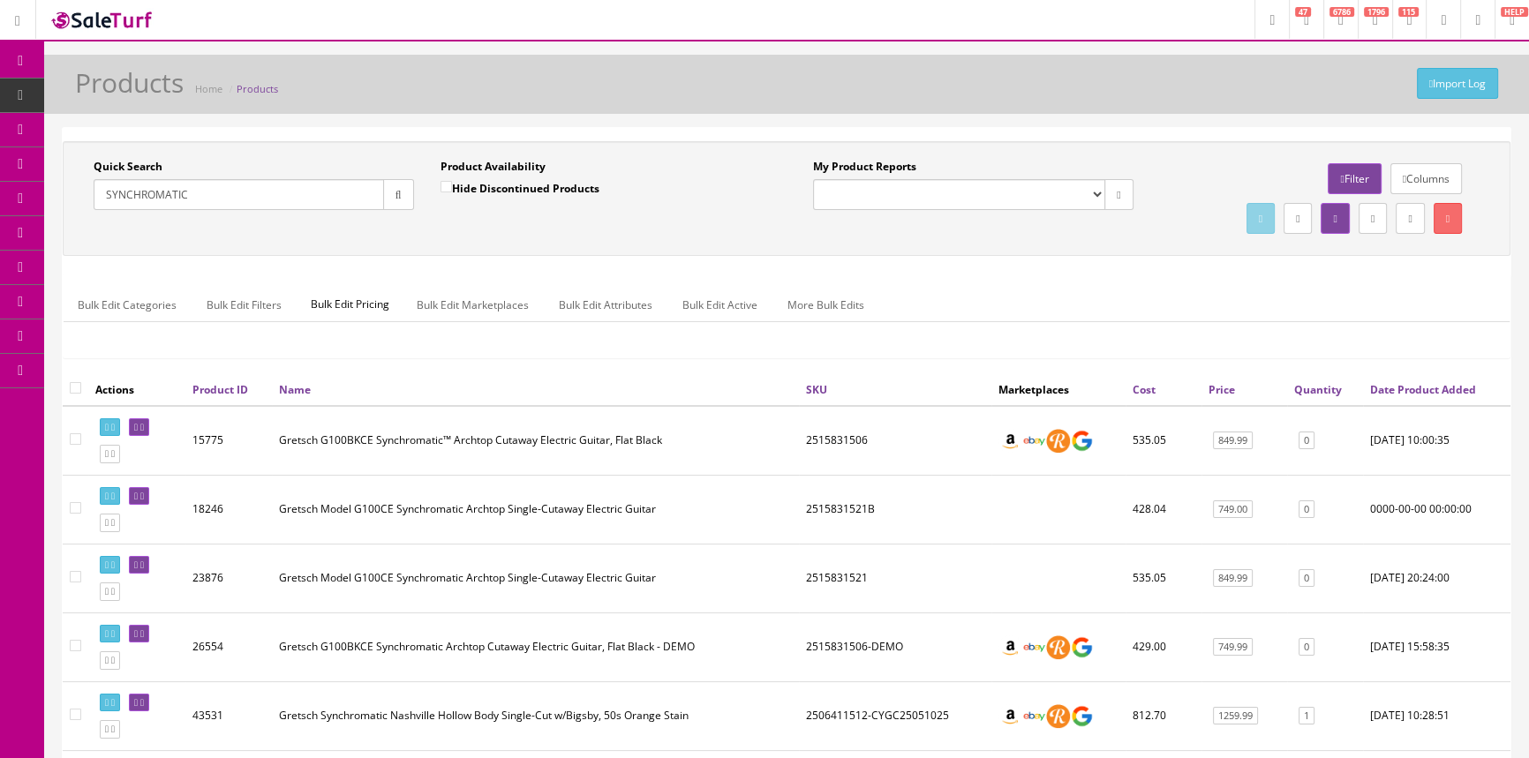
drag, startPoint x: 202, startPoint y: 196, endPoint x: 80, endPoint y: 202, distance: 122.0
click at [80, 202] on div "Quick Search SYNCHROMATIC Date From" at bounding box center [253, 191] width 347 height 64
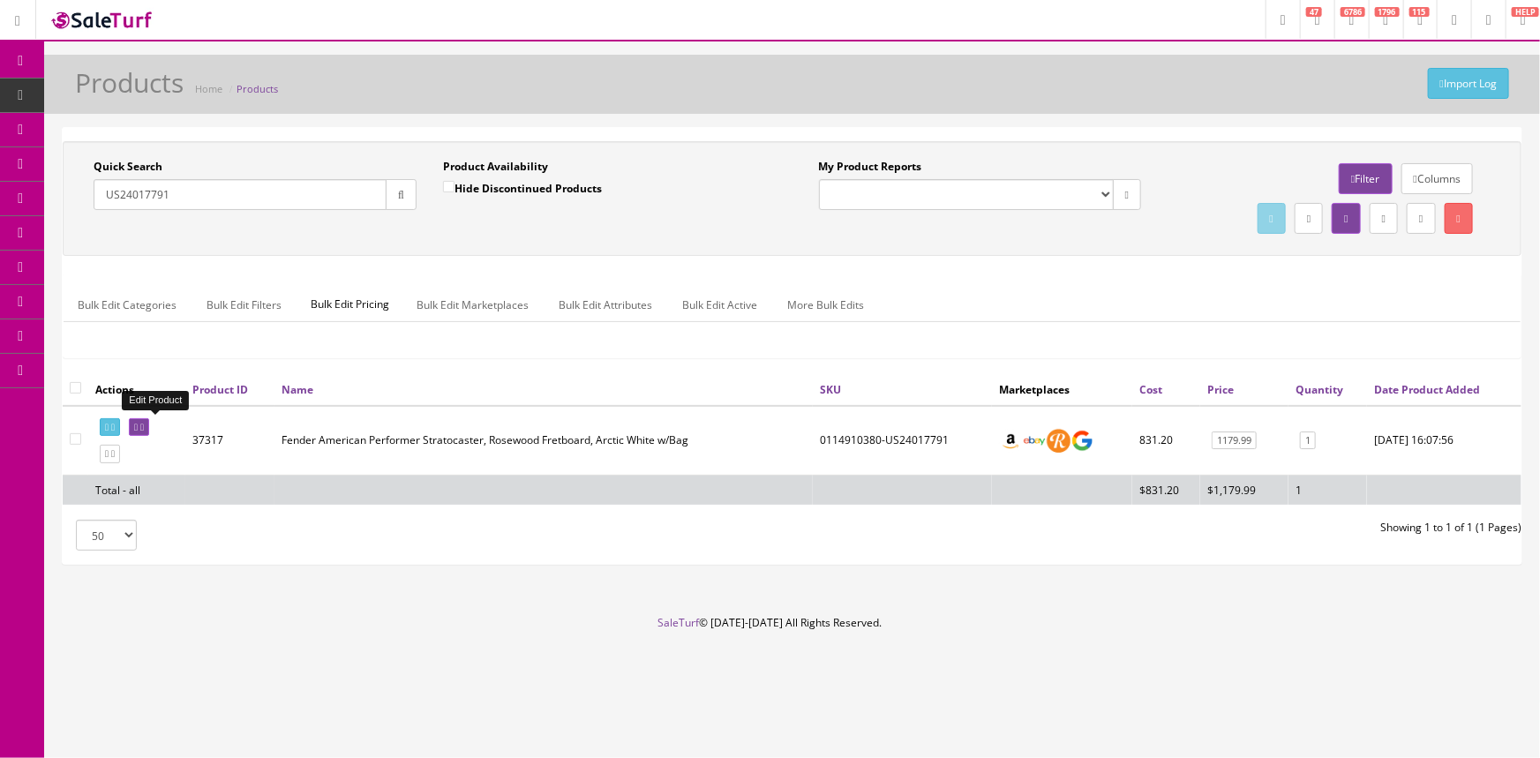
type input "US24017791"
click at [138, 425] on icon at bounding box center [136, 428] width 4 height 10
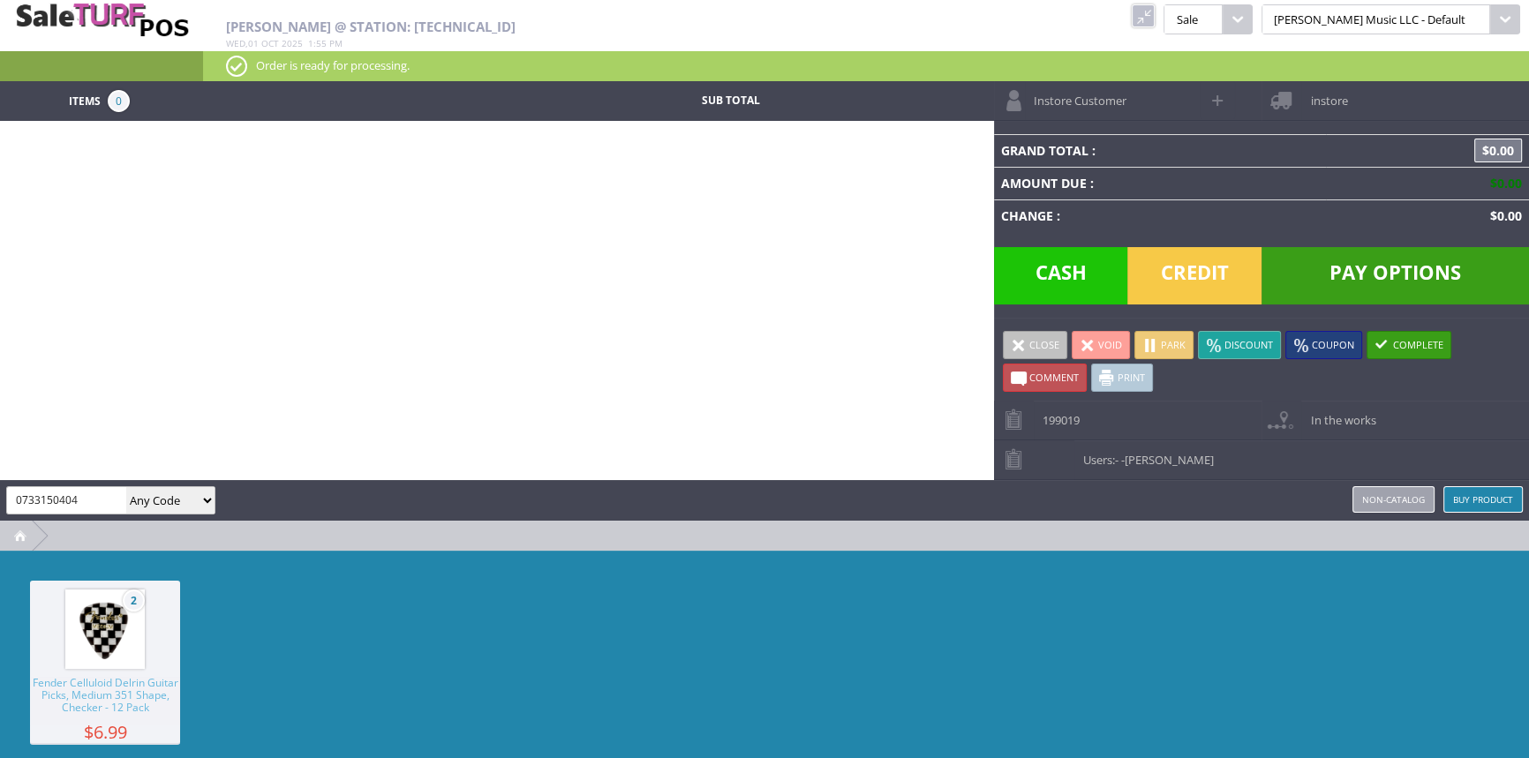
type input "0733150404"
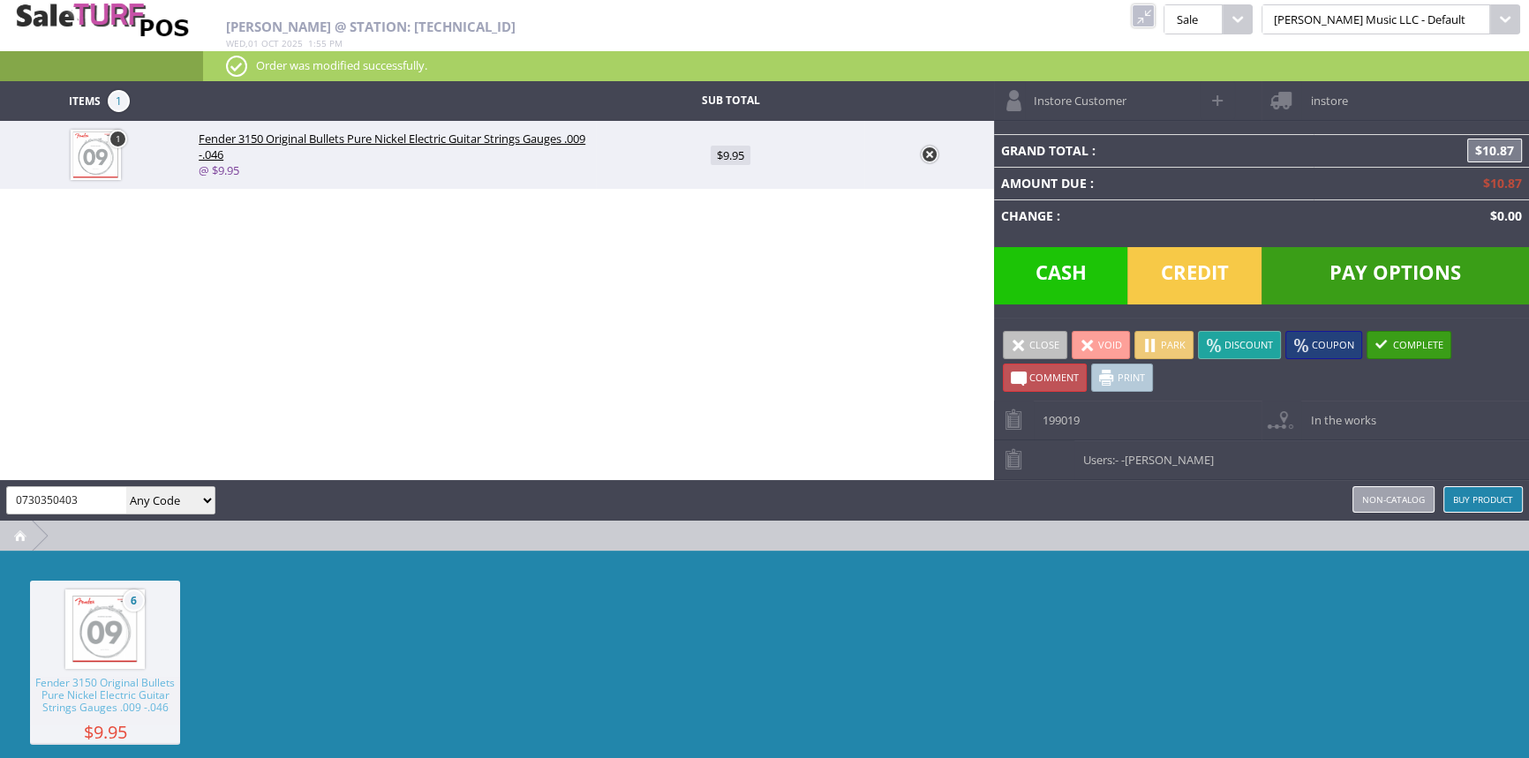
type input "0730350403"
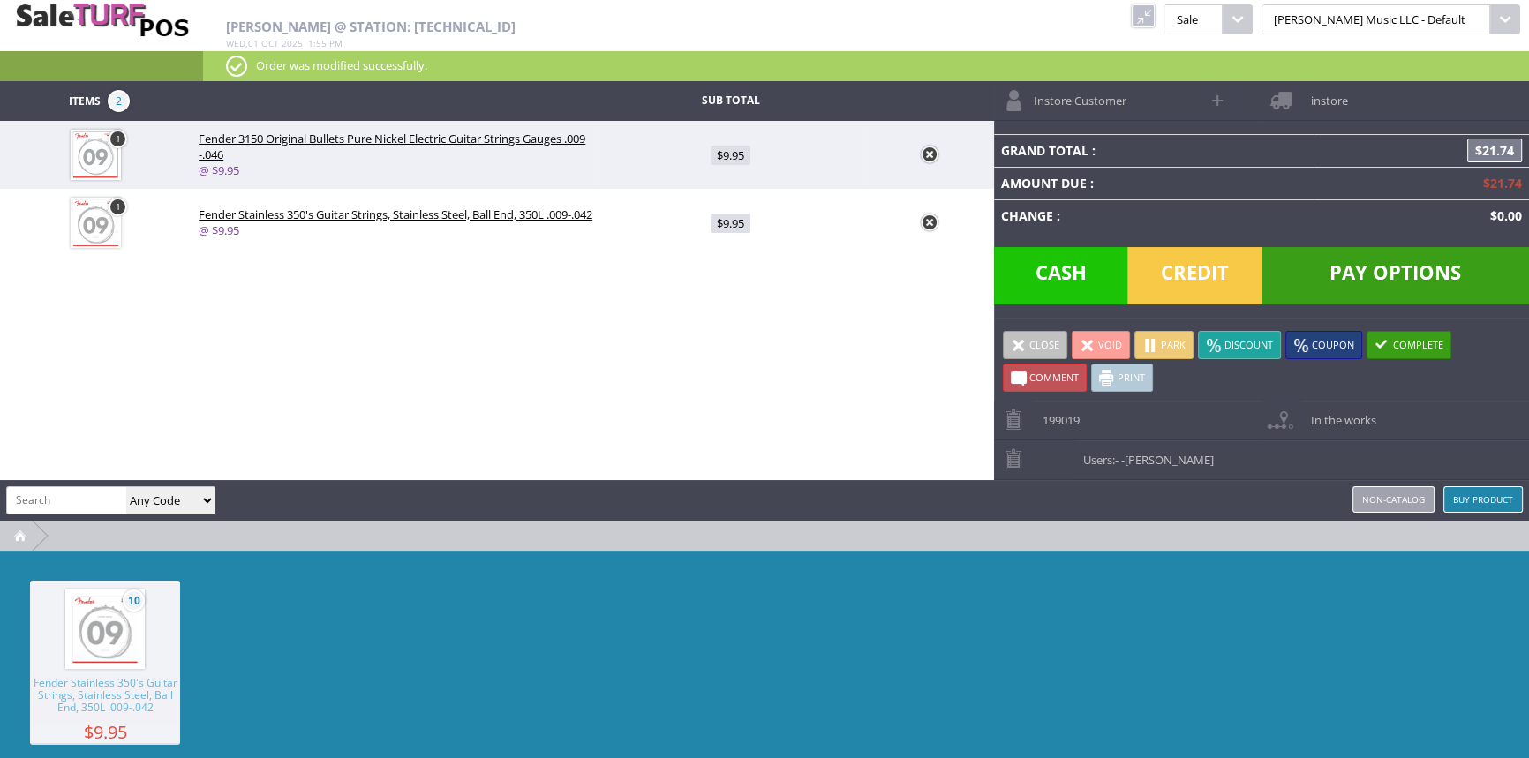
click at [1051, 264] on span "Cash" at bounding box center [1061, 275] width 134 height 57
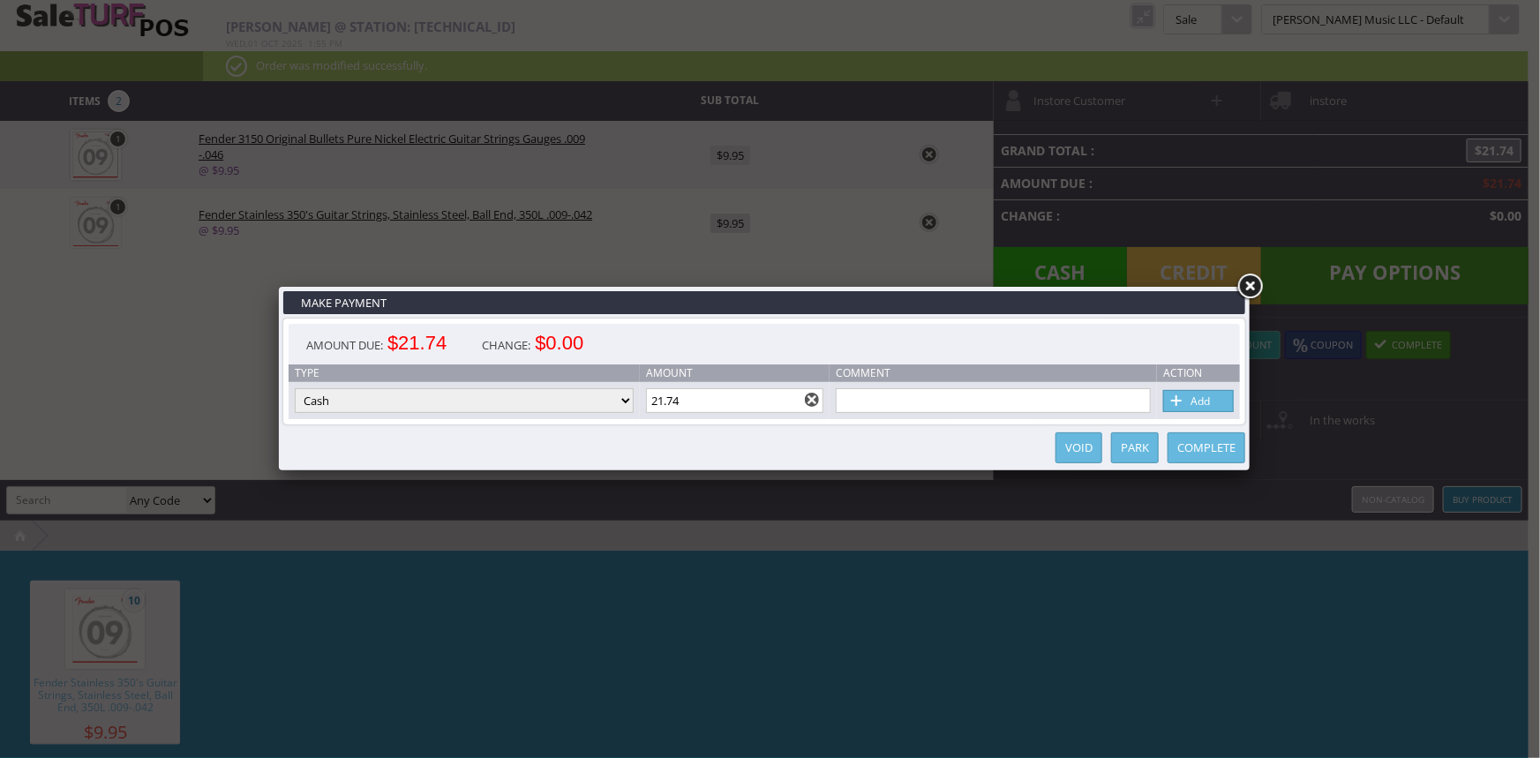
click at [683, 406] on input "21.74" at bounding box center [735, 400] width 178 height 25
click at [1218, 405] on link "Add" at bounding box center [1199, 401] width 71 height 22
type input "0"
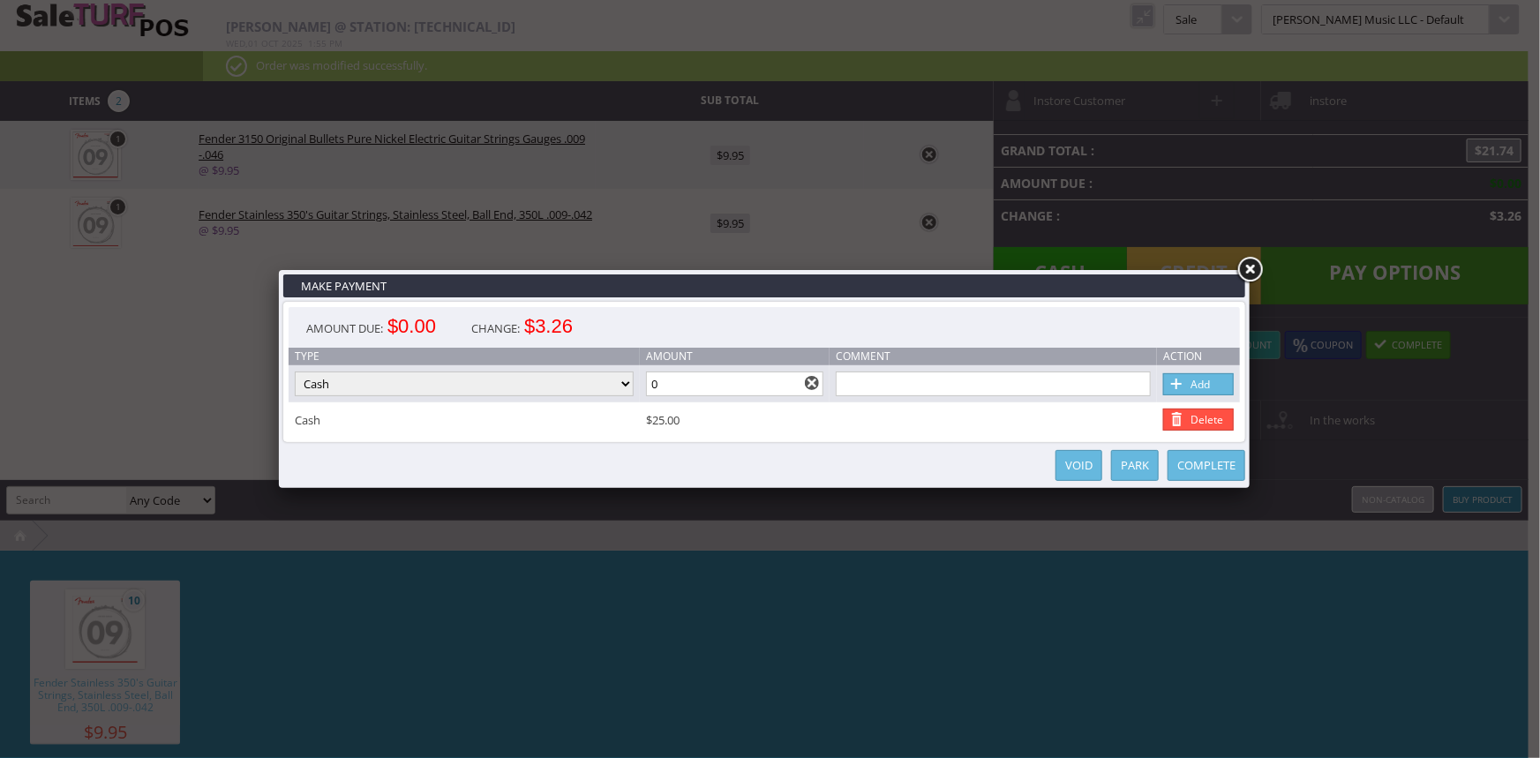
click at [1201, 468] on link "Complete" at bounding box center [1207, 465] width 78 height 31
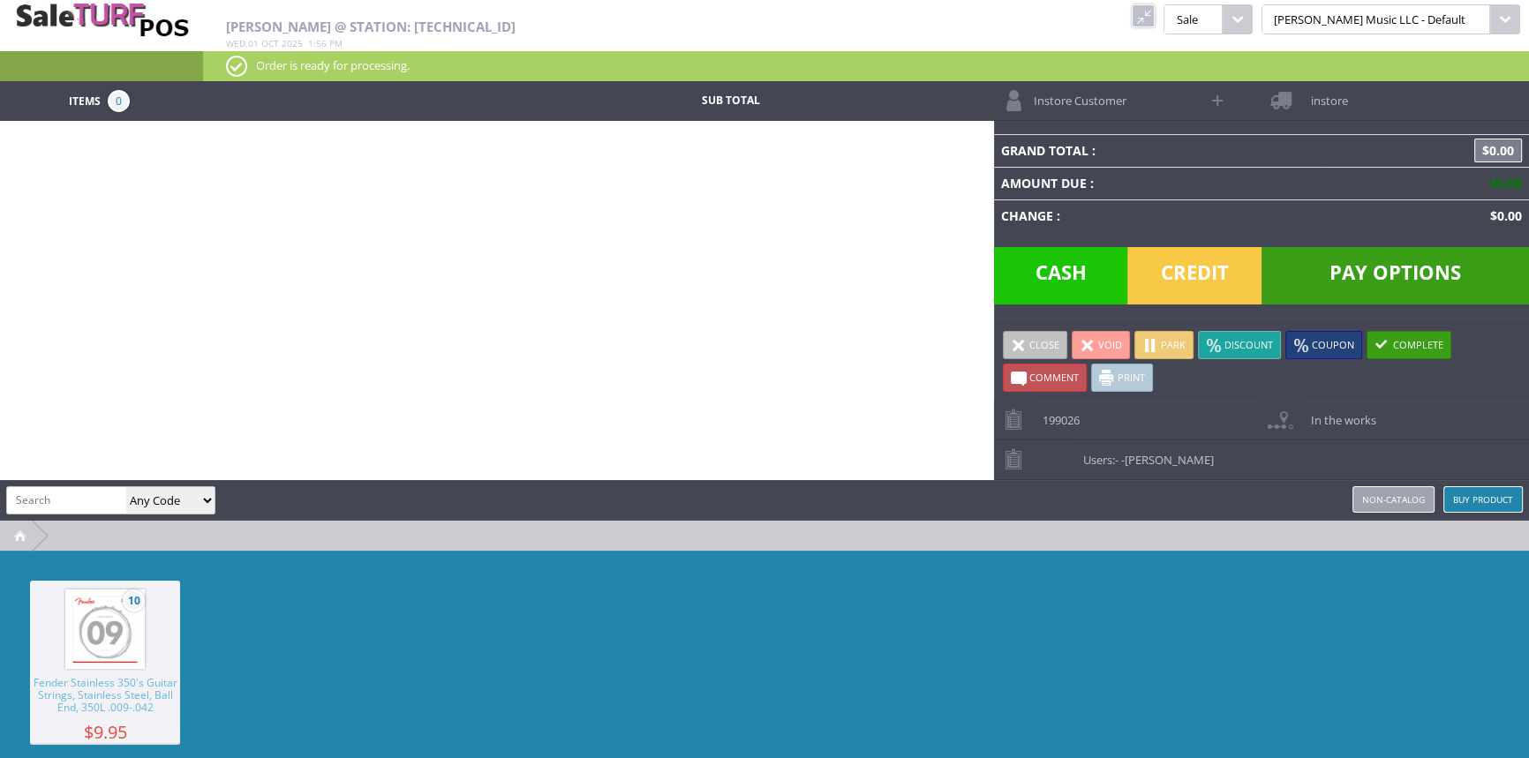
click at [1322, 636] on div "10 Fender Stainless 350's Guitar Strings, Stainless Steel, Ball End, 350L .009-…" at bounding box center [764, 683] width 1529 height 265
click at [648, 678] on div "10 Fender Stainless 350's Guitar Strings, Stainless Steel, Ball End, 350L .009-…" at bounding box center [764, 683] width 1529 height 265
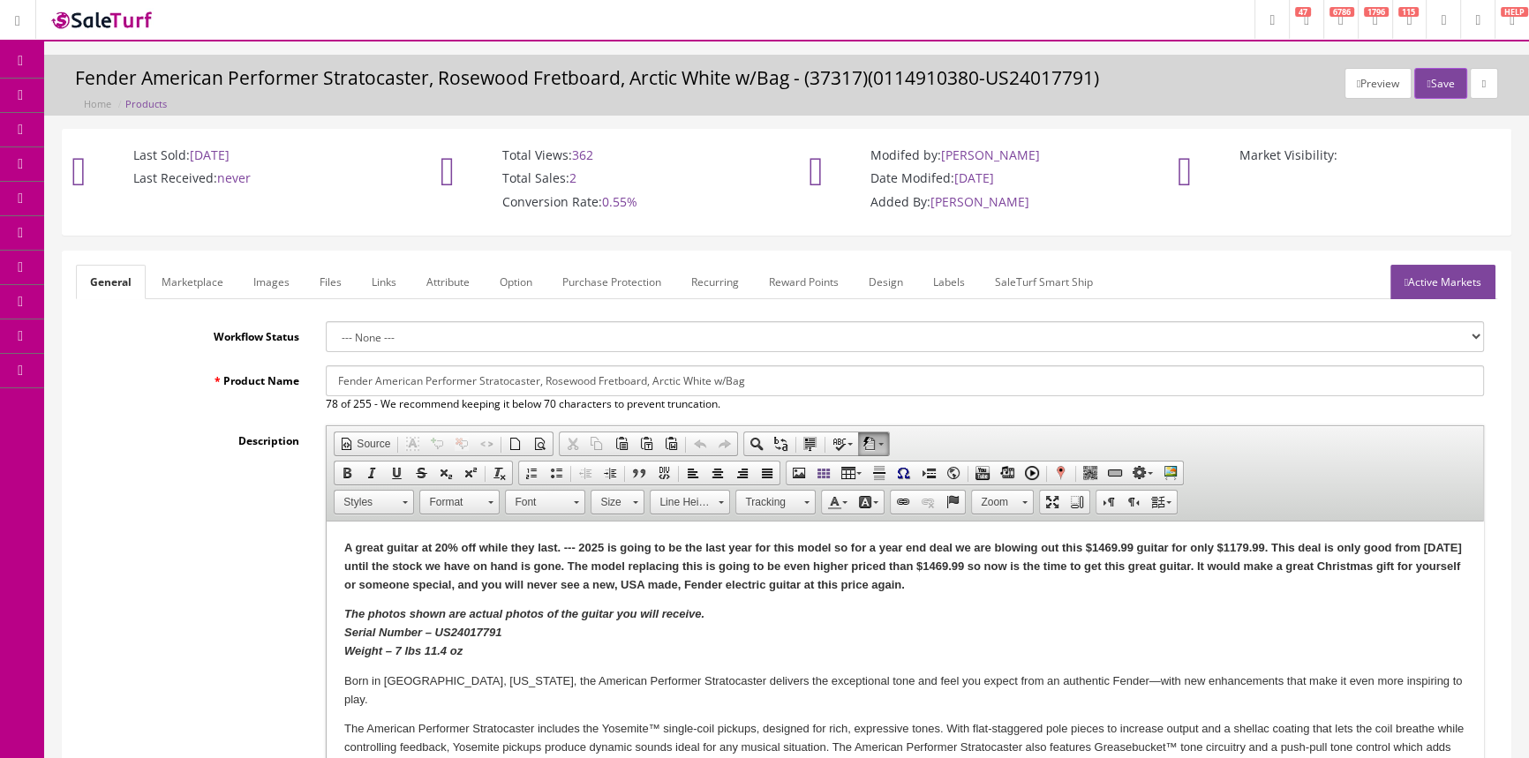
click at [947, 282] on link "Labels" at bounding box center [949, 282] width 60 height 34
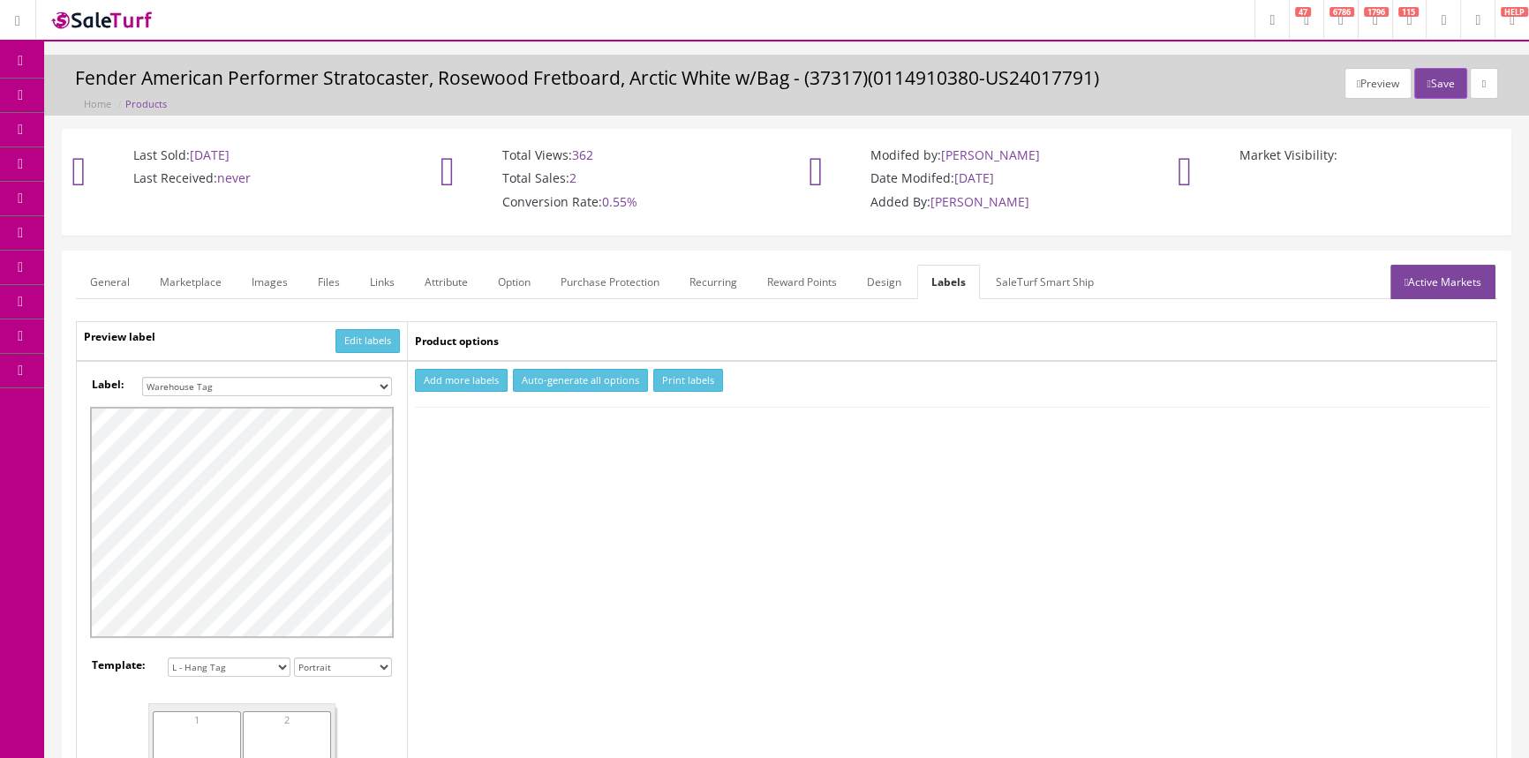
click at [323, 388] on select "Small Label 2 x 1 Label Shoe label 100 barcodes Dymo Label 2 X 1 Sticker Labels…" at bounding box center [267, 386] width 250 height 19
select select "16"
click at [142, 377] on select "Small Label 2 x 1 Label Shoe label 100 barcodes Dymo Label 2 X 1 Sticker Labels…" at bounding box center [267, 386] width 250 height 19
click at [441, 380] on button "Add more labels" at bounding box center [461, 381] width 93 height 24
type input "1"
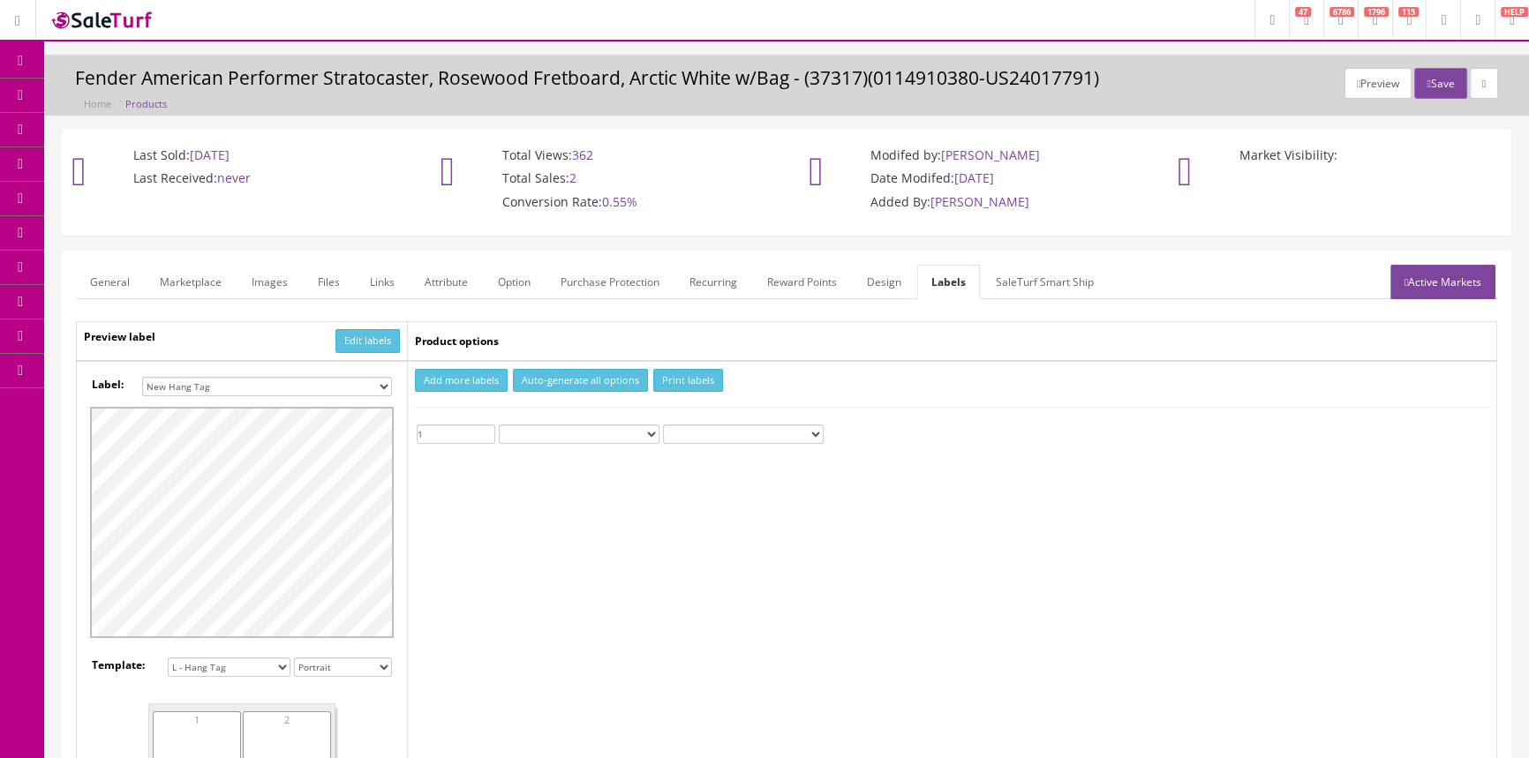
click at [486, 426] on input "1" at bounding box center [456, 434] width 79 height 19
click at [667, 375] on button "Print labels" at bounding box center [688, 381] width 70 height 24
click at [138, 94] on span "Products" at bounding box center [126, 94] width 43 height 15
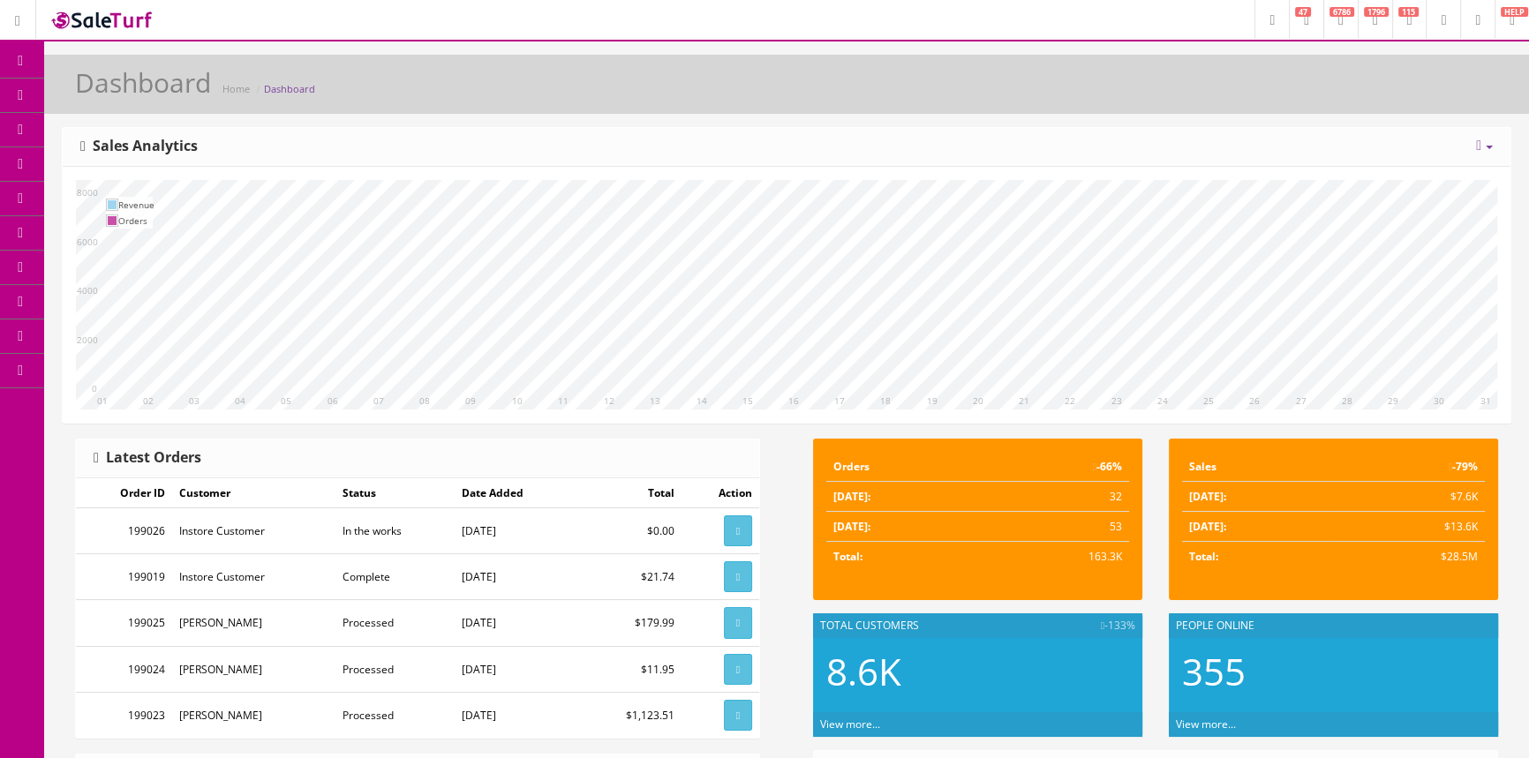
click at [148, 91] on span "Products" at bounding box center [126, 94] width 43 height 15
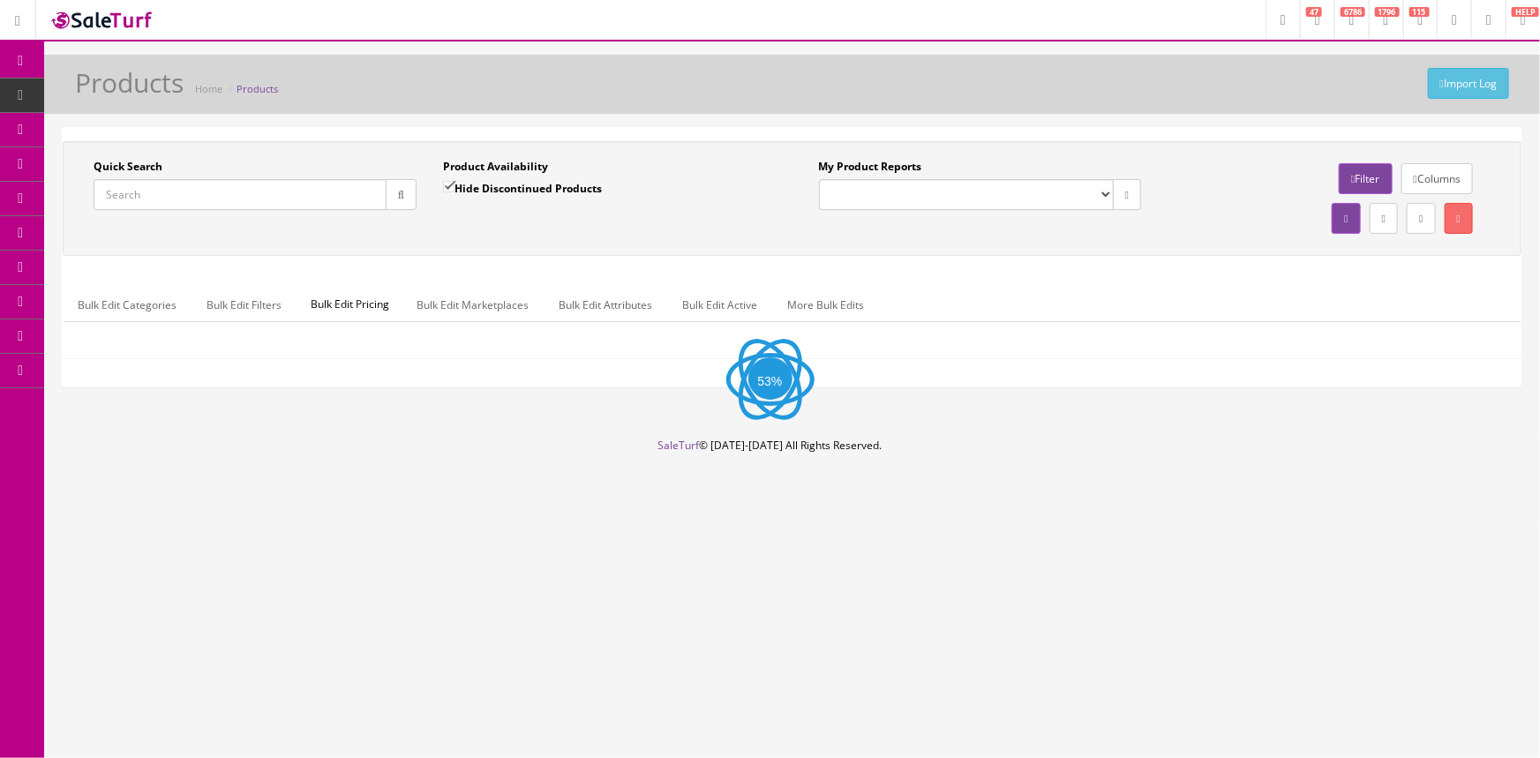
click at [172, 193] on input "Quick Search" at bounding box center [240, 194] width 293 height 31
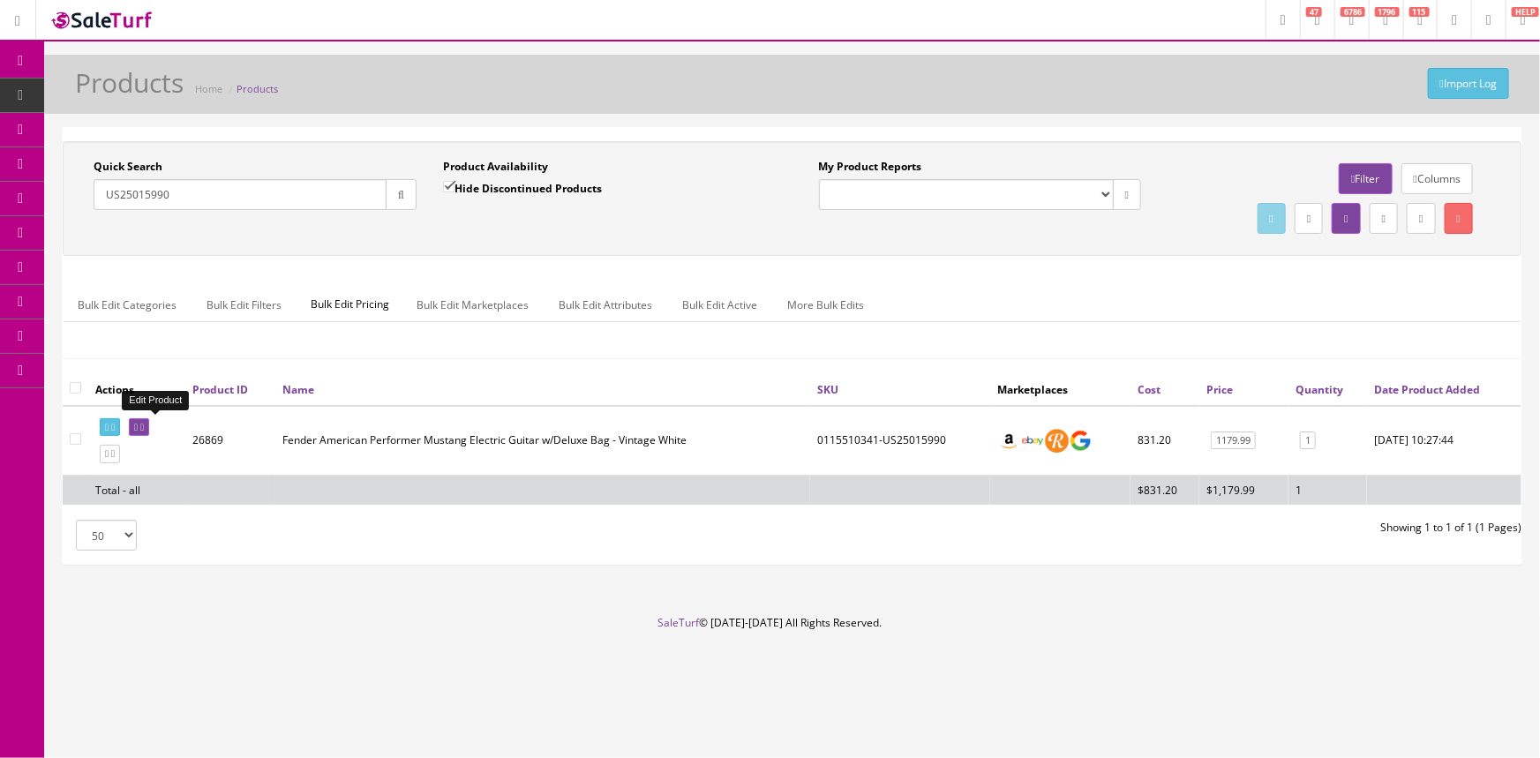
type input "US25015990"
click at [138, 427] on icon at bounding box center [136, 428] width 4 height 10
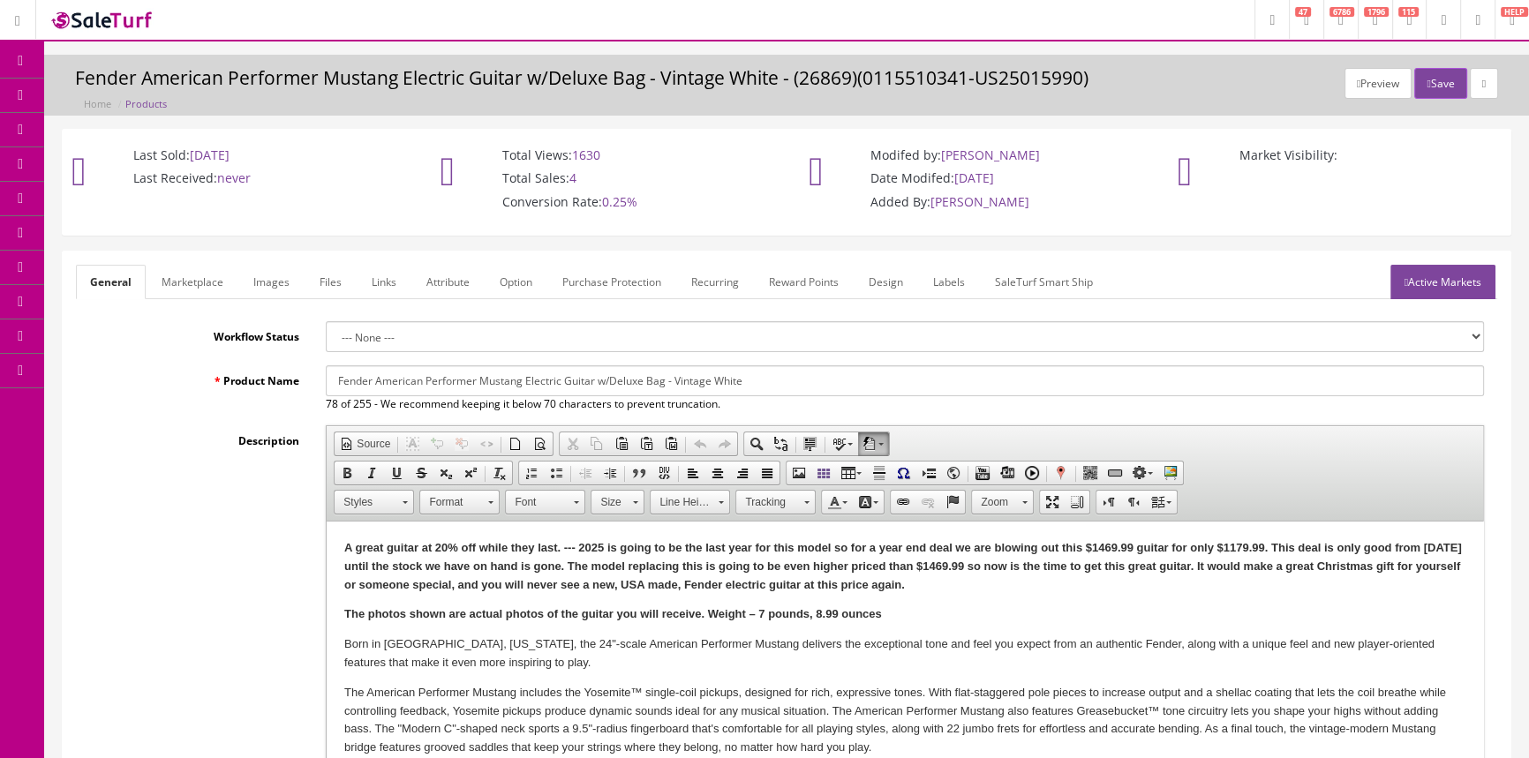
click at [938, 278] on link "Labels" at bounding box center [949, 282] width 60 height 34
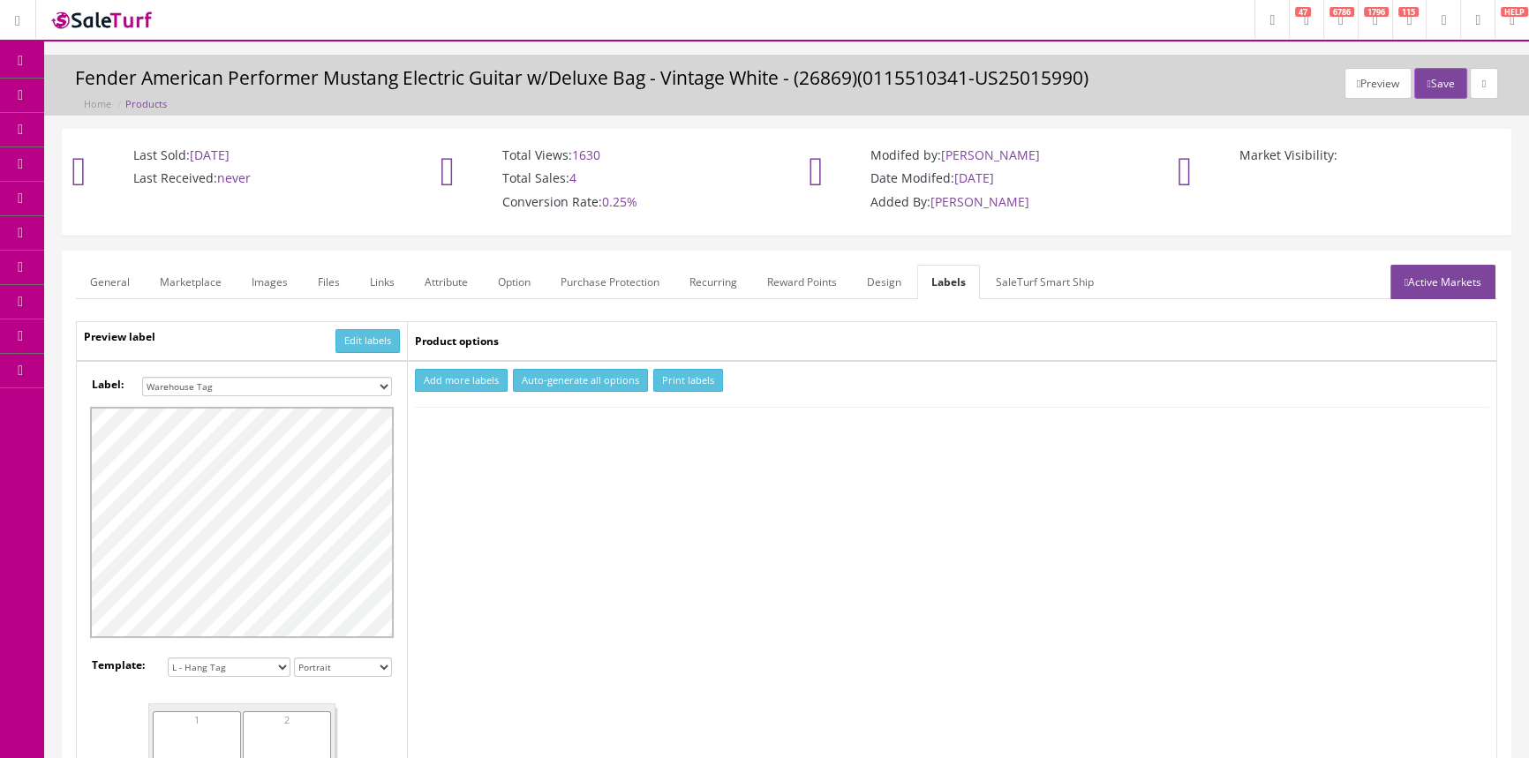
click at [334, 381] on select "Small Label 2 x 1 Label Shoe label 100 barcodes Dymo Label 2 X 1 Sticker Labels…" at bounding box center [267, 386] width 250 height 19
select select "16"
click at [142, 377] on select "Small Label 2 x 1 Label Shoe label 100 barcodes Dymo Label 2 X 1 Sticker Labels…" at bounding box center [267, 386] width 250 height 19
click at [448, 385] on button "Add more labels" at bounding box center [461, 381] width 93 height 24
type input "1"
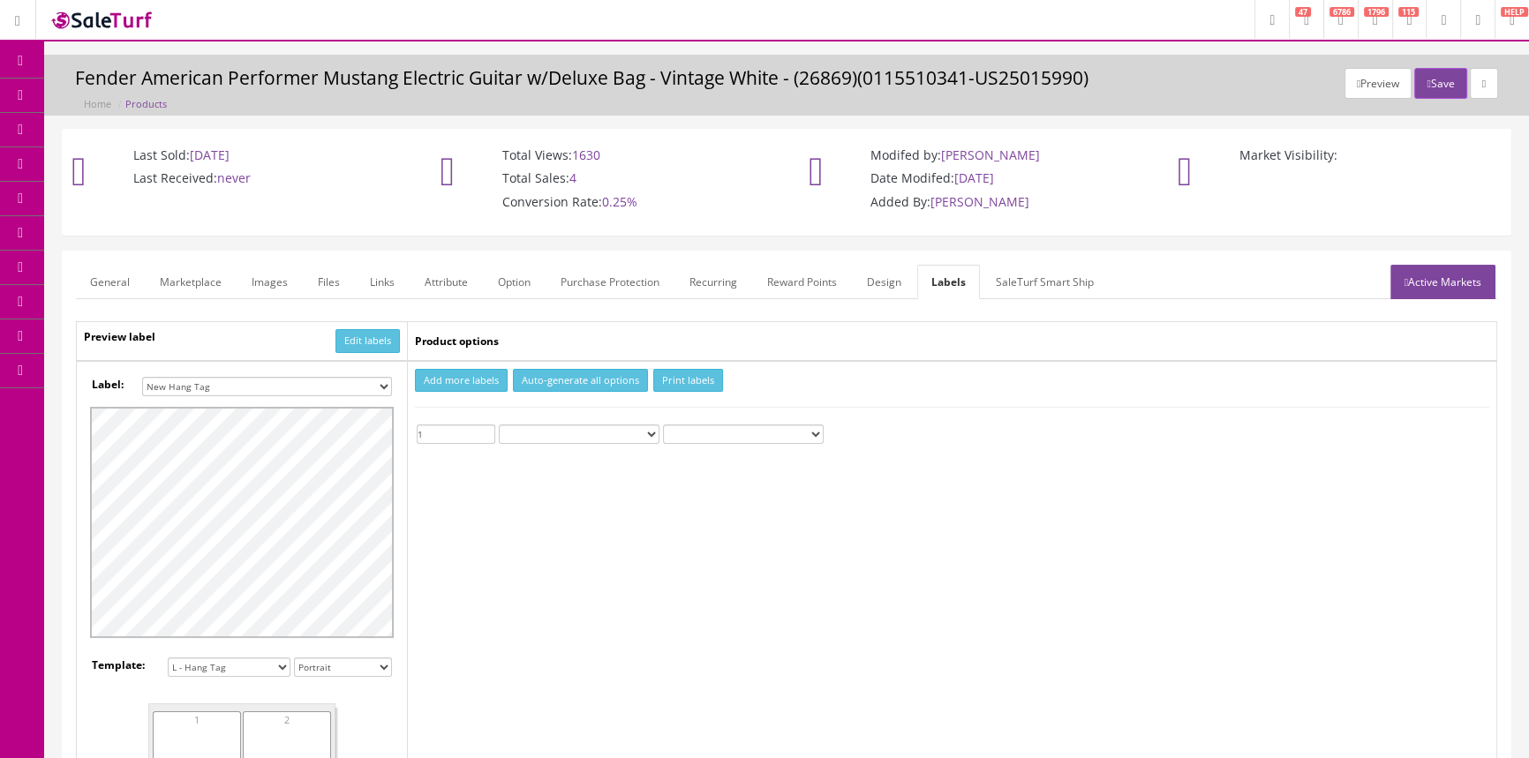
click at [488, 427] on input "1" at bounding box center [456, 434] width 79 height 19
click at [668, 377] on button "Print labels" at bounding box center [688, 381] width 70 height 24
click at [169, 101] on link "Products" at bounding box center [136, 96] width 185 height 34
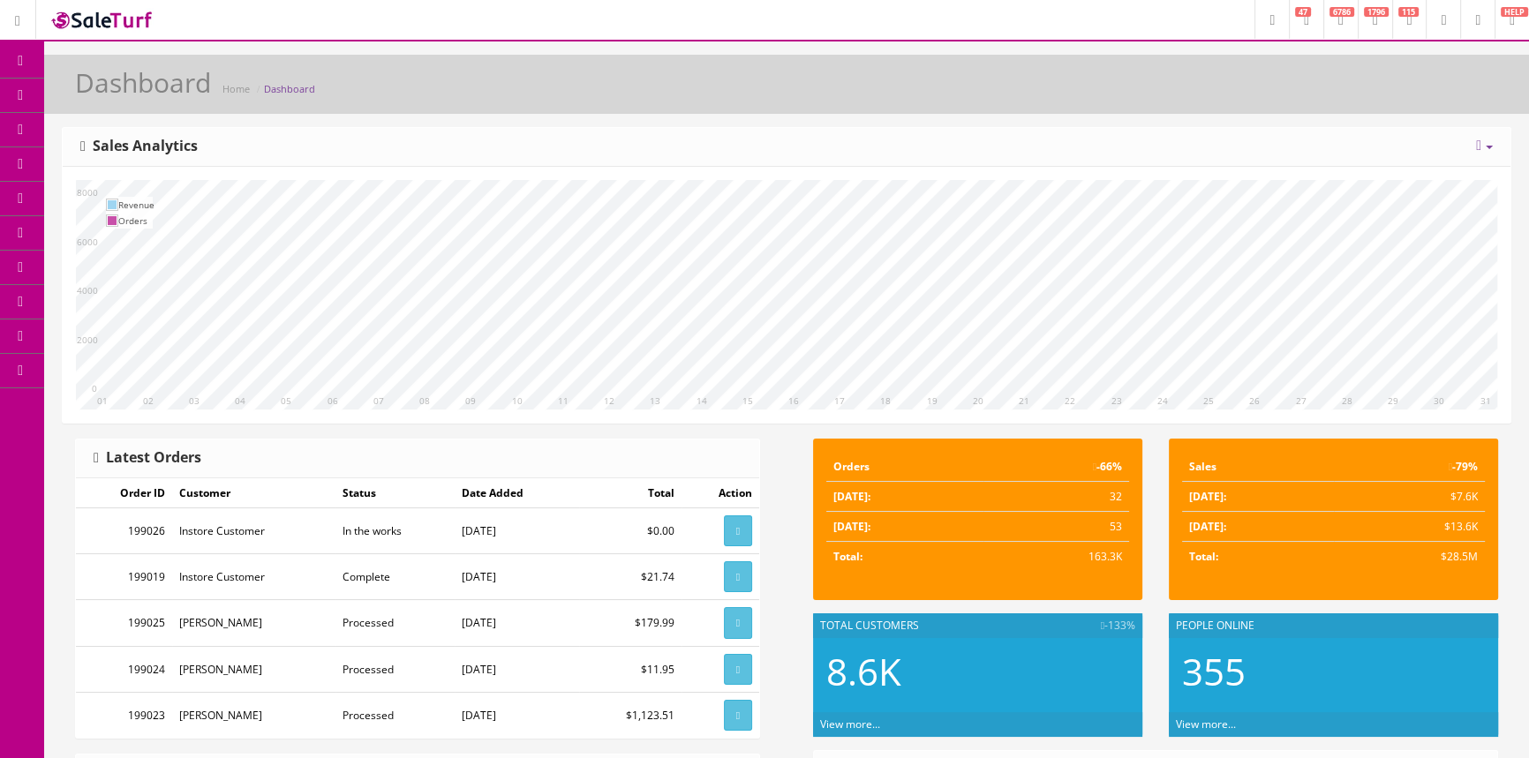
click at [143, 89] on span "Products" at bounding box center [126, 94] width 43 height 15
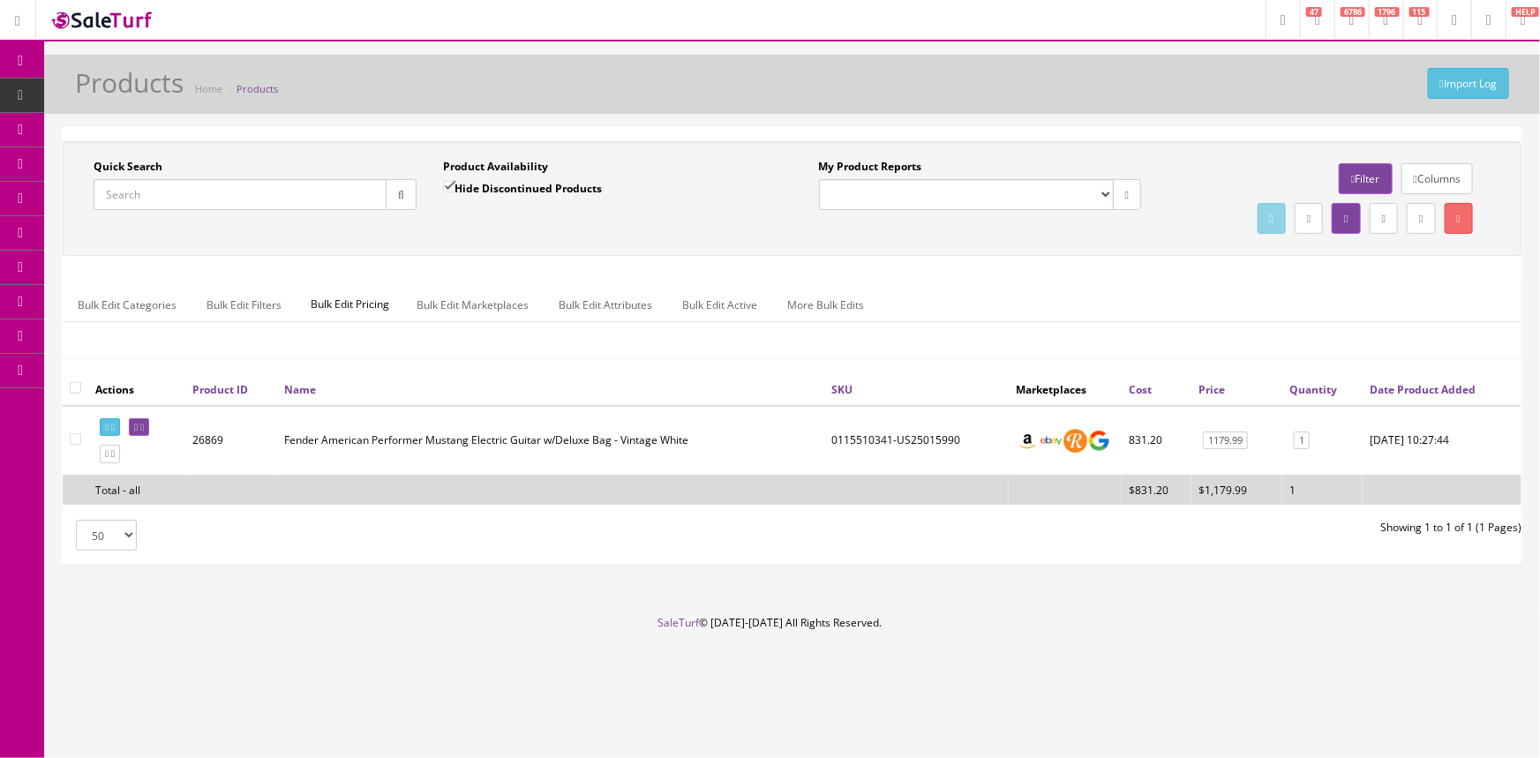
drag, startPoint x: 203, startPoint y: 190, endPoint x: 206, endPoint y: 174, distance: 16.1
click at [203, 189] on input "Quick Search" at bounding box center [240, 194] width 293 height 31
type input "US25017177"
click at [143, 428] on link at bounding box center [139, 427] width 20 height 19
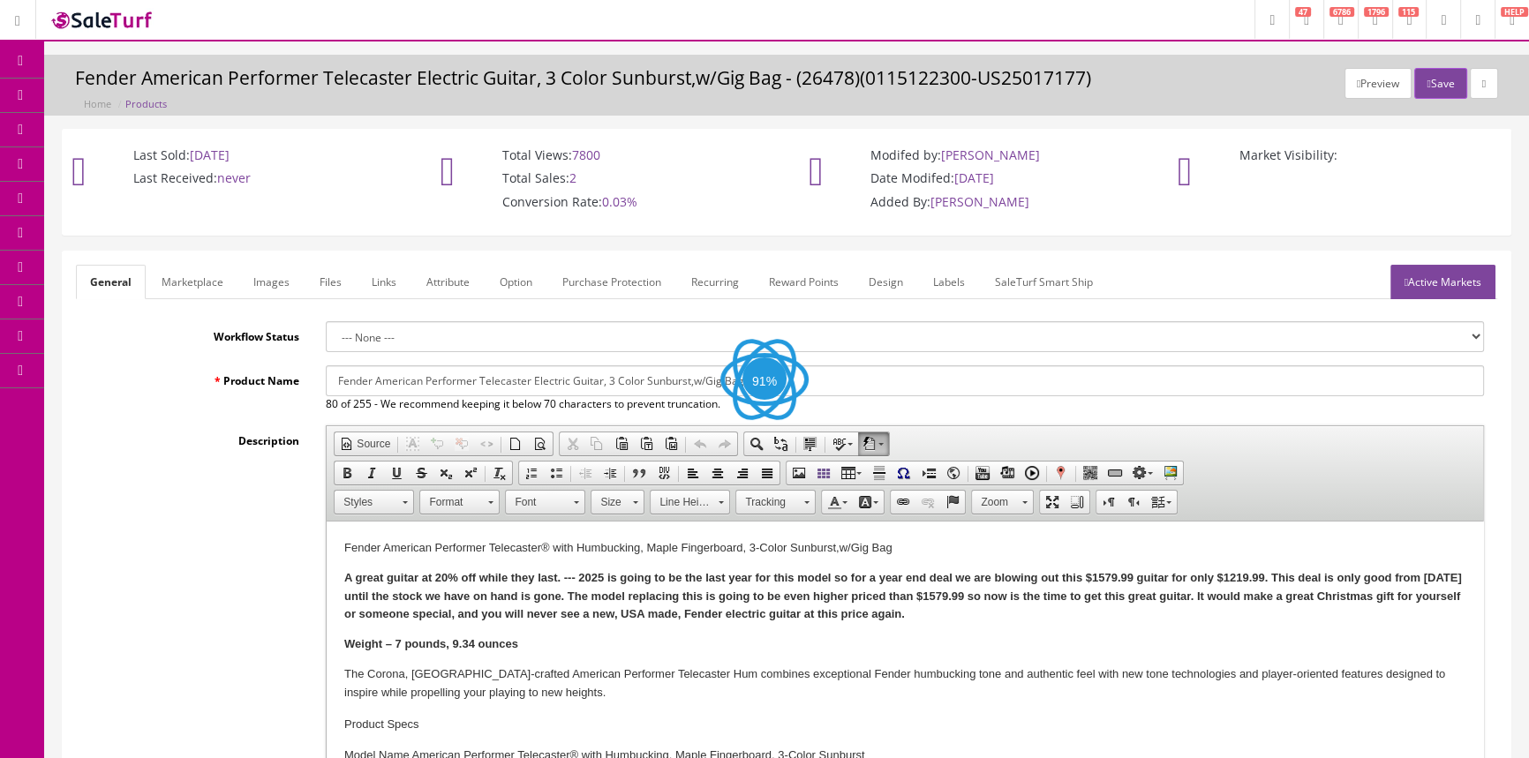
click at [953, 275] on link "Labels" at bounding box center [949, 282] width 60 height 34
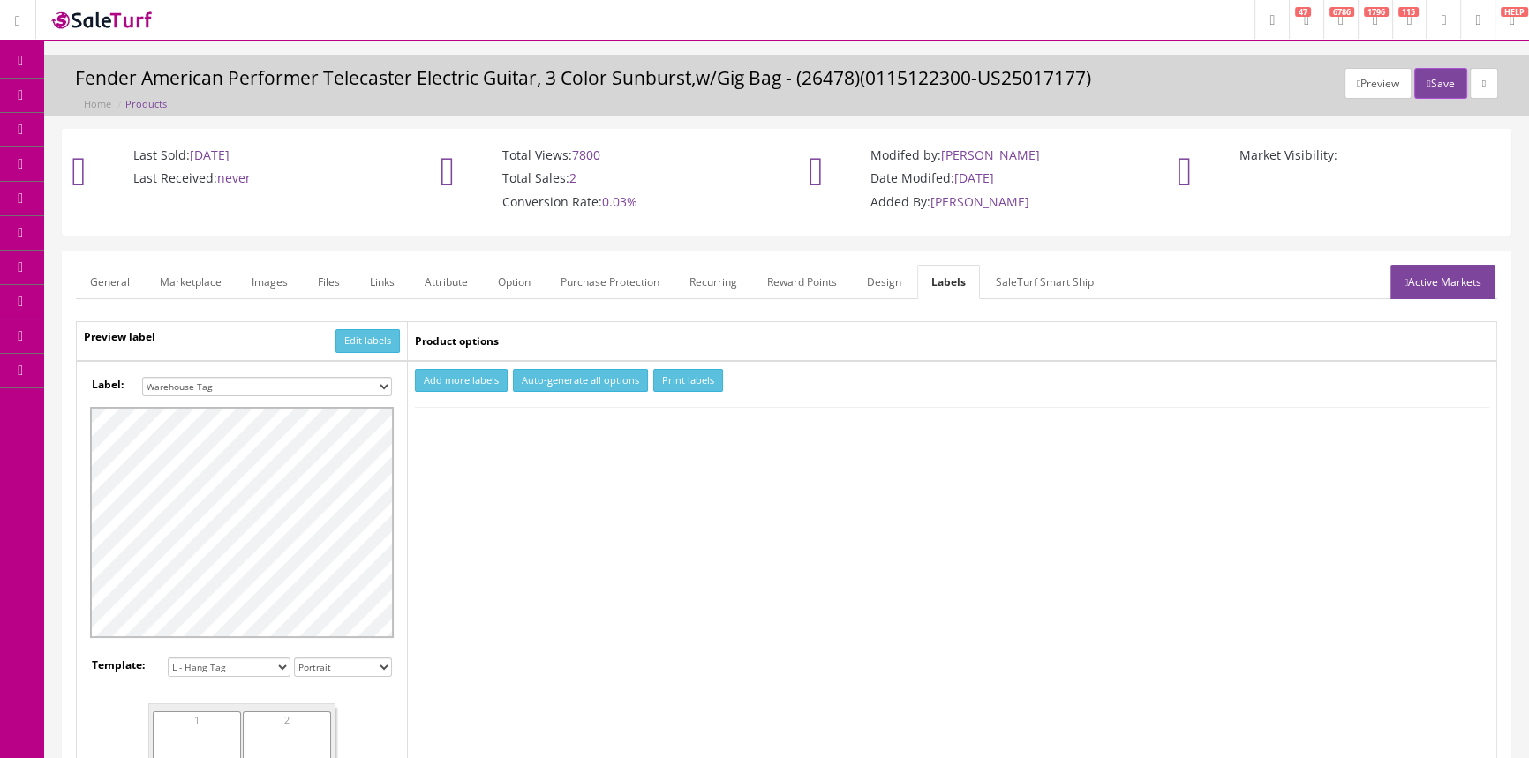
click at [369, 381] on select "Small Label 2 x 1 Label Shoe label 100 barcodes Dymo Label 2 X 1 Sticker Labels…" at bounding box center [267, 386] width 250 height 19
select select "16"
click at [142, 377] on select "Small Label 2 x 1 Label Shoe label 100 barcodes Dymo Label 2 X 1 Sticker Labels…" at bounding box center [267, 386] width 250 height 19
click at [458, 376] on button "Add more labels" at bounding box center [461, 381] width 93 height 24
drag, startPoint x: 490, startPoint y: 427, endPoint x: 603, endPoint y: 395, distance: 117.6
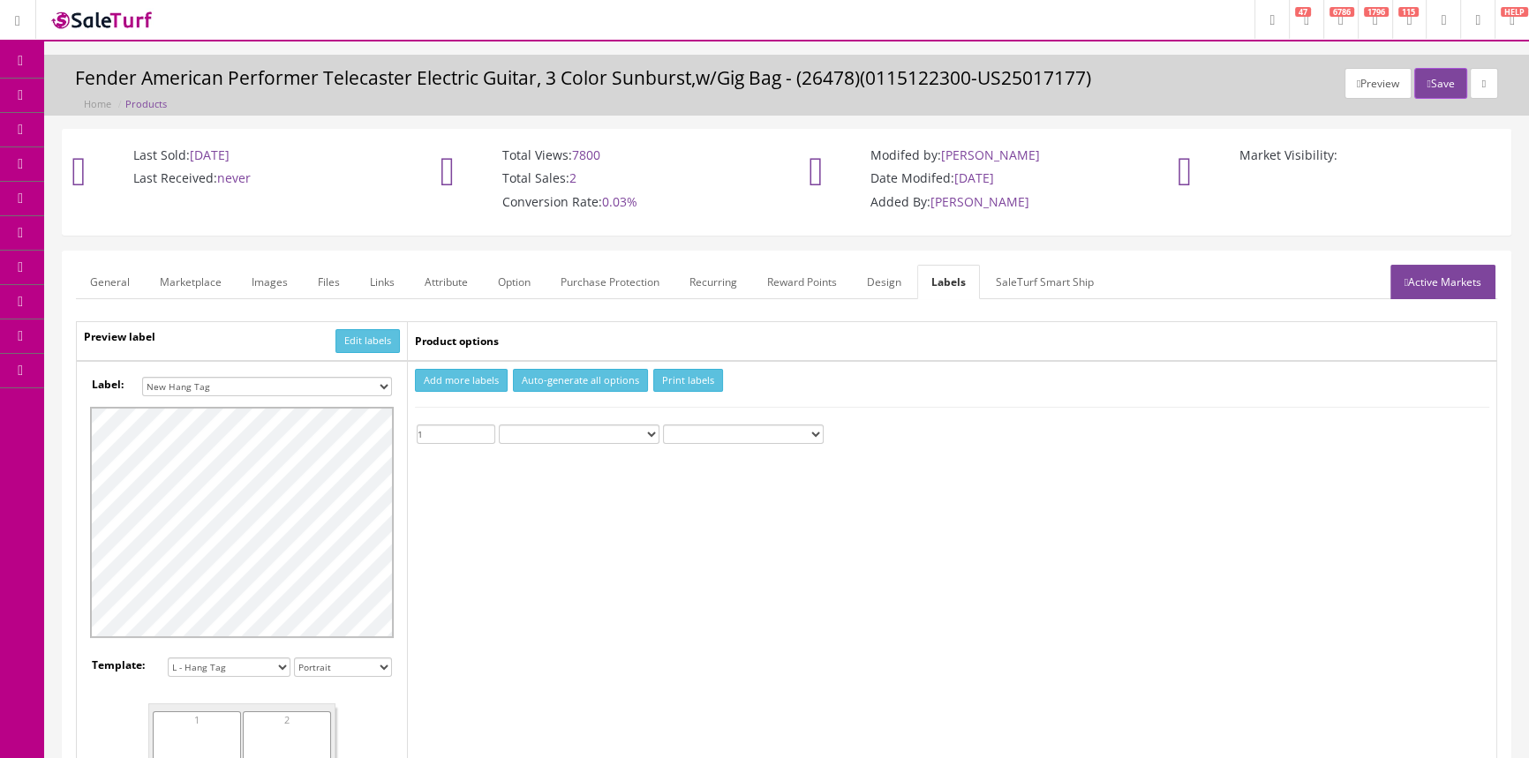
type input "1"
click at [494, 426] on input "1" at bounding box center [456, 434] width 79 height 19
click at [683, 380] on button "Print labels" at bounding box center [688, 381] width 70 height 24
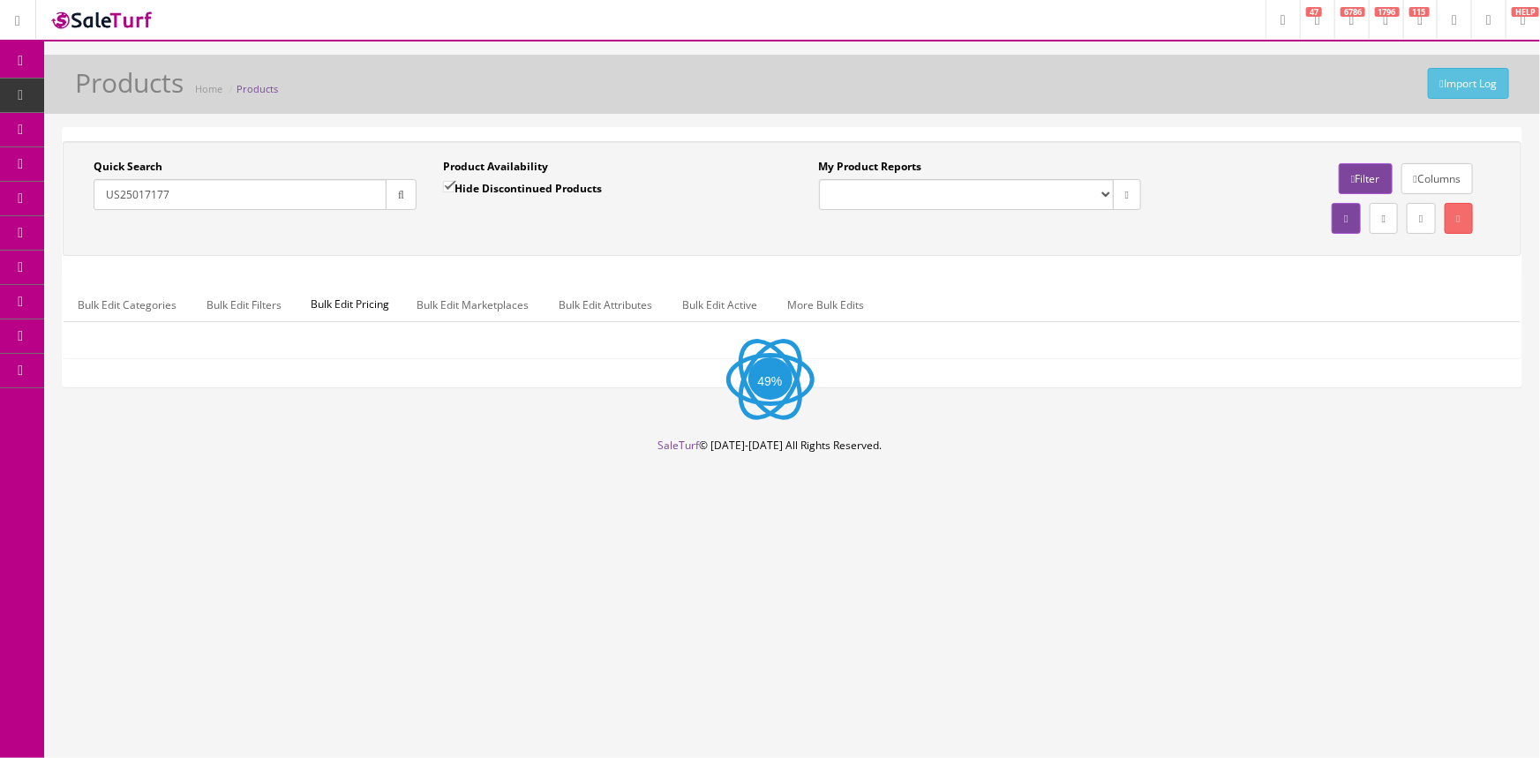
click at [177, 197] on input "US25017177" at bounding box center [240, 194] width 293 height 31
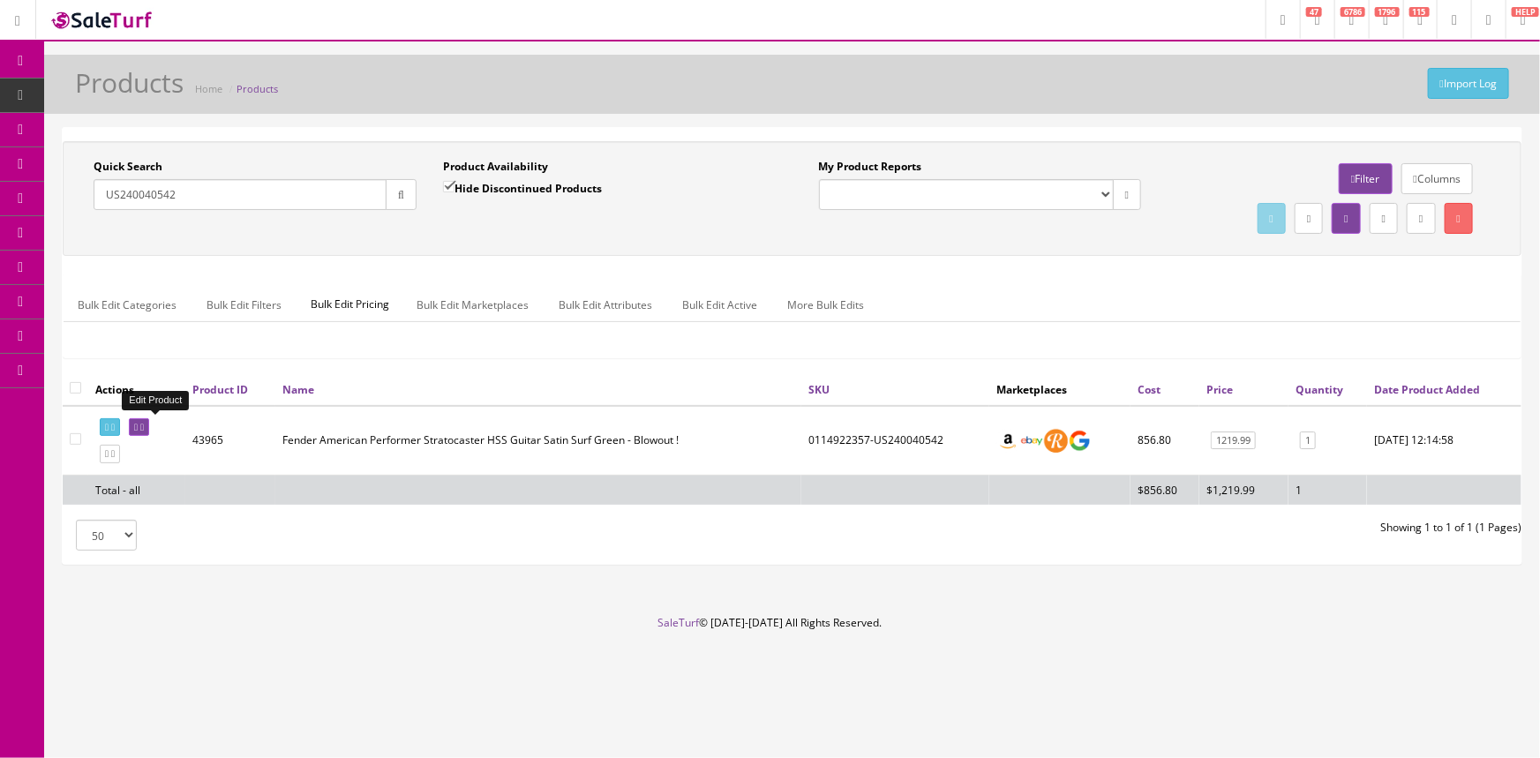
type input "US240040542"
click at [138, 425] on icon at bounding box center [136, 428] width 4 height 10
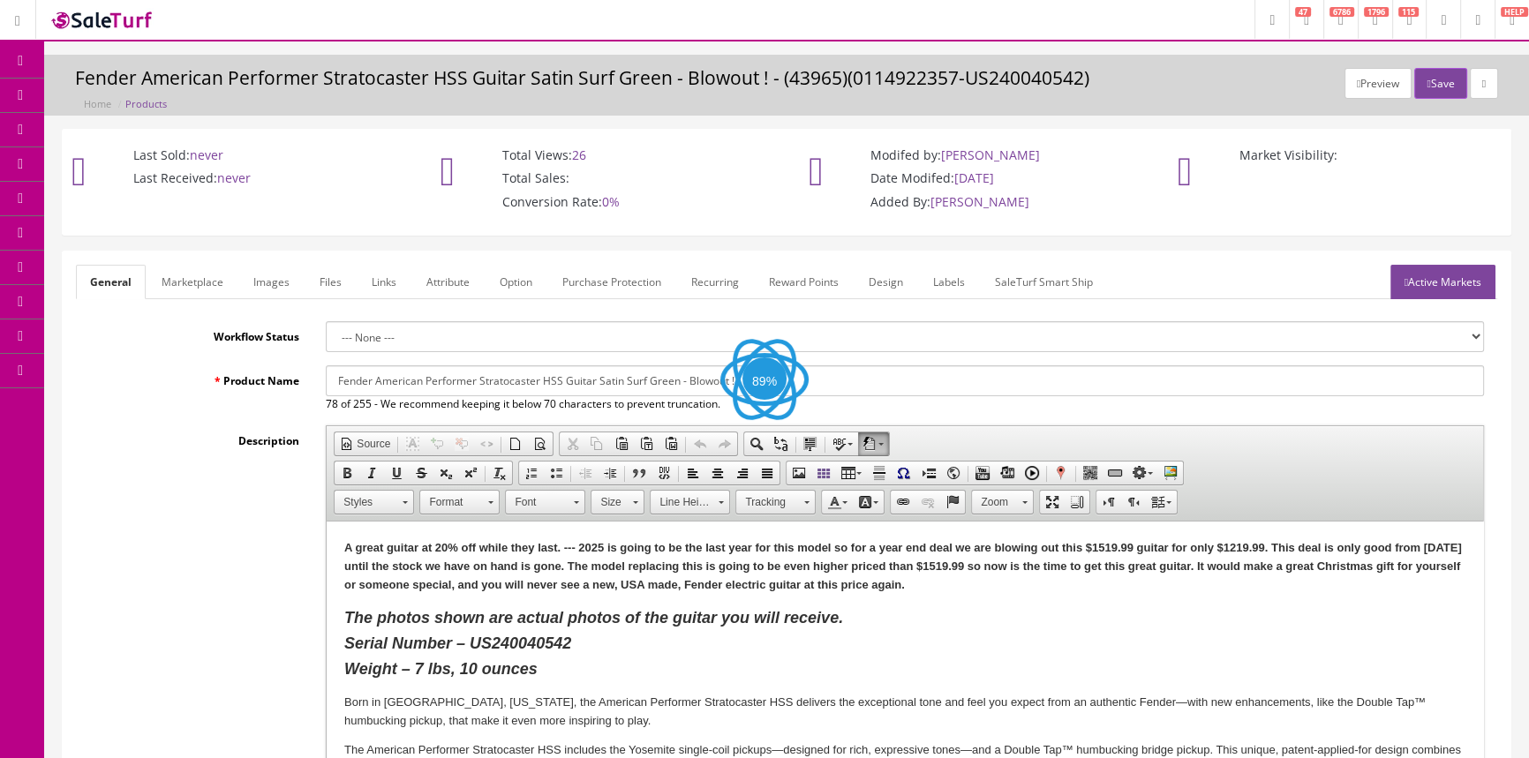
click at [956, 274] on link "Labels" at bounding box center [949, 282] width 60 height 34
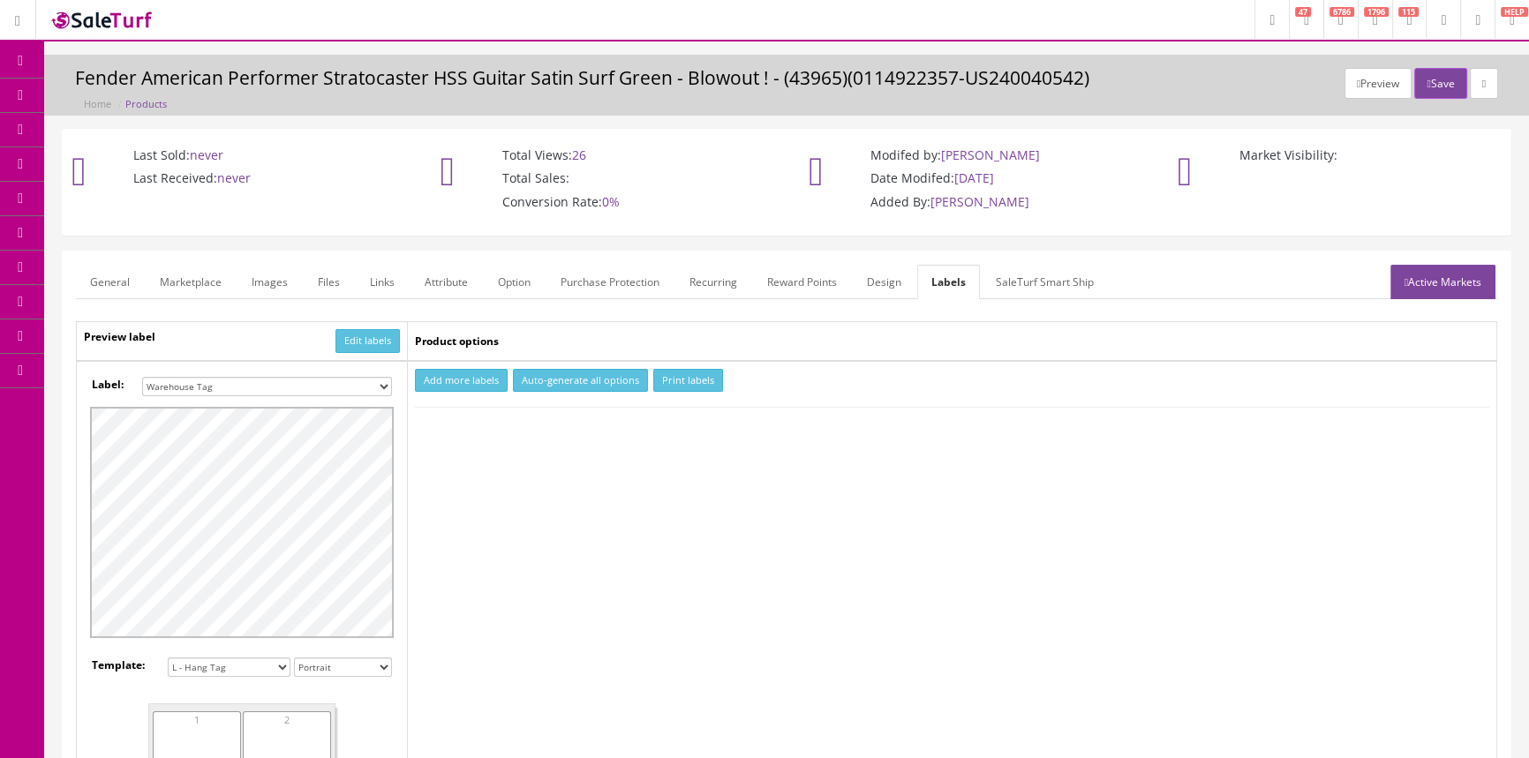
click at [377, 384] on select "Small Label 2 x 1 Label Shoe label 100 barcodes Dymo Label 2 X 1 Sticker Labels…" at bounding box center [267, 386] width 250 height 19
select select "16"
click at [142, 377] on select "Small Label 2 x 1 Label Shoe label 100 barcodes Dymo Label 2 X 1 Sticker Labels…" at bounding box center [267, 386] width 250 height 19
click at [487, 373] on button "Add more labels" at bounding box center [461, 381] width 93 height 24
type input "1"
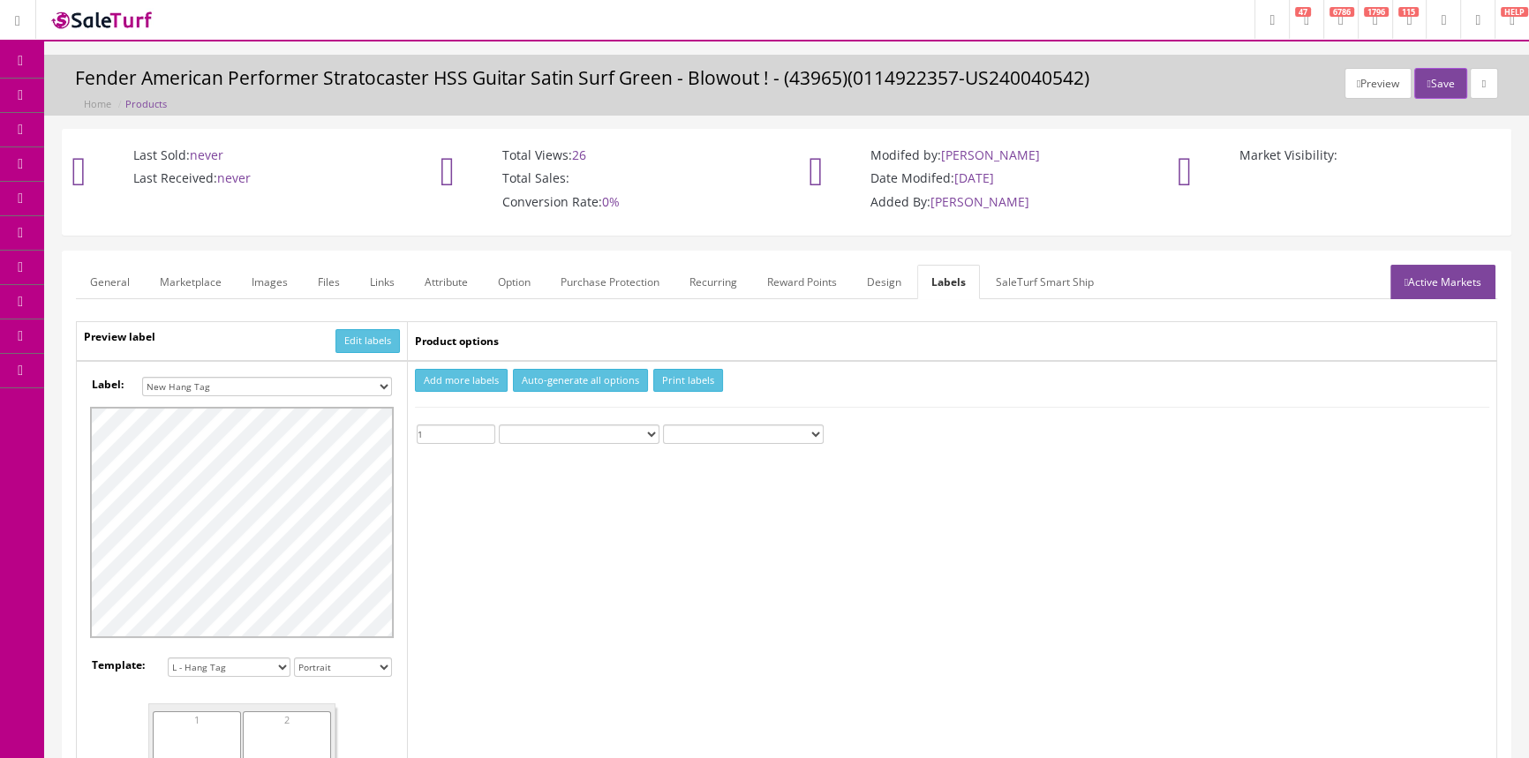
click at [491, 427] on input "1" at bounding box center [456, 434] width 79 height 19
click at [699, 379] on button "Print labels" at bounding box center [688, 381] width 70 height 24
click at [193, 86] on link "Products" at bounding box center [136, 96] width 185 height 34
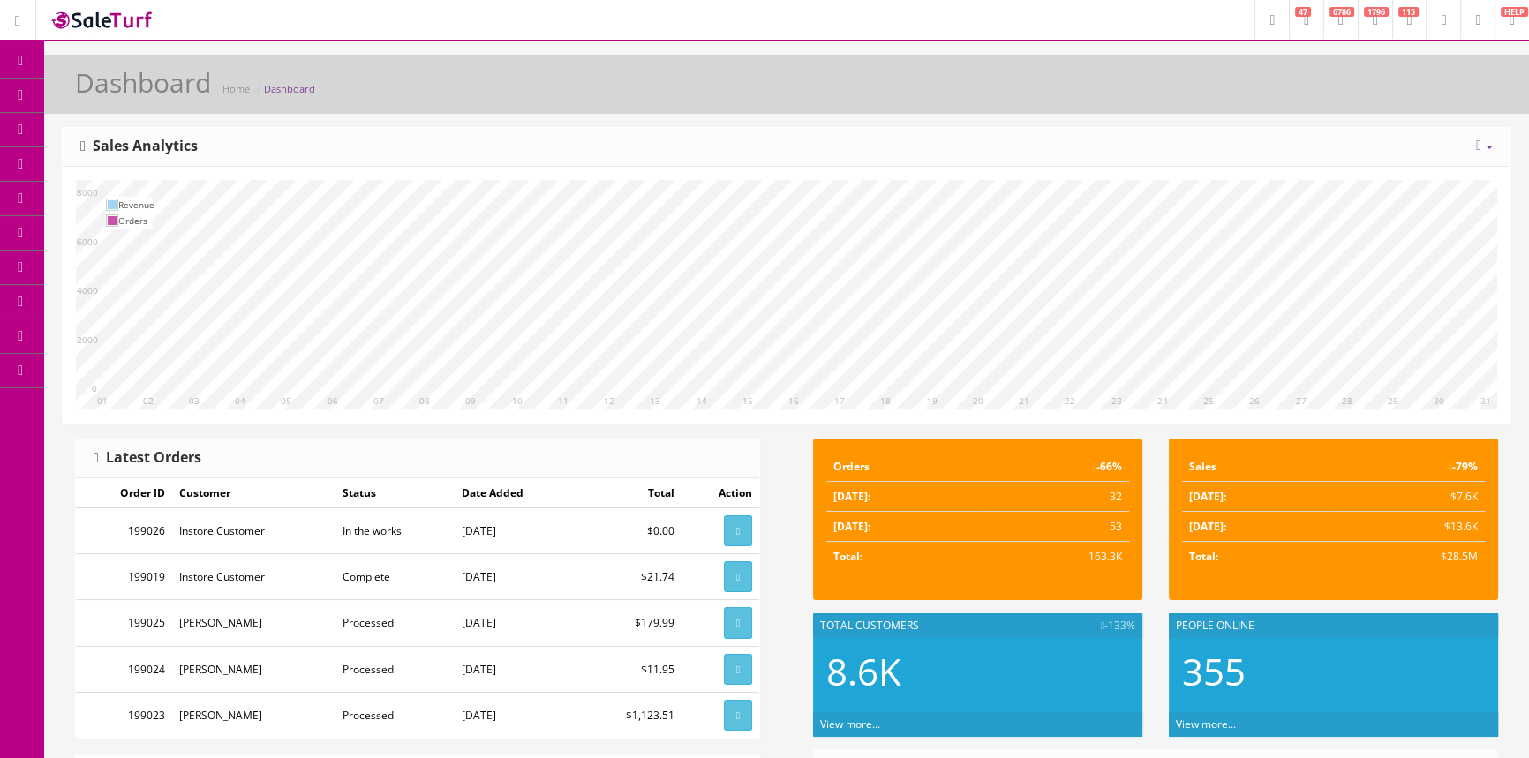
click at [152, 87] on link "Products" at bounding box center [136, 96] width 185 height 34
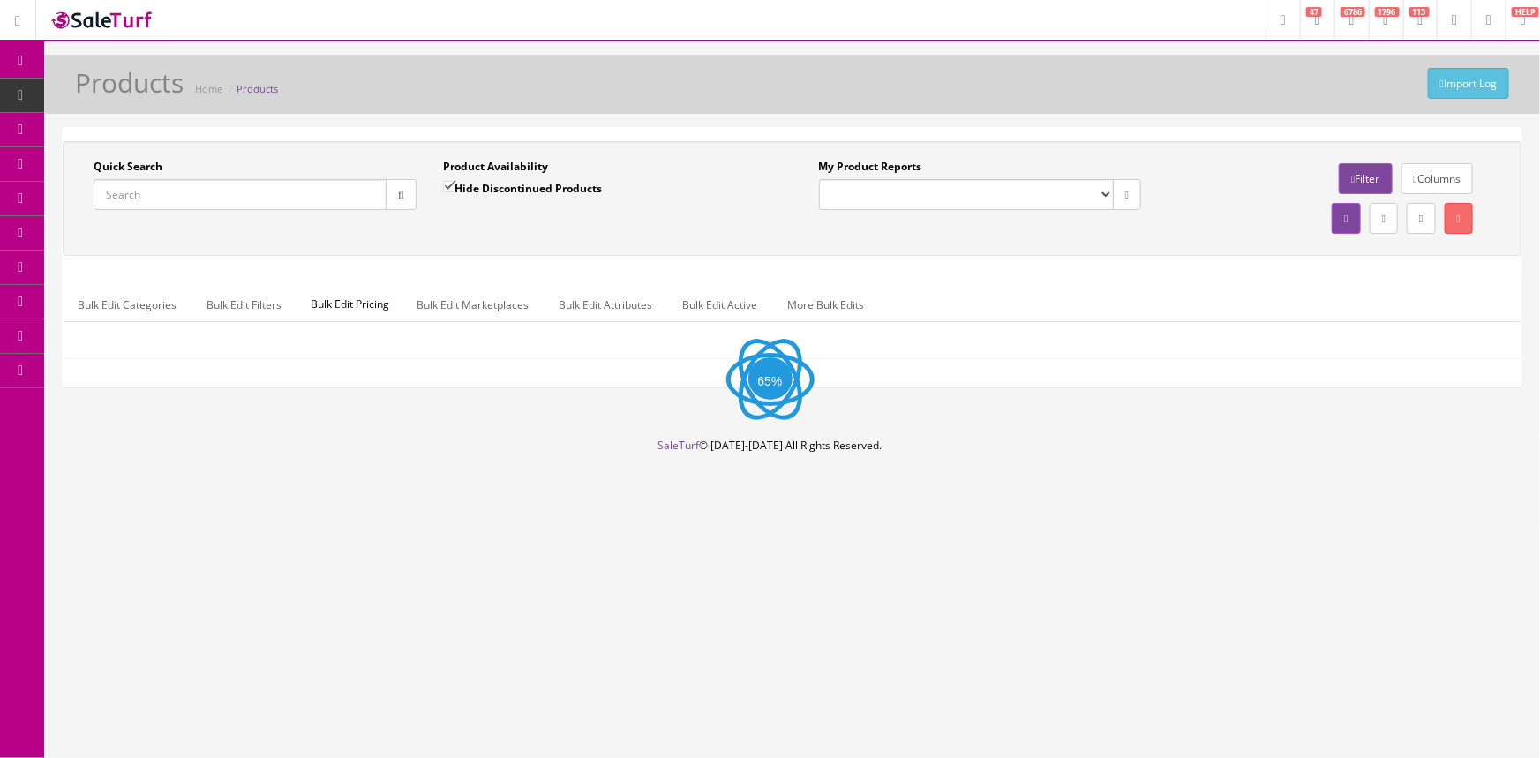
click at [208, 185] on input "Quick Search" at bounding box center [240, 194] width 293 height 31
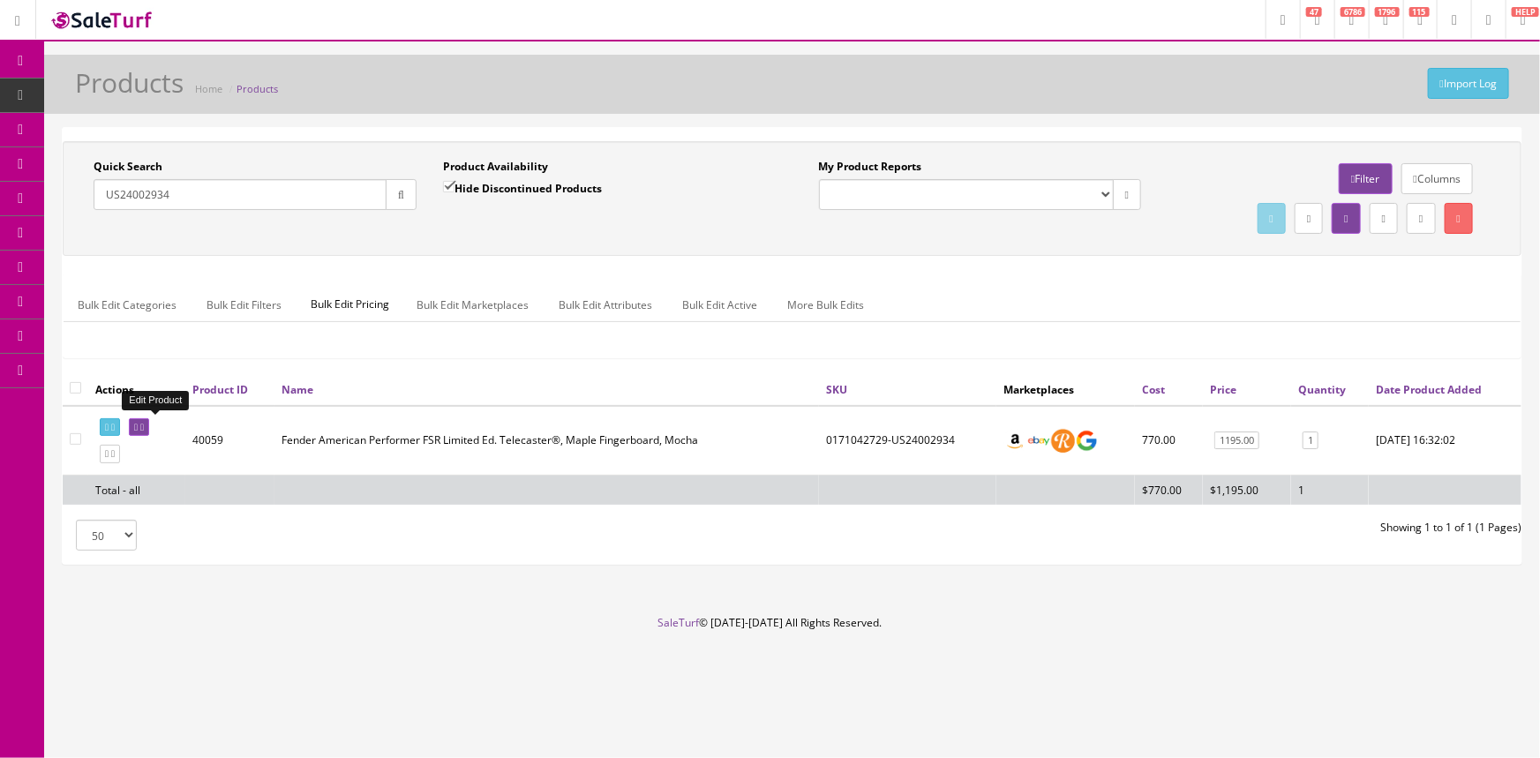
type input "US24002934"
click at [138, 425] on icon at bounding box center [136, 428] width 4 height 10
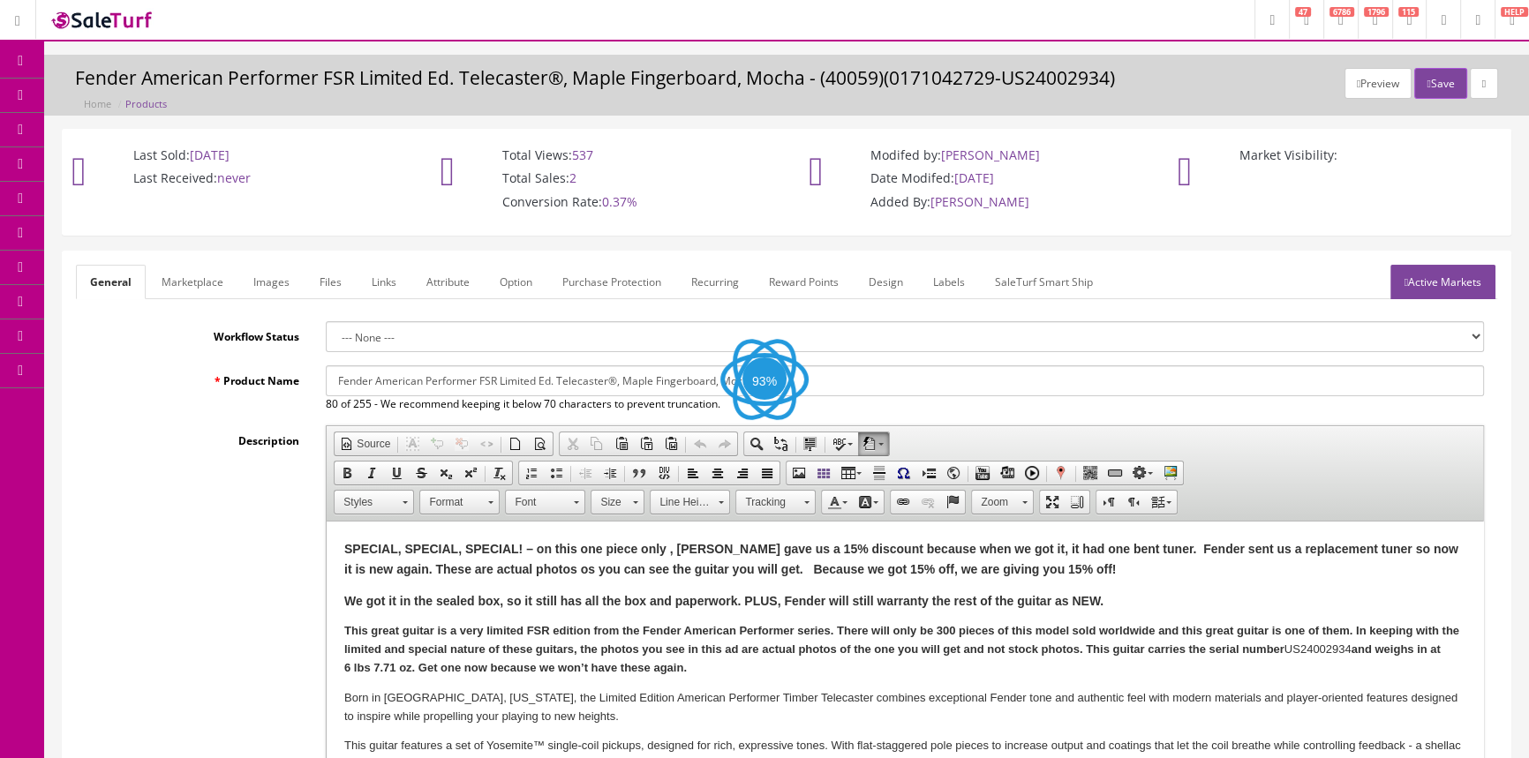
click at [940, 277] on link "Labels" at bounding box center [949, 282] width 60 height 34
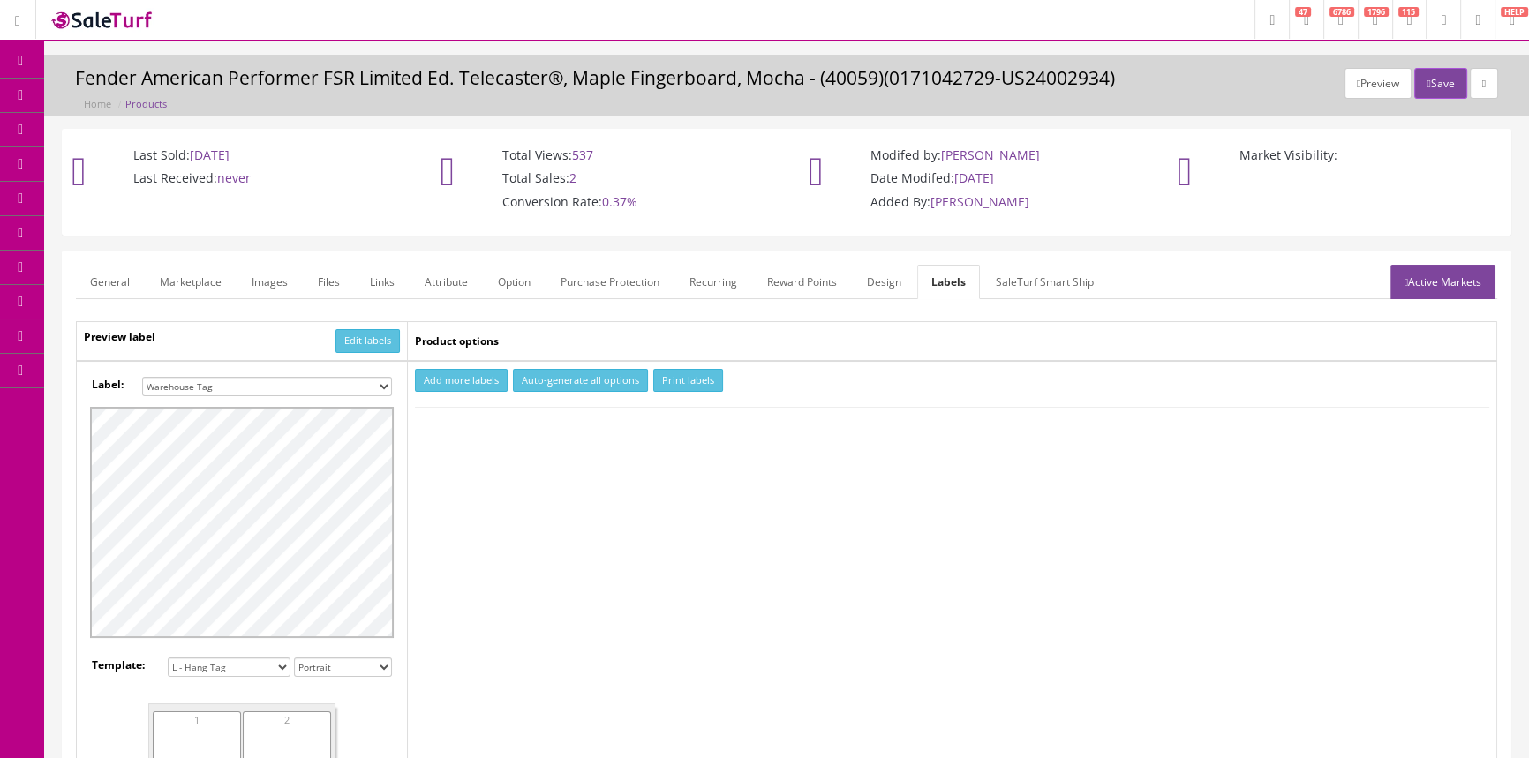
click at [359, 381] on select "Small Label 2 x 1 Label Shoe label 100 barcodes Dymo Label 2 X 1 Sticker Labels…" at bounding box center [267, 386] width 250 height 19
select select "16"
click at [142, 377] on select "Small Label 2 x 1 Label Shoe label 100 barcodes Dymo Label 2 X 1 Sticker Labels…" at bounding box center [267, 386] width 250 height 19
click at [463, 383] on button "Add more labels" at bounding box center [461, 381] width 93 height 24
type input "1"
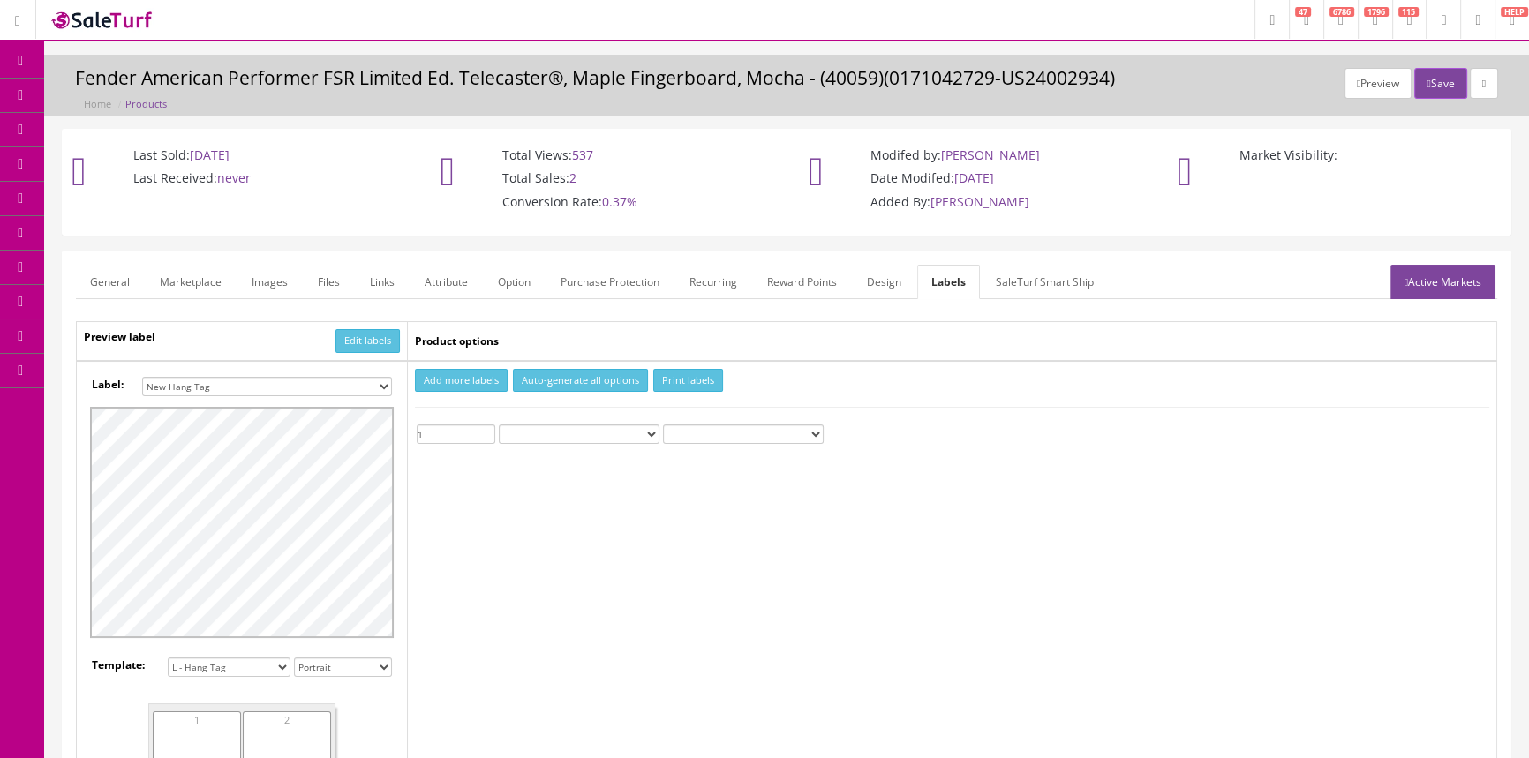
click at [483, 430] on input "1" at bounding box center [456, 434] width 79 height 19
click at [688, 382] on button "Print labels" at bounding box center [688, 381] width 70 height 24
click at [116, 95] on span "Products" at bounding box center [126, 94] width 43 height 15
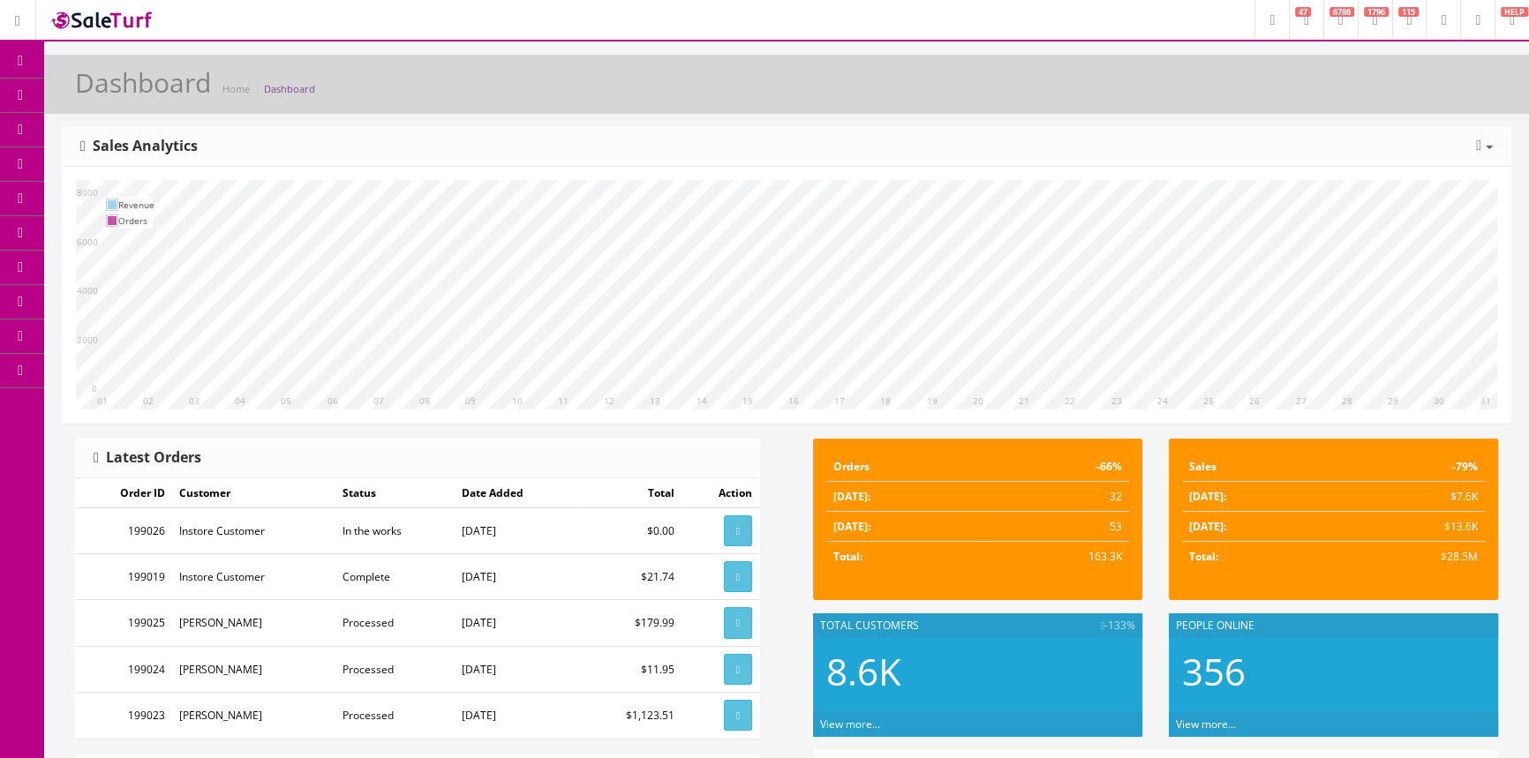
click at [120, 84] on link "Products" at bounding box center [136, 96] width 185 height 34
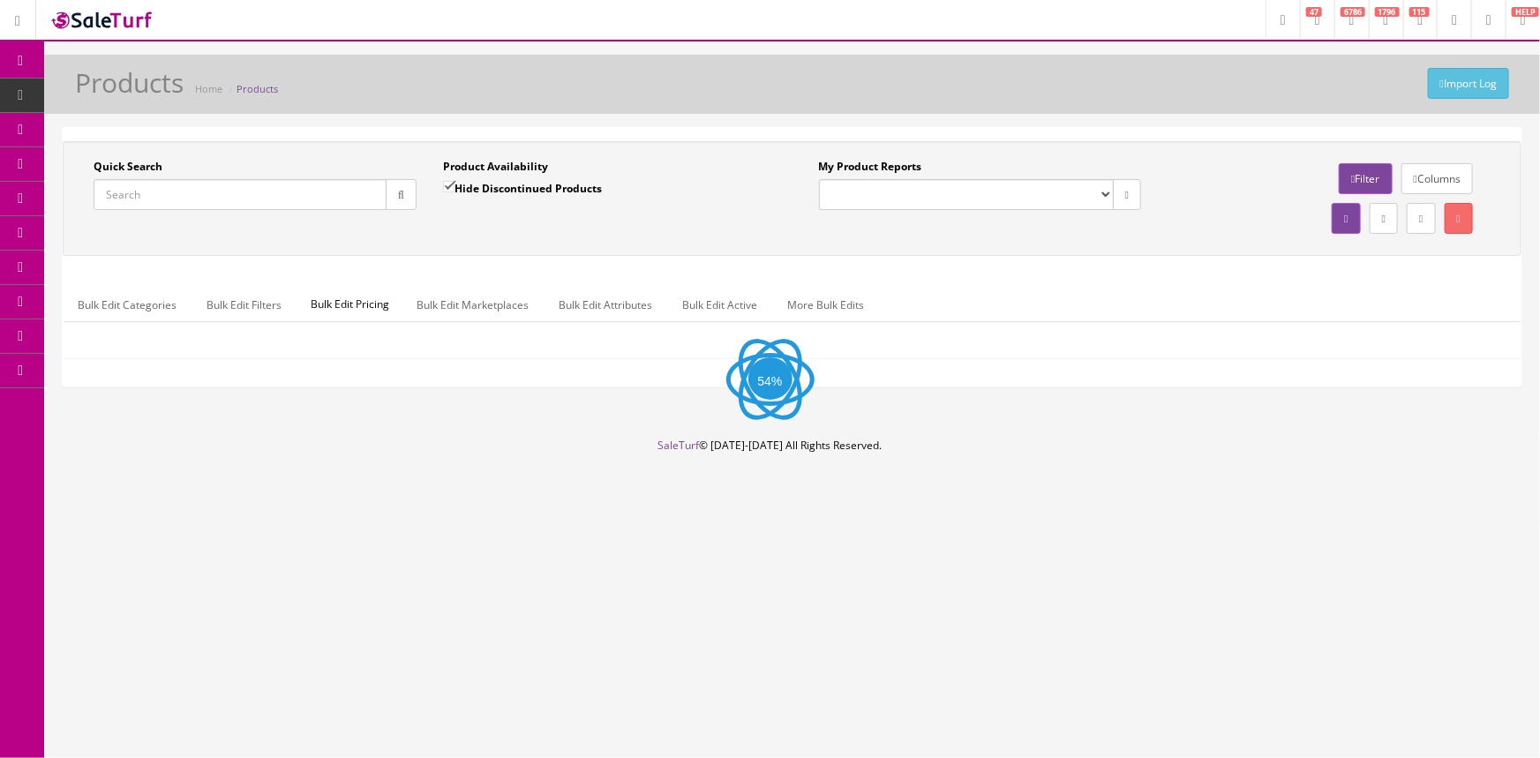
drag, startPoint x: 272, startPoint y: 195, endPoint x: 282, endPoint y: 185, distance: 14.4
click at [270, 196] on input "Quick Search" at bounding box center [240, 194] width 293 height 31
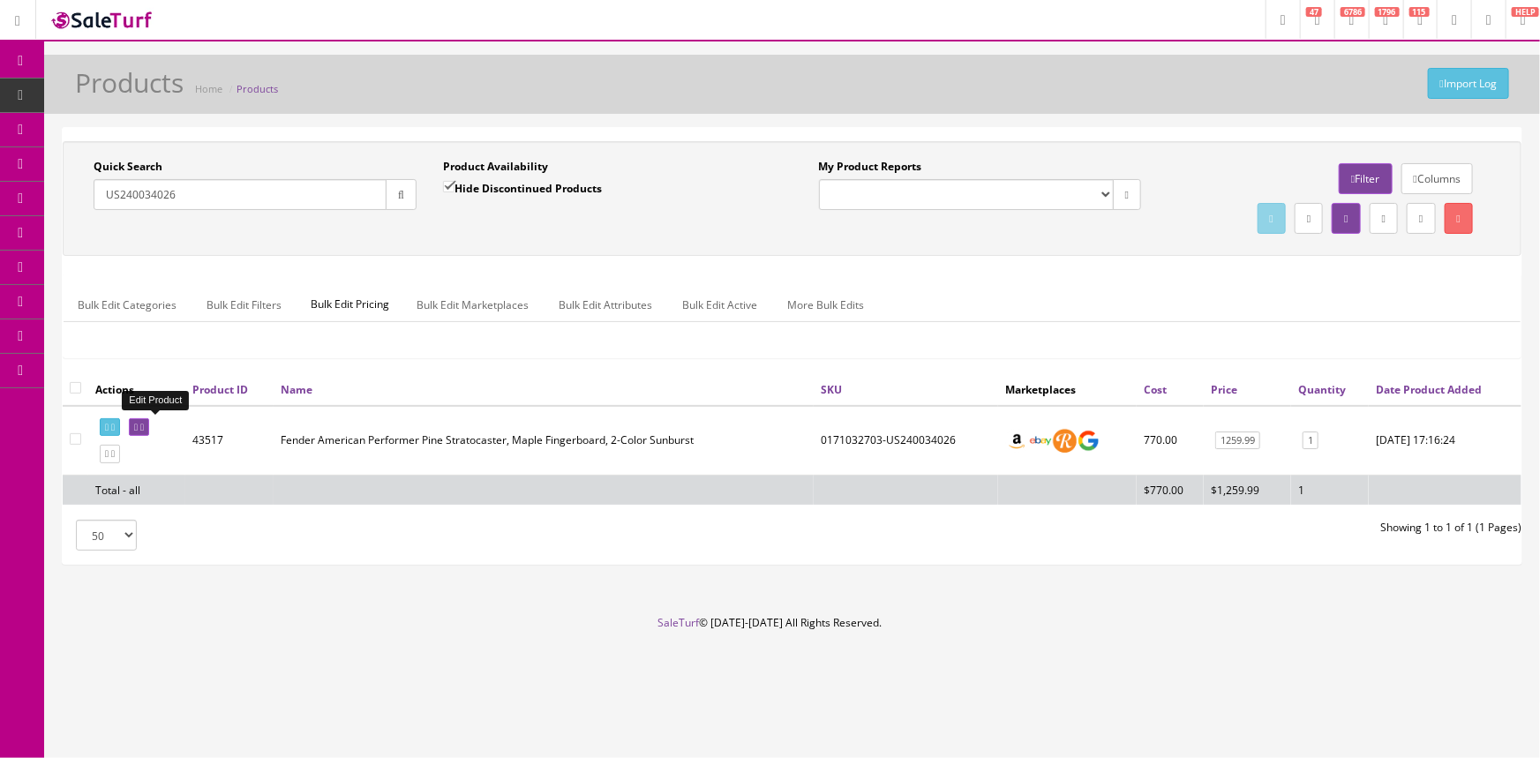
type input "US240034026"
click at [138, 424] on icon at bounding box center [136, 428] width 4 height 10
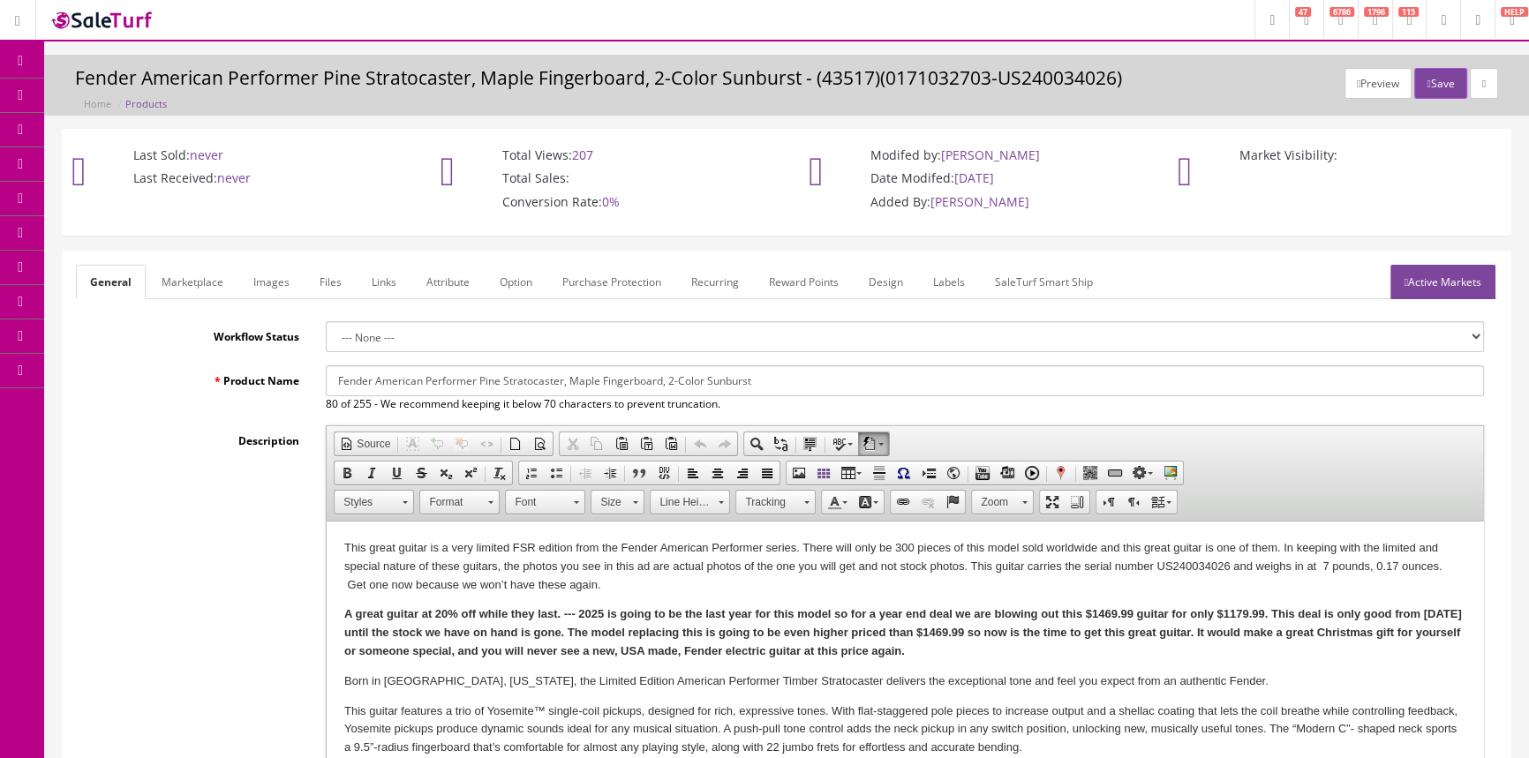
click at [959, 282] on link "Labels" at bounding box center [949, 282] width 60 height 34
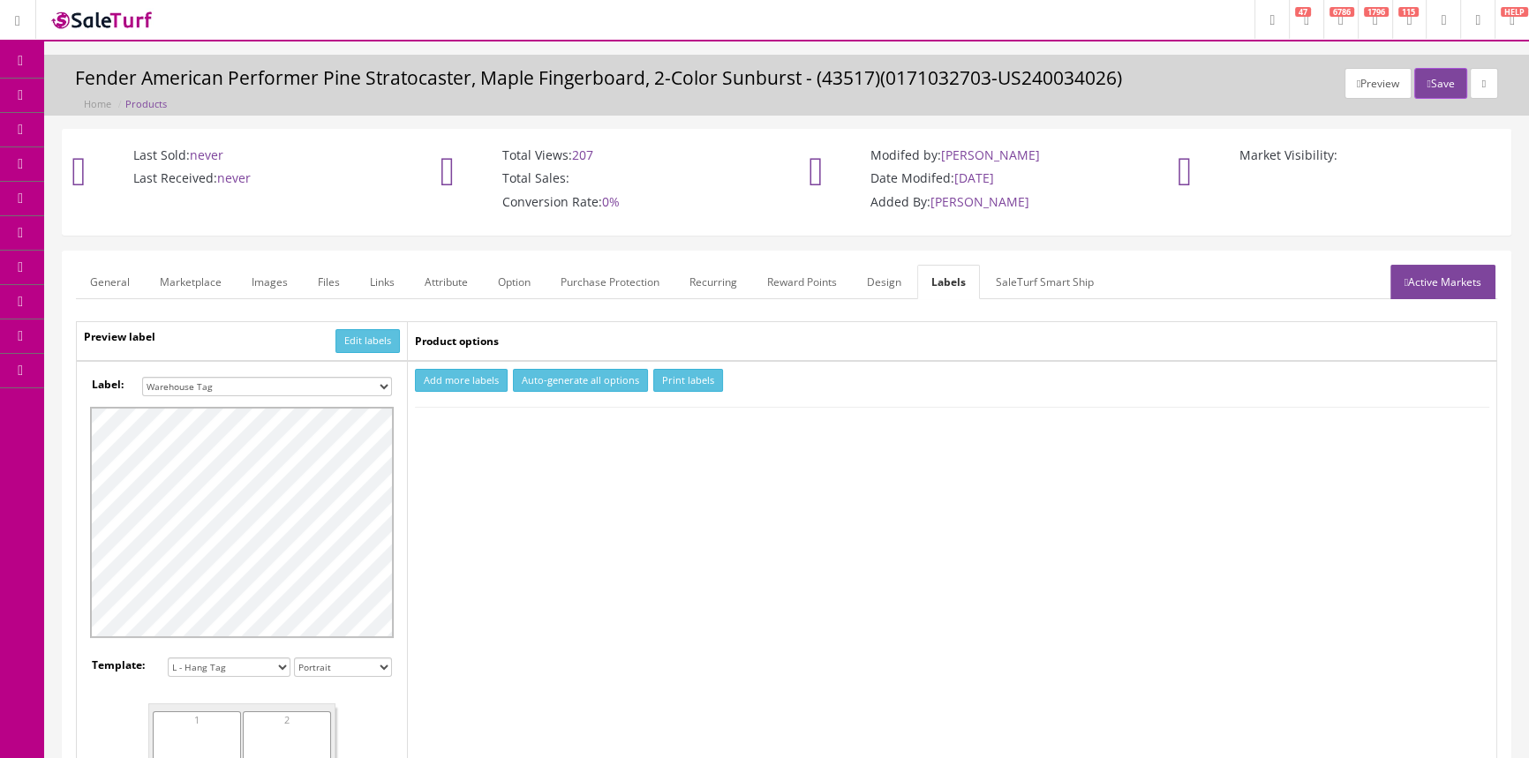
click at [386, 383] on select "Small Label 2 x 1 Label Shoe label 100 barcodes Dymo Label 2 X 1 Sticker Labels…" at bounding box center [267, 386] width 250 height 19
select select "16"
click at [142, 377] on select "Small Label 2 x 1 Label Shoe label 100 barcodes Dymo Label 2 X 1 Sticker Labels…" at bounding box center [267, 386] width 250 height 19
click at [445, 374] on button "Add more labels" at bounding box center [461, 381] width 93 height 24
type input "1"
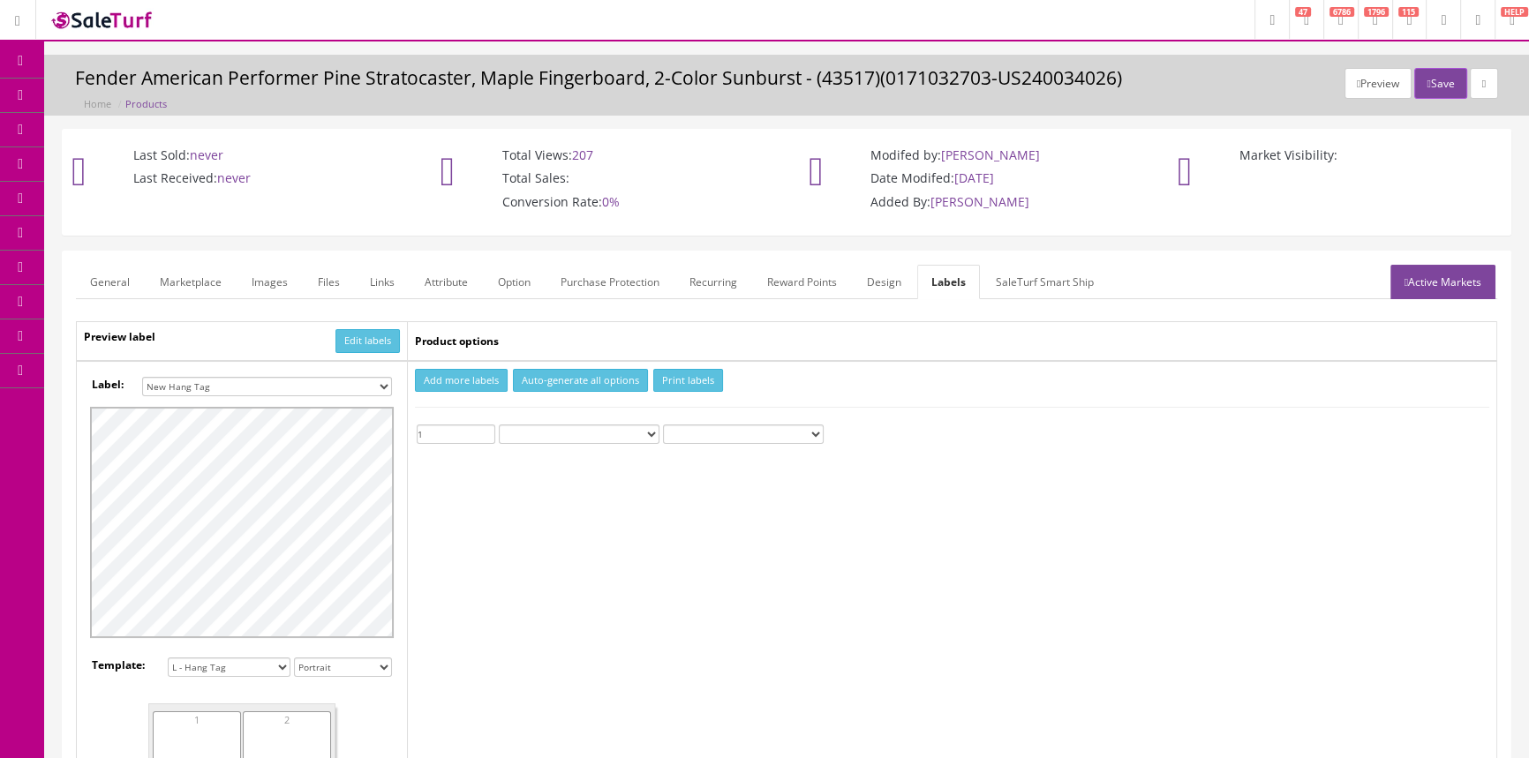
click at [486, 431] on input "1" at bounding box center [456, 434] width 79 height 19
click at [666, 385] on button "Print labels" at bounding box center [688, 381] width 70 height 24
click at [167, 96] on link "Products" at bounding box center [136, 96] width 185 height 34
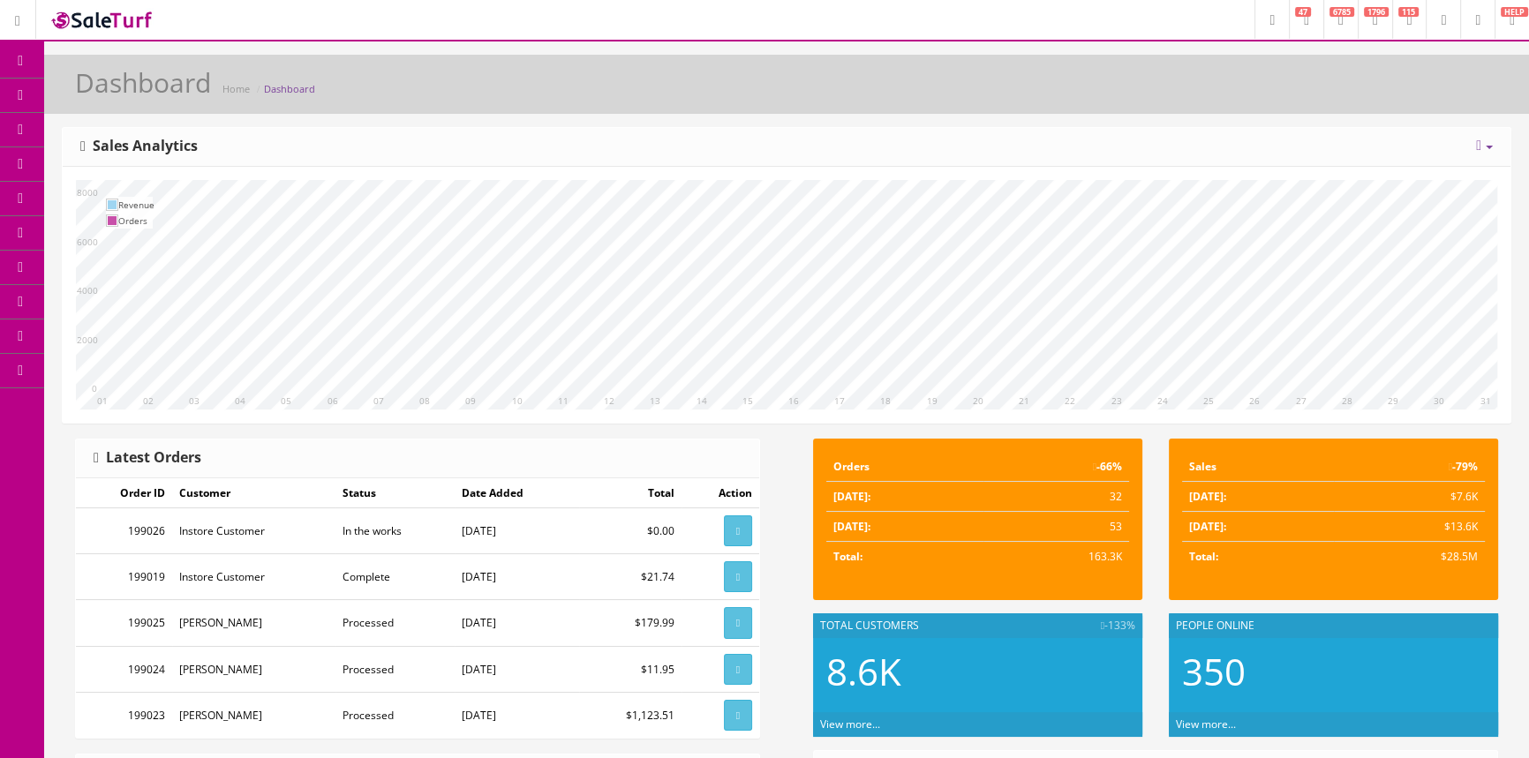
click at [142, 95] on span "Products" at bounding box center [126, 94] width 43 height 15
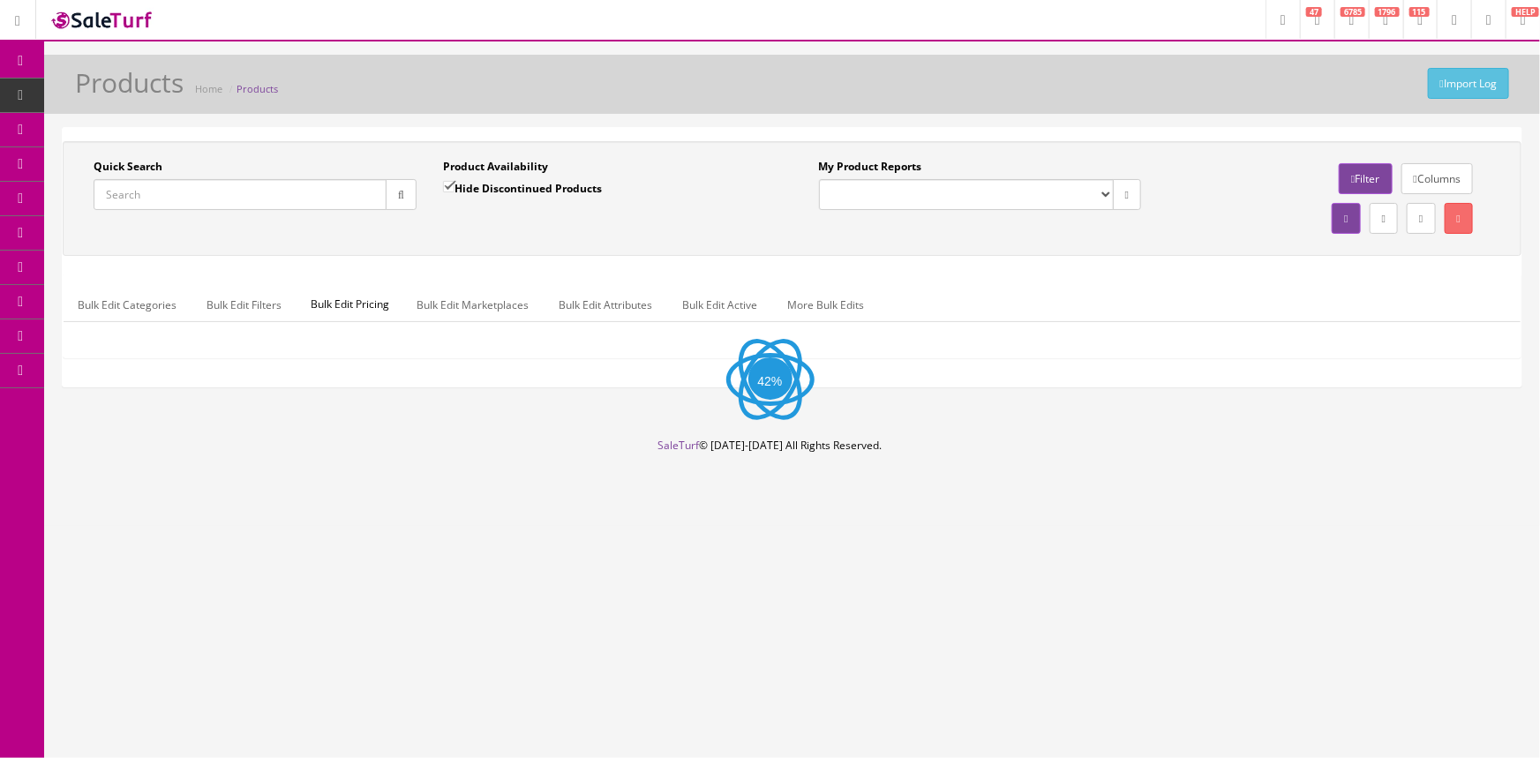
click at [184, 200] on input "Quick Search" at bounding box center [240, 194] width 293 height 31
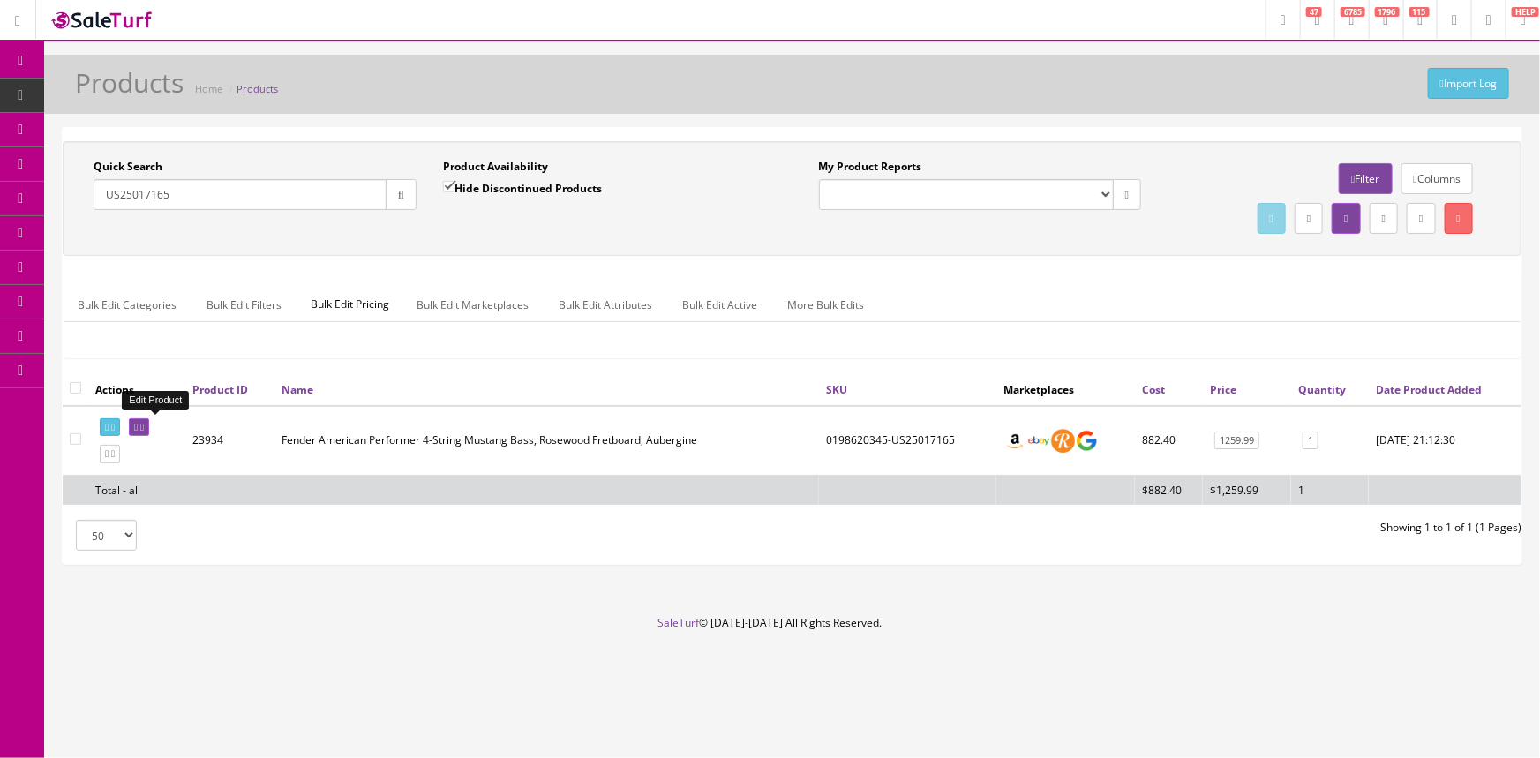
type input "US25017165"
click at [138, 426] on icon at bounding box center [136, 428] width 4 height 10
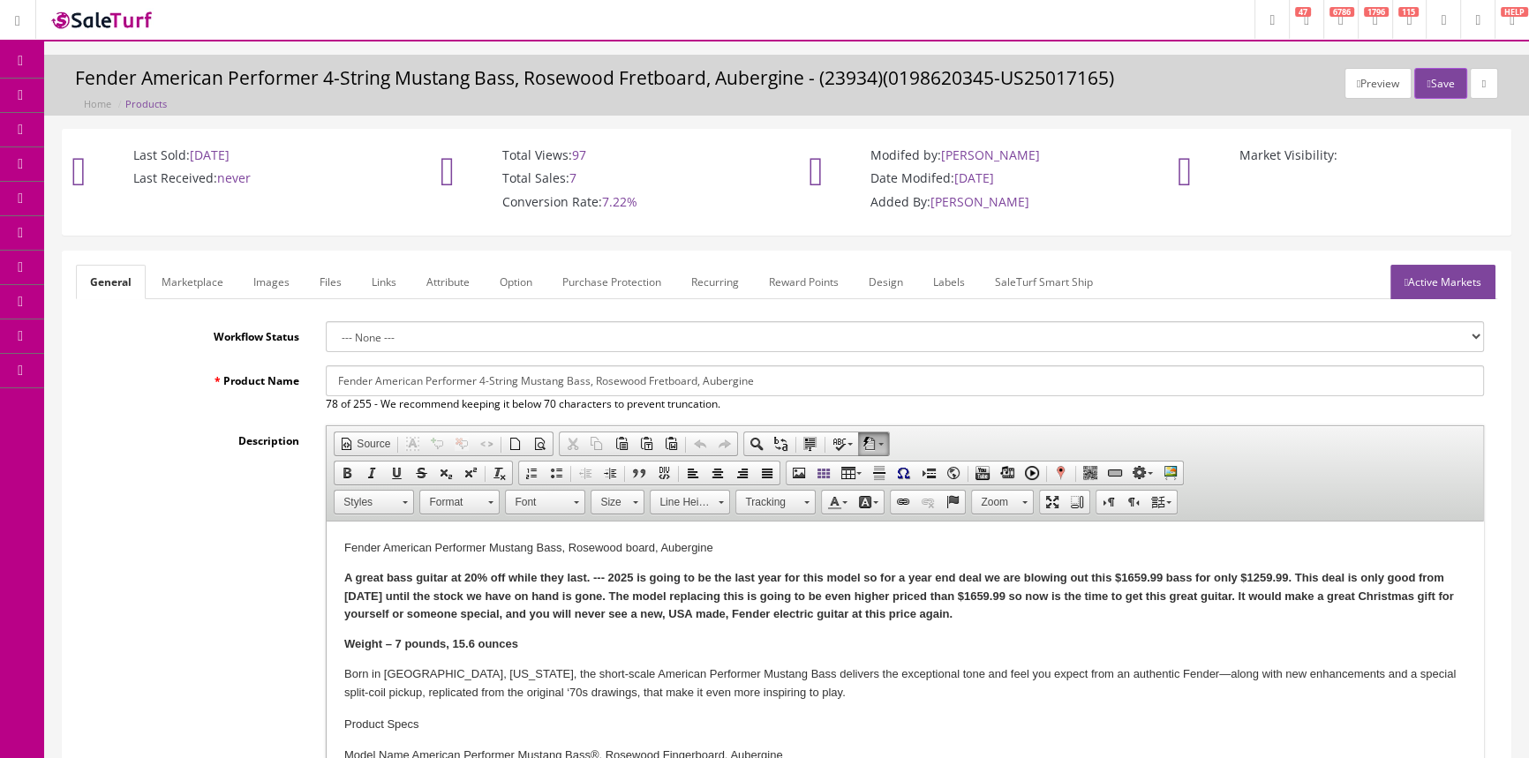
click at [946, 274] on link "Labels" at bounding box center [949, 282] width 60 height 34
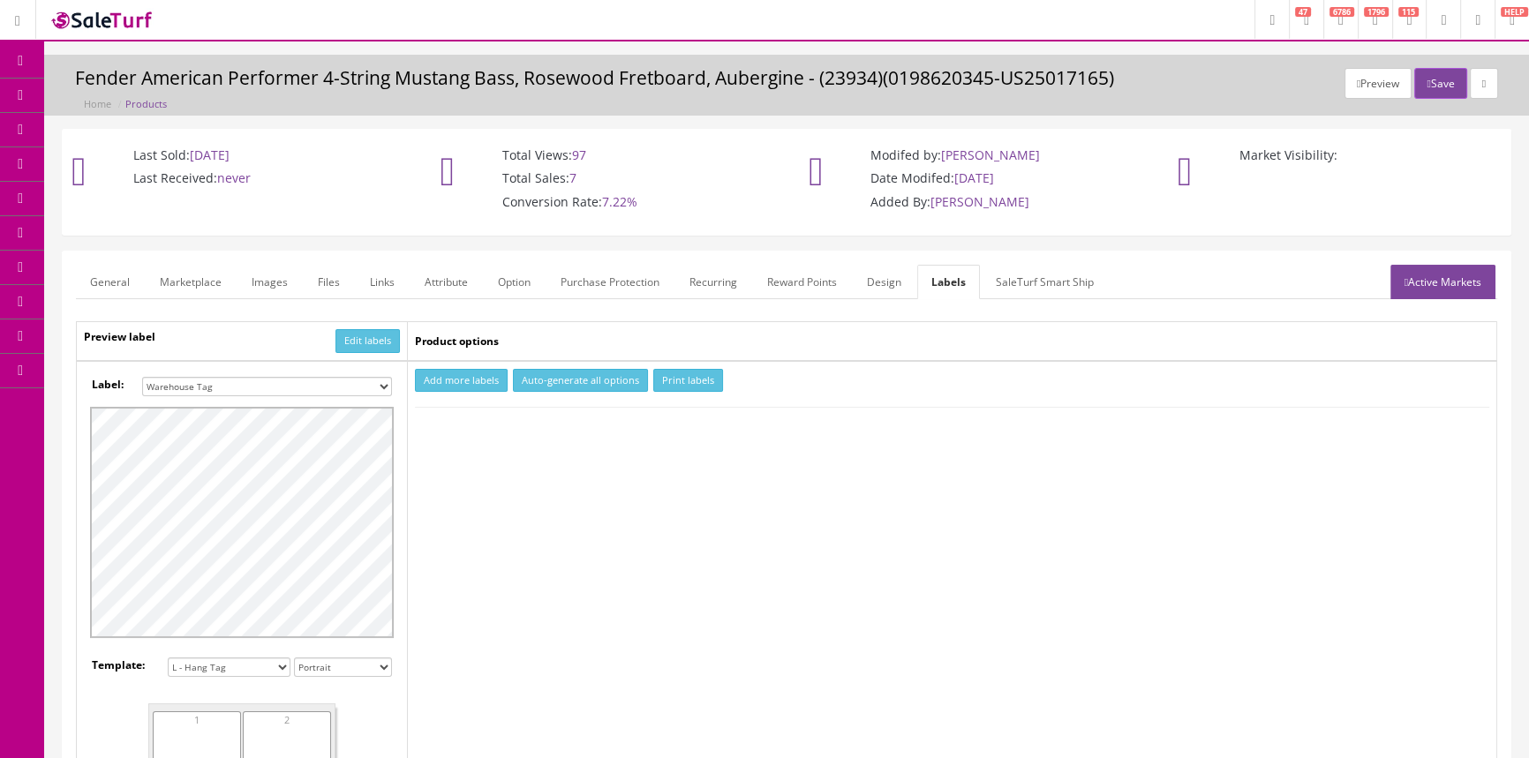
click at [363, 383] on select "Small Label 2 x 1 Label Shoe label 100 barcodes Dymo Label 2 X 1 Sticker Labels…" at bounding box center [267, 386] width 250 height 19
select select "16"
click at [142, 377] on select "Small Label 2 x 1 Label Shoe label 100 barcodes Dymo Label 2 X 1 Sticker Labels…" at bounding box center [267, 386] width 250 height 19
click at [459, 378] on button "Add more labels" at bounding box center [461, 381] width 93 height 24
type input "1"
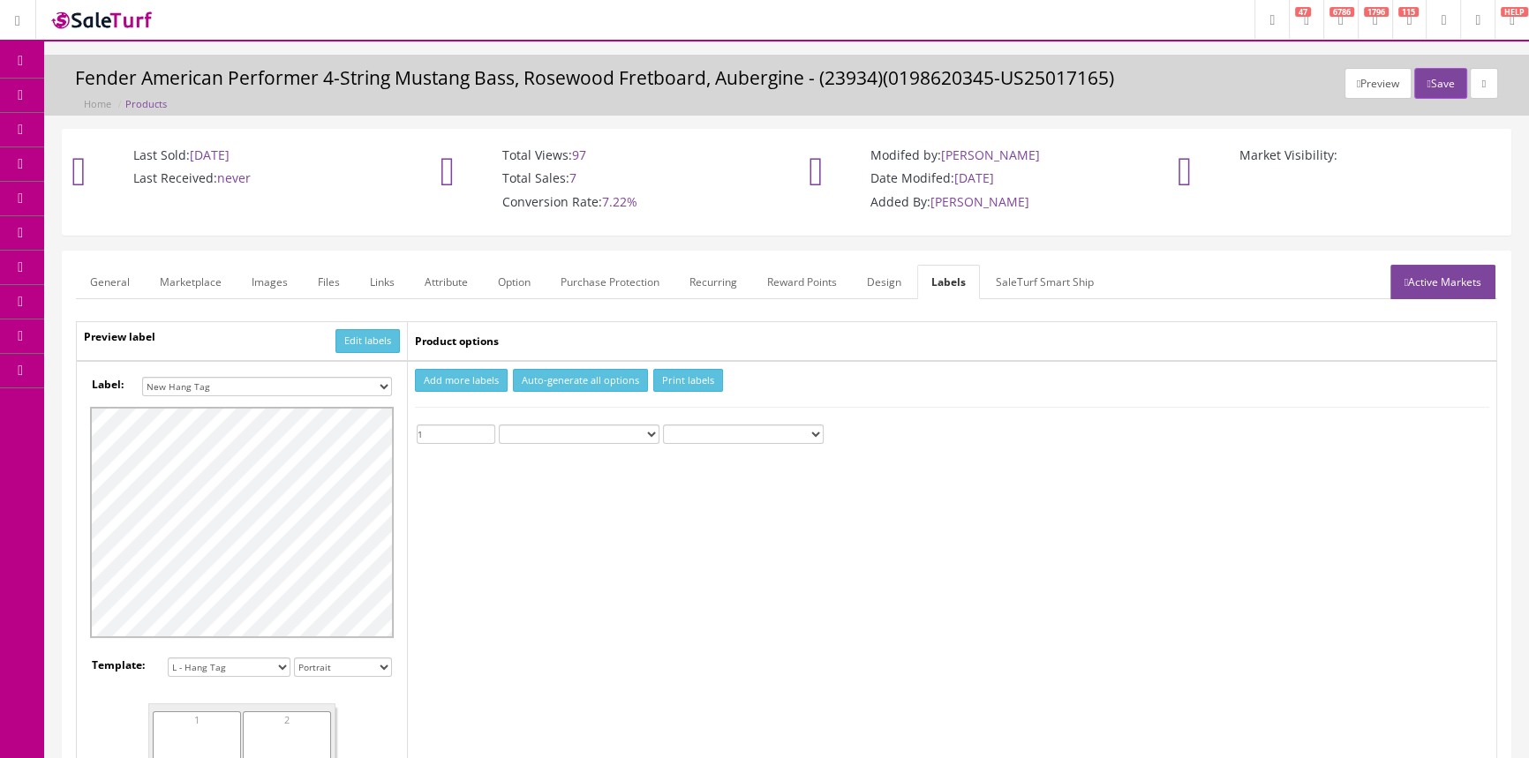
click at [487, 427] on input "1" at bounding box center [456, 434] width 79 height 19
click at [663, 376] on button "Print labels" at bounding box center [688, 381] width 70 height 24
click at [131, 88] on span "Products" at bounding box center [126, 94] width 43 height 15
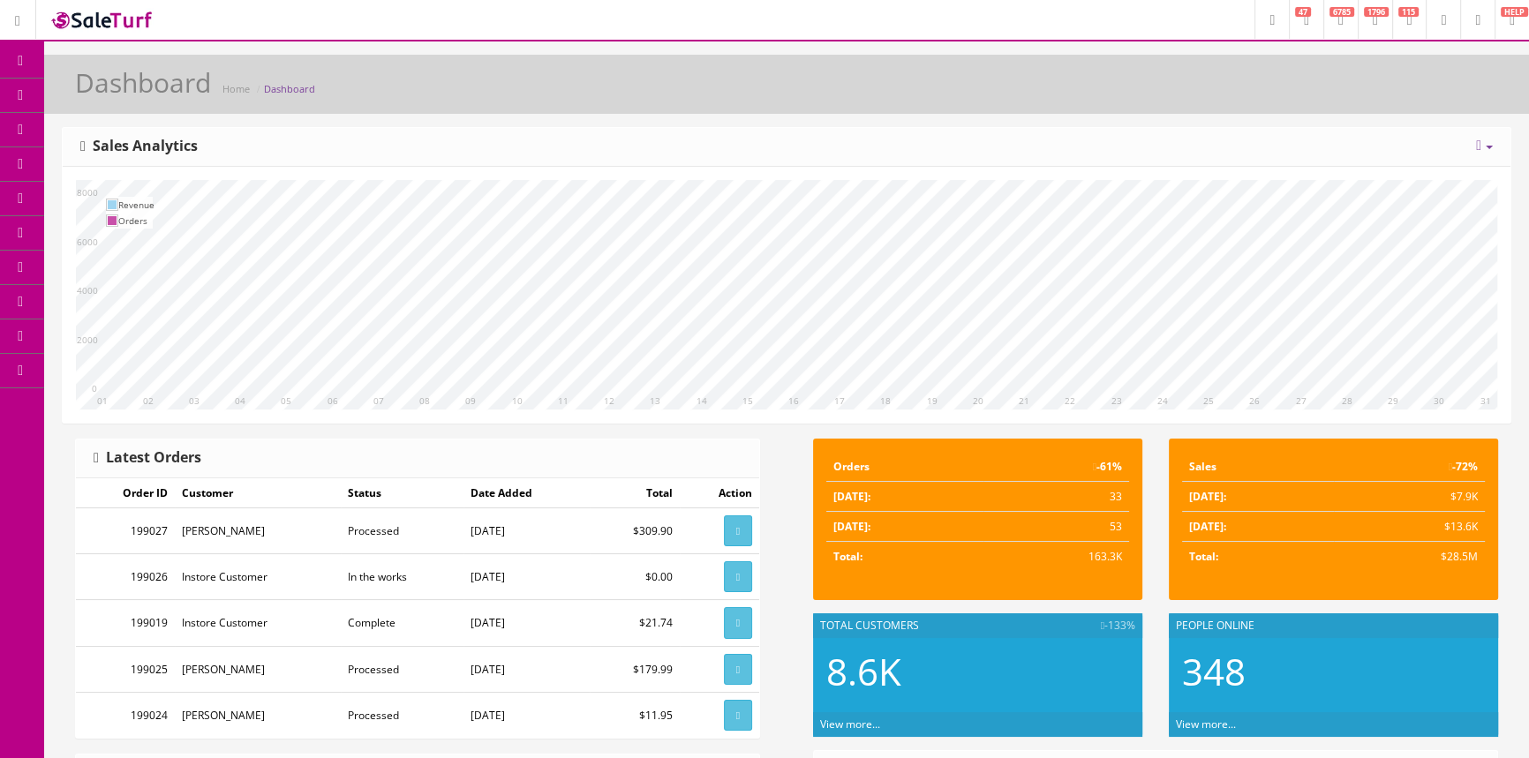
click at [185, 96] on link "Products" at bounding box center [136, 96] width 185 height 34
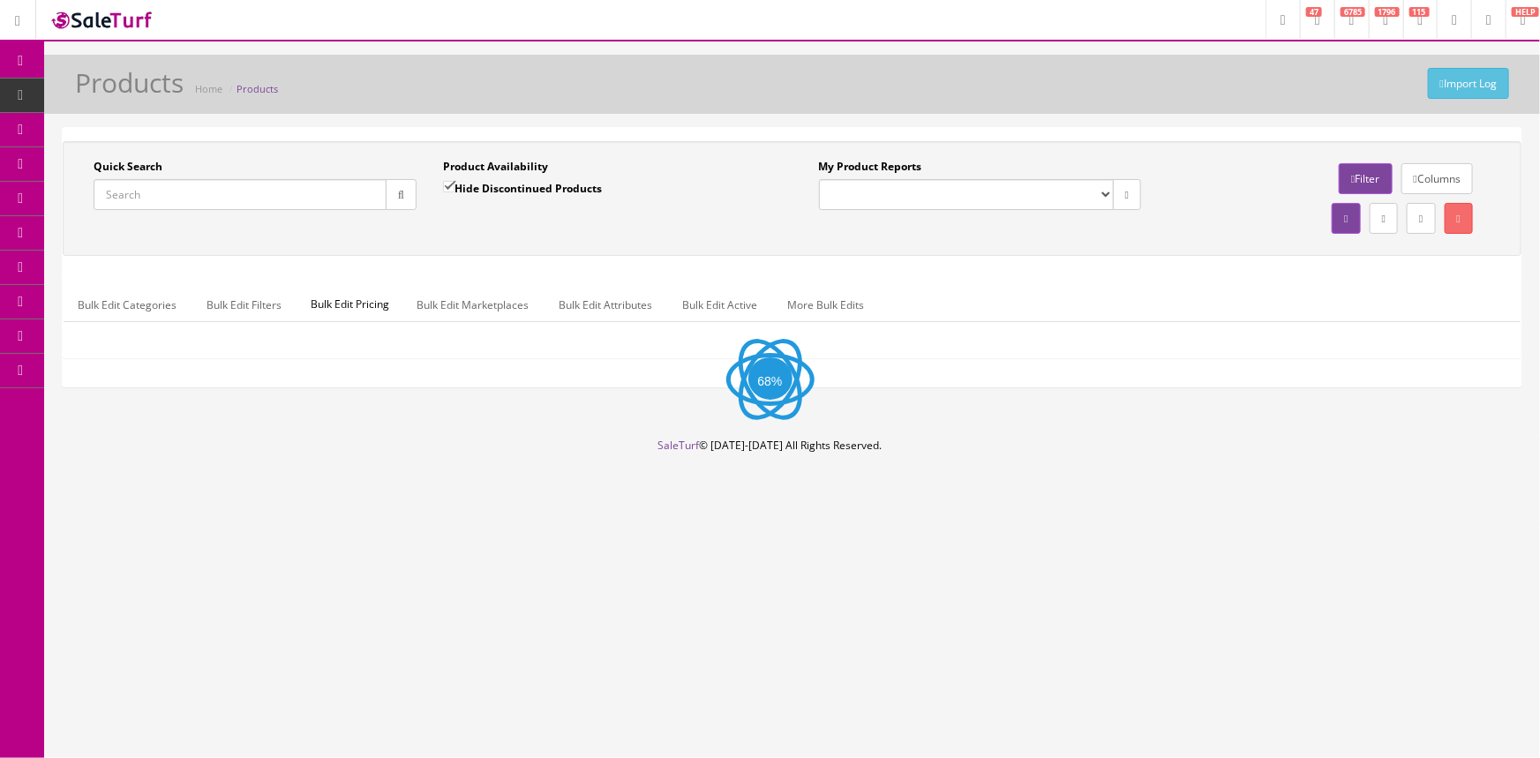
click at [350, 198] on input "Quick Search" at bounding box center [240, 194] width 293 height 31
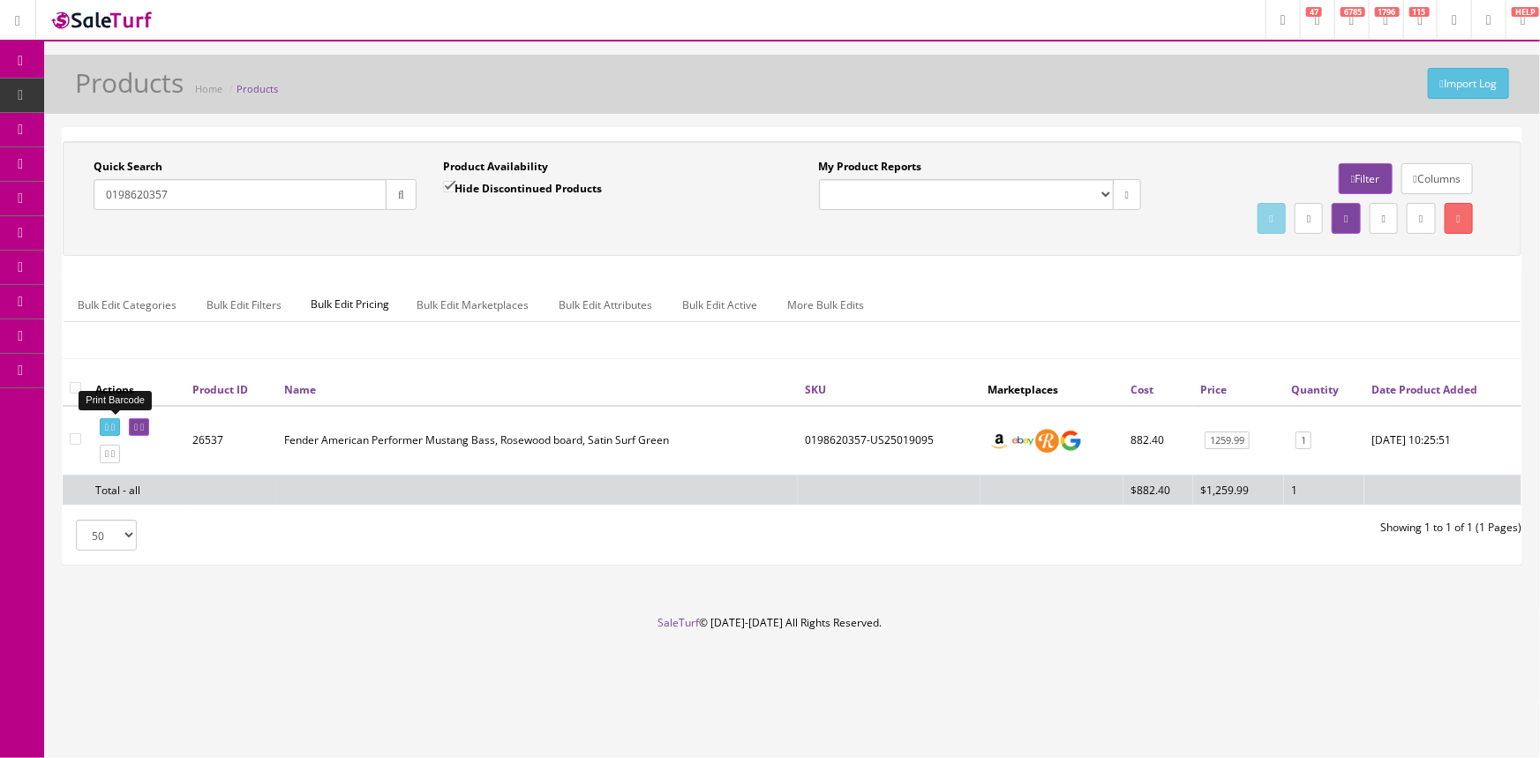
type input "0198620357"
click at [105, 424] on icon at bounding box center [107, 428] width 4 height 10
click at [138, 425] on icon at bounding box center [136, 428] width 4 height 10
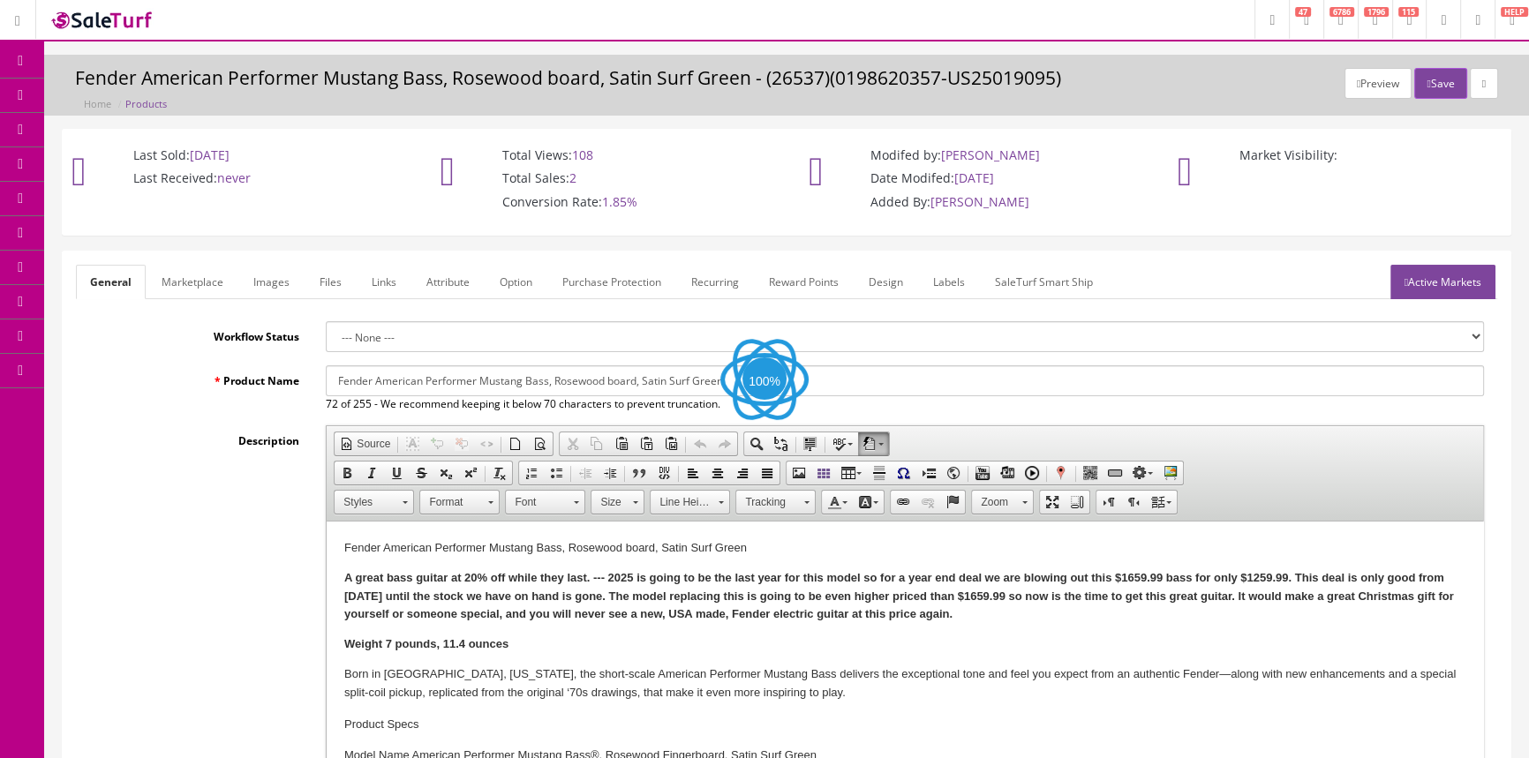
click at [950, 275] on link "Labels" at bounding box center [949, 282] width 60 height 34
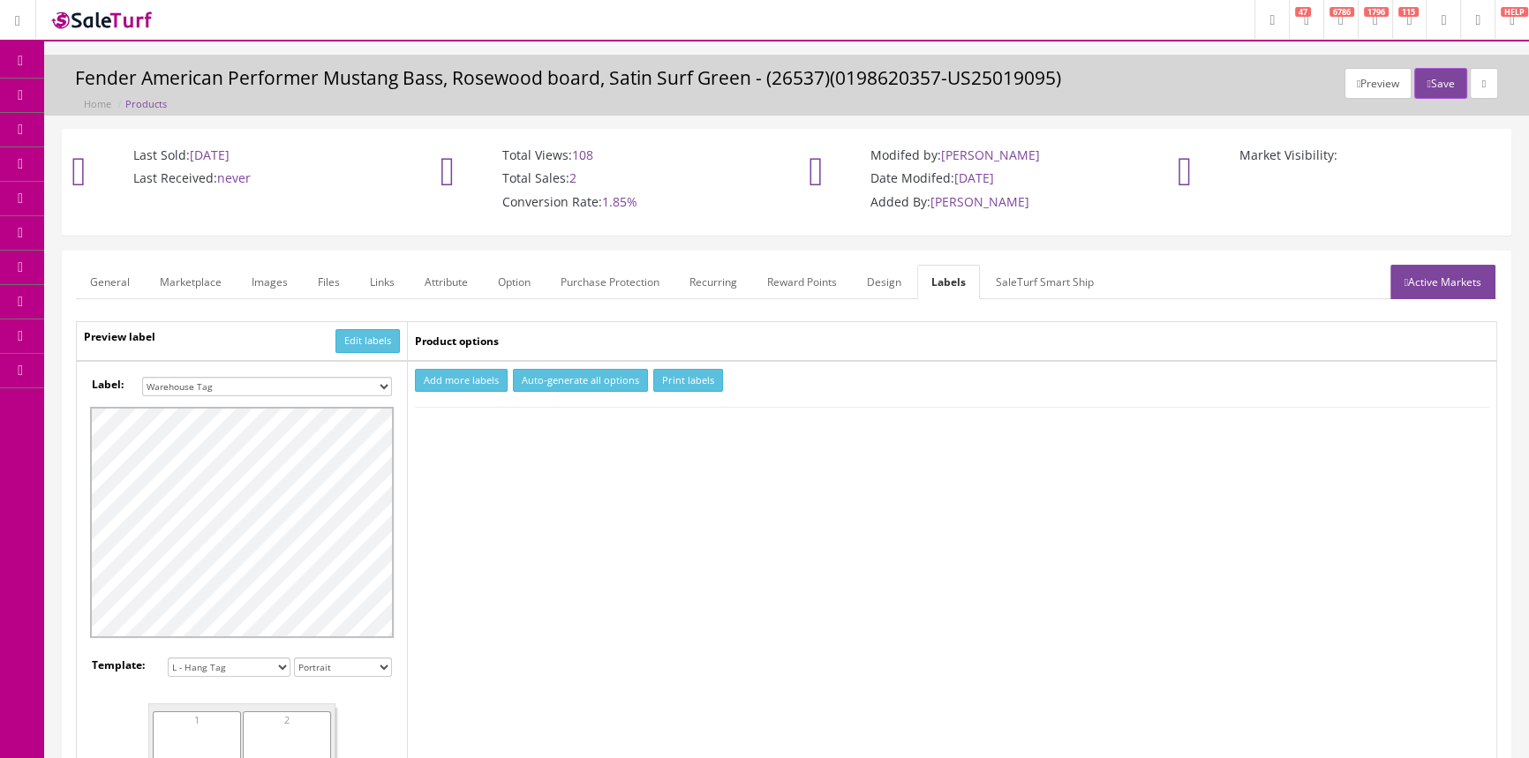
click at [370, 381] on select "Small Label 2 x 1 Label Shoe label 100 barcodes Dymo Label 2 X 1 Sticker Labels…" at bounding box center [267, 386] width 250 height 19
select select "16"
click at [142, 377] on select "Small Label 2 x 1 Label Shoe label 100 barcodes Dymo Label 2 X 1 Sticker Labels…" at bounding box center [267, 386] width 250 height 19
click at [461, 373] on button "Add more labels" at bounding box center [461, 381] width 93 height 24
type input "1"
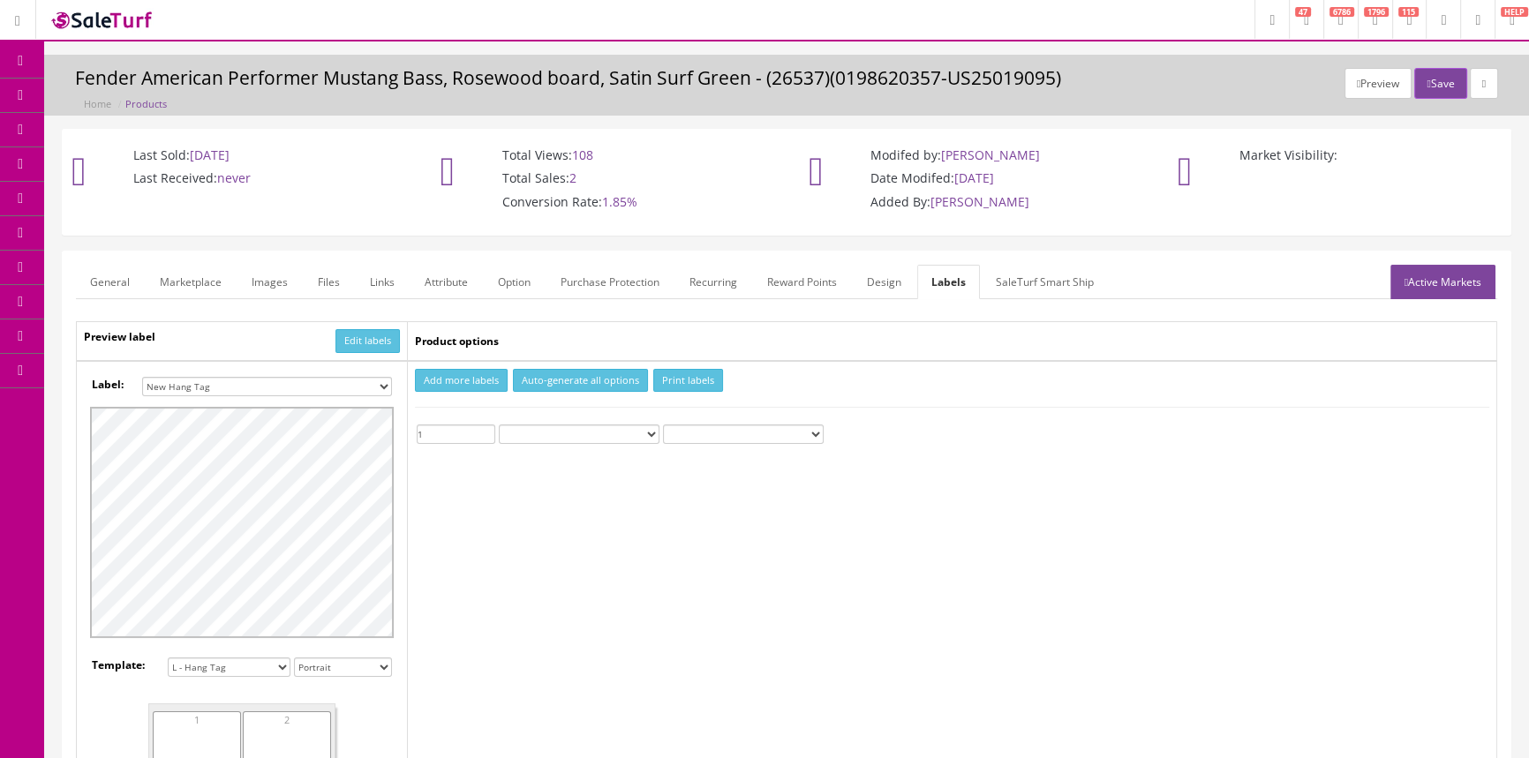
click at [487, 429] on input "1" at bounding box center [456, 434] width 79 height 19
click at [664, 379] on button "Print labels" at bounding box center [688, 381] width 70 height 24
click at [177, 93] on link "Products" at bounding box center [136, 96] width 185 height 34
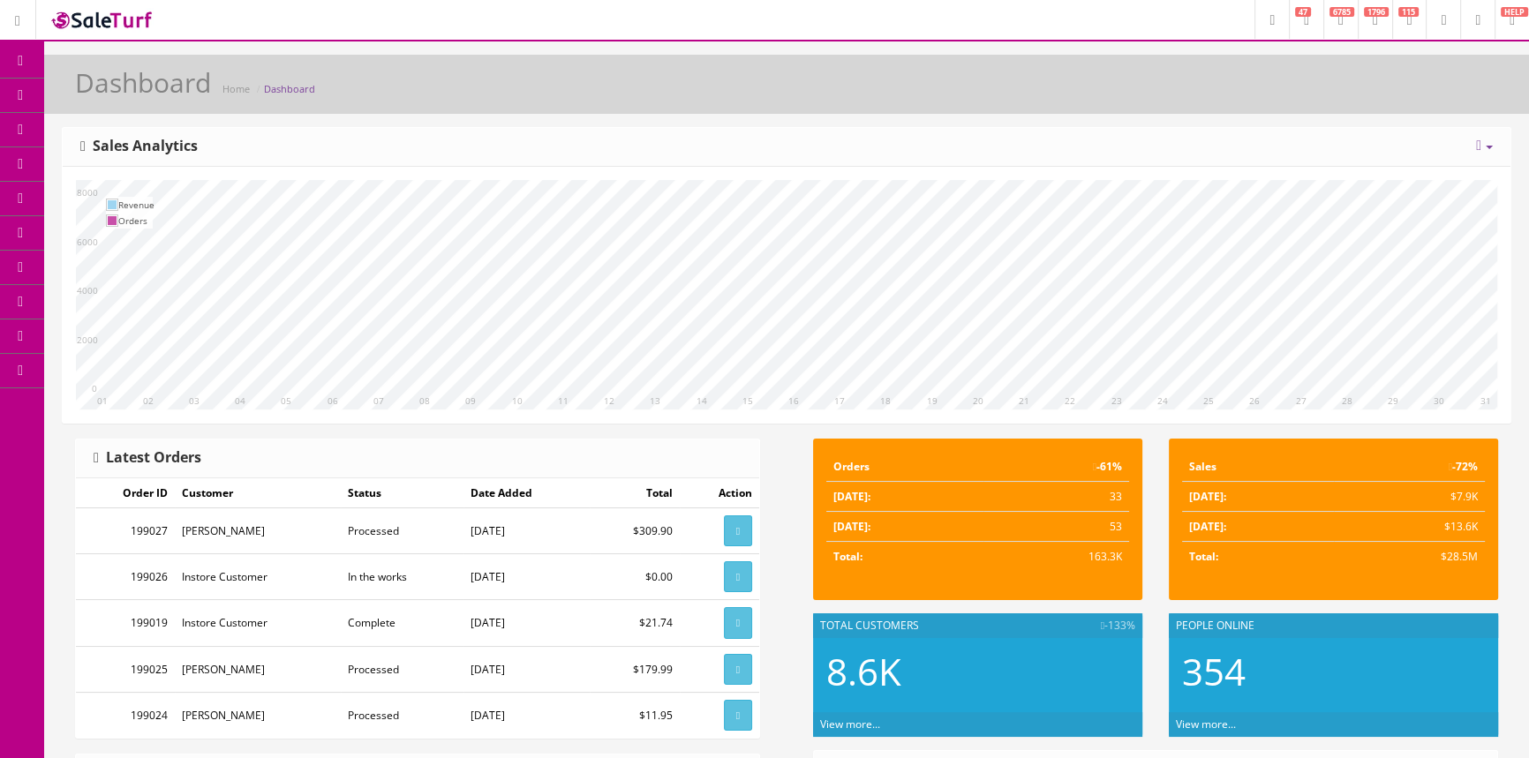
click at [136, 96] on span "Products" at bounding box center [126, 94] width 43 height 15
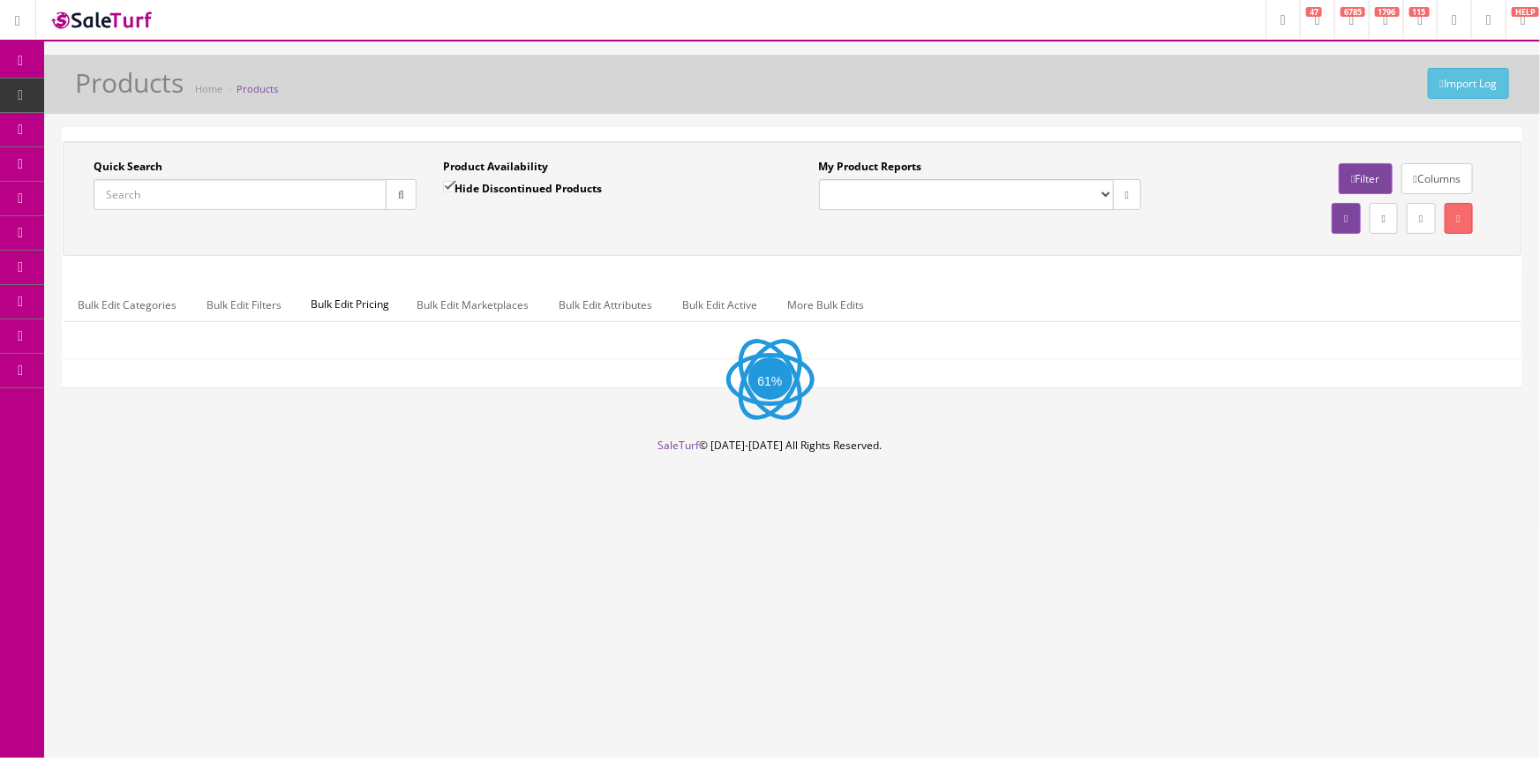
click at [167, 186] on input "Quick Search" at bounding box center [240, 194] width 293 height 31
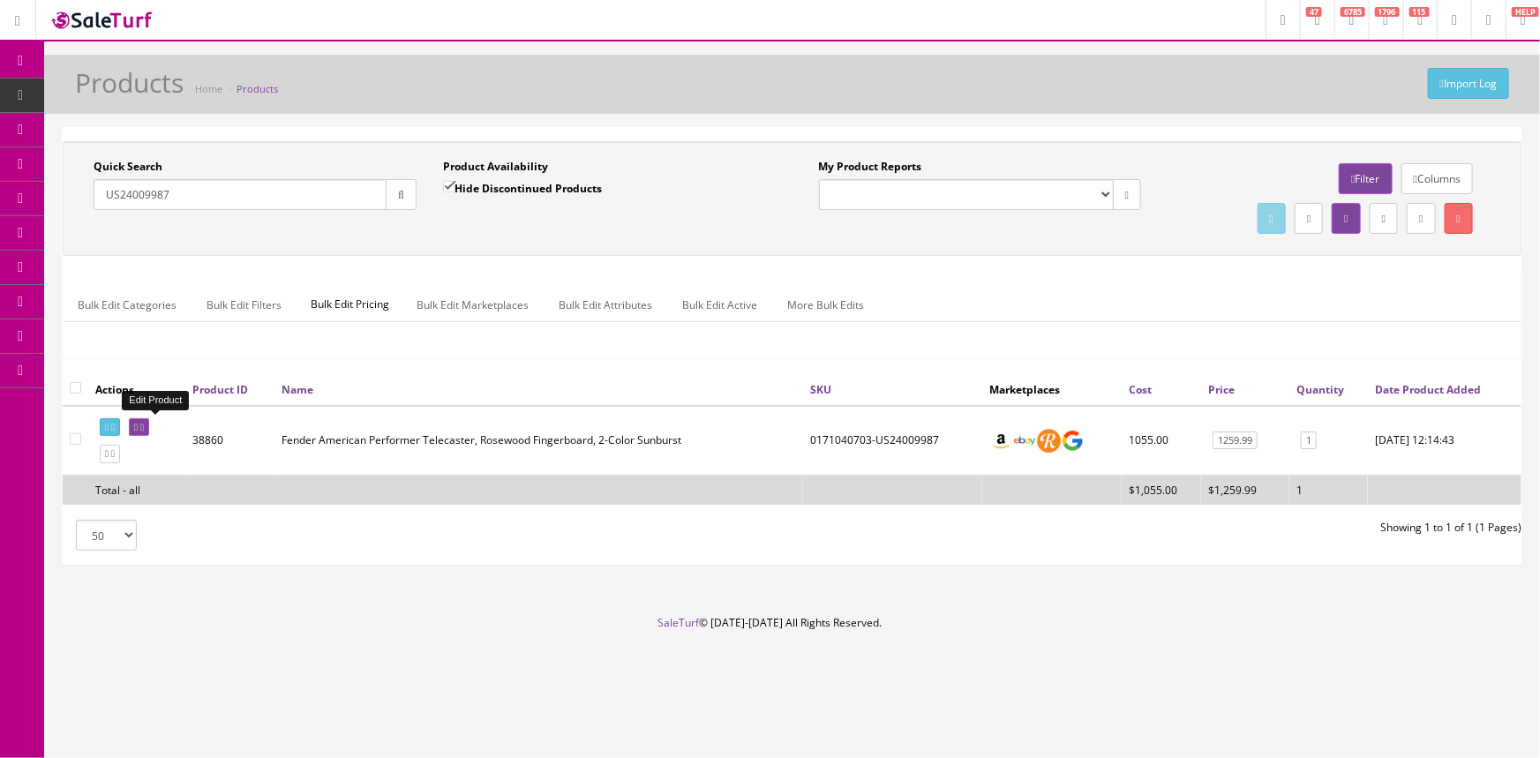
type input "US24009987"
click at [138, 426] on icon at bounding box center [136, 428] width 4 height 10
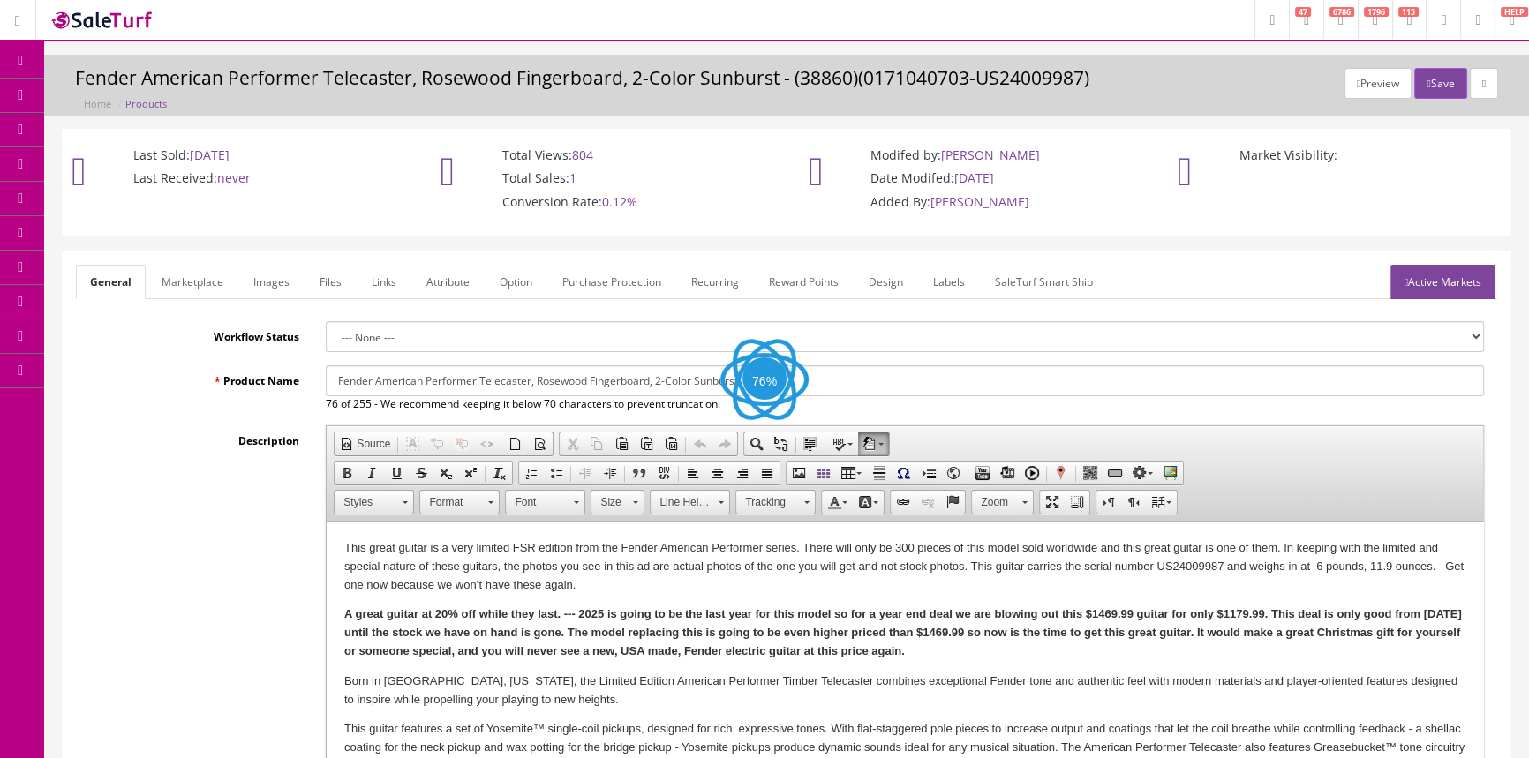
click at [958, 274] on link "Labels" at bounding box center [949, 282] width 60 height 34
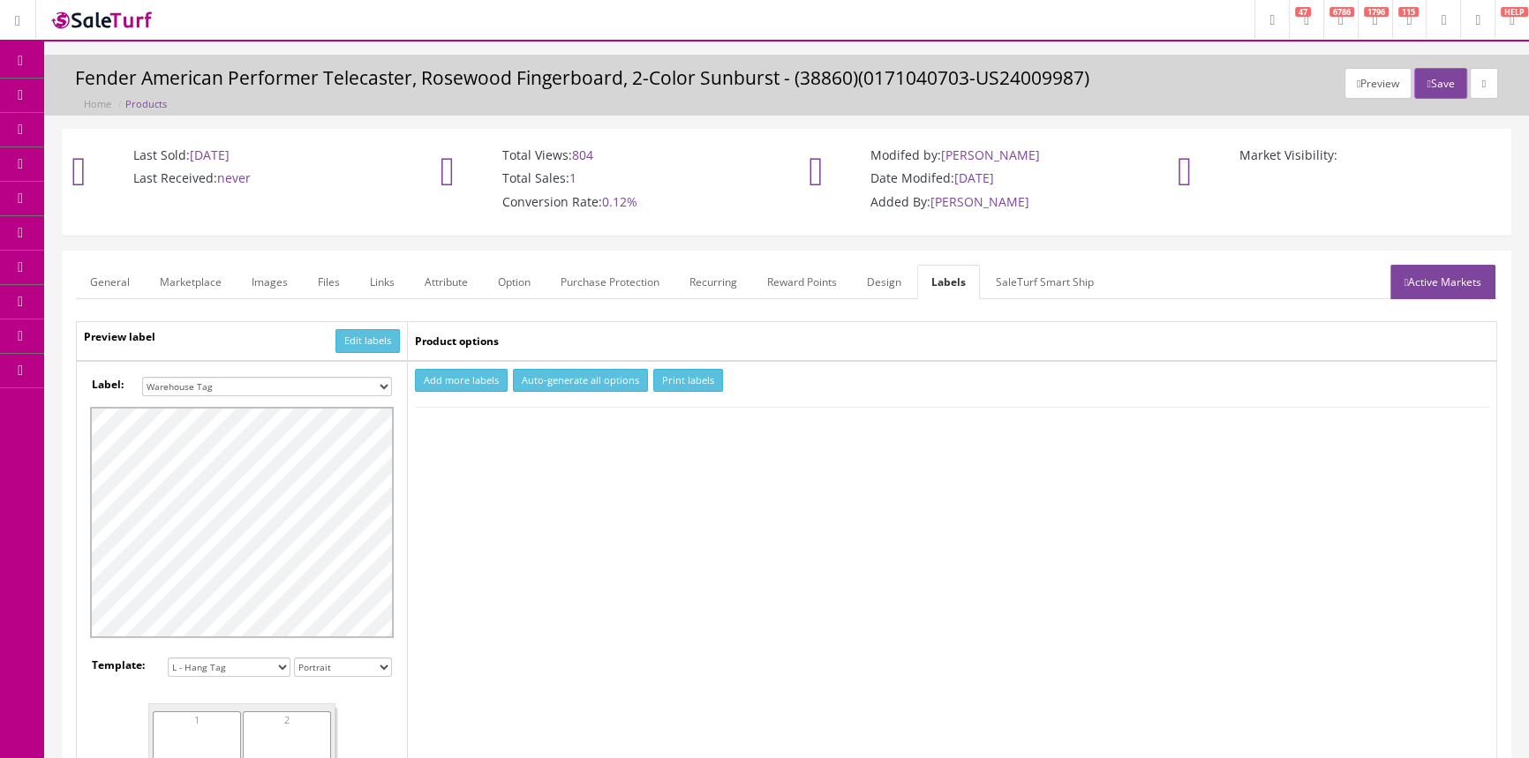
click at [361, 380] on select "Small Label 2 x 1 Label Shoe label 100 barcodes Dymo Label 2 X 1 Sticker Labels…" at bounding box center [267, 386] width 250 height 19
select select "16"
click at [142, 377] on select "Small Label 2 x 1 Label Shoe label 100 barcodes Dymo Label 2 X 1 Sticker Labels…" at bounding box center [267, 386] width 250 height 19
click at [463, 385] on button "Add more labels" at bounding box center [461, 381] width 93 height 24
drag, startPoint x: 486, startPoint y: 429, endPoint x: 494, endPoint y: 425, distance: 9.1
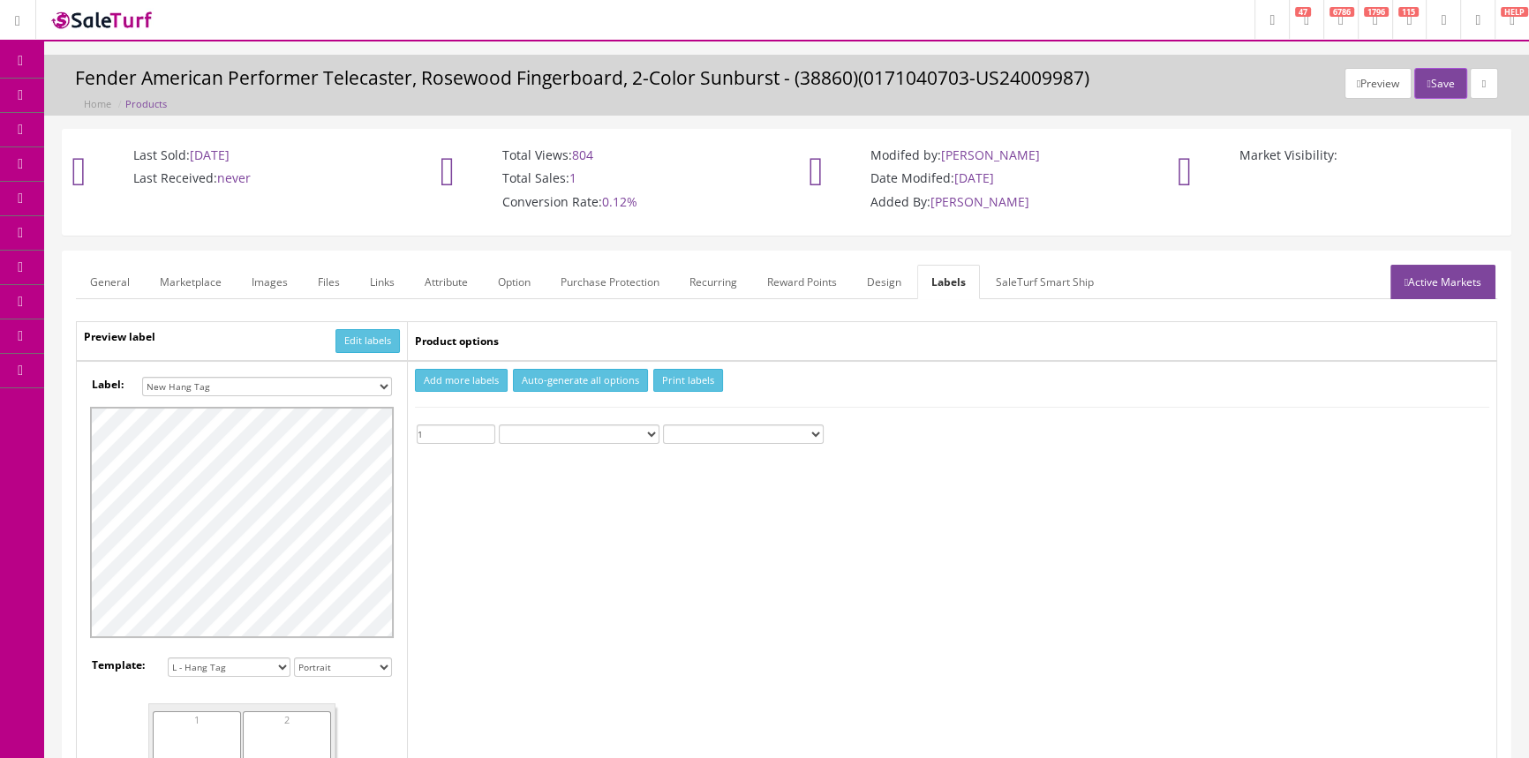
type input "1"
click at [487, 429] on input "1" at bounding box center [456, 434] width 79 height 19
click at [671, 379] on button "Print labels" at bounding box center [688, 381] width 70 height 24
click at [146, 95] on span "Products" at bounding box center [126, 94] width 43 height 15
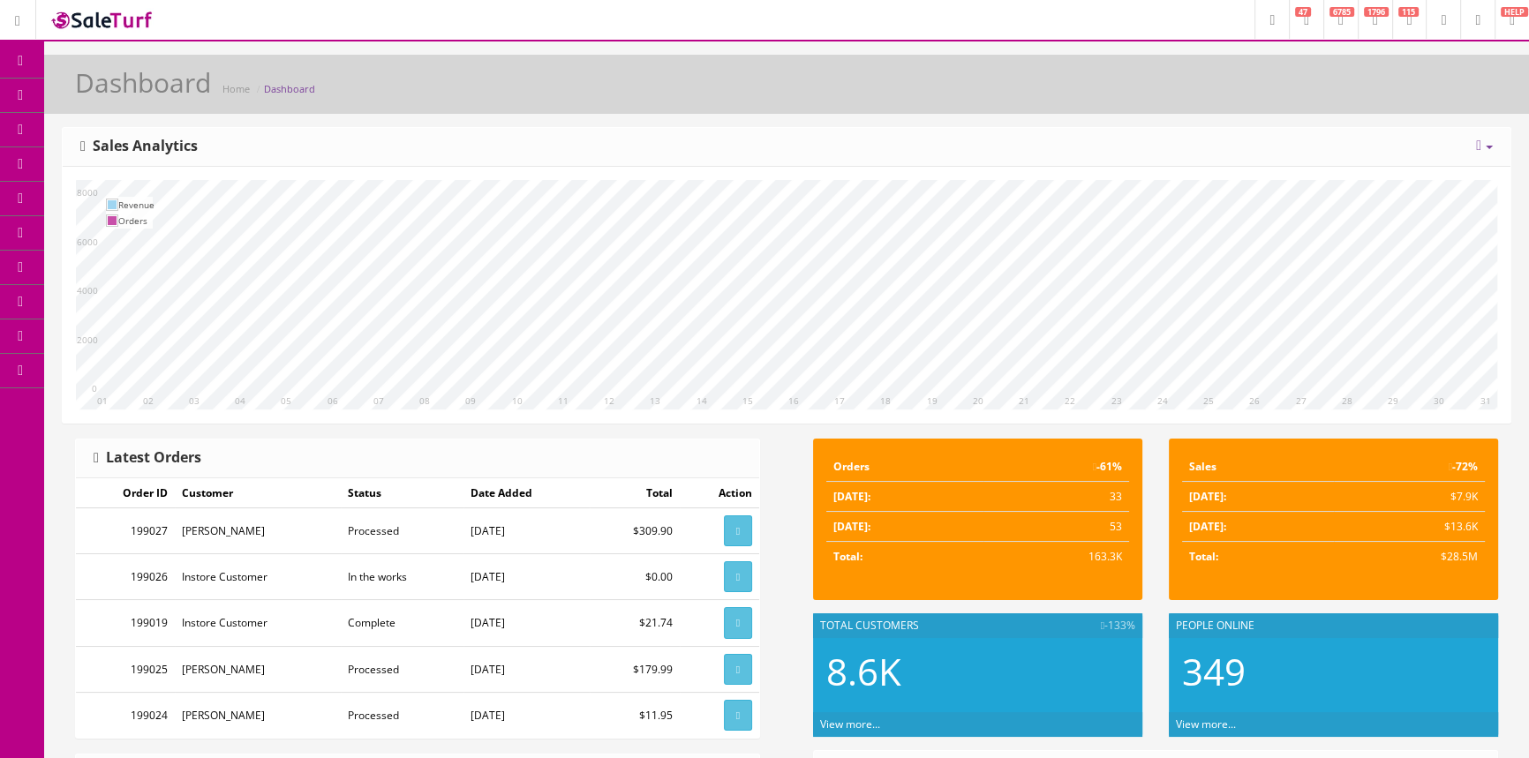
click at [148, 95] on span "Products" at bounding box center [126, 94] width 43 height 15
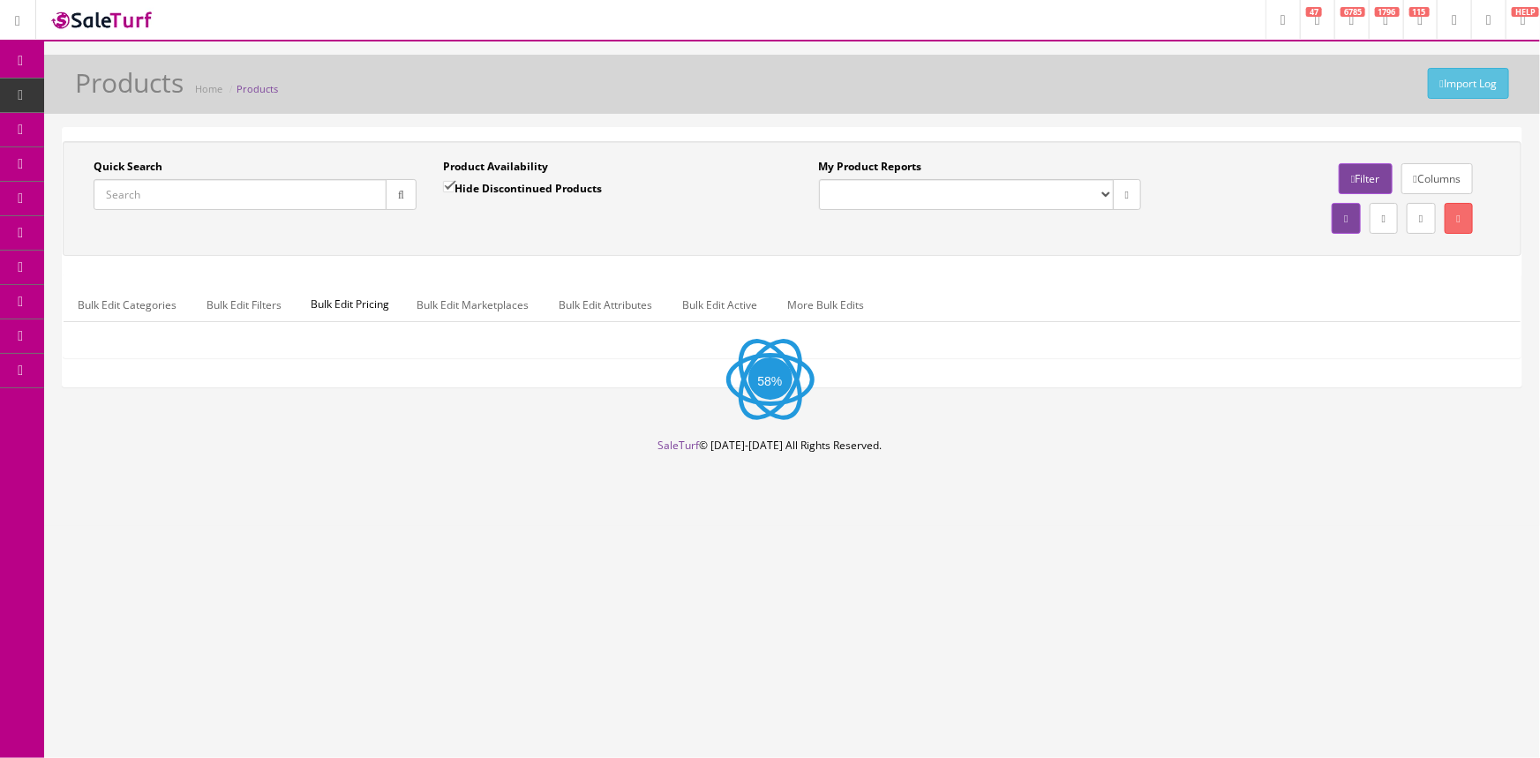
click at [177, 190] on input "Quick Search" at bounding box center [240, 194] width 293 height 31
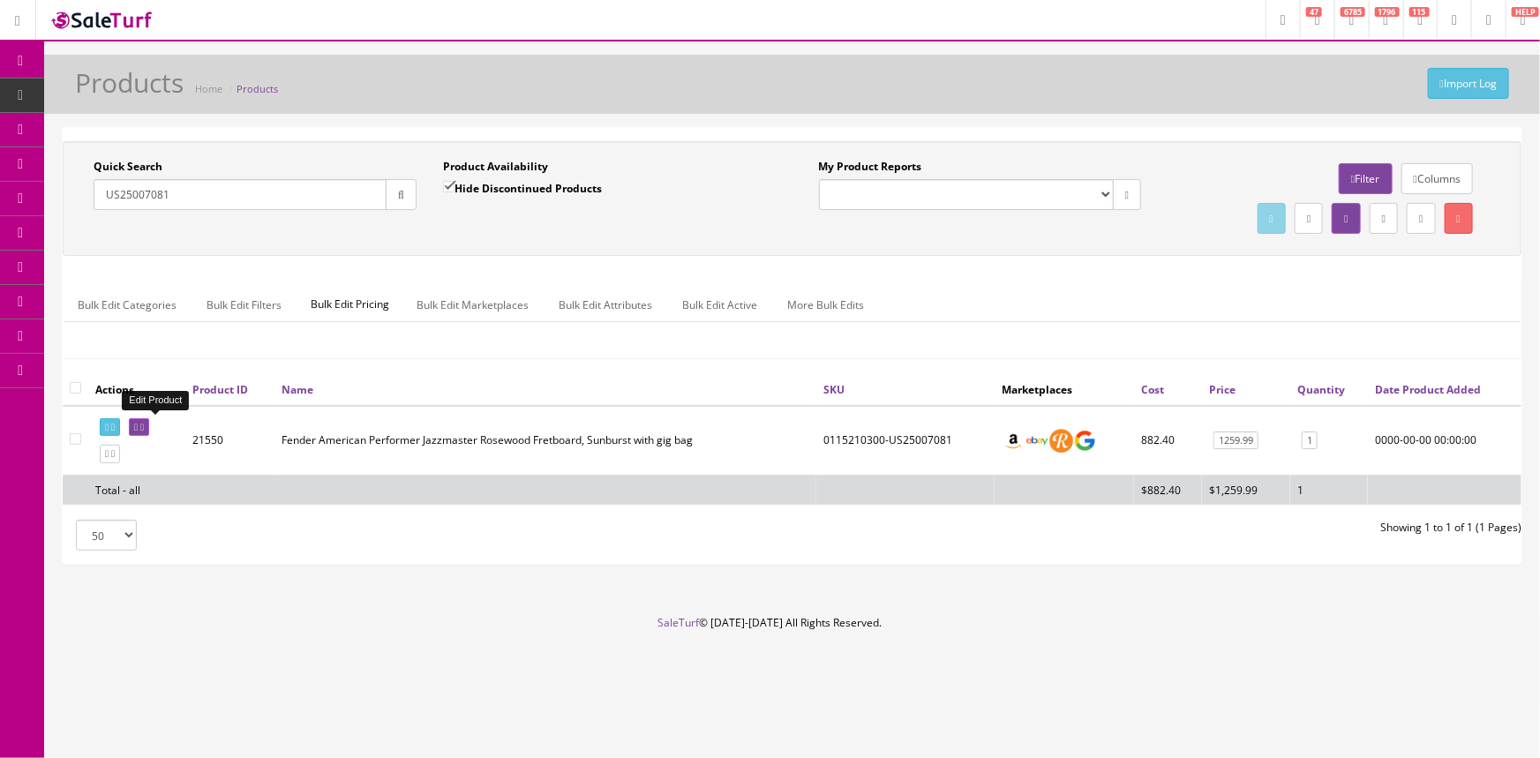
type input "US25007081"
click at [138, 425] on icon at bounding box center [136, 428] width 4 height 10
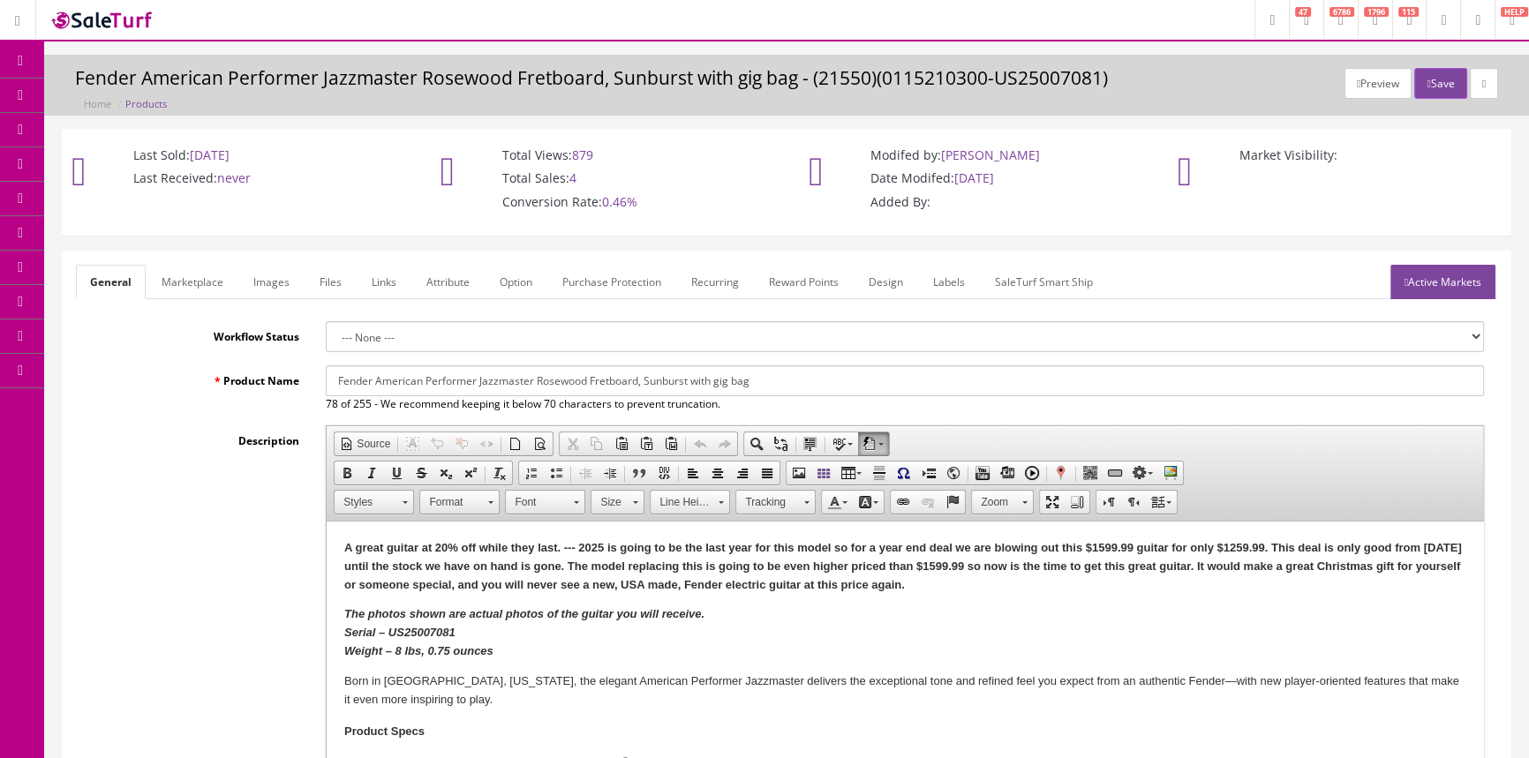
click at [953, 282] on link "Labels" at bounding box center [949, 282] width 60 height 34
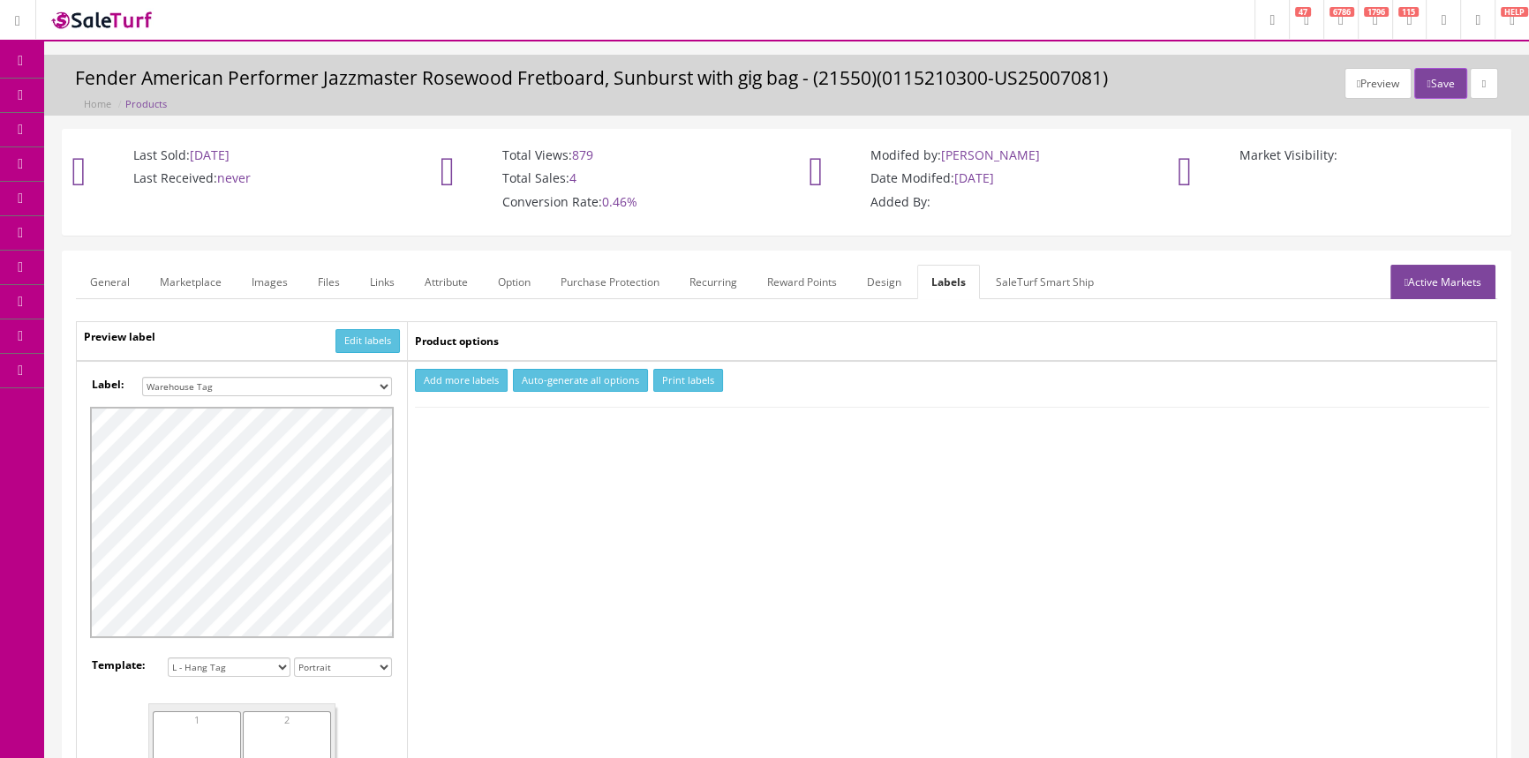
click at [265, 390] on select "Small Label 2 x 1 Label Shoe label 100 barcodes Dymo Label 2 X 1 Sticker Labels…" at bounding box center [267, 386] width 250 height 19
select select "16"
click at [142, 377] on select "Small Label 2 x 1 Label Shoe label 100 barcodes Dymo Label 2 X 1 Sticker Labels…" at bounding box center [267, 386] width 250 height 19
click at [456, 382] on button "Add more labels" at bounding box center [461, 381] width 93 height 24
type input "1"
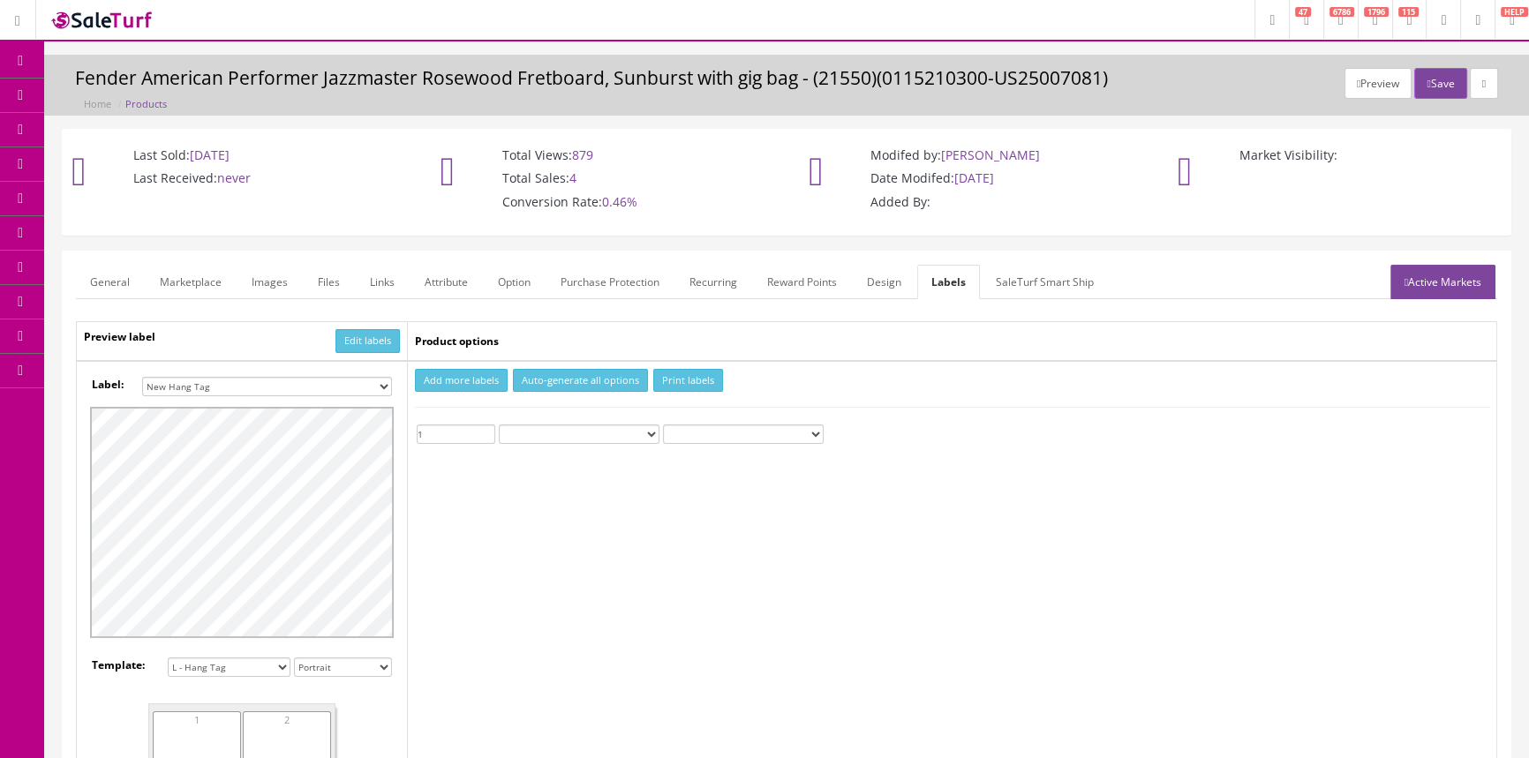
click at [488, 427] on input "1" at bounding box center [456, 434] width 79 height 19
click at [681, 380] on button "Print labels" at bounding box center [688, 381] width 70 height 24
click at [124, 98] on span "Products" at bounding box center [126, 94] width 43 height 15
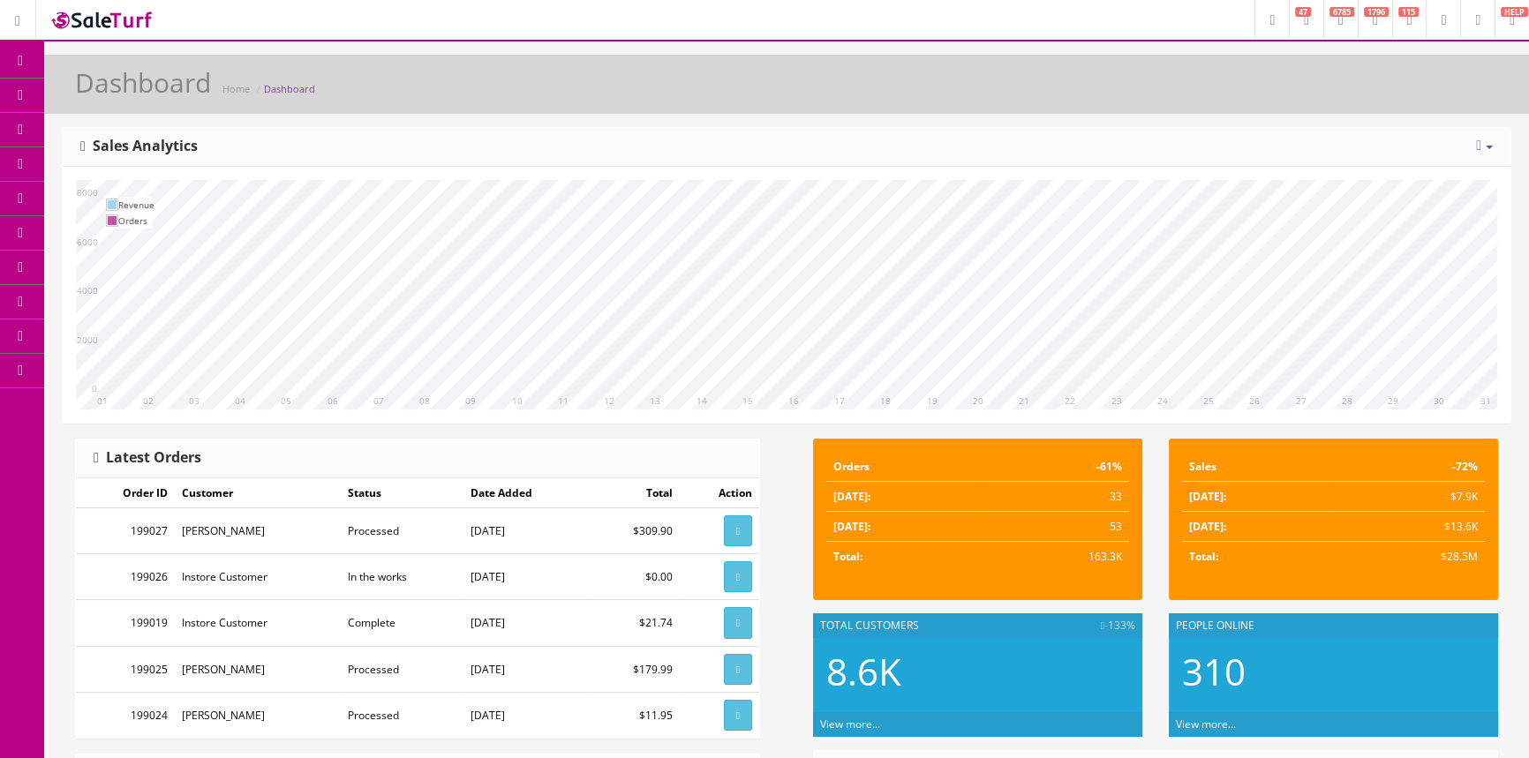
click at [141, 88] on span "Products" at bounding box center [126, 94] width 43 height 15
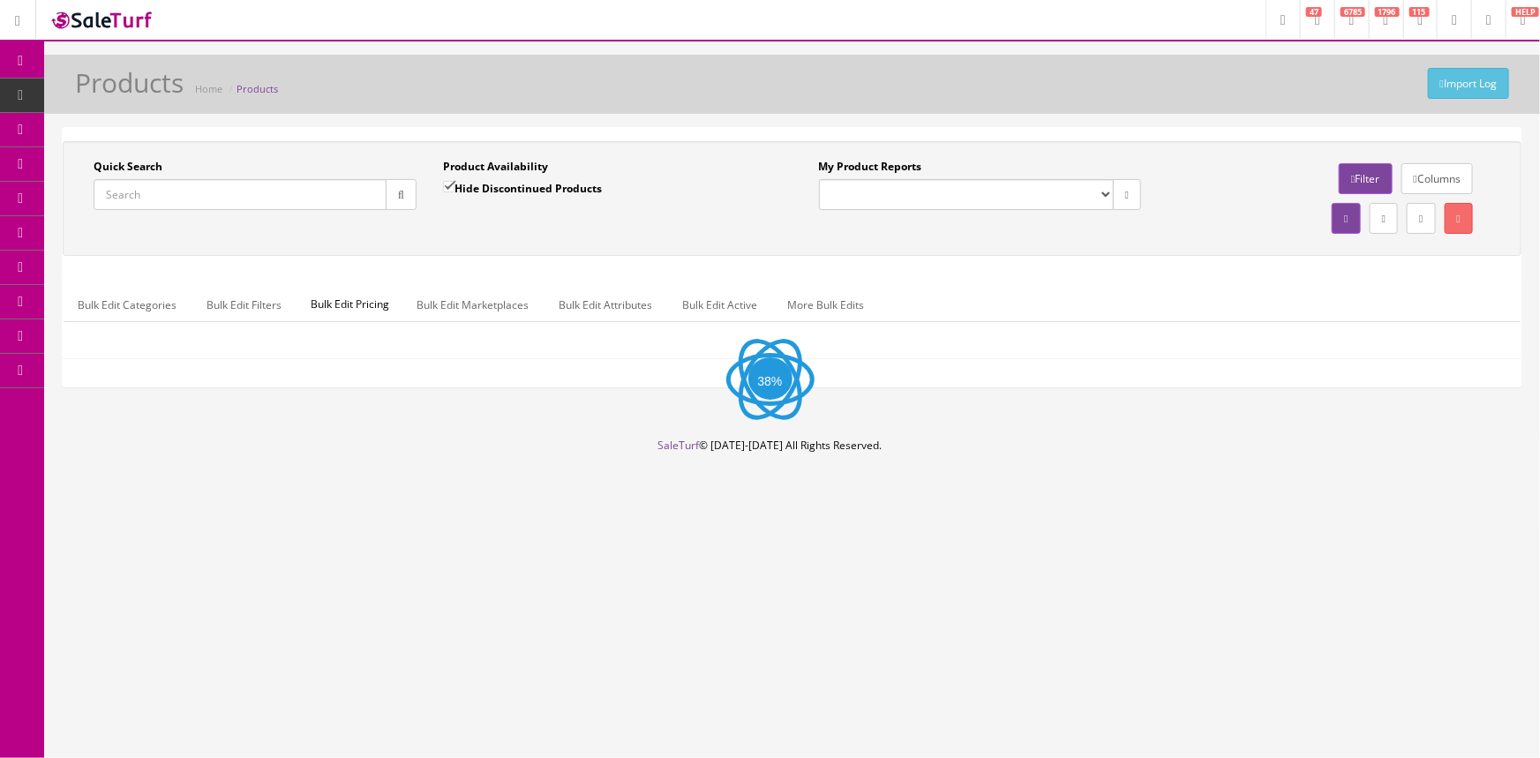
click at [238, 182] on input "Quick Search" at bounding box center [240, 194] width 293 height 31
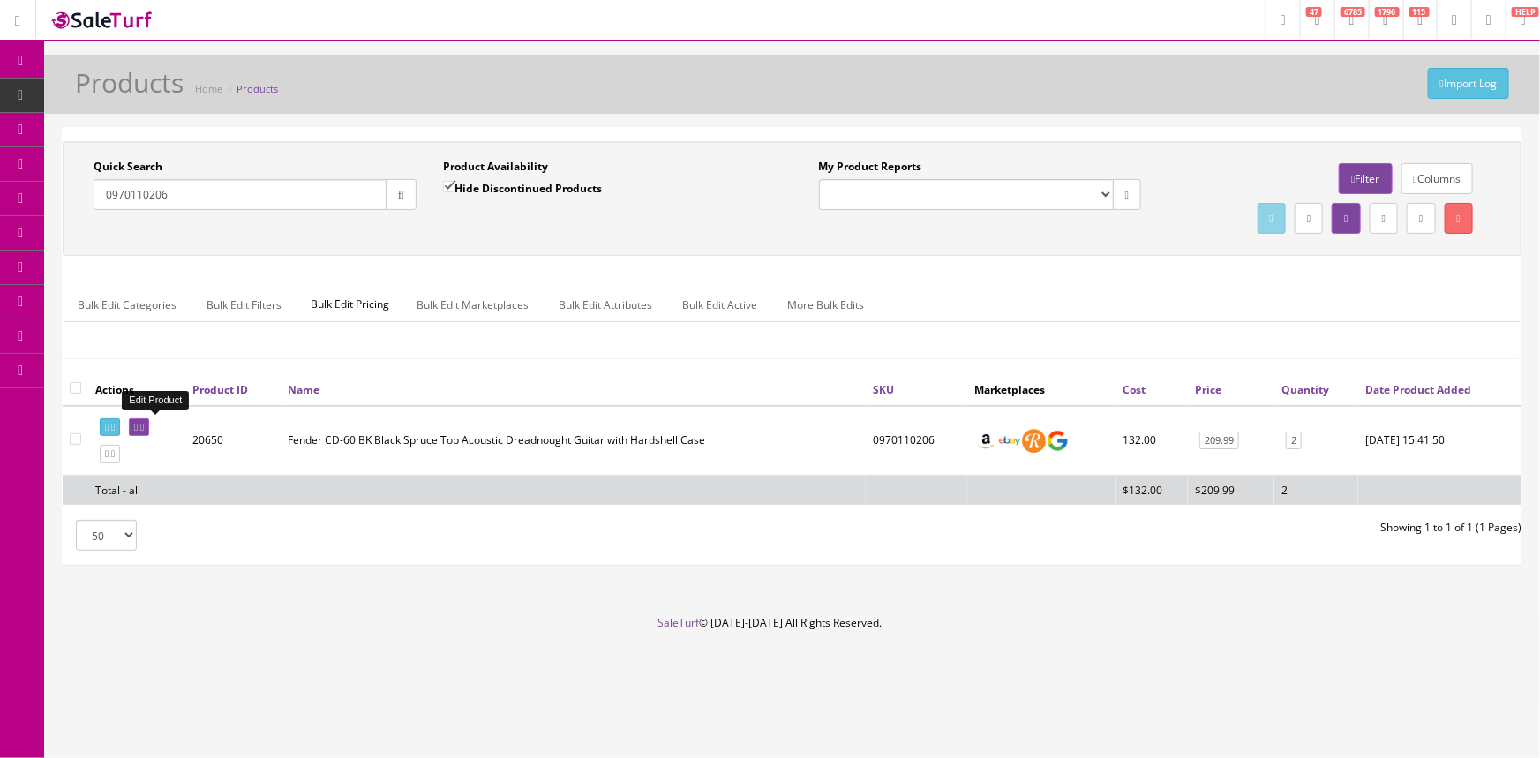
type input "0970110206"
click at [149, 433] on link at bounding box center [139, 427] width 20 height 19
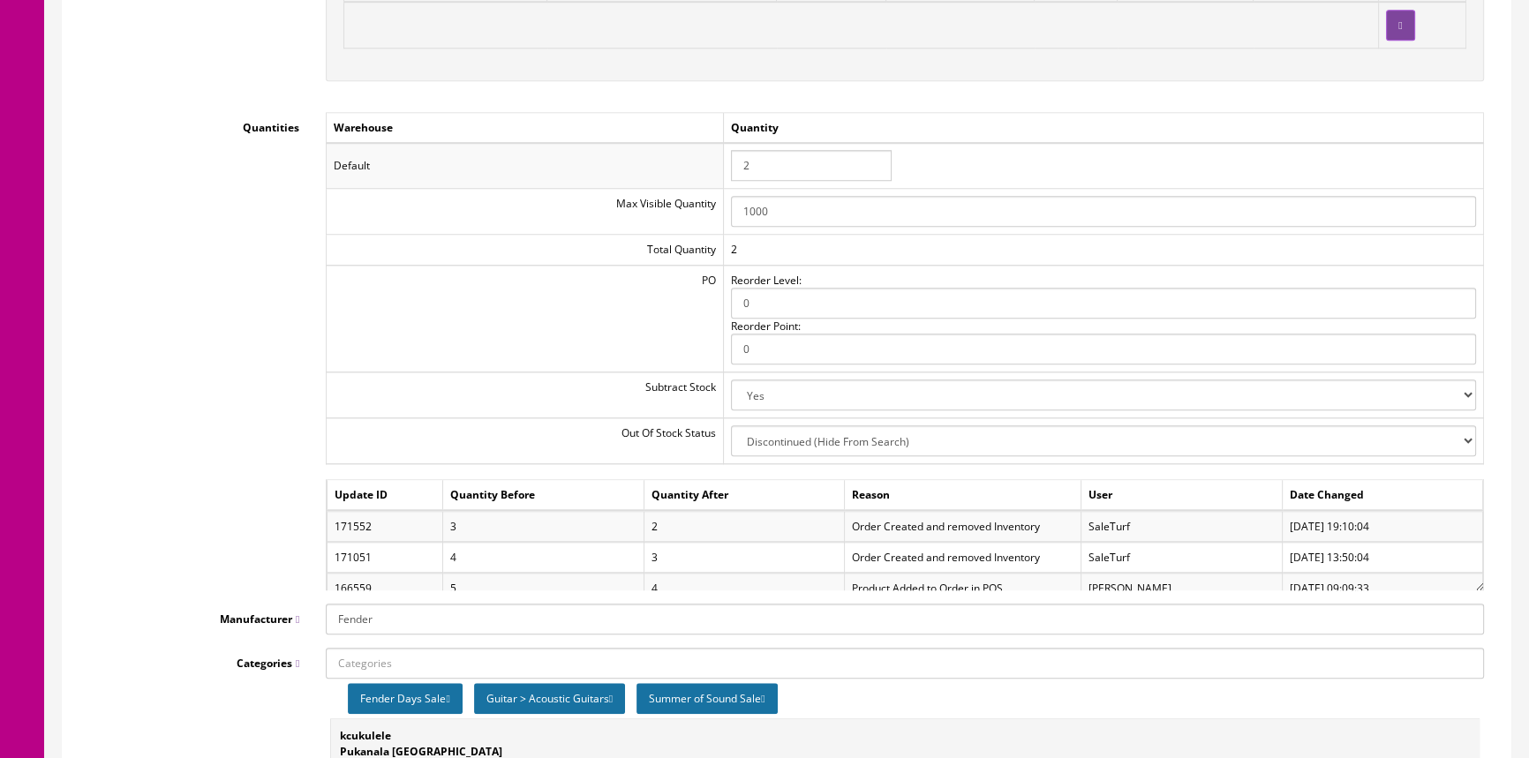
click at [772, 166] on input "2" at bounding box center [811, 165] width 161 height 31
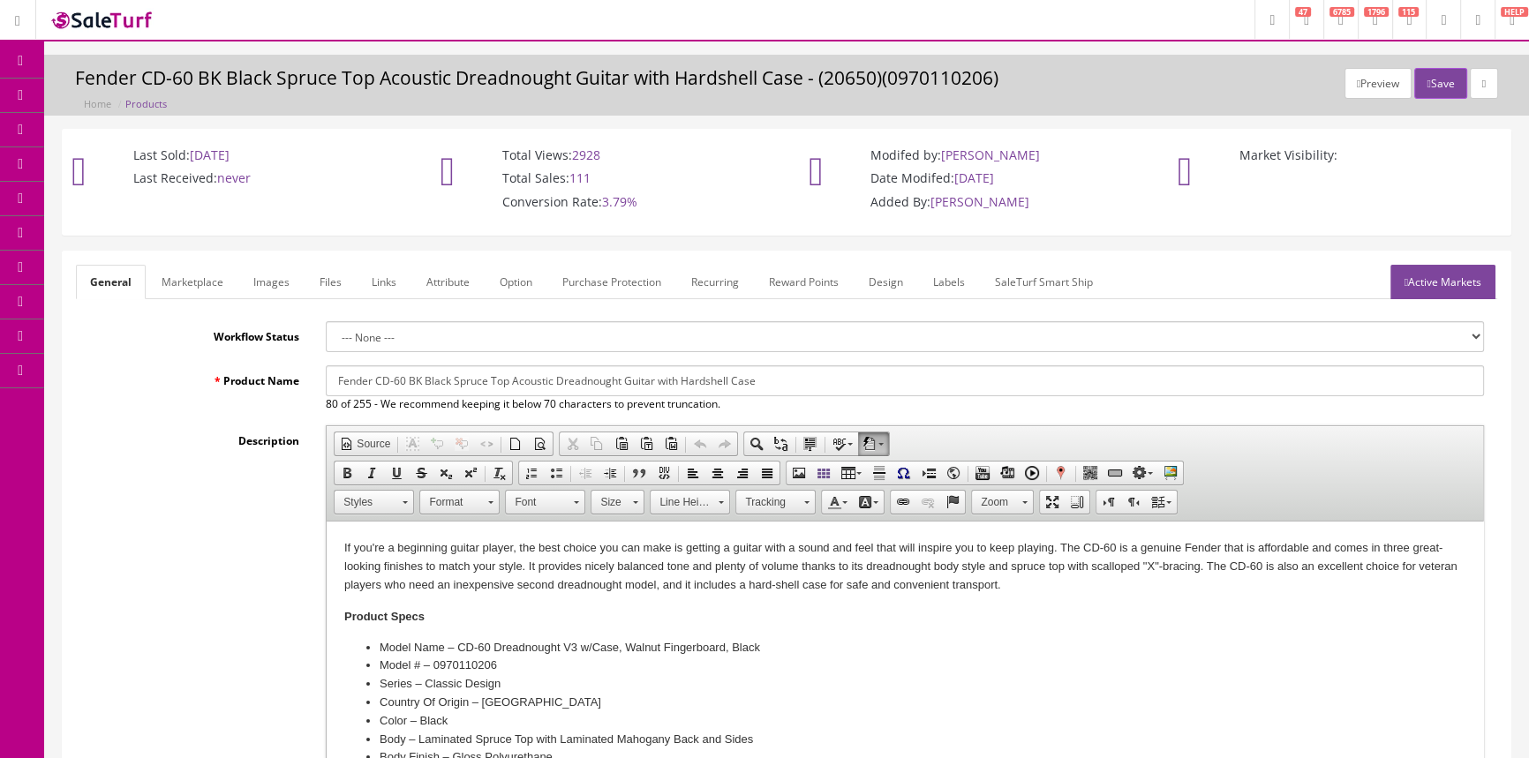
type input "0"
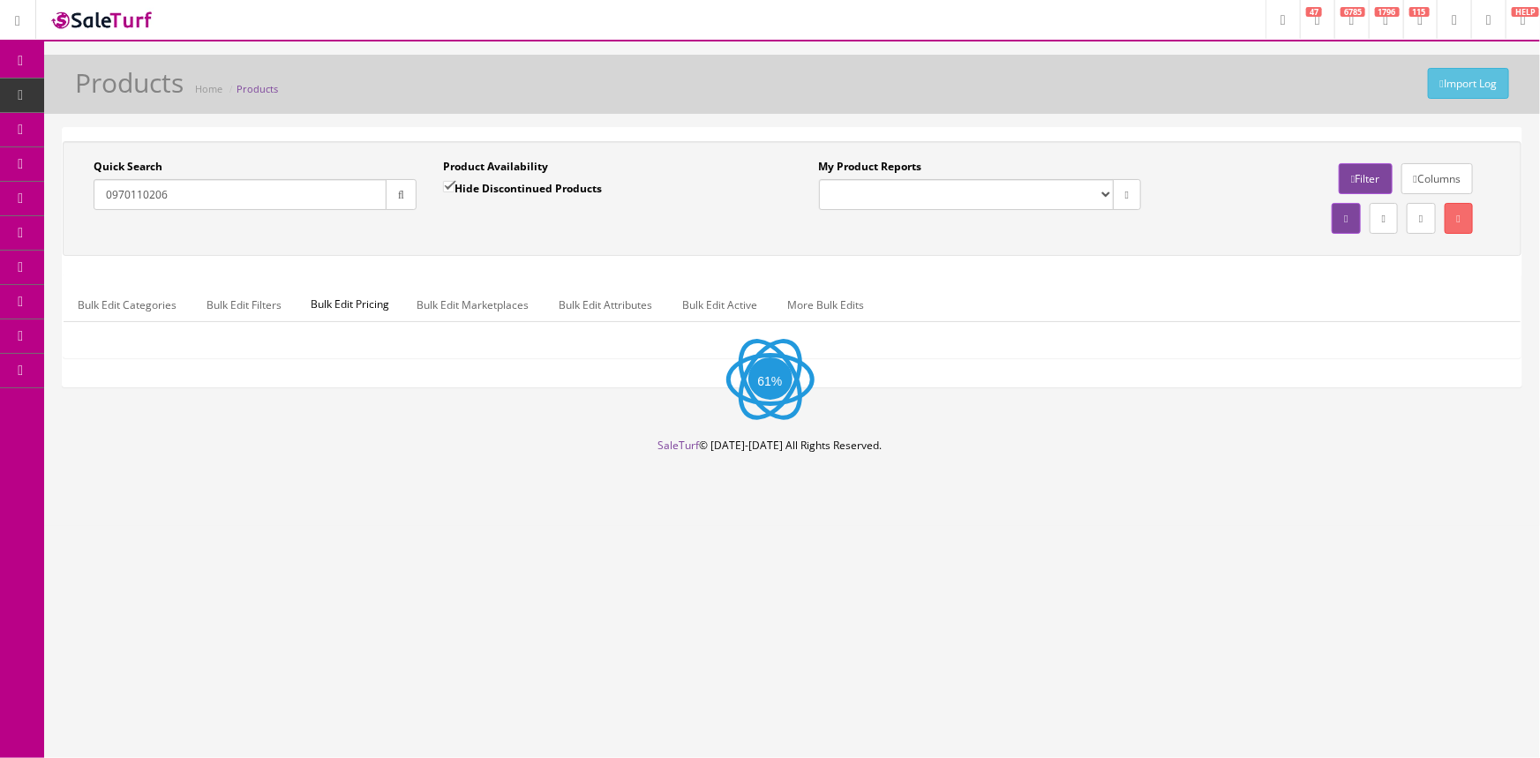
click at [453, 185] on input "Hide Discontinued Products" at bounding box center [448, 186] width 11 height 11
checkbox input "false"
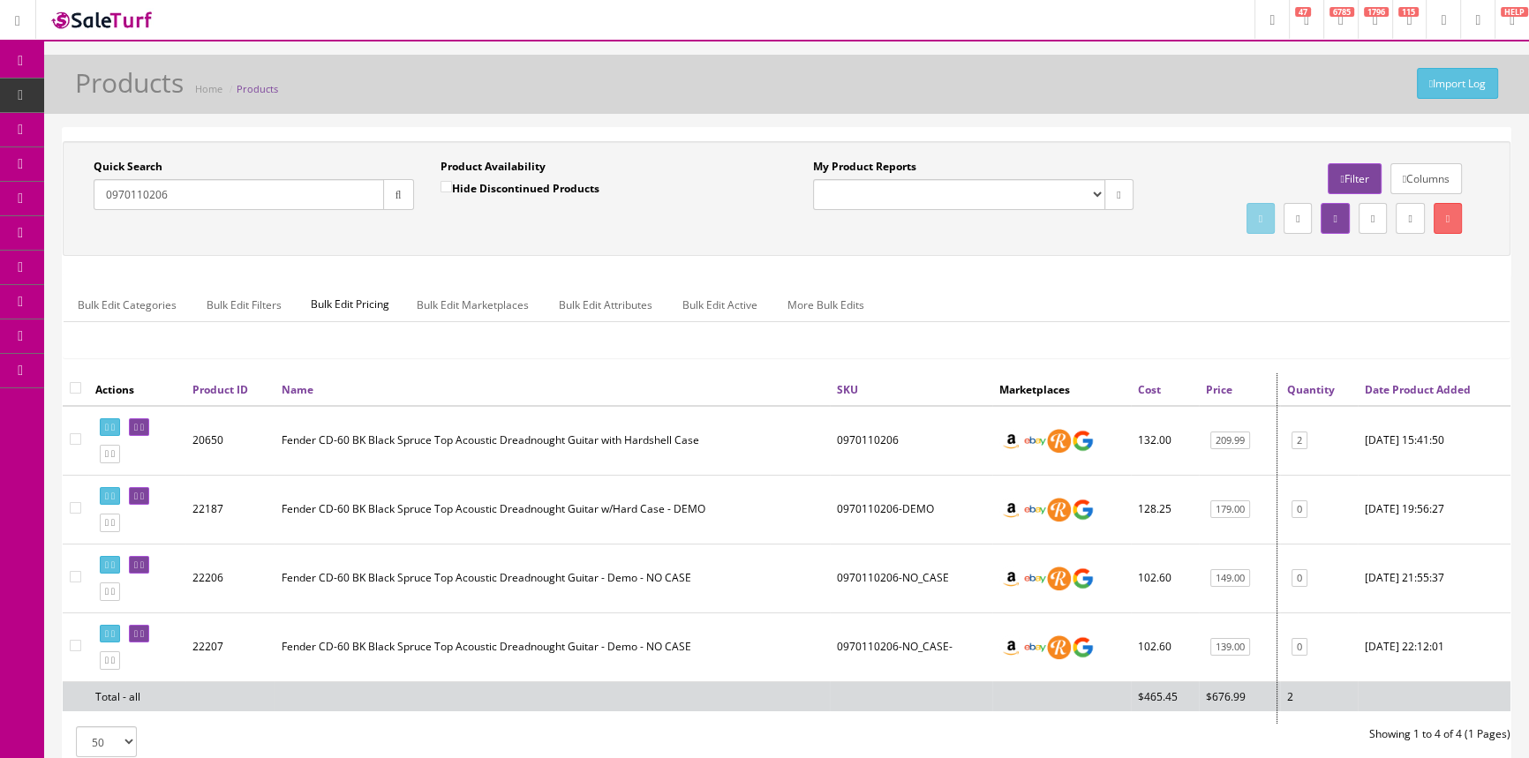
click at [1279, 441] on div at bounding box center [1281, 548] width 9 height 350
click at [1299, 438] on link "2" at bounding box center [1300, 441] width 16 height 19
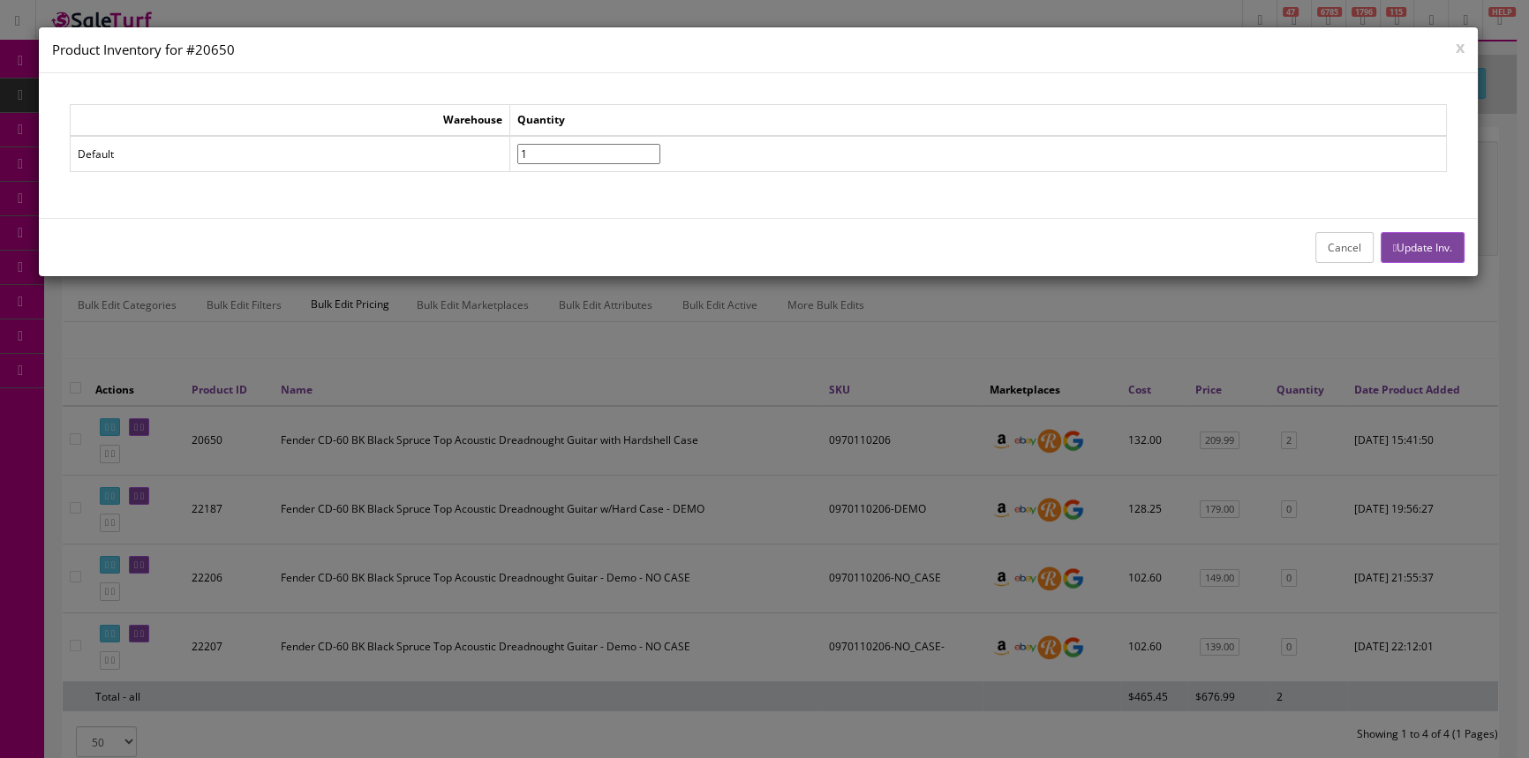
click at [660, 155] on input"] "1" at bounding box center [588, 154] width 143 height 20
type input"] "0"
click at [660, 155] on input"] "0" at bounding box center [588, 154] width 143 height 20
click at [1412, 251] on button "Update Inv." at bounding box center [1423, 247] width 84 height 31
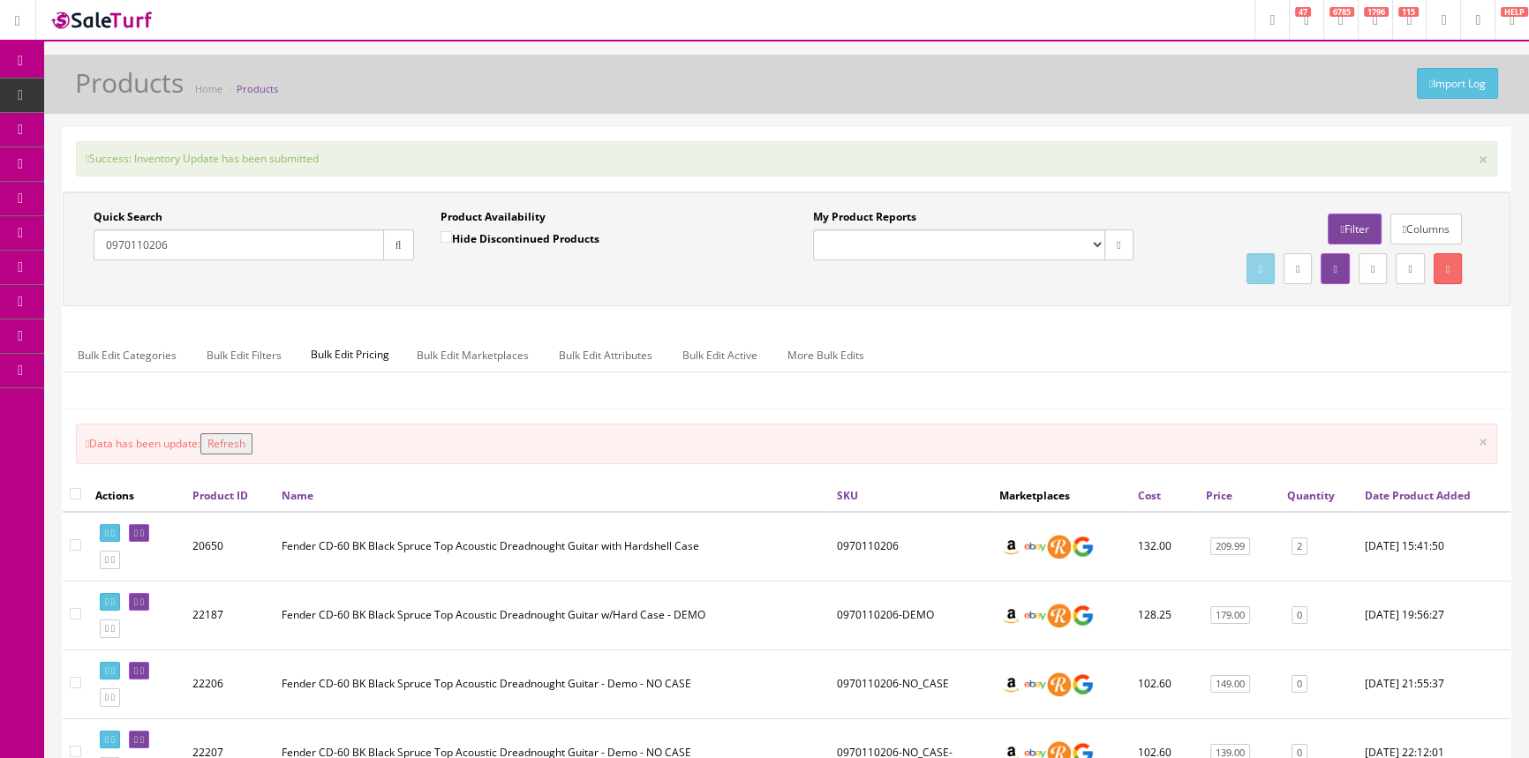
click at [409, 245] on button "button" at bounding box center [398, 245] width 31 height 31
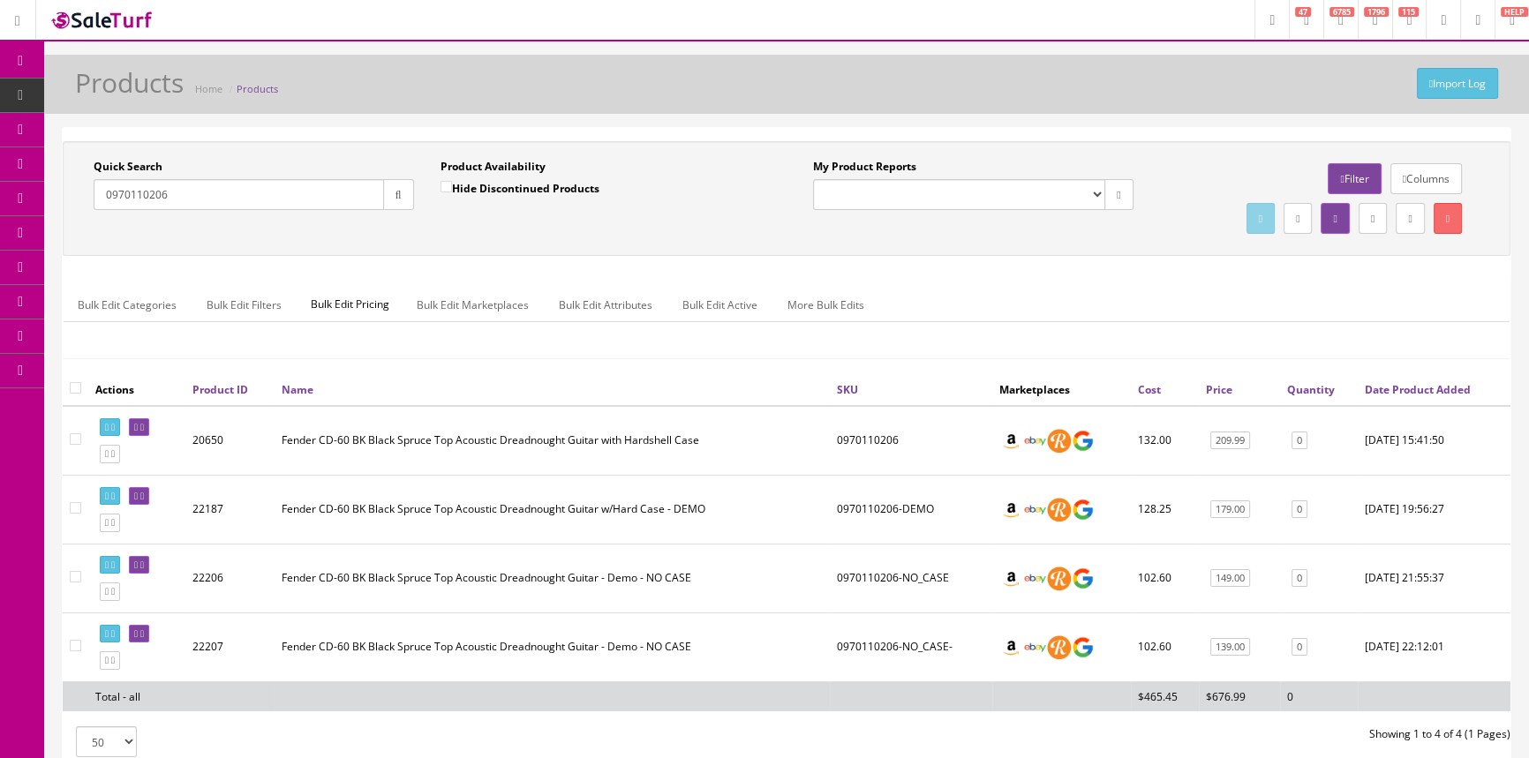
click at [253, 197] on input "0970110206" at bounding box center [239, 194] width 290 height 31
type input "0"
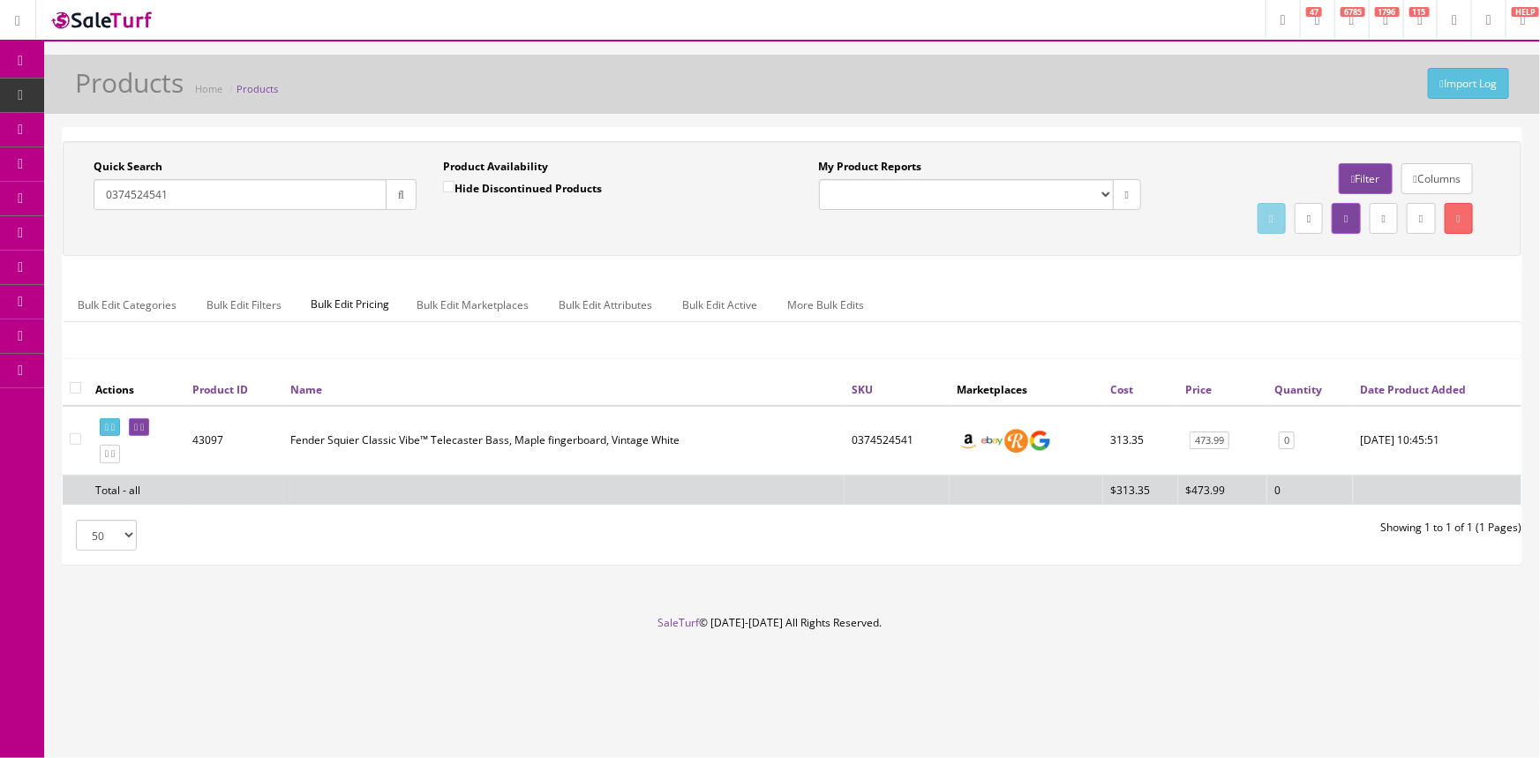
type input "0374524541"
click at [149, 433] on link at bounding box center [139, 427] width 20 height 19
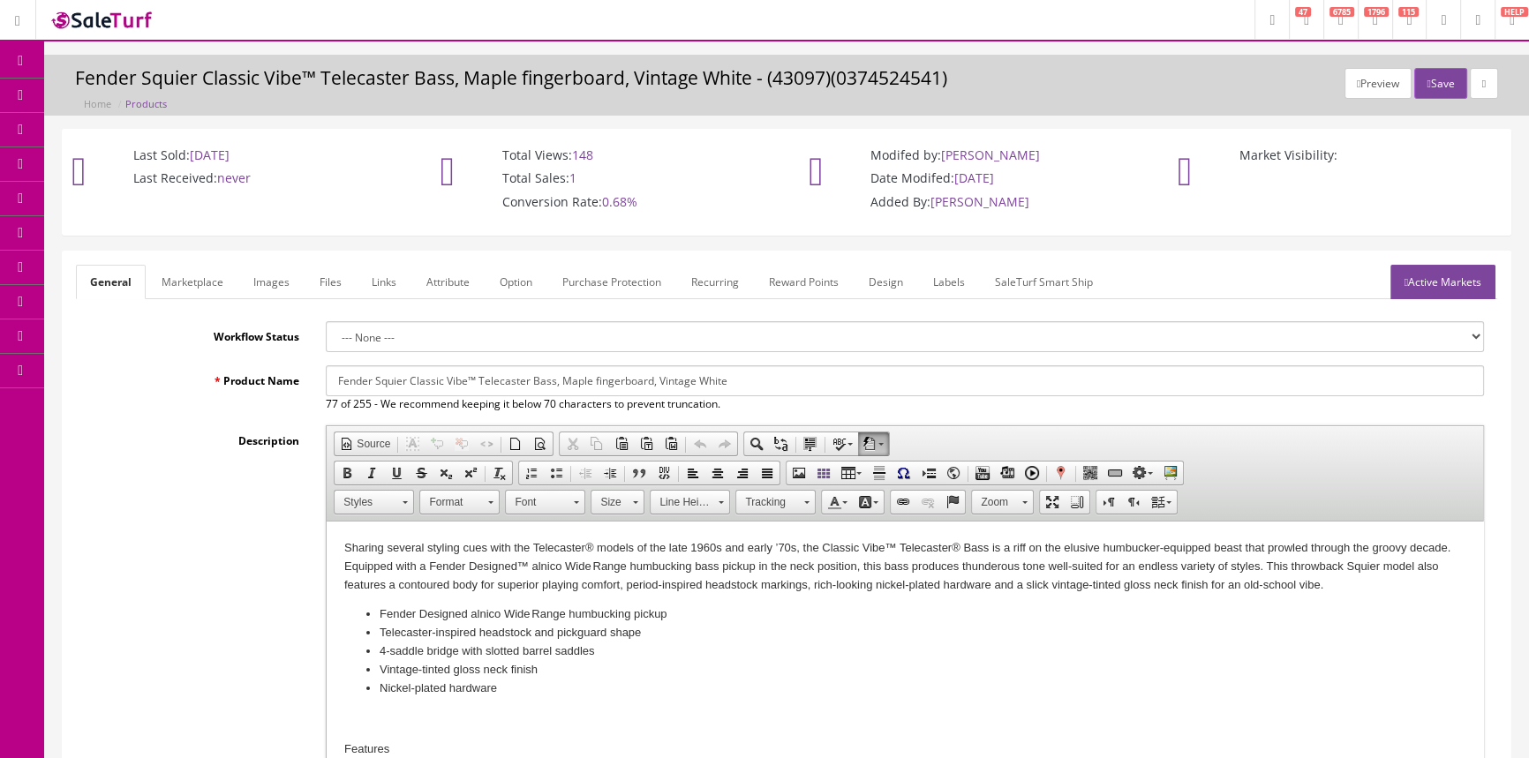
click at [132, 91] on span "Products" at bounding box center [126, 94] width 43 height 15
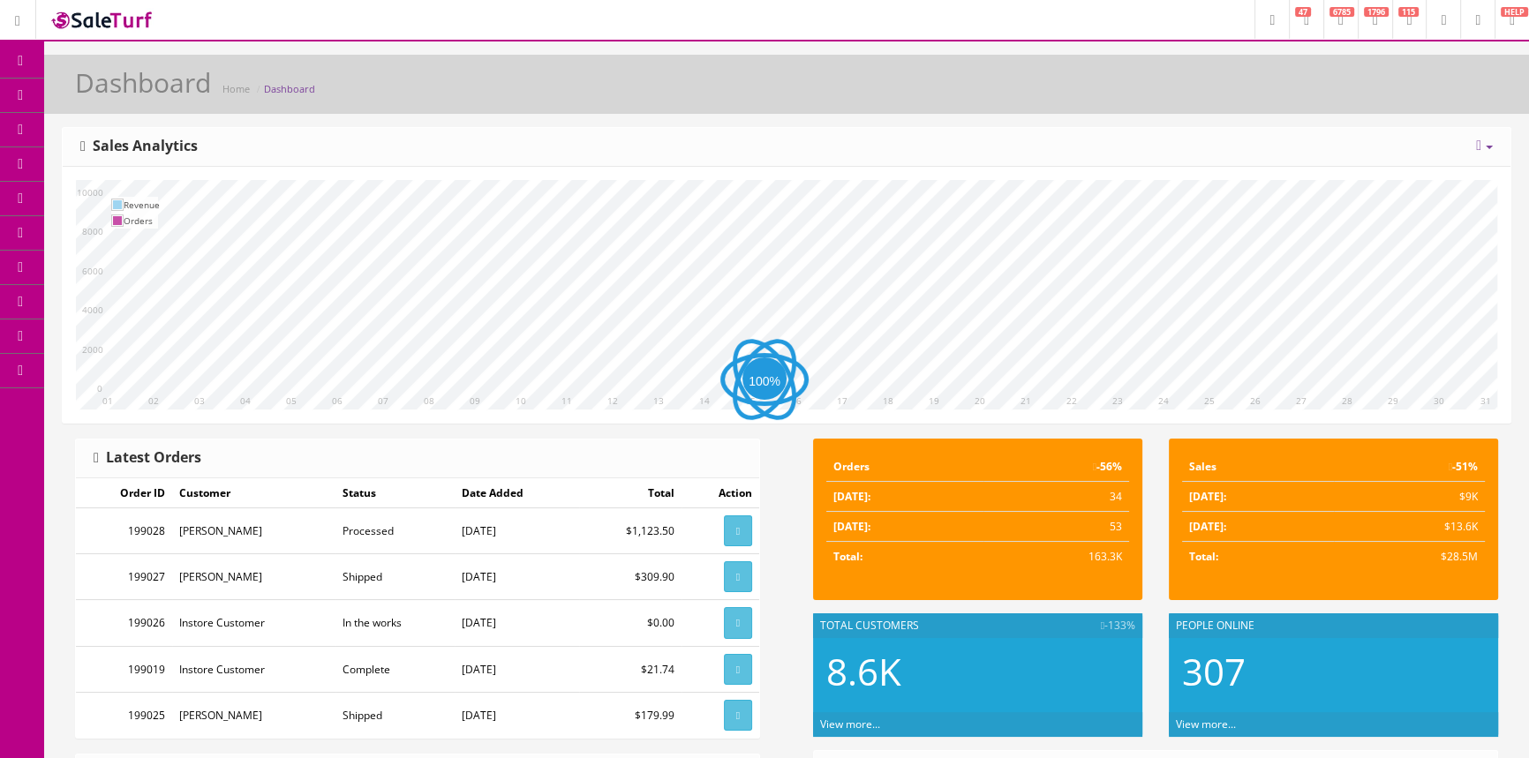
click at [121, 96] on span "Products" at bounding box center [126, 94] width 43 height 15
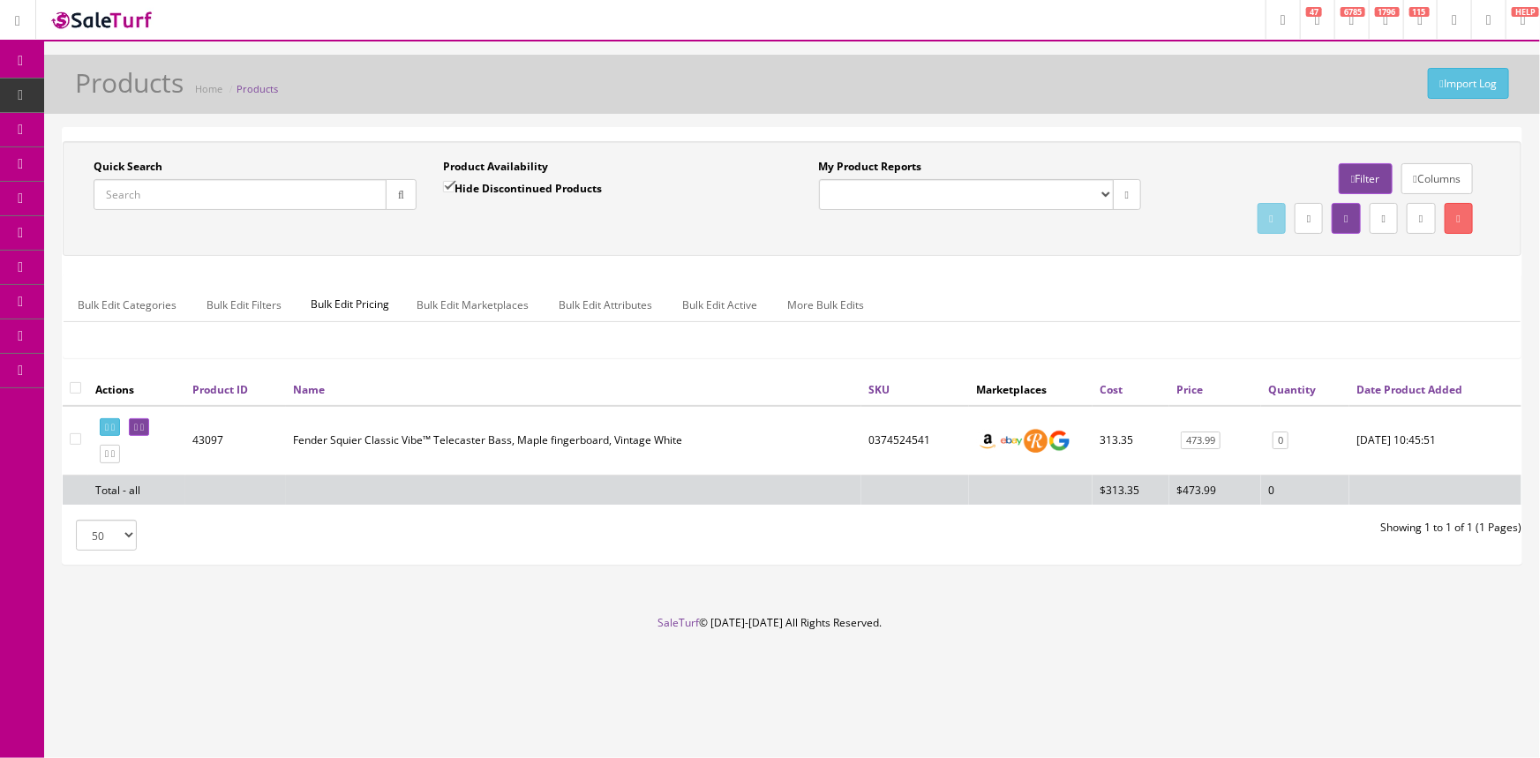
click at [147, 200] on input "Quick Search" at bounding box center [240, 194] width 293 height 31
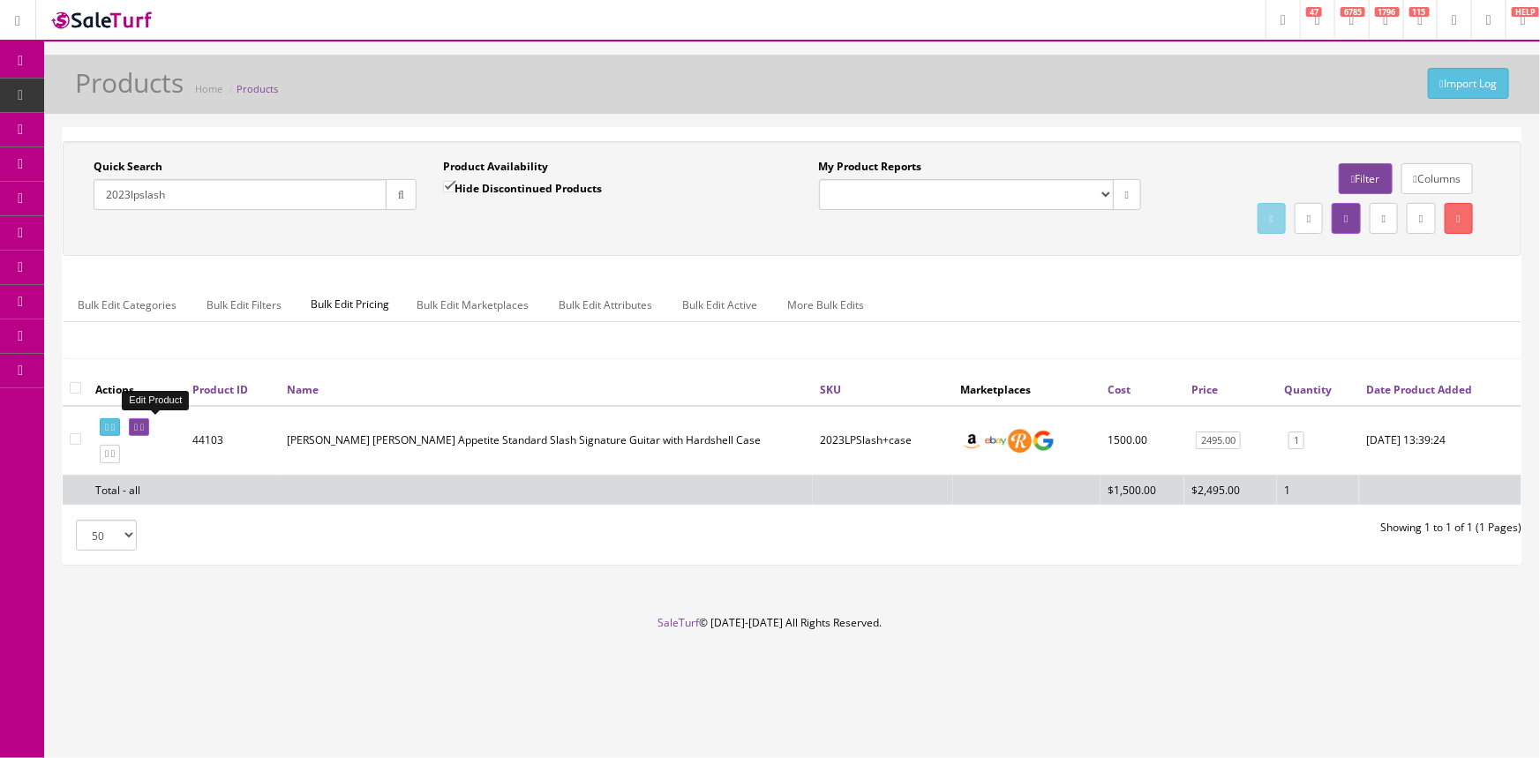
type input "2023lpslash"
click at [138, 426] on icon at bounding box center [136, 428] width 4 height 10
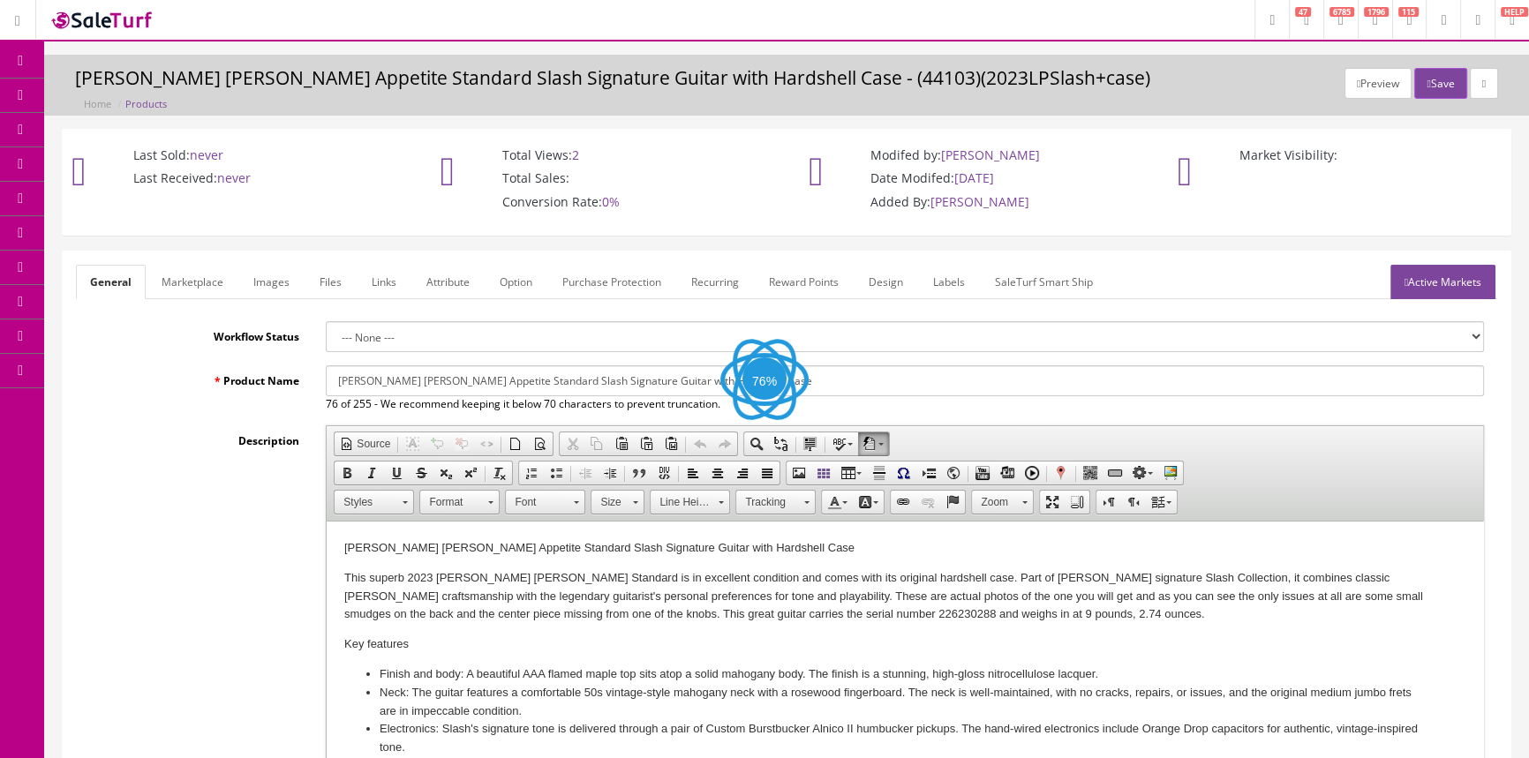
click at [260, 283] on link "Images" at bounding box center [271, 282] width 64 height 34
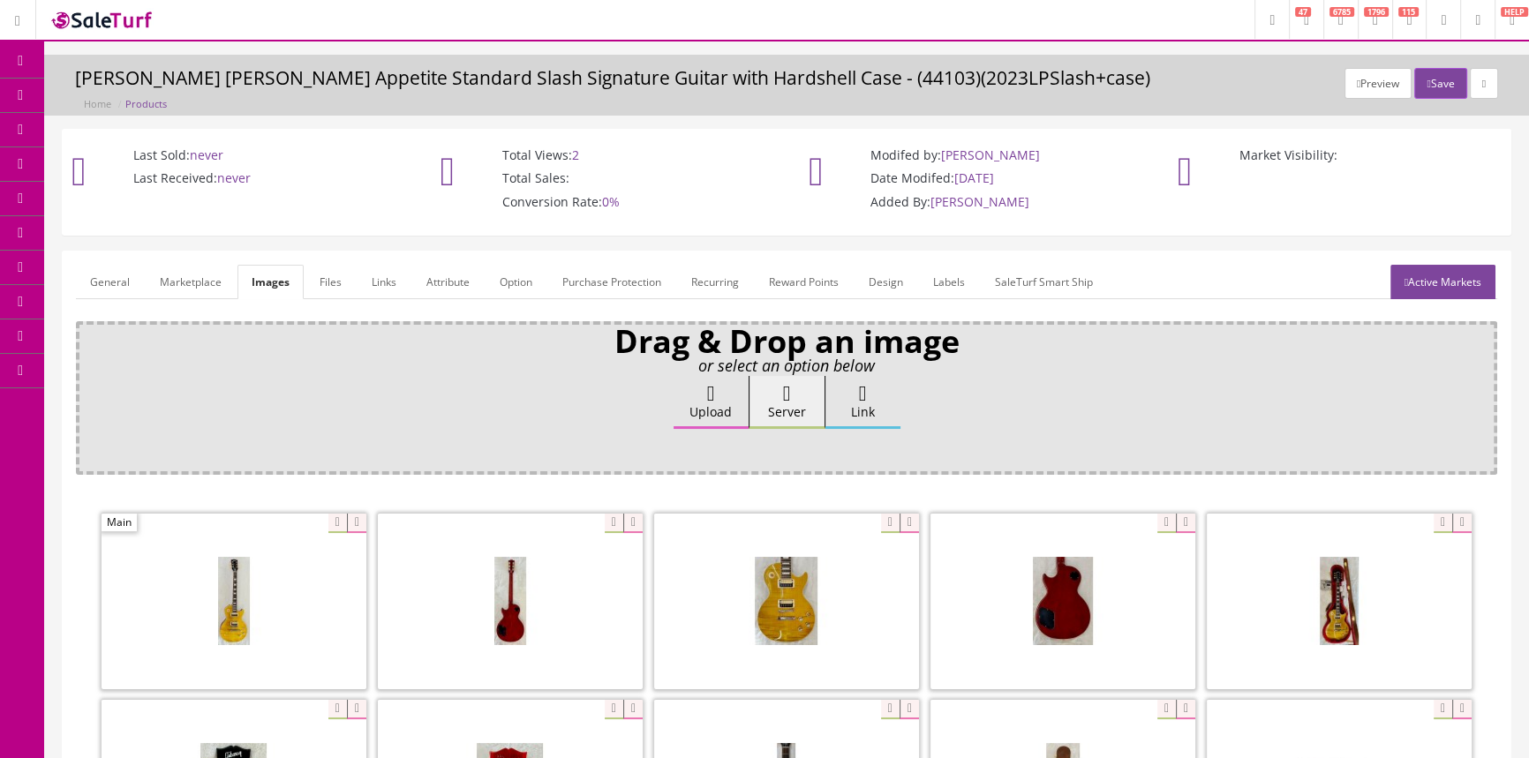
click at [154, 200] on span "Order List" at bounding box center [129, 198] width 49 height 15
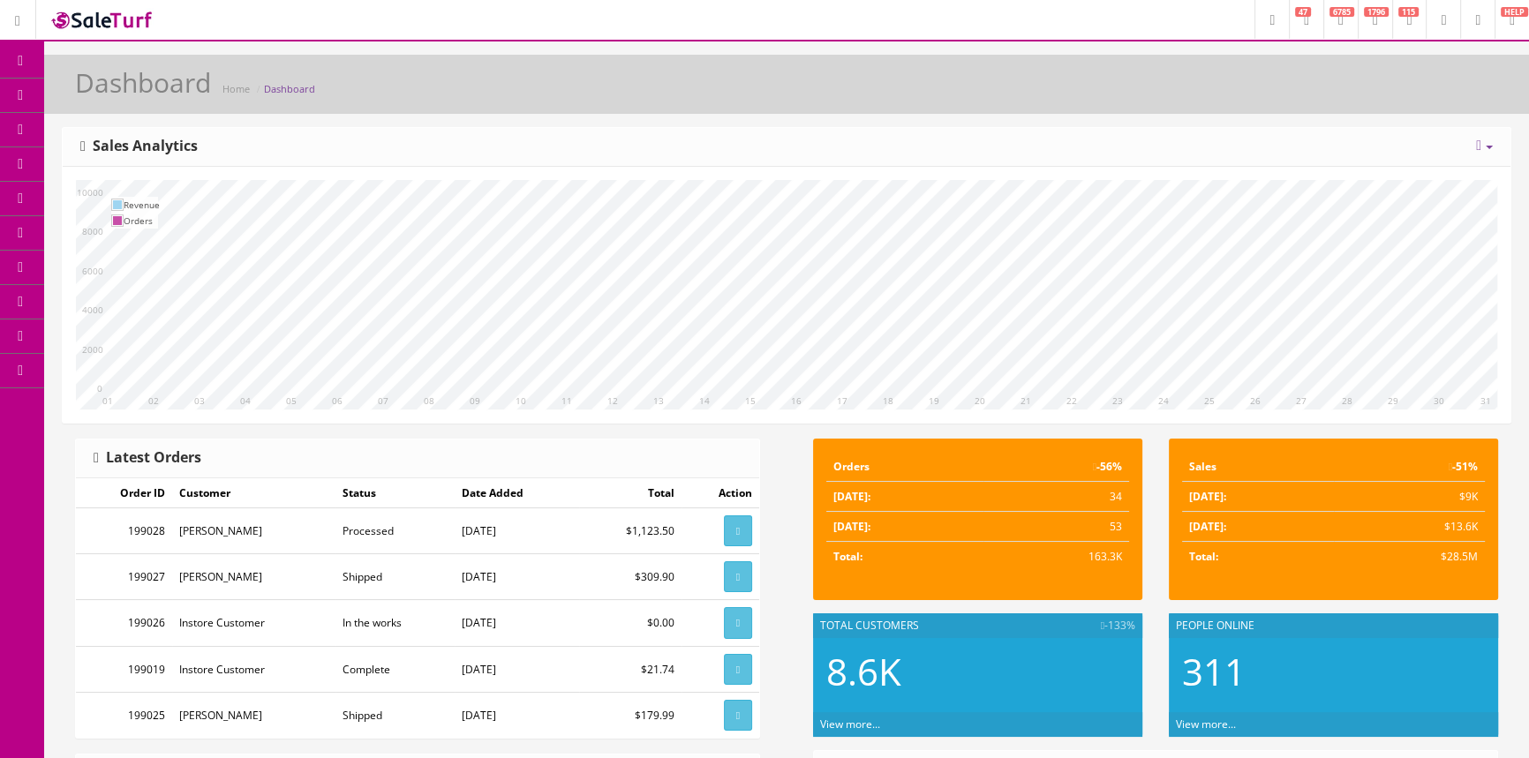
click at [127, 196] on span "Order List" at bounding box center [129, 198] width 49 height 15
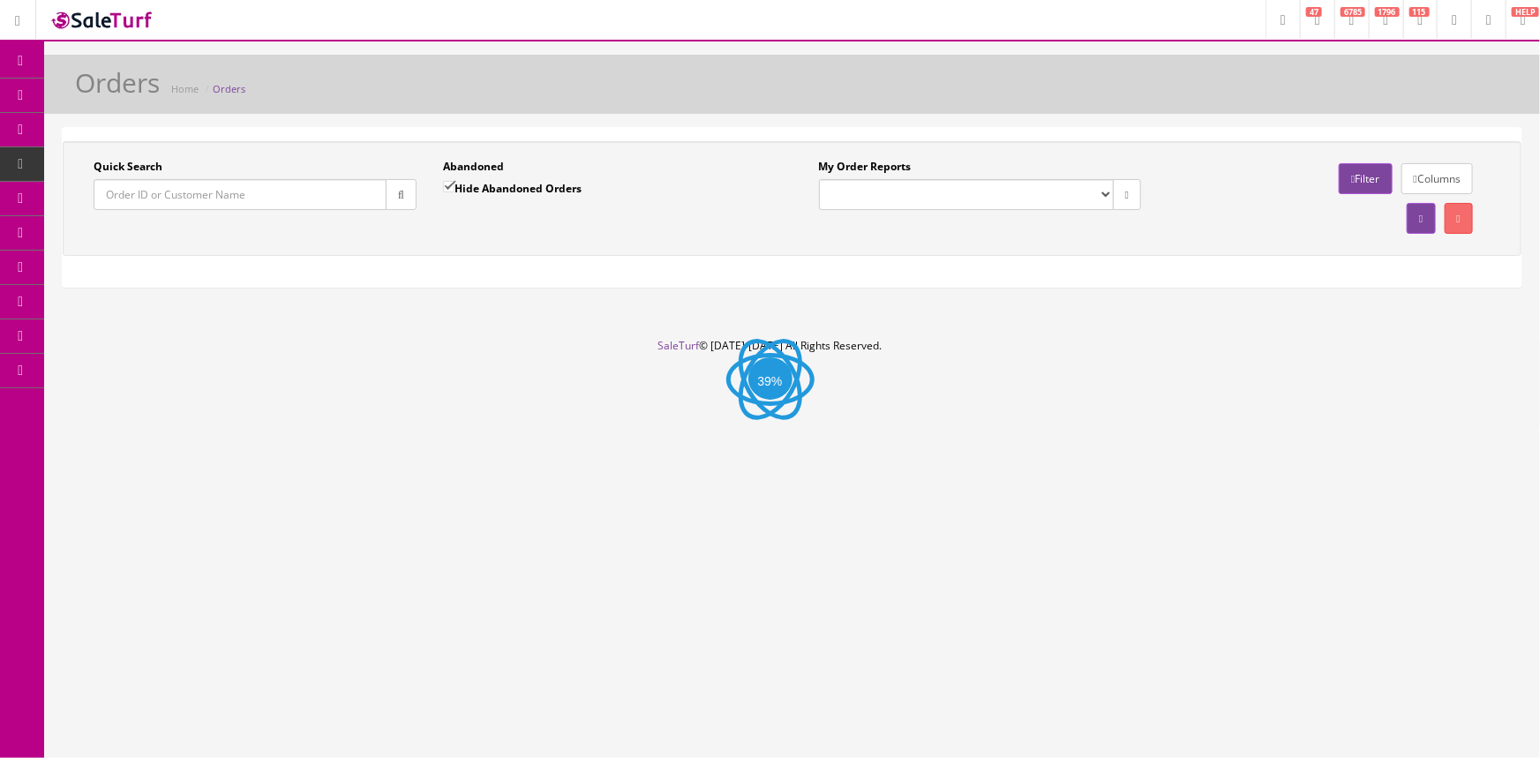
click at [176, 191] on input "Quick Search" at bounding box center [240, 194] width 293 height 31
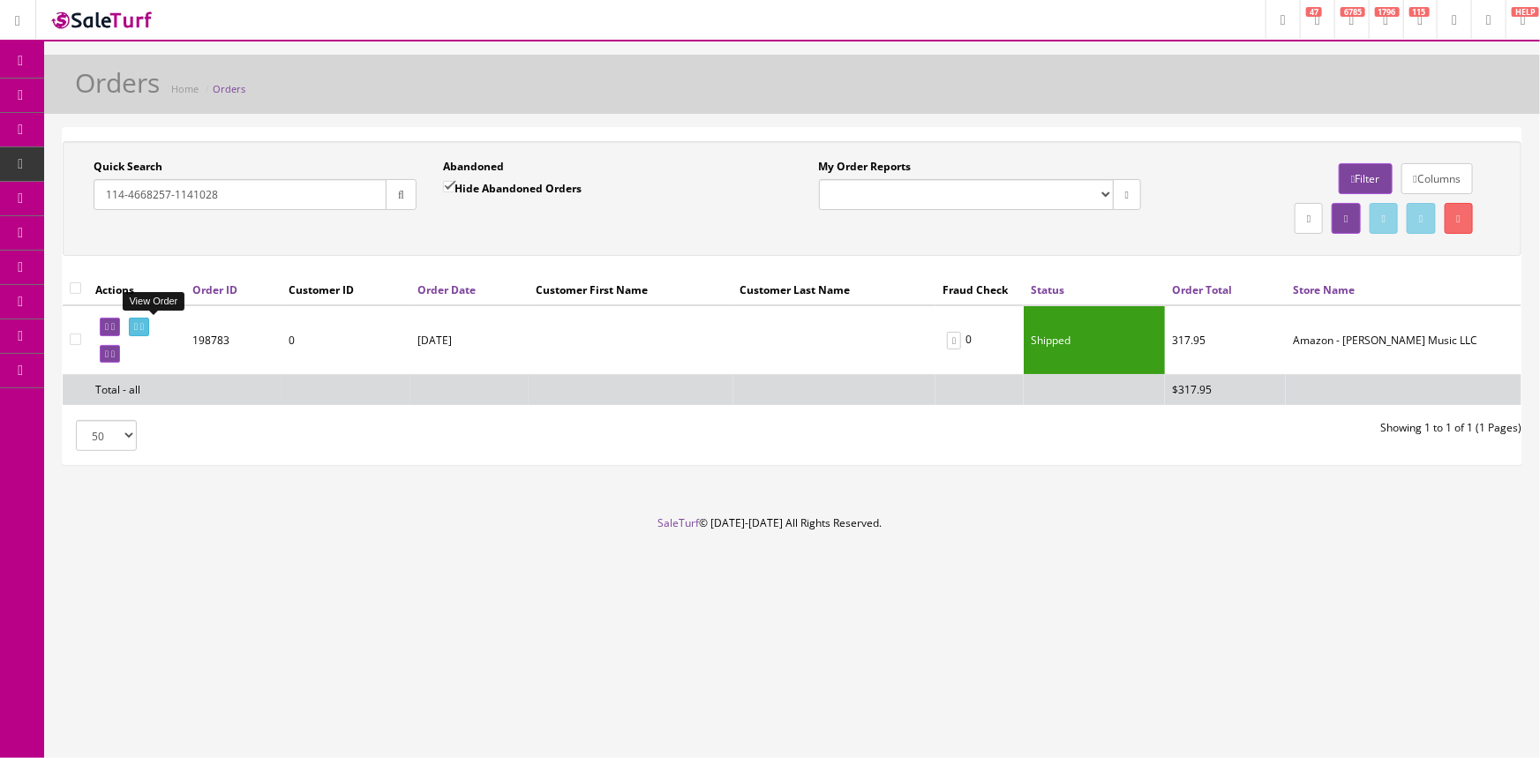
type input "114-4668257-1141028"
click at [138, 327] on icon at bounding box center [136, 327] width 4 height 10
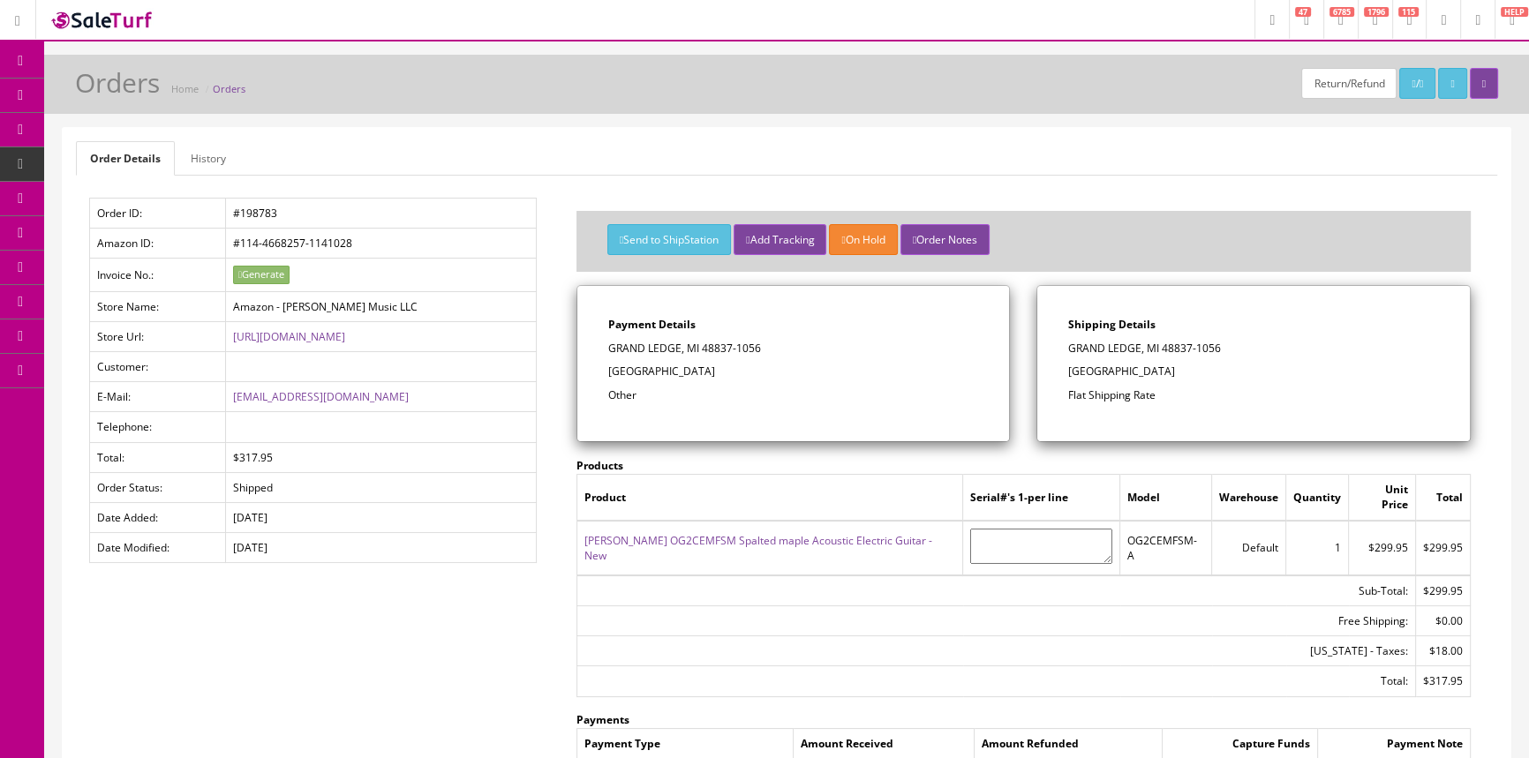
click at [705, 533] on link "[PERSON_NAME] OG2CEMFSM Spalted maple Acoustic Electric Guitar - New" at bounding box center [758, 548] width 348 height 30
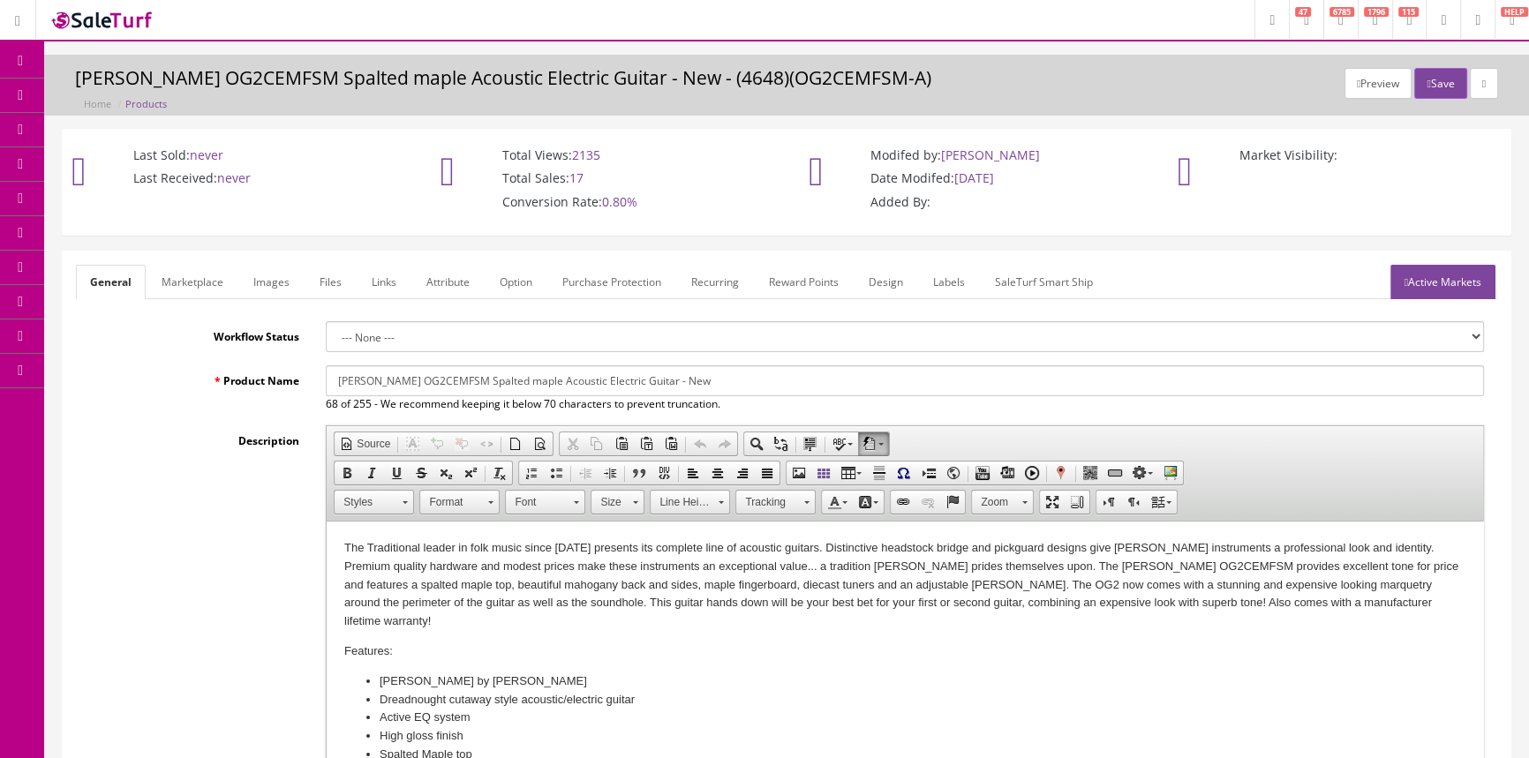
click at [282, 276] on link "Images" at bounding box center [271, 282] width 64 height 34
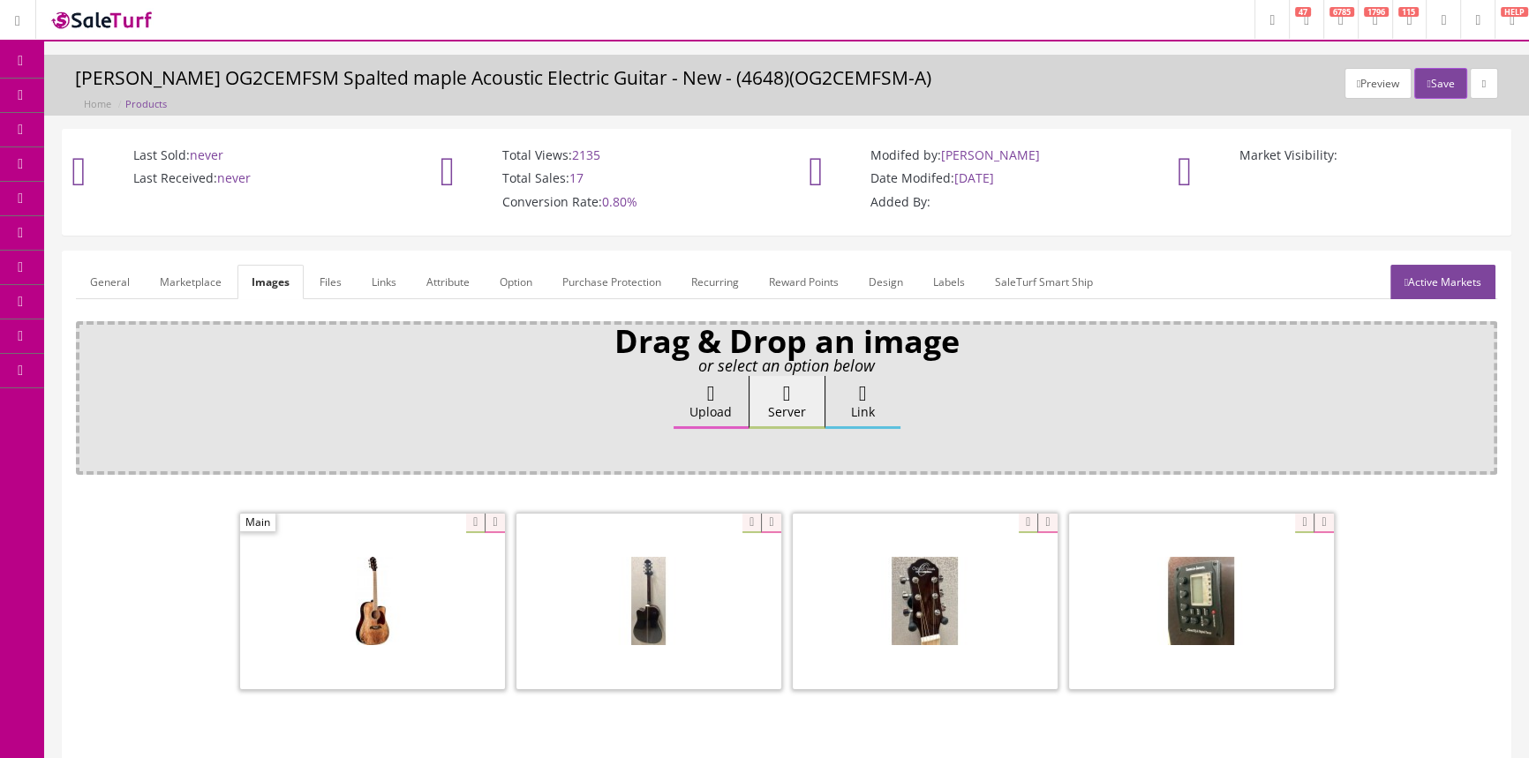
click at [105, 286] on link "General" at bounding box center [110, 282] width 68 height 34
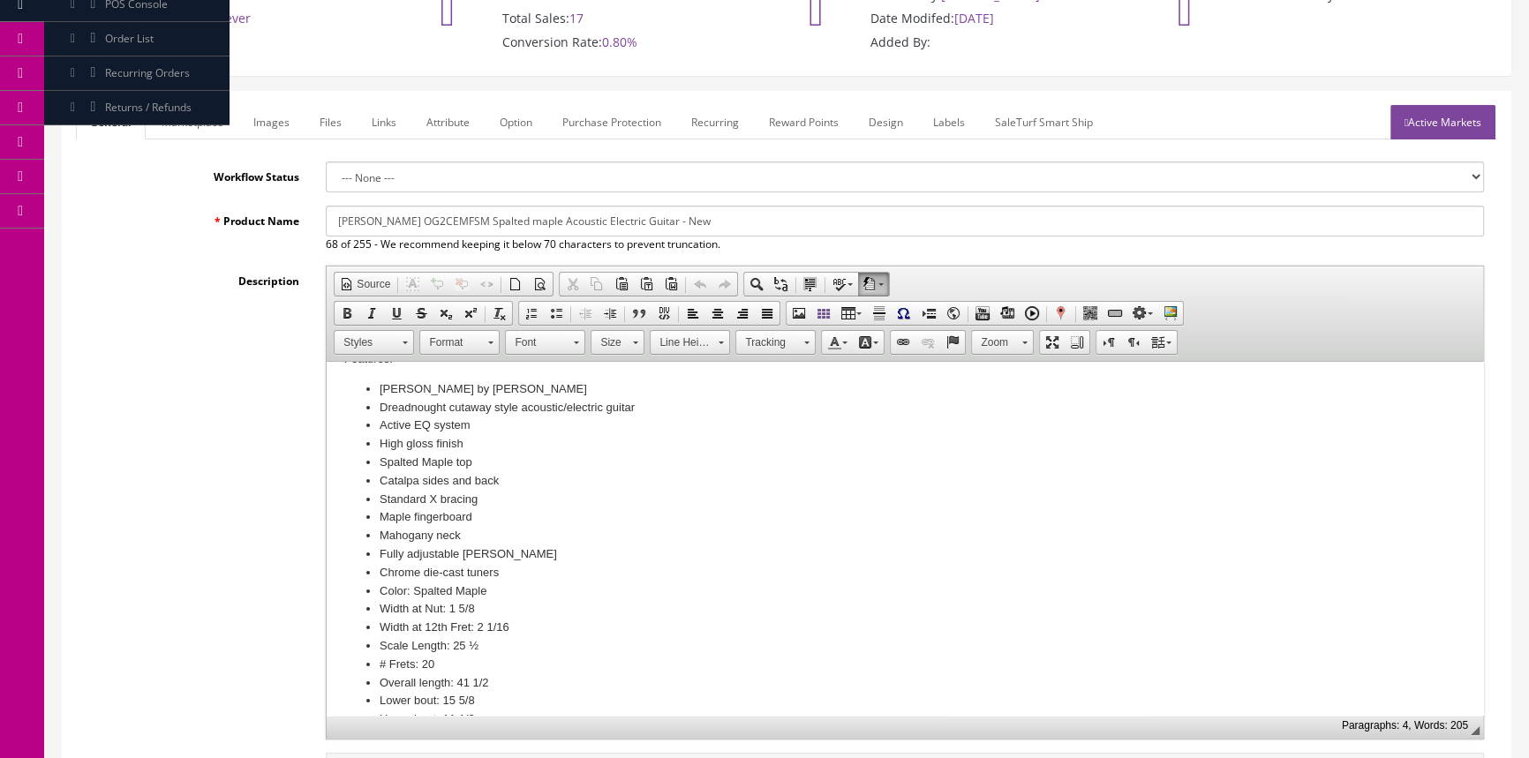
scroll to position [52, 0]
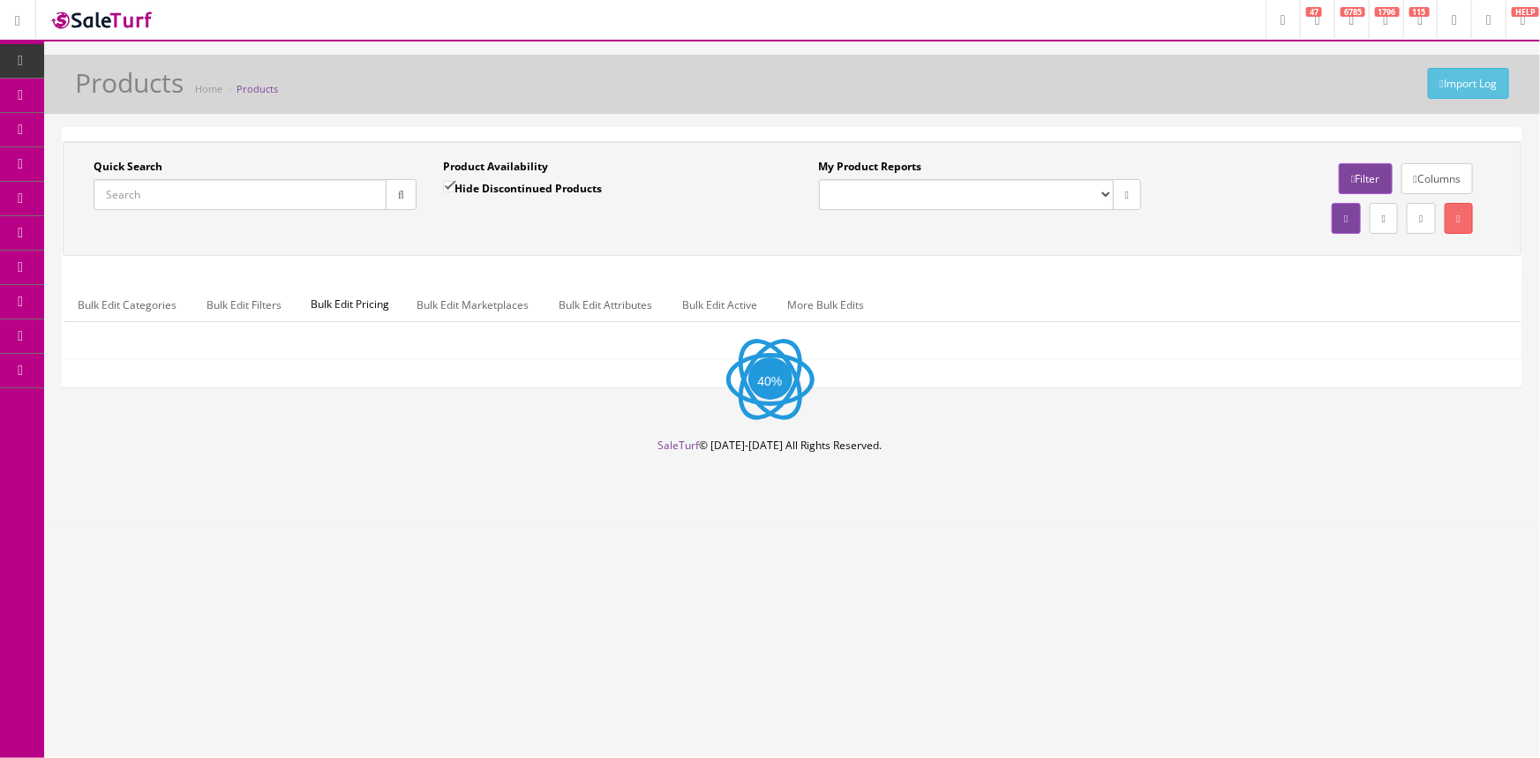
click at [227, 196] on input "Quick Search" at bounding box center [240, 194] width 293 height 31
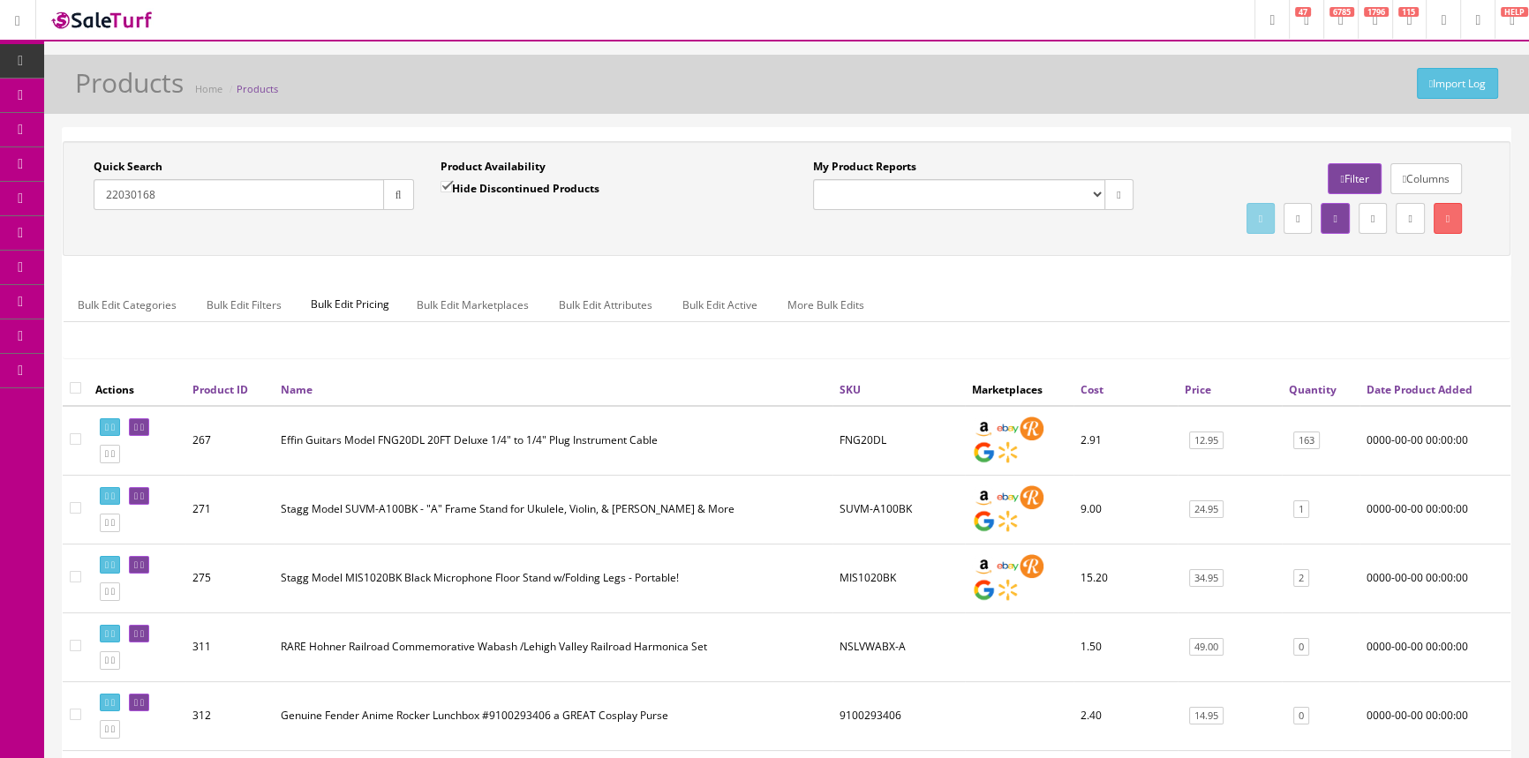
type input "22030168"
click at [538, 193] on label "Hide Discontinued Products" at bounding box center [520, 188] width 159 height 18
click at [452, 192] on input "Hide Discontinued Products" at bounding box center [446, 186] width 11 height 11
checkbox input "false"
click at [405, 205] on button "button" at bounding box center [398, 194] width 31 height 31
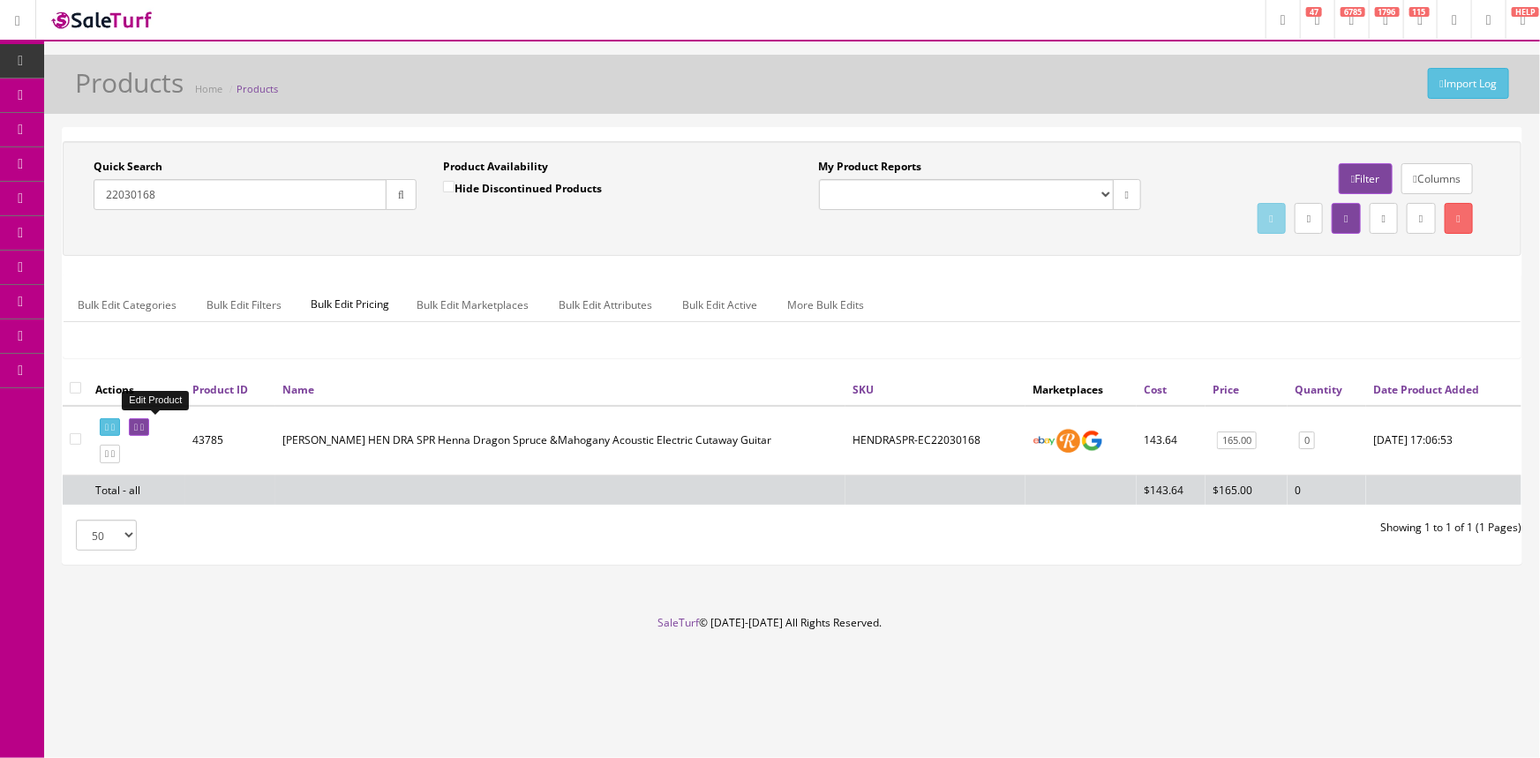
click at [149, 425] on link at bounding box center [139, 427] width 20 height 19
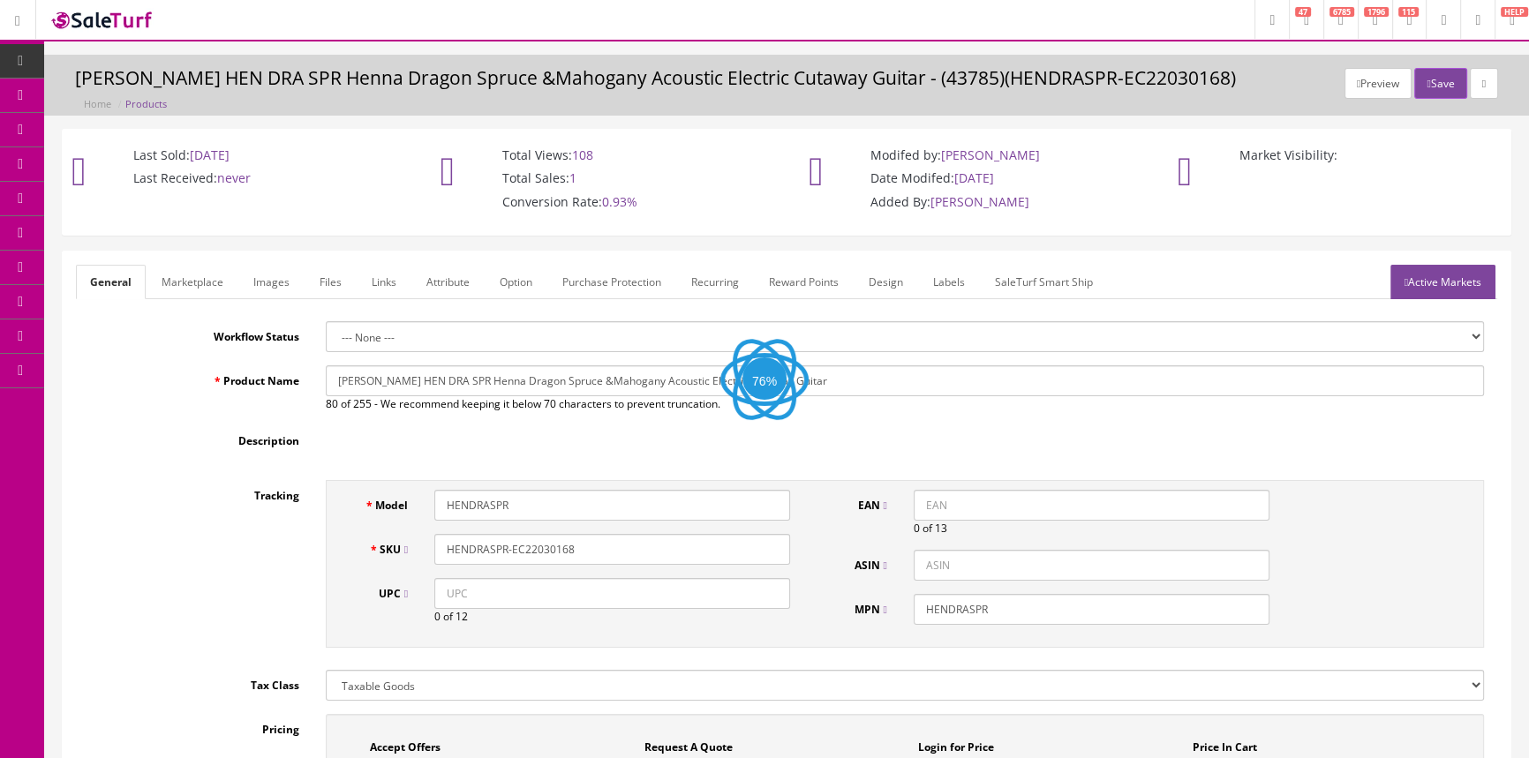
click at [935, 289] on link "Labels" at bounding box center [949, 282] width 60 height 34
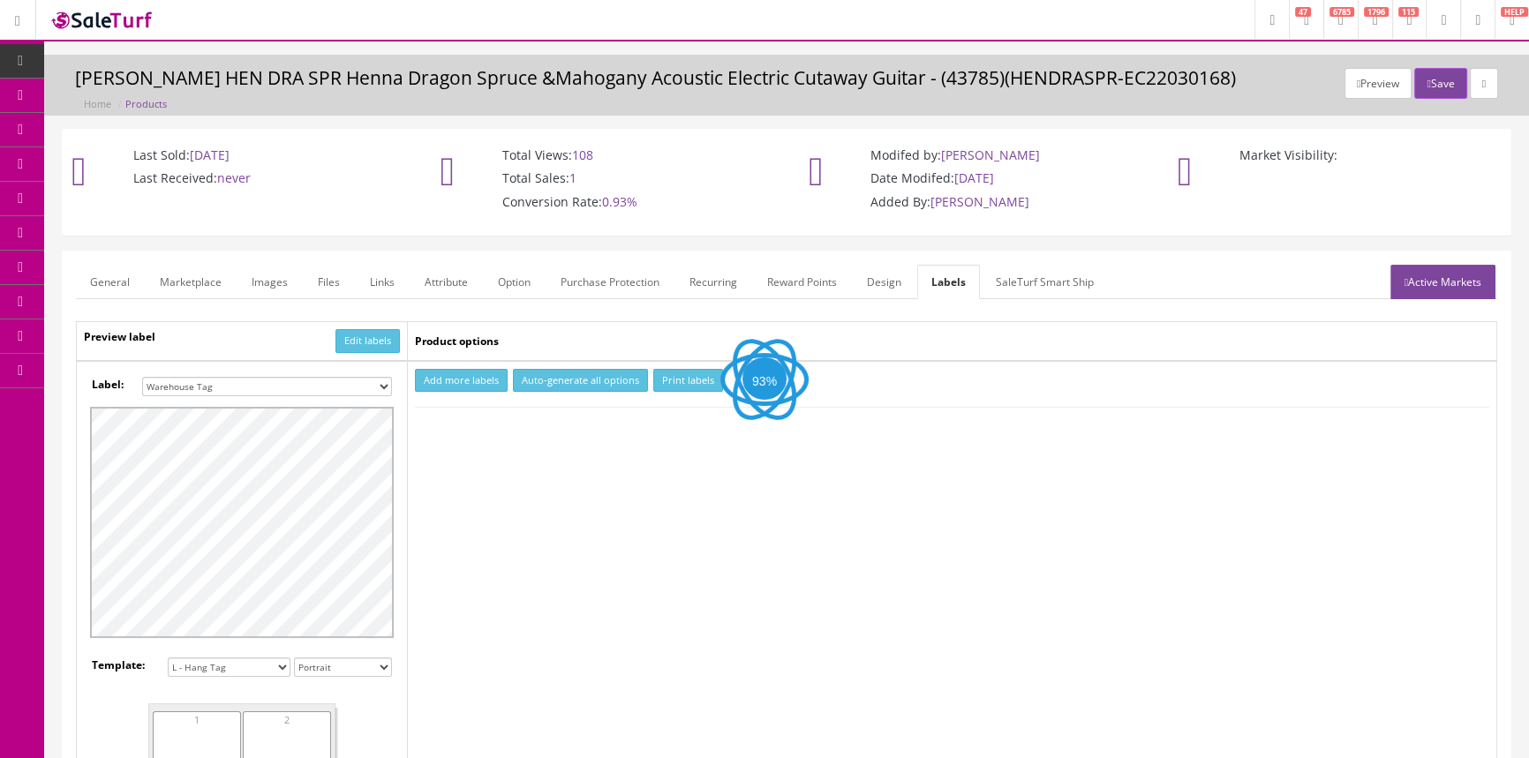
click at [200, 384] on select "Small Label 2 x 1 Label Shoe label 100 barcodes Dymo Label 2 X 1 Sticker Labels…" at bounding box center [267, 386] width 250 height 19
select select "17"
click at [142, 377] on select "Small Label 2 x 1 Label Shoe label 100 barcodes Dymo Label 2 X 1 Sticker Labels…" at bounding box center [267, 386] width 250 height 19
click at [454, 366] on td "Add more labels Auto-generate all options Print labels" at bounding box center [952, 671] width 1089 height 621
click at [452, 380] on button "Add more labels" at bounding box center [461, 381] width 93 height 24
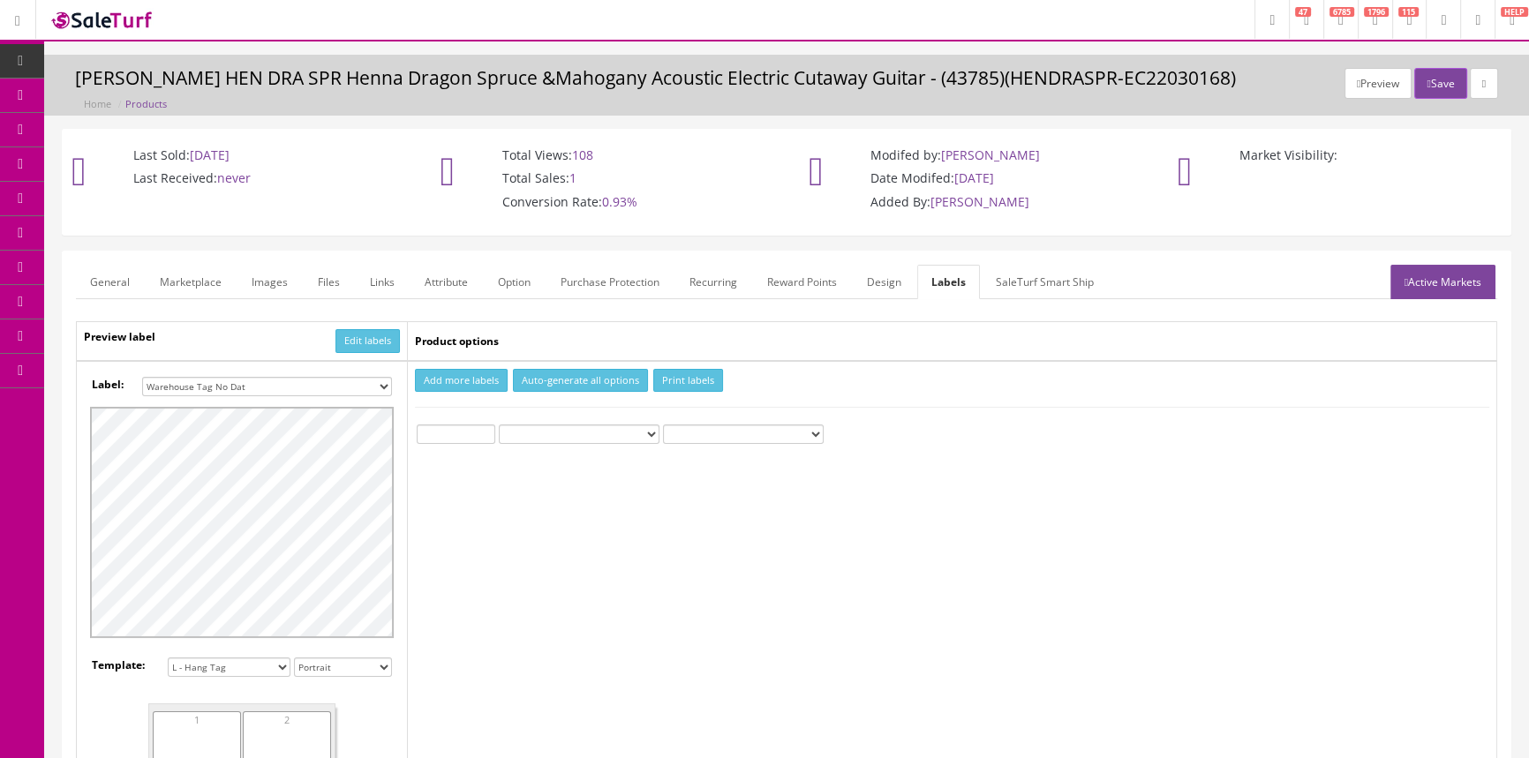
drag, startPoint x: 445, startPoint y: 415, endPoint x: 444, endPoint y: 435, distance: 20.3
click at [445, 416] on td "Add more labels Auto-generate all options Print labels Custom Text" at bounding box center [952, 671] width 1089 height 621
click at [444, 435] on input "number" at bounding box center [456, 434] width 79 height 19
type input "1"
click at [675, 373] on button "Print labels" at bounding box center [688, 381] width 70 height 24
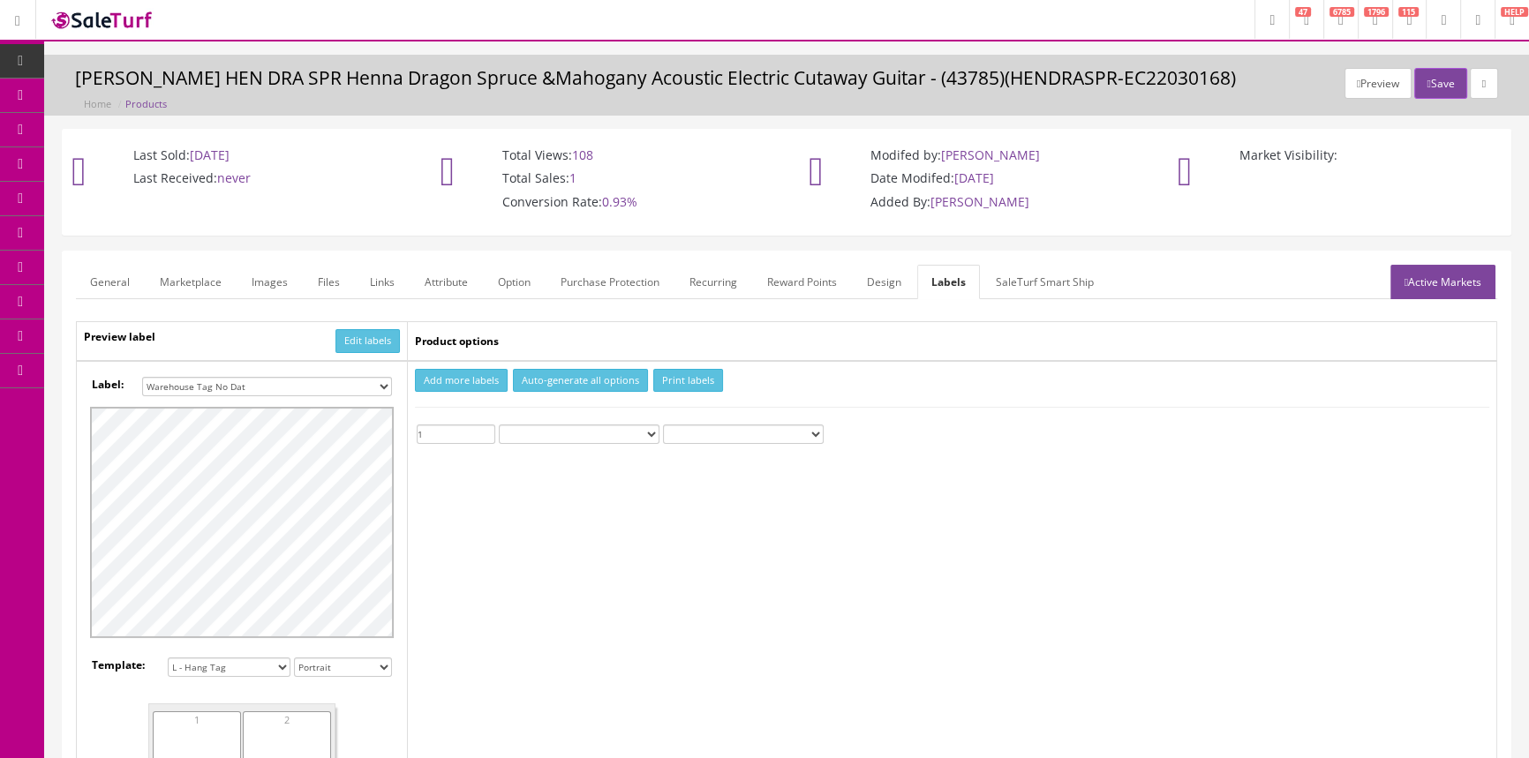
click at [148, 96] on span "Products" at bounding box center [126, 94] width 43 height 15
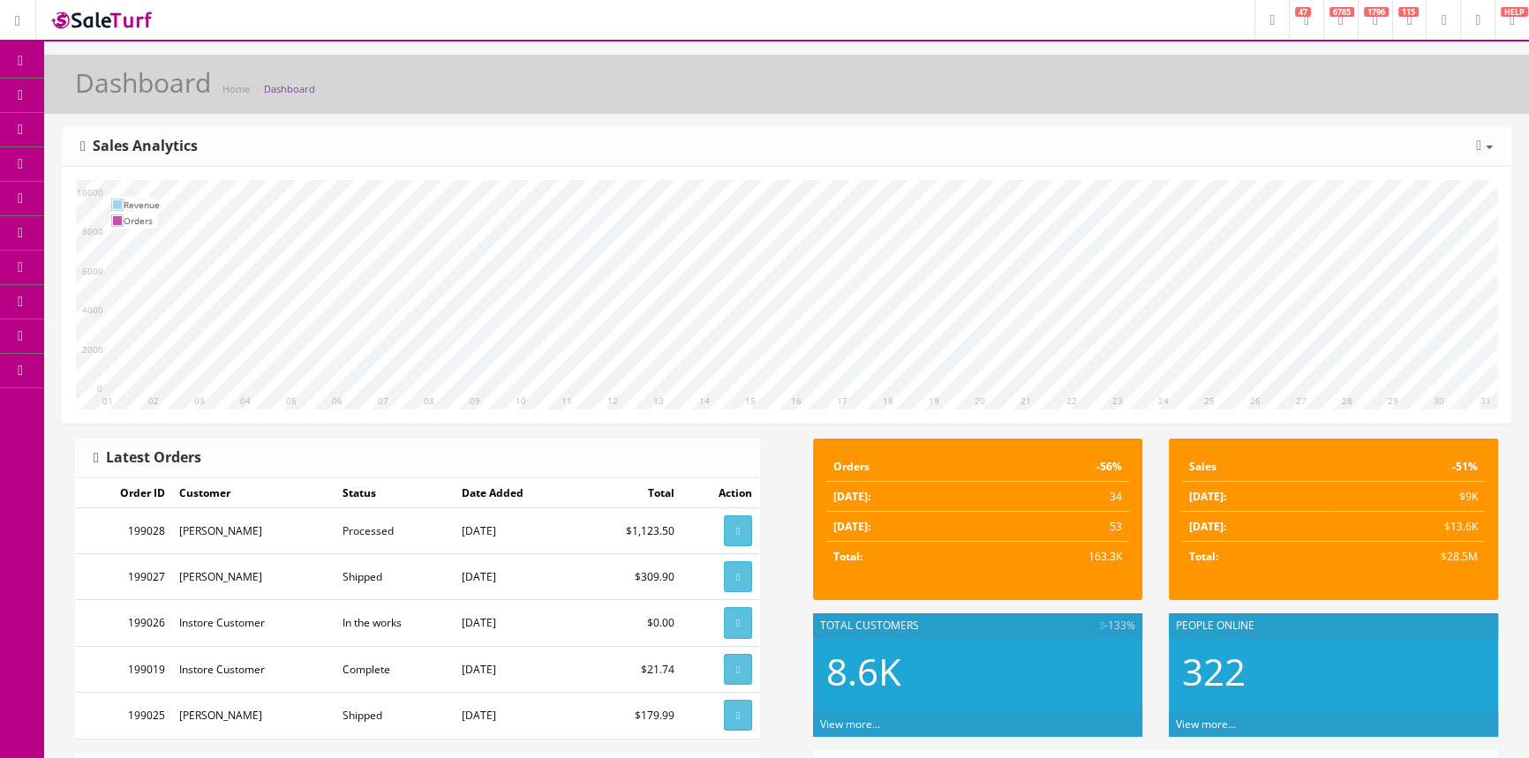
drag, startPoint x: 139, startPoint y: 105, endPoint x: 165, endPoint y: 81, distance: 35.0
click at [139, 105] on link "Products" at bounding box center [136, 96] width 185 height 34
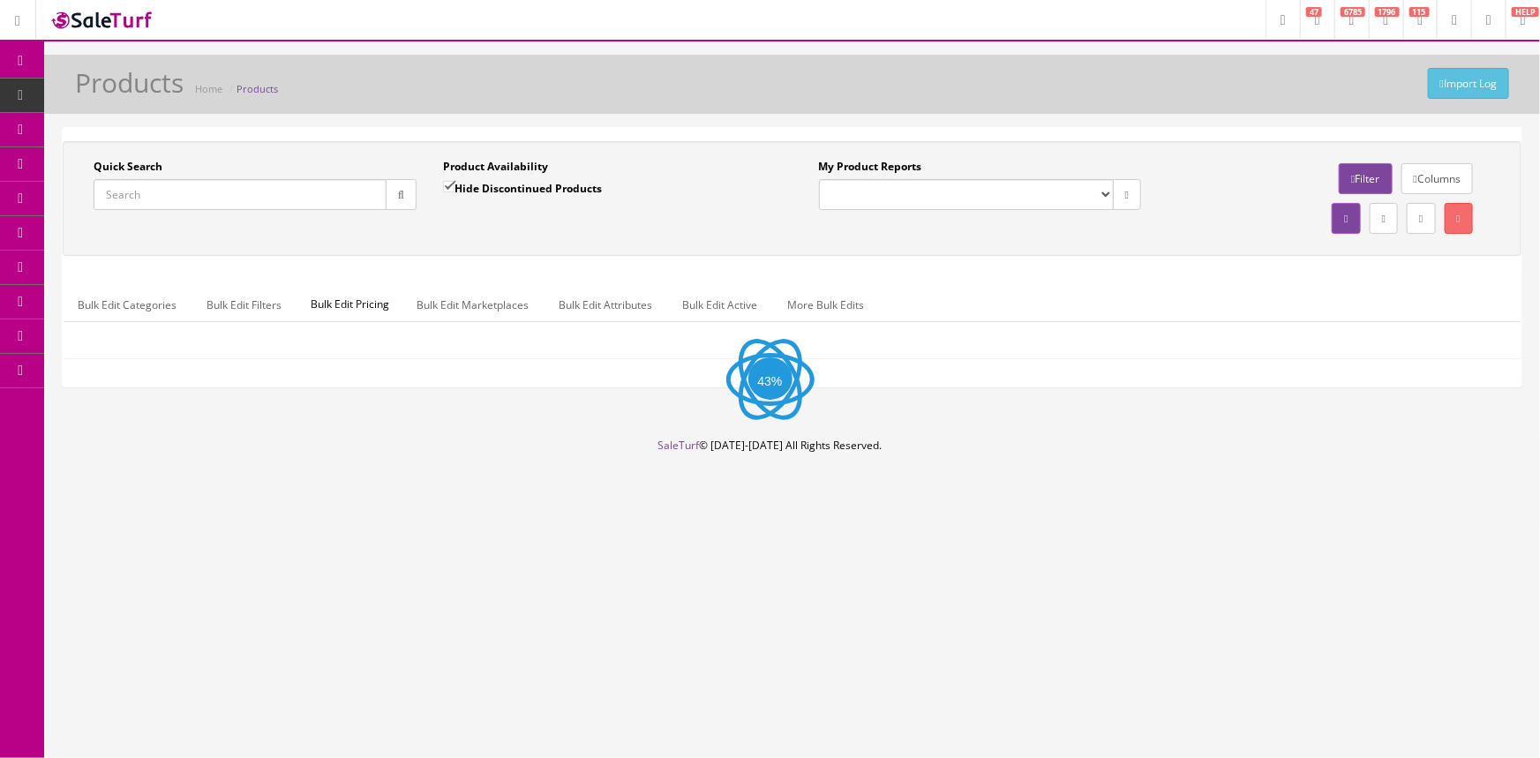
click at [282, 202] on input "Quick Search" at bounding box center [240, 194] width 293 height 31
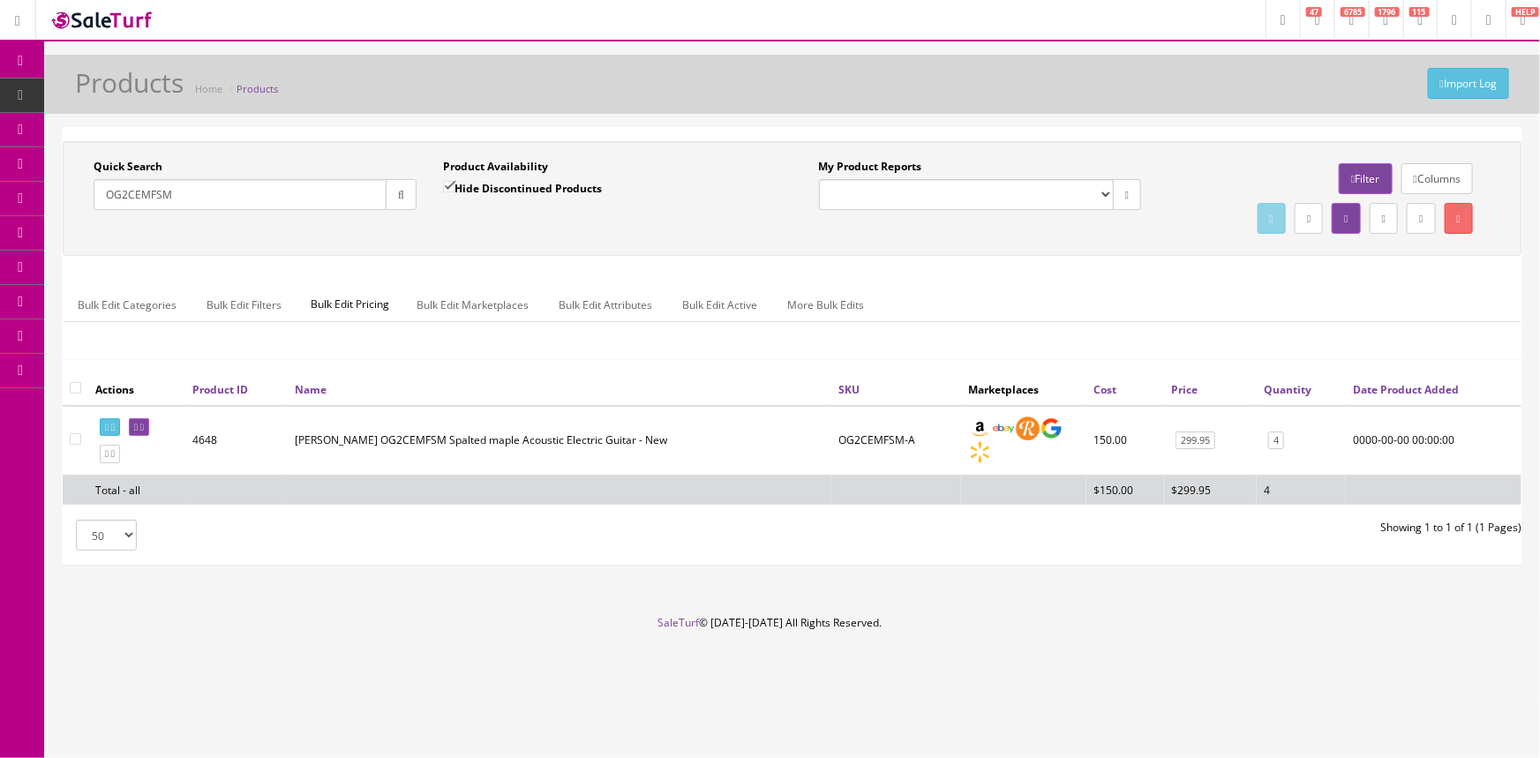
click at [168, 201] on input "OG2CEMFSM" at bounding box center [240, 194] width 293 height 31
drag, startPoint x: 139, startPoint y: 194, endPoint x: 214, endPoint y: 202, distance: 75.5
click at [214, 202] on input "OG2CEMFSM" at bounding box center [240, 194] width 293 height 31
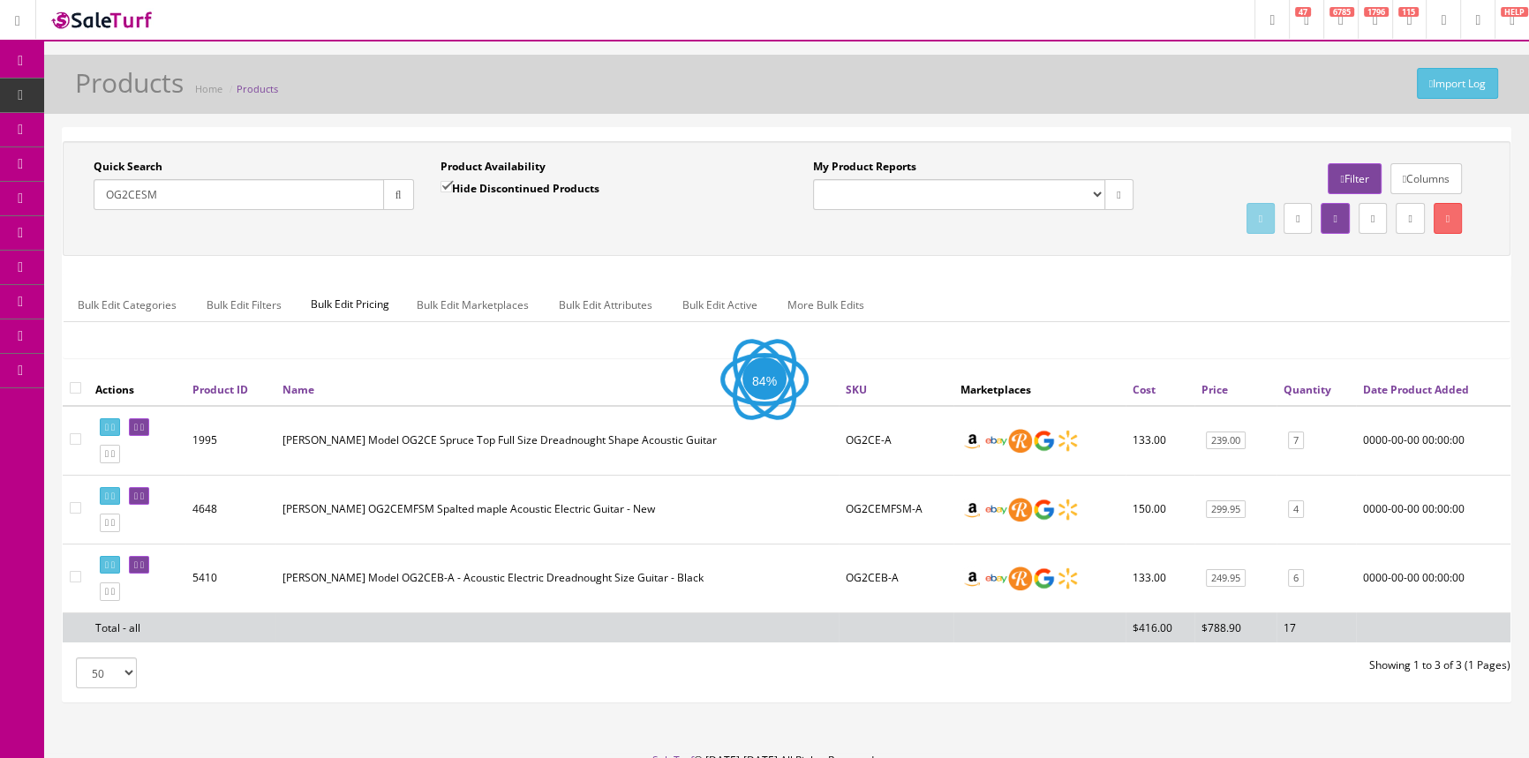
type input "OG2CESM"
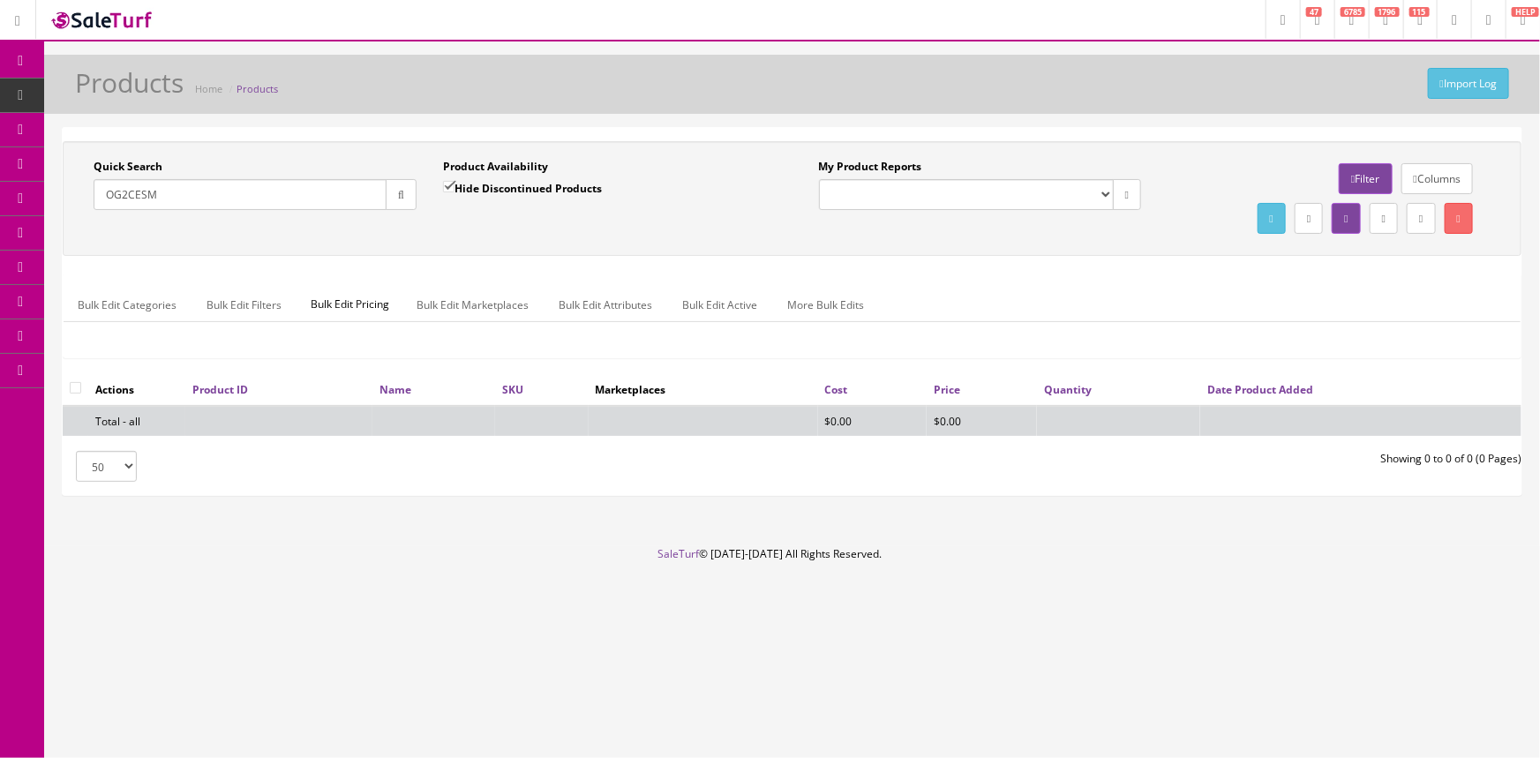
click at [462, 185] on label "Hide Discontinued Products" at bounding box center [522, 188] width 159 height 18
click at [455, 185] on input "Hide Discontinued Products" at bounding box center [448, 186] width 11 height 11
checkbox input "false"
click at [471, 240] on div "Quick Search OG2CESM Date From Product Availability Hide Discontinued Products …" at bounding box center [792, 198] width 1459 height 115
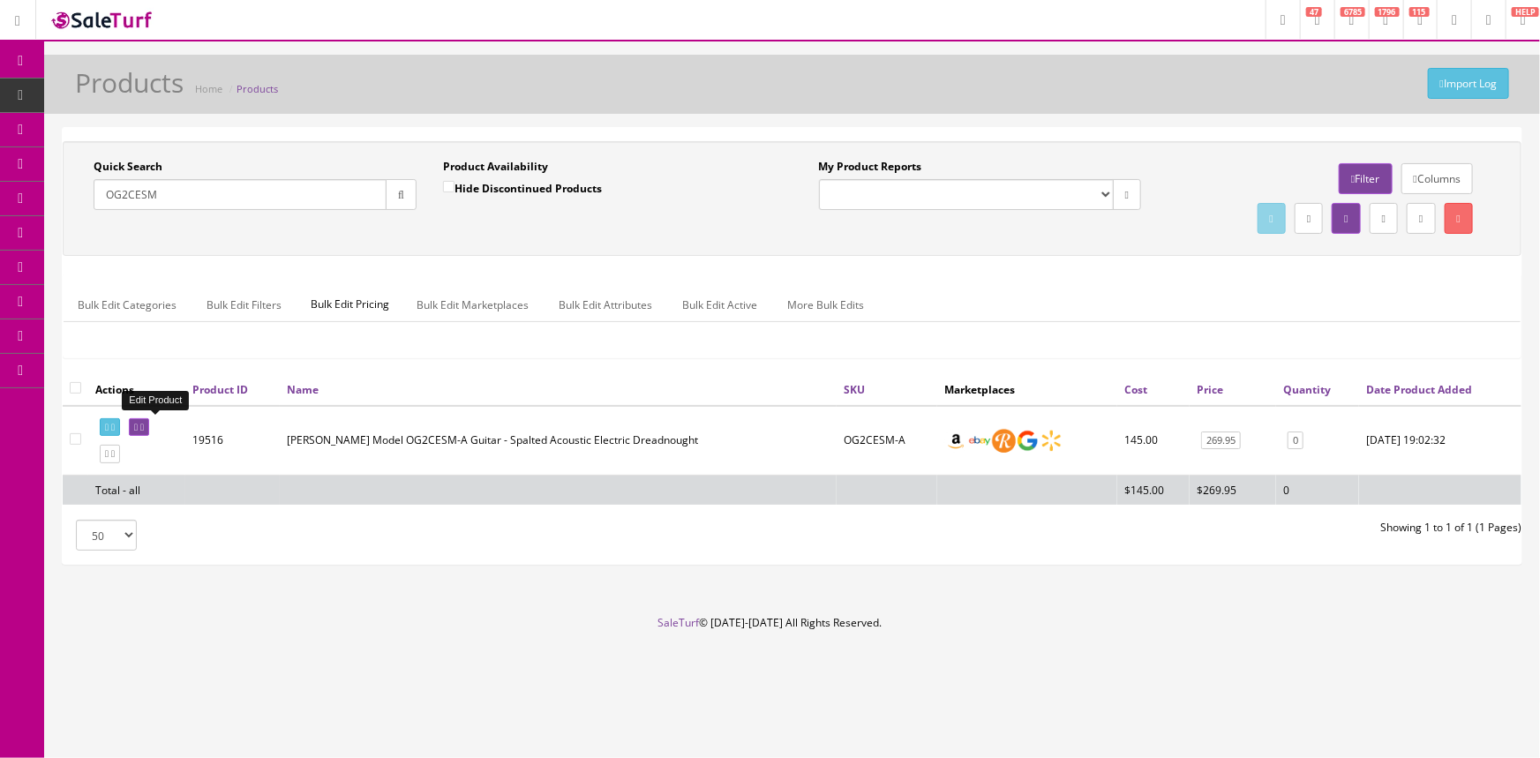
click at [149, 426] on link at bounding box center [139, 427] width 20 height 19
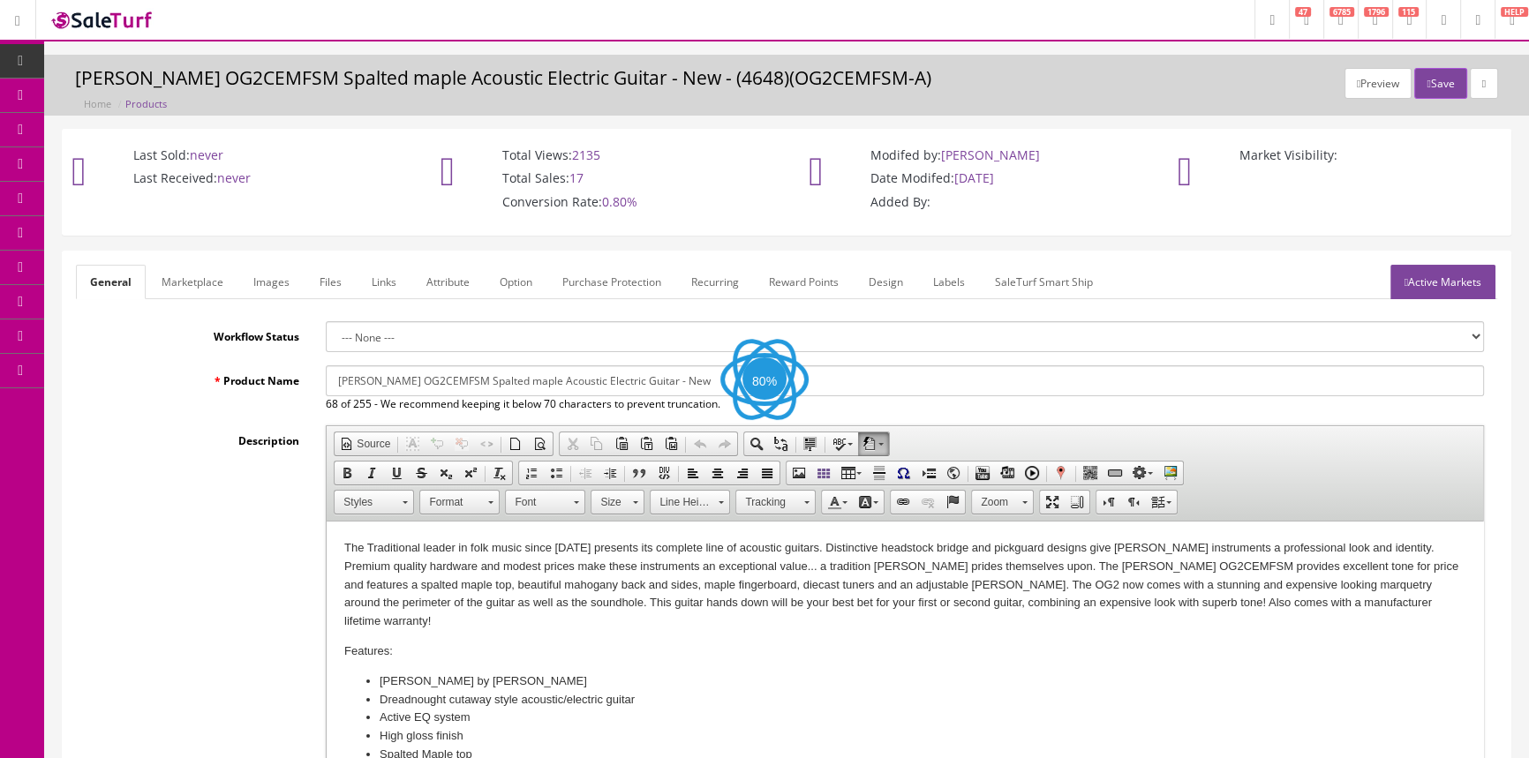
click at [284, 288] on link "Images" at bounding box center [271, 282] width 64 height 34
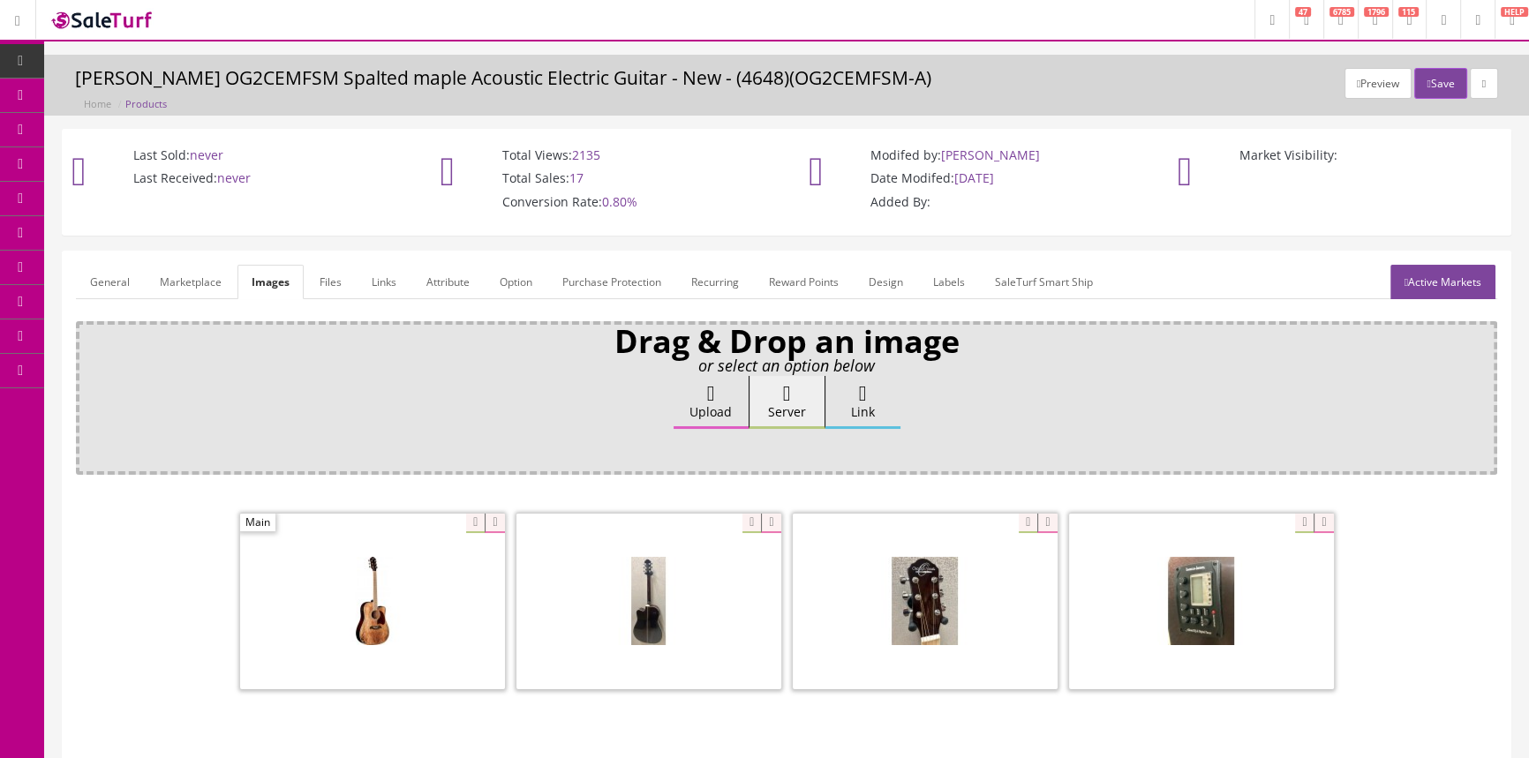
click at [114, 282] on link "General" at bounding box center [110, 282] width 68 height 34
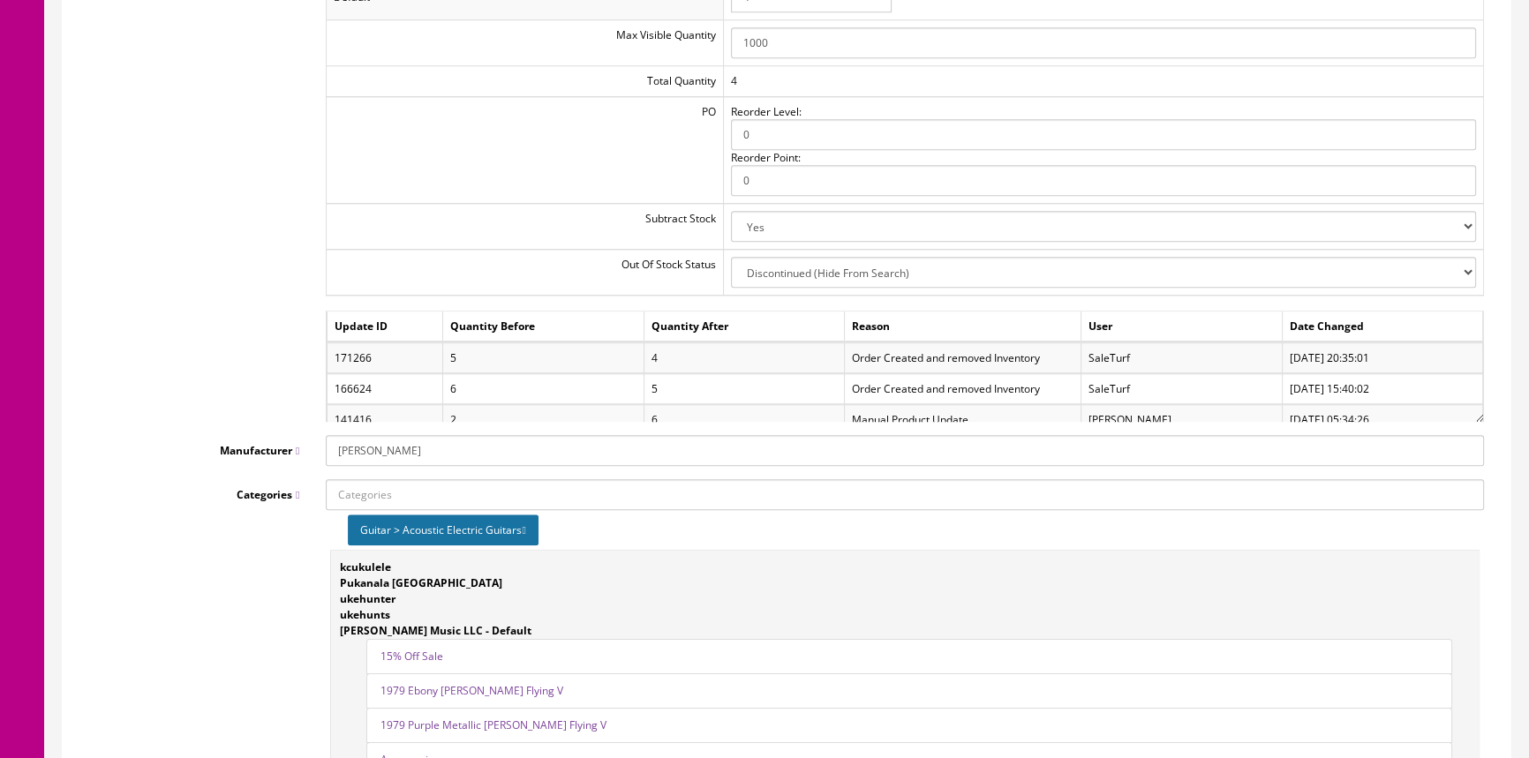
scroll to position [2166, 0]
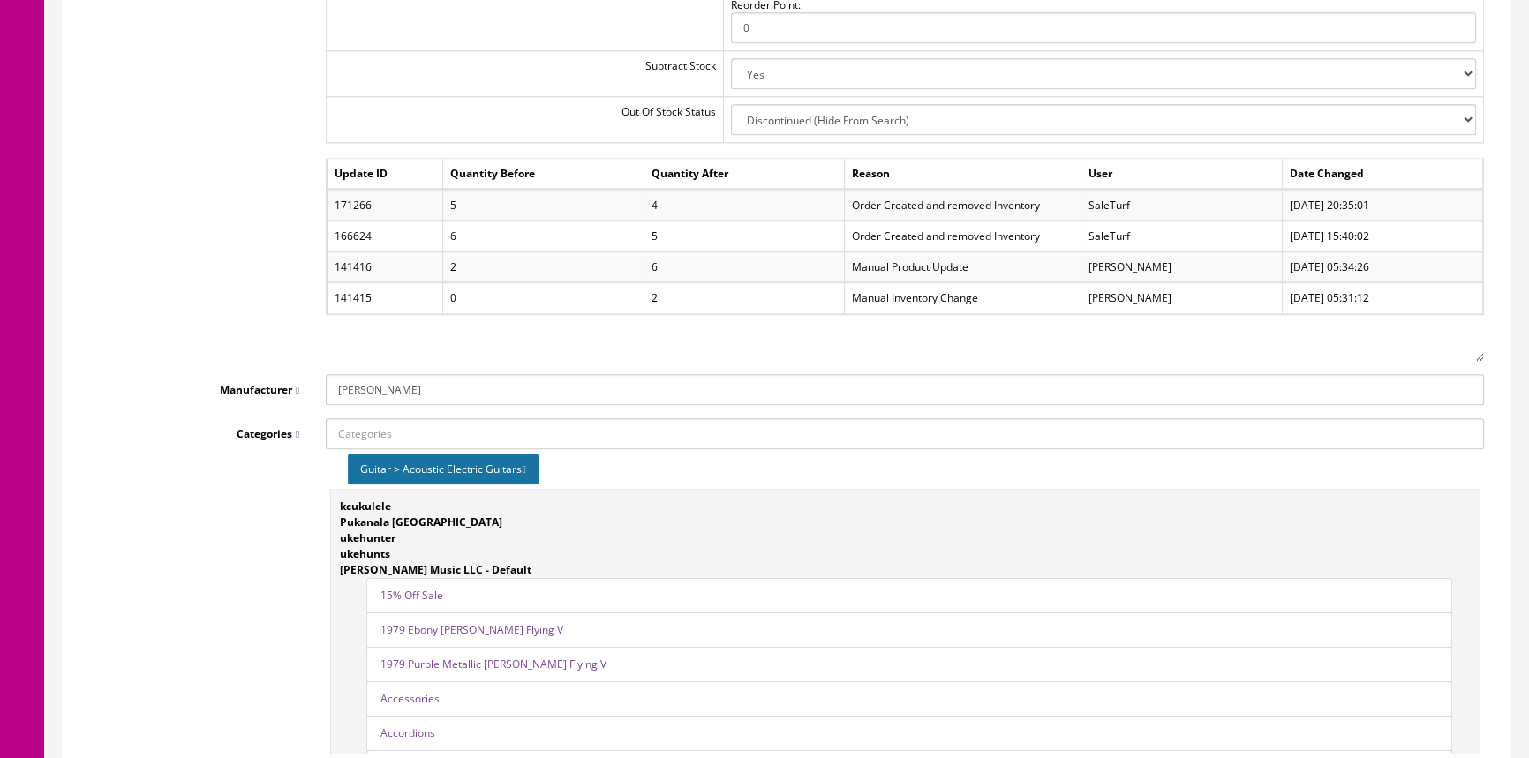
drag, startPoint x: 1468, startPoint y: 298, endPoint x: 1457, endPoint y: 353, distance: 55.9
click at [1457, 353] on div "Update ID Quantity Before Quantity After Reason User Date Changed 171266 5 4 Or…" at bounding box center [905, 259] width 1158 height 203
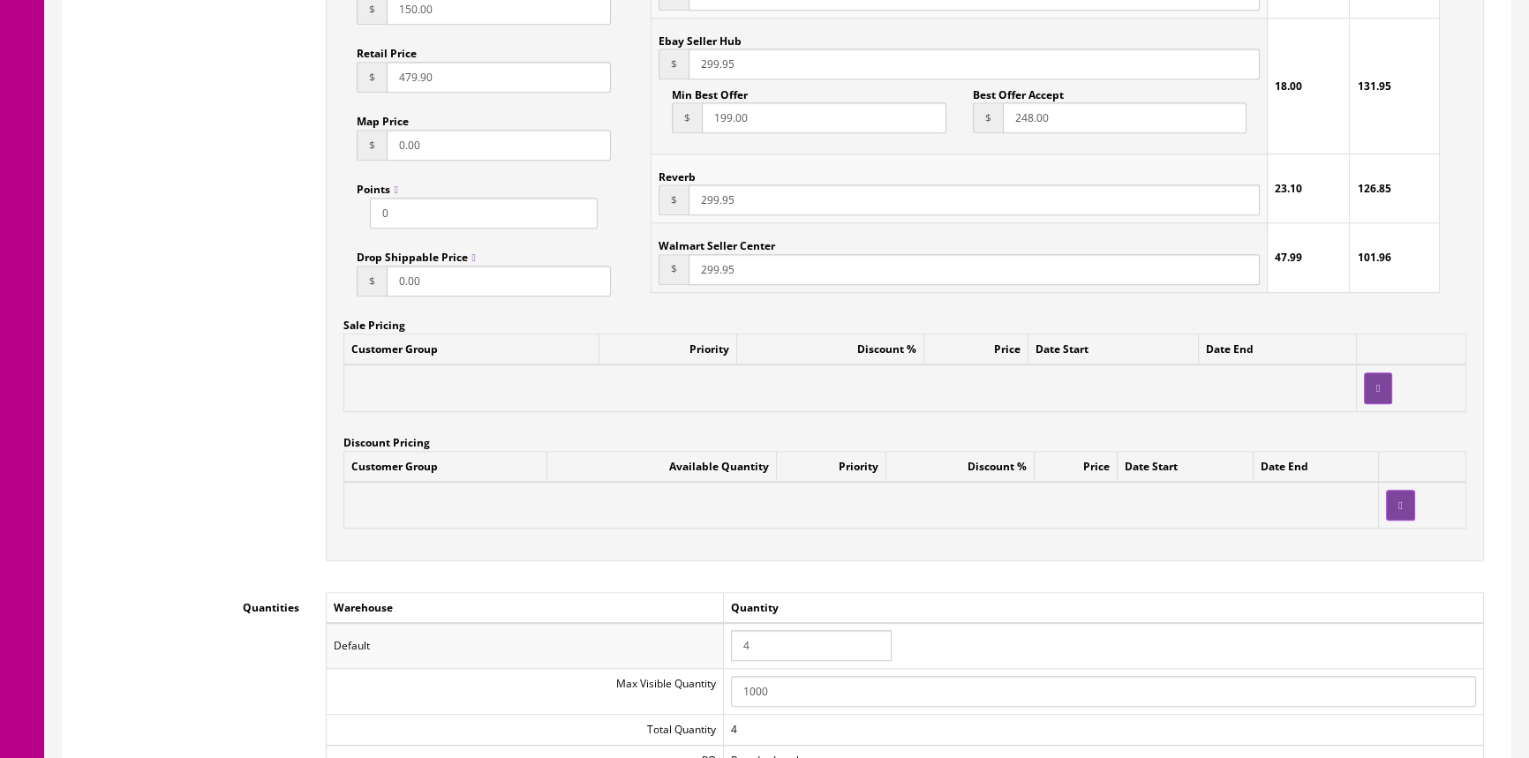
scroll to position [1364, 0]
click at [788, 646] on input "4" at bounding box center [811, 646] width 161 height 31
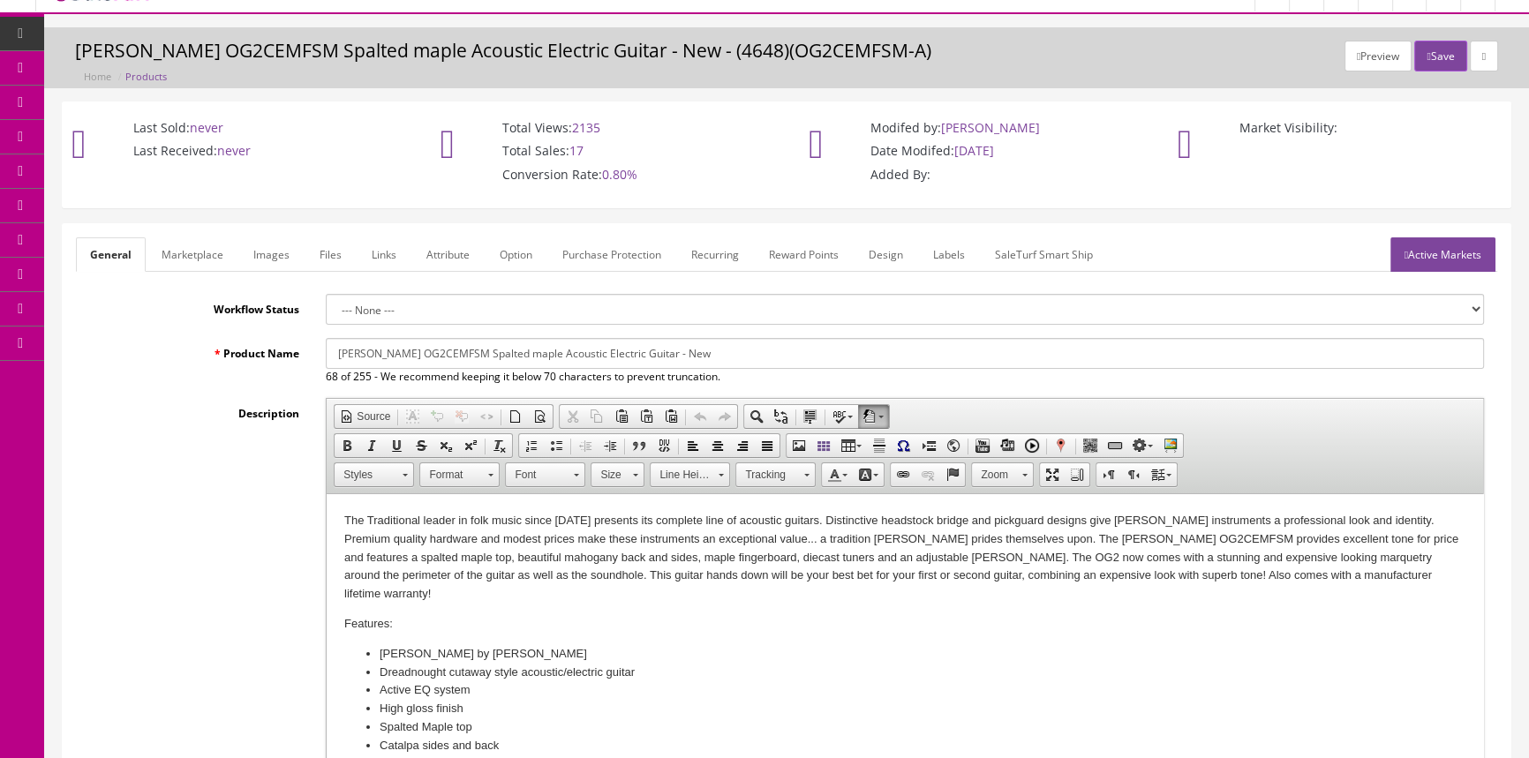
scroll to position [0, 0]
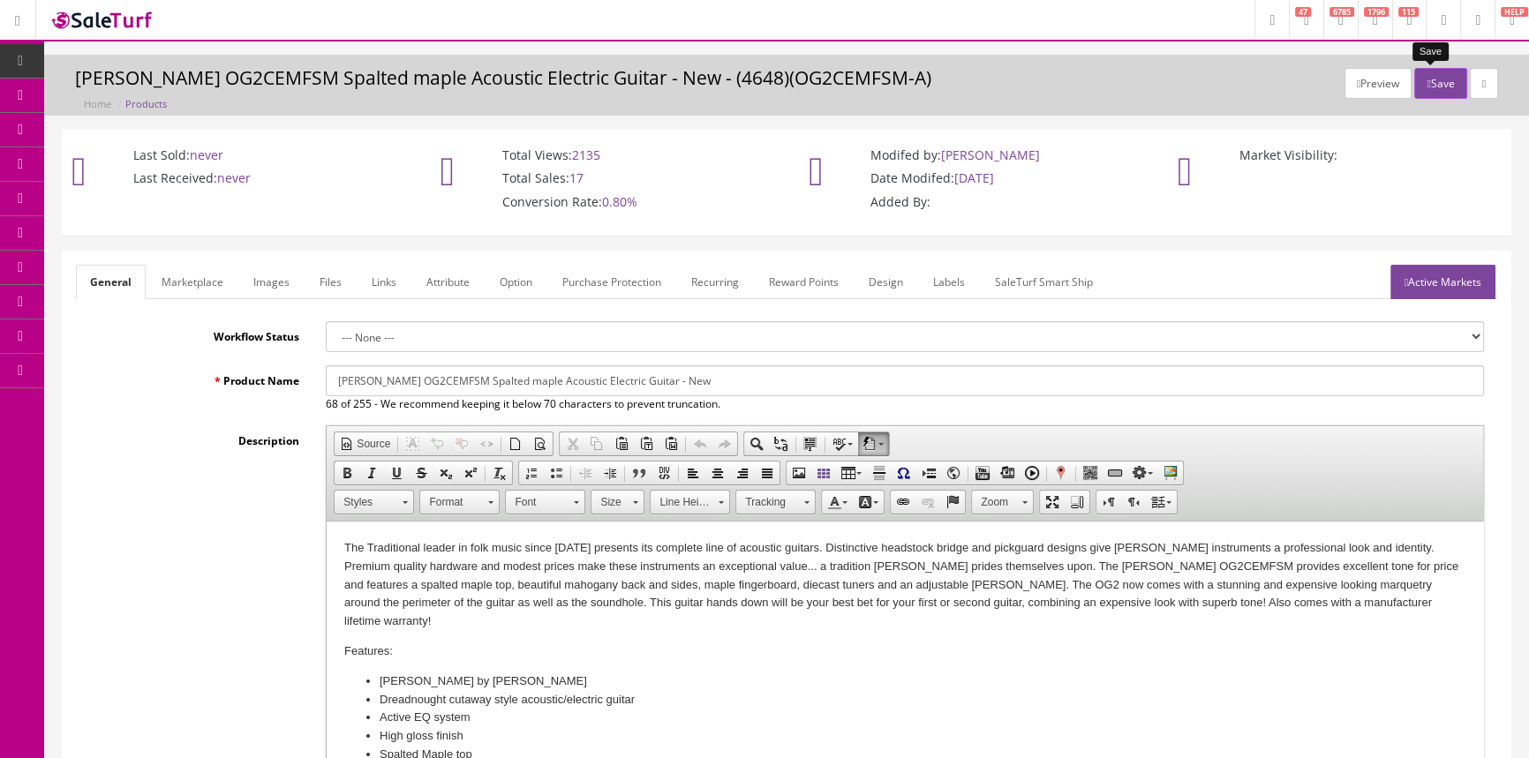
type input "0"
click at [1441, 88] on button "Save" at bounding box center [1440, 83] width 52 height 31
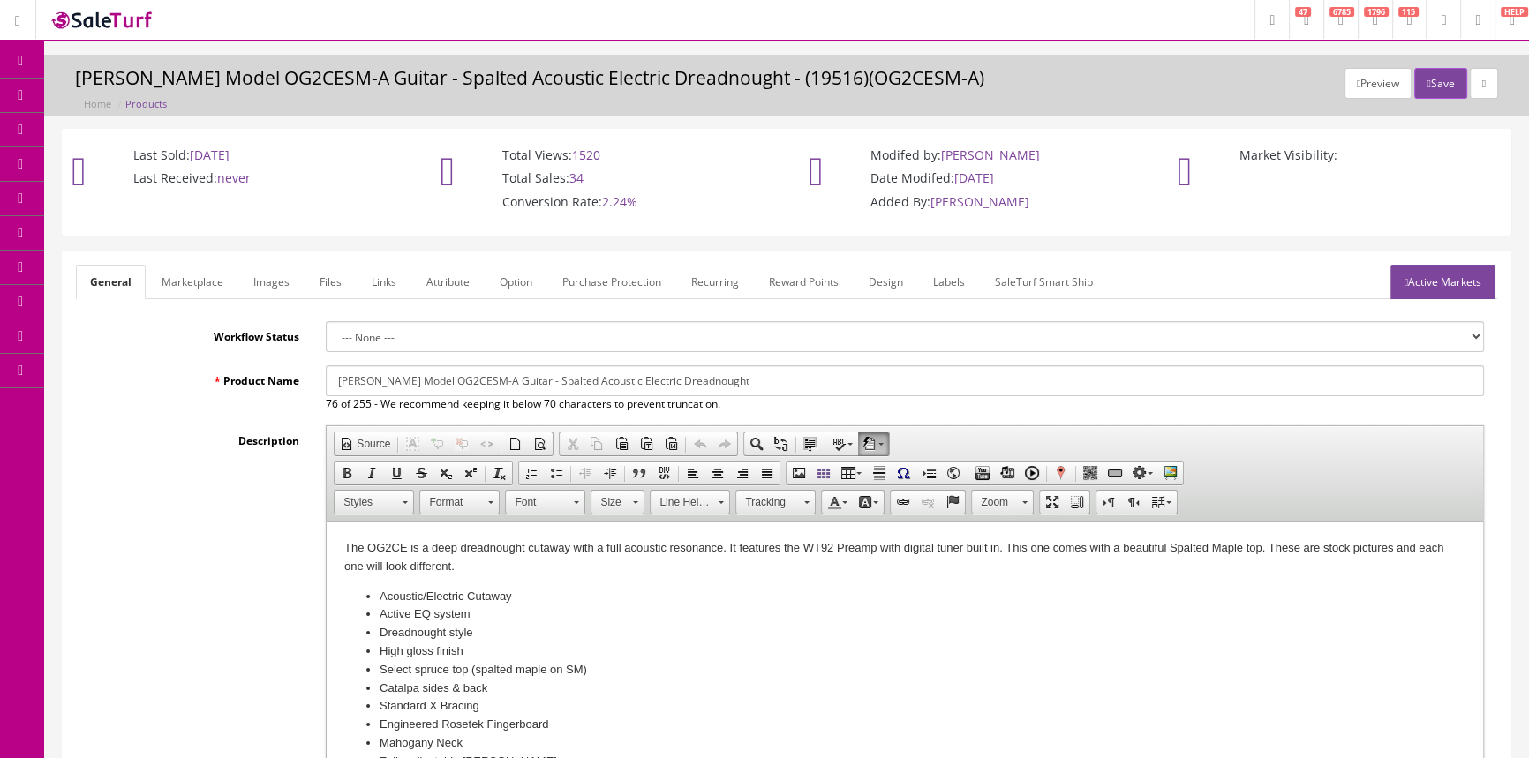
click at [274, 289] on link "Images" at bounding box center [271, 282] width 64 height 34
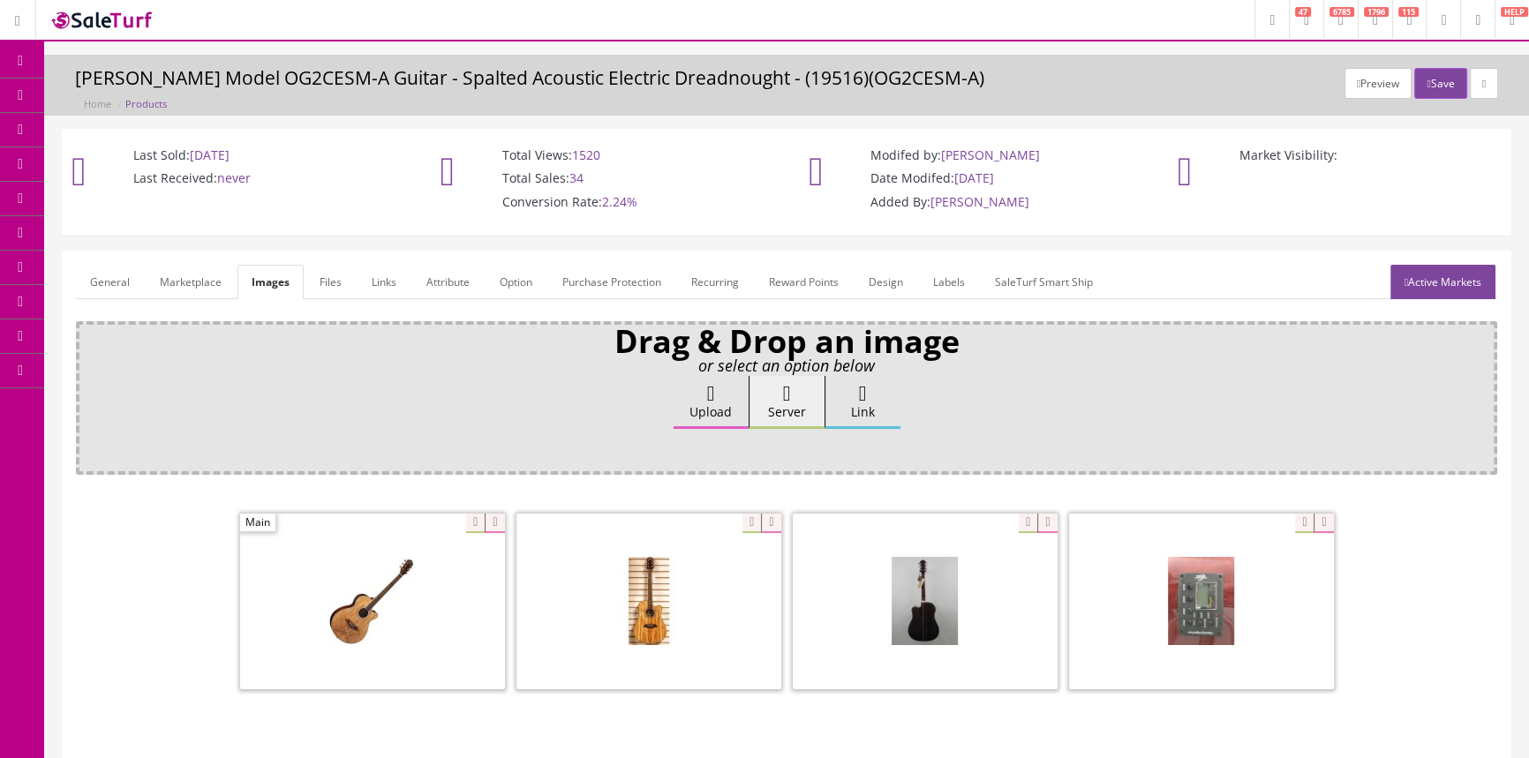
click at [248, 365] on div "Drag & Drop an image or select an option below Upload Server Link Ok WM Left To…" at bounding box center [786, 398] width 1421 height 154
click at [131, 286] on link "General" at bounding box center [110, 282] width 68 height 34
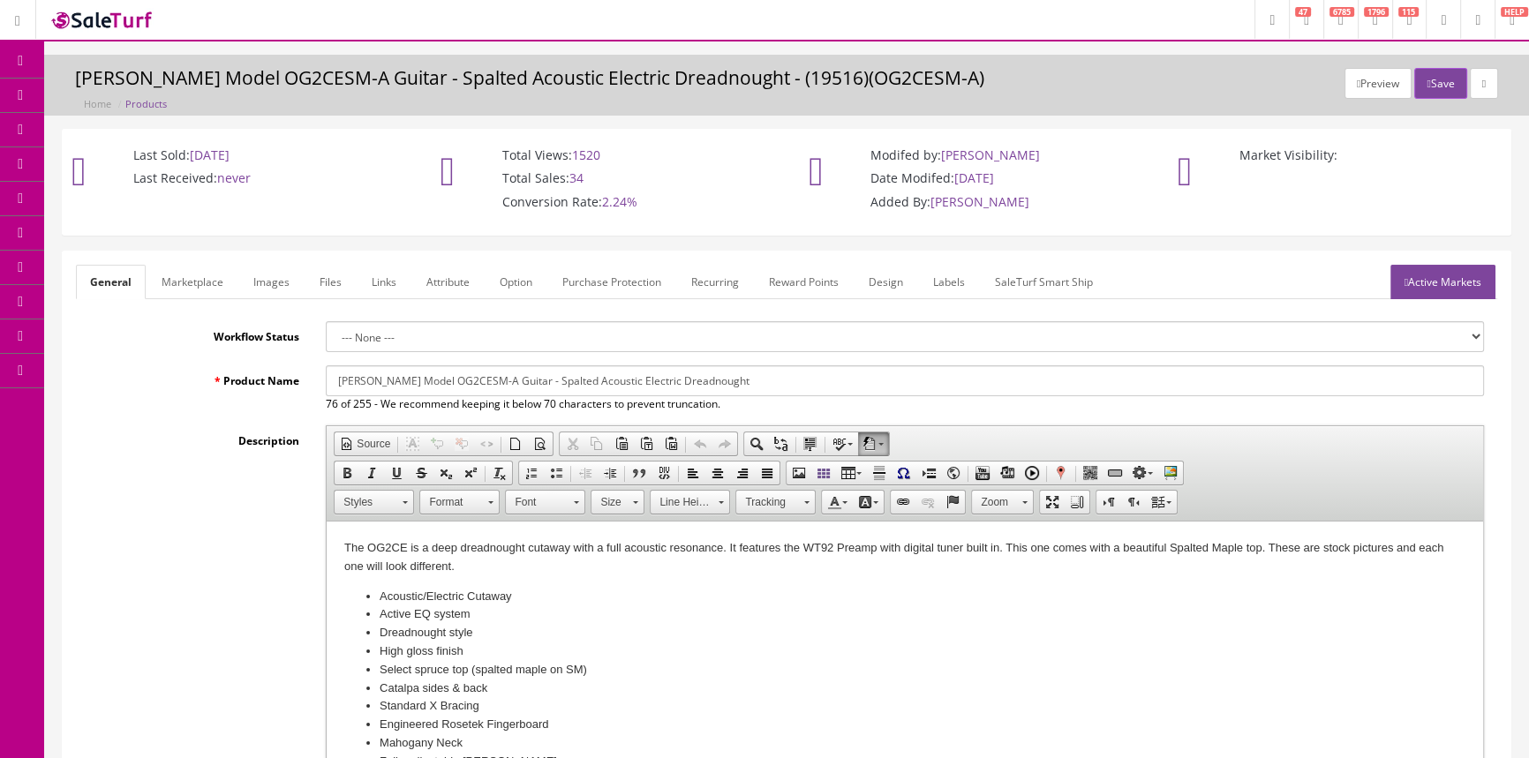
click at [125, 96] on span "Products" at bounding box center [126, 94] width 43 height 15
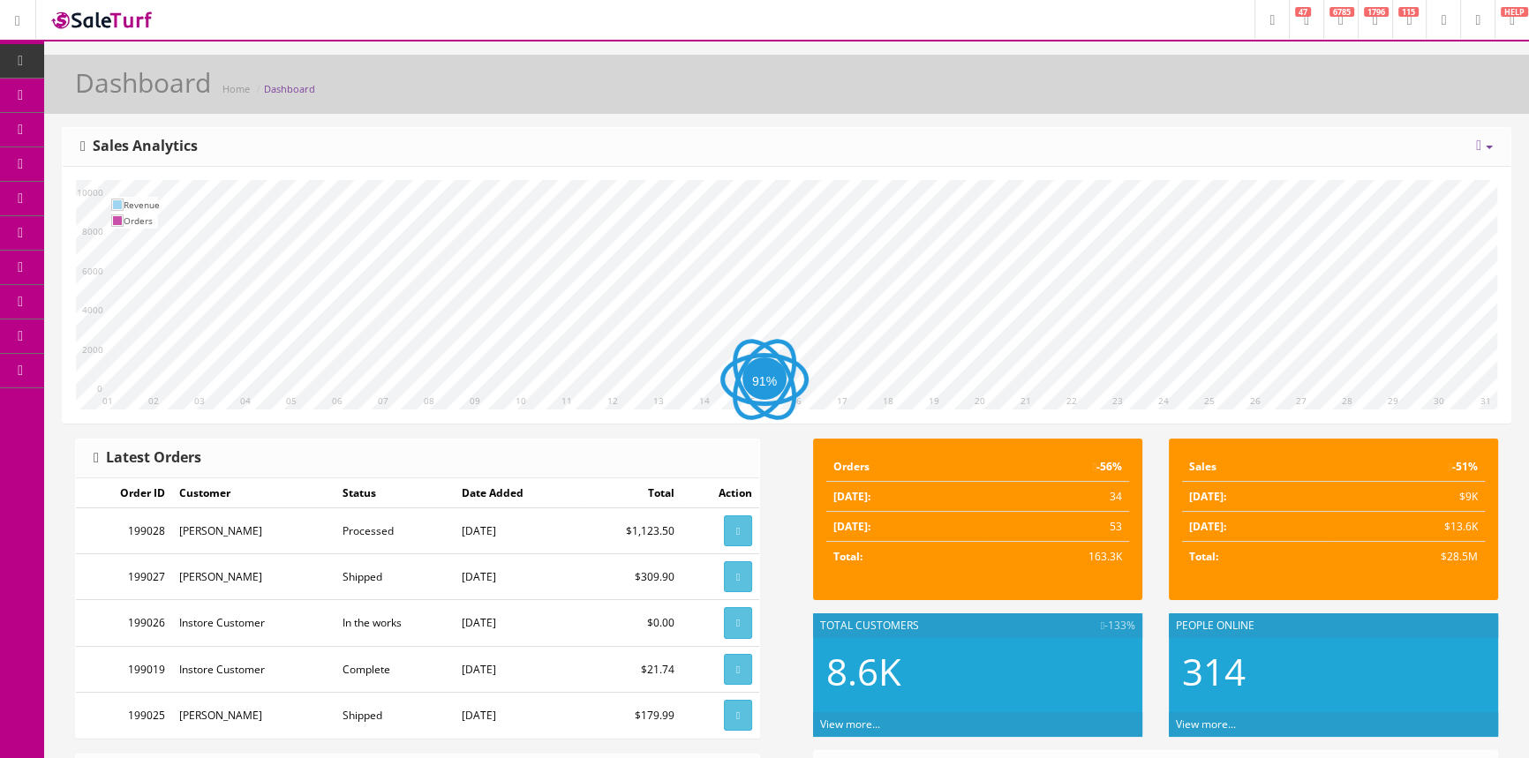
click at [72, 94] on link "Products" at bounding box center [136, 96] width 185 height 34
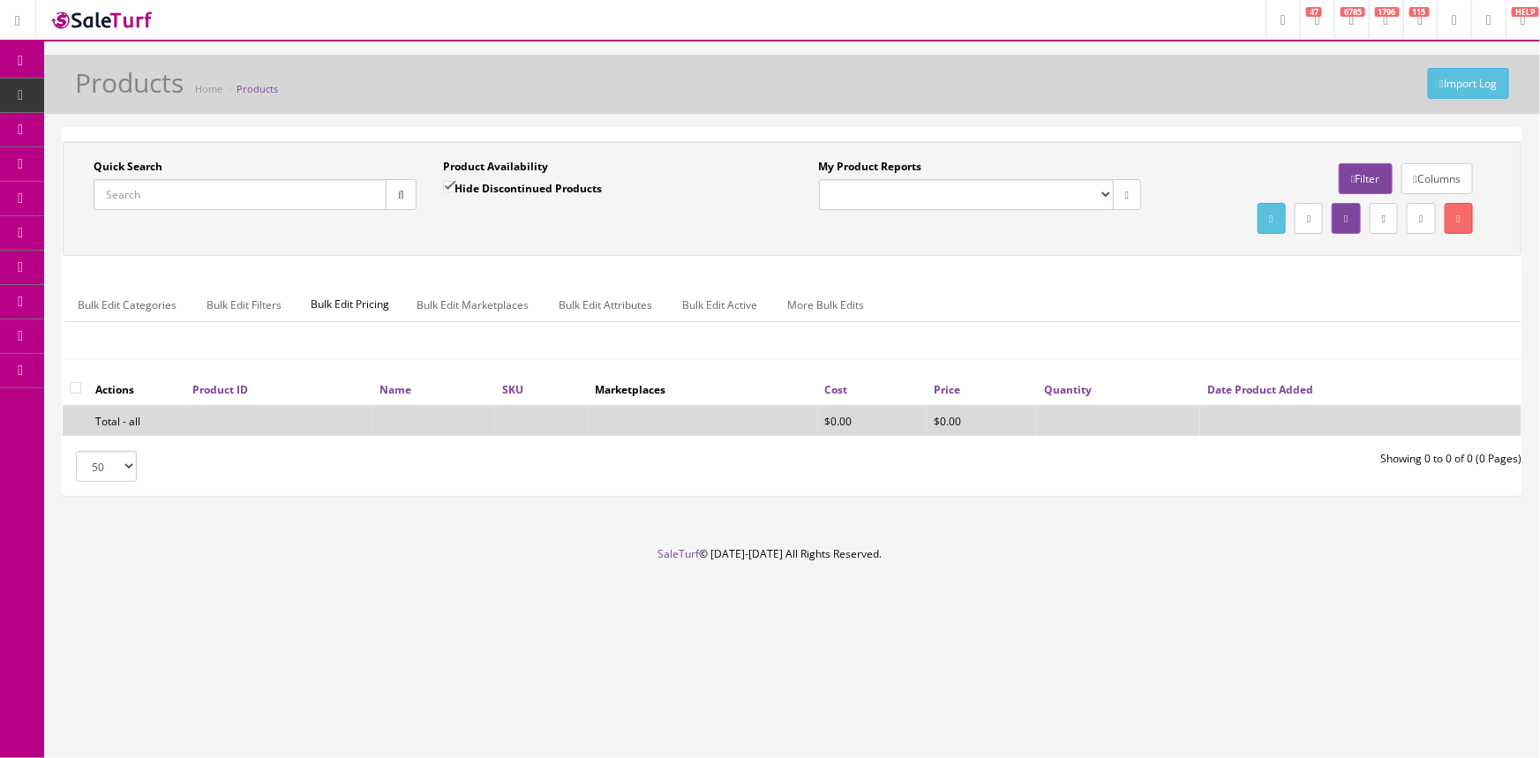
click at [282, 195] on input "Quick Search" at bounding box center [240, 194] width 293 height 31
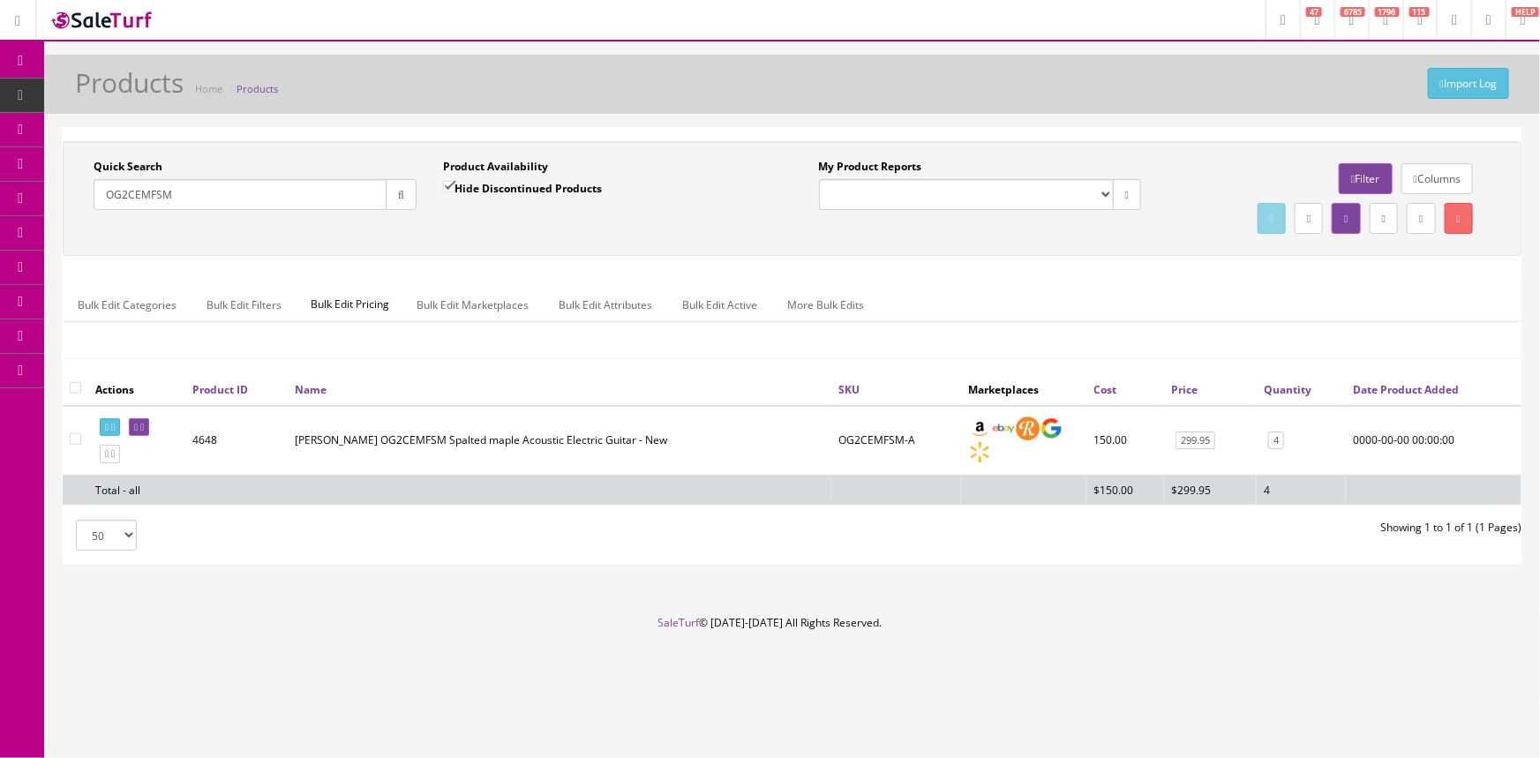
type input "OG2CEMFSM"
click at [72, 388] on input "checkbox" at bounding box center [75, 387] width 11 height 11
checkbox input "true"
checkbox input"] "true"
click at [1204, 219] on div at bounding box center [1329, 219] width 323 height 40
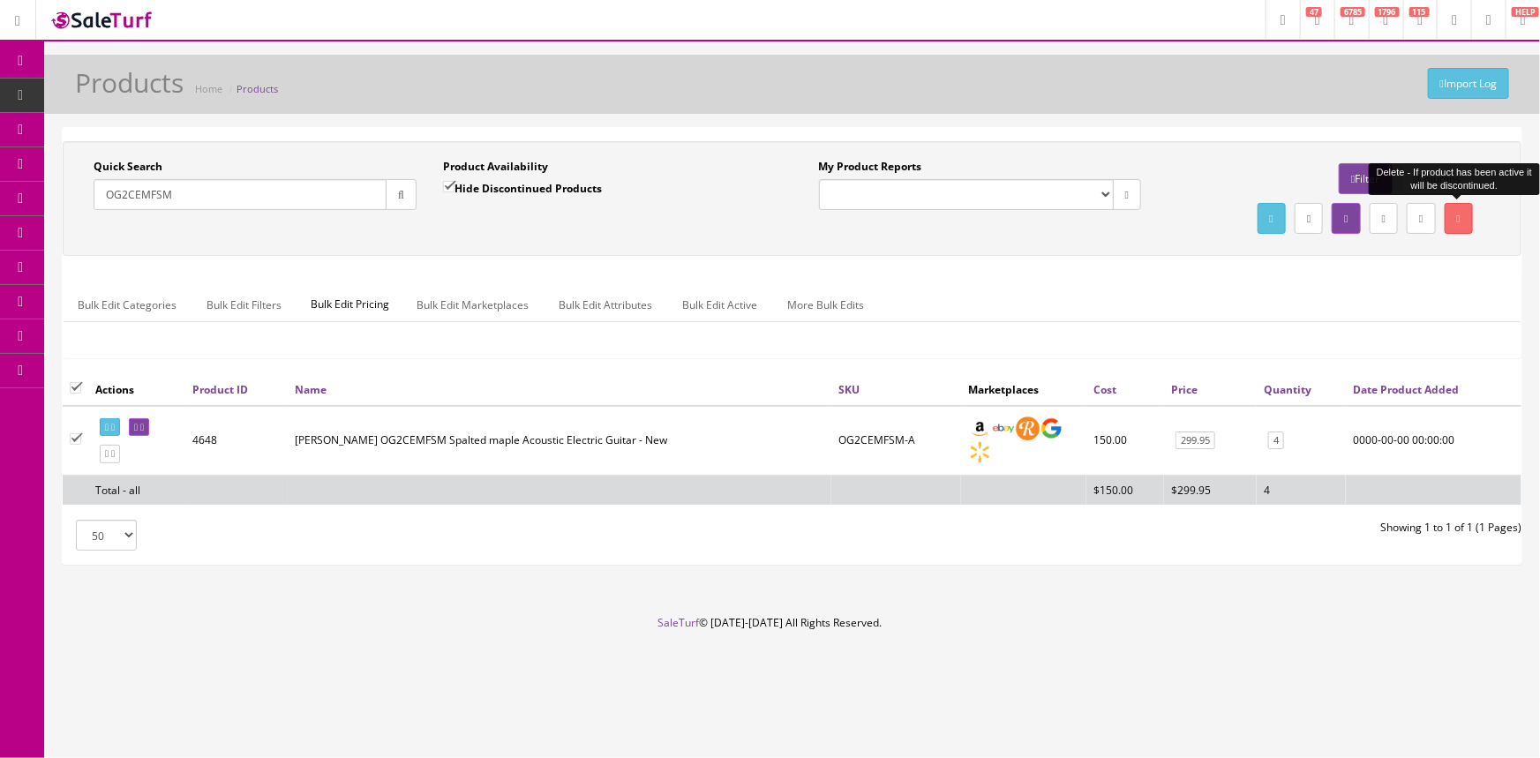
click at [1453, 211] on link at bounding box center [1459, 218] width 28 height 31
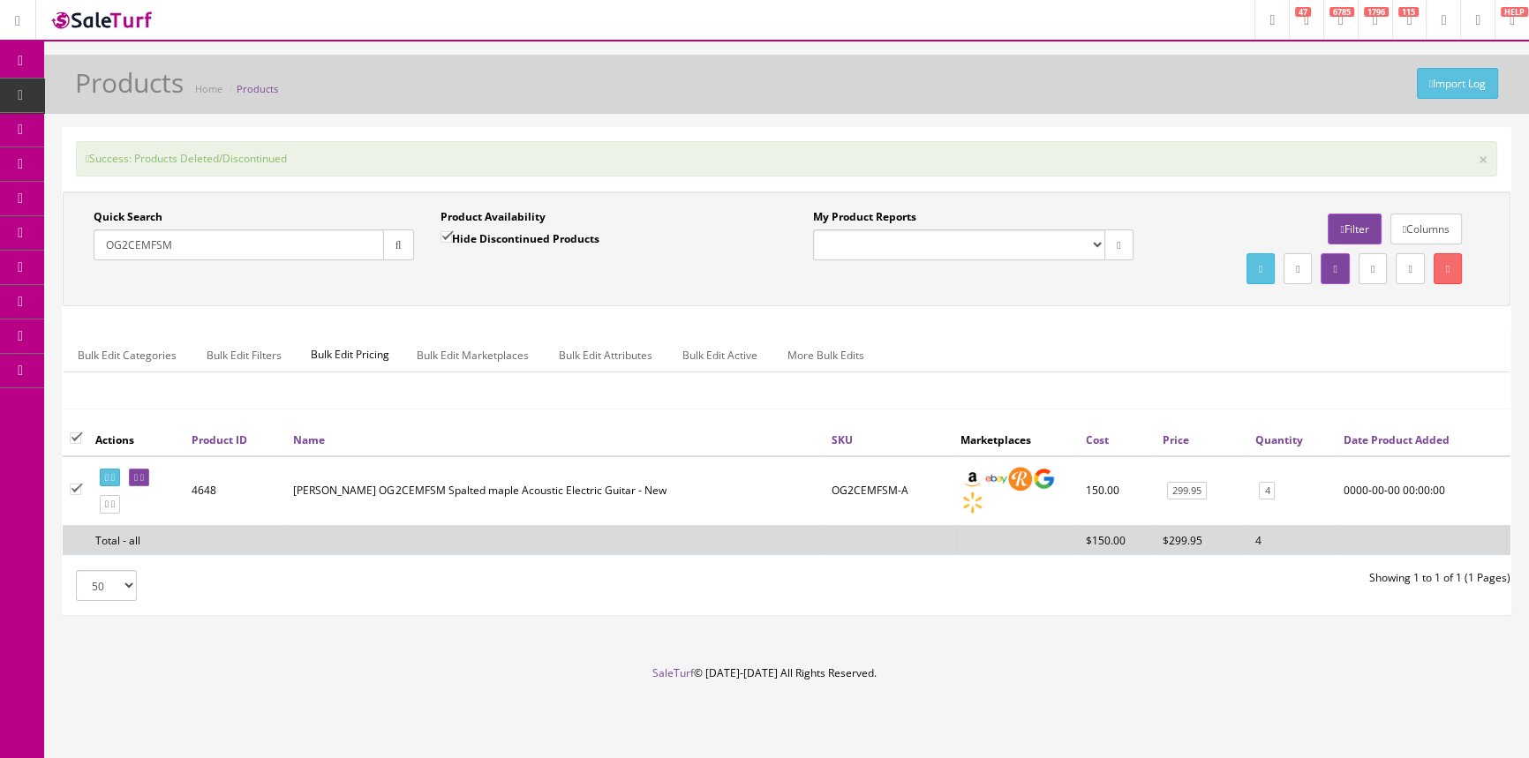
click at [1171, 173] on div "Success: Products Deleted/Discontinued ×" at bounding box center [786, 158] width 1421 height 35
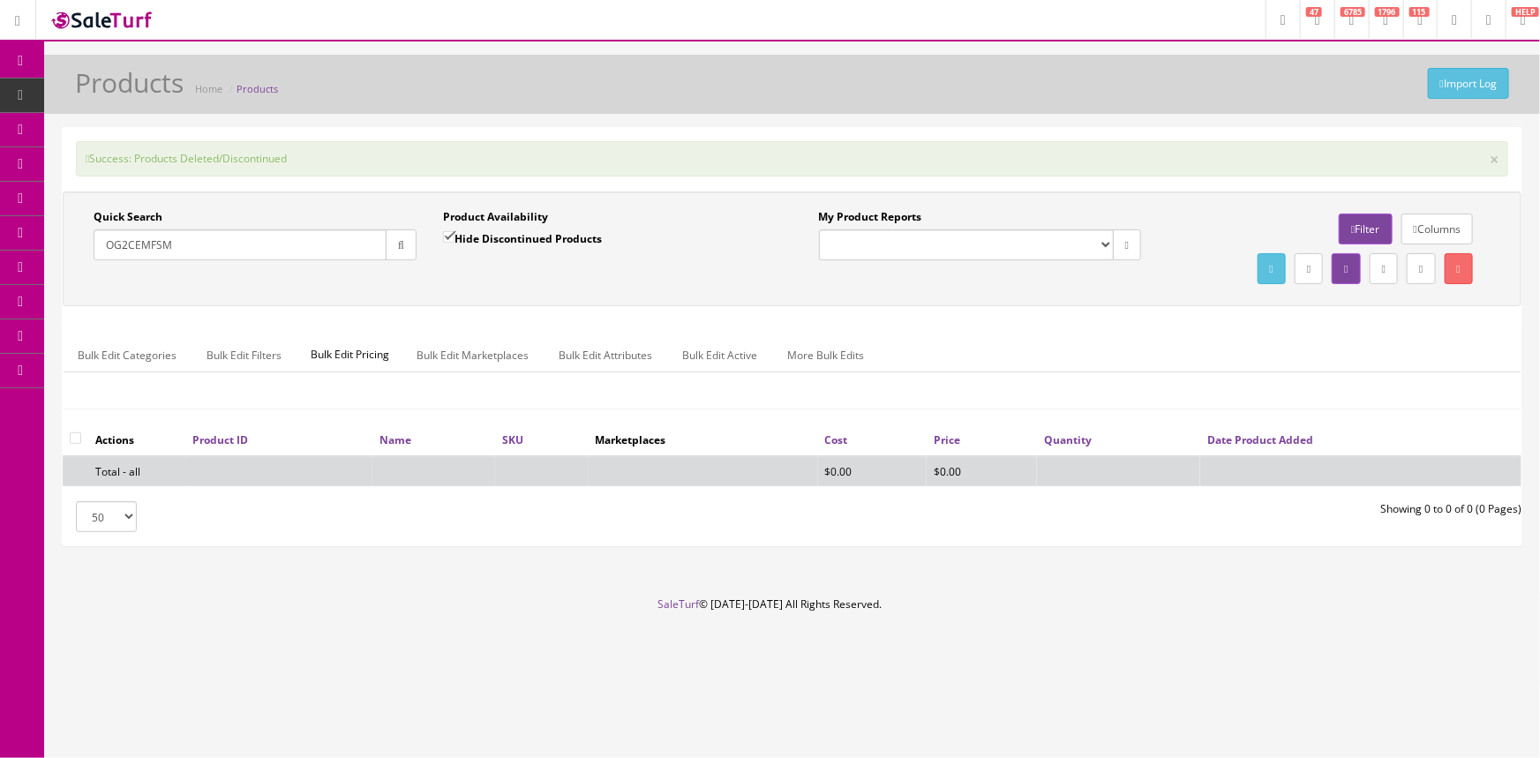
click at [625, 119] on div "Import Log Products Home Products Success: Products Deleted/Discontinued × Quic…" at bounding box center [792, 326] width 1496 height 542
